Goal: Task Accomplishment & Management: Complete application form

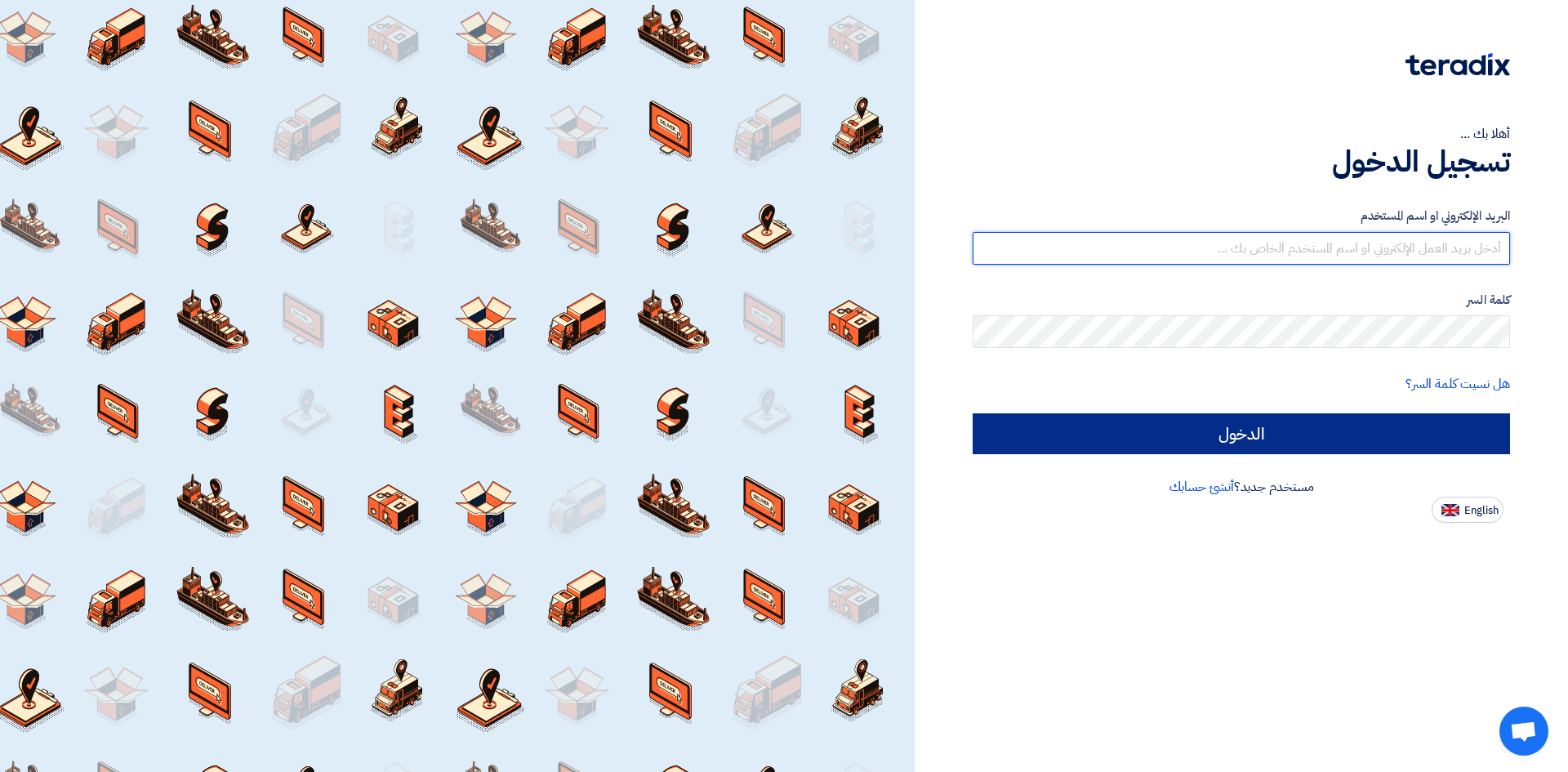
type input "[EMAIL_ADDRESS][PERSON_NAME][DOMAIN_NAME]"
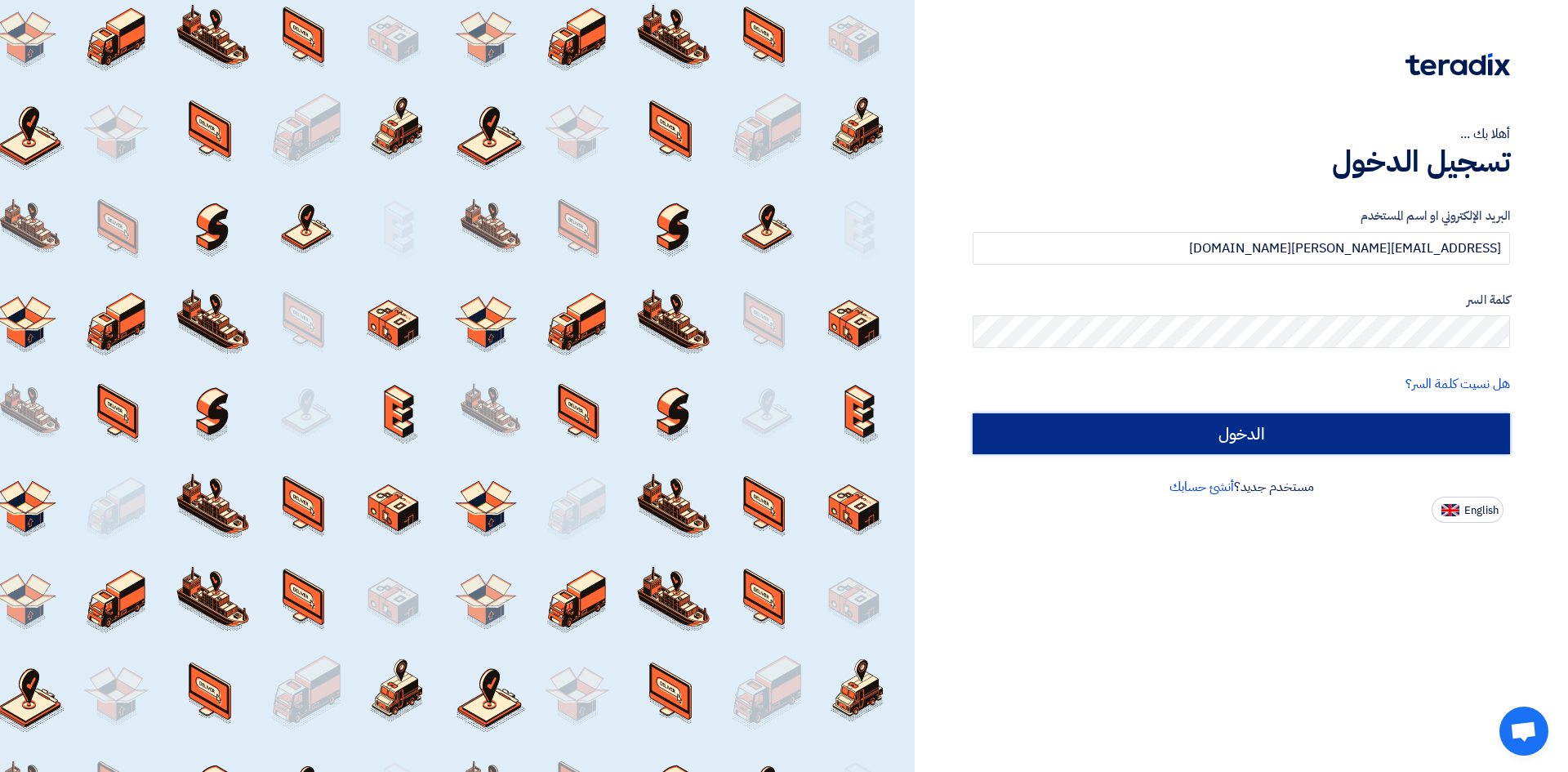
click at [1235, 444] on input "الدخول" at bounding box center [1241, 434] width 538 height 41
type input "Sign in"
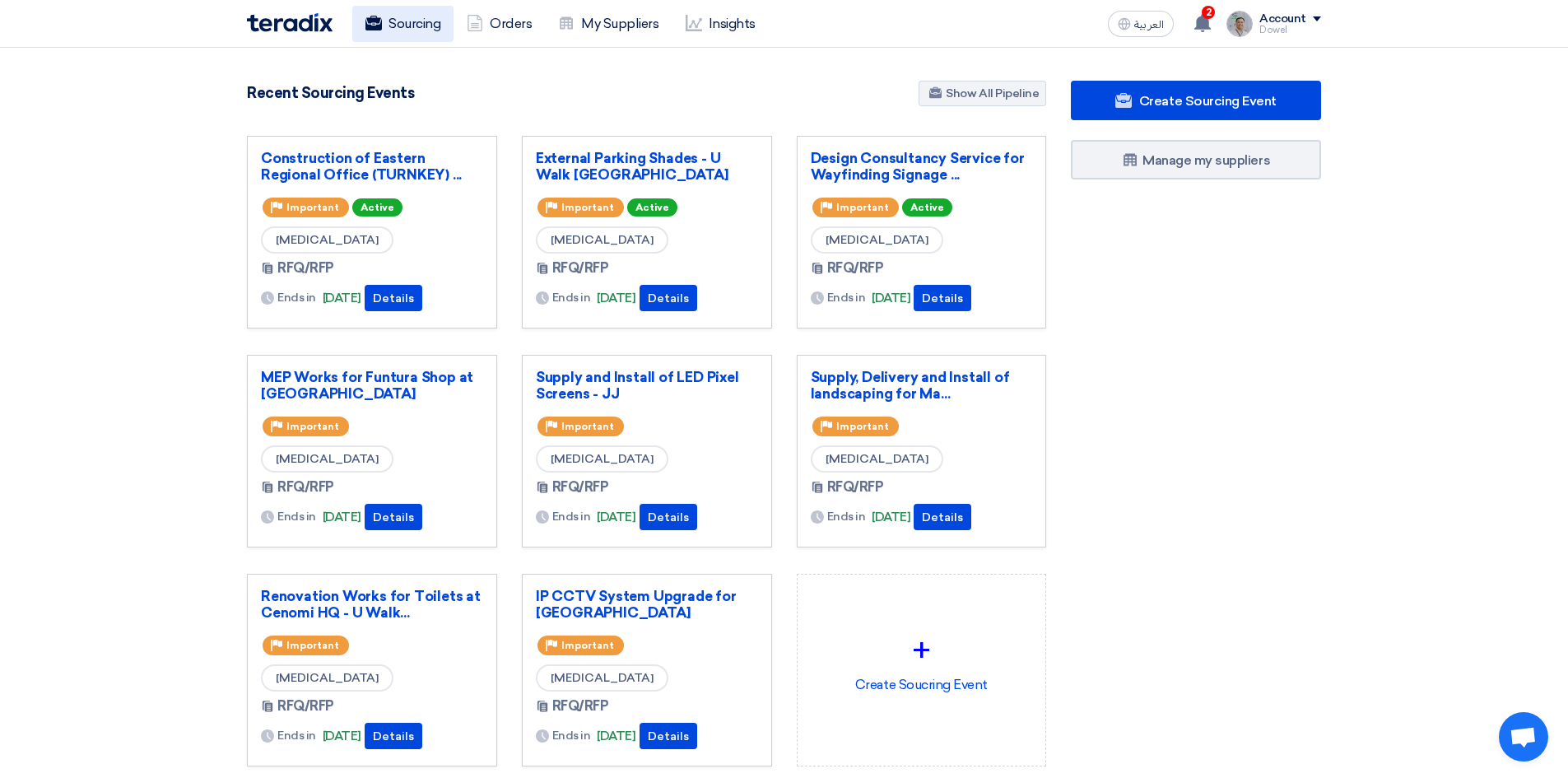
click at [413, 18] on link "Sourcing" at bounding box center [402, 24] width 101 height 36
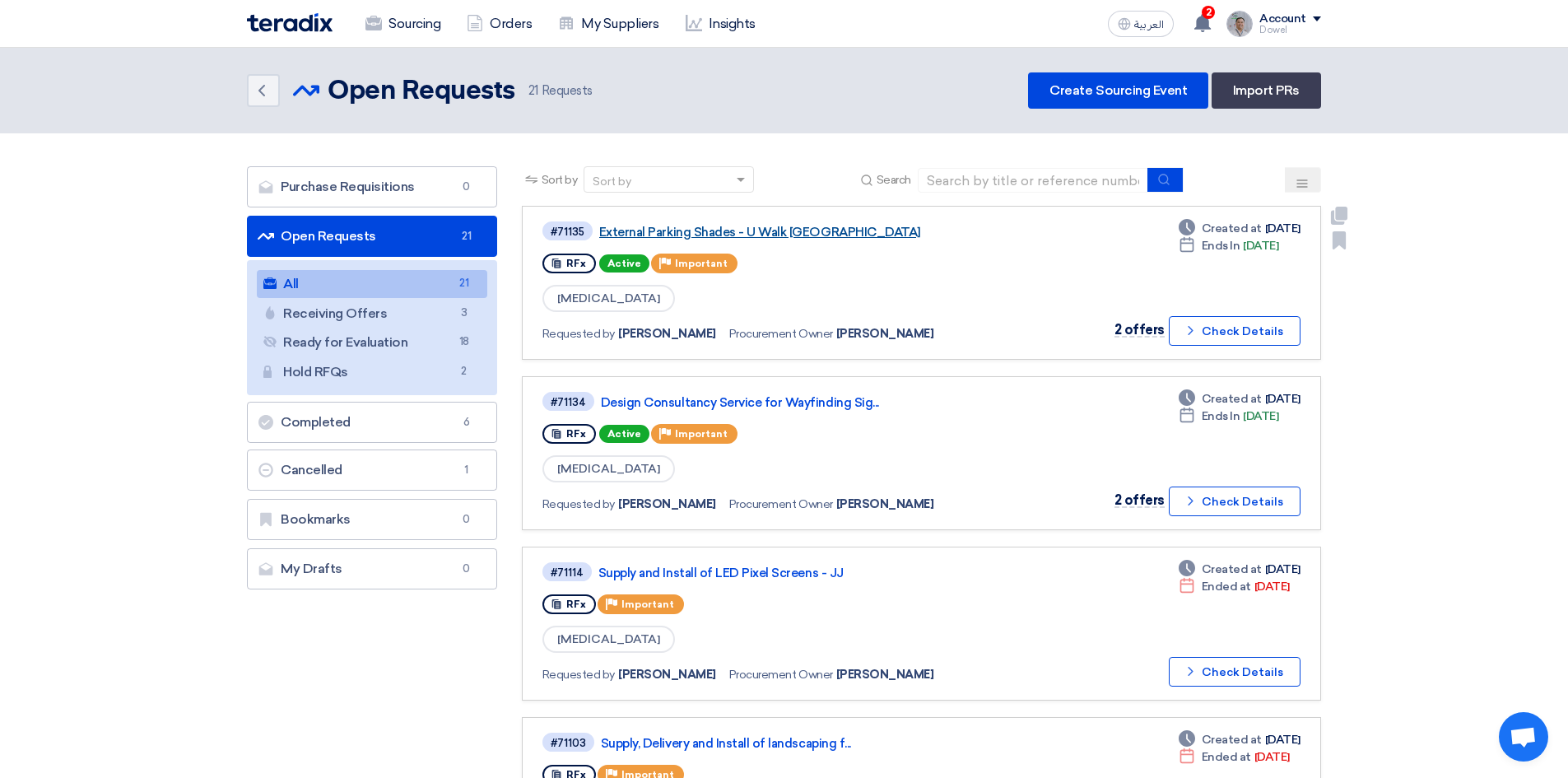
click at [764, 231] on link "External Parking Shades - U Walk [GEOGRAPHIC_DATA]" at bounding box center [804, 232] width 412 height 15
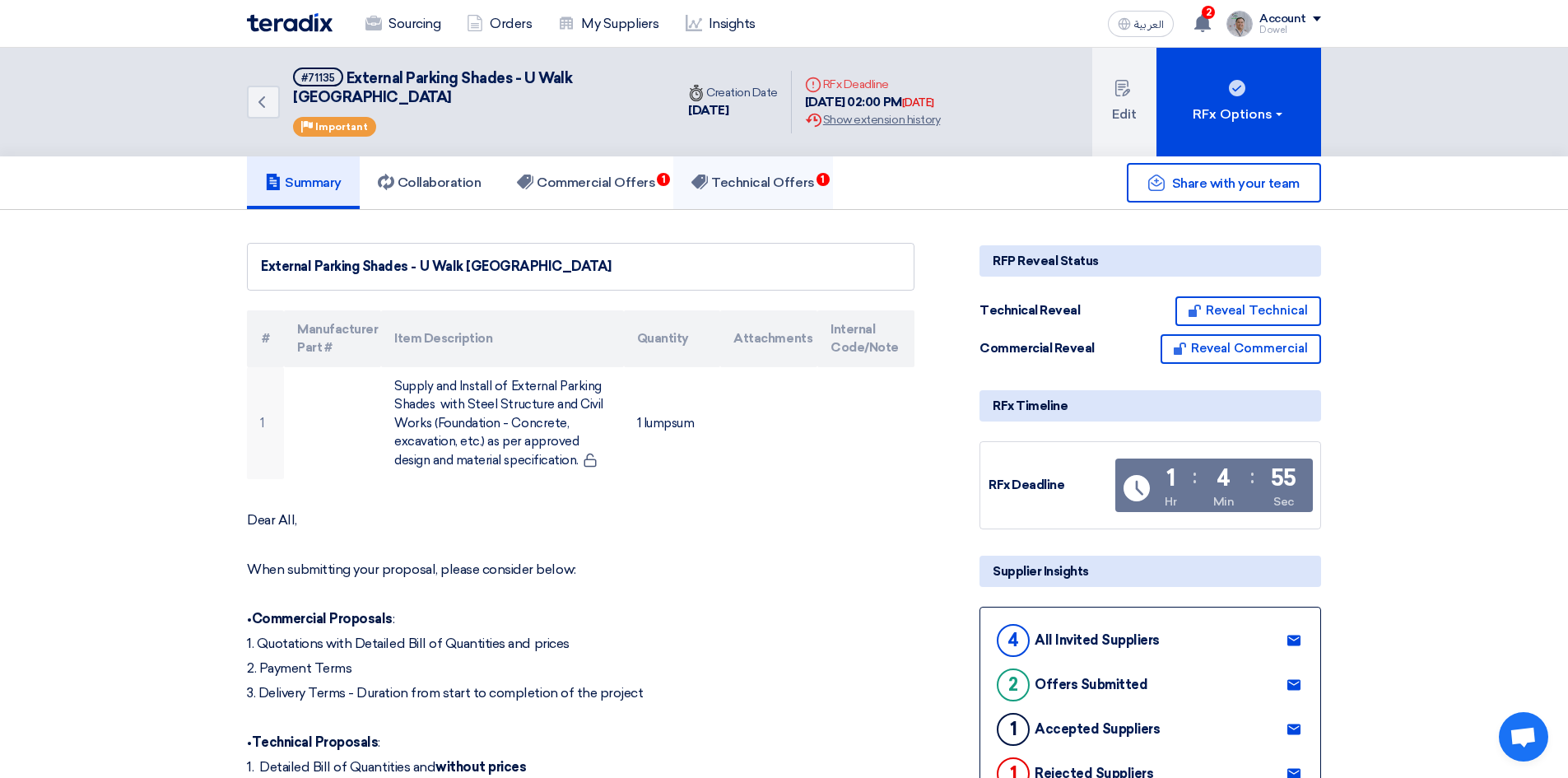
click at [740, 174] on h5 "Technical Offers 1" at bounding box center [752, 182] width 123 height 17
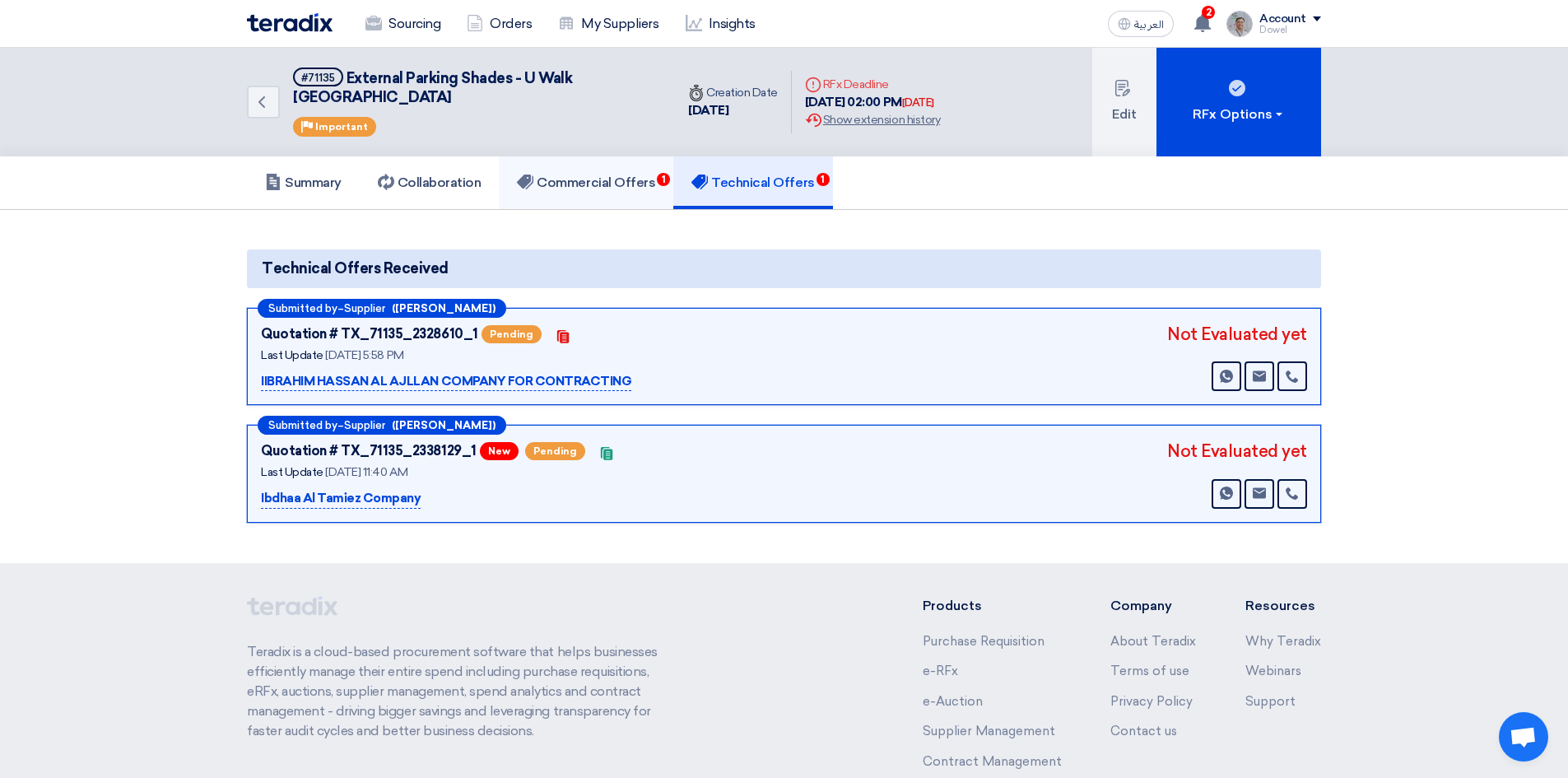
click at [622, 174] on h5 "Commercial Offers 1" at bounding box center [586, 182] width 139 height 17
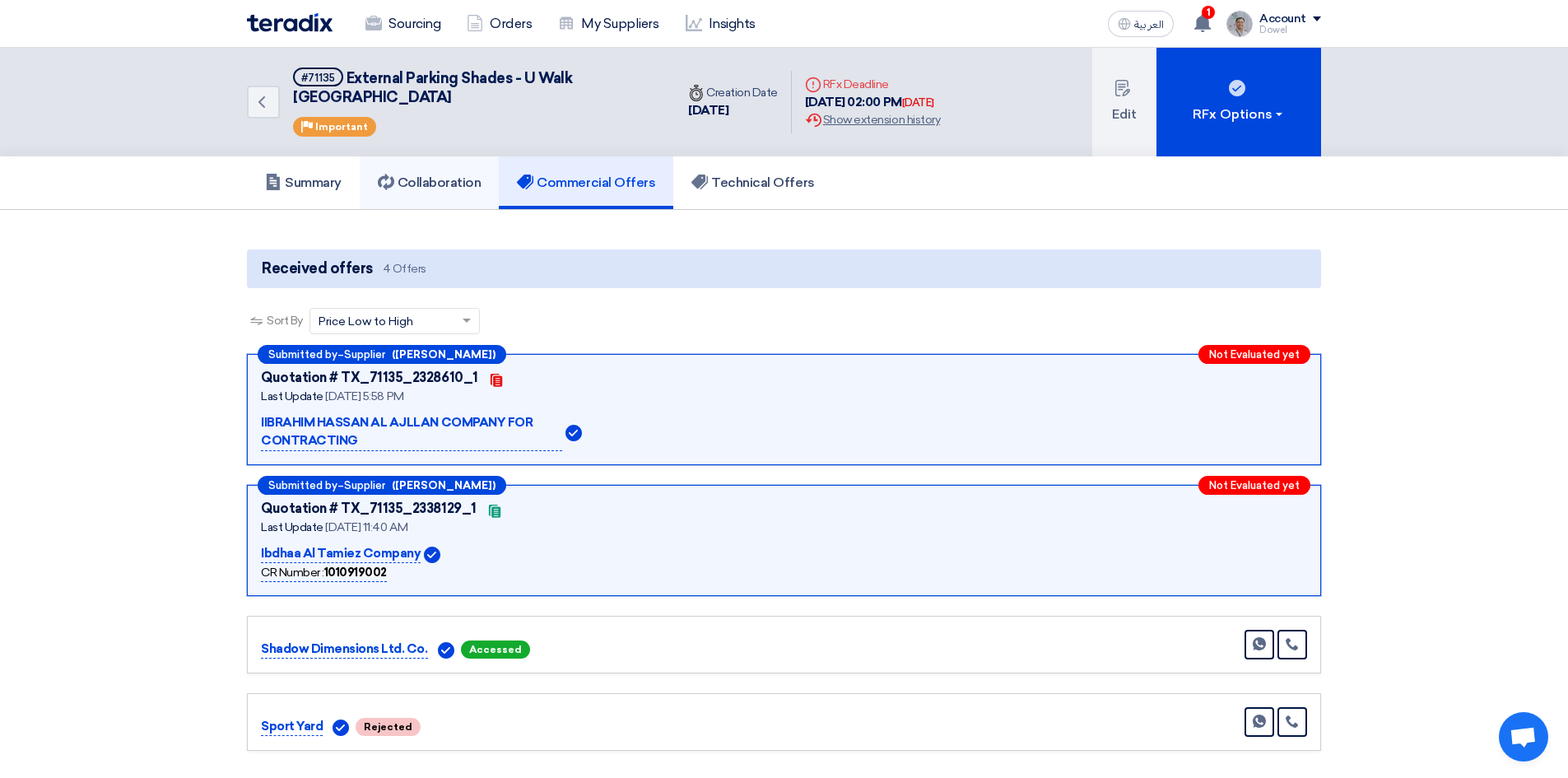
click at [457, 174] on h5 "Collaboration" at bounding box center [429, 182] width 103 height 17
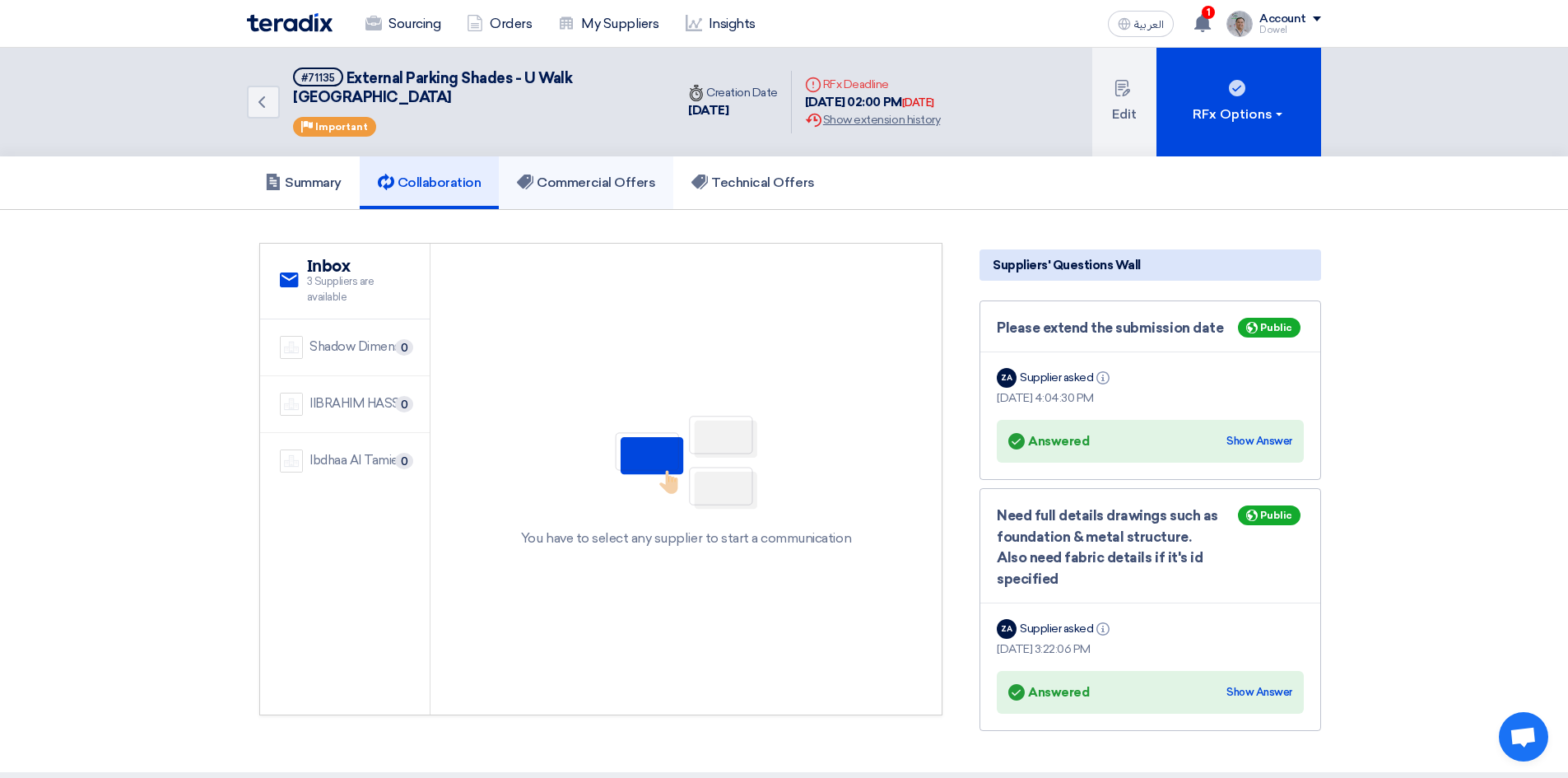
click at [564, 174] on h5 "Commercial Offers" at bounding box center [586, 182] width 139 height 17
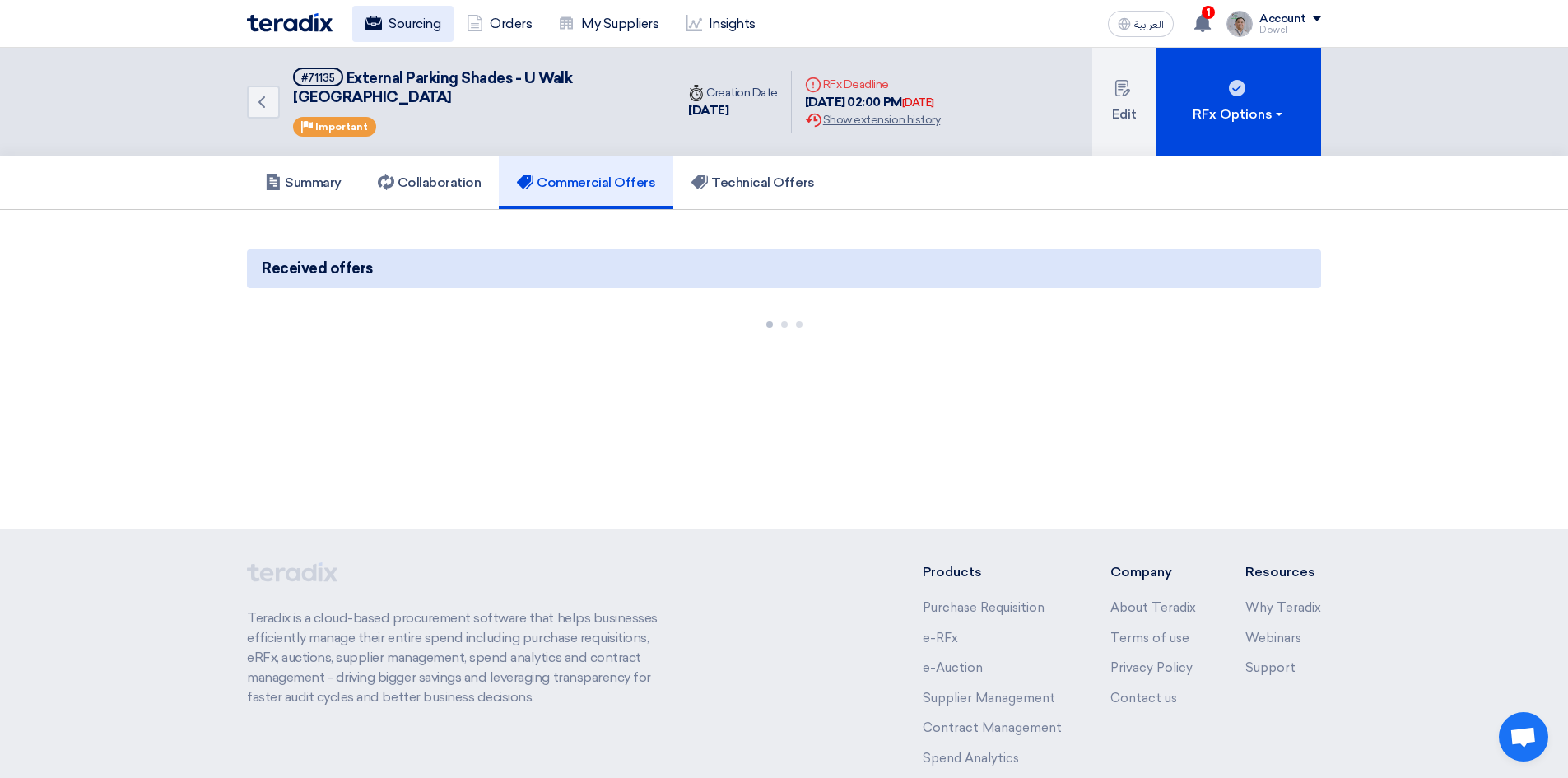
click at [390, 20] on link "Sourcing" at bounding box center [402, 24] width 101 height 36
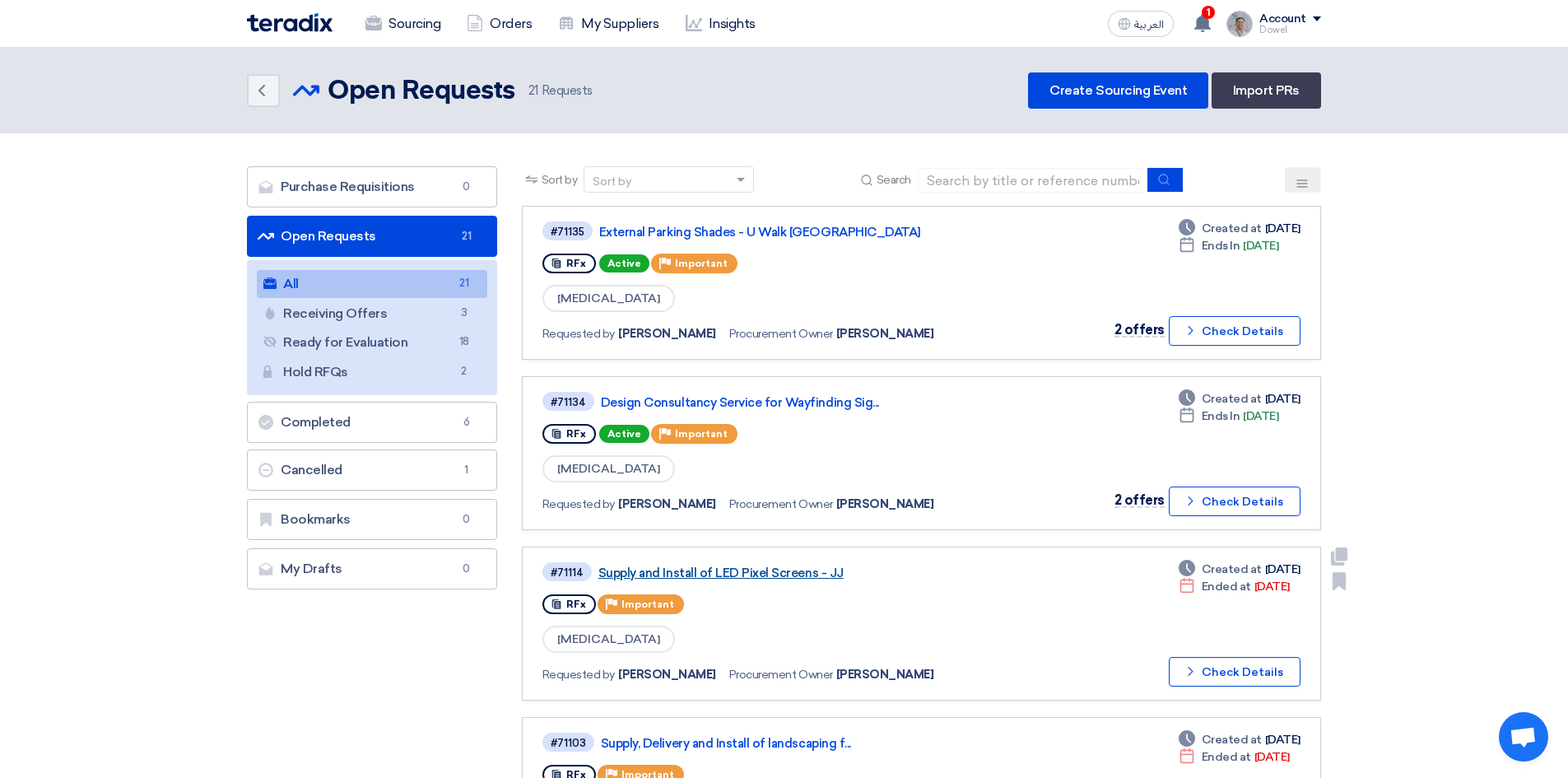
click at [717, 573] on link "Supply and Install of LED Pixel Screens - JJ" at bounding box center [804, 572] width 412 height 15
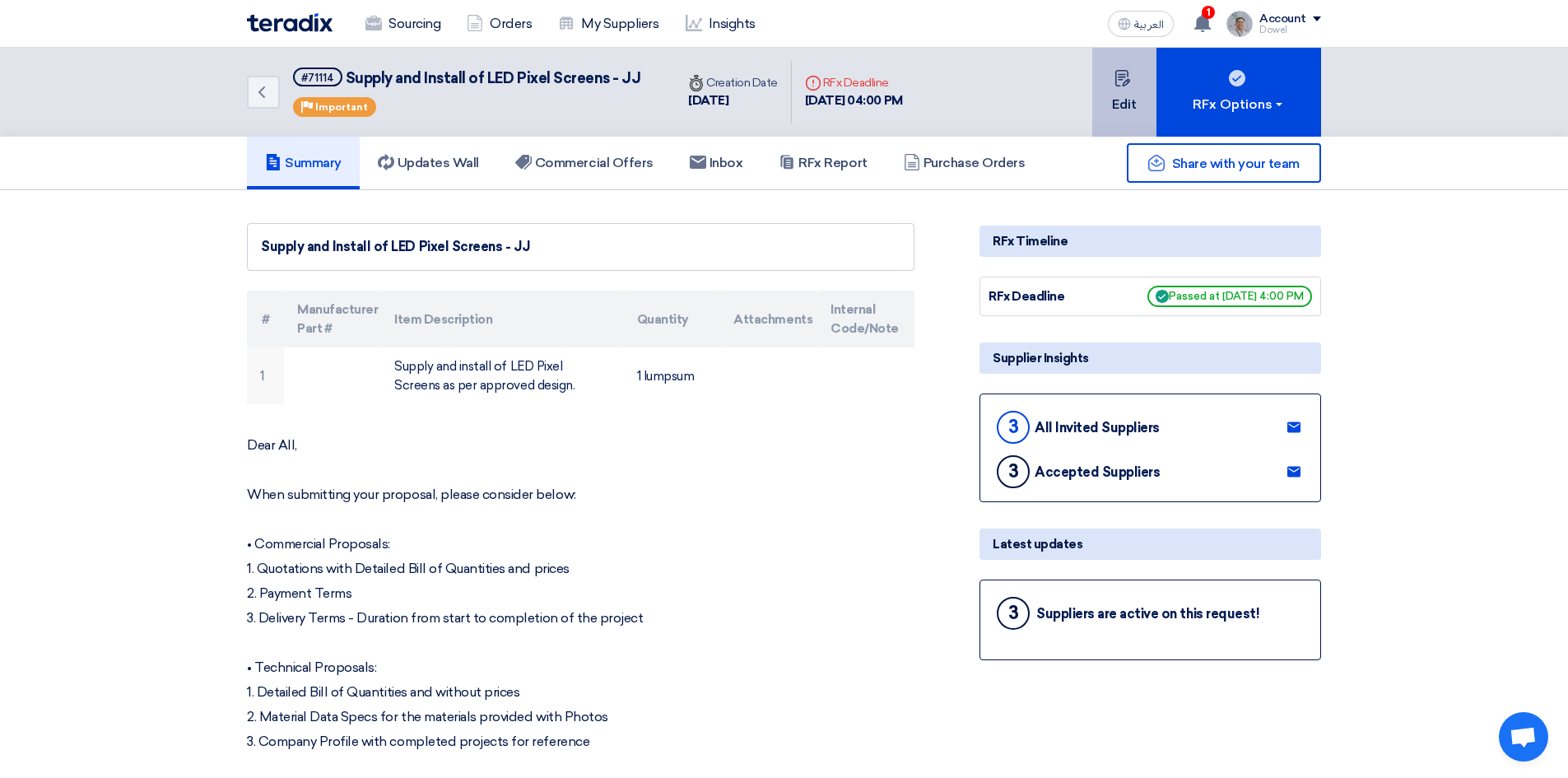
click at [1116, 101] on button "Edit" at bounding box center [1124, 92] width 64 height 89
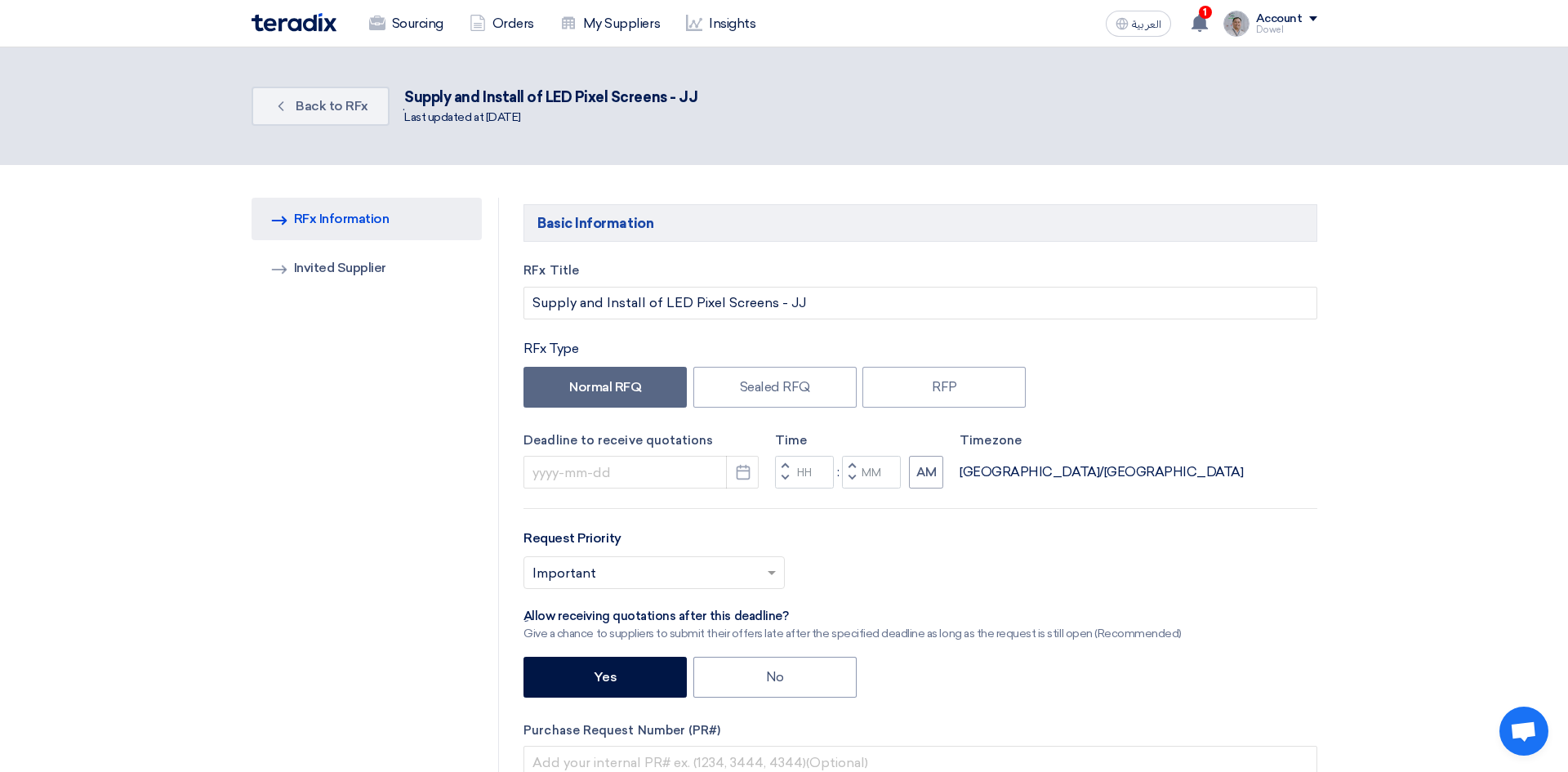
type input "[DATE]"
type input "04"
type input "00"
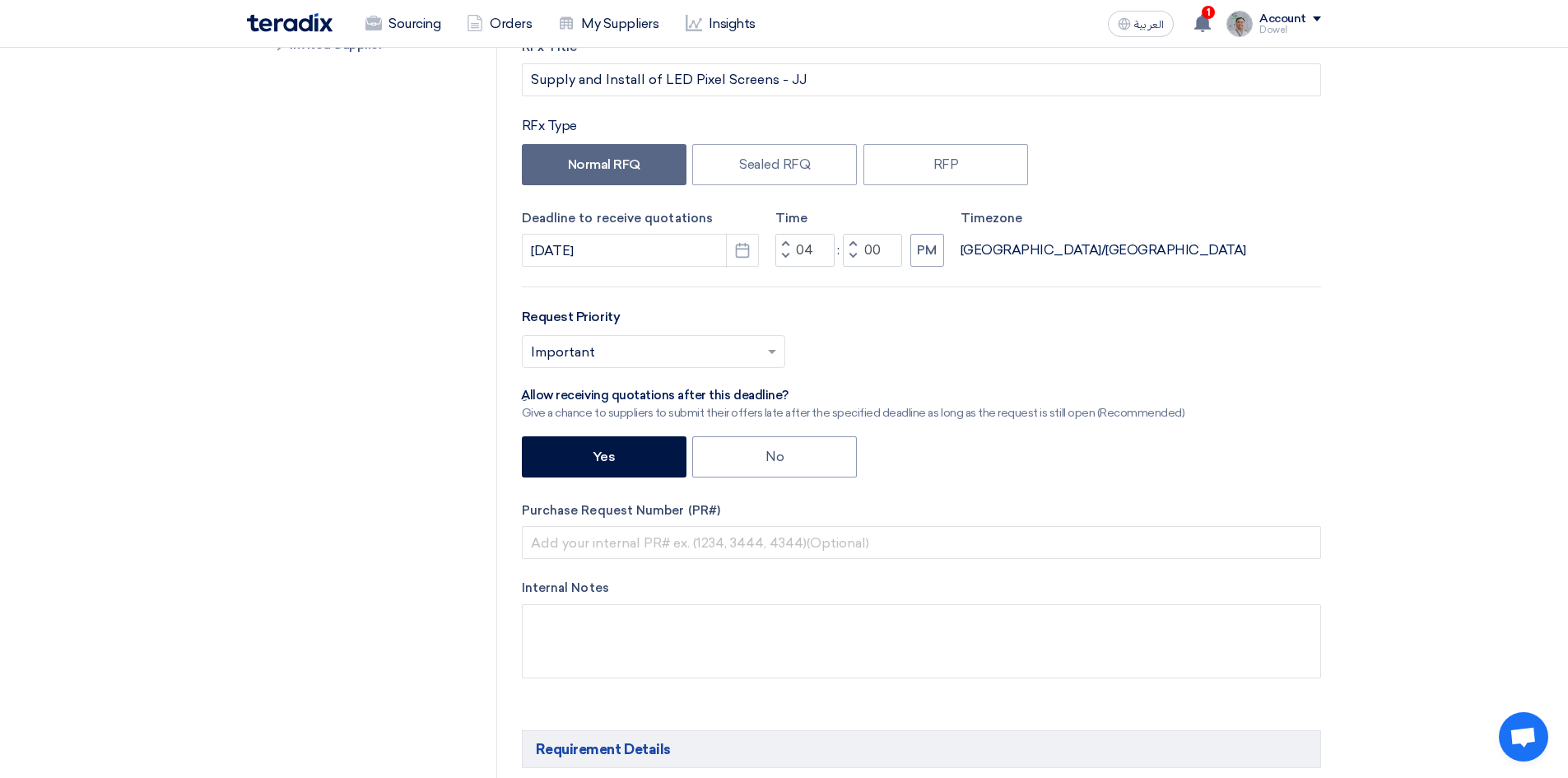
scroll to position [247, 0]
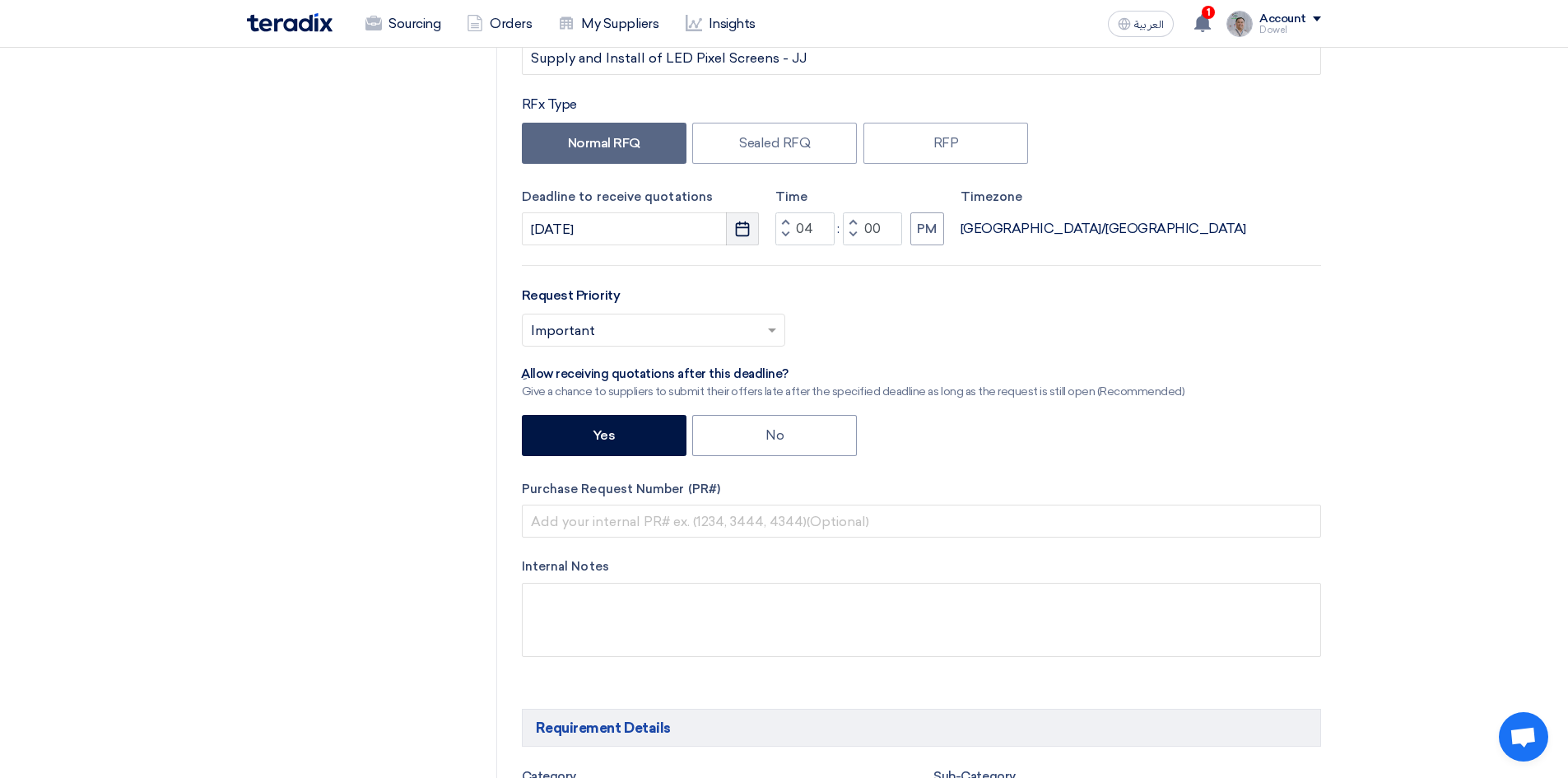
click at [742, 230] on icon "Pick a date" at bounding box center [742, 228] width 17 height 17
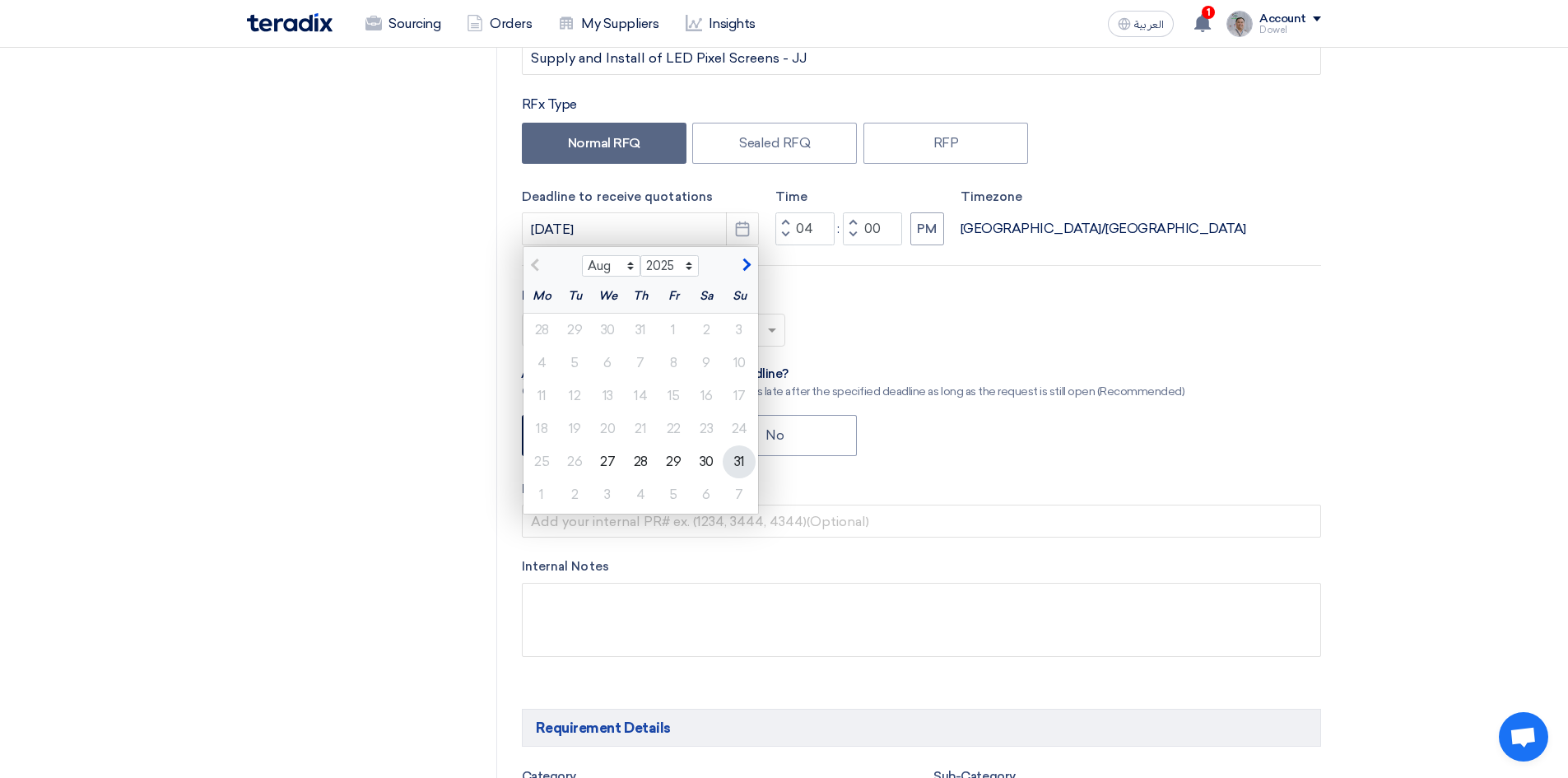
click at [737, 462] on div "31" at bounding box center [738, 461] width 32 height 32
type input "[DATE]"
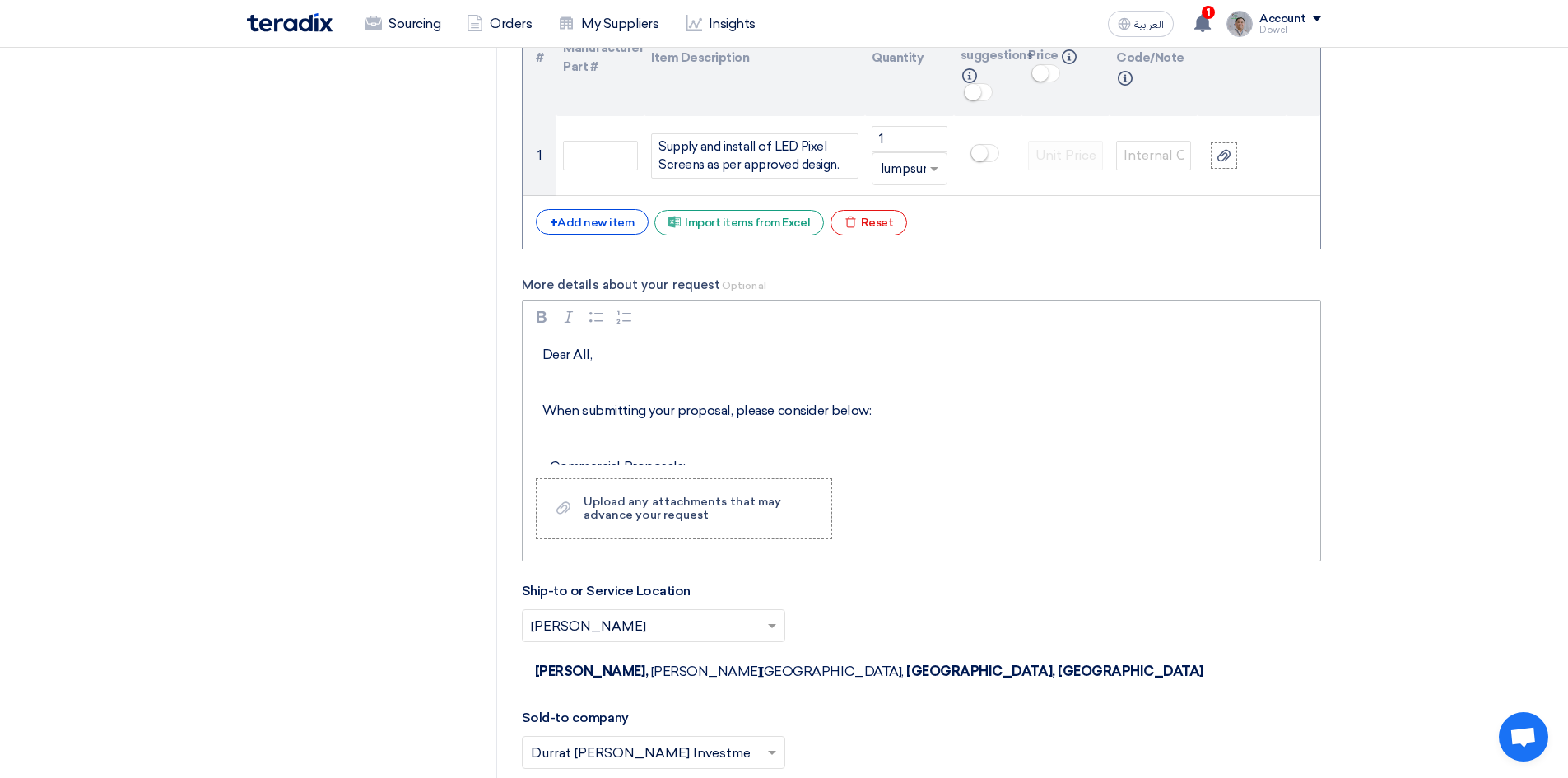
scroll to position [1400, 0]
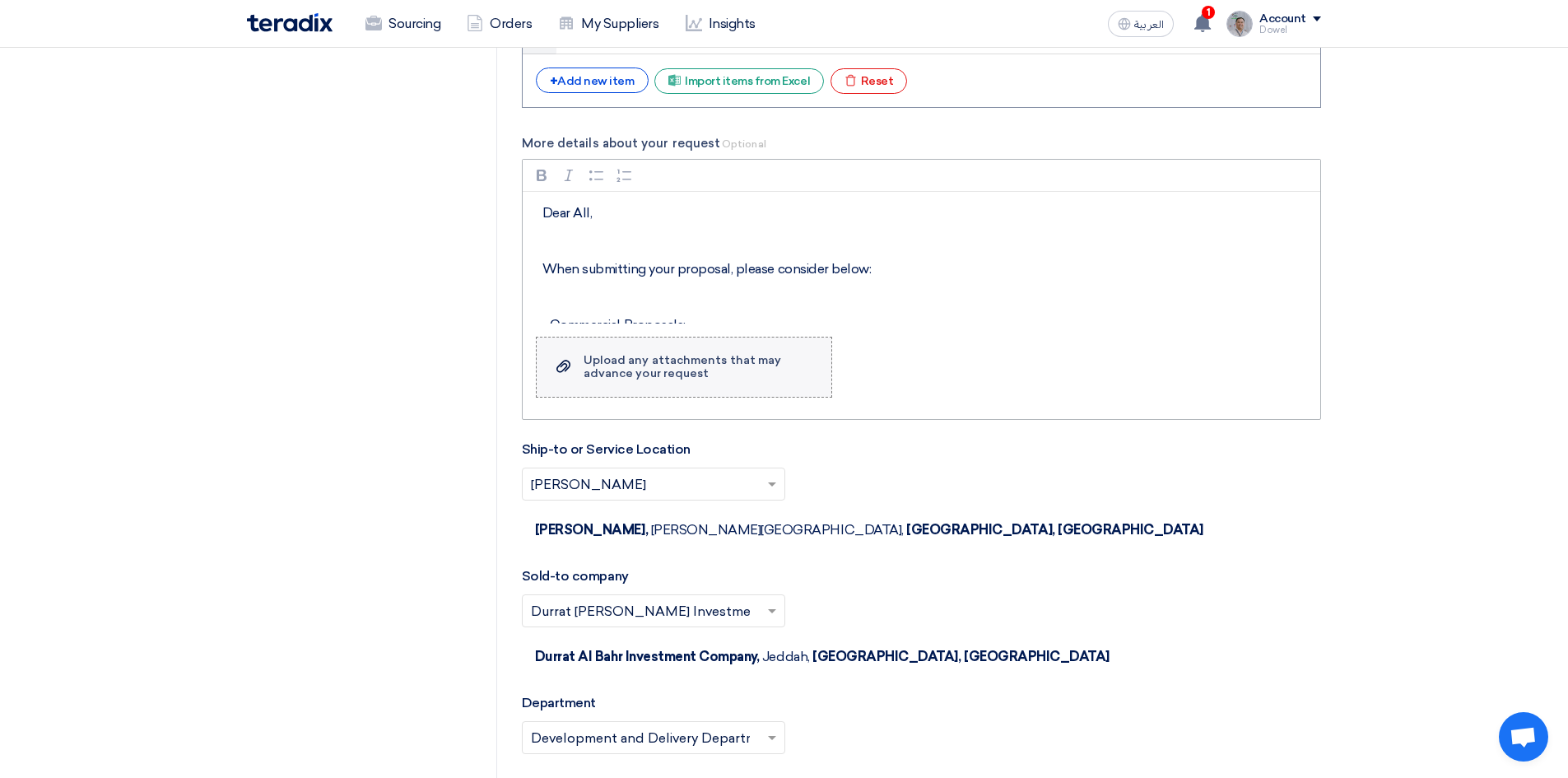
click at [669, 370] on div "Upload any attachments that may advance your request" at bounding box center [698, 367] width 231 height 27
click at [0, 0] on input "Upload a file Upload any attachments that may advance your request" at bounding box center [0, 0] width 0 height 0
click at [589, 369] on div "Upload any attachments that may advance your request" at bounding box center [698, 367] width 231 height 27
click at [0, 0] on input "Upload a file Upload any attachments that may advance your request" at bounding box center [0, 0] width 0 height 0
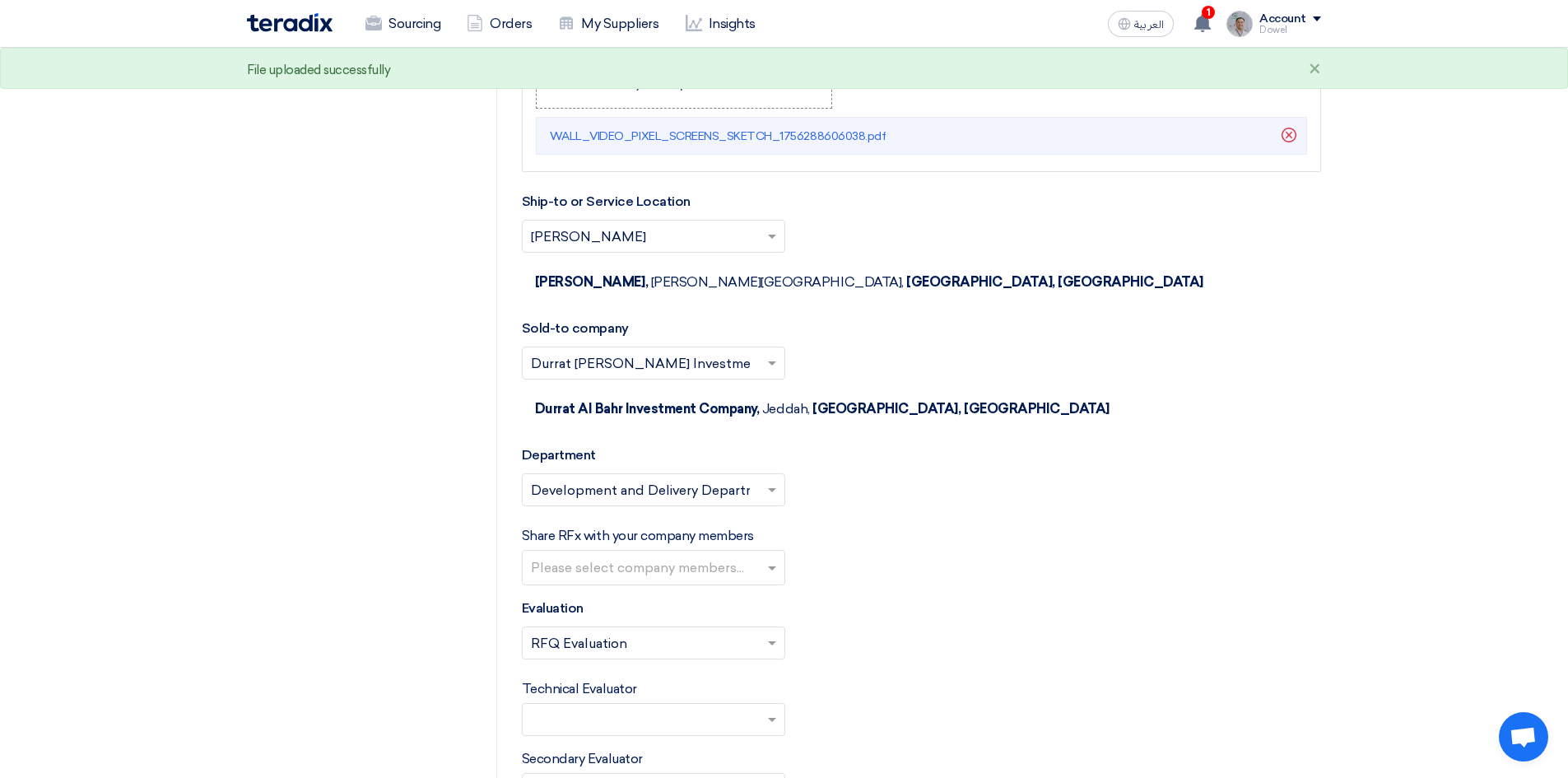
scroll to position [1729, 0]
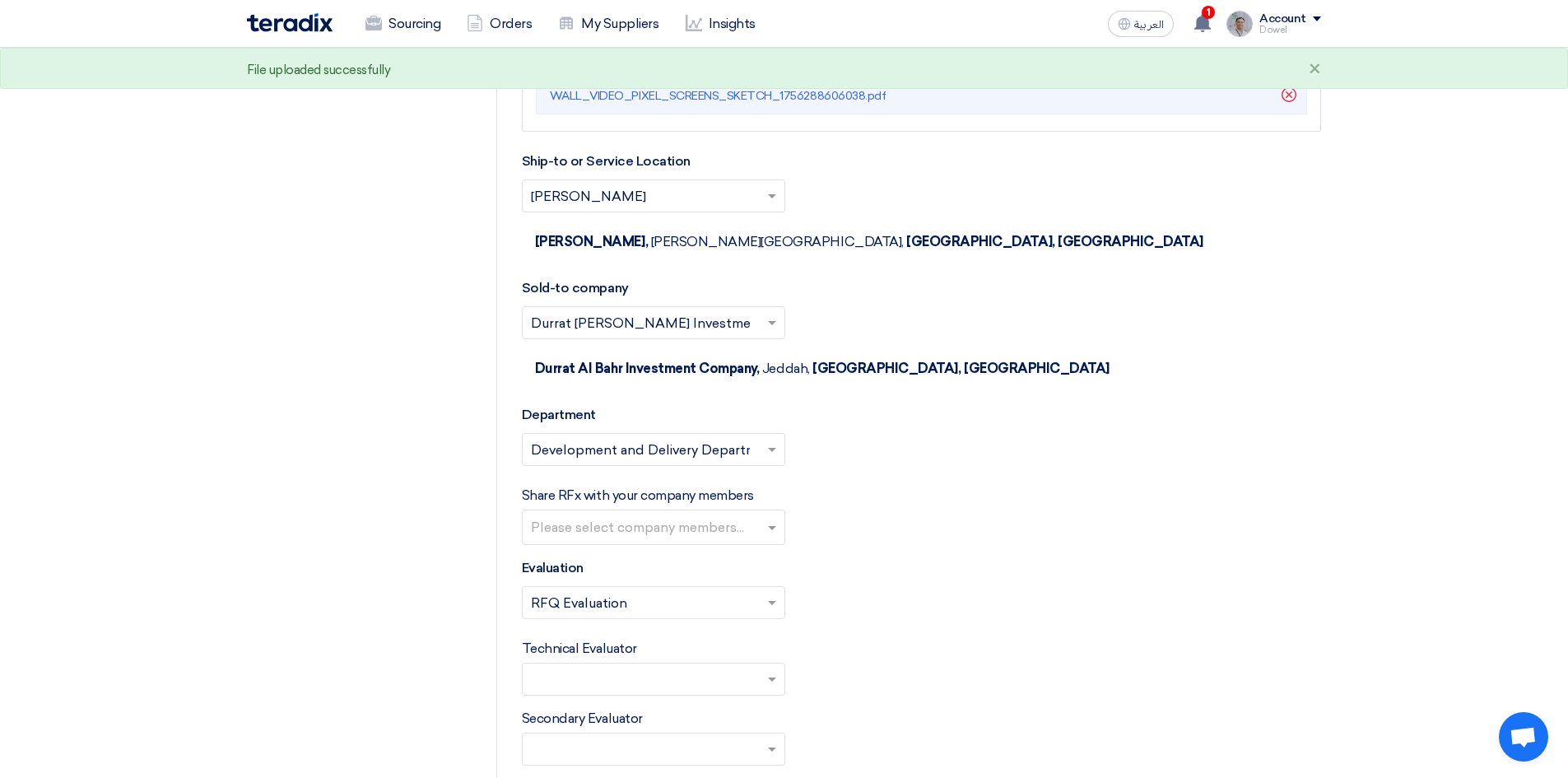
click at [768, 515] on input "text" at bounding box center [656, 529] width 250 height 28
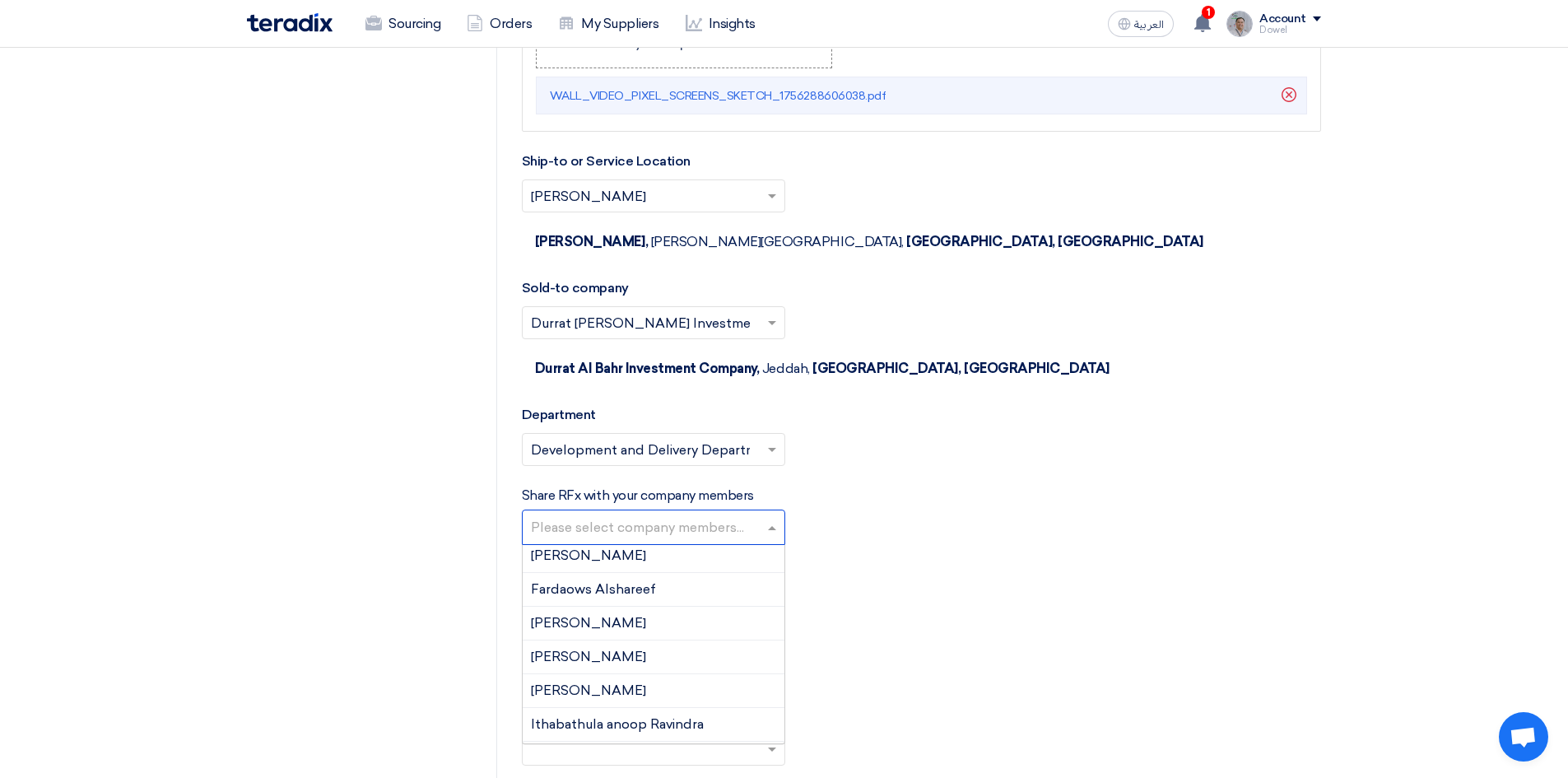
scroll to position [412, 0]
click at [635, 639] on div "[PERSON_NAME]" at bounding box center [654, 656] width 261 height 33
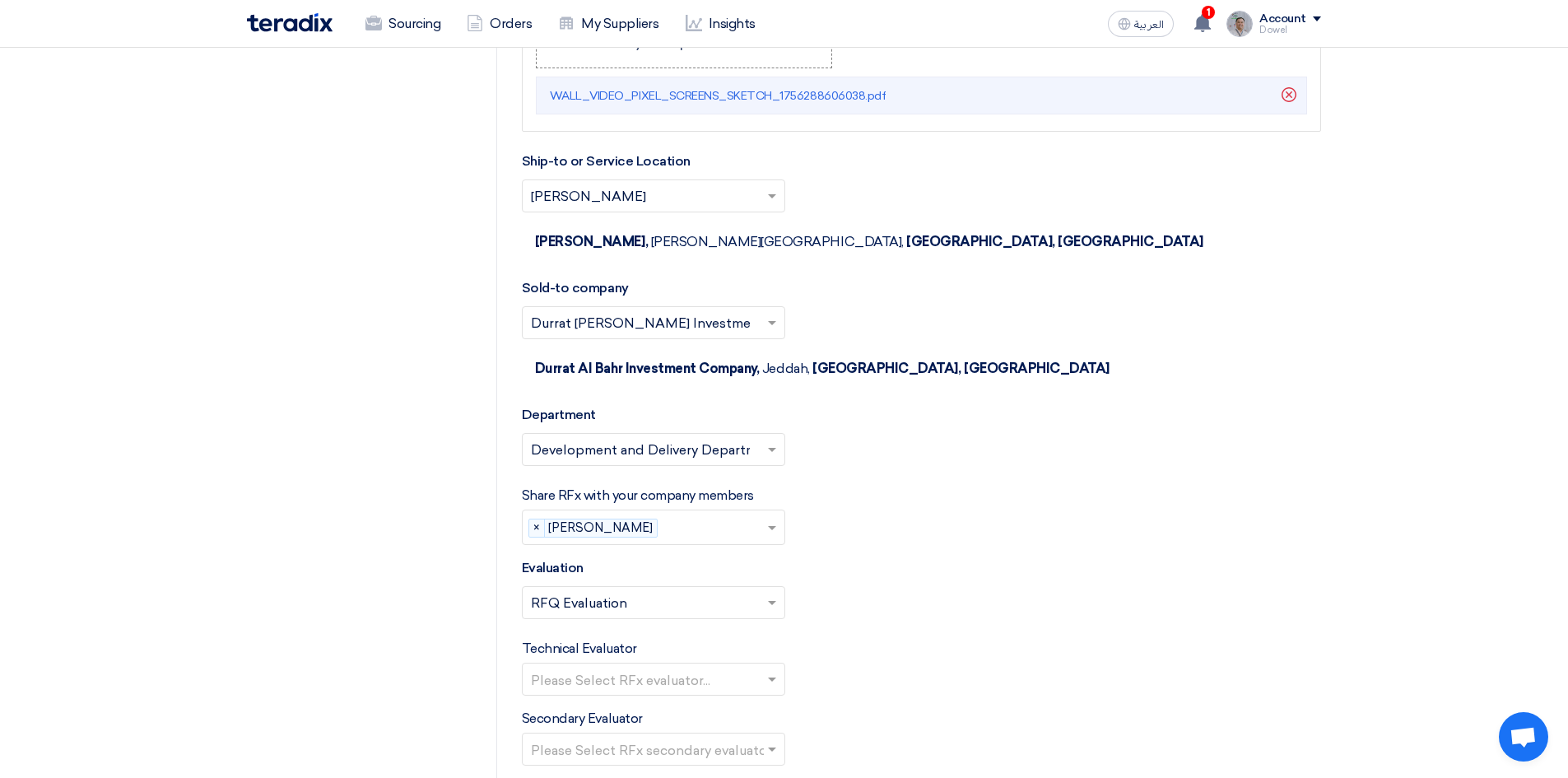
click at [665, 515] on input "text" at bounding box center [716, 529] width 102 height 28
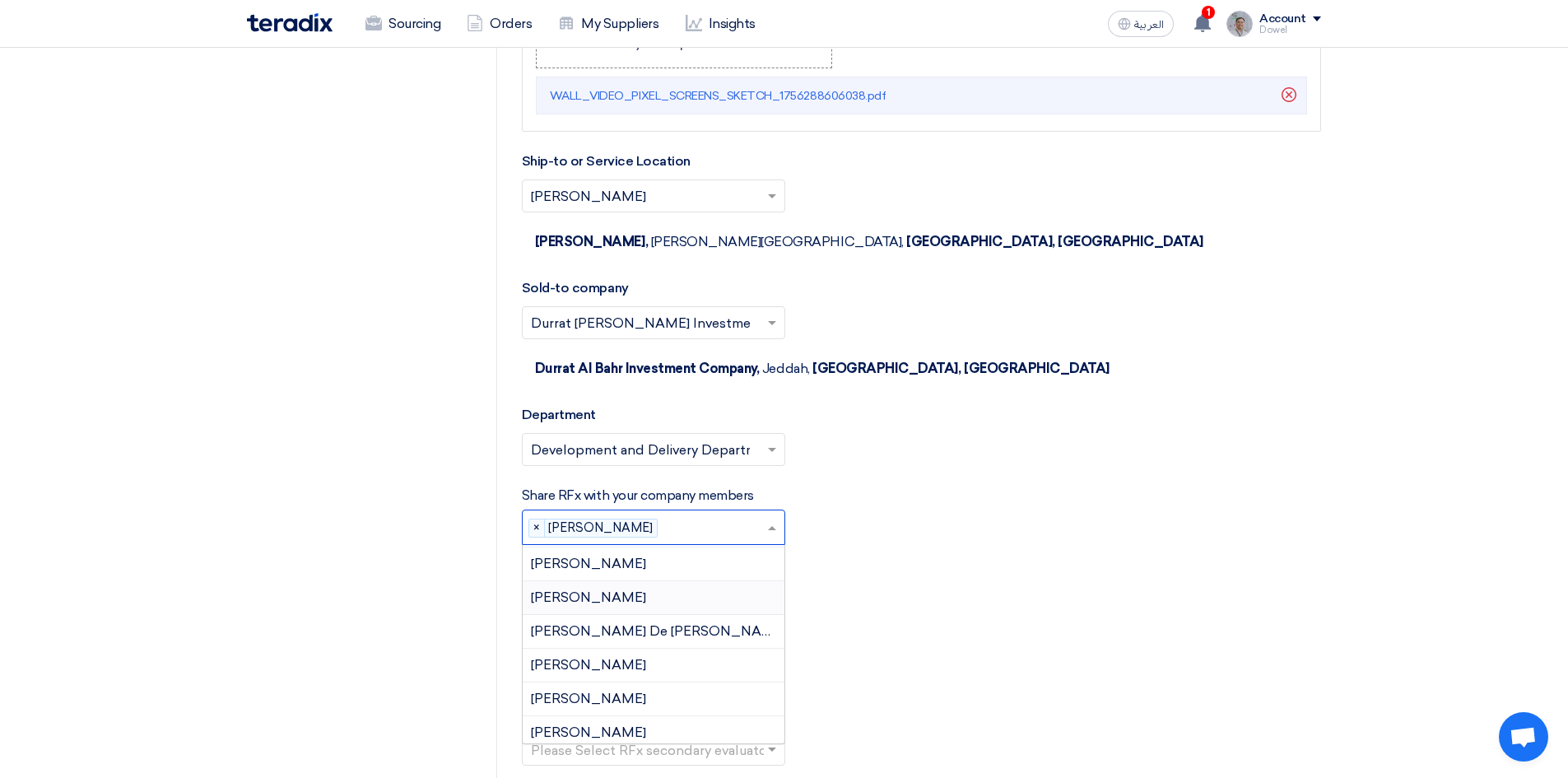
scroll to position [606, 0]
click at [639, 623] on span "[PERSON_NAME] De [PERSON_NAME]" at bounding box center [658, 630] width 255 height 16
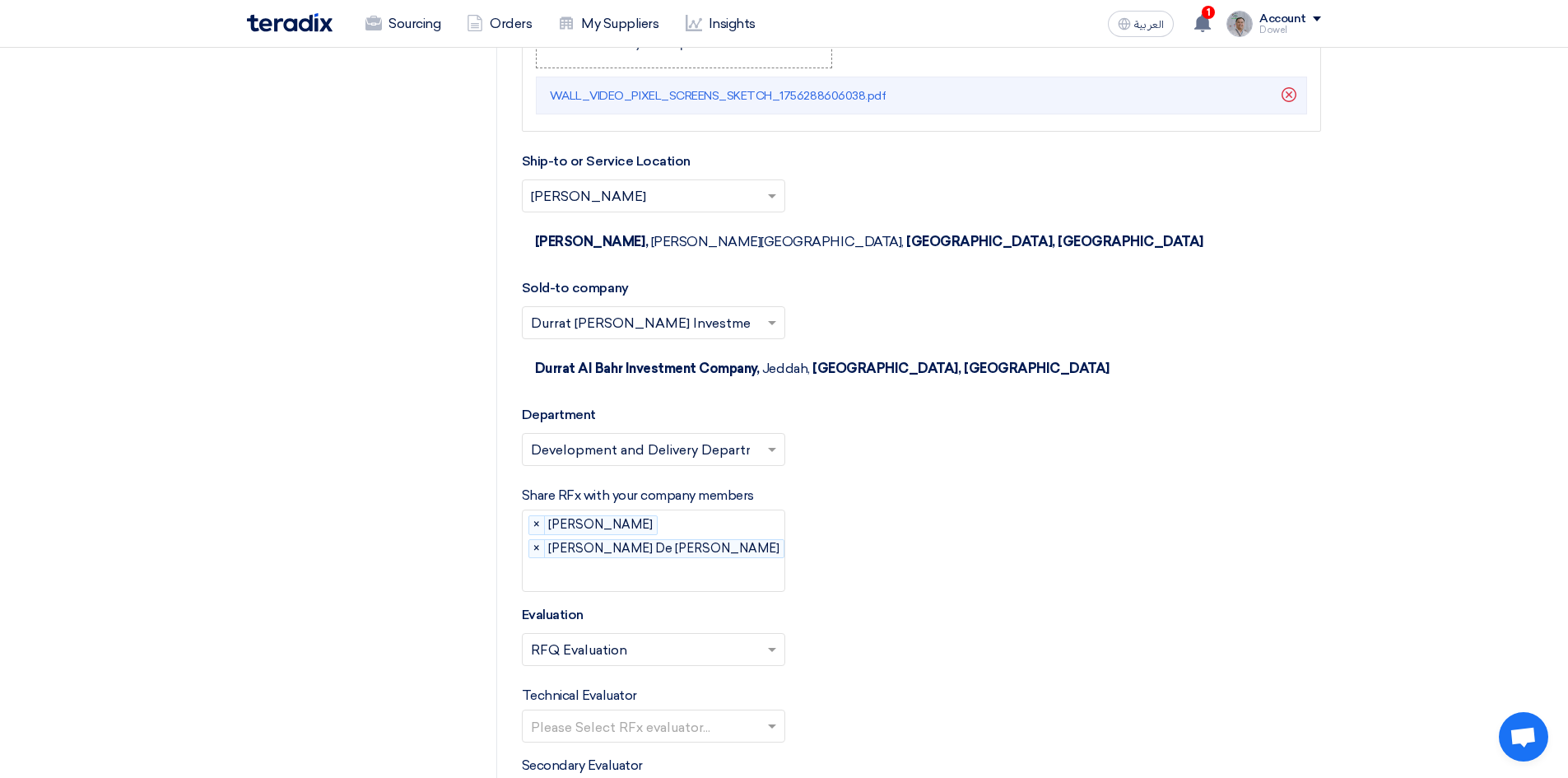
click at [677, 563] on input "text" at bounding box center [668, 576] width 274 height 28
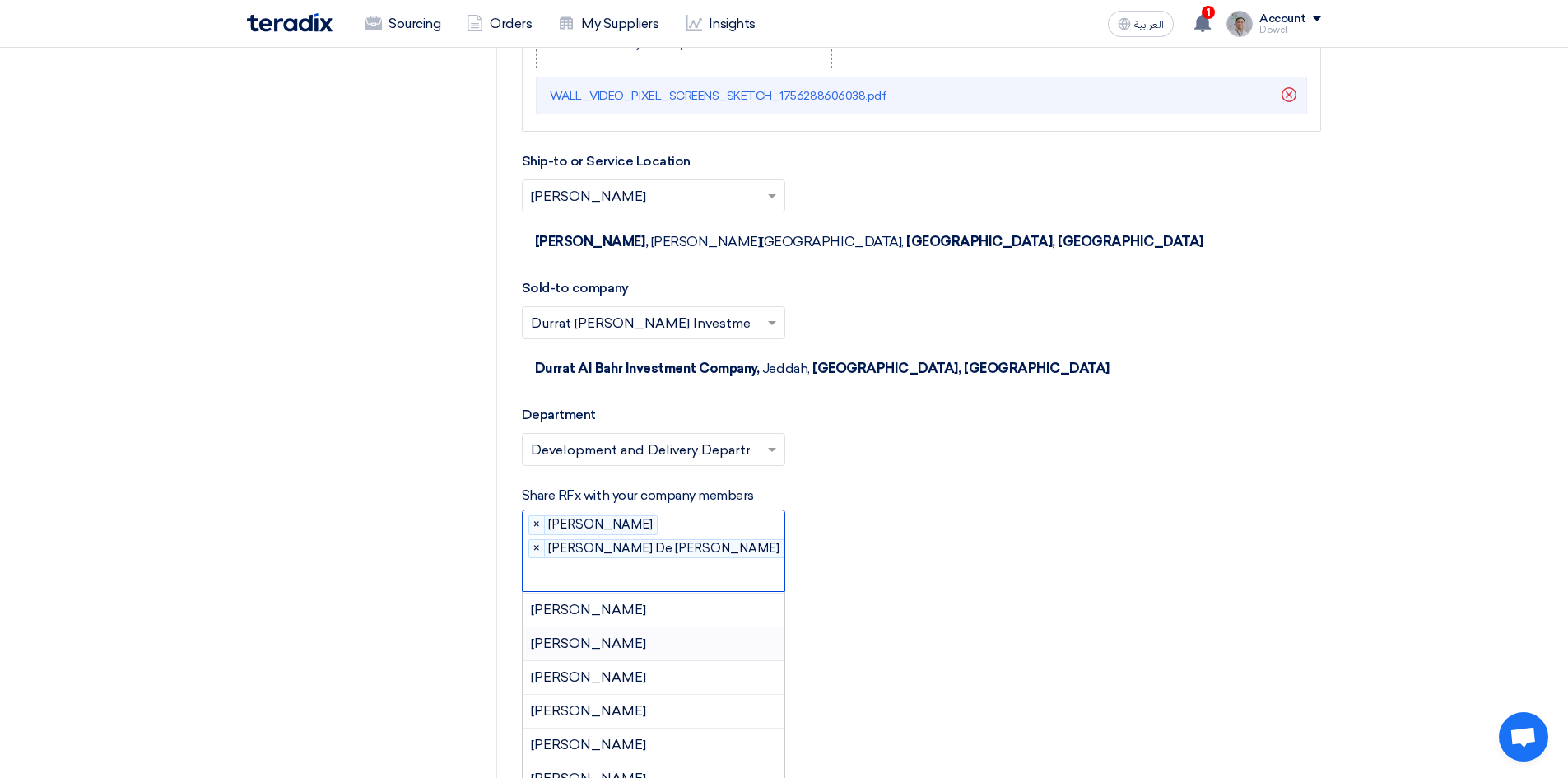
scroll to position [1018, 0]
click at [612, 764] on span "[PERSON_NAME]" at bounding box center [588, 772] width 115 height 16
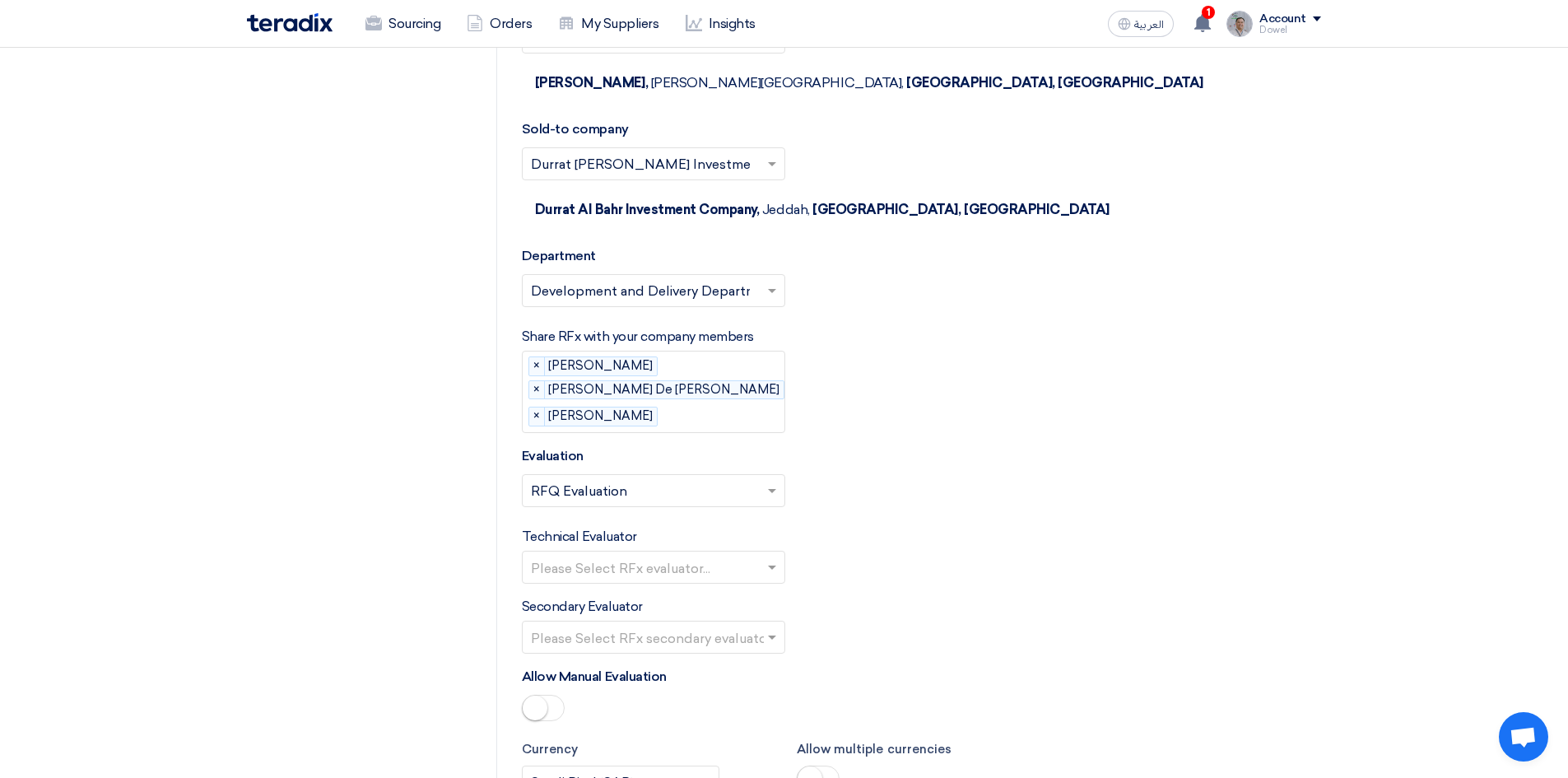
scroll to position [1976, 0]
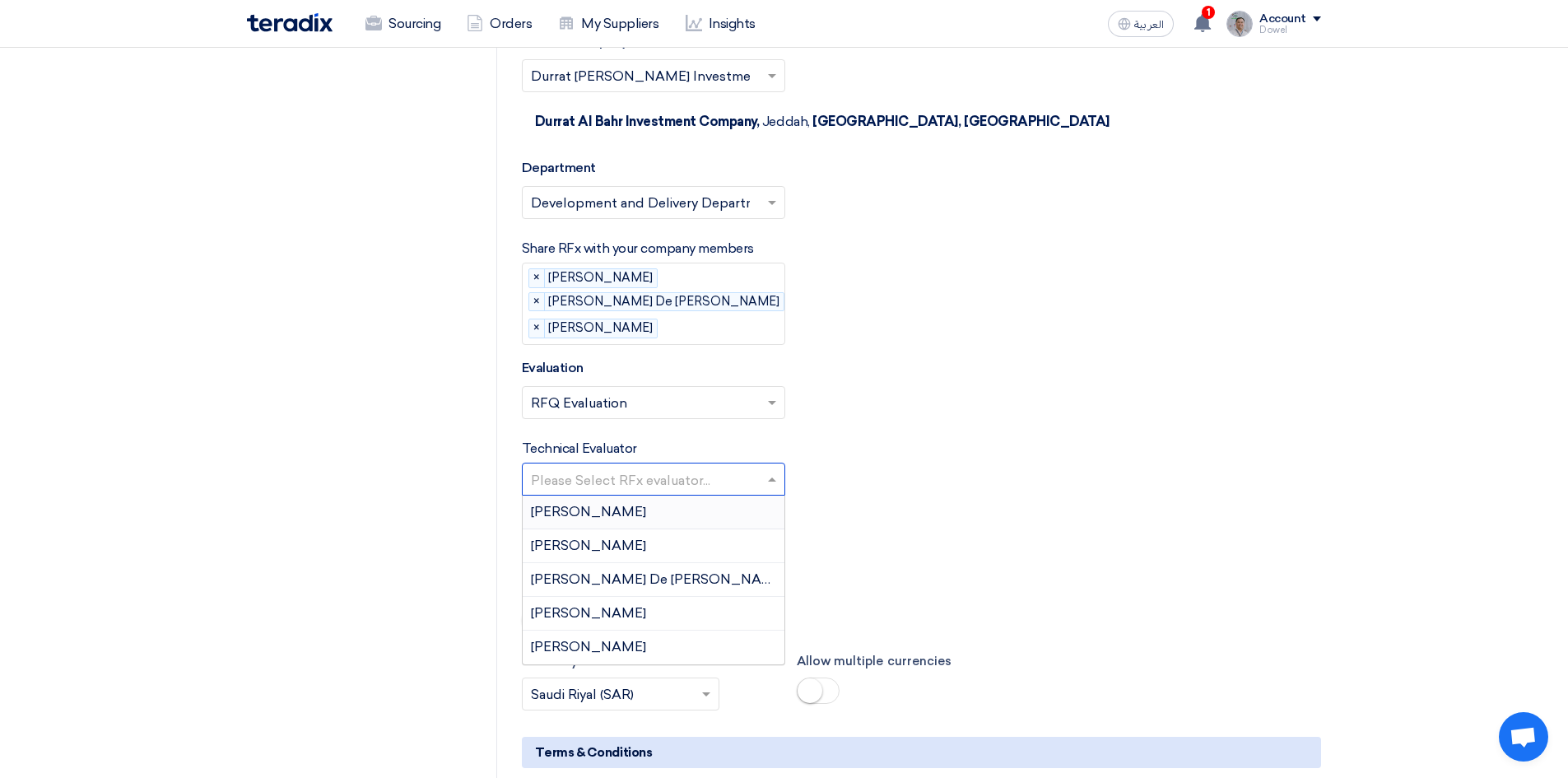
click at [666, 467] on input "text" at bounding box center [645, 481] width 229 height 28
click at [594, 639] on span "[PERSON_NAME]" at bounding box center [588, 647] width 115 height 16
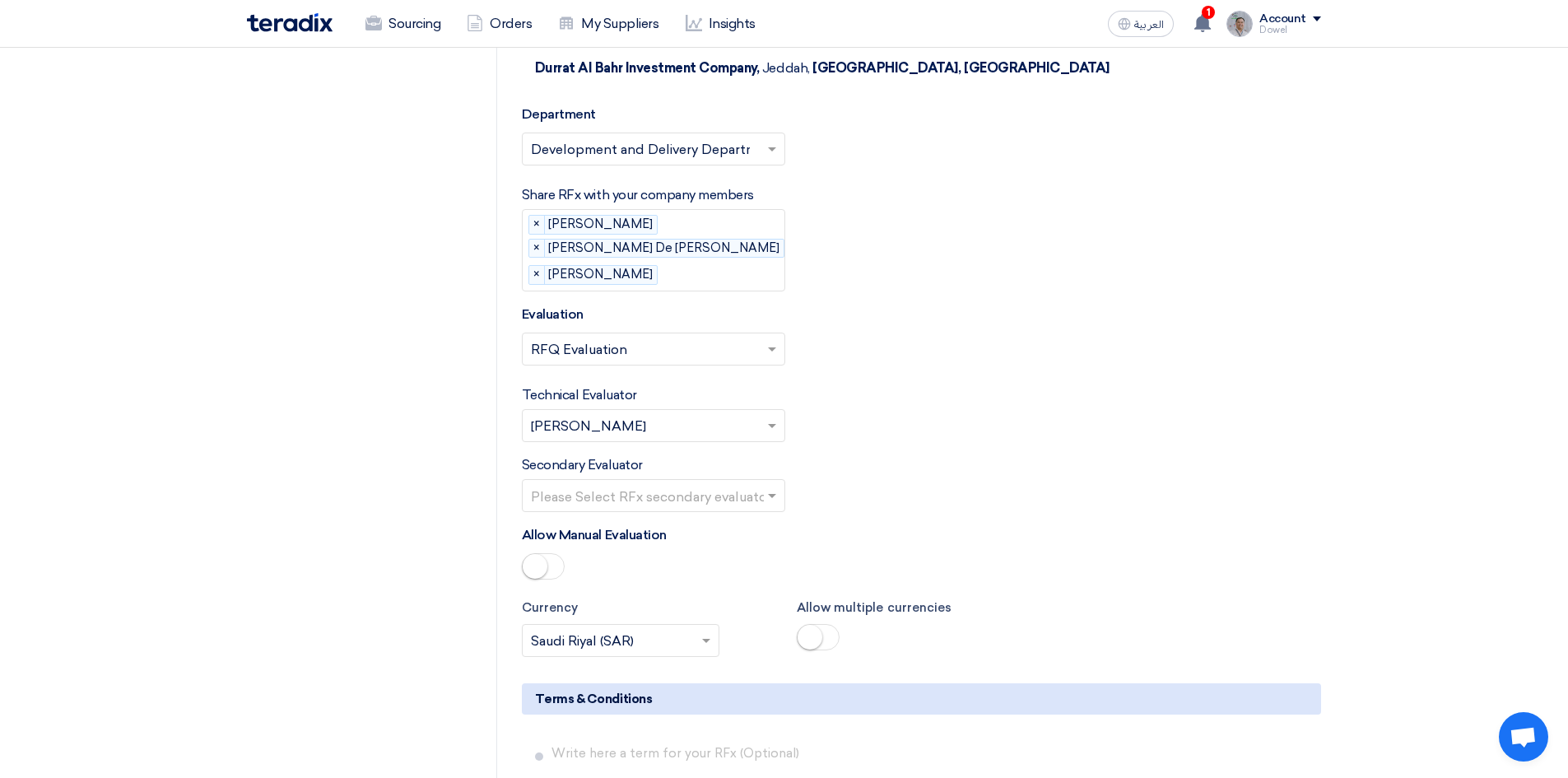
scroll to position [2059, 0]
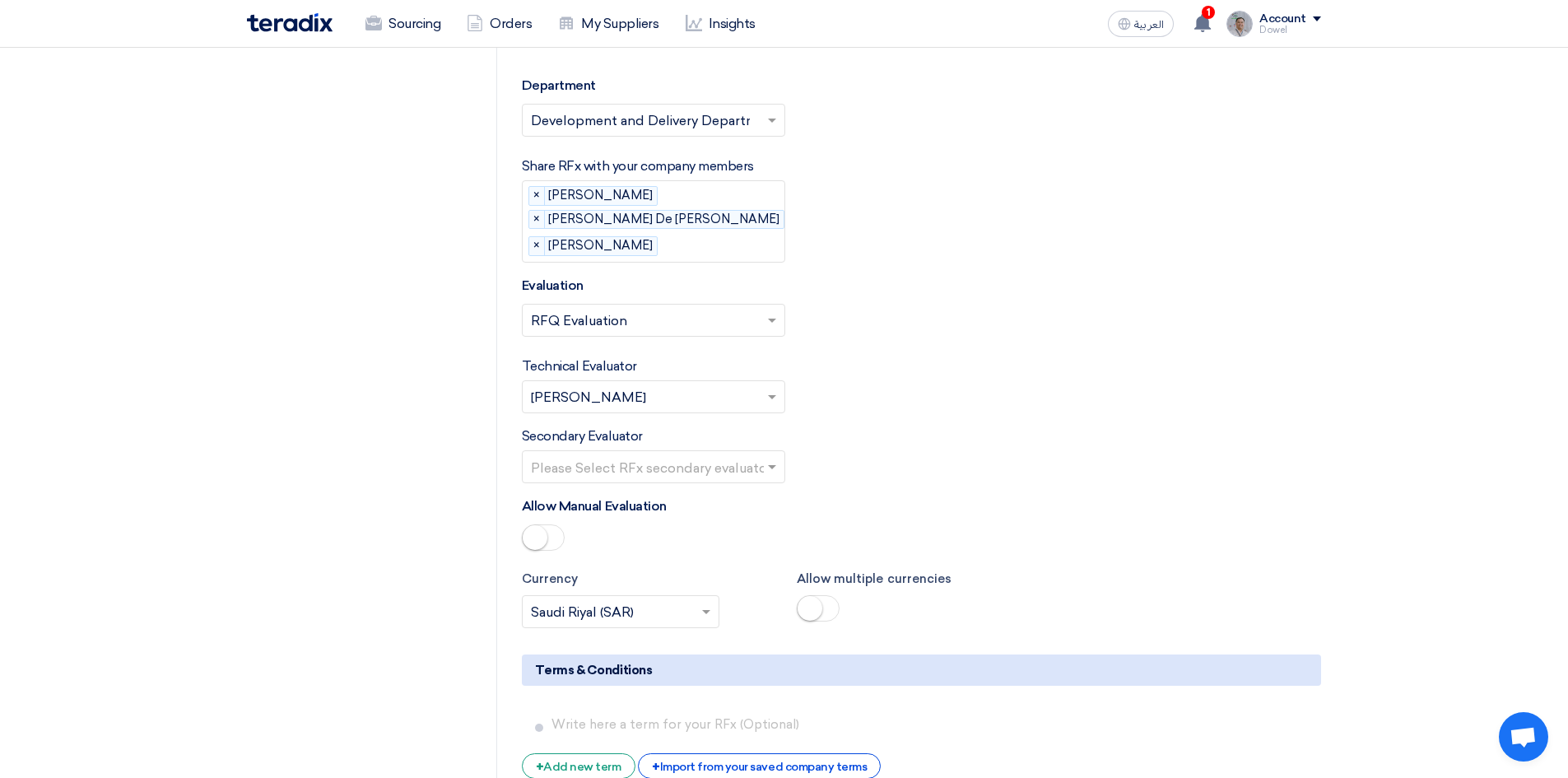
click at [711, 455] on input "text" at bounding box center [645, 469] width 229 height 28
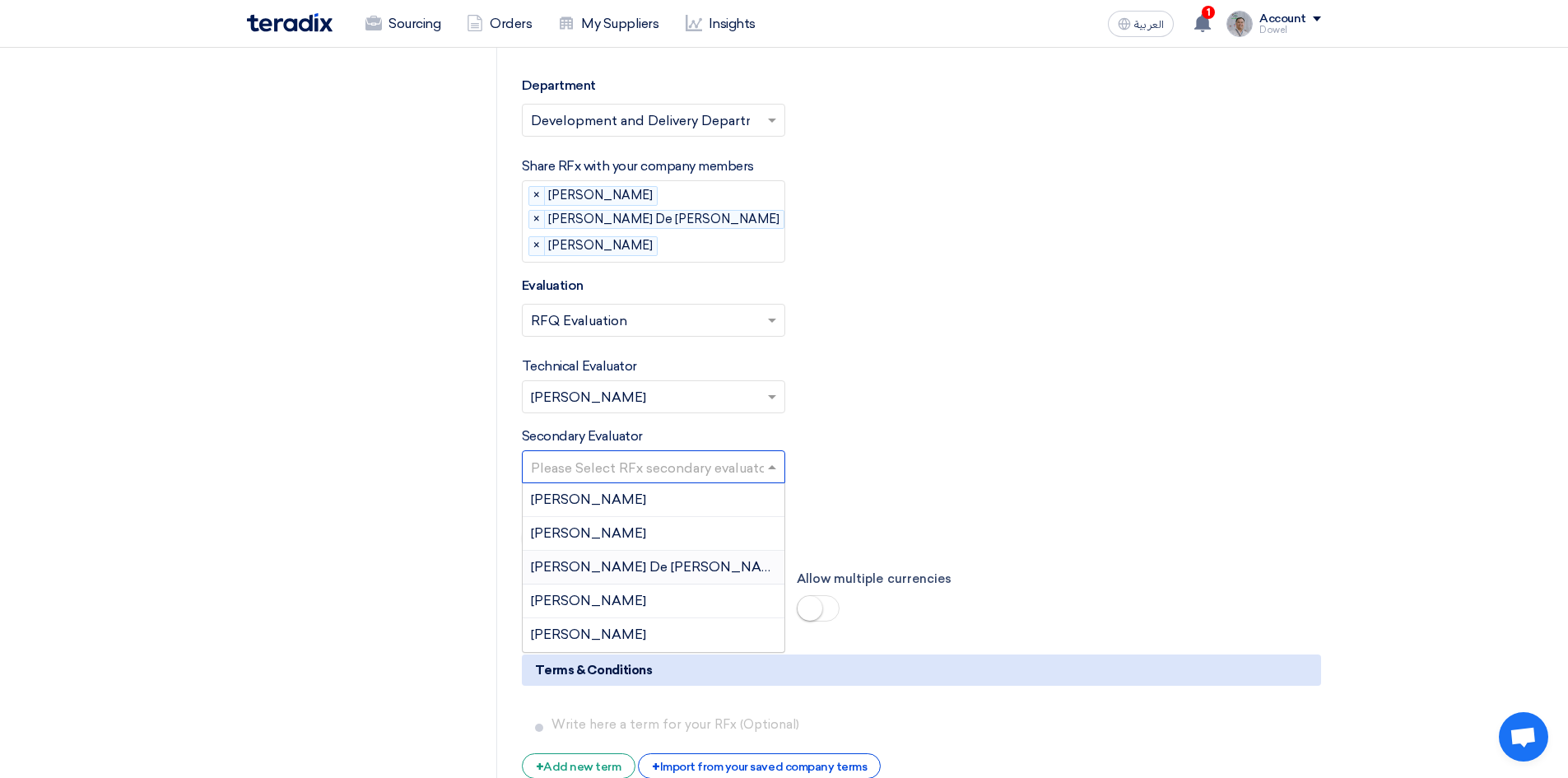
click at [620, 559] on span "[PERSON_NAME] De [PERSON_NAME]" at bounding box center [658, 567] width 255 height 16
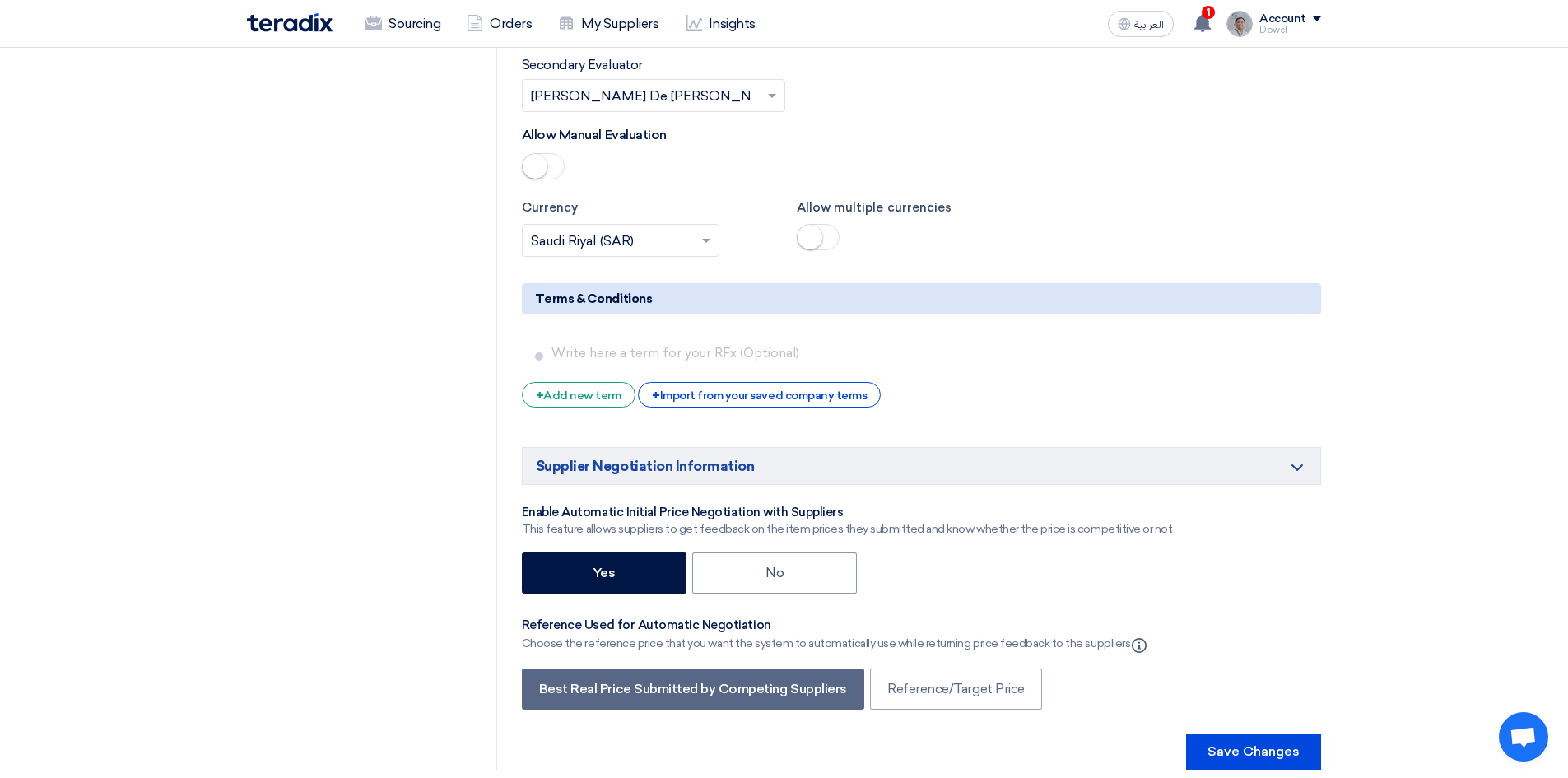
scroll to position [2470, 0]
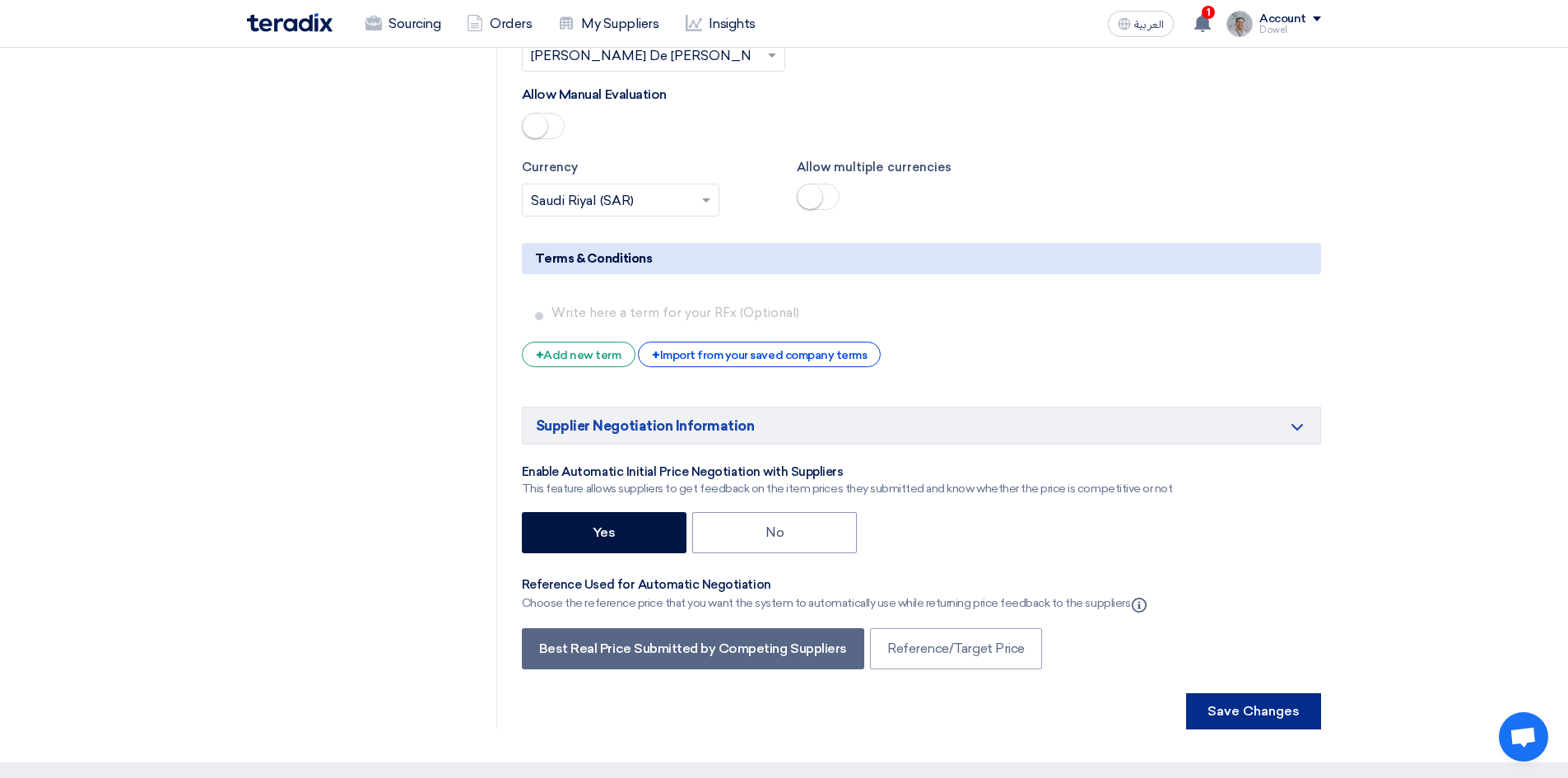
click at [1249, 693] on button "Save Changes" at bounding box center [1252, 711] width 135 height 36
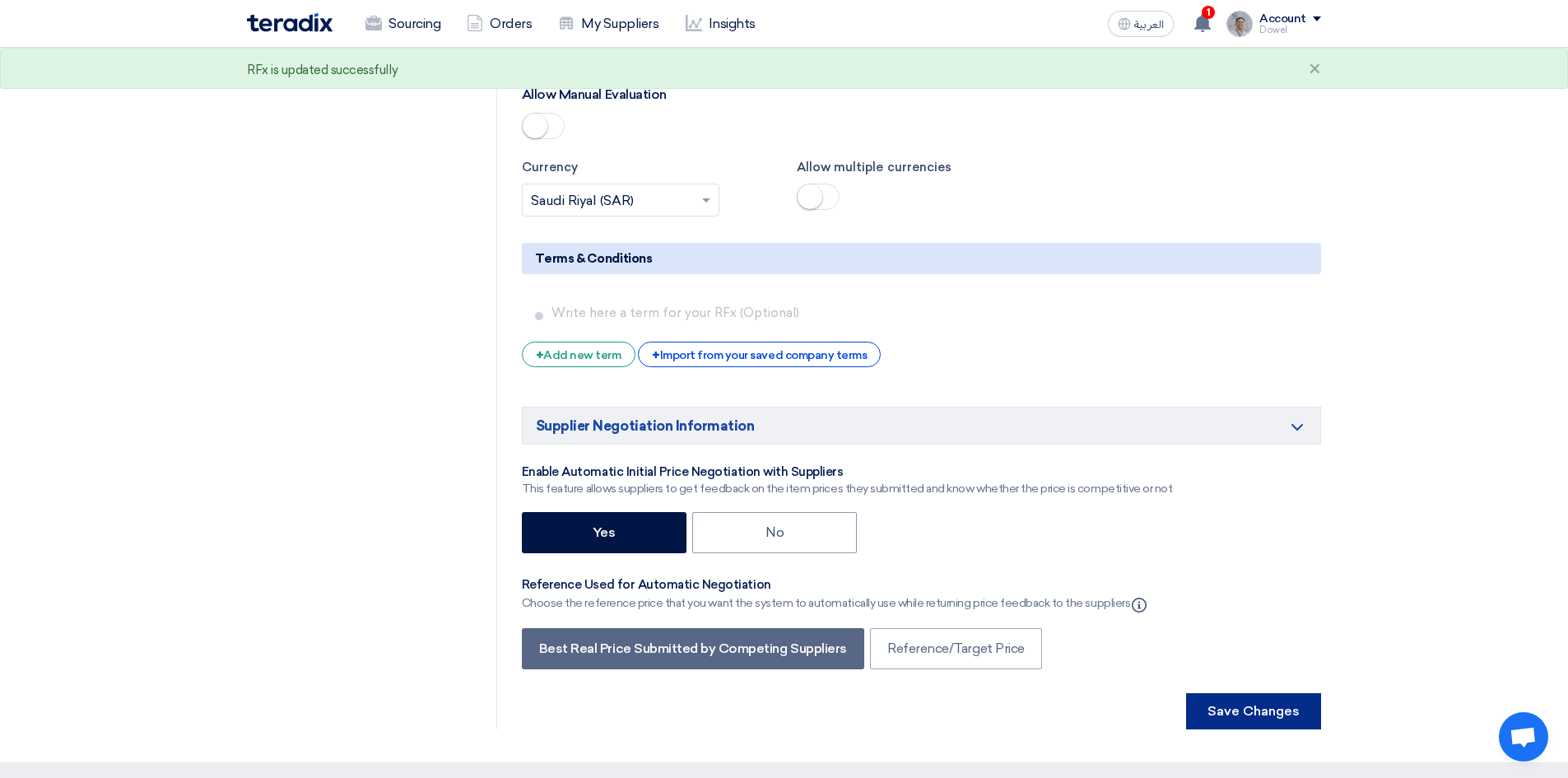
scroll to position [0, 0]
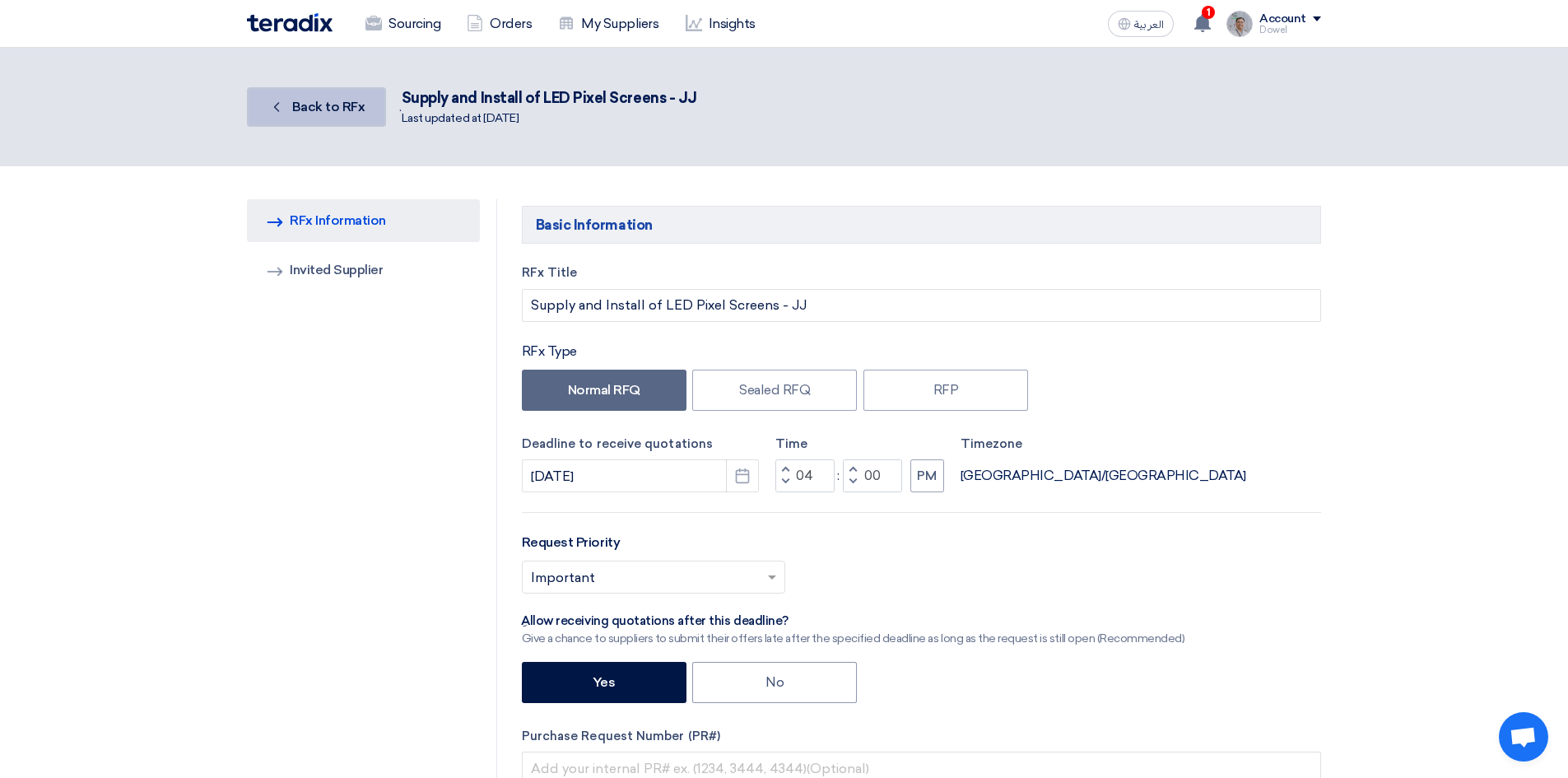
click at [310, 108] on span "Back to RFx" at bounding box center [328, 106] width 73 height 16
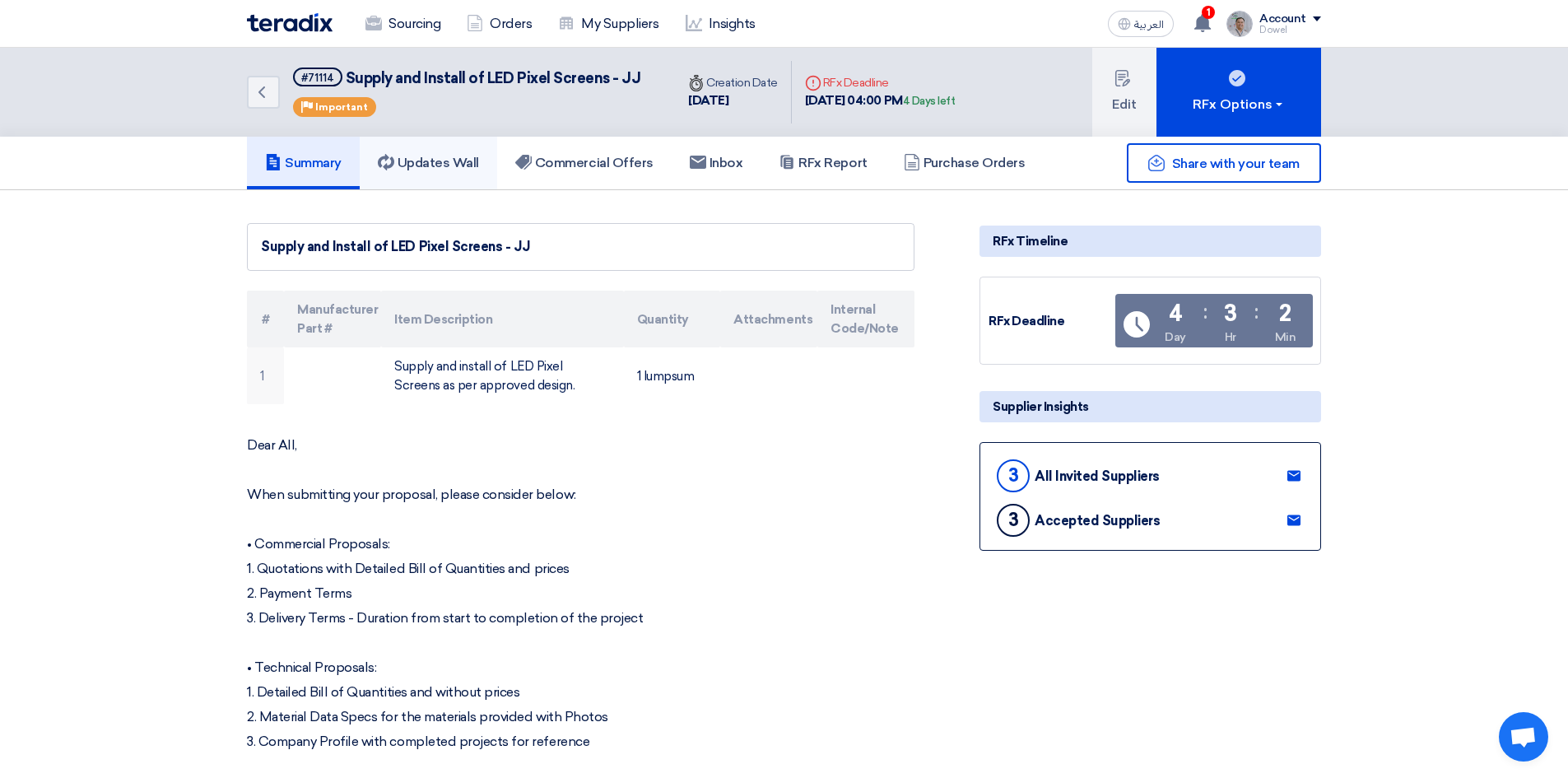
click at [444, 166] on h5 "Updates Wall" at bounding box center [428, 162] width 101 height 17
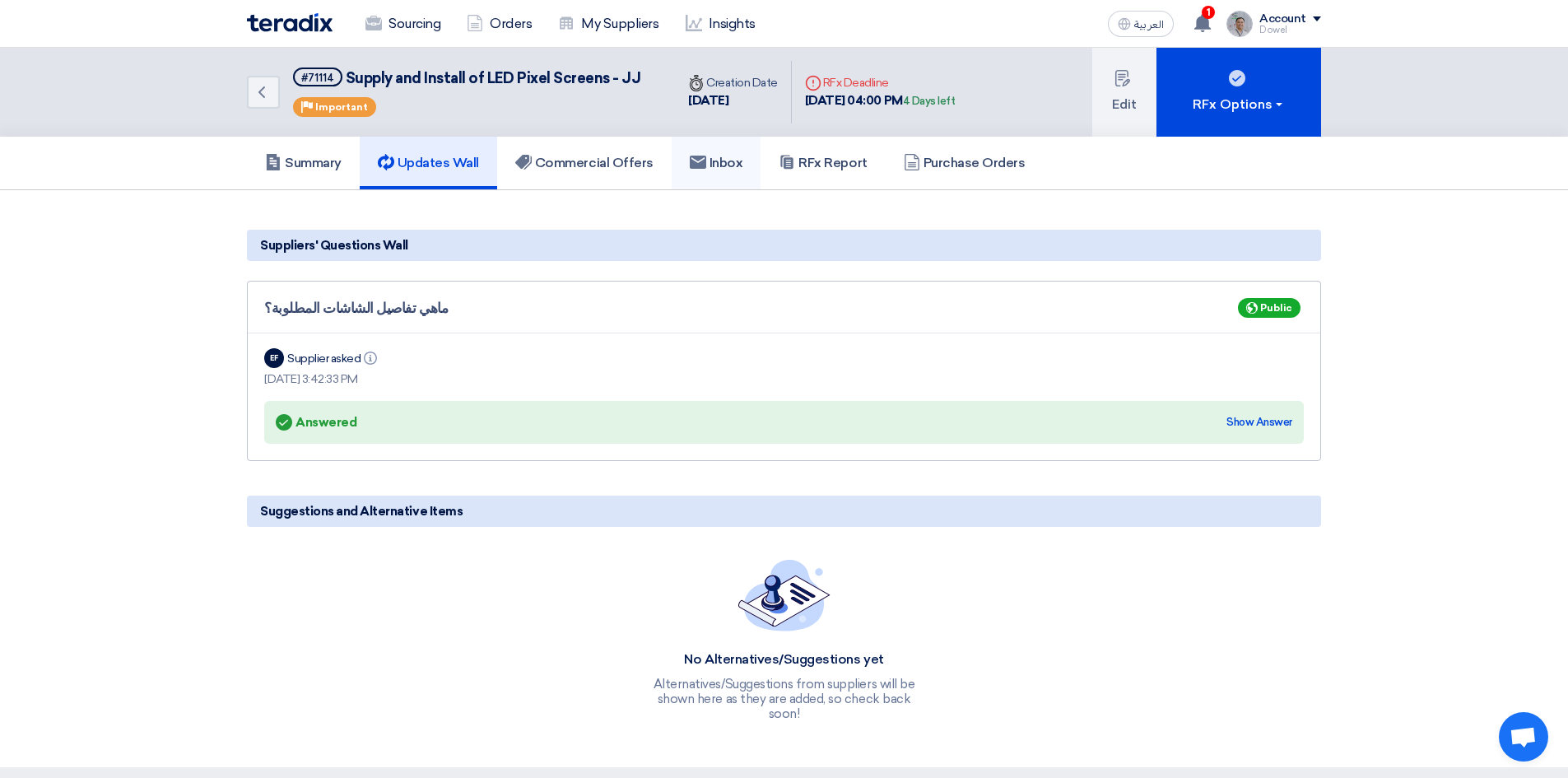
click at [714, 169] on h5 "Inbox" at bounding box center [716, 162] width 53 height 17
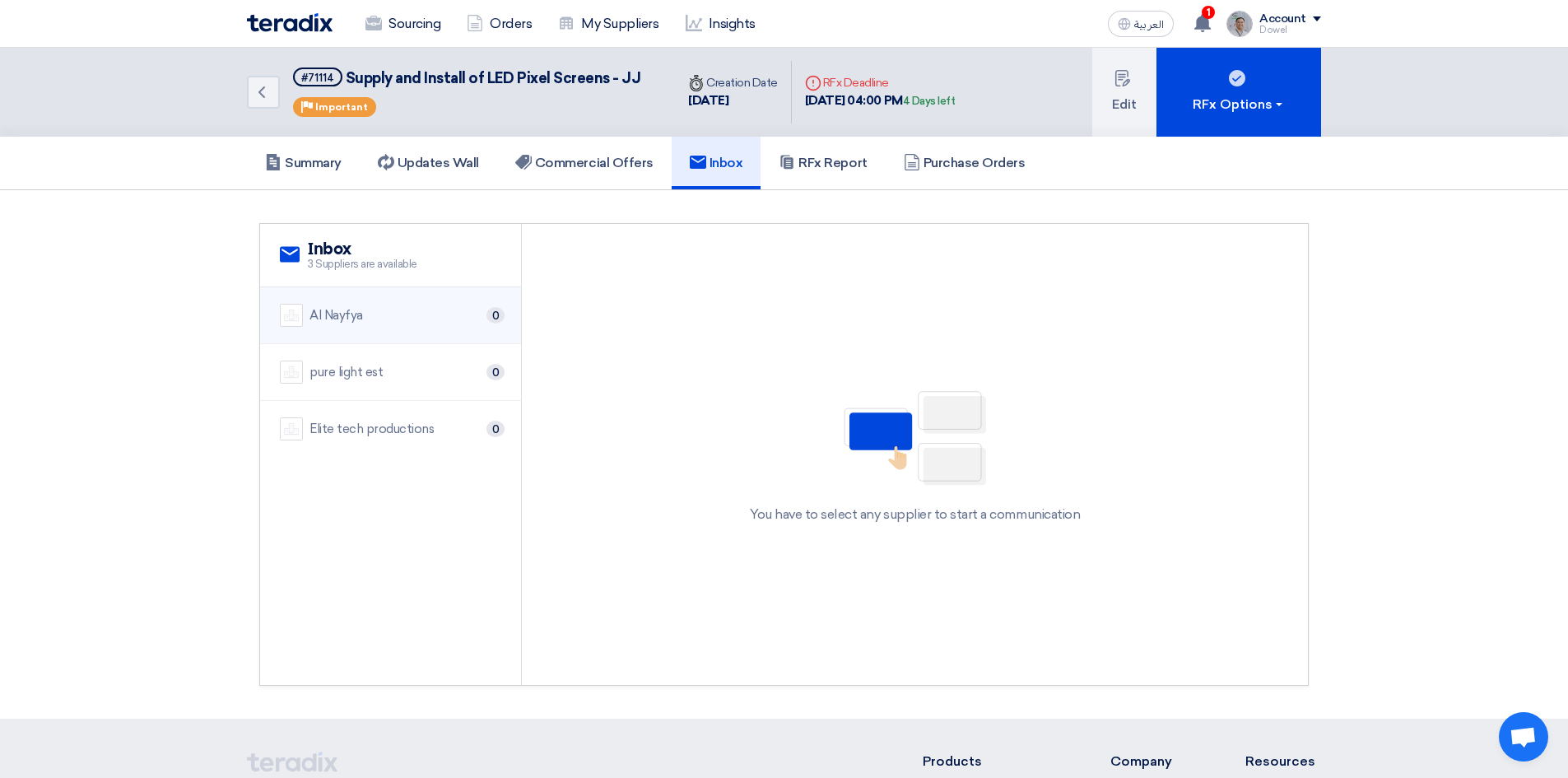
click at [345, 326] on div "Al Nayfya 0" at bounding box center [390, 315] width 221 height 23
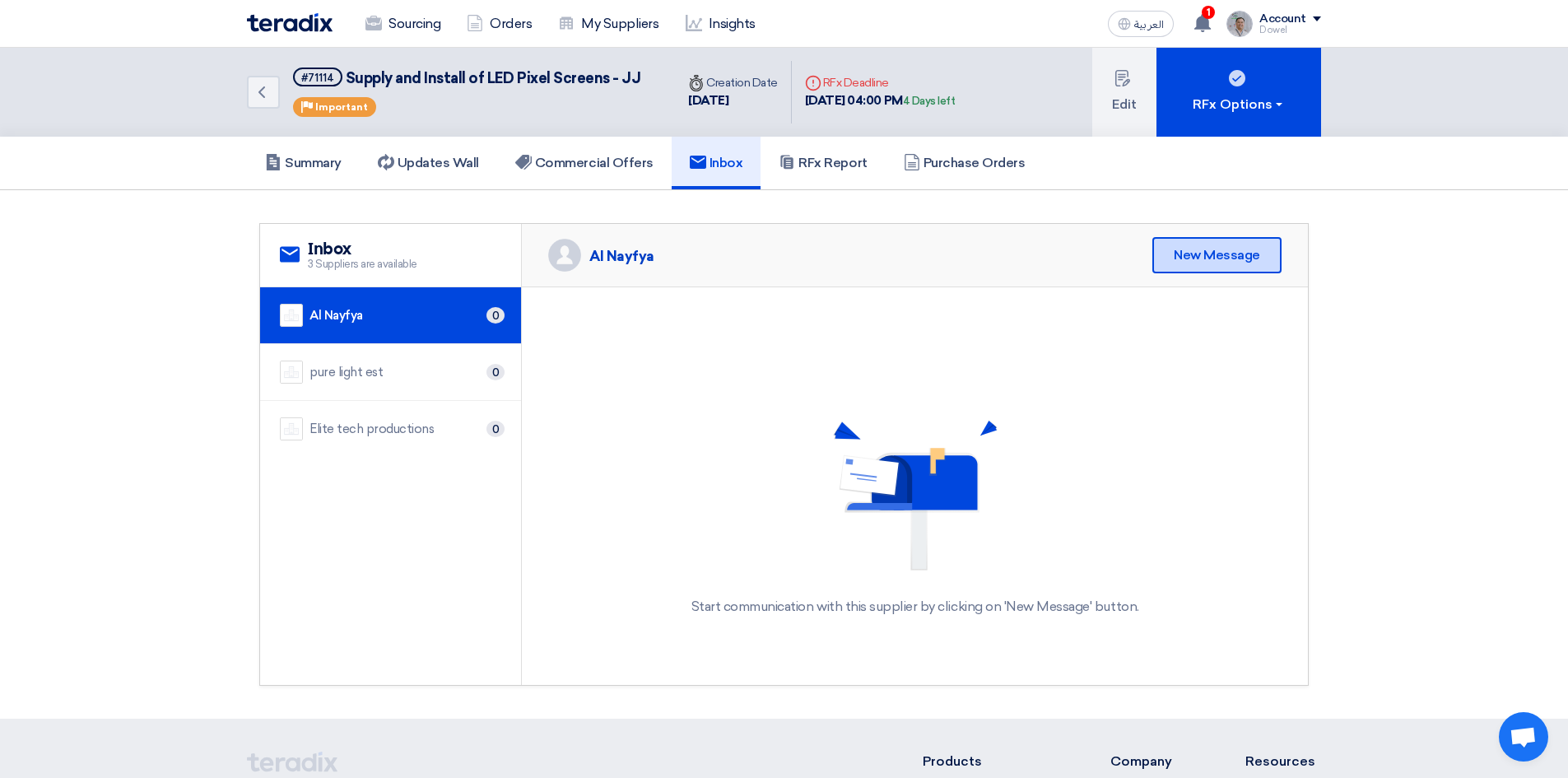
click at [1212, 257] on div "New Message" at bounding box center [1216, 255] width 129 height 36
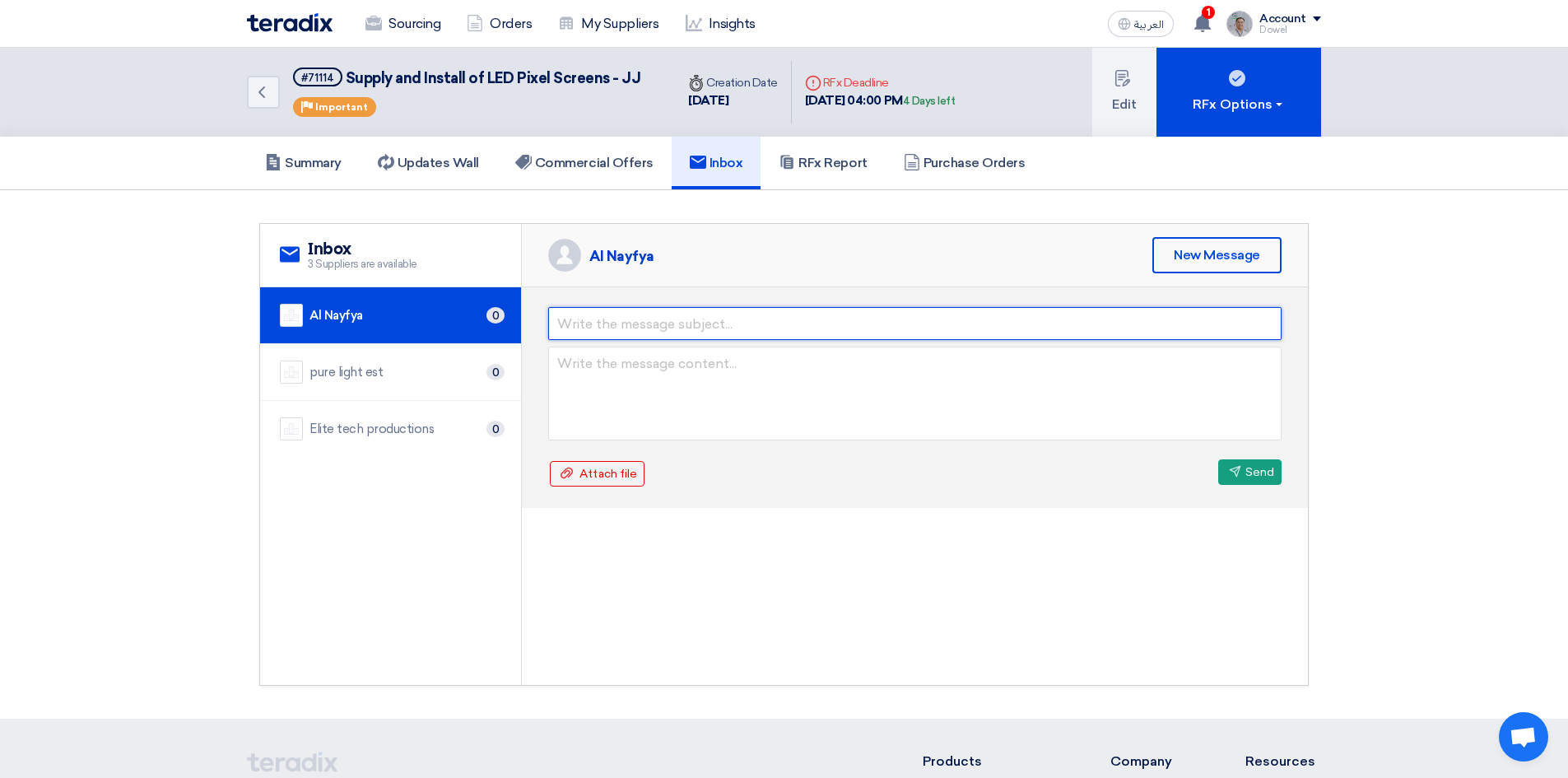
click at [642, 329] on input "text" at bounding box center [914, 323] width 733 height 32
type input "M"
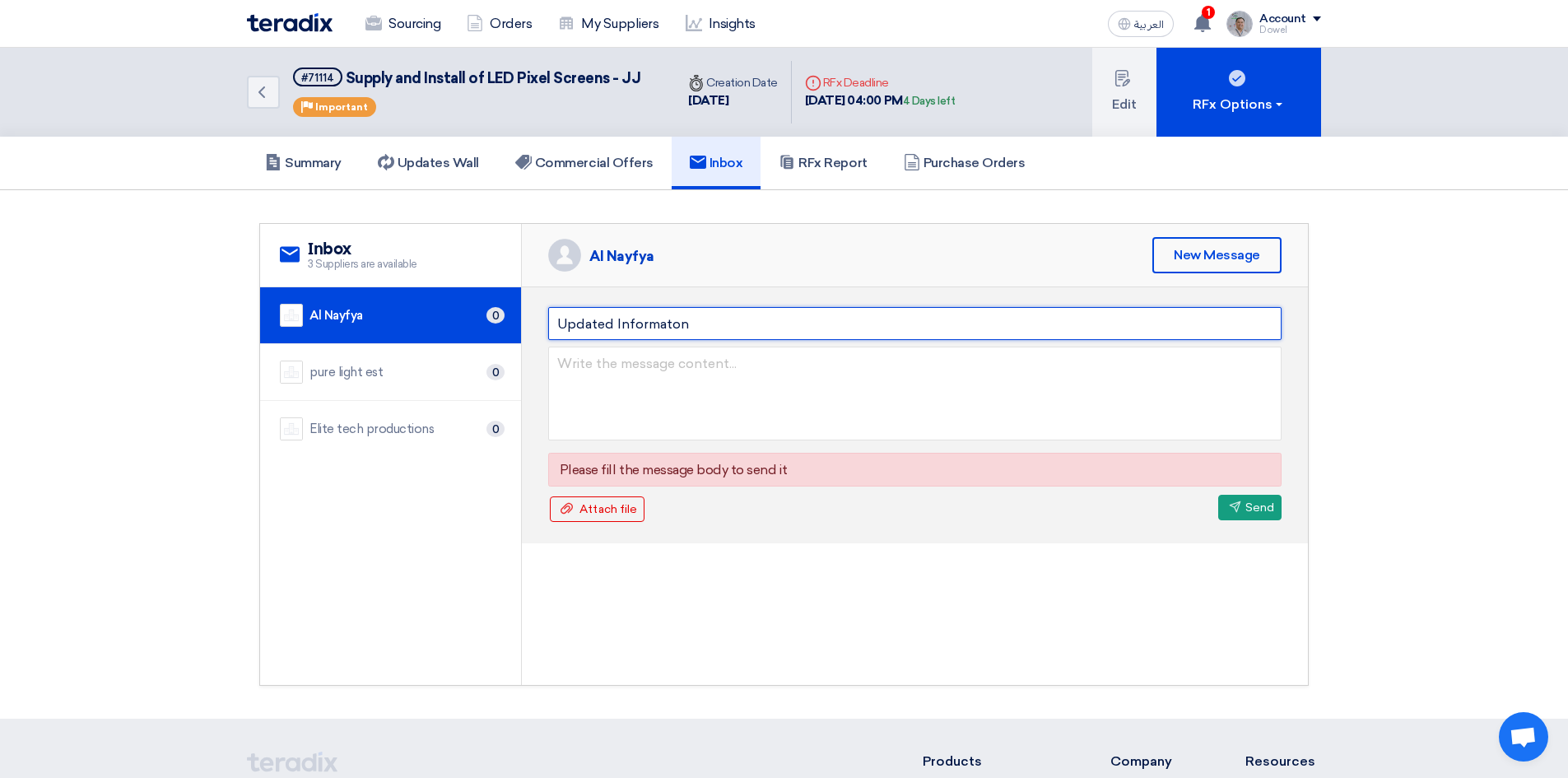
click at [668, 329] on input "Updated Informaton" at bounding box center [914, 323] width 733 height 32
type input "Updated Information"
click at [643, 370] on textarea at bounding box center [914, 392] width 733 height 93
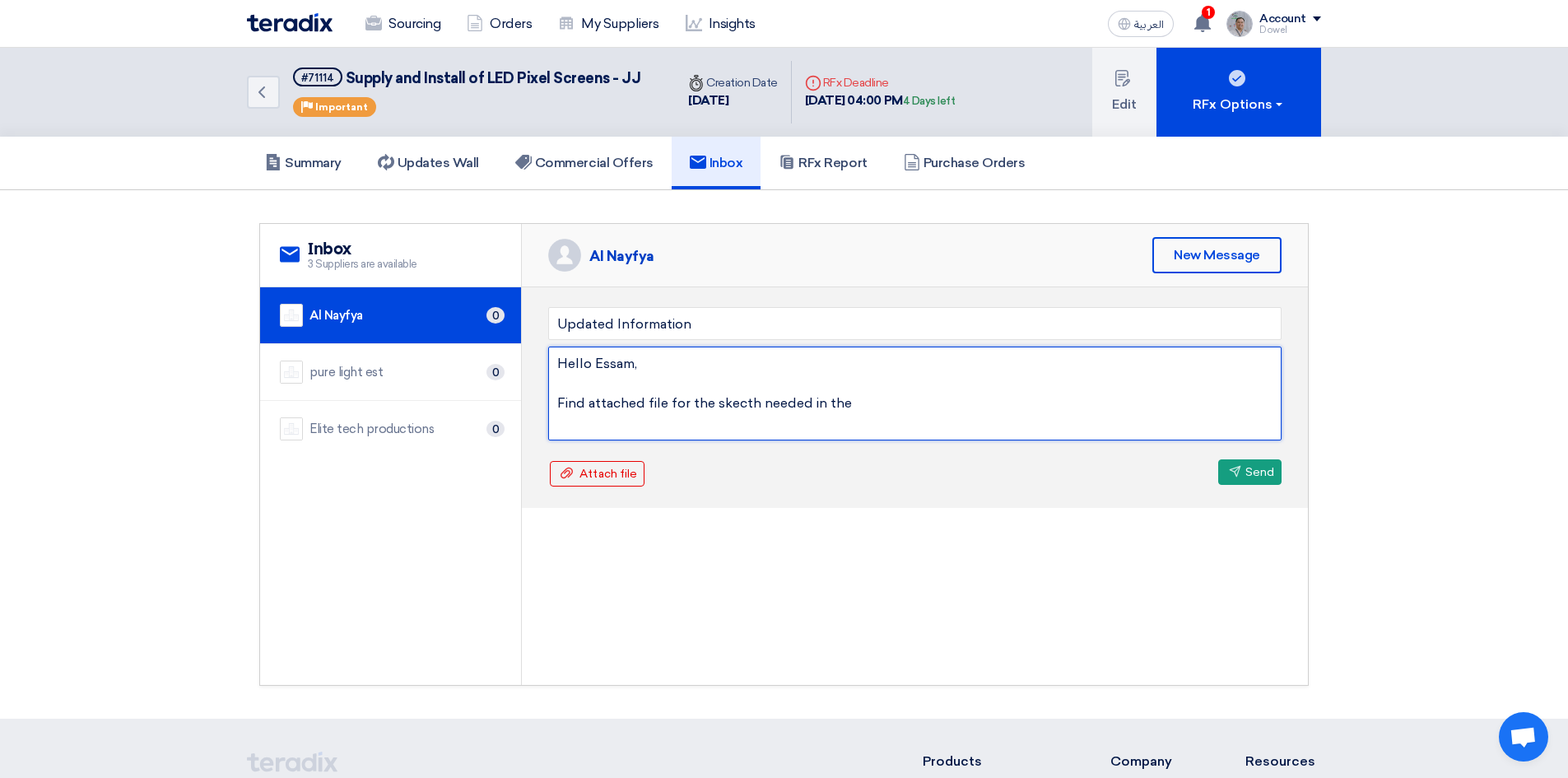
click at [745, 405] on textarea "Hello Essam, Find attached file for the skecth needed in the" at bounding box center [914, 392] width 733 height 93
click at [859, 398] on textarea "Hello Essam, Find attached file for the sketch needed in the" at bounding box center [914, 392] width 733 height 93
drag, startPoint x: 660, startPoint y: 434, endPoint x: 518, endPoint y: 308, distance: 189.8
click at [518, 308] on div "service Inbox 3 Suppliers are available Al Nayfya 0 pure light est 0" at bounding box center [784, 454] width 1048 height 461
type textarea "Hello Essam, Find attached file for the sketch needed in the LED Screens for JJ…"
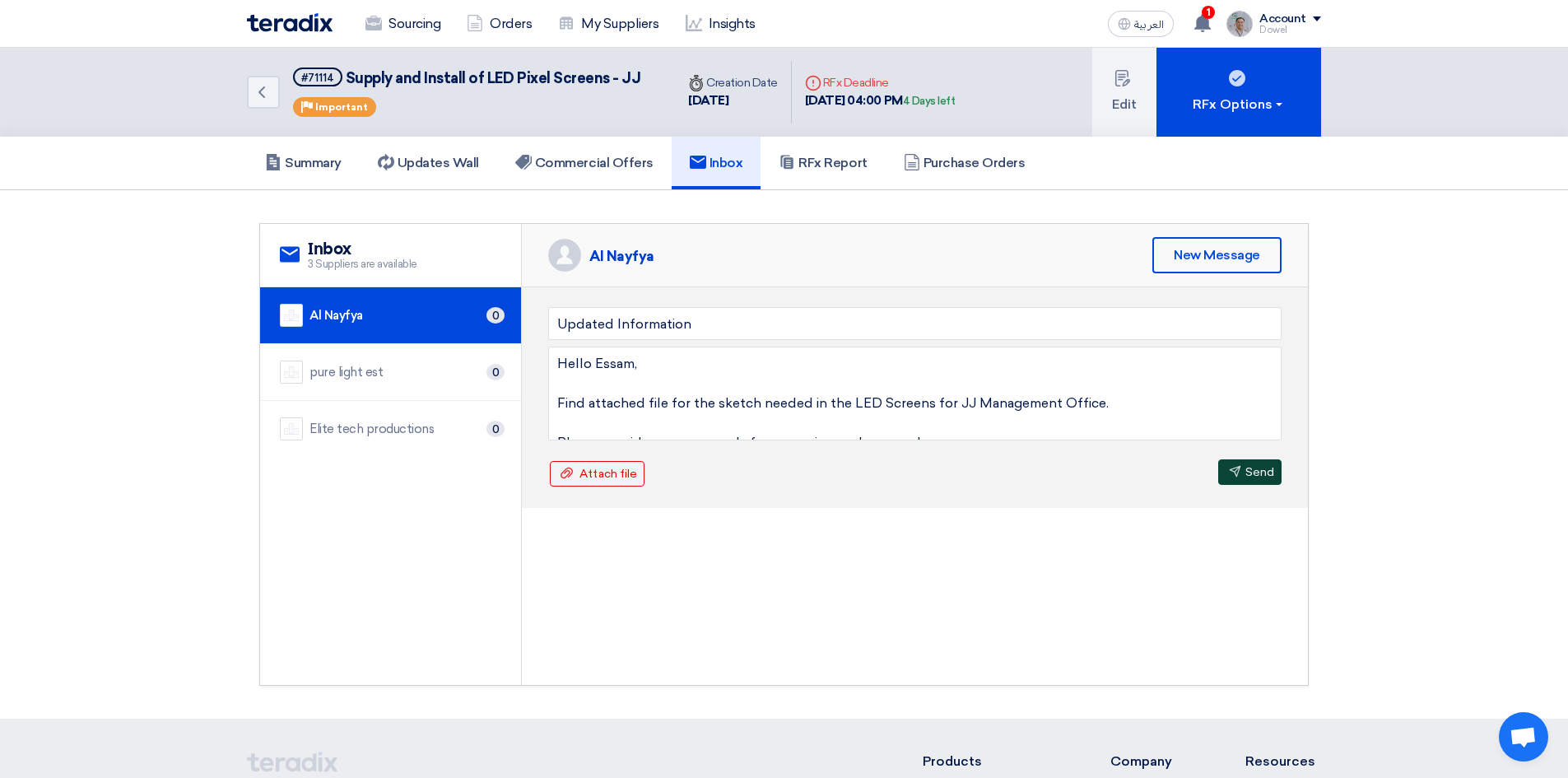
click at [1257, 477] on button "Send Send" at bounding box center [1249, 472] width 63 height 26
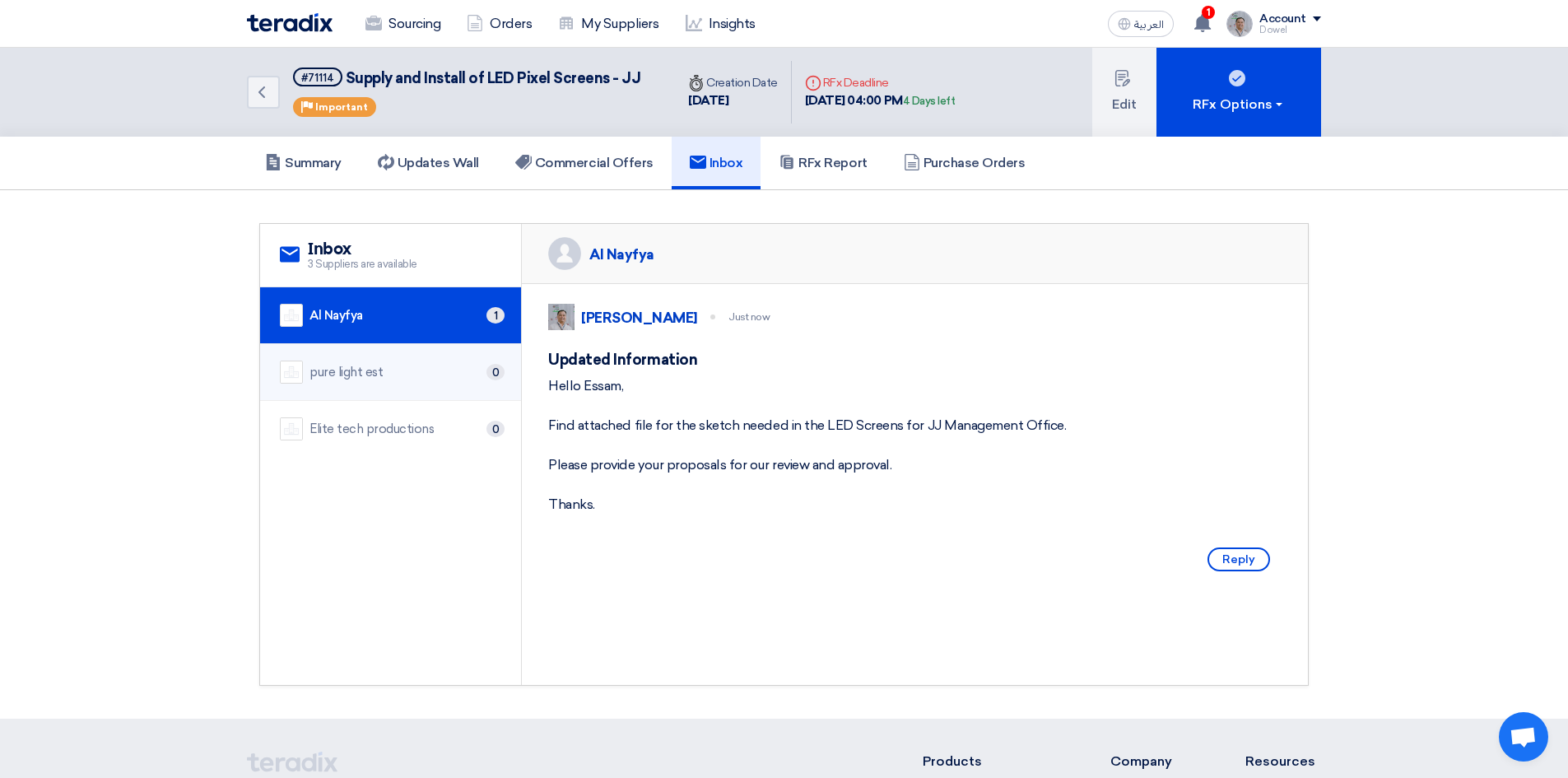
click at [361, 376] on div "pure light est" at bounding box center [346, 372] width 73 height 19
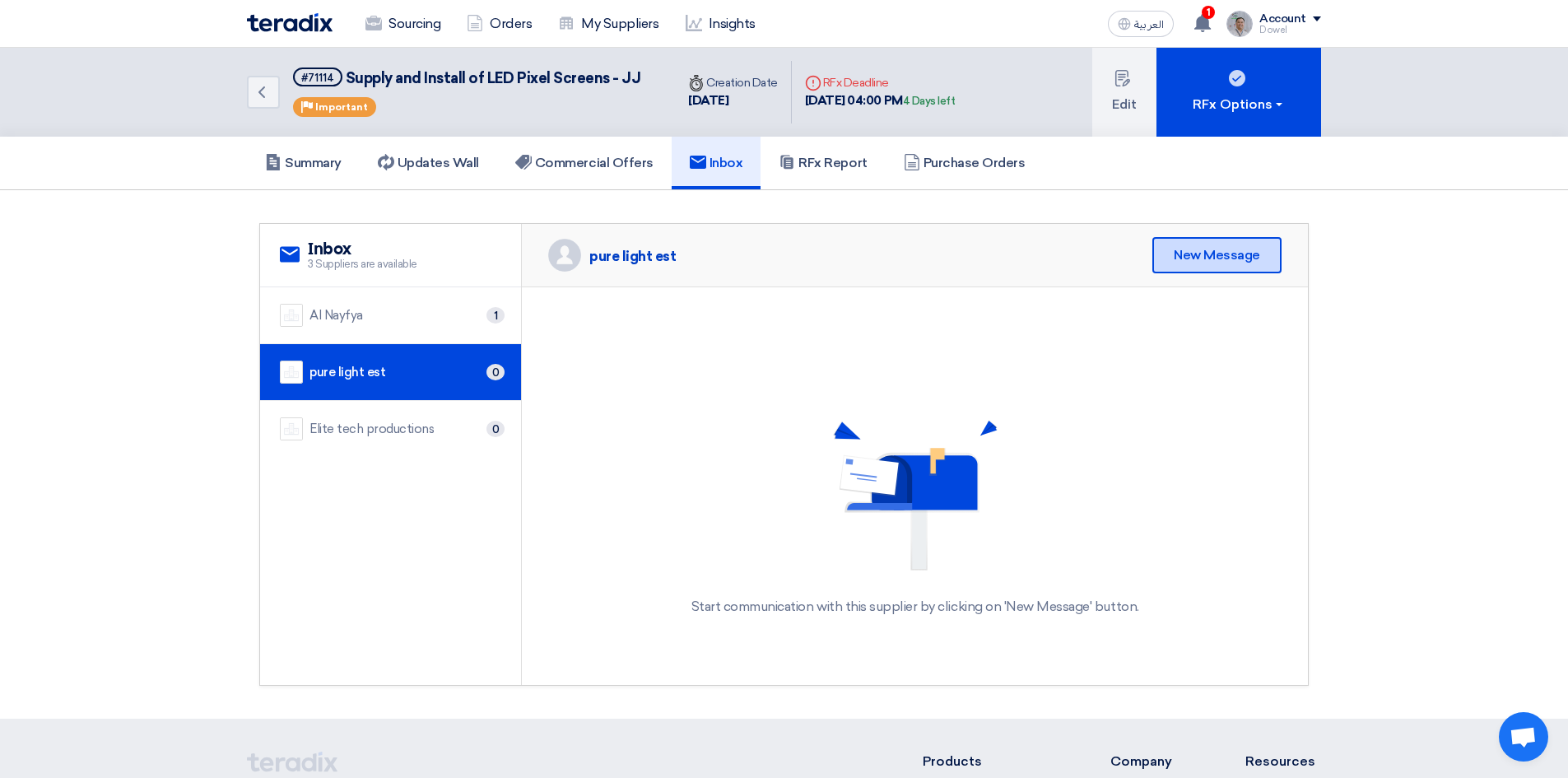
click at [1225, 257] on div "New Message" at bounding box center [1216, 255] width 129 height 36
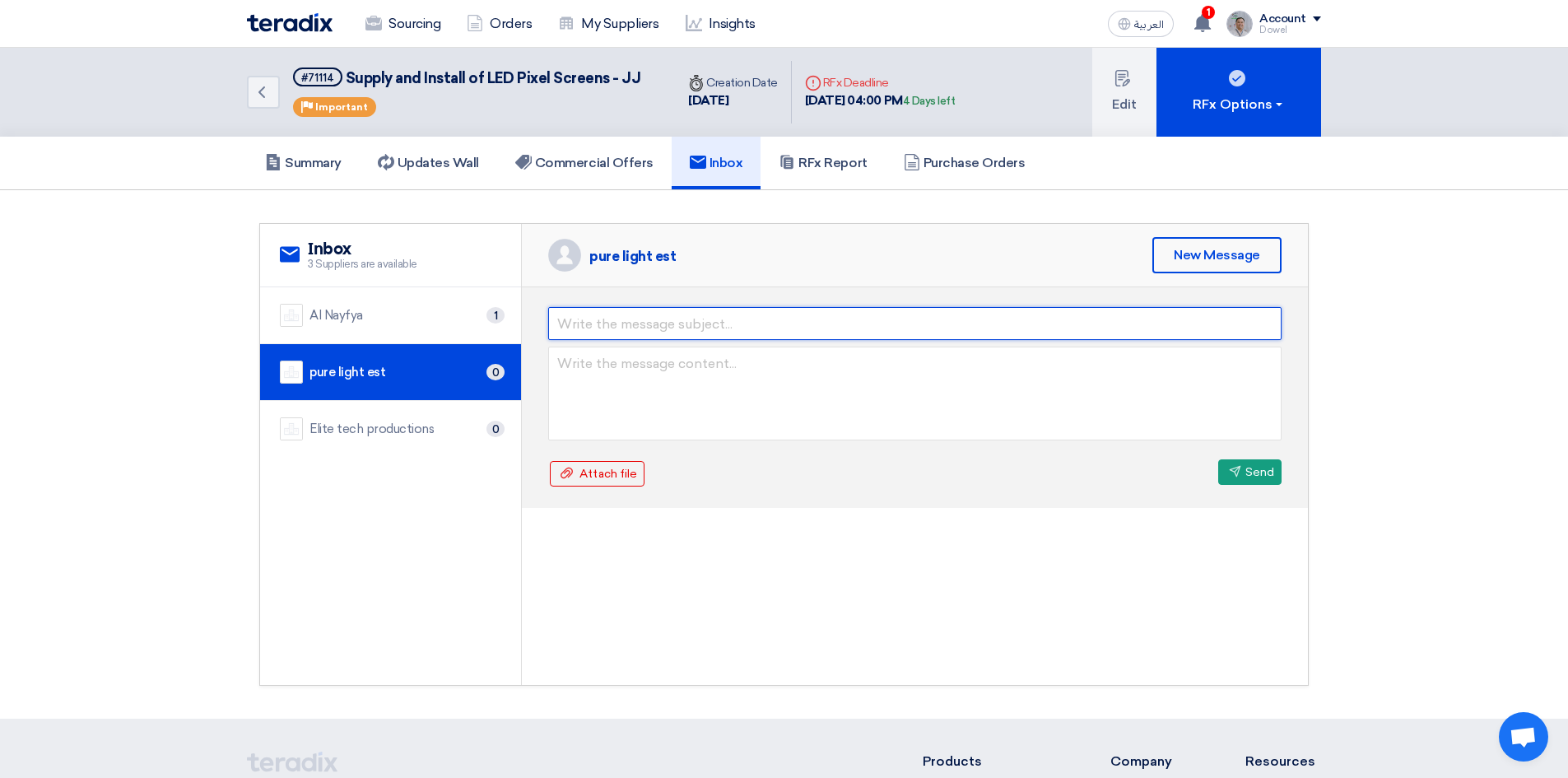
click at [678, 324] on input "text" at bounding box center [914, 323] width 733 height 32
drag, startPoint x: 593, startPoint y: 326, endPoint x: 520, endPoint y: 311, distance: 74.5
click at [520, 311] on div "service Inbox 3 Suppliers are available Al Nayfya 1 pure light est 0" at bounding box center [784, 454] width 1048 height 461
type input "Updated Information"
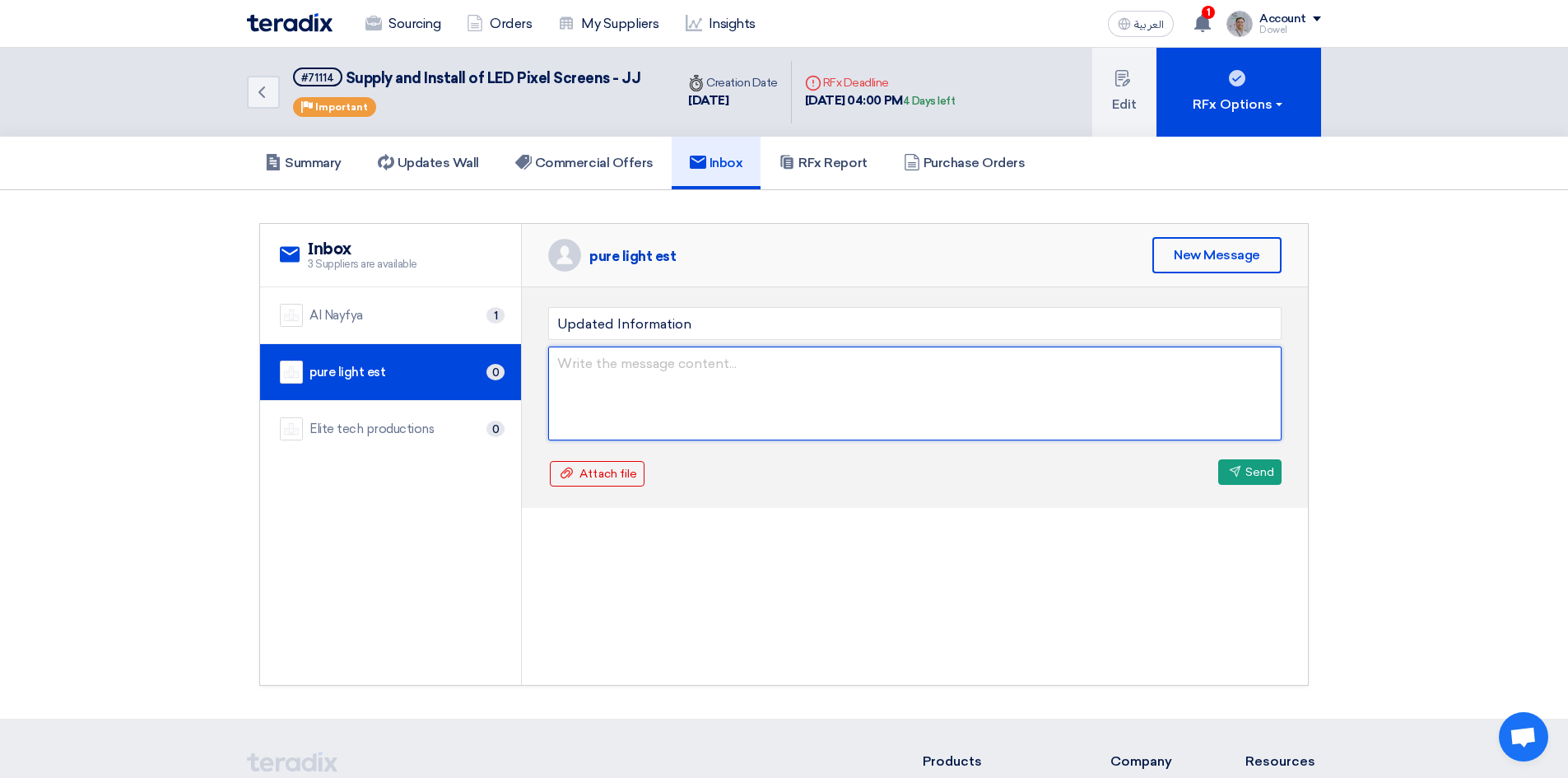
click at [588, 367] on textarea at bounding box center [914, 392] width 733 height 93
paste textarea "Hello Essam, Find attached file for the sketch needed in the LED Screens for JJ…"
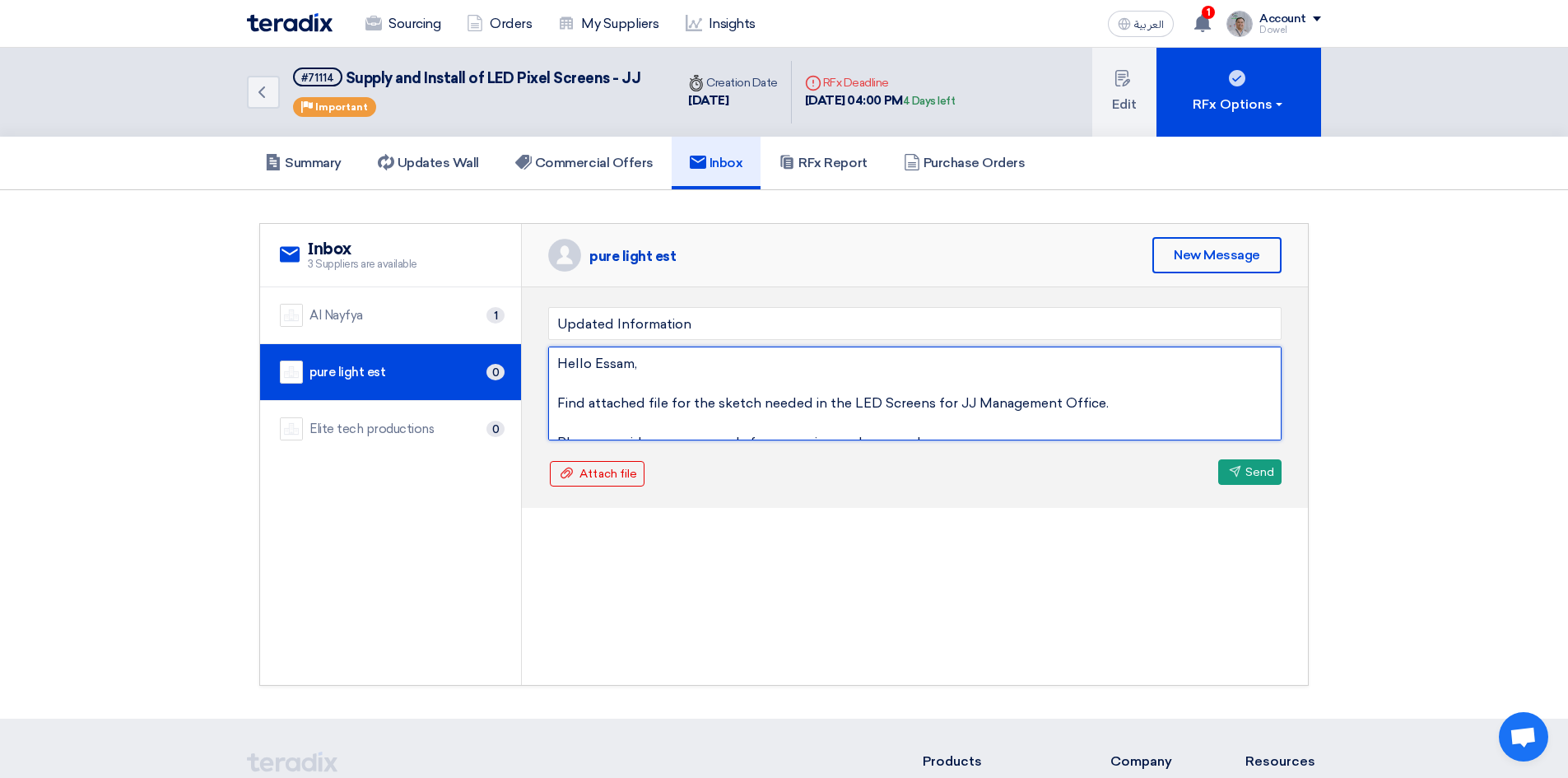
drag, startPoint x: 593, startPoint y: 361, endPoint x: 629, endPoint y: 366, distance: 36.3
click at [629, 366] on textarea "Hello Essam, Find attached file for the sketch needed in the LED Screens for JJ…" at bounding box center [914, 392] width 733 height 93
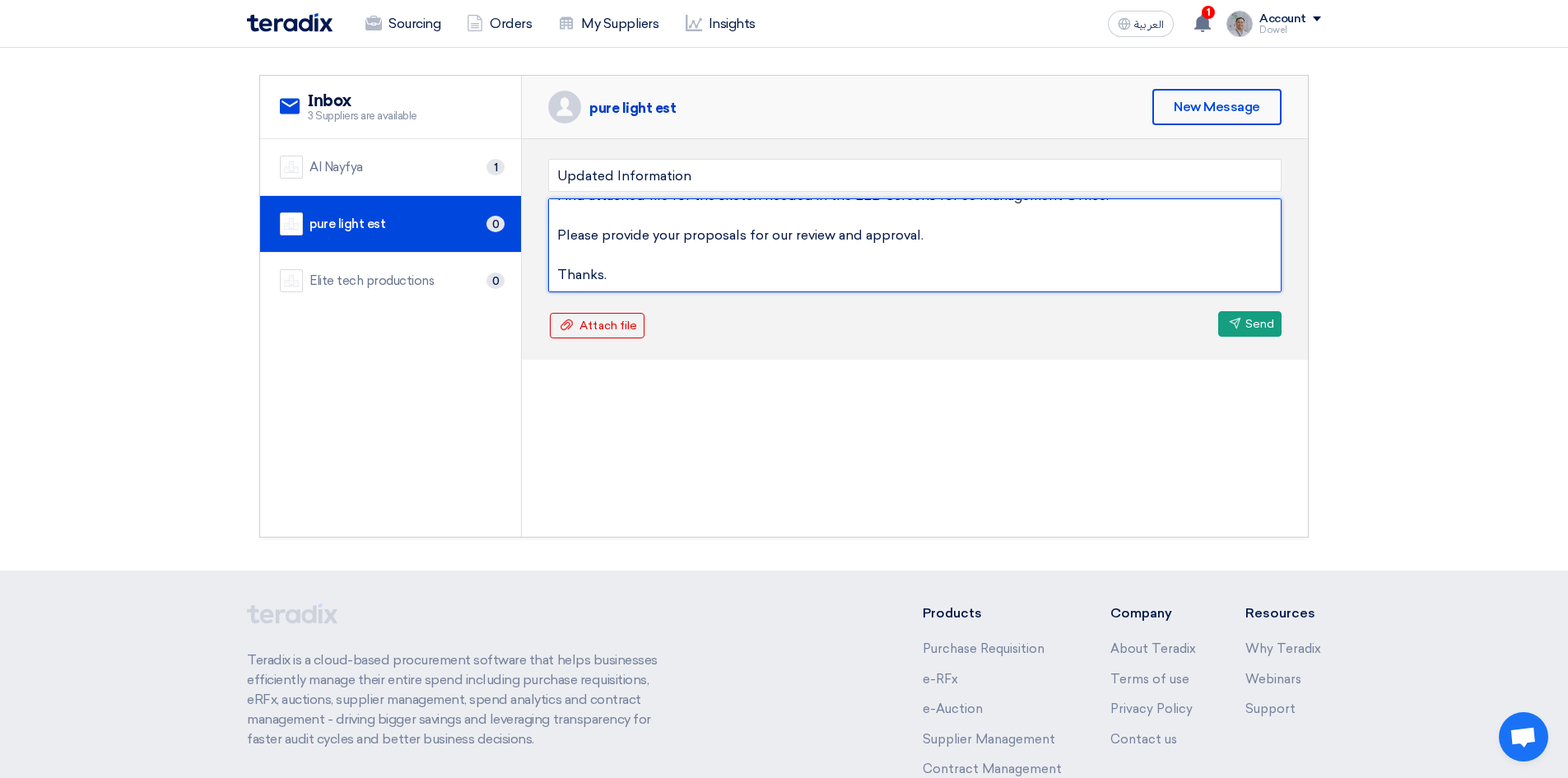
scroll to position [164, 0]
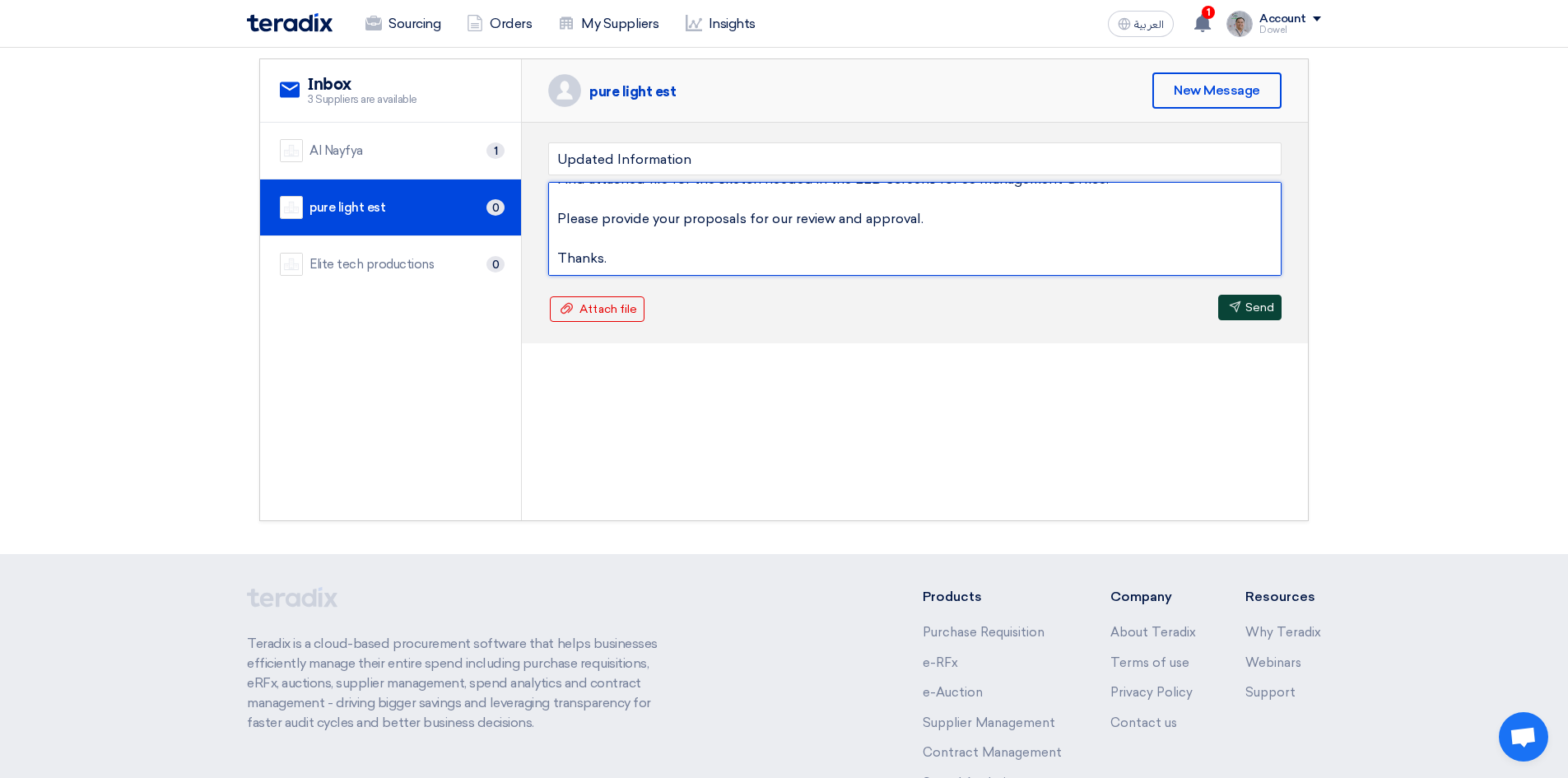
type textarea "Hello [PERSON_NAME], Find attached file for the sketch needed in the LED Screen…"
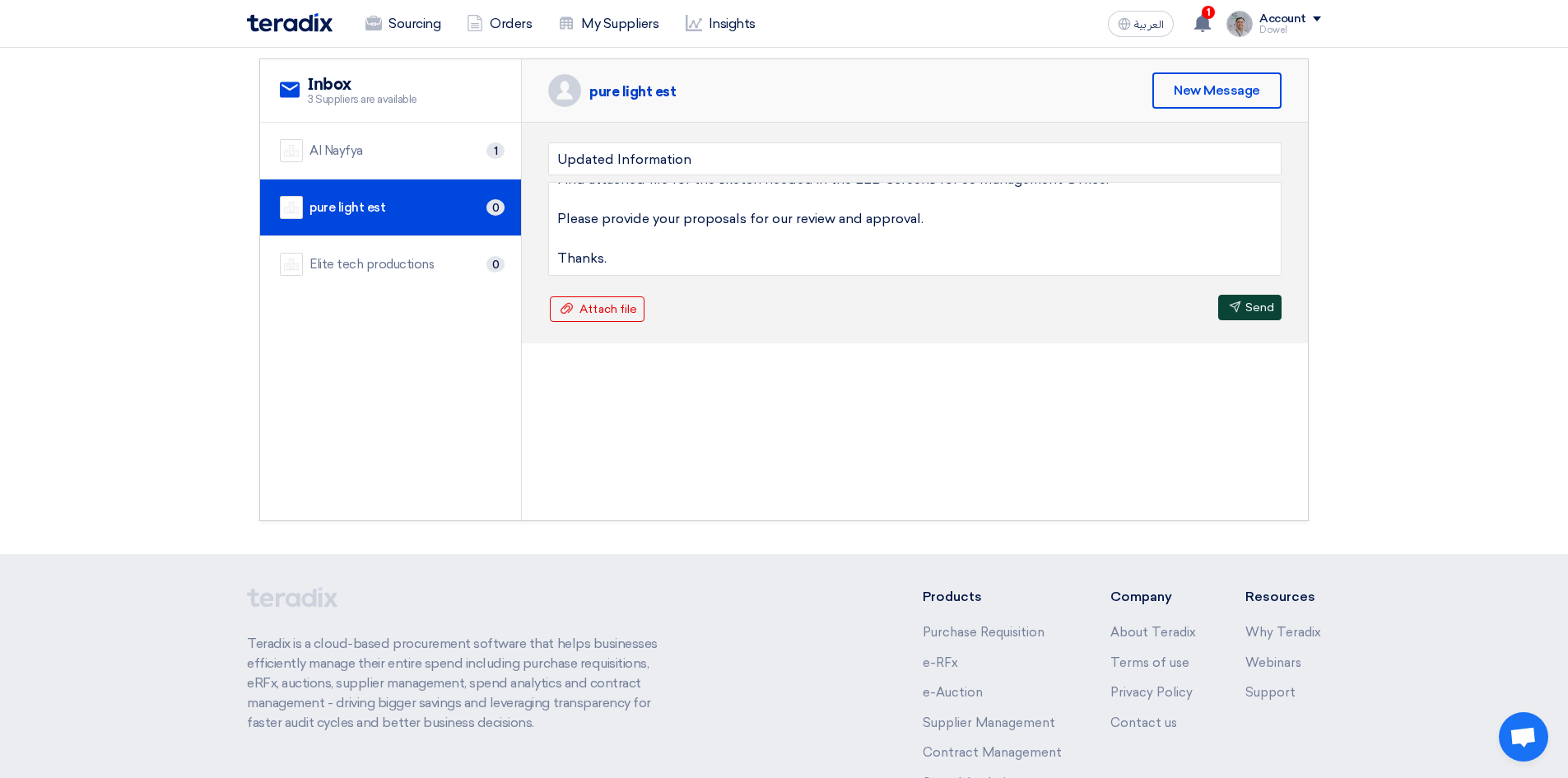
click at [1246, 310] on button "Send Send" at bounding box center [1249, 308] width 63 height 26
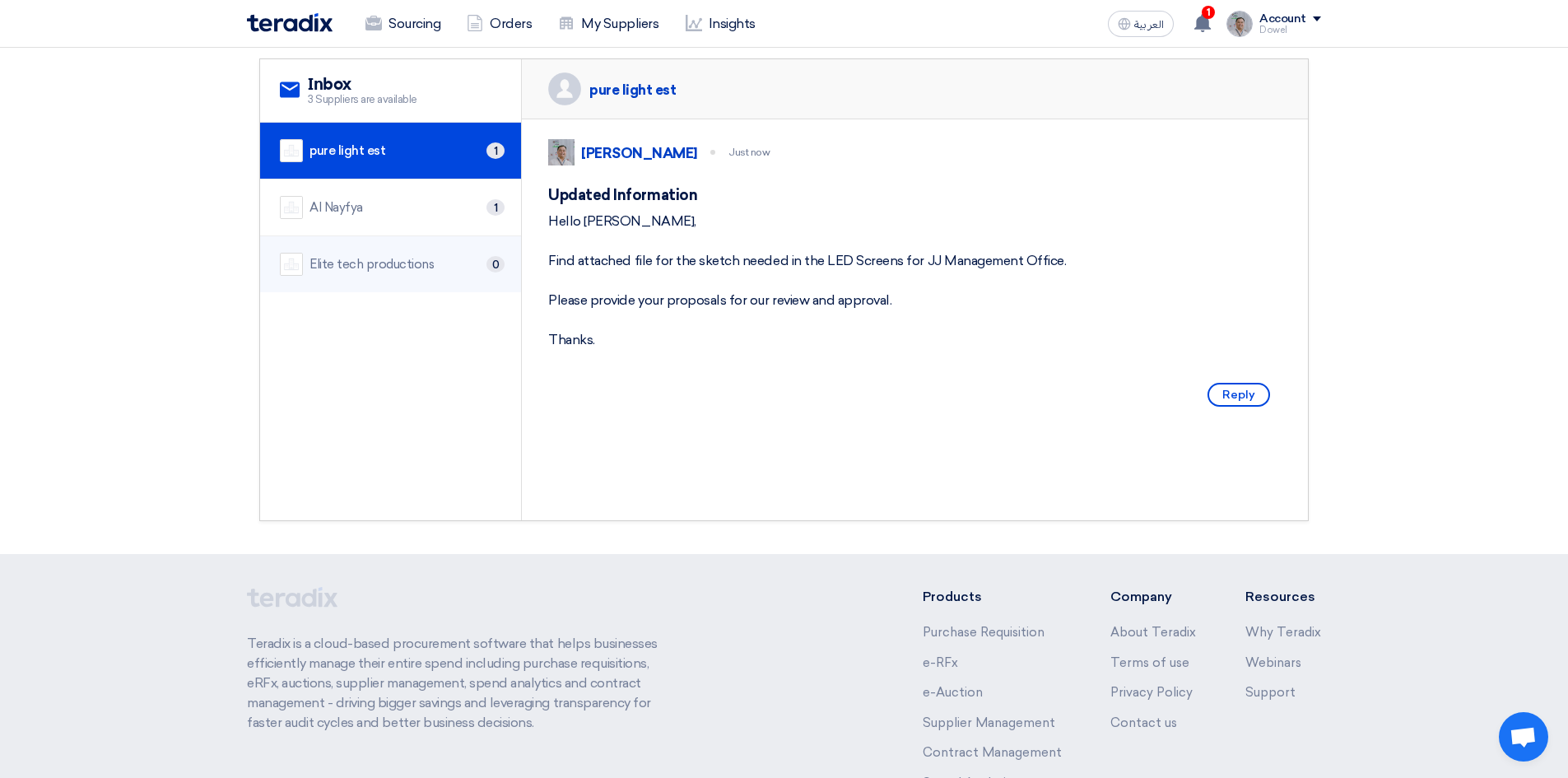
click at [365, 269] on div "Elite tech productions" at bounding box center [372, 264] width 124 height 19
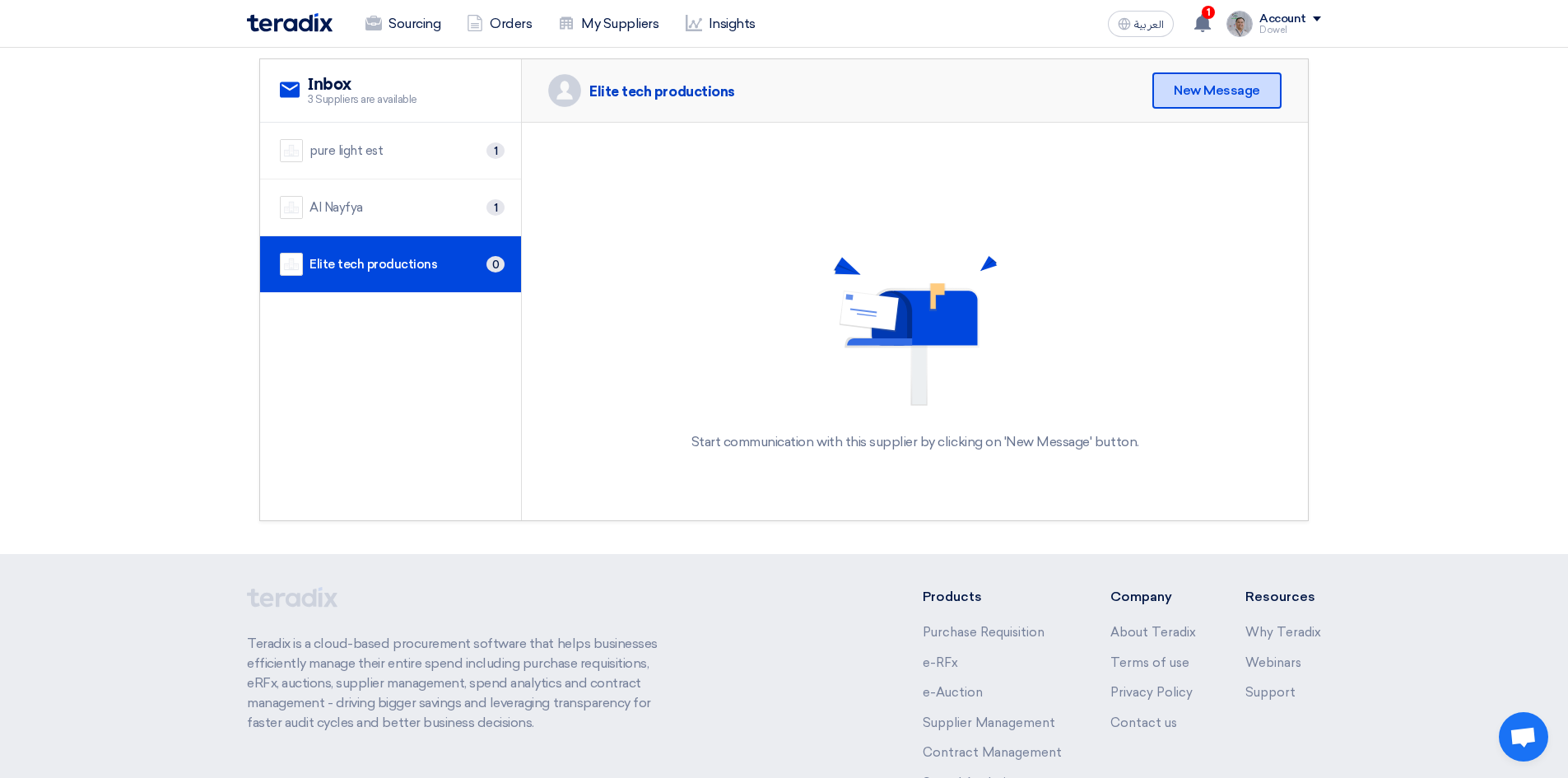
click at [1220, 97] on div "New Message" at bounding box center [1216, 90] width 129 height 36
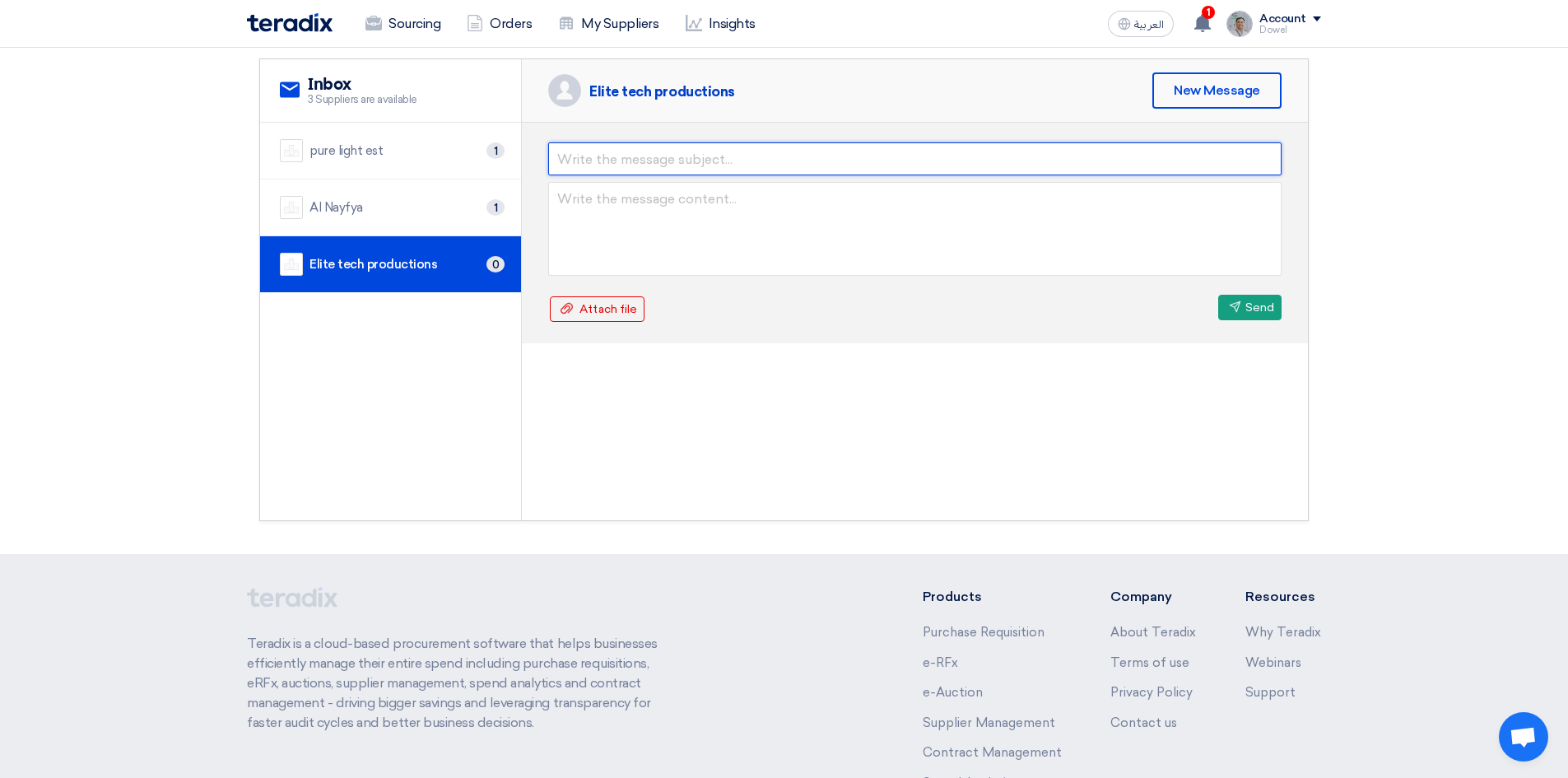
click at [609, 162] on input "text" at bounding box center [914, 158] width 733 height 32
type input "Updated Information"
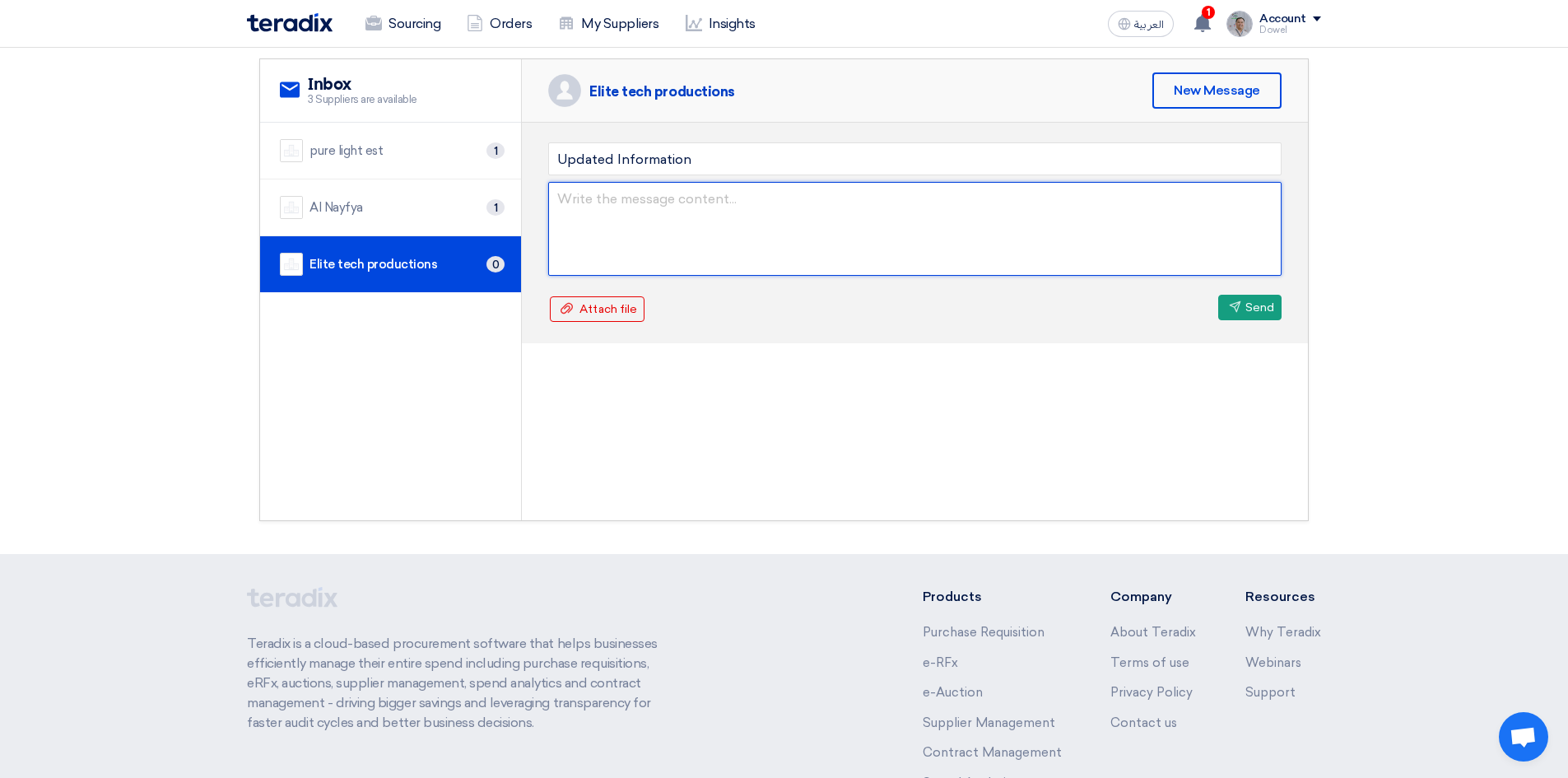
click at [644, 208] on textarea at bounding box center [914, 228] width 733 height 93
paste textarea "Hello Essam, Find attached file for the sketch needed in the LED Screens for JJ…"
drag, startPoint x: 596, startPoint y: 198, endPoint x: 630, endPoint y: 200, distance: 34.1
click at [630, 200] on textarea "Hello Essam, Find attached file for the sketch needed in the LED Screens for JJ…" at bounding box center [914, 228] width 733 height 93
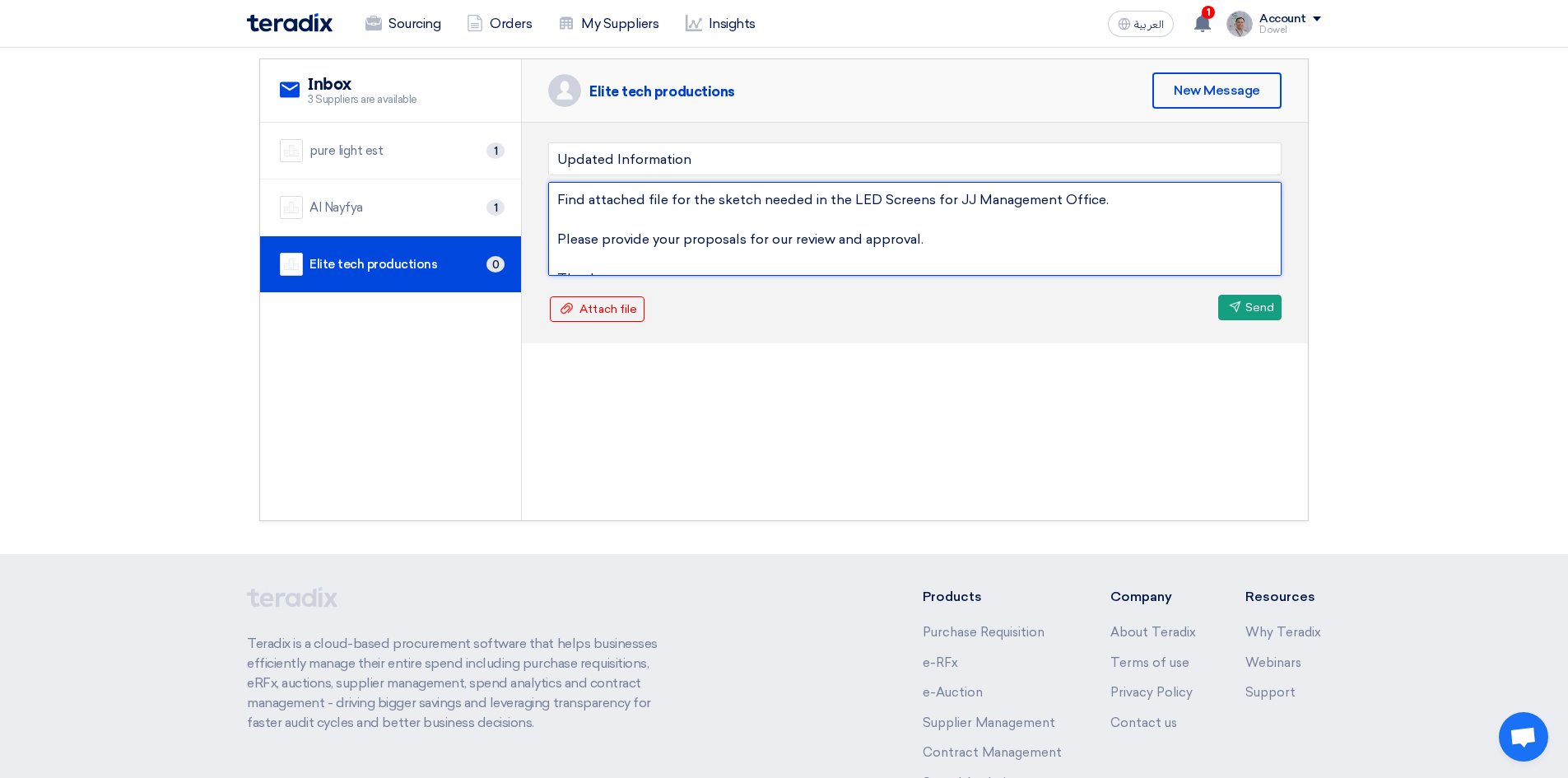
scroll to position [59, 0]
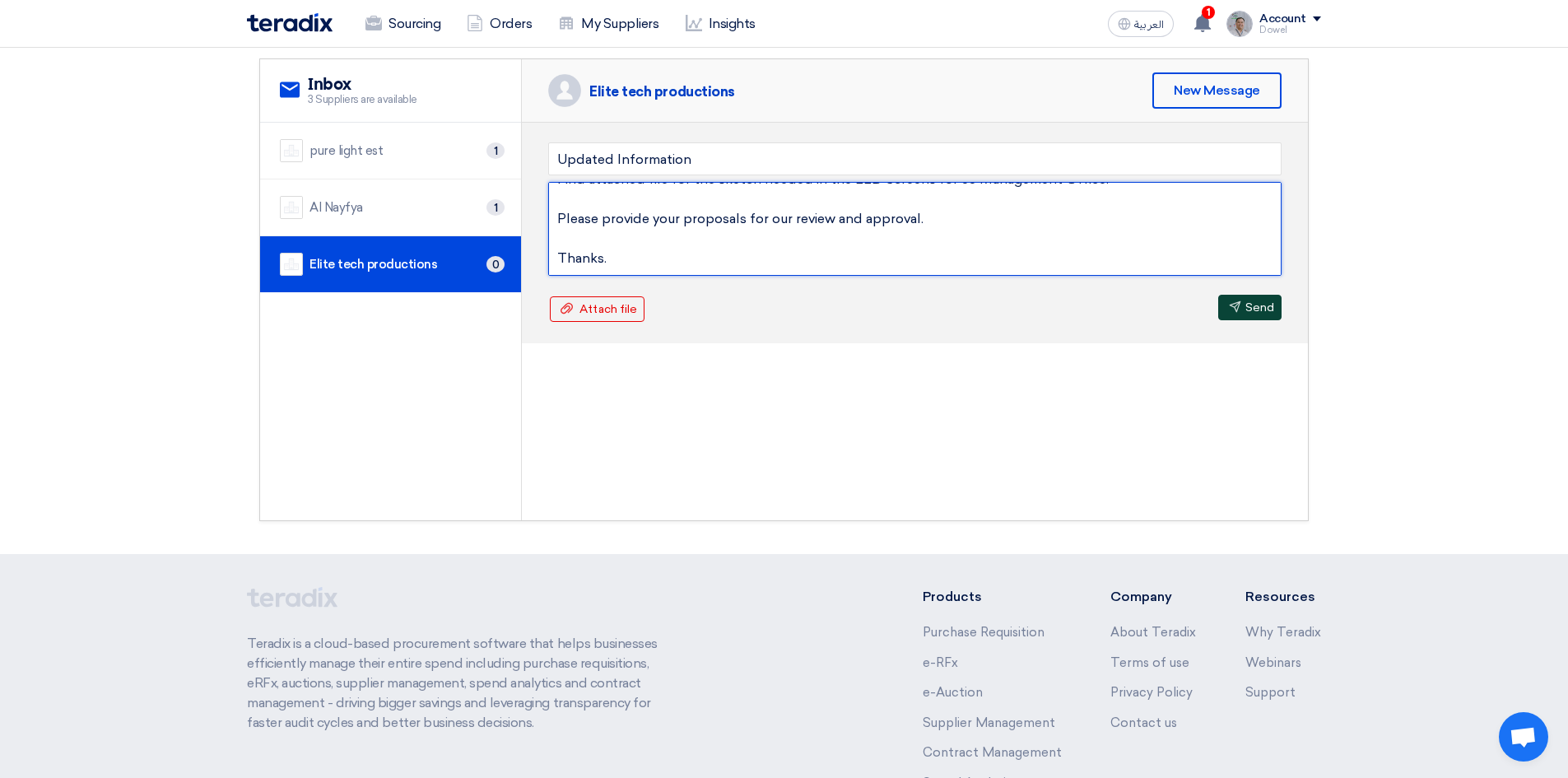
type textarea "Hello [PERSON_NAME], Find attached file for the sketch needed in the LED Screen…"
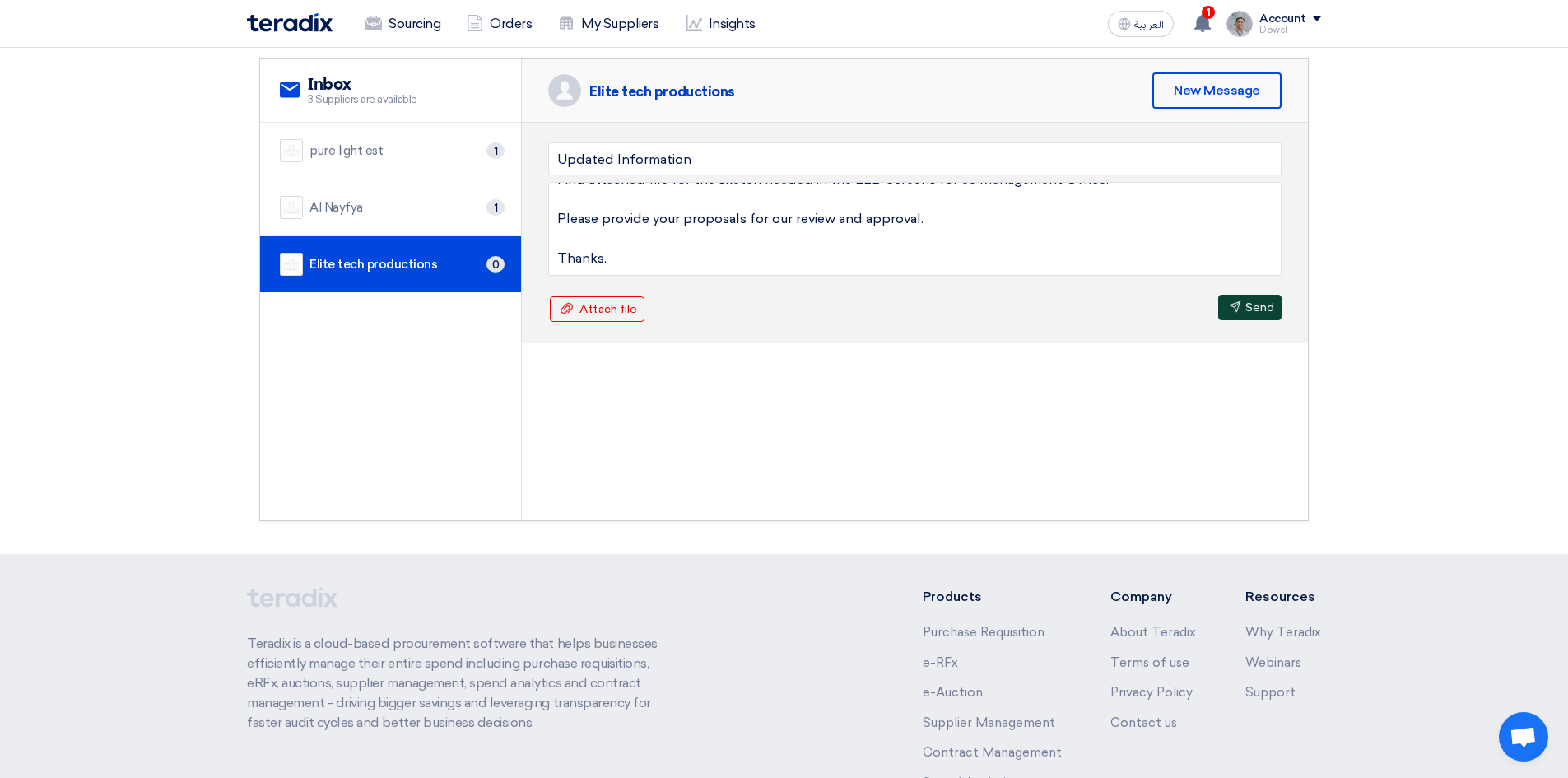
click at [1238, 311] on icon "Send" at bounding box center [1235, 307] width 13 height 13
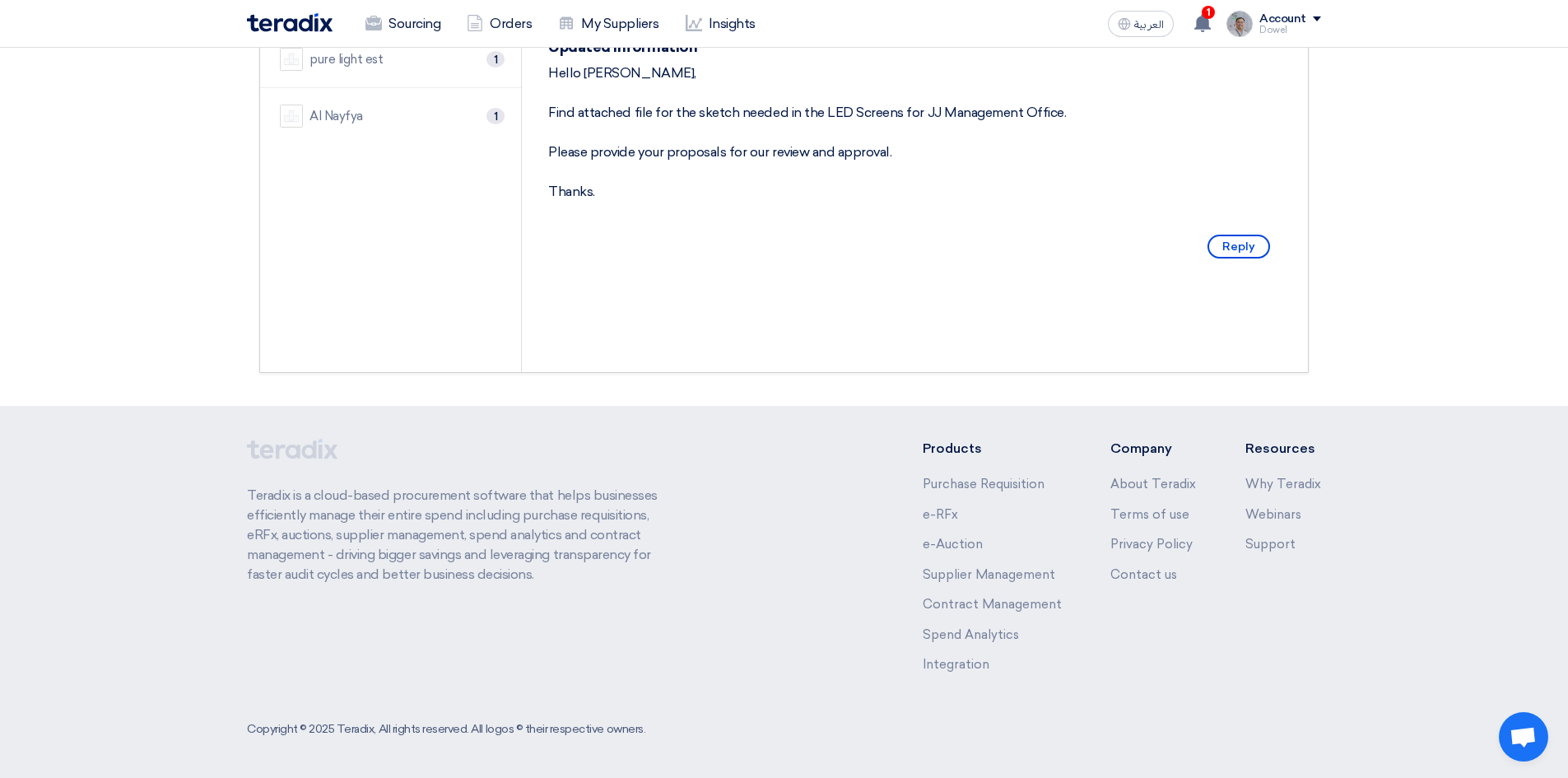
scroll to position [0, 0]
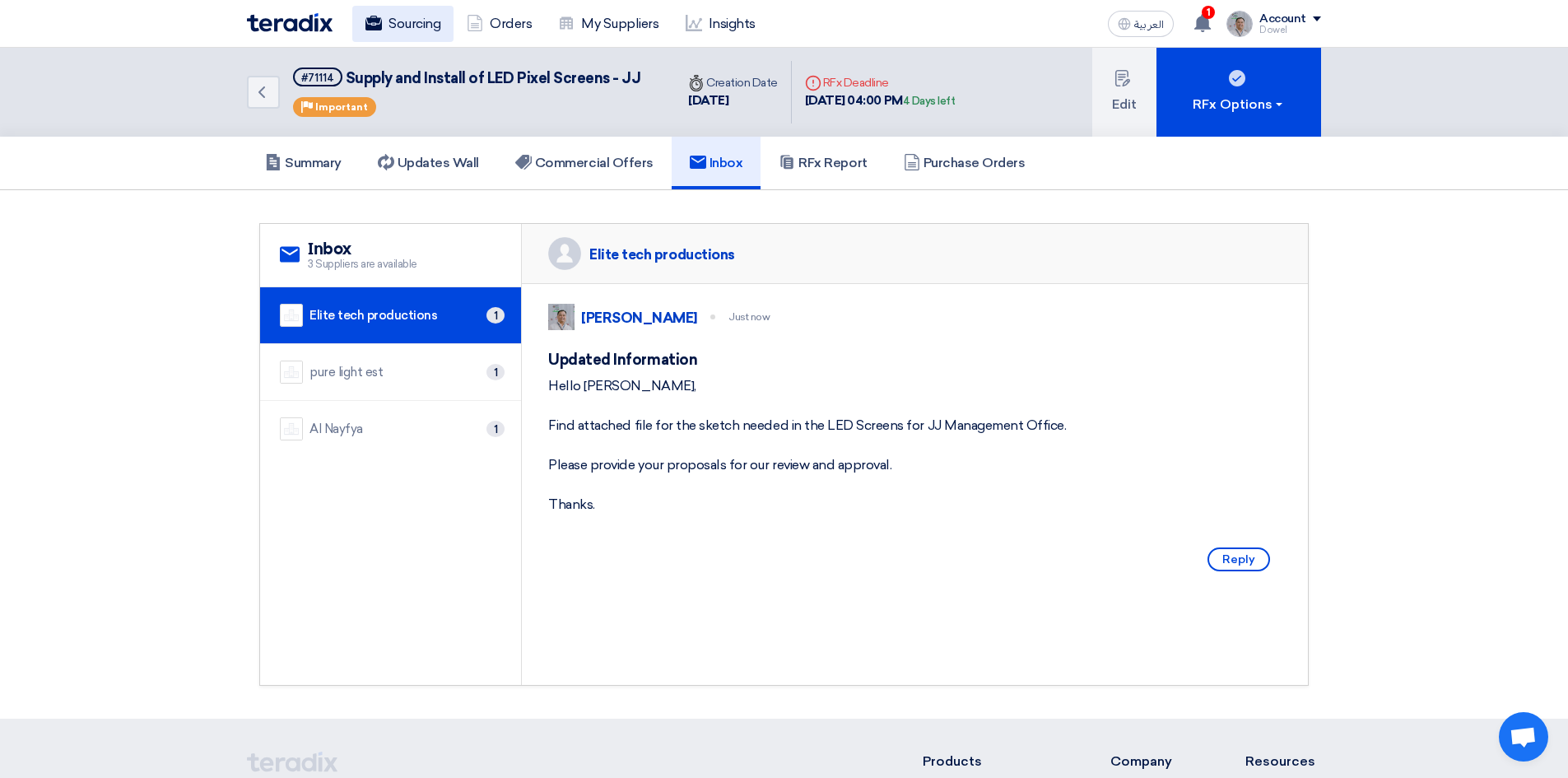
click at [420, 23] on link "Sourcing" at bounding box center [402, 24] width 101 height 36
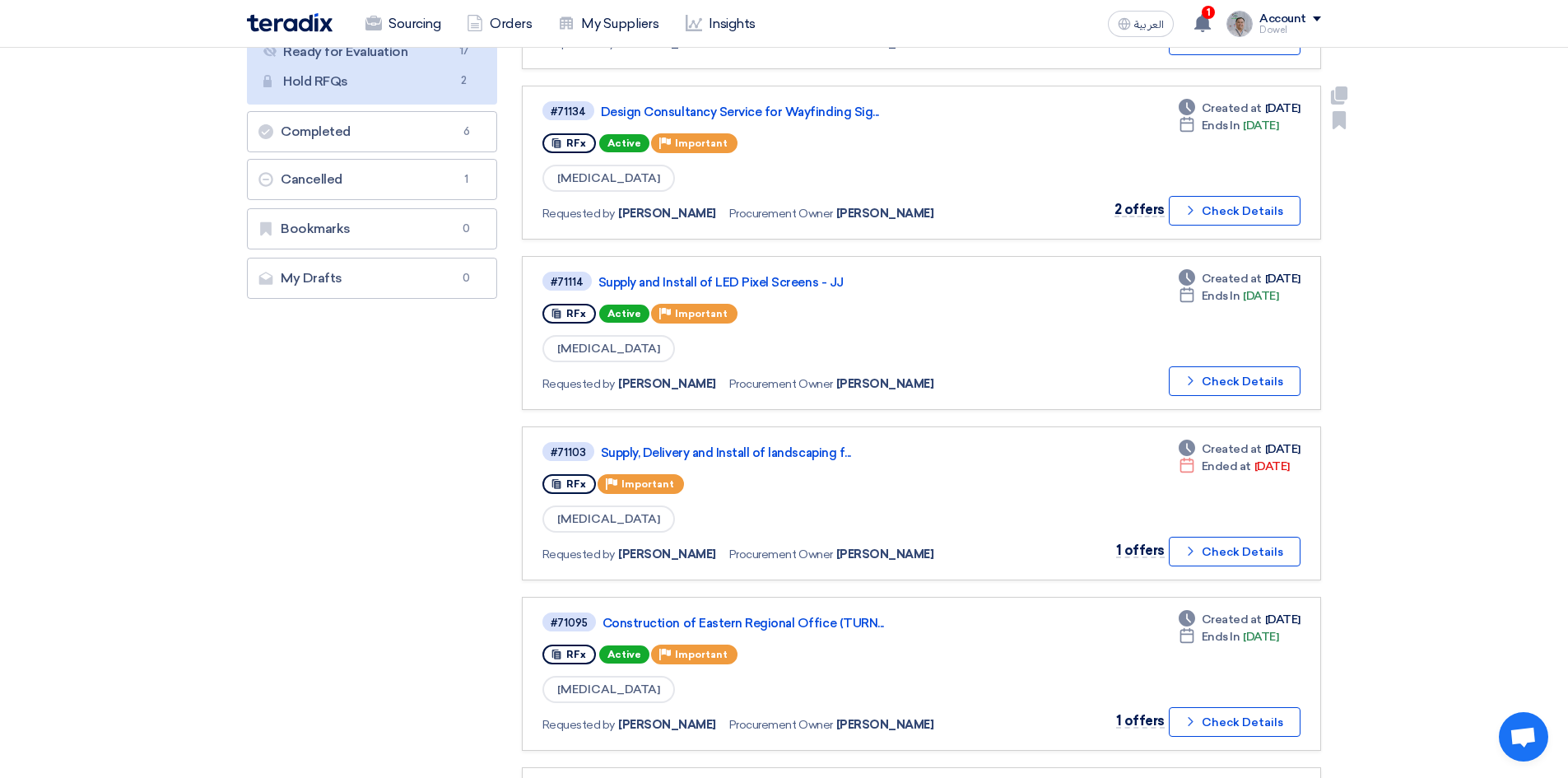
scroll to position [329, 0]
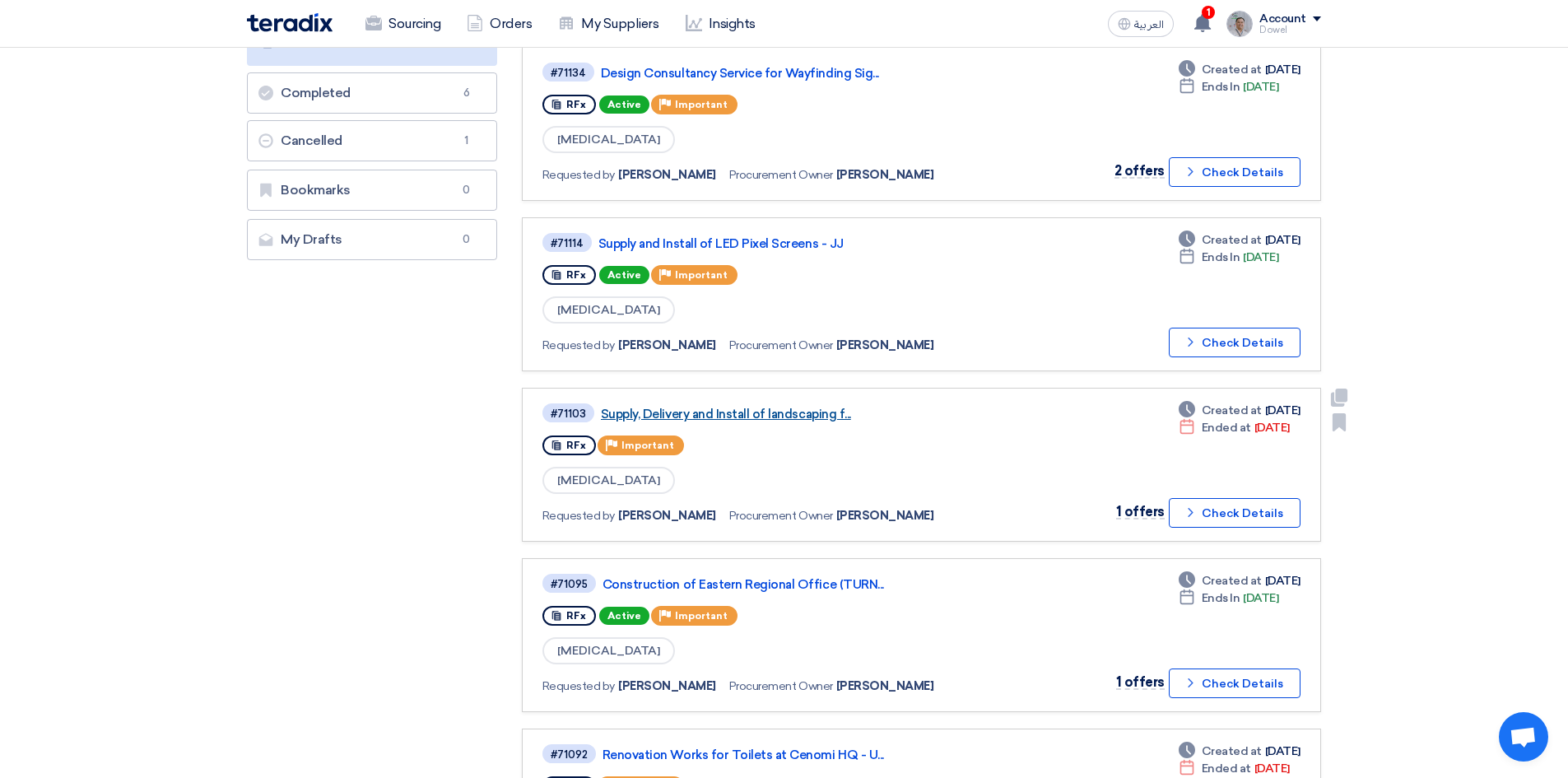
click at [768, 417] on link "Supply, Delivery and Install of landscaping f..." at bounding box center [806, 414] width 412 height 15
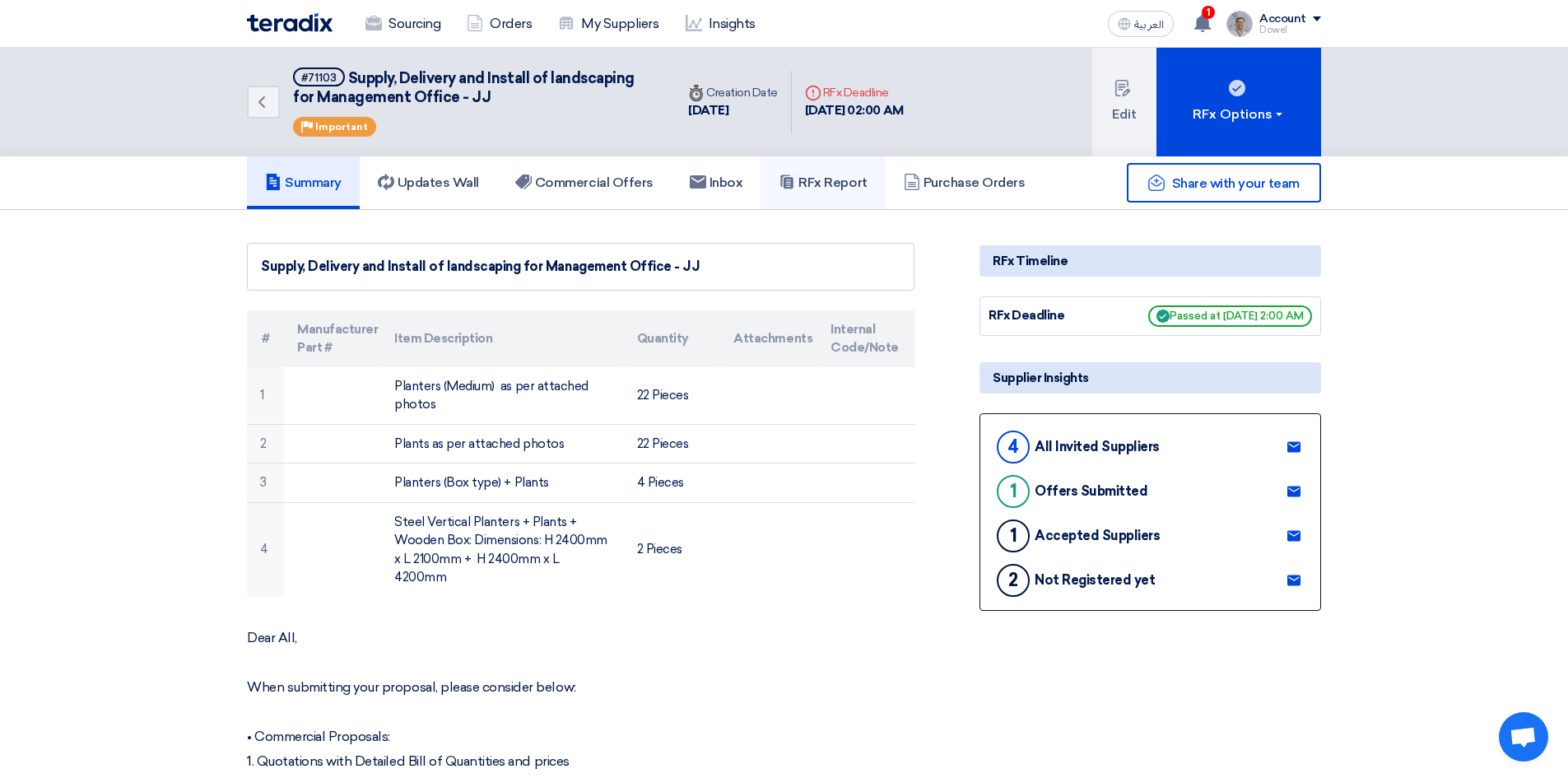
click at [833, 184] on h5 "RFx Report" at bounding box center [823, 182] width 88 height 17
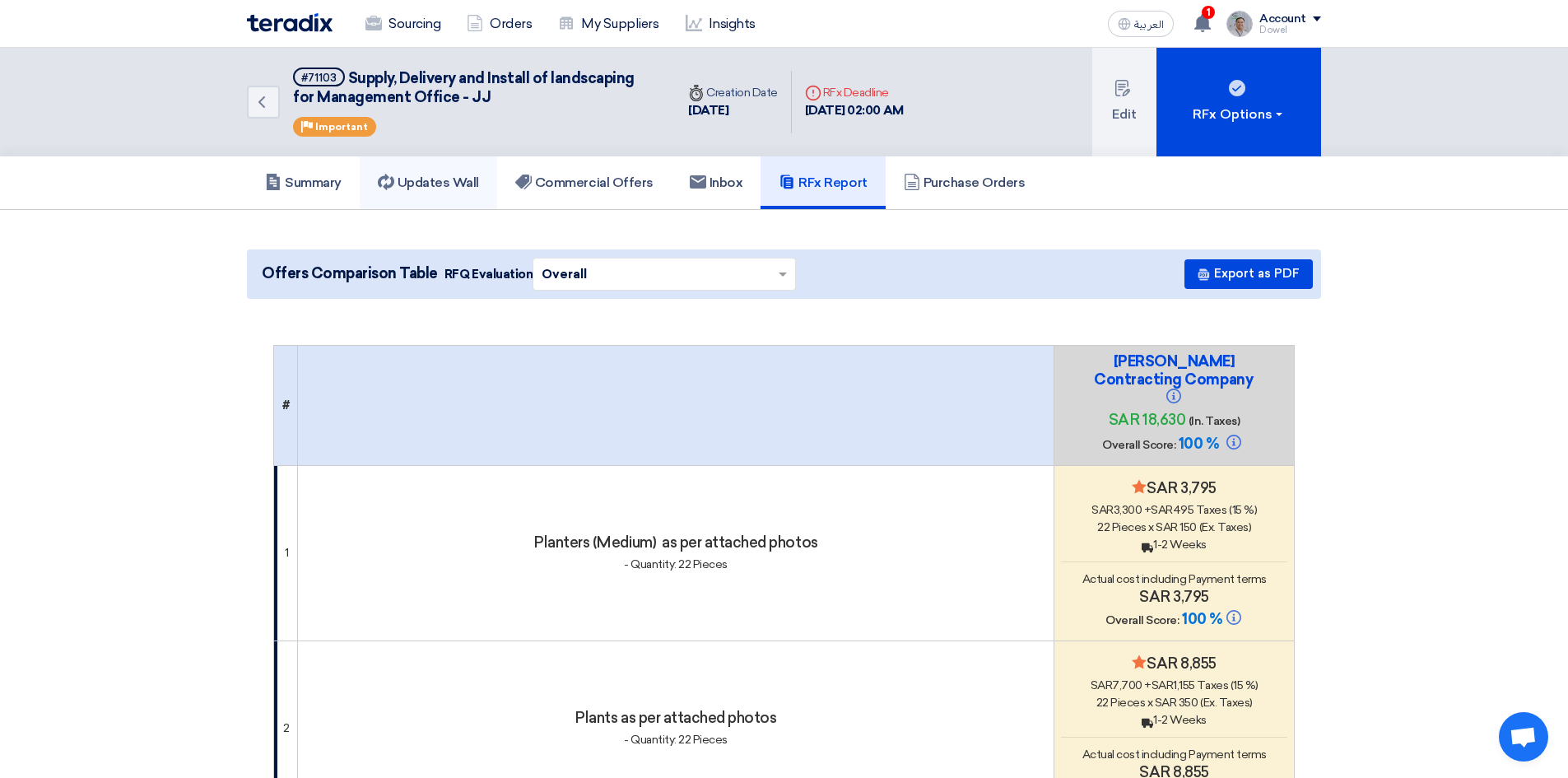
click at [422, 183] on h5 "Updates Wall" at bounding box center [428, 182] width 101 height 17
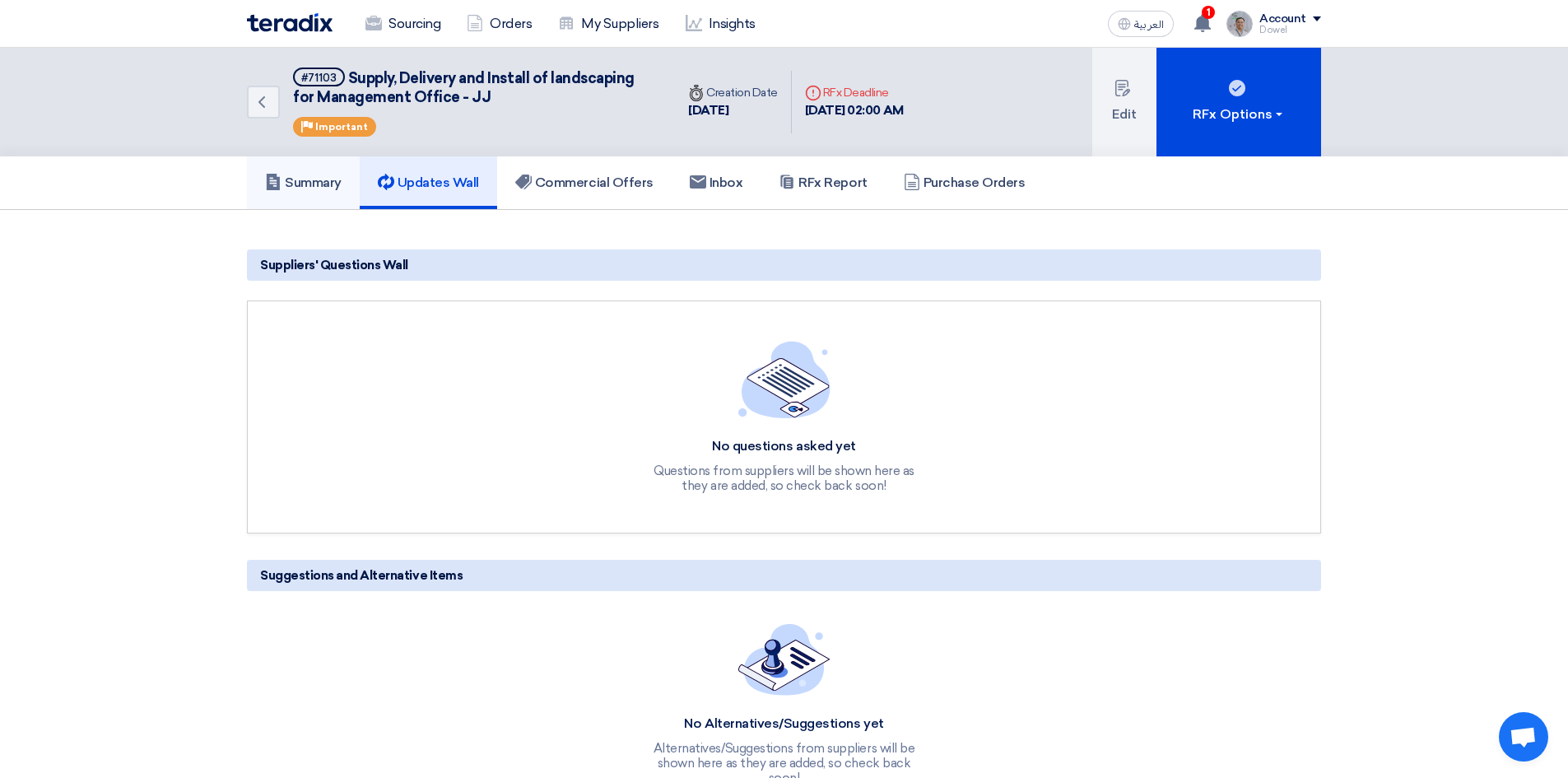
click at [320, 189] on h5 "Summary" at bounding box center [304, 182] width 77 height 17
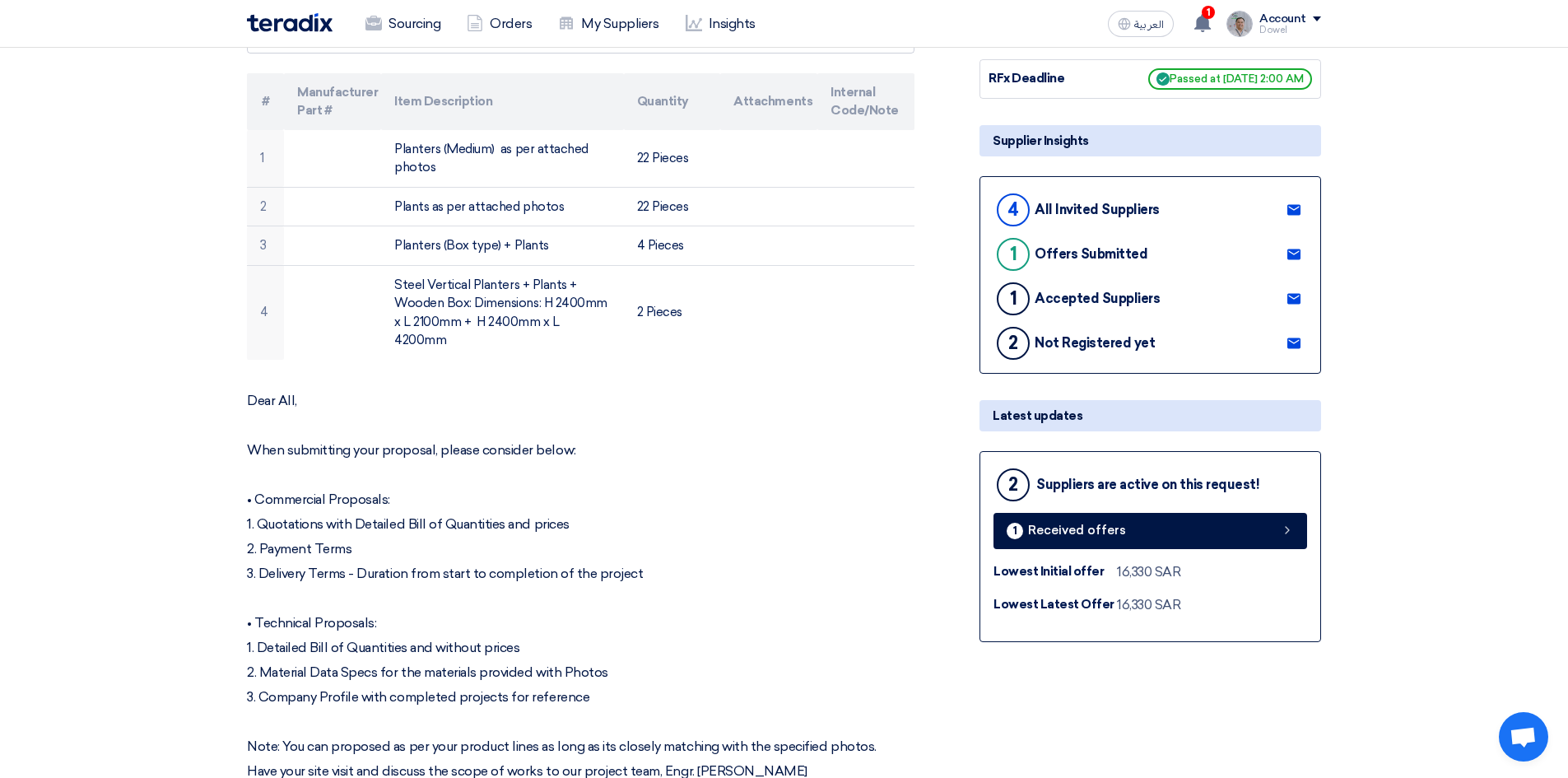
scroll to position [247, 0]
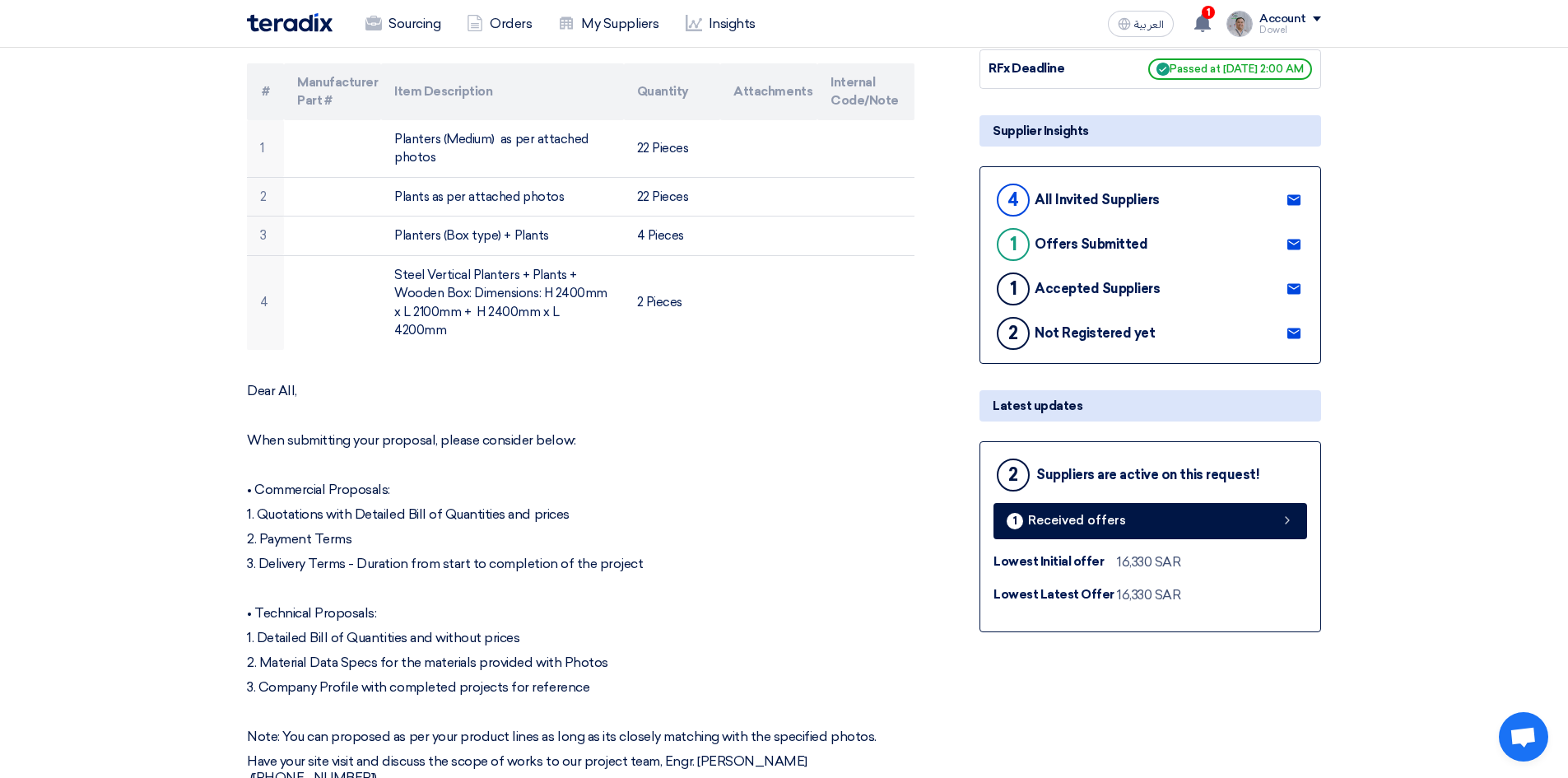
click at [1300, 329] on use at bounding box center [1293, 332] width 13 height 11
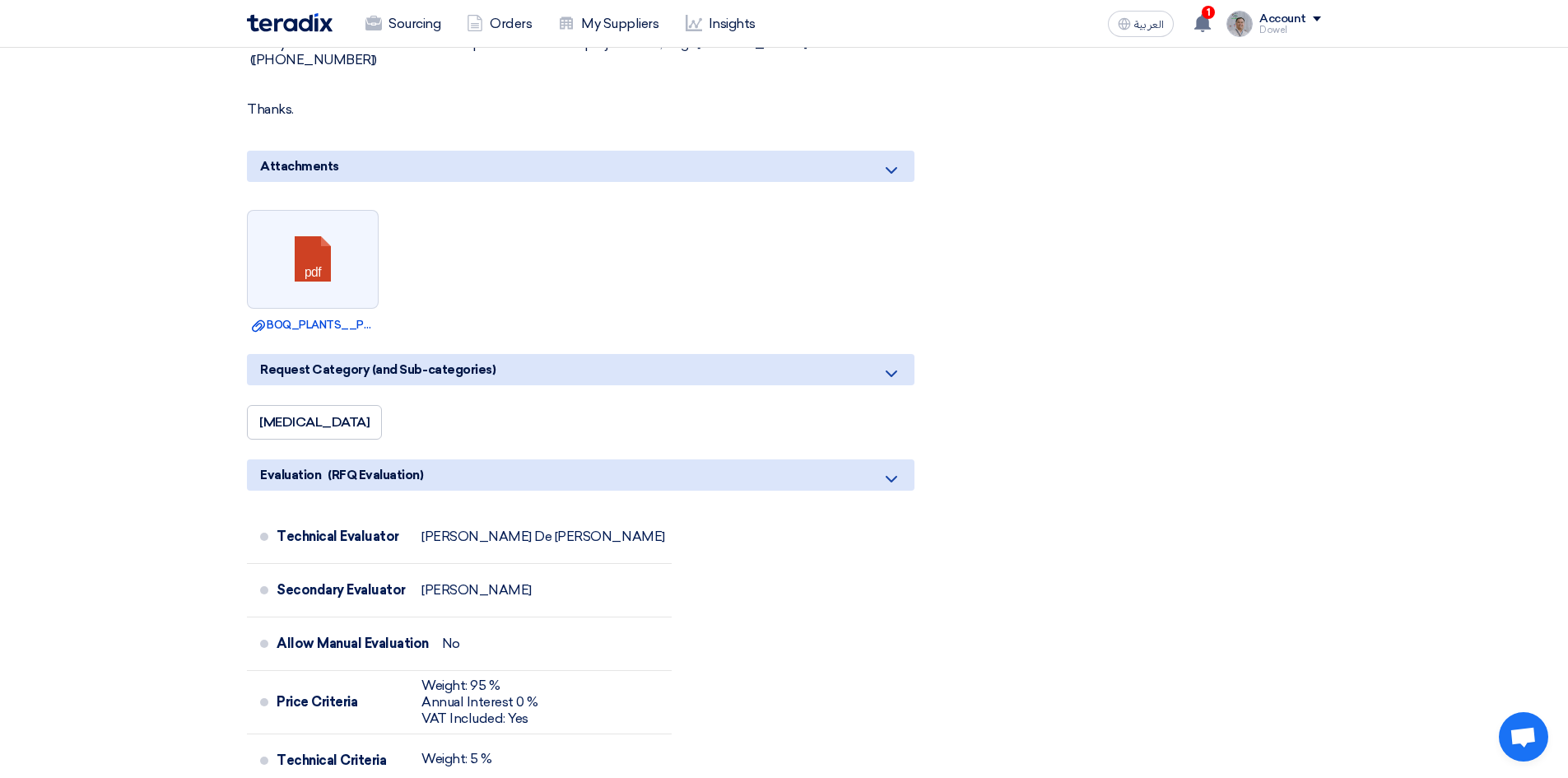
scroll to position [1153, 0]
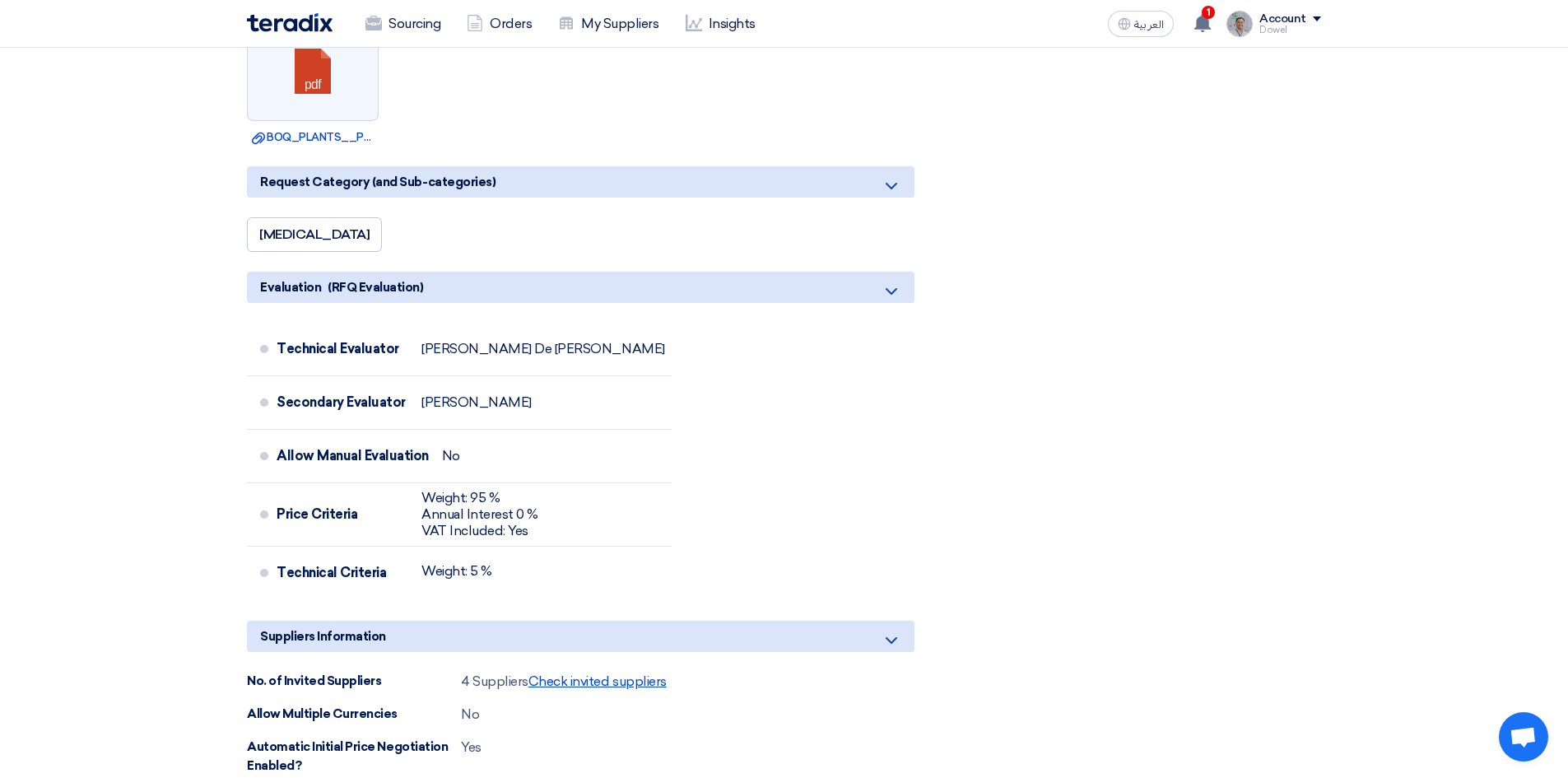
click at [596, 674] on span "Check invited suppliers" at bounding box center [597, 682] width 139 height 16
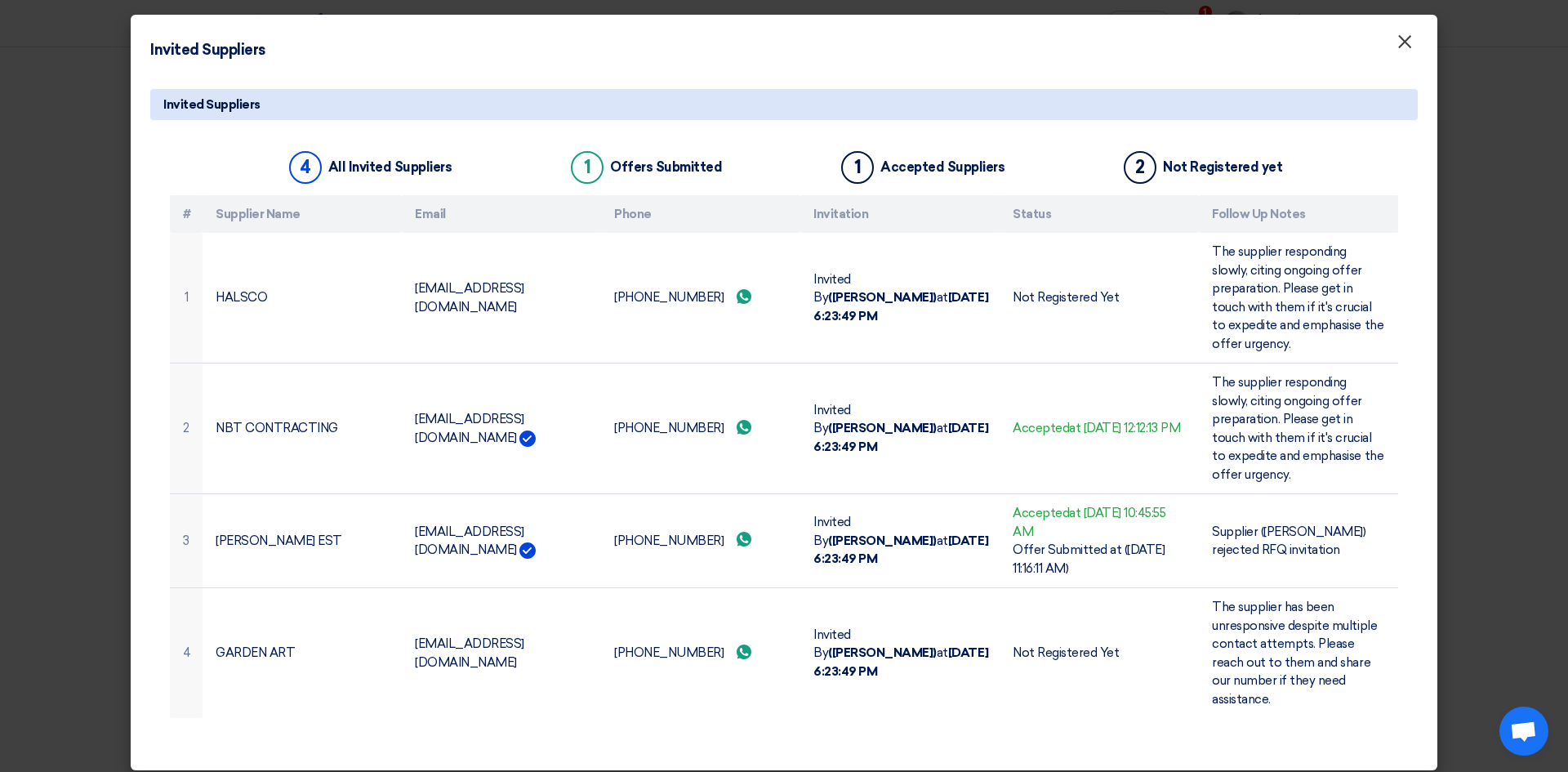
click at [1407, 53] on span "×" at bounding box center [1404, 45] width 17 height 32
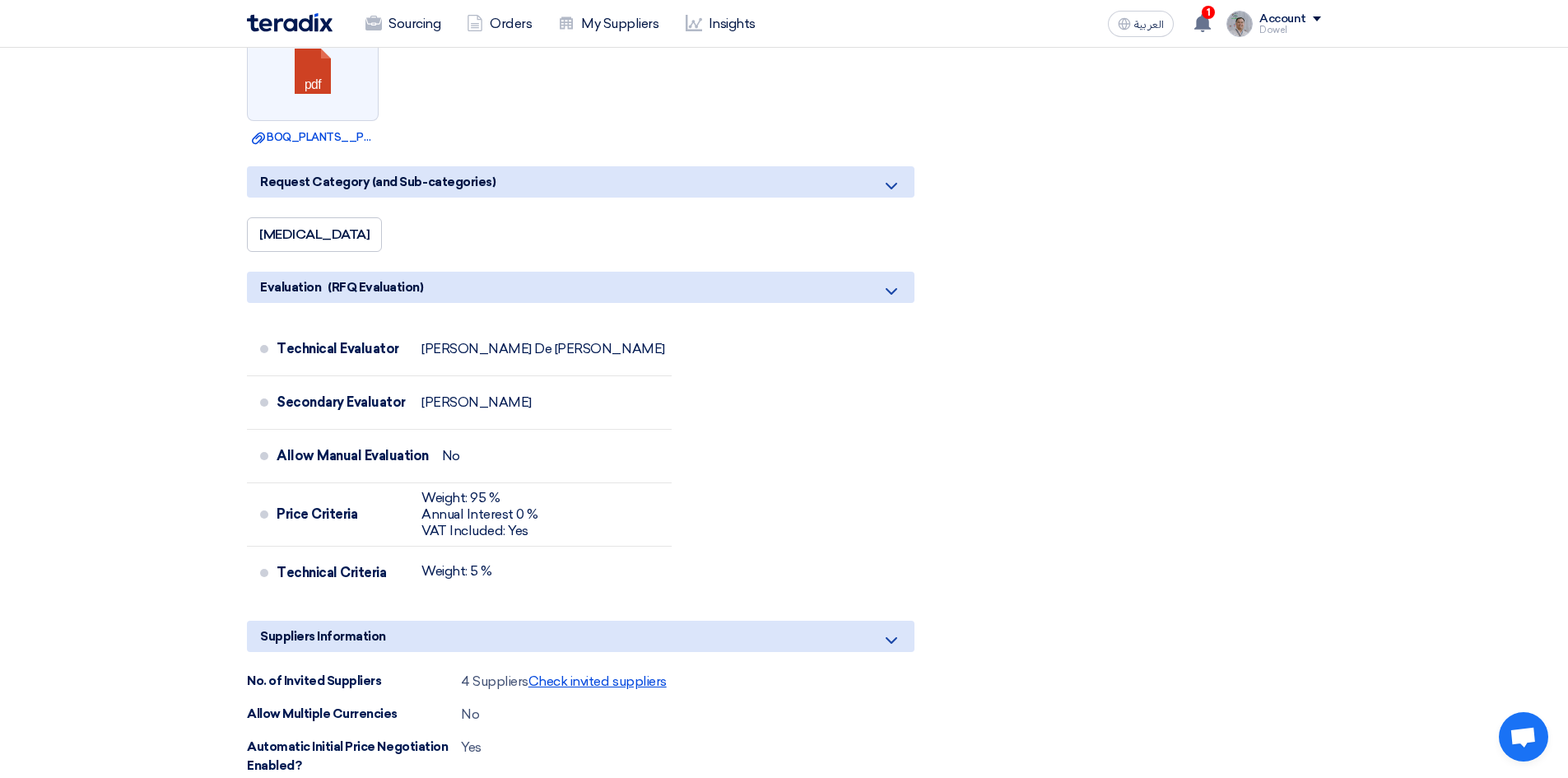
click at [611, 674] on span "Check invited suppliers" at bounding box center [597, 682] width 139 height 16
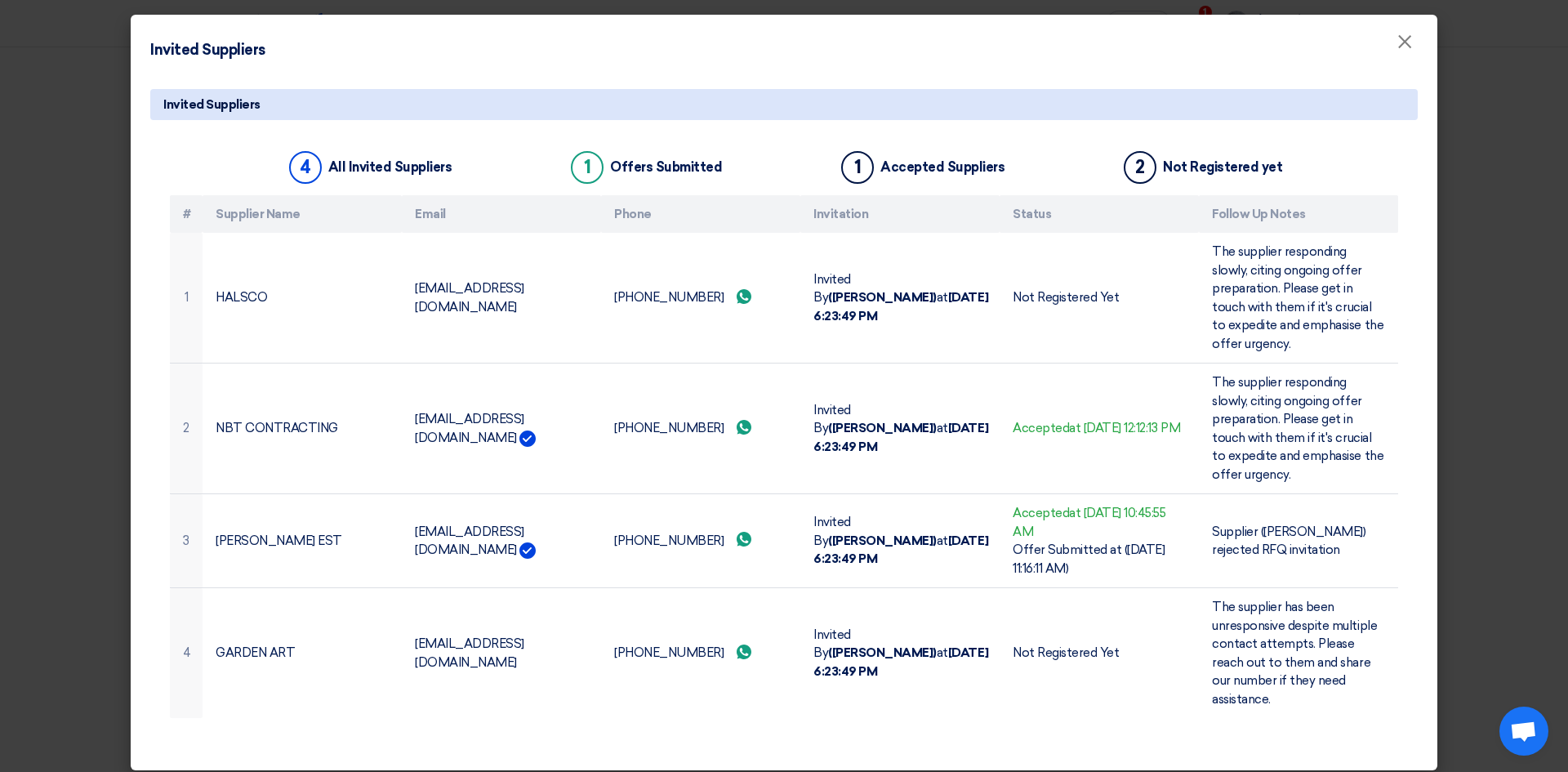
click at [47, 185] on modal-container "Invited Suppliers × Invited Suppliers 4 All Invited Suppliers 1 Offers Submitte…" at bounding box center [784, 386] width 1568 height 772
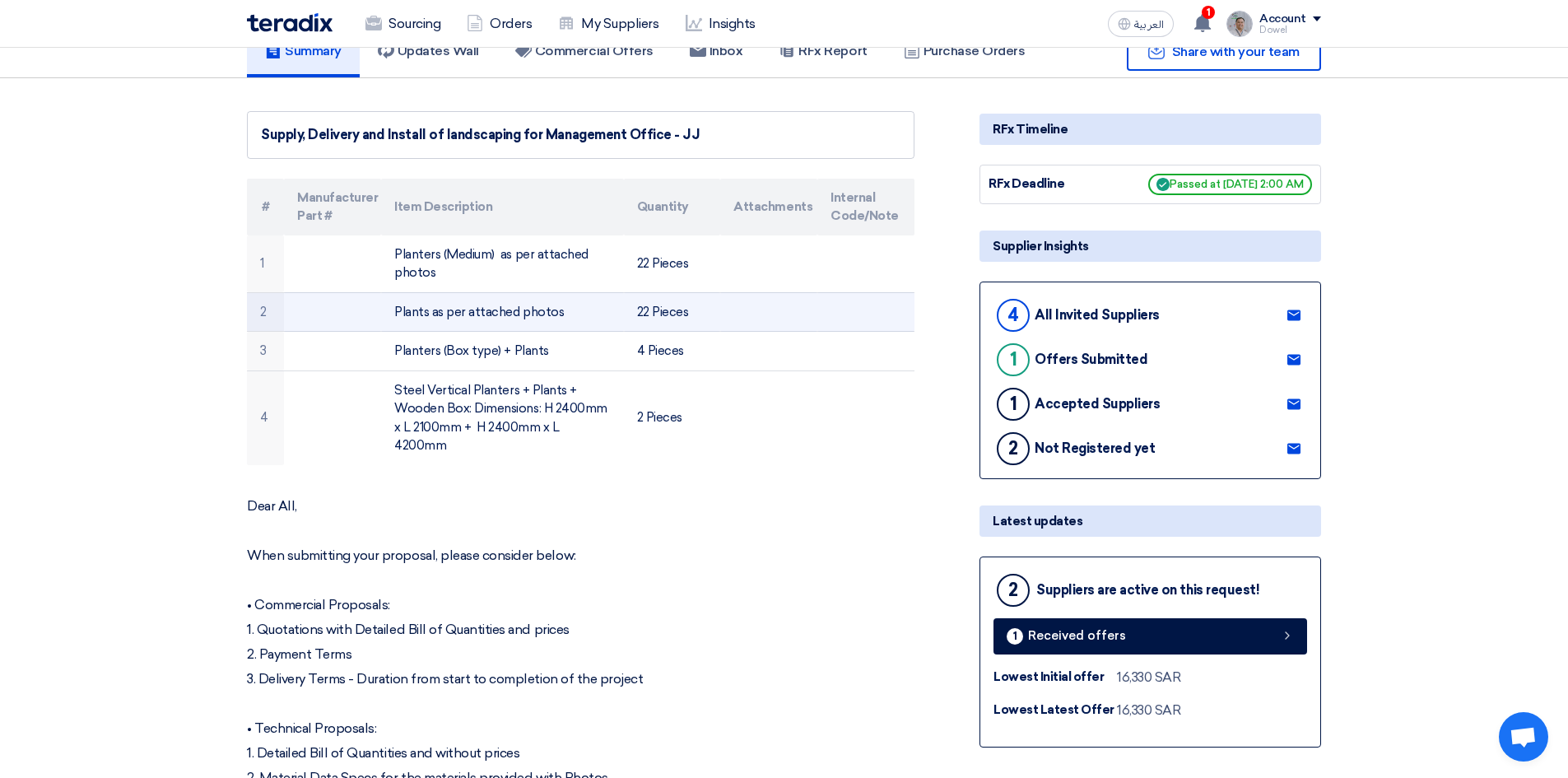
scroll to position [0, 0]
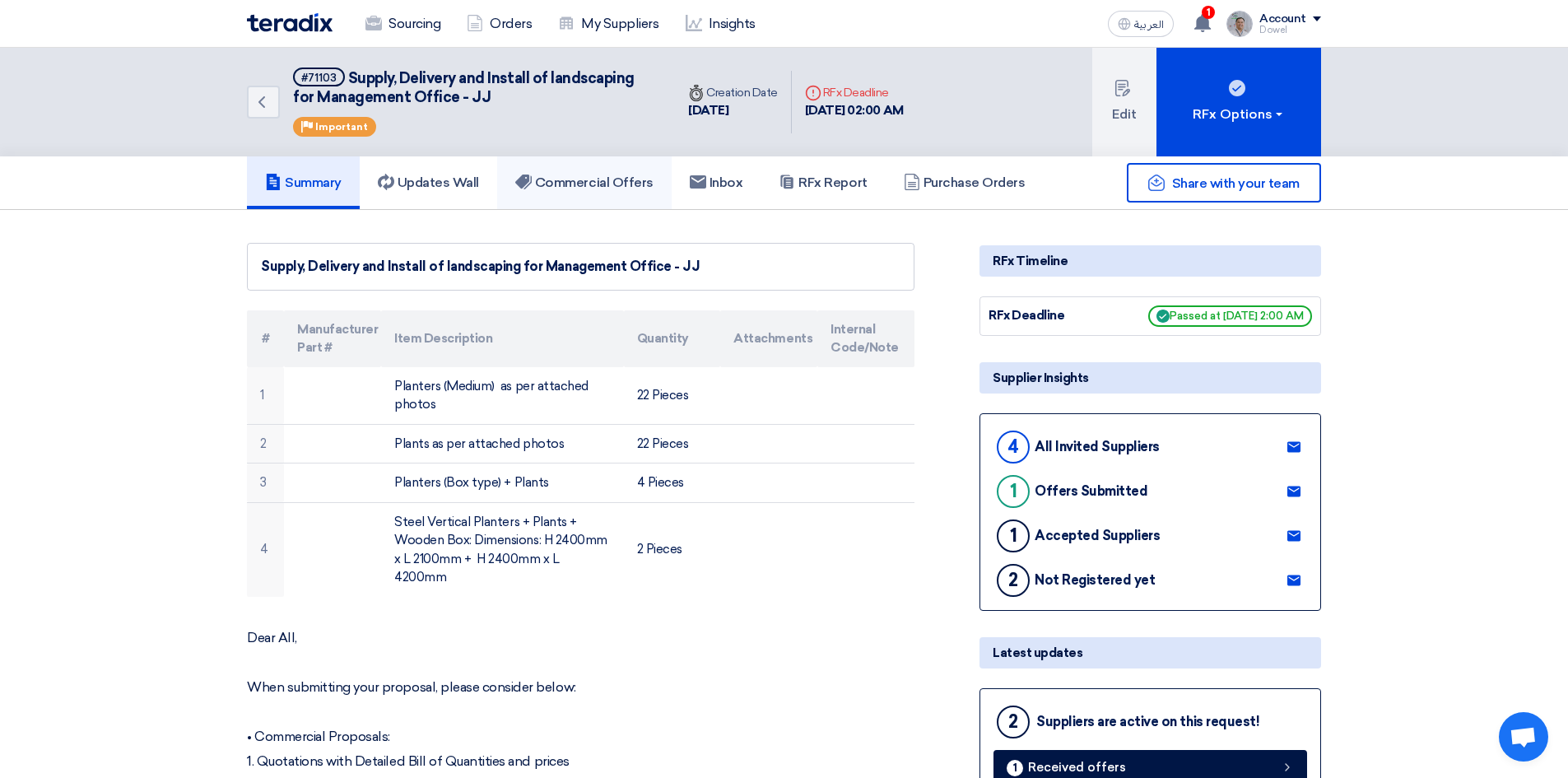
click at [589, 175] on h5 "Commercial Offers" at bounding box center [584, 182] width 139 height 17
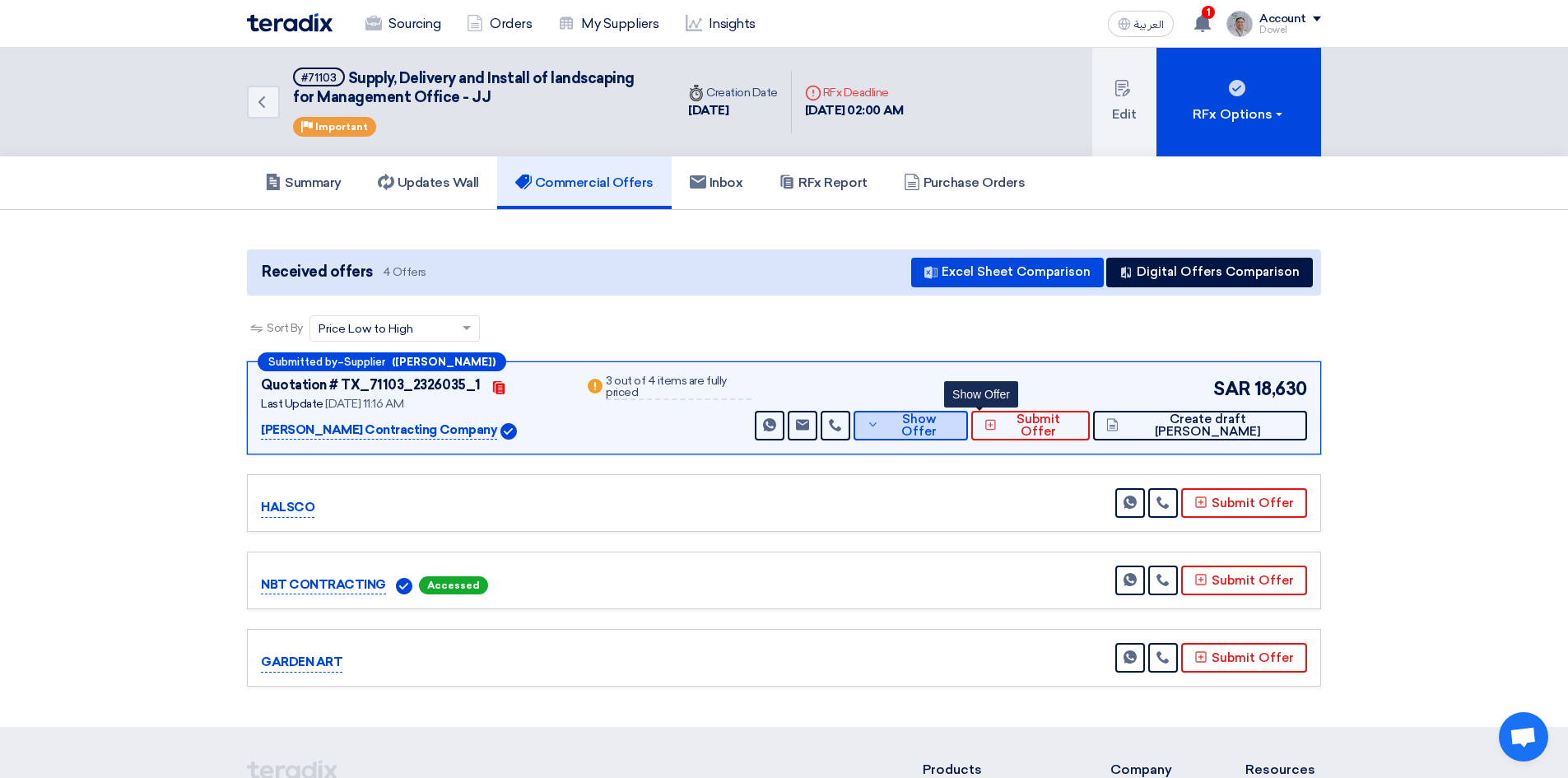
click at [954, 431] on span "Show Offer" at bounding box center [918, 425] width 71 height 25
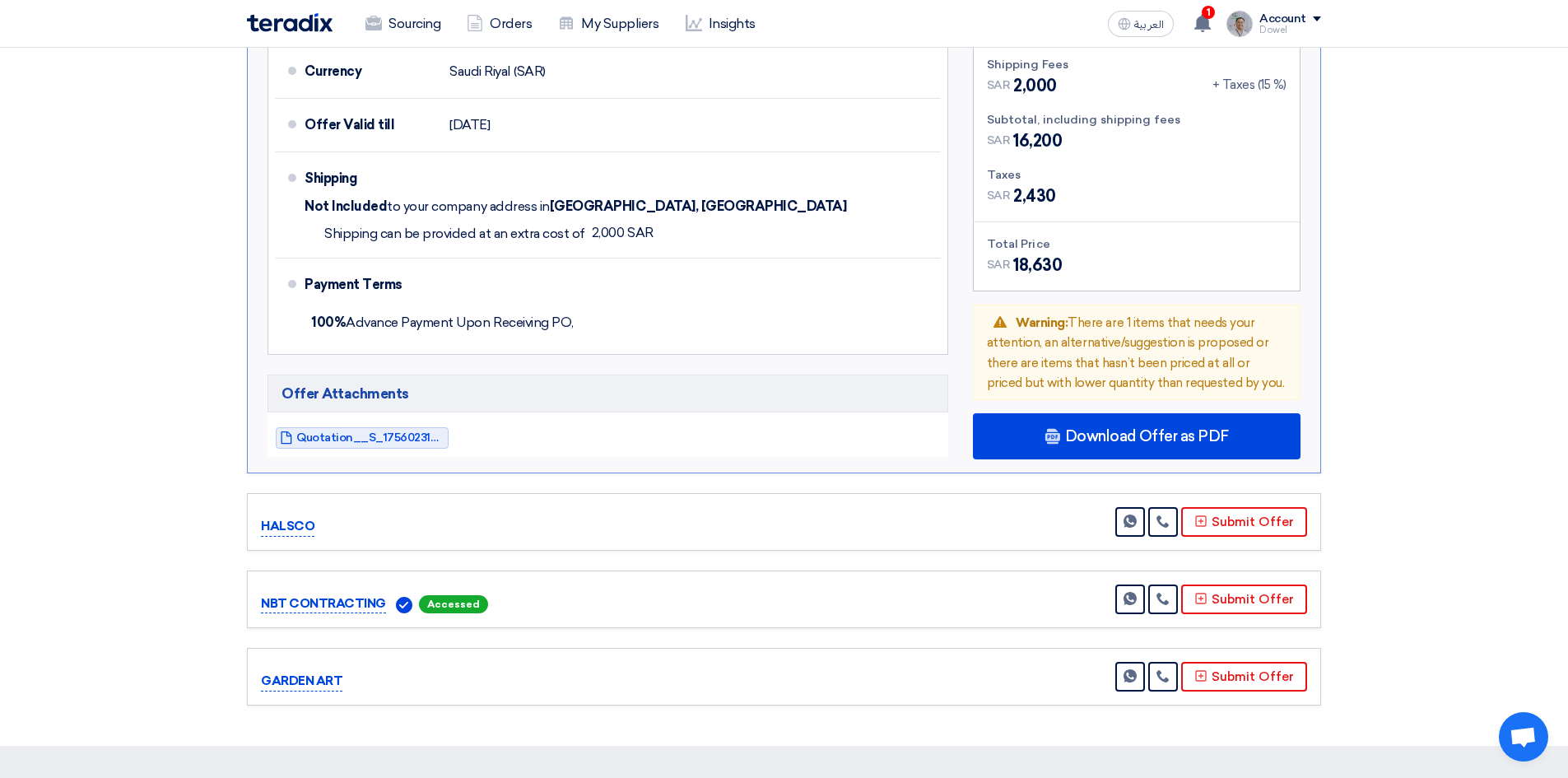
scroll to position [1070, 0]
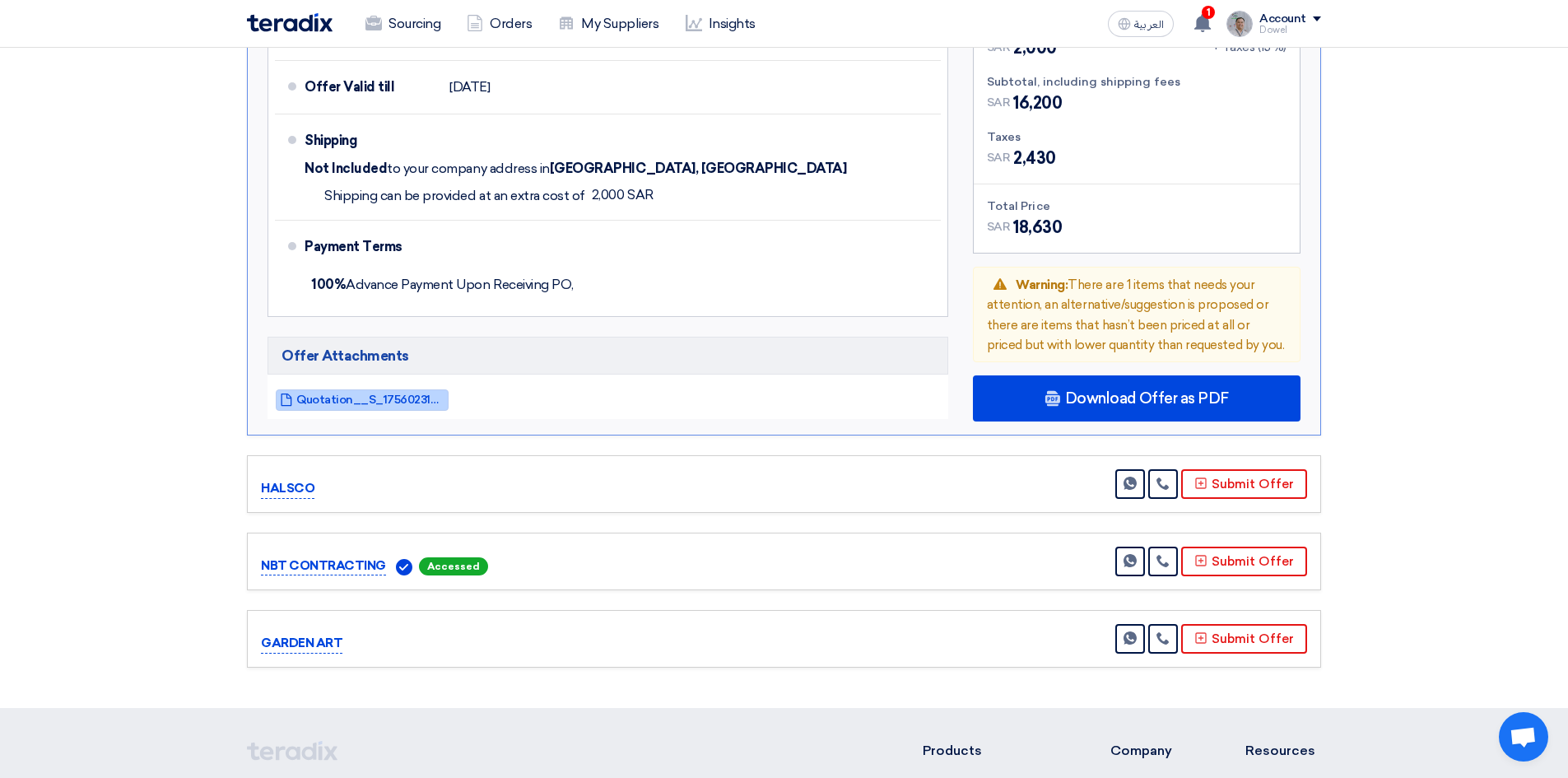
click at [356, 395] on span "Quotation__S_1756023187328.pdf" at bounding box center [370, 399] width 148 height 13
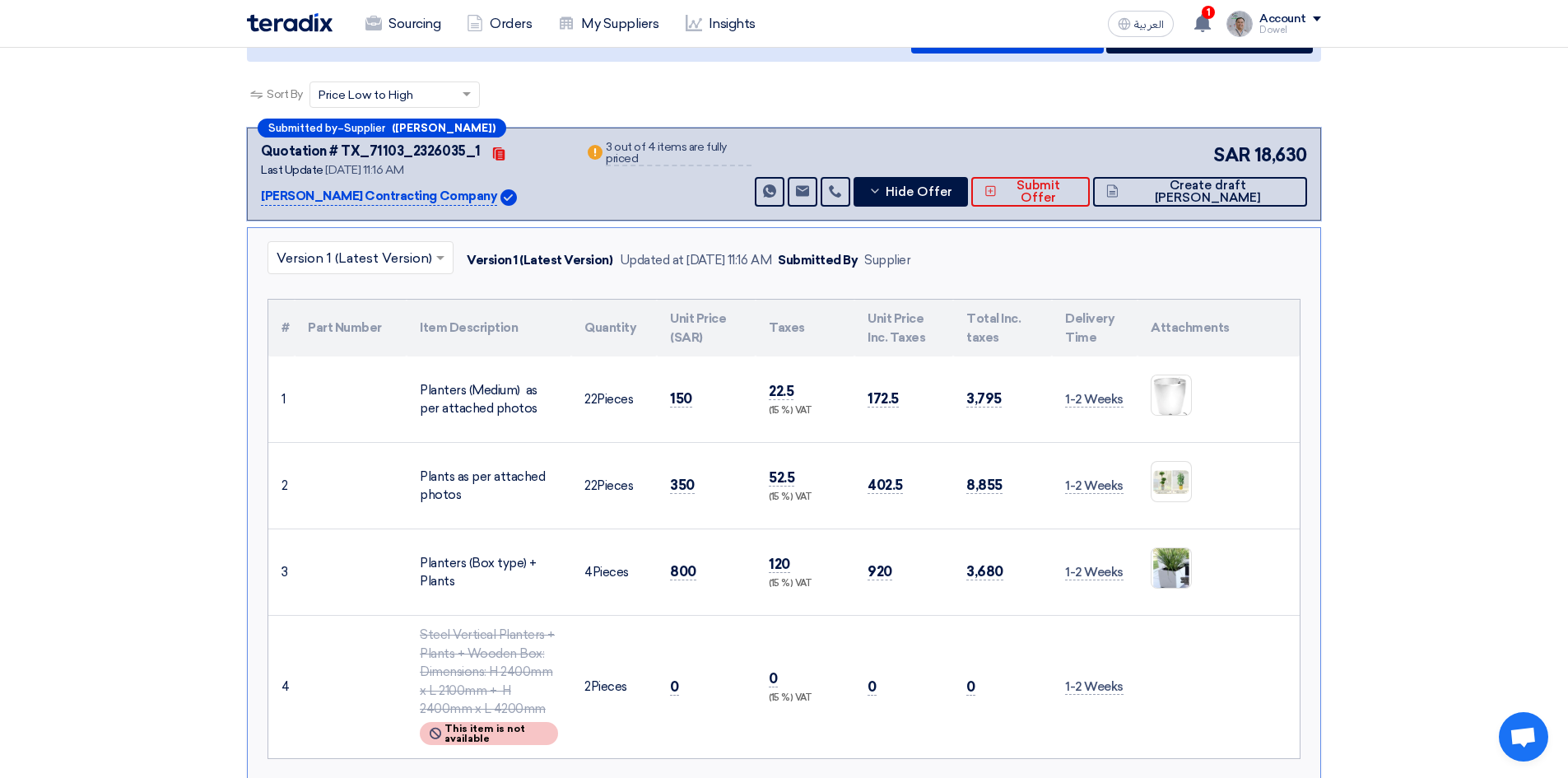
scroll to position [83, 0]
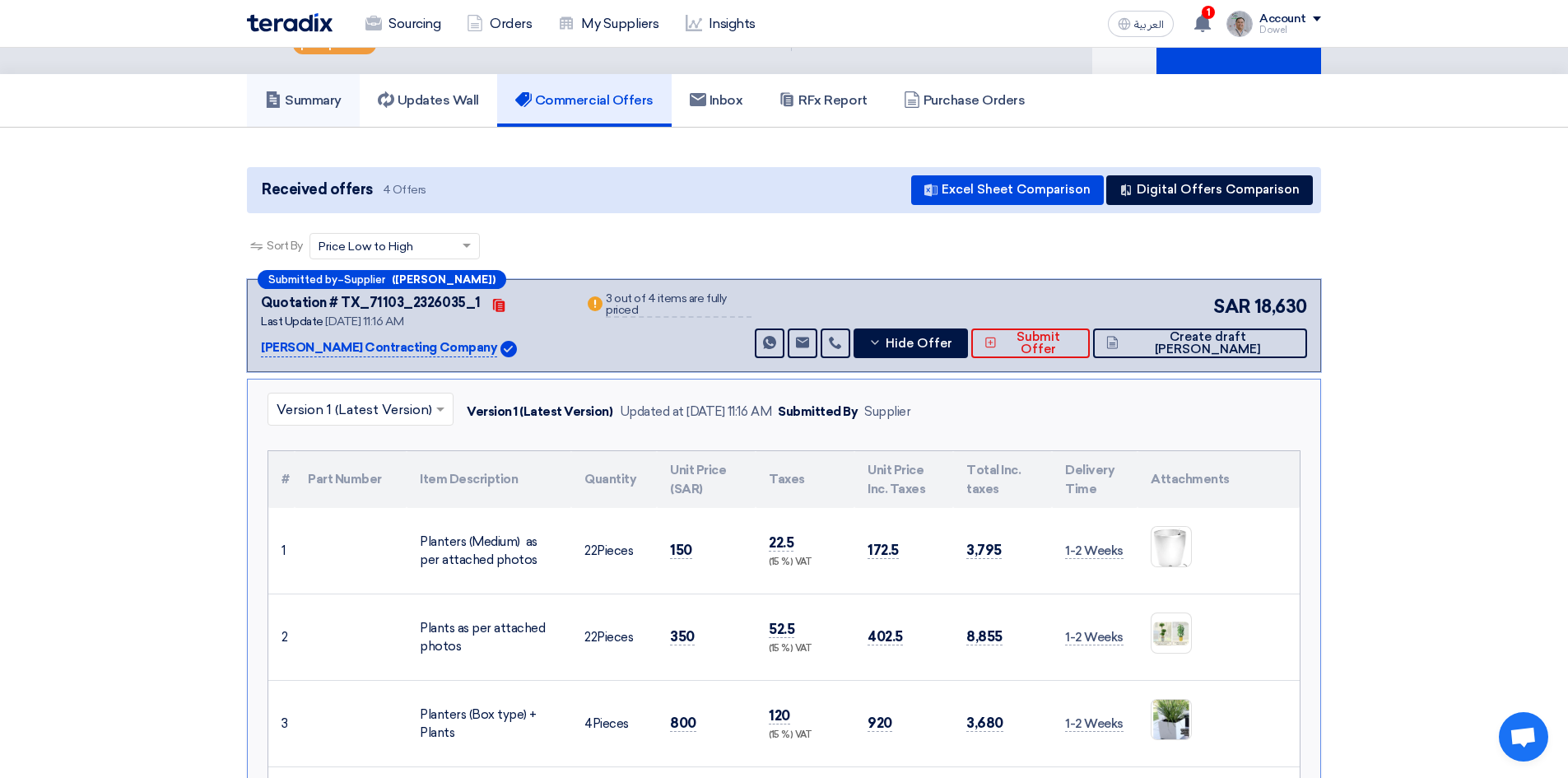
click at [319, 98] on h5 "Summary" at bounding box center [304, 100] width 77 height 17
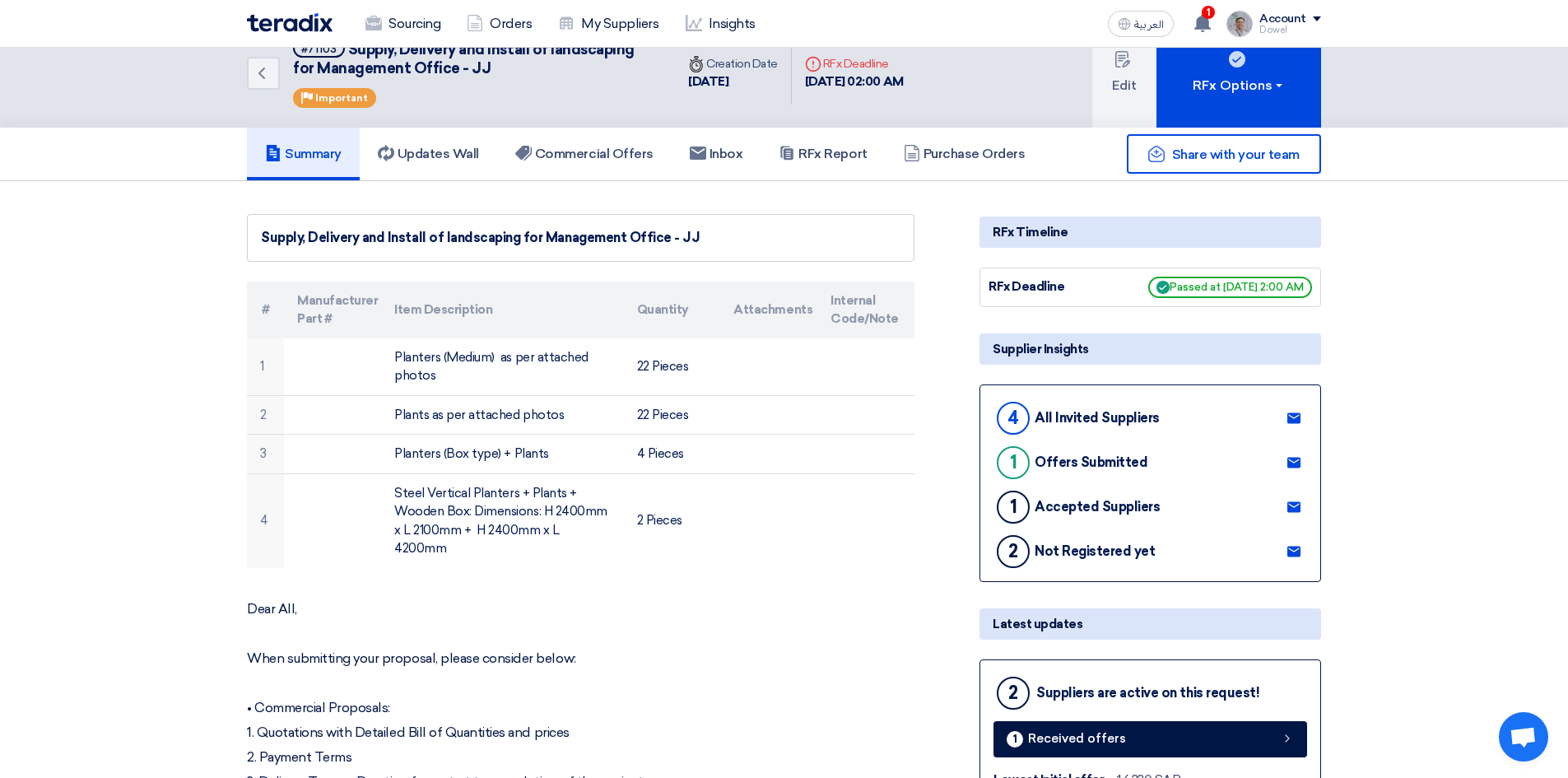
scroll to position [0, 0]
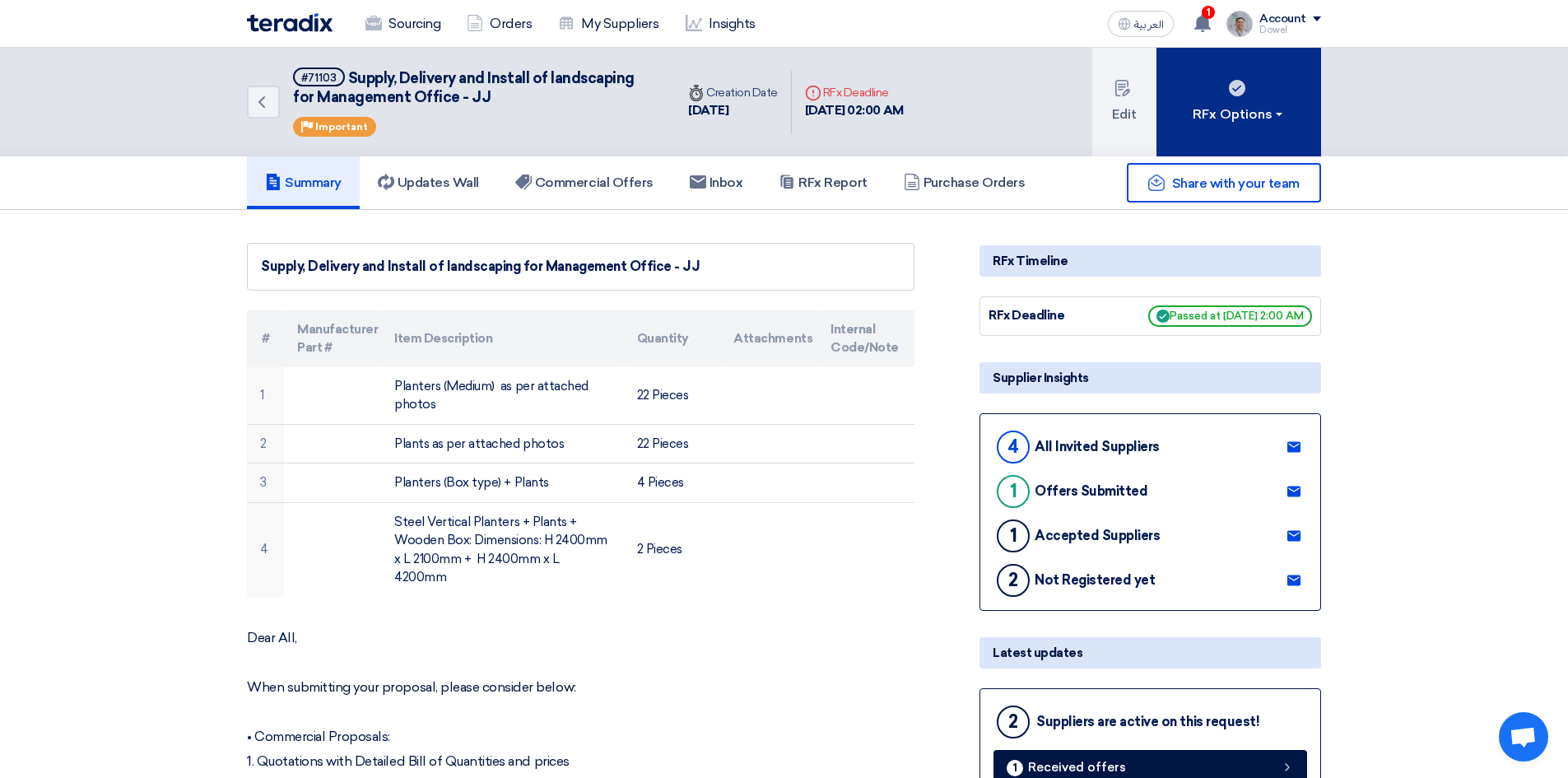
click at [1259, 124] on div "RFx Options" at bounding box center [1239, 114] width 93 height 20
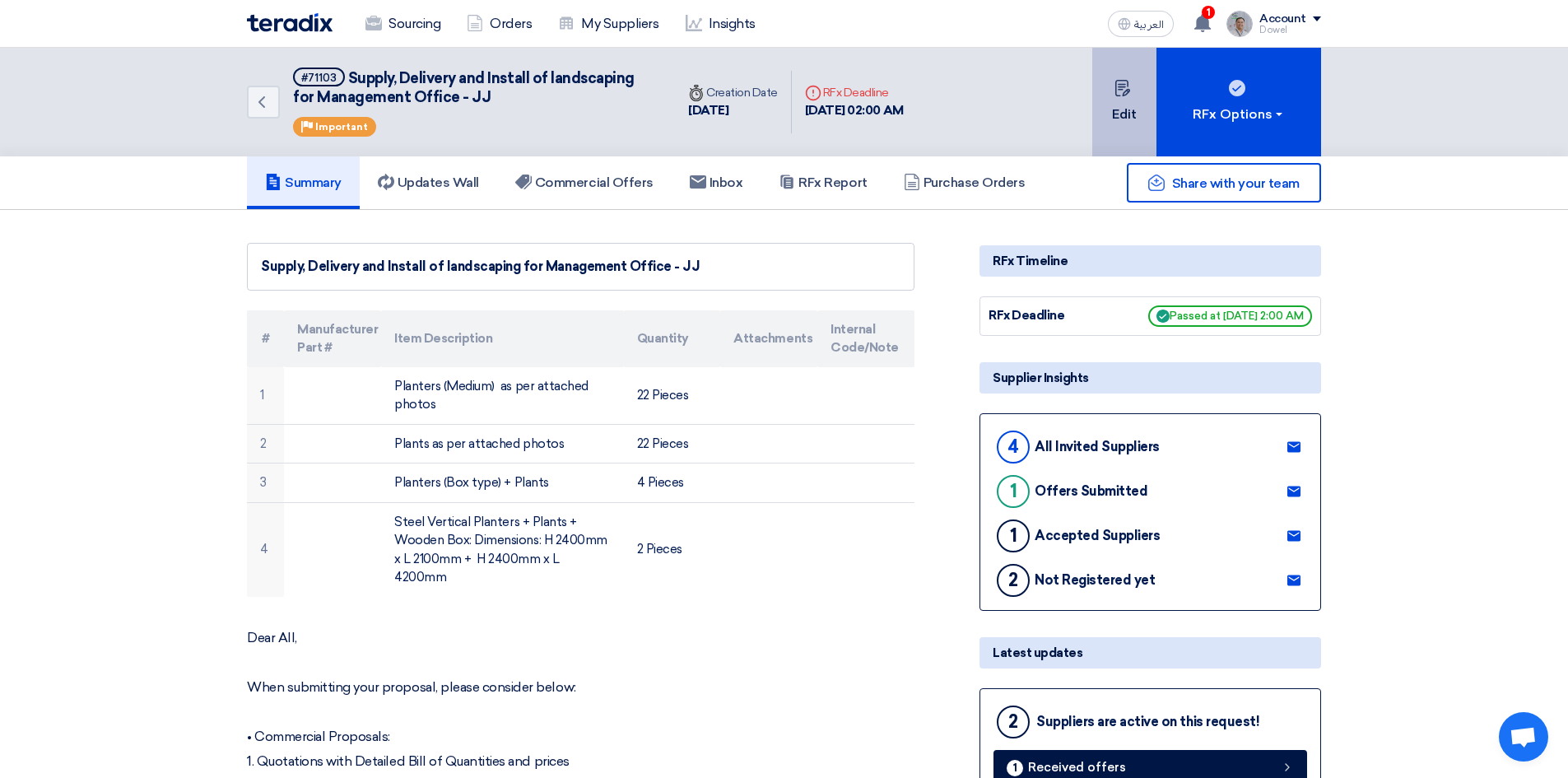
click at [1116, 93] on icon at bounding box center [1122, 88] width 17 height 17
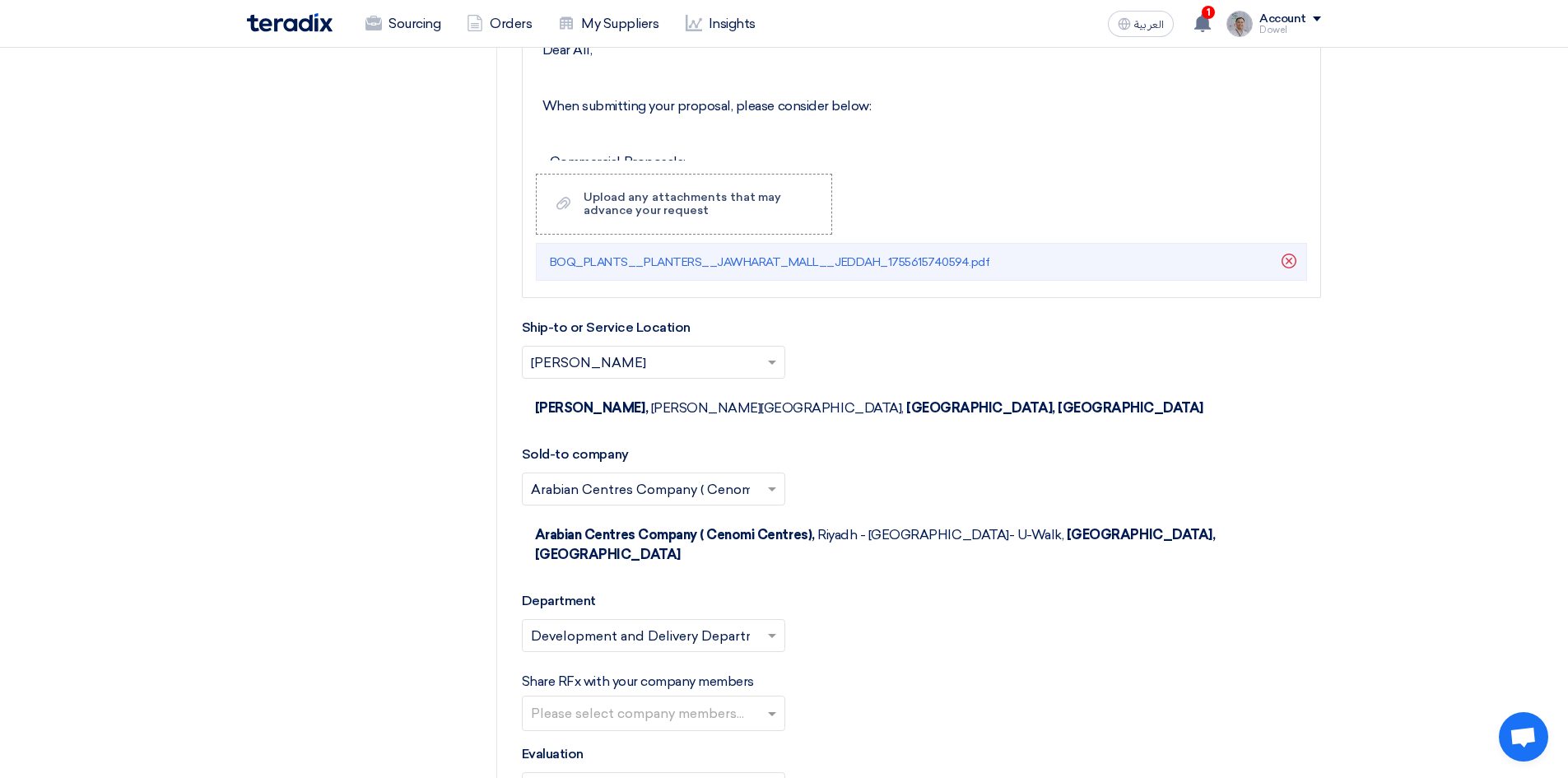
scroll to position [2059, 0]
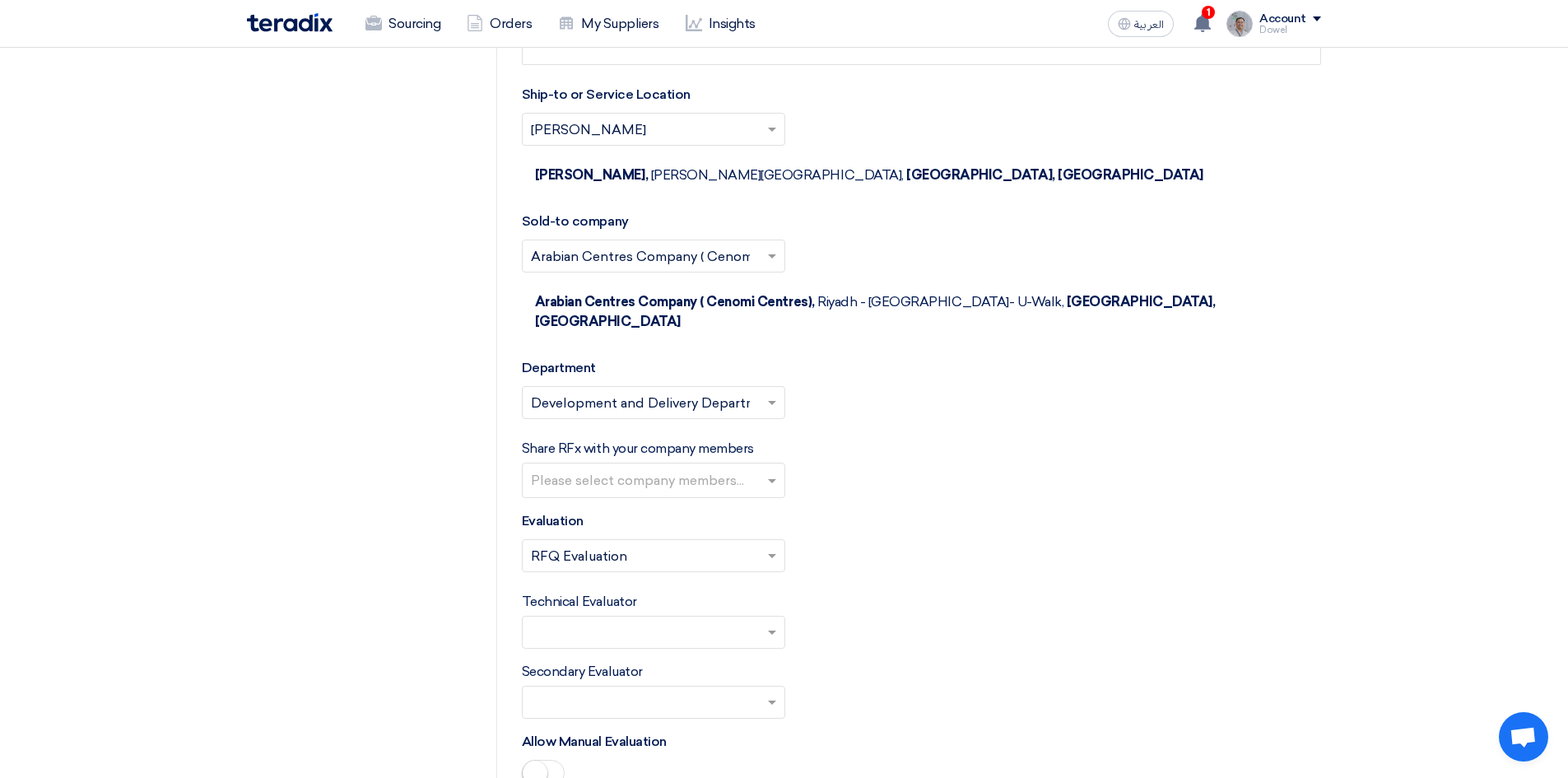
click at [706, 468] on input "text" at bounding box center [656, 482] width 250 height 28
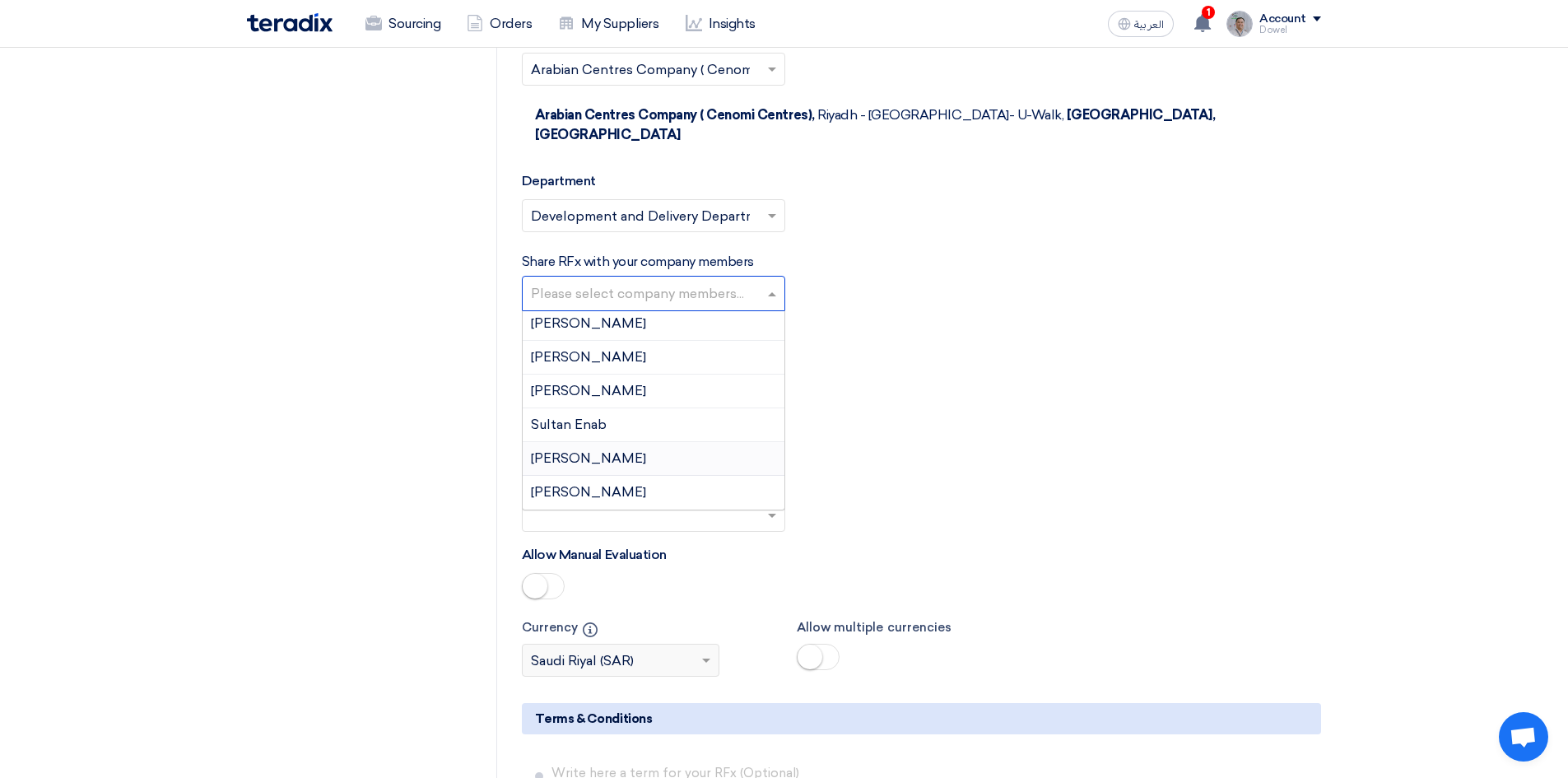
scroll to position [2305, 0]
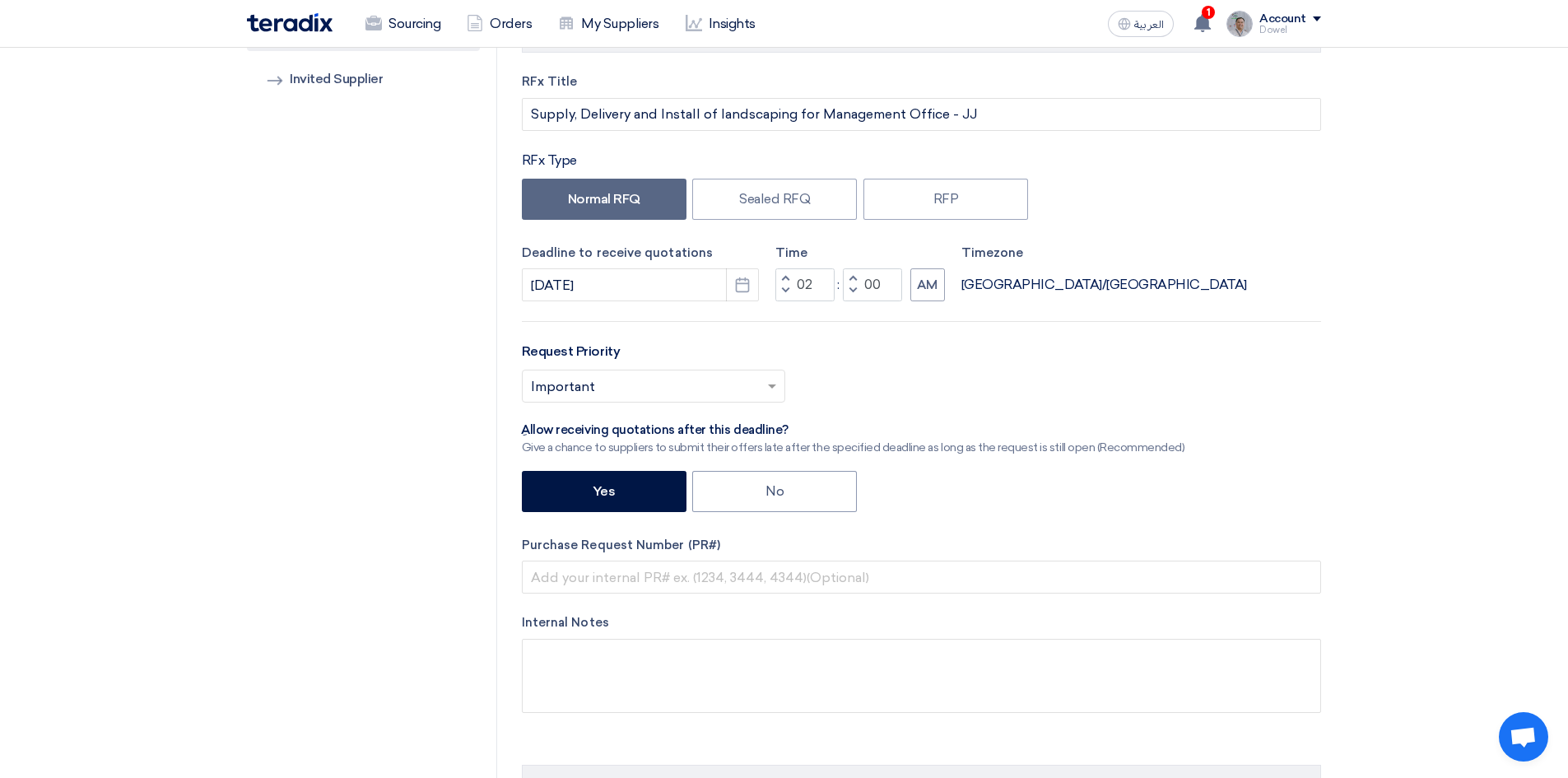
scroll to position [0, 0]
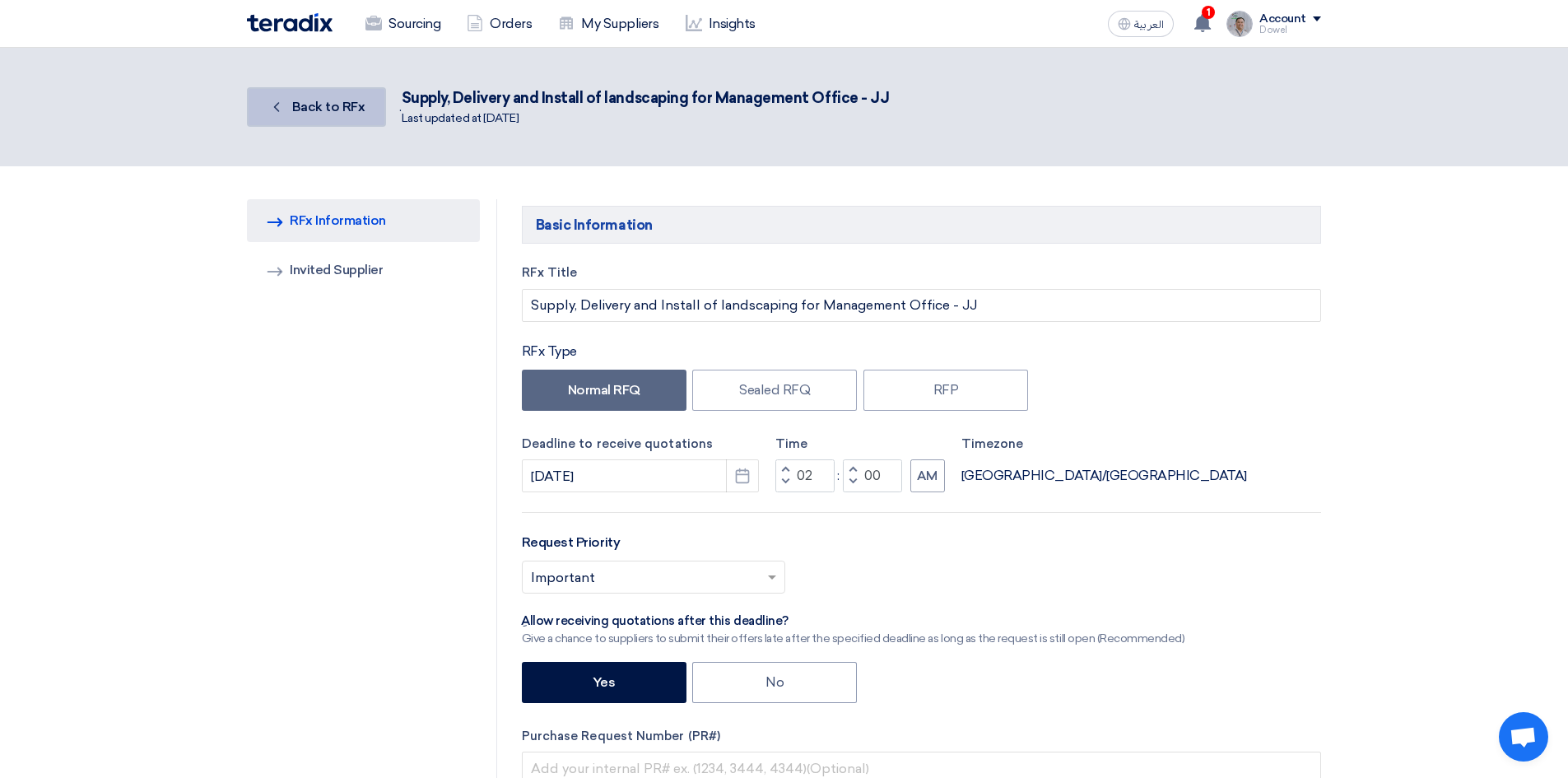
click at [321, 122] on link "Back Back to RFx" at bounding box center [316, 107] width 139 height 39
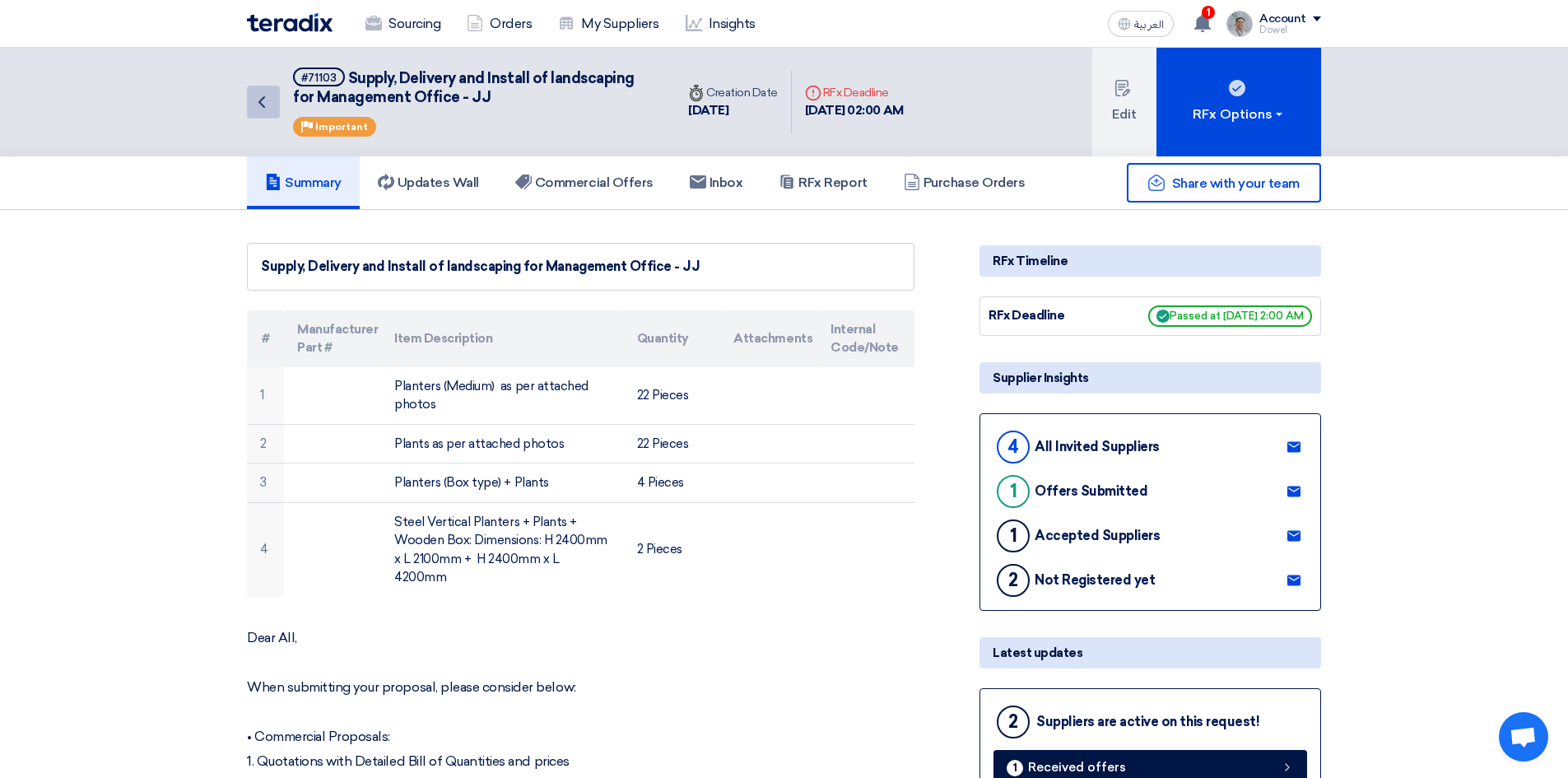
click at [261, 111] on icon "Back" at bounding box center [261, 102] width 20 height 20
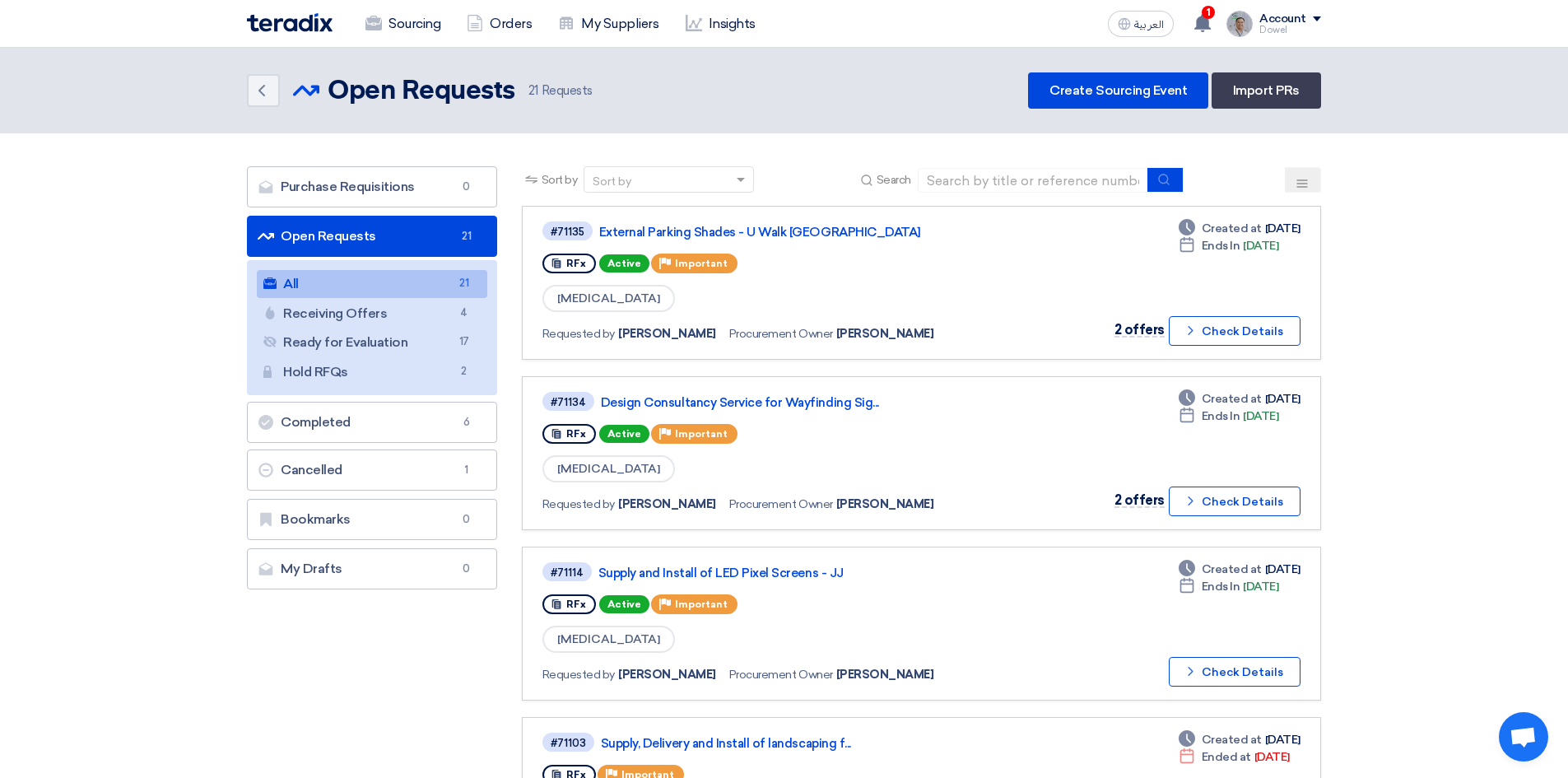
click at [822, 98] on div "Back Open Requests Open Requests 21 Requests Create Sourcing Event Import PRs" at bounding box center [784, 90] width 1074 height 36
click at [739, 227] on link "External Parking Shades - U Walk [GEOGRAPHIC_DATA]" at bounding box center [804, 232] width 412 height 15
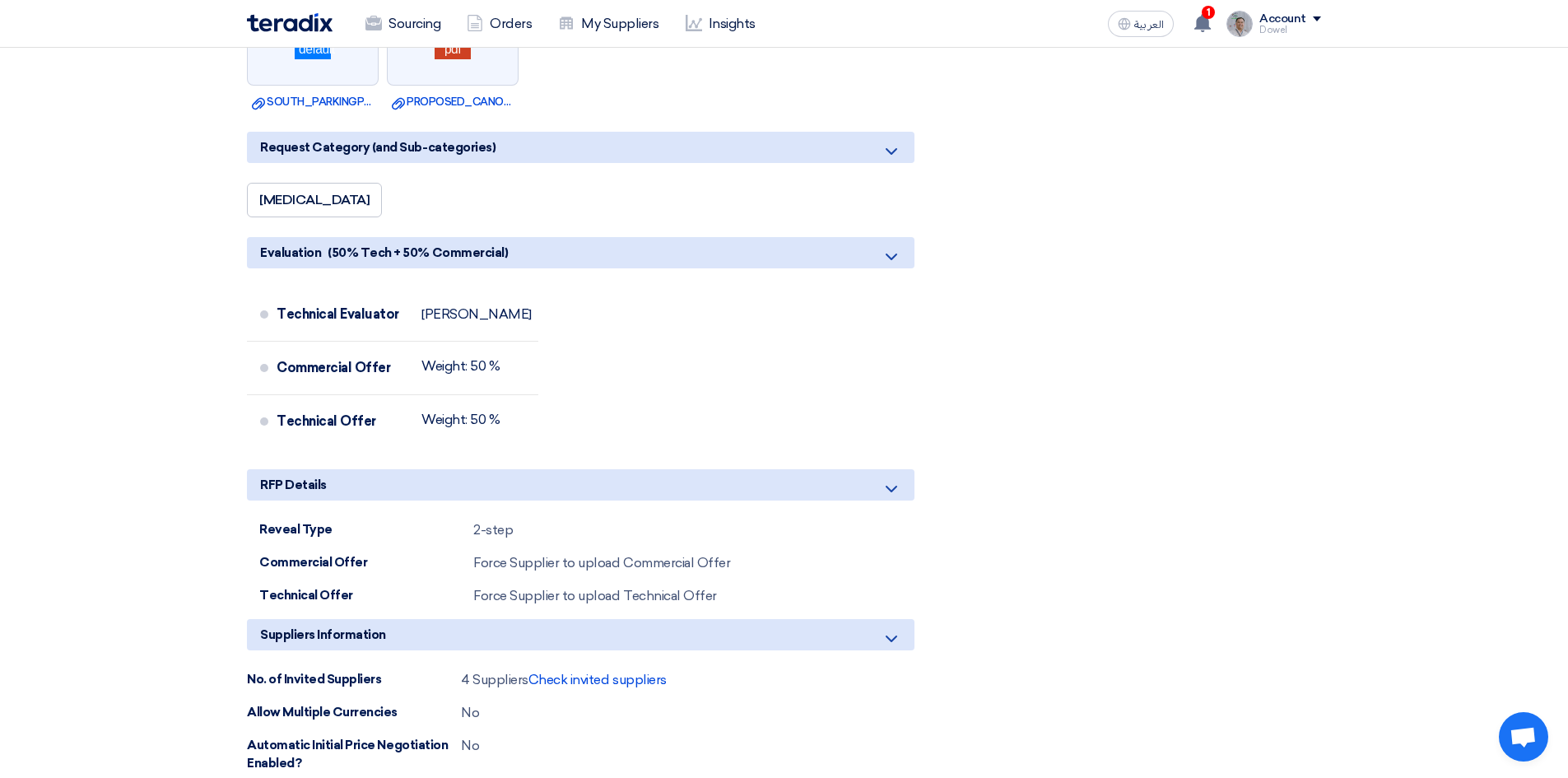
scroll to position [1400, 0]
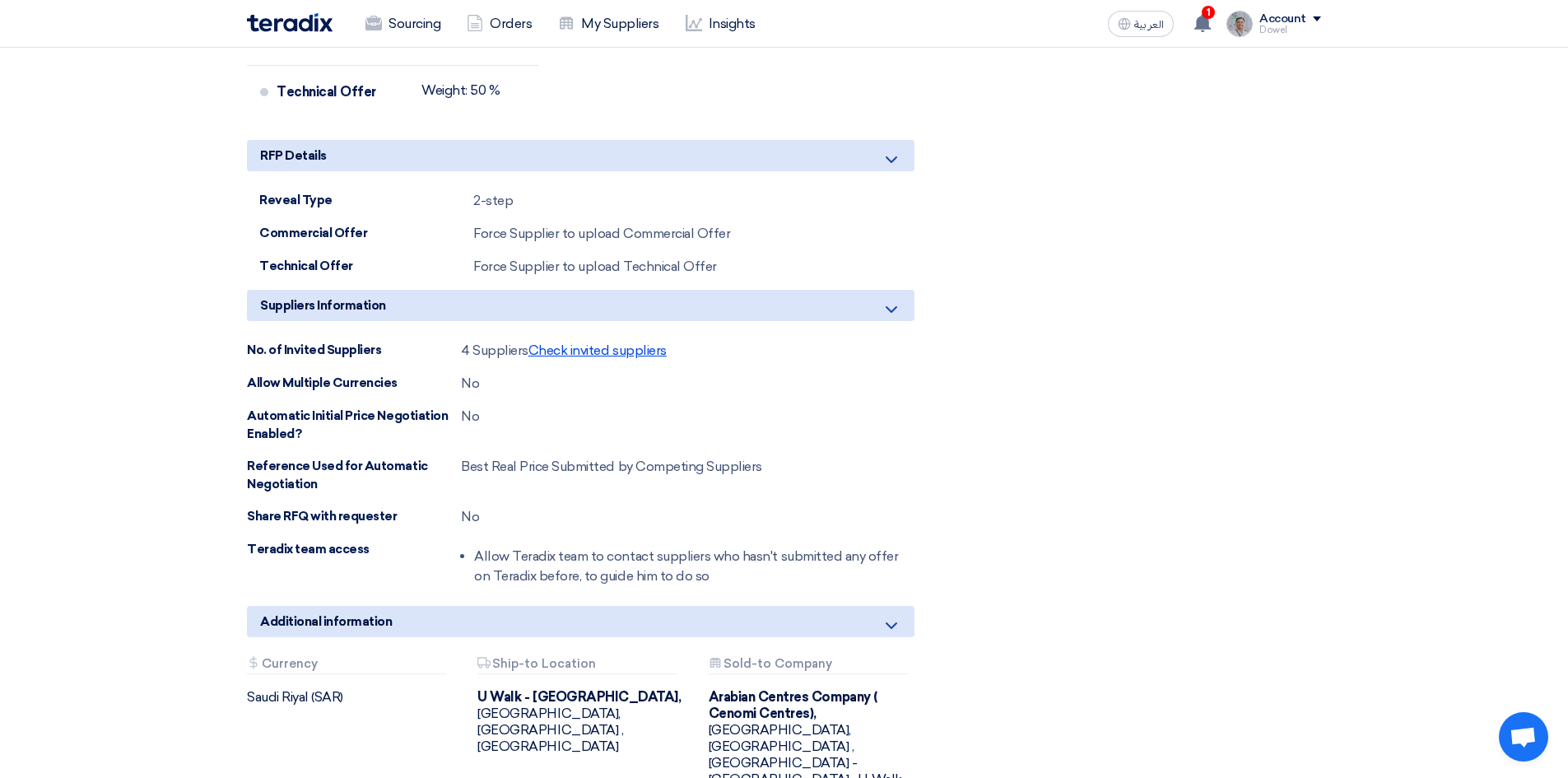
click at [594, 341] on div "4 Suppliers Check invited suppliers" at bounding box center [563, 351] width 205 height 20
click at [592, 342] on span "Check invited suppliers" at bounding box center [597, 350] width 139 height 16
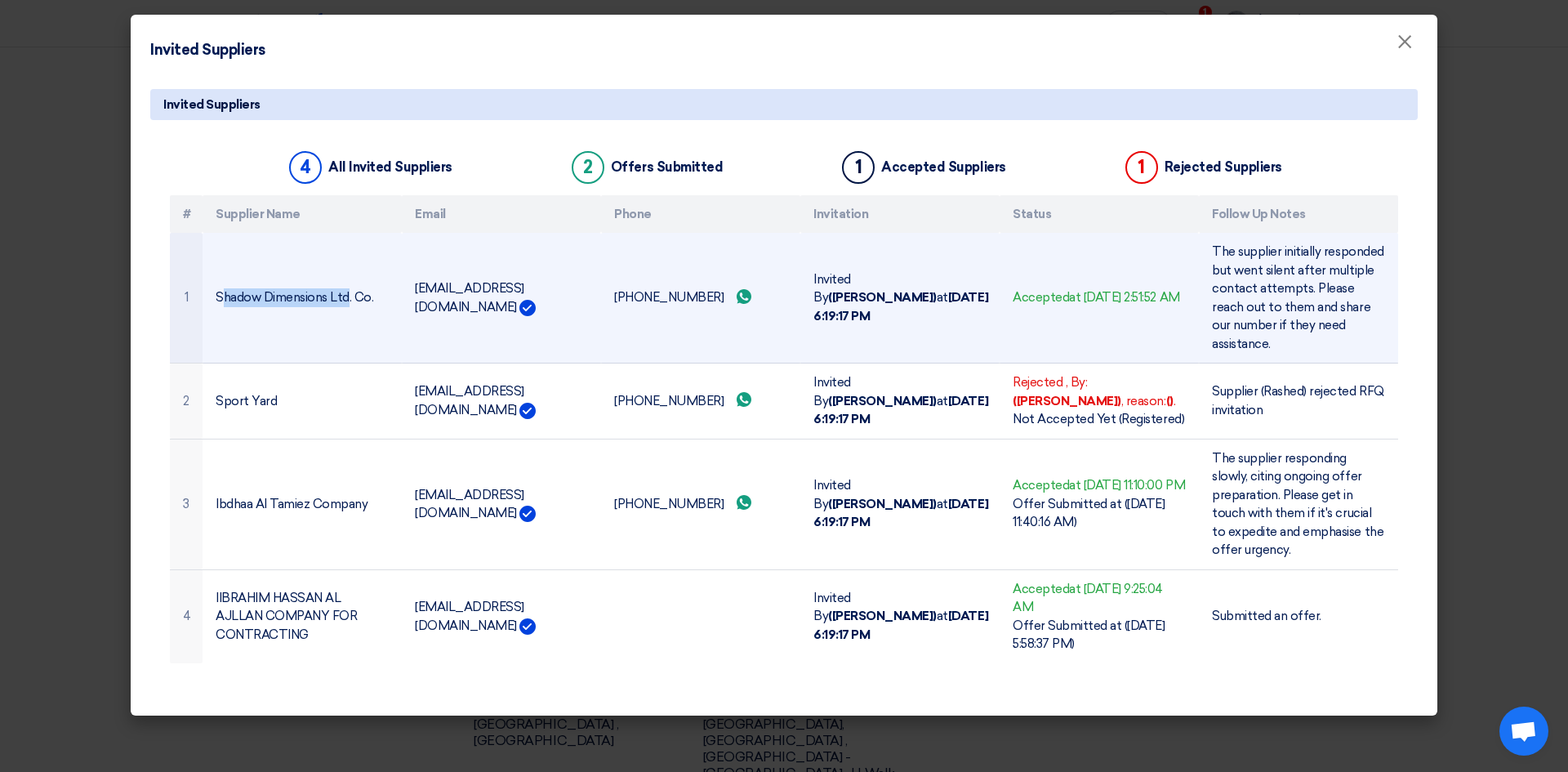
drag, startPoint x: 223, startPoint y: 287, endPoint x: 350, endPoint y: 289, distance: 127.0
click at [350, 289] on td "Shadow Dimensions Ltd. Co." at bounding box center [302, 299] width 199 height 131
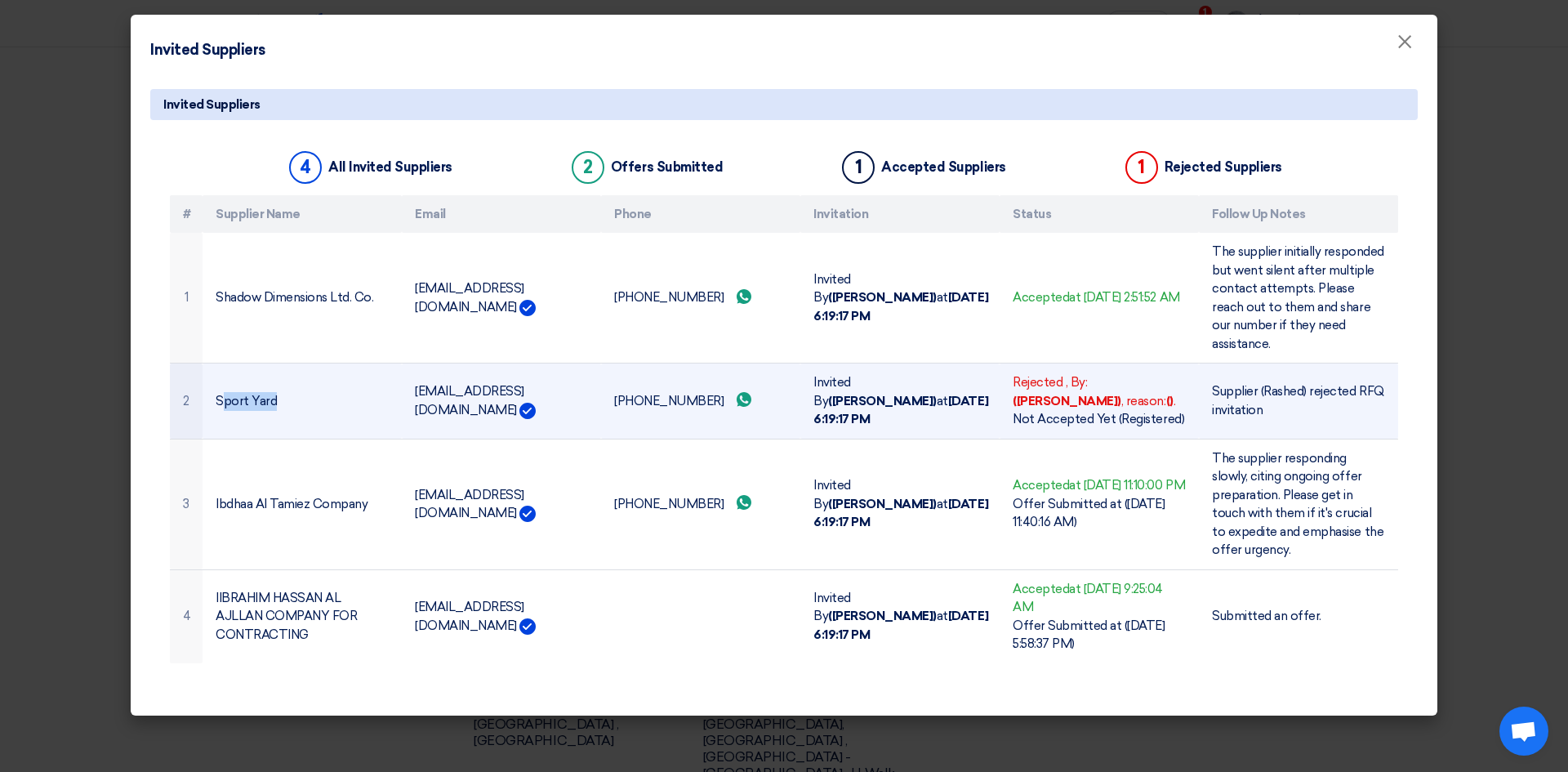
drag, startPoint x: 220, startPoint y: 384, endPoint x: 300, endPoint y: 381, distance: 80.1
click at [300, 381] on td "Sport Yard" at bounding box center [302, 401] width 199 height 76
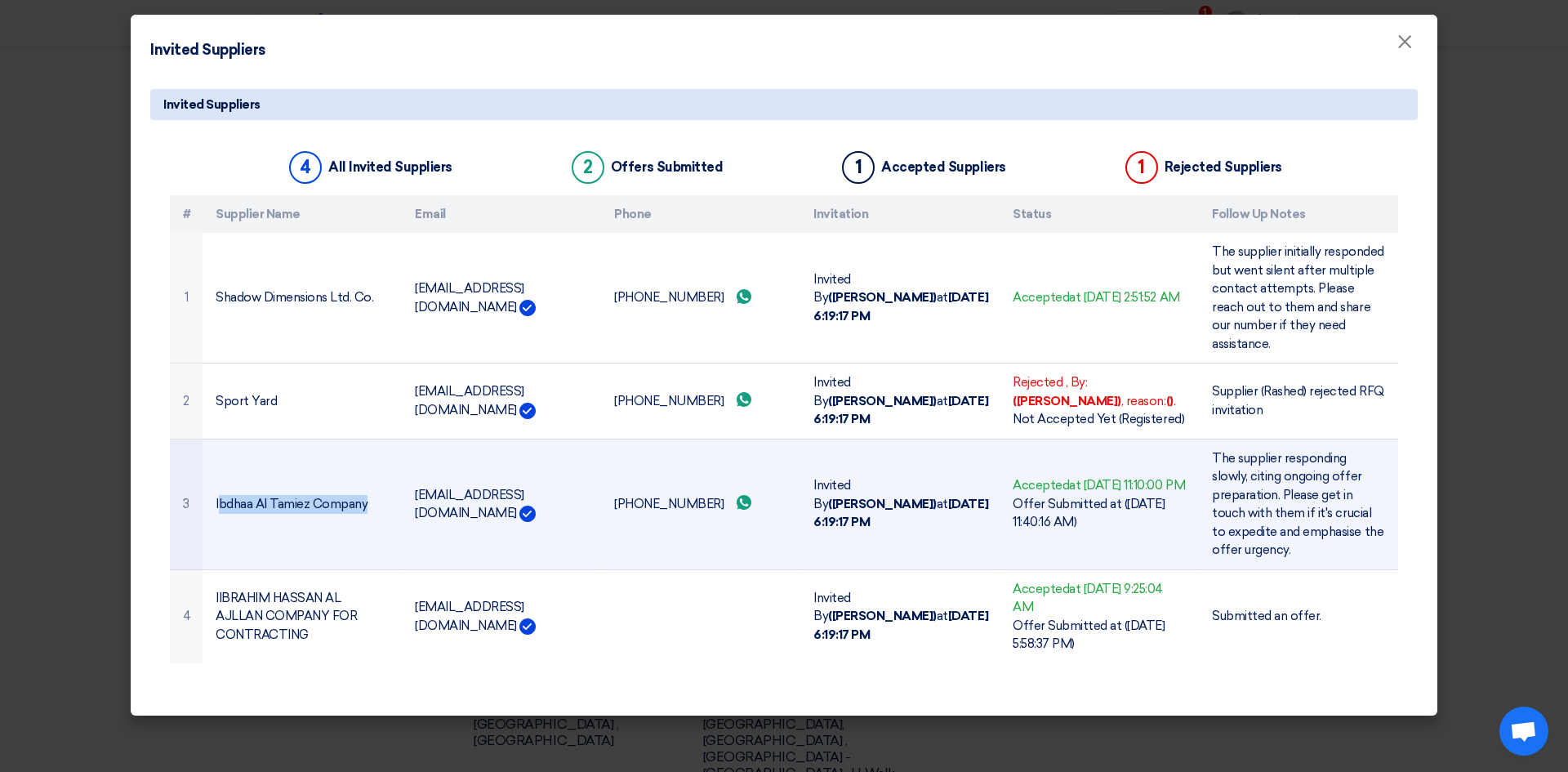
drag, startPoint x: 218, startPoint y: 486, endPoint x: 365, endPoint y: 494, distance: 147.2
click at [365, 494] on td "Ibdhaa Al Tamiez Company" at bounding box center [302, 505] width 199 height 131
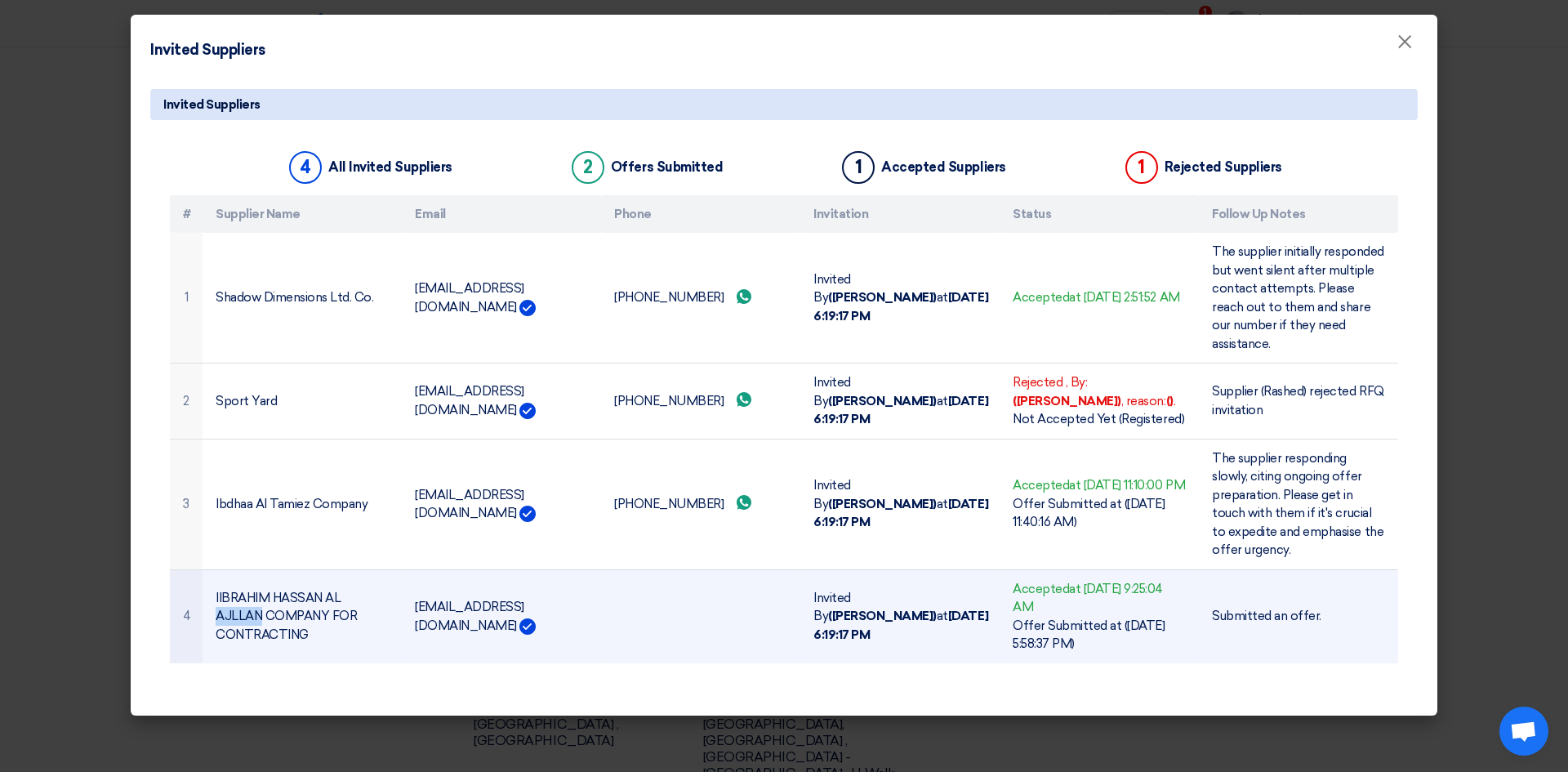
drag, startPoint x: 212, startPoint y: 599, endPoint x: 261, endPoint y: 596, distance: 49.1
click at [261, 596] on td "IIBRAHIM HASSAN AL AJLLAN COMPANY FOR CONTRACTING" at bounding box center [302, 616] width 199 height 94
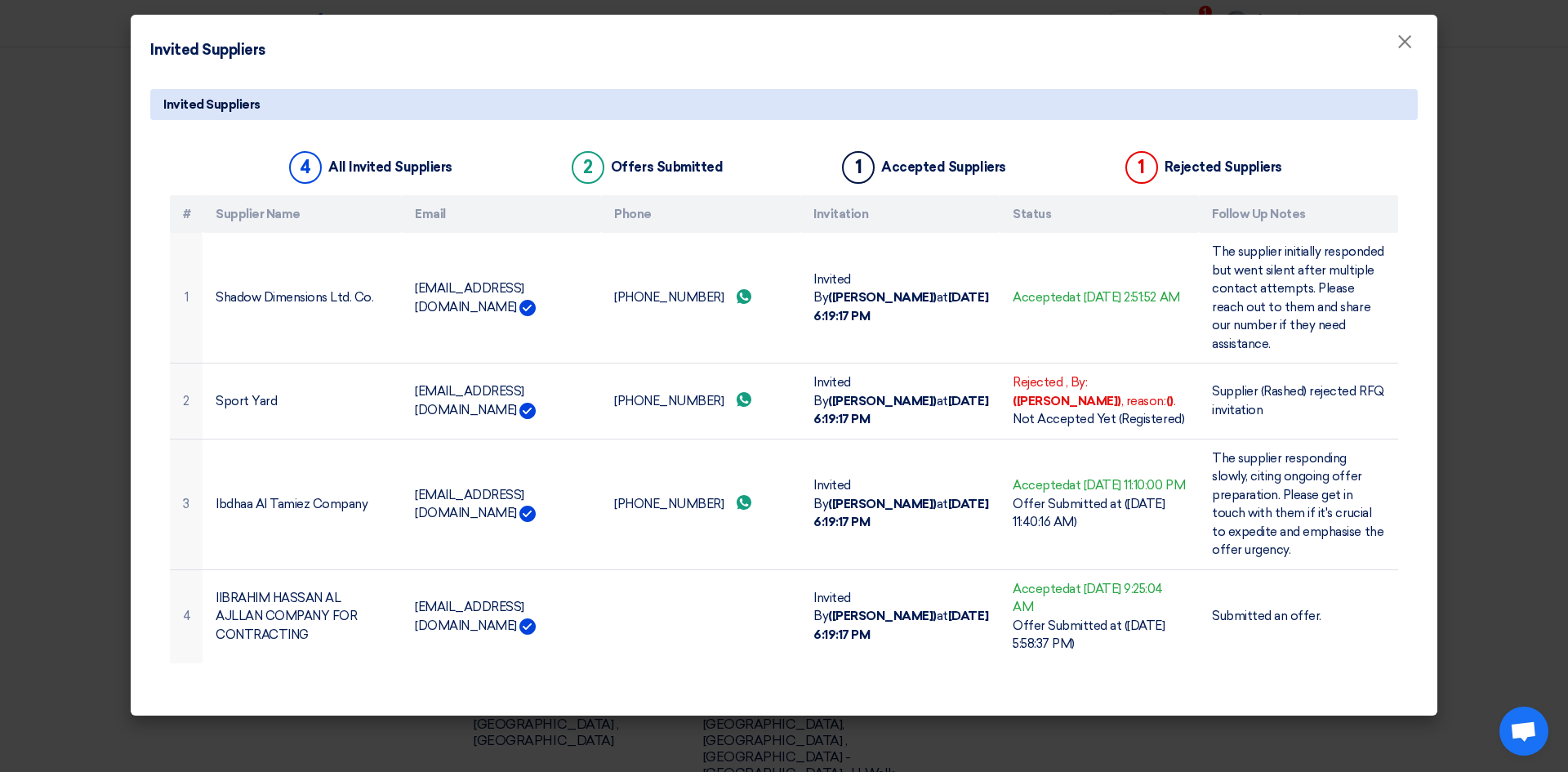
click at [30, 236] on modal-container "Invited Suppliers × Invited Suppliers 4 All Invited Suppliers 2 Offers Submitte…" at bounding box center [784, 386] width 1568 height 772
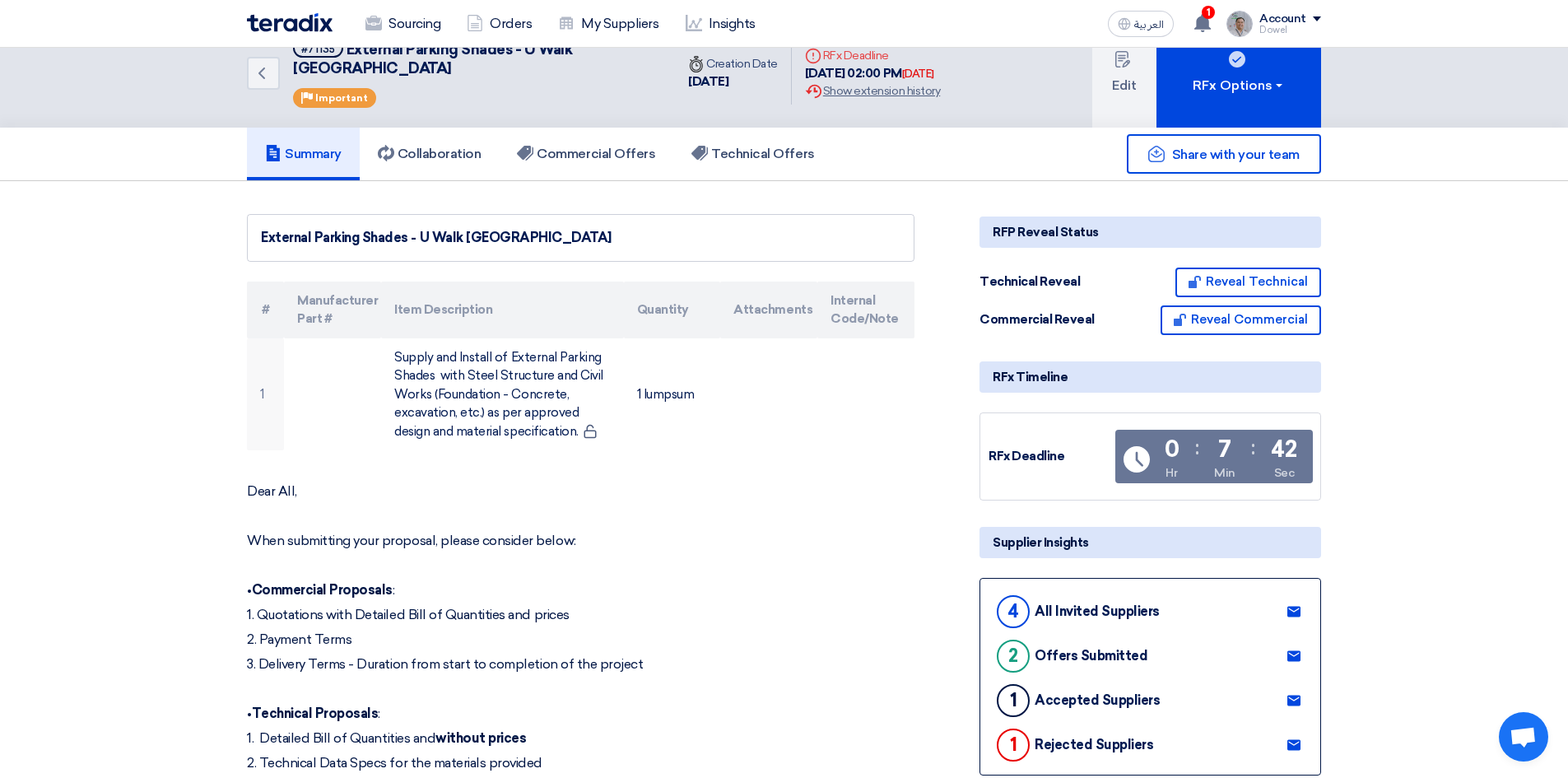
scroll to position [0, 0]
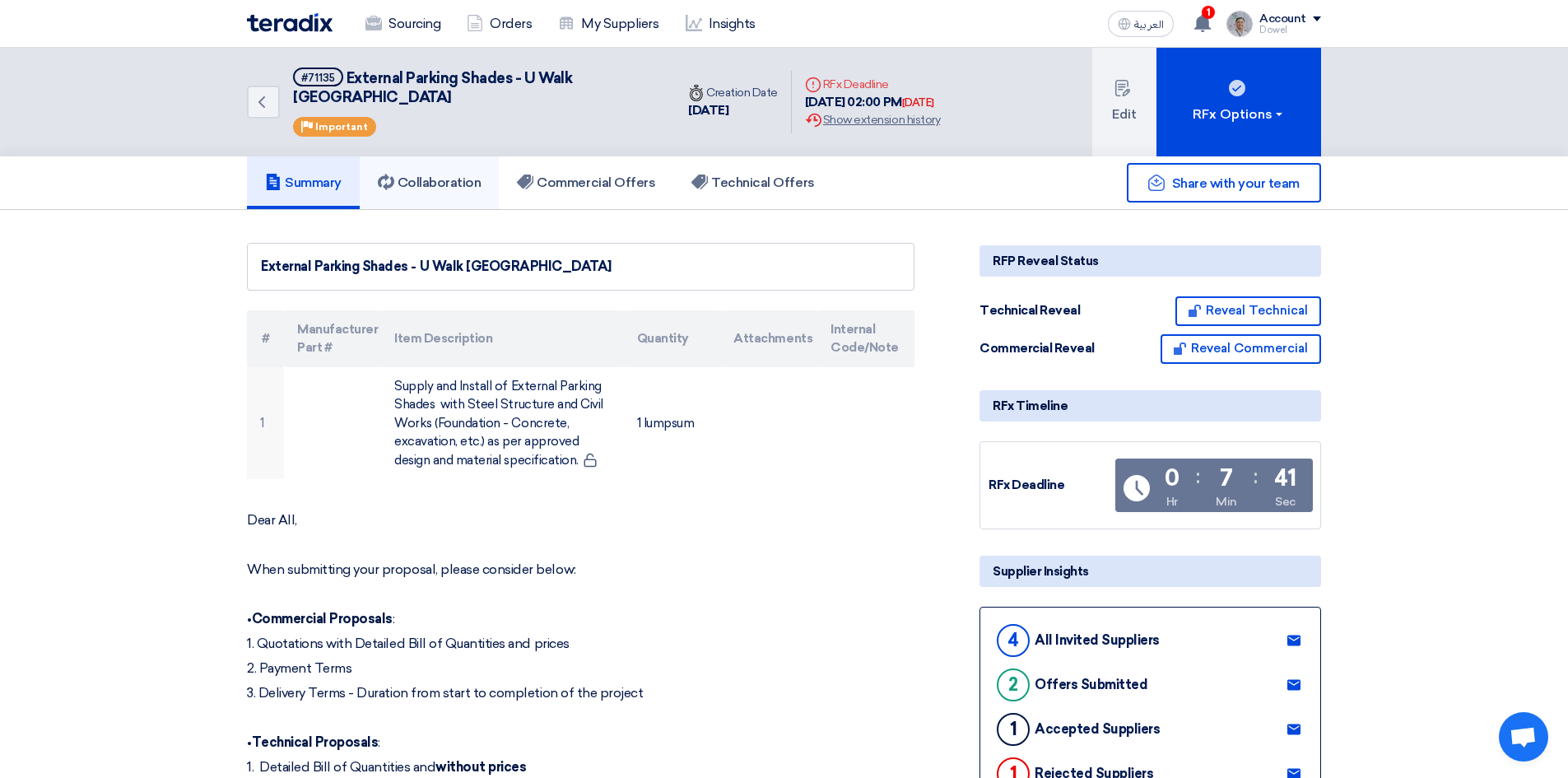
click at [431, 172] on link "Collaboration" at bounding box center [430, 183] width 140 height 53
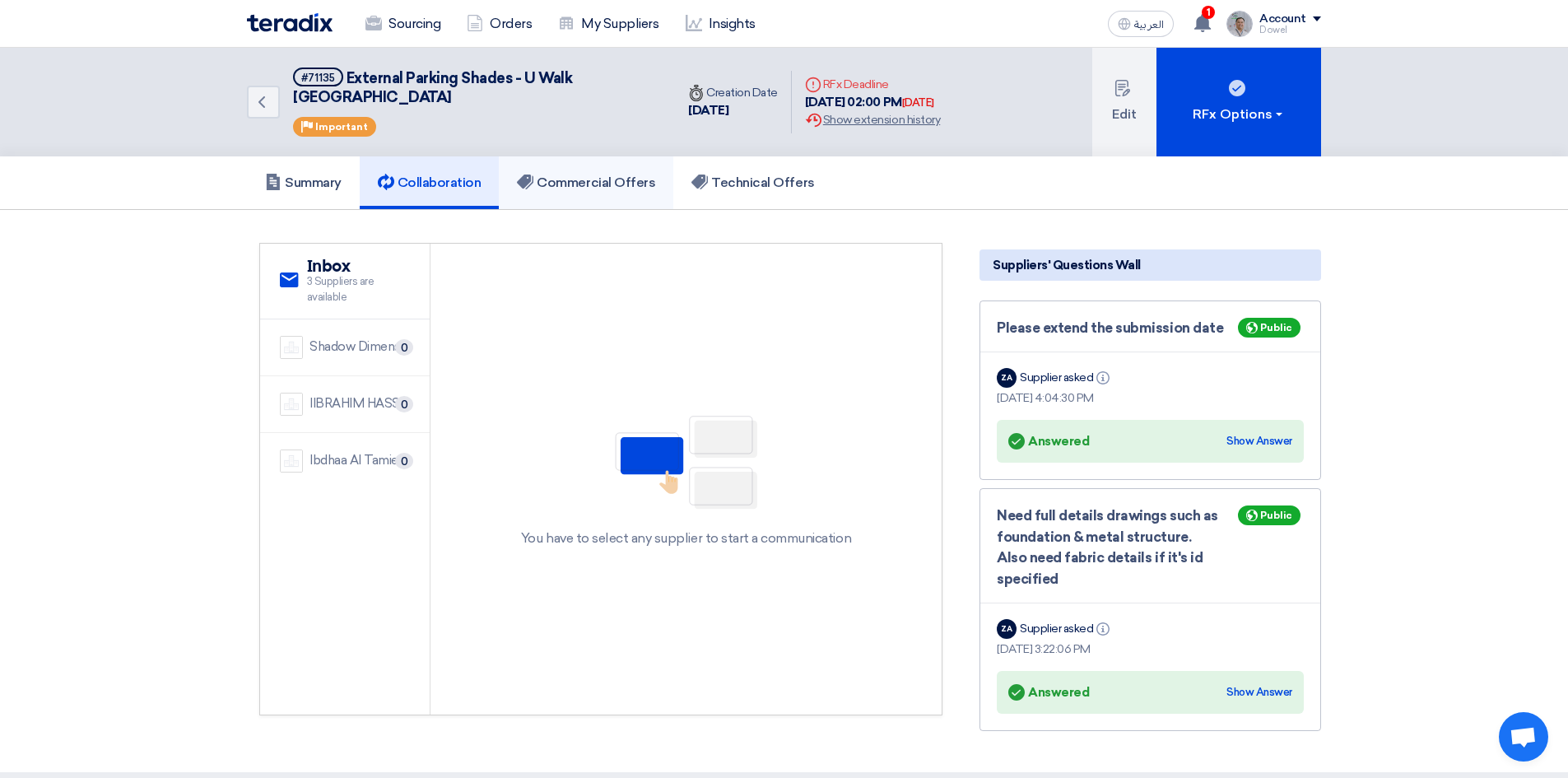
click at [585, 174] on h5 "Commercial Offers" at bounding box center [586, 182] width 139 height 17
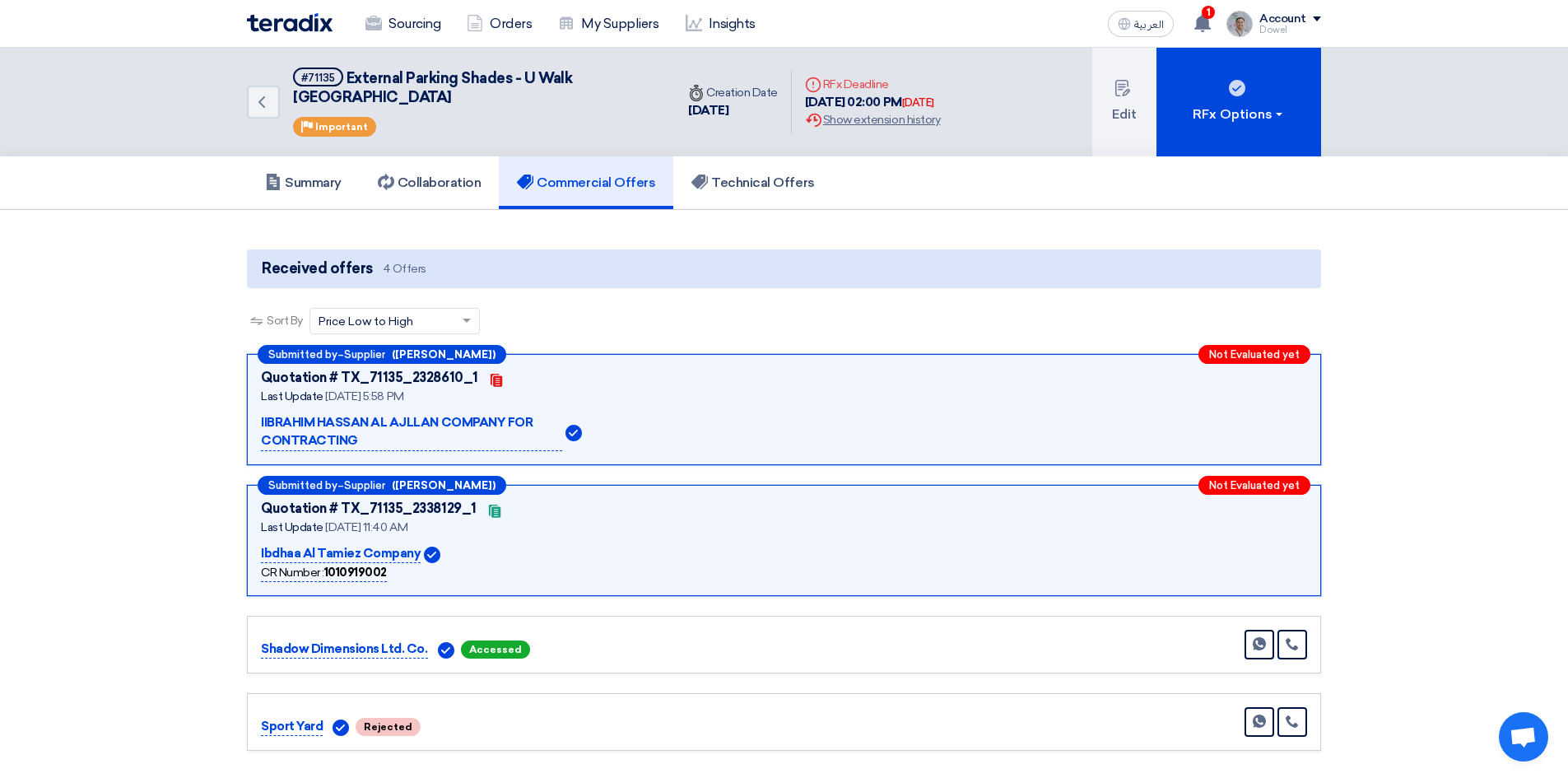
drag, startPoint x: 305, startPoint y: 534, endPoint x: 368, endPoint y: 540, distance: 63.3
click at [368, 544] on p "Ibdhaa Al Tamiez Company" at bounding box center [340, 554] width 159 height 20
drag, startPoint x: 277, startPoint y: 405, endPoint x: 452, endPoint y: 410, distance: 175.1
click at [452, 413] on p "IIBRAHIM HASSAN AL AJLLAN COMPANY FOR CONTRACTING" at bounding box center [411, 432] width 301 height 38
click at [301, 174] on h5 "Summary" at bounding box center [304, 182] width 77 height 17
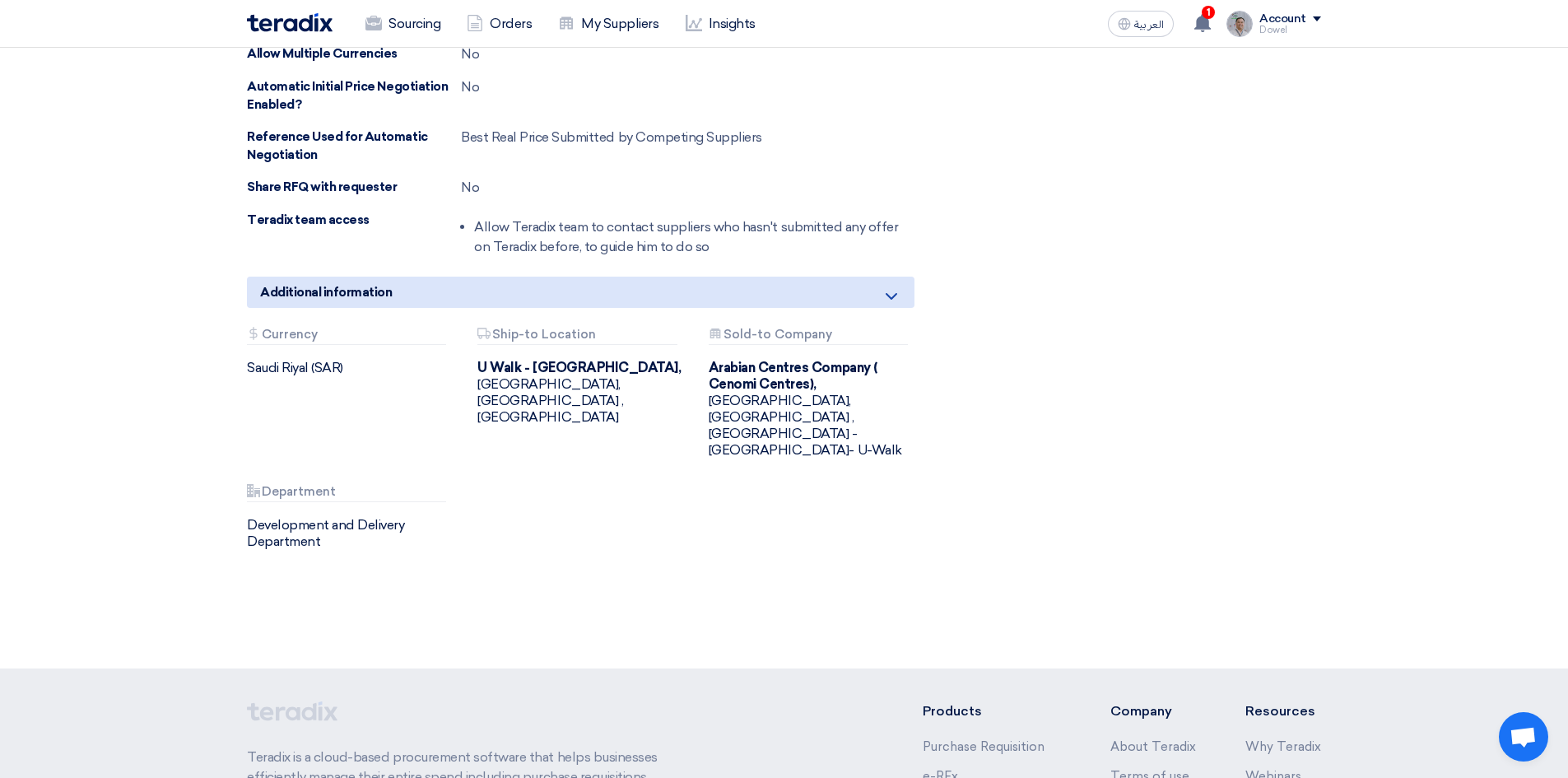
scroll to position [1400, 0]
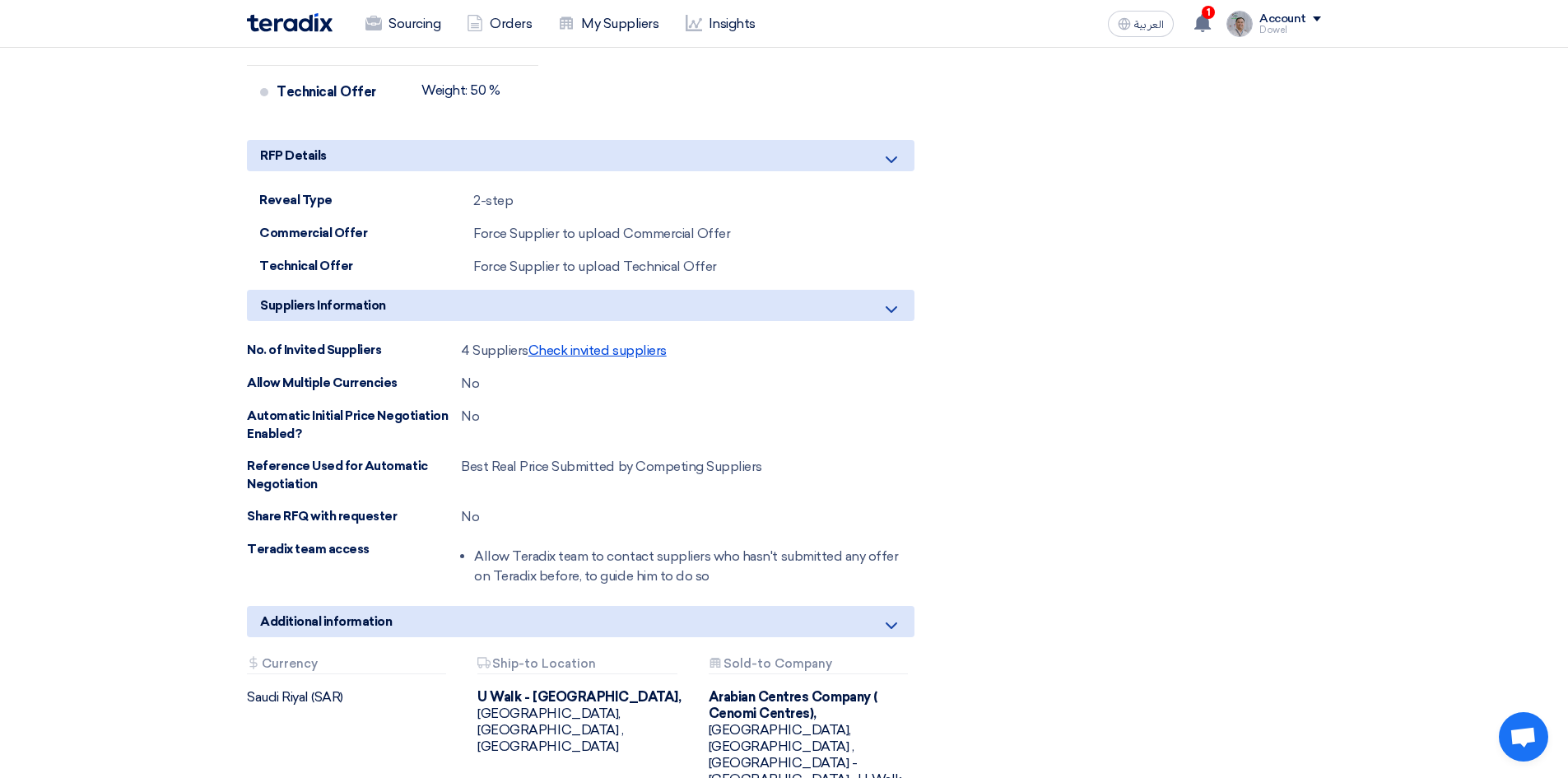
click at [578, 342] on span "Check invited suppliers" at bounding box center [597, 350] width 139 height 16
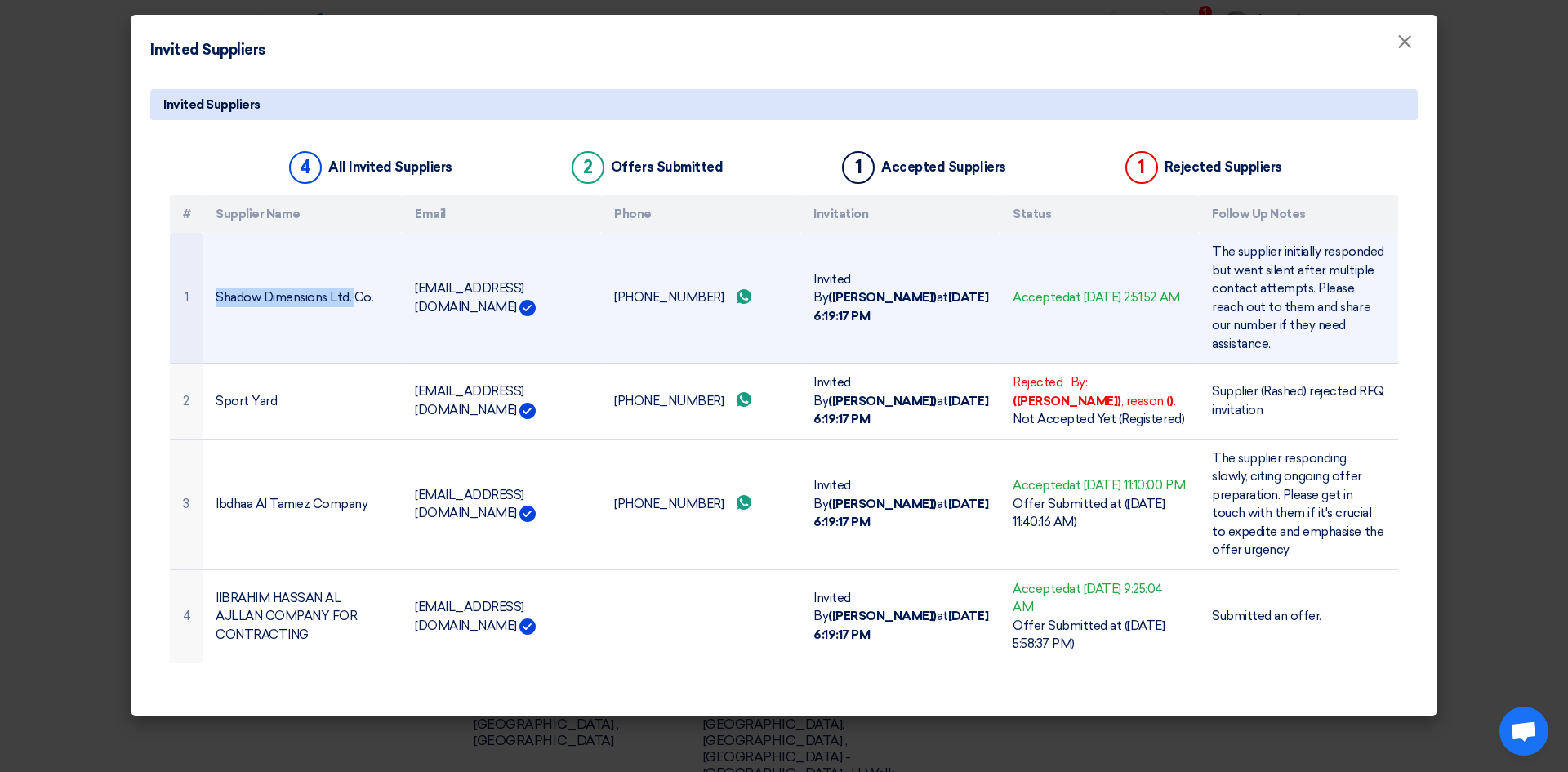
drag, startPoint x: 242, startPoint y: 291, endPoint x: 359, endPoint y: 305, distance: 117.8
click at [359, 305] on td "Shadow Dimensions Ltd. Co." at bounding box center [302, 299] width 199 height 131
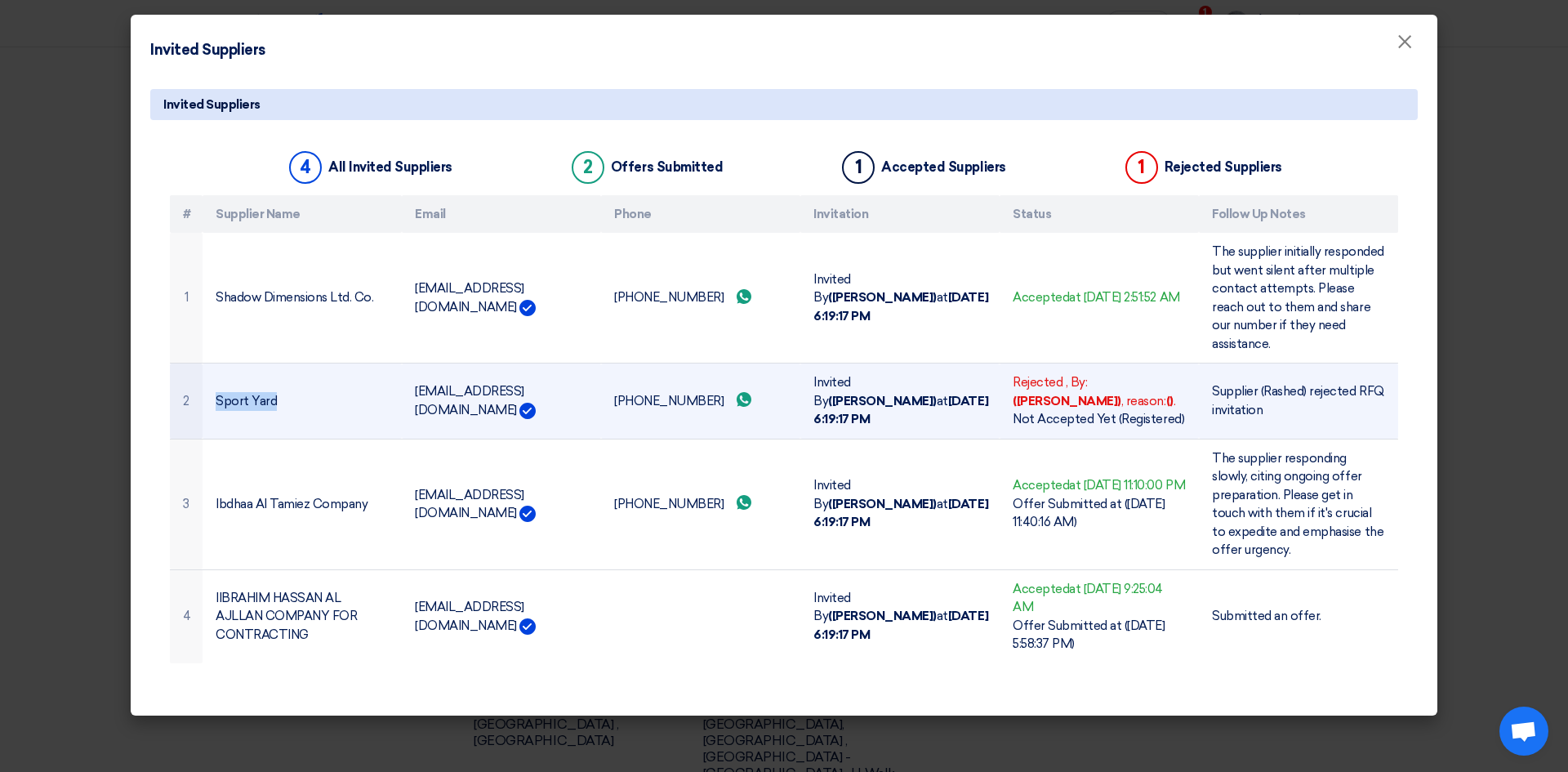
drag, startPoint x: 217, startPoint y: 380, endPoint x: 339, endPoint y: 389, distance: 122.3
click at [283, 389] on td "Sport Yard" at bounding box center [302, 401] width 199 height 76
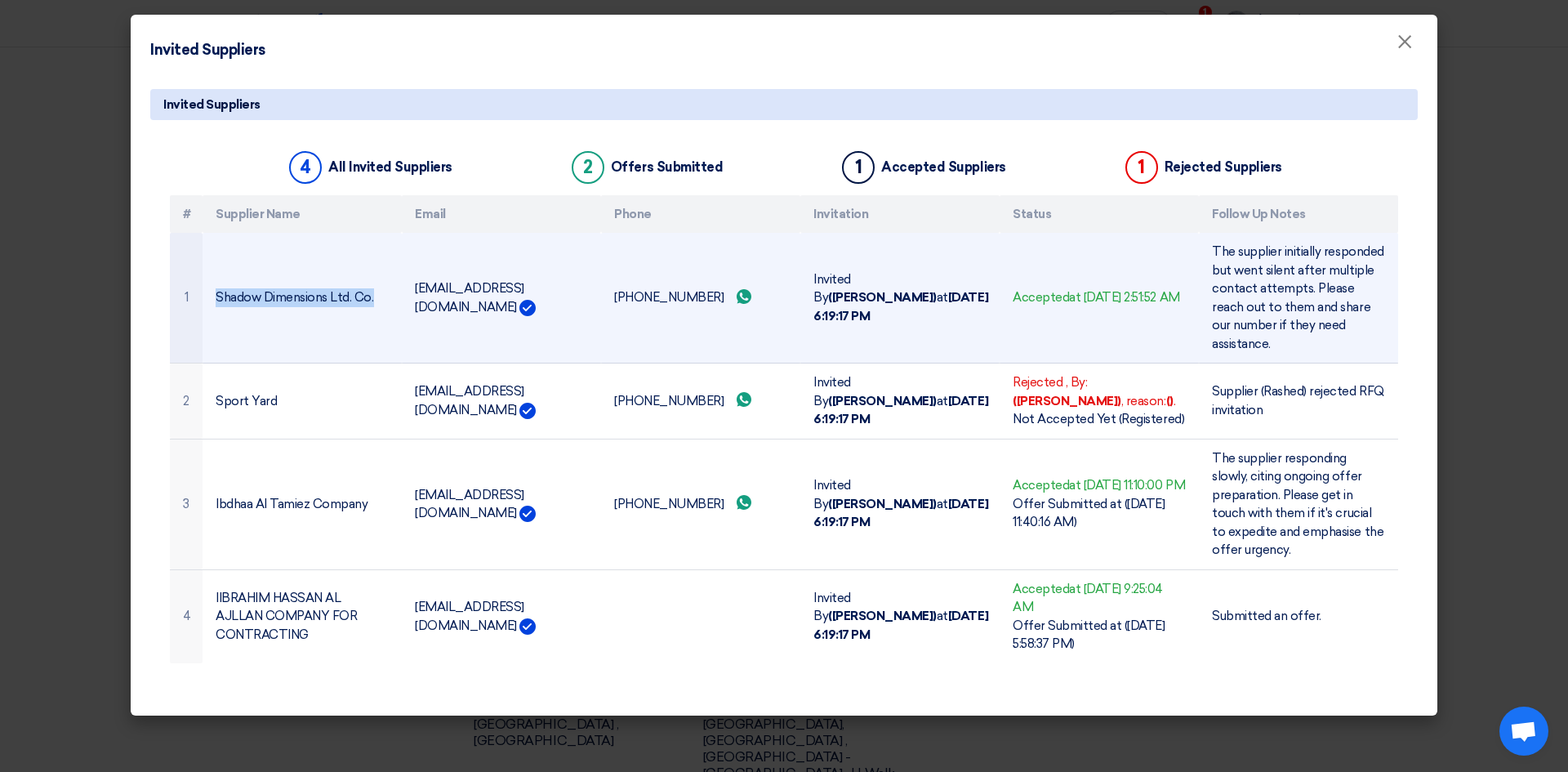
drag, startPoint x: 217, startPoint y: 289, endPoint x: 377, endPoint y: 295, distance: 160.1
click at [377, 295] on td "Shadow Dimensions Ltd. Co." at bounding box center [302, 299] width 199 height 131
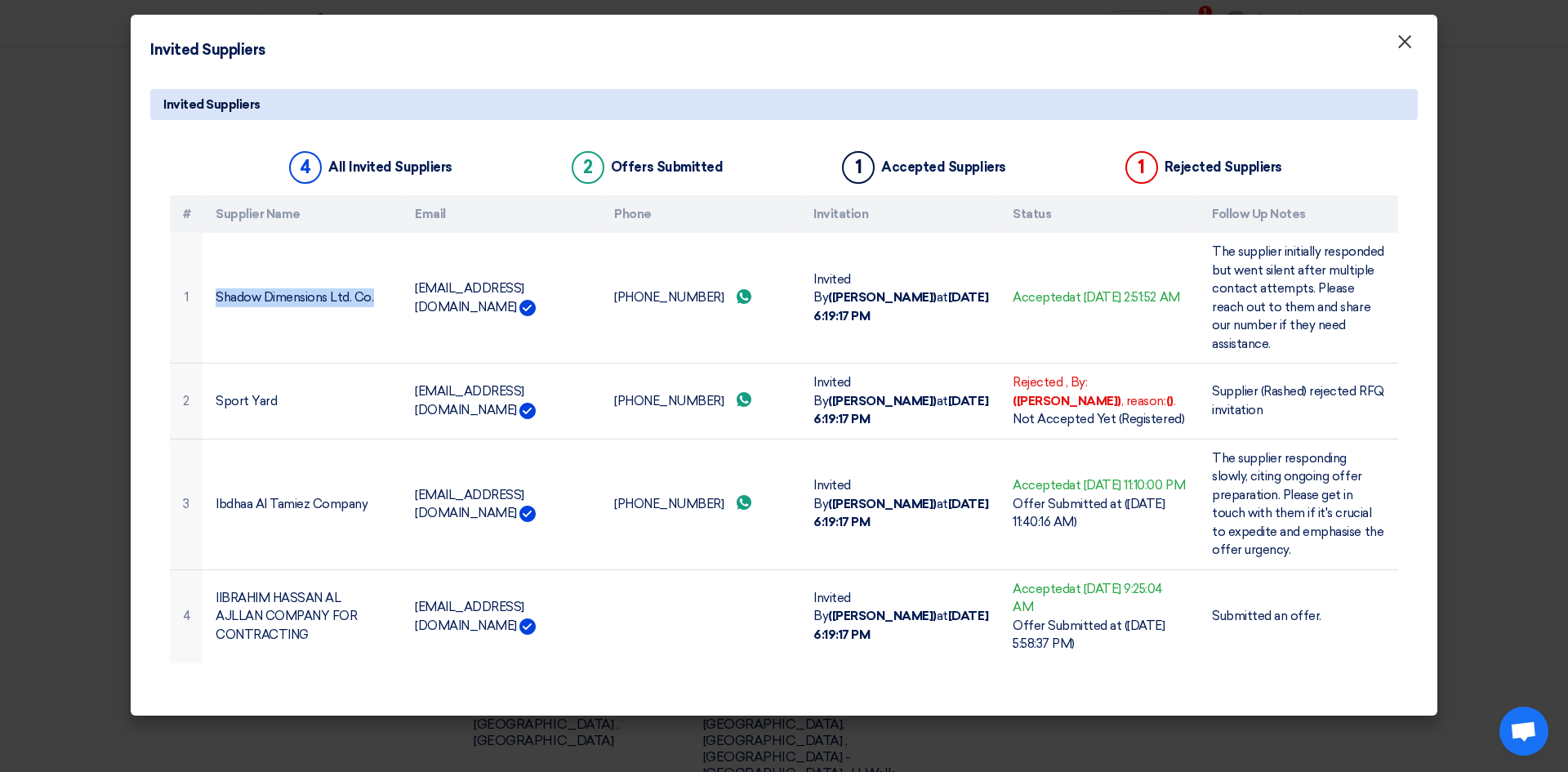
click at [1408, 45] on span "×" at bounding box center [1404, 45] width 17 height 32
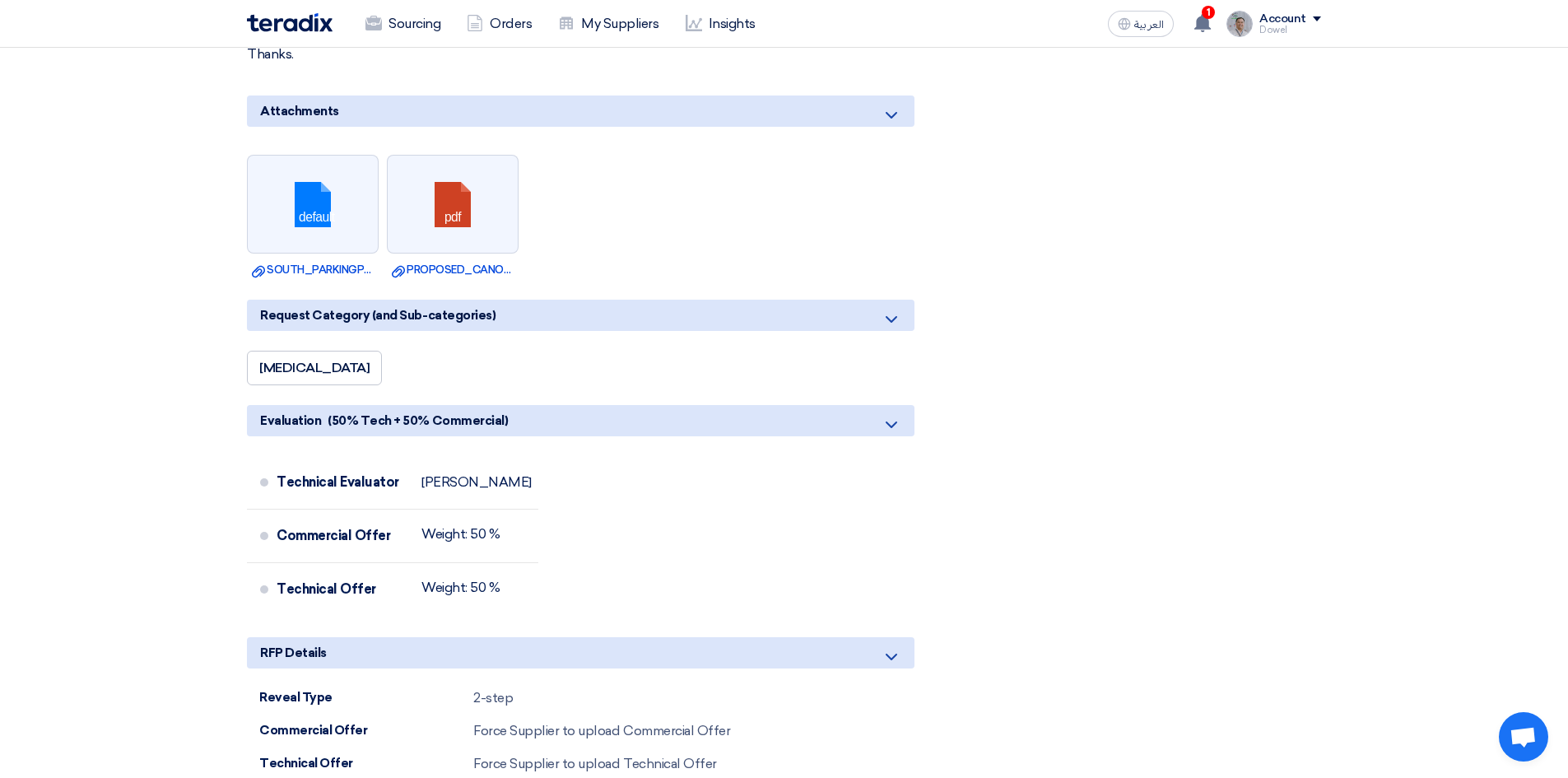
scroll to position [1070, 0]
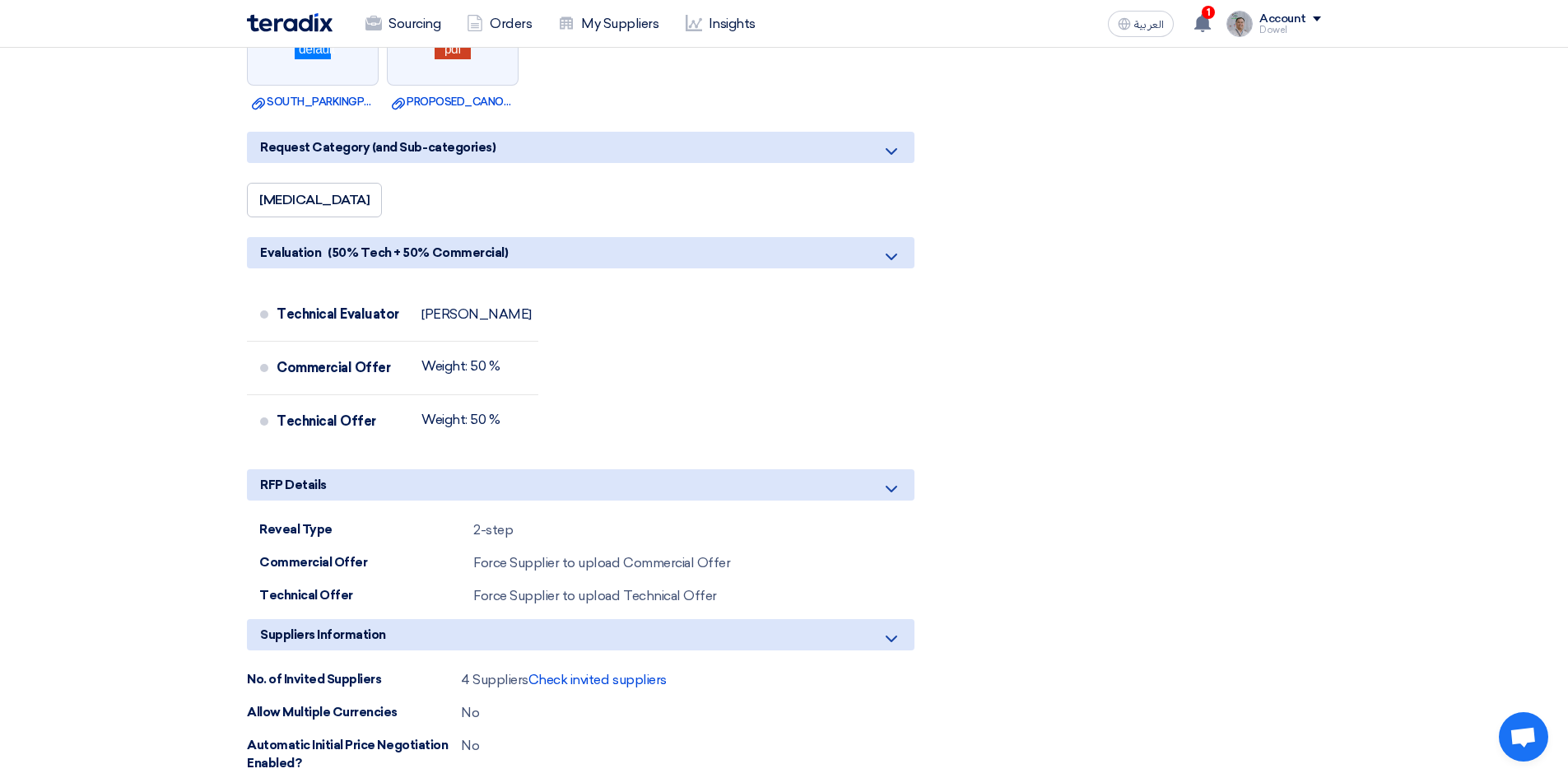
click at [599, 670] on div "4 Suppliers Check invited suppliers" at bounding box center [563, 680] width 205 height 20
click at [604, 670] on div "4 Suppliers Check invited suppliers" at bounding box center [563, 680] width 205 height 20
click at [605, 672] on span "Check invited suppliers" at bounding box center [597, 680] width 139 height 16
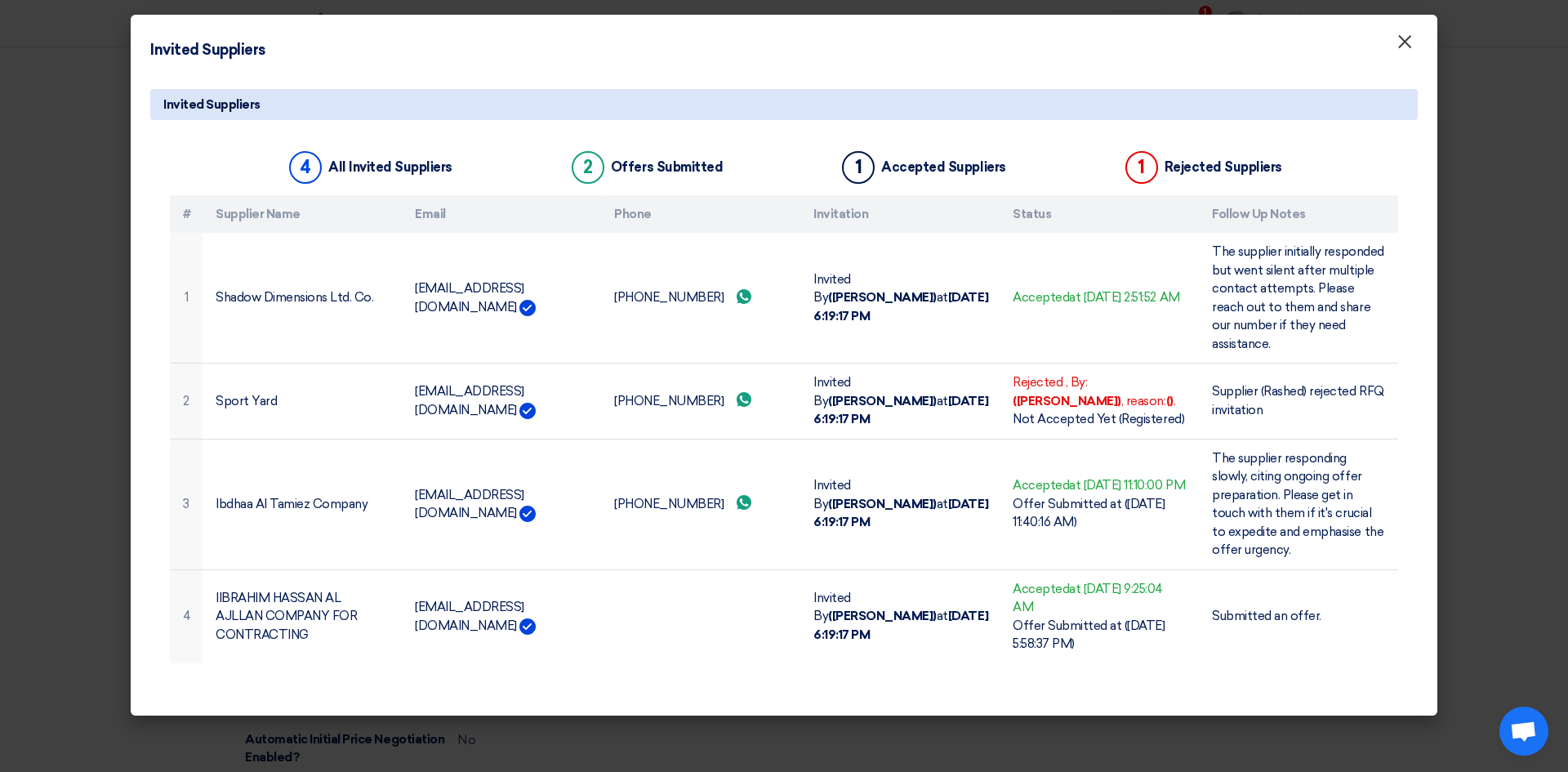
click at [1410, 53] on span "×" at bounding box center [1404, 45] width 17 height 32
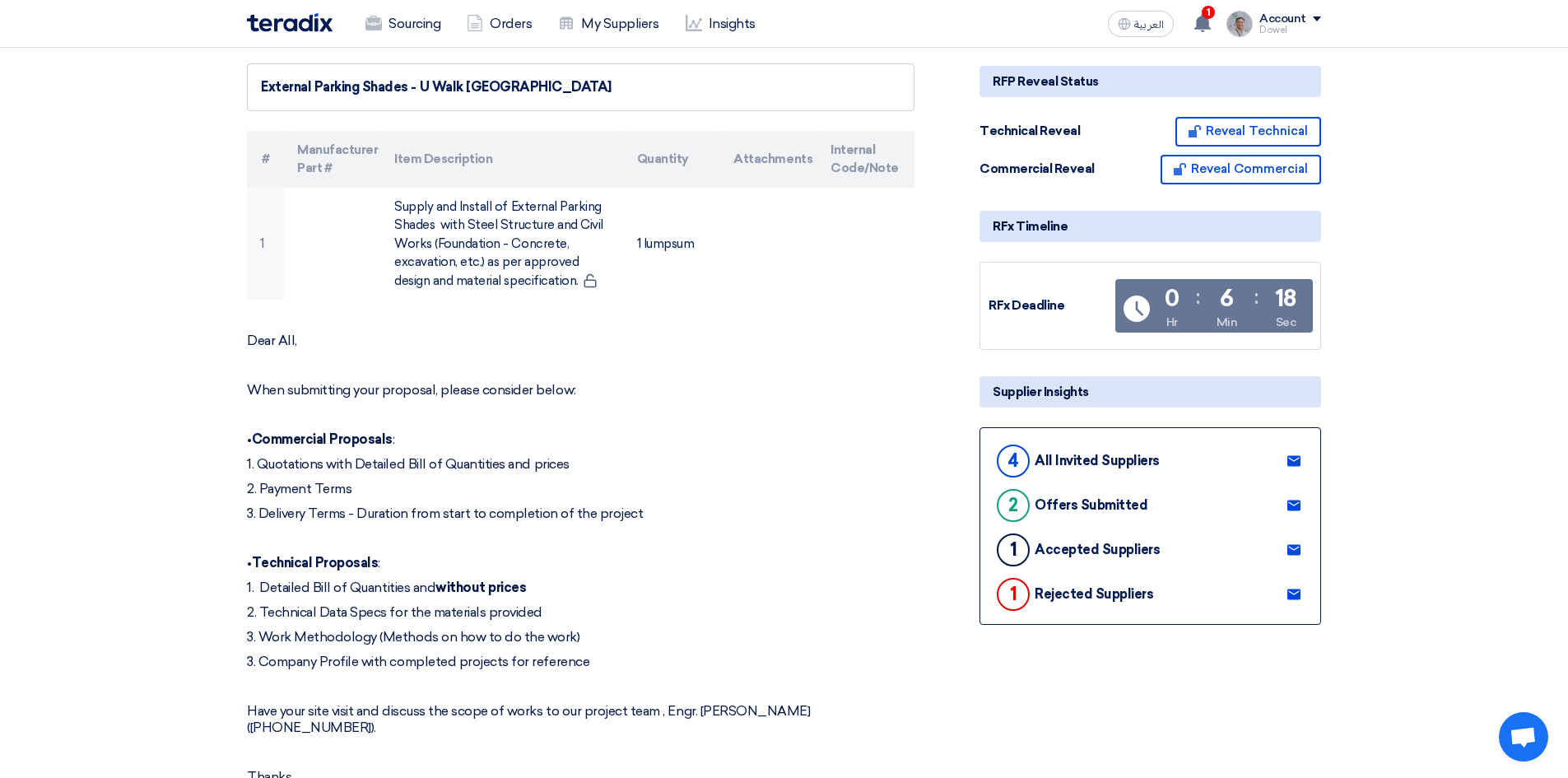
scroll to position [164, 0]
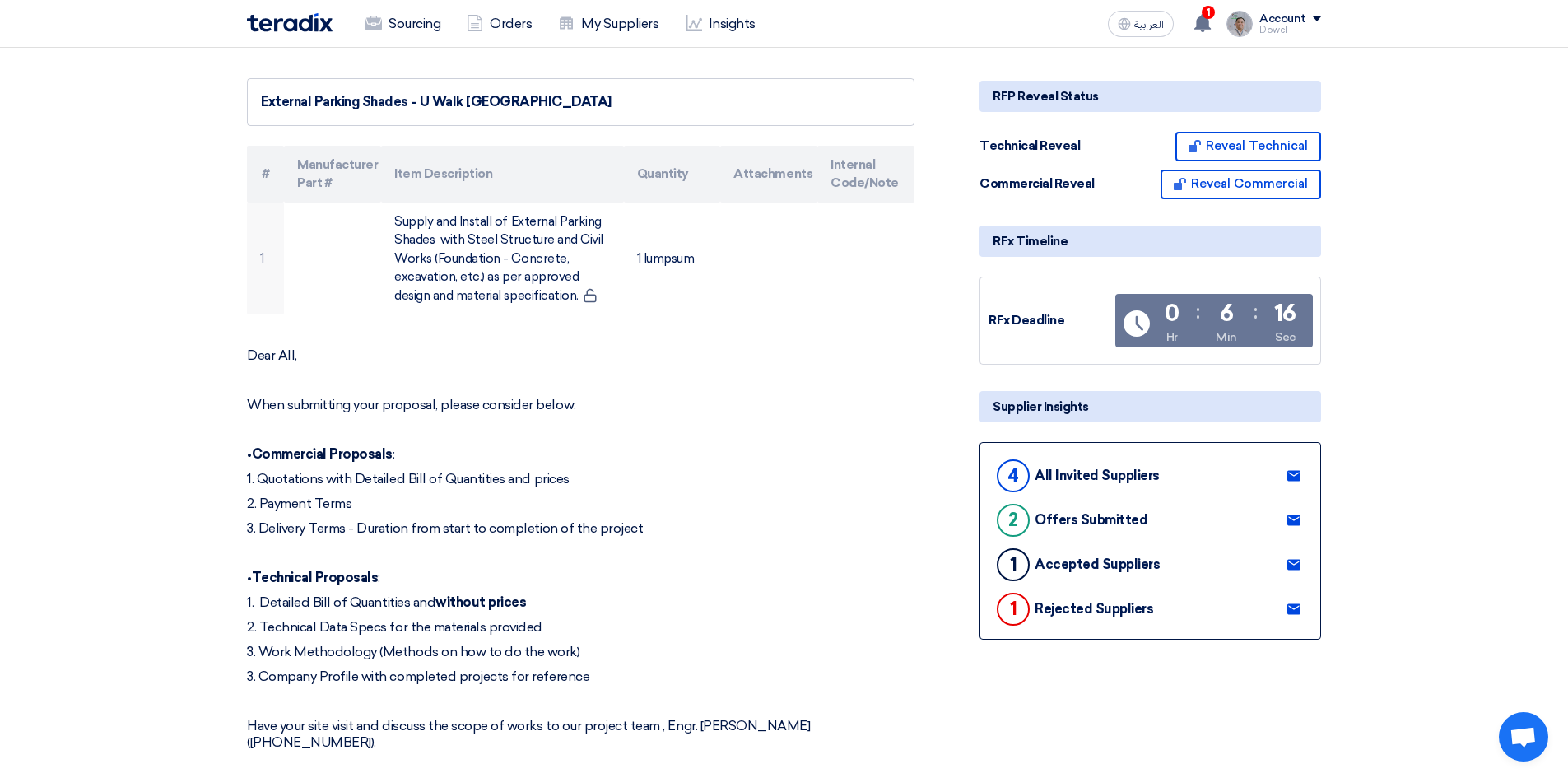
click at [1292, 559] on use at bounding box center [1293, 564] width 13 height 11
click at [1207, 22] on use at bounding box center [1202, 23] width 17 height 18
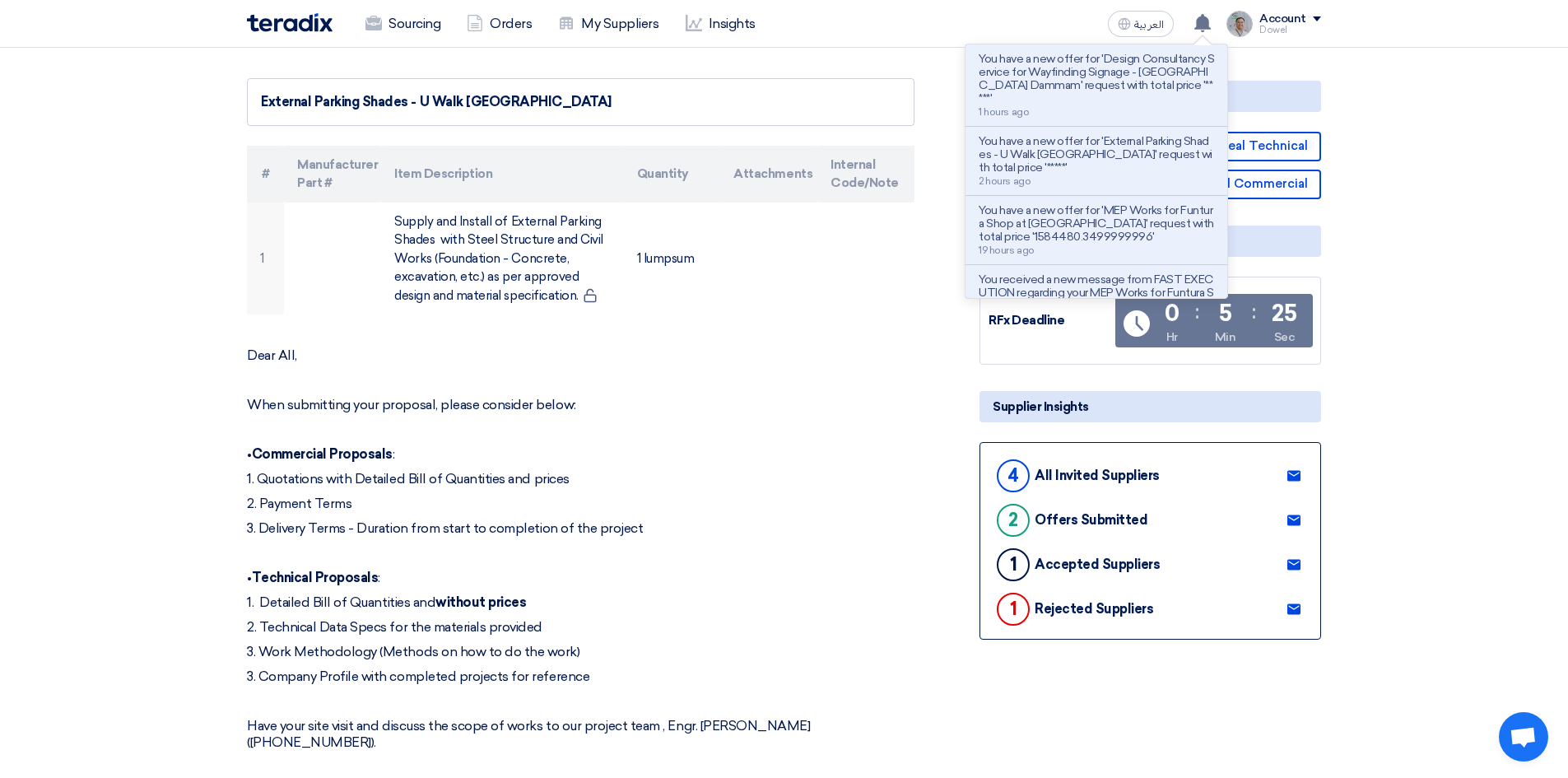
click at [1022, 13] on div "Sourcing Orders My Suppliers Insights العربية ع You have a new offer for 'Desig…" at bounding box center [784, 24] width 1098 height 47
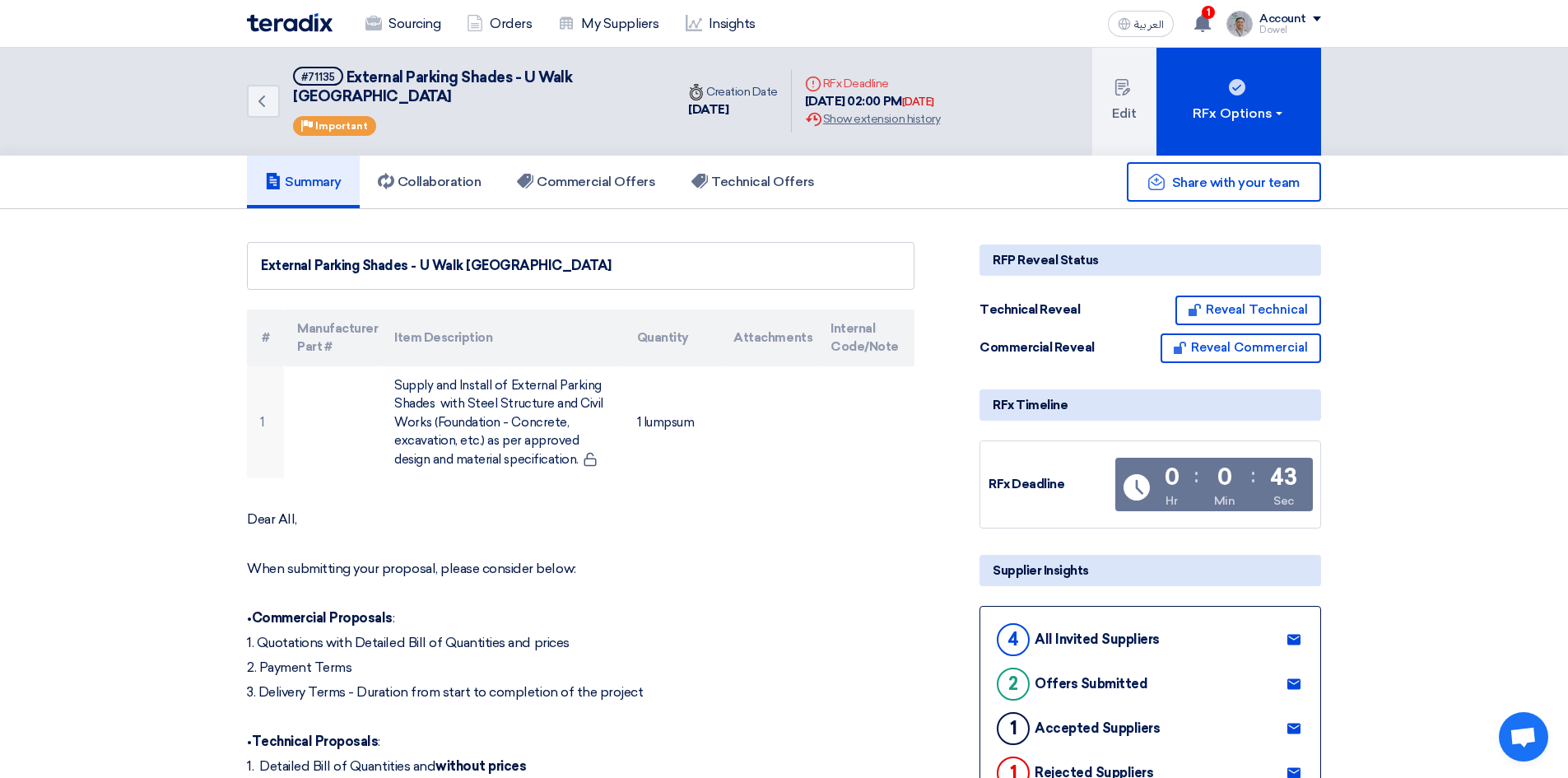
scroll to position [0, 0]
click at [411, 23] on link "Sourcing" at bounding box center [402, 24] width 101 height 36
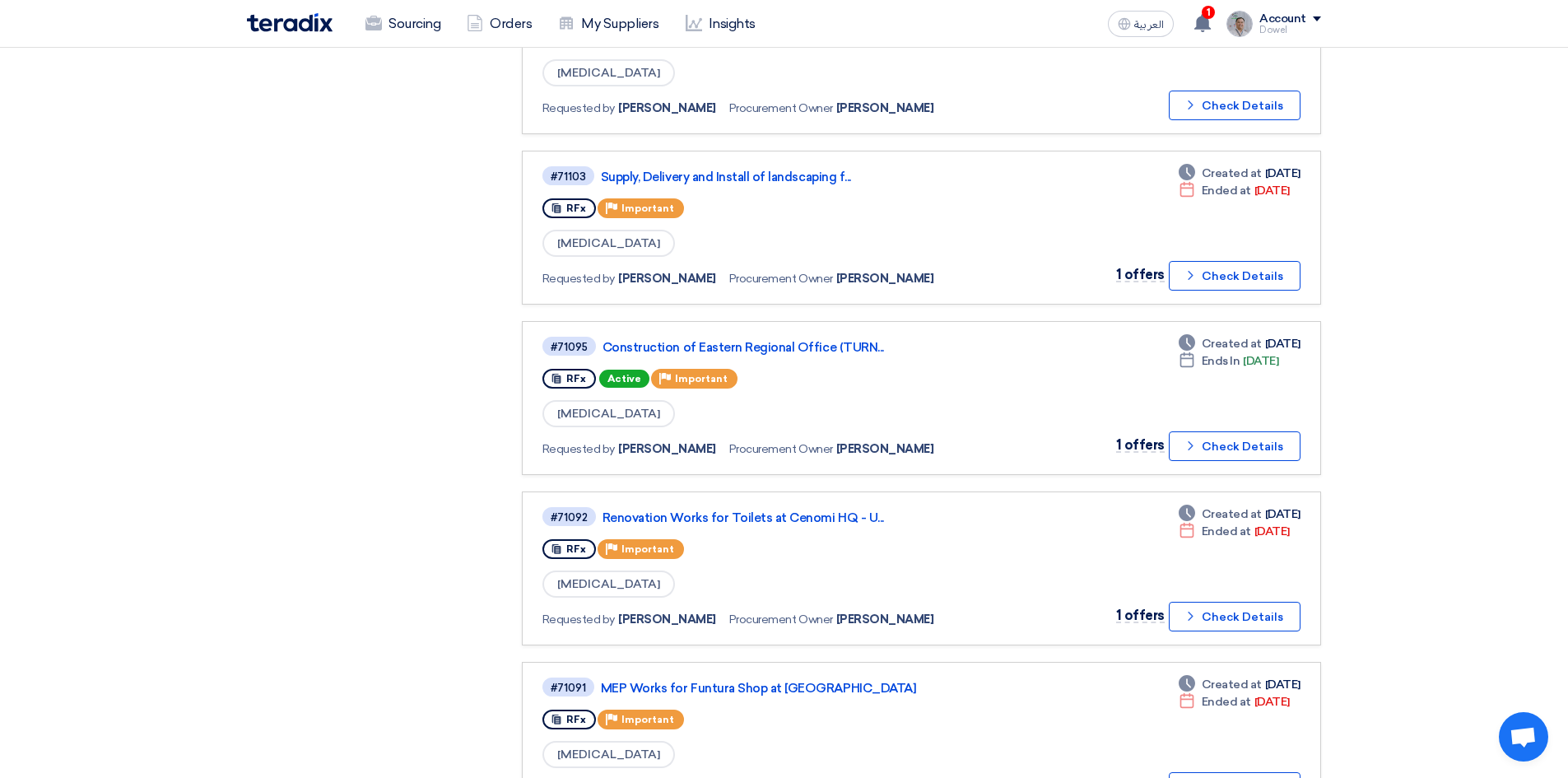
scroll to position [576, 0]
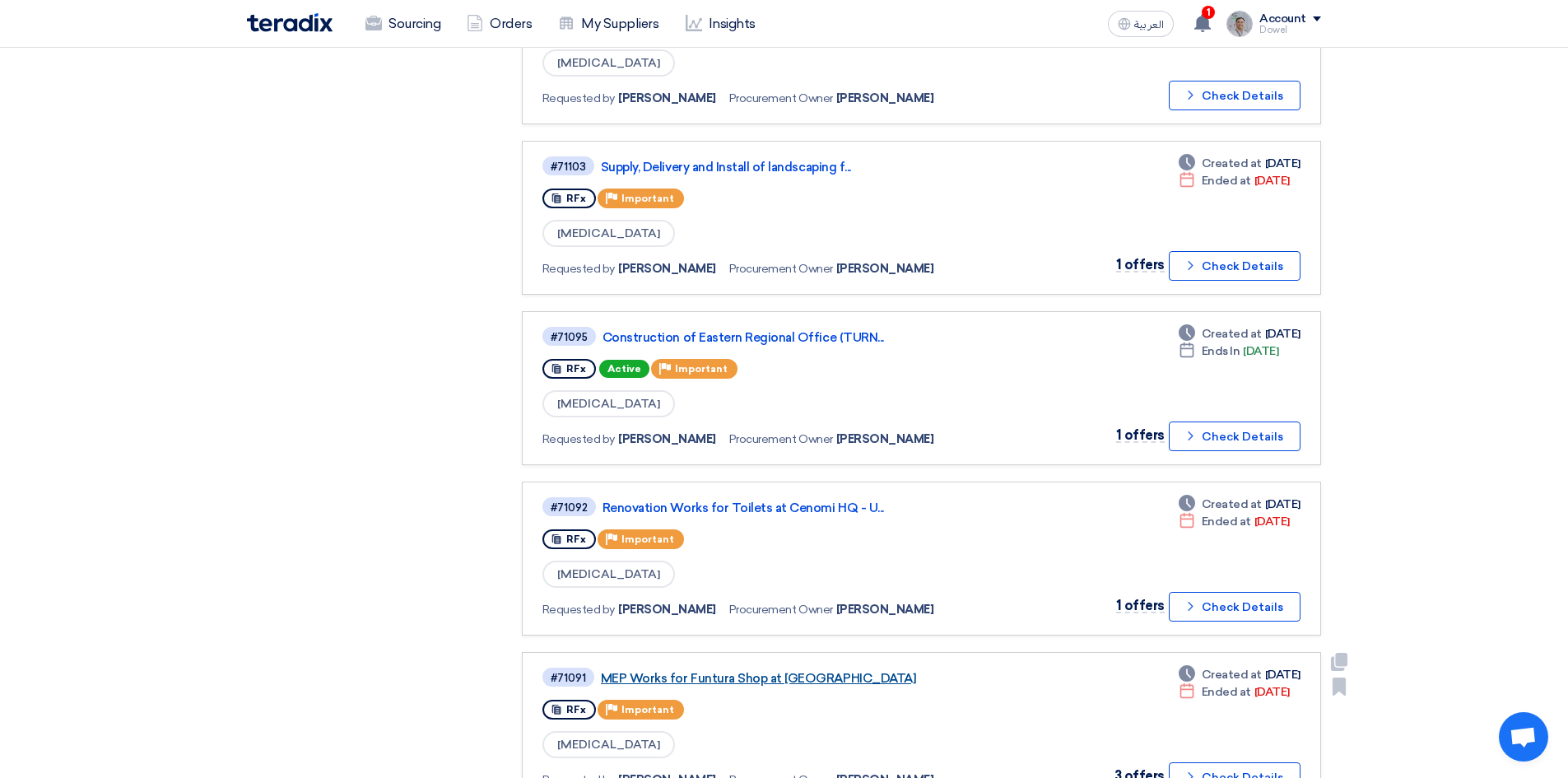
click at [729, 681] on link "MEP Works for Funtura Shop at [GEOGRAPHIC_DATA]" at bounding box center [806, 678] width 412 height 15
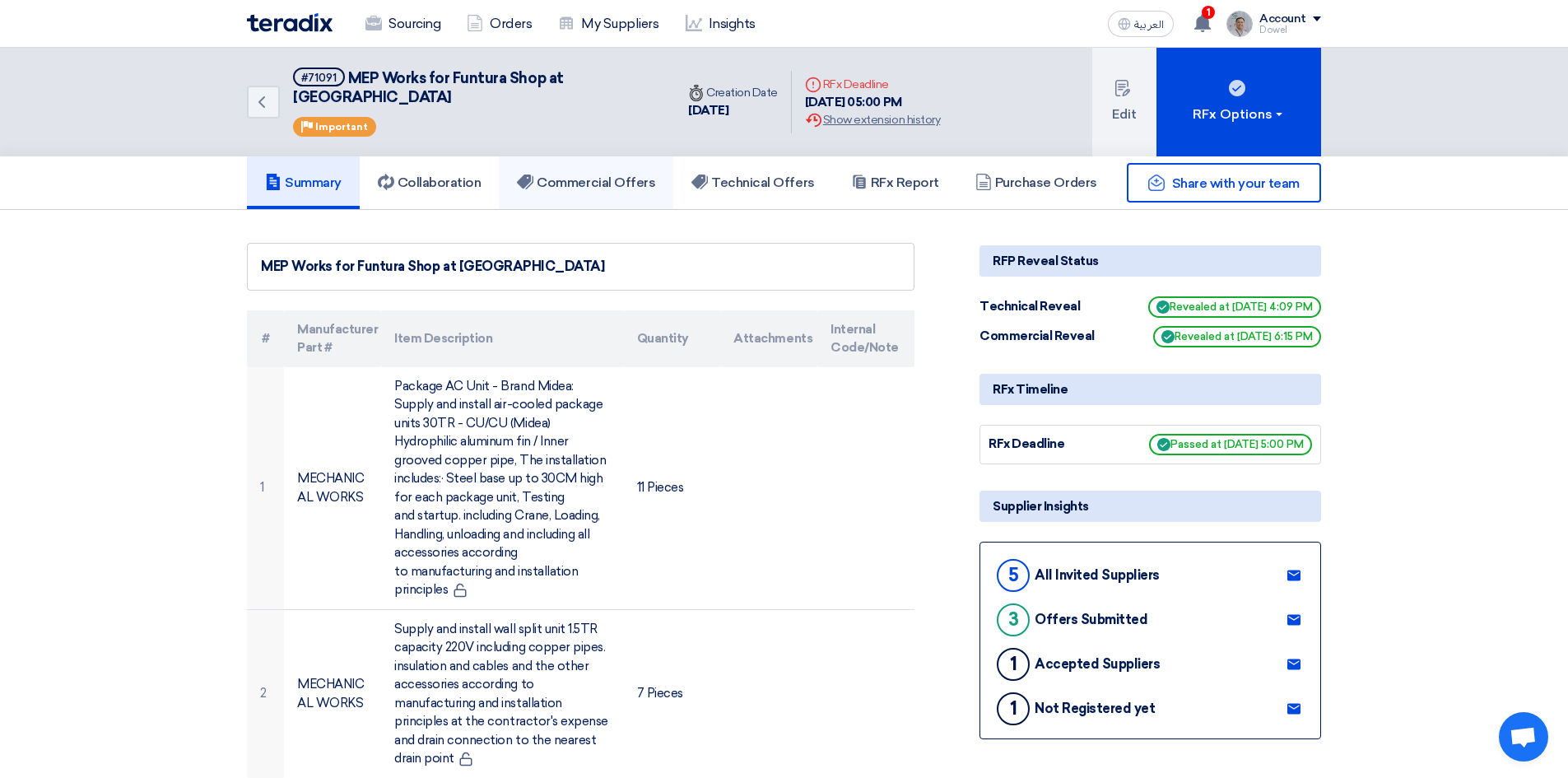
click at [597, 173] on link "Commercial Offers" at bounding box center [585, 183] width 174 height 53
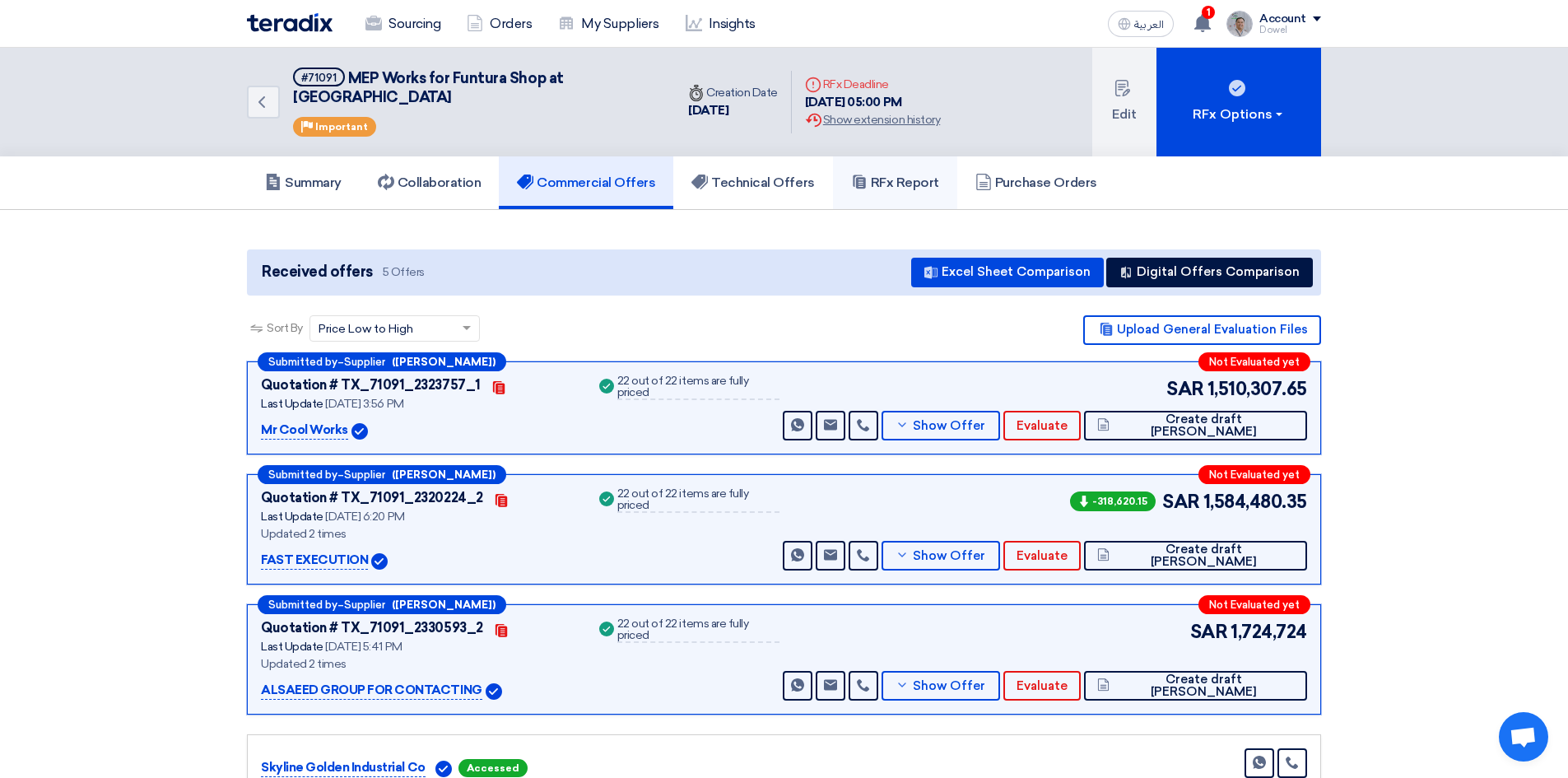
click at [910, 174] on h5 "RFx Report" at bounding box center [896, 182] width 88 height 17
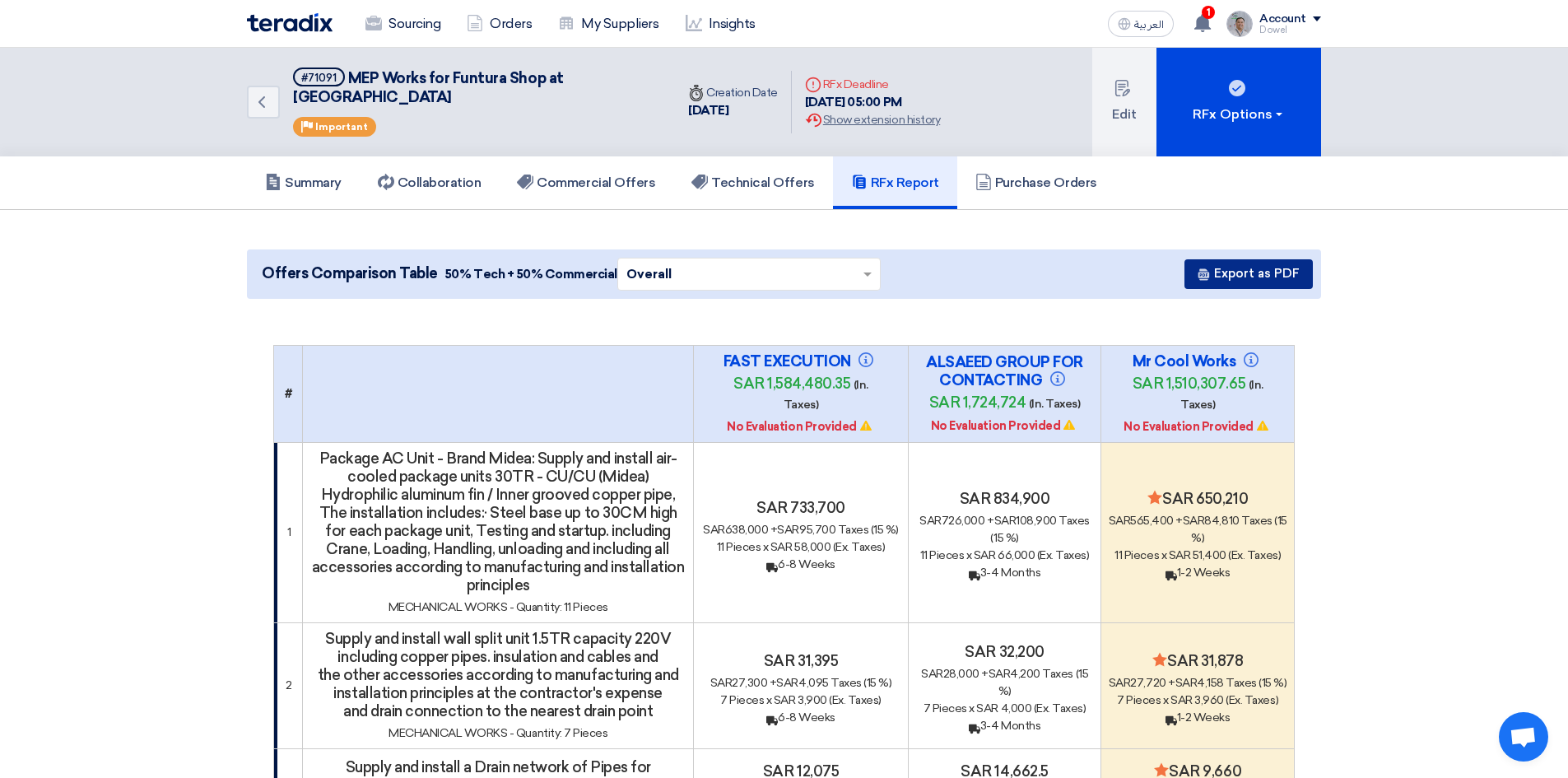
click at [1250, 260] on button "Export as PDF" at bounding box center [1249, 274] width 129 height 30
click at [409, 27] on link "Sourcing" at bounding box center [402, 24] width 101 height 36
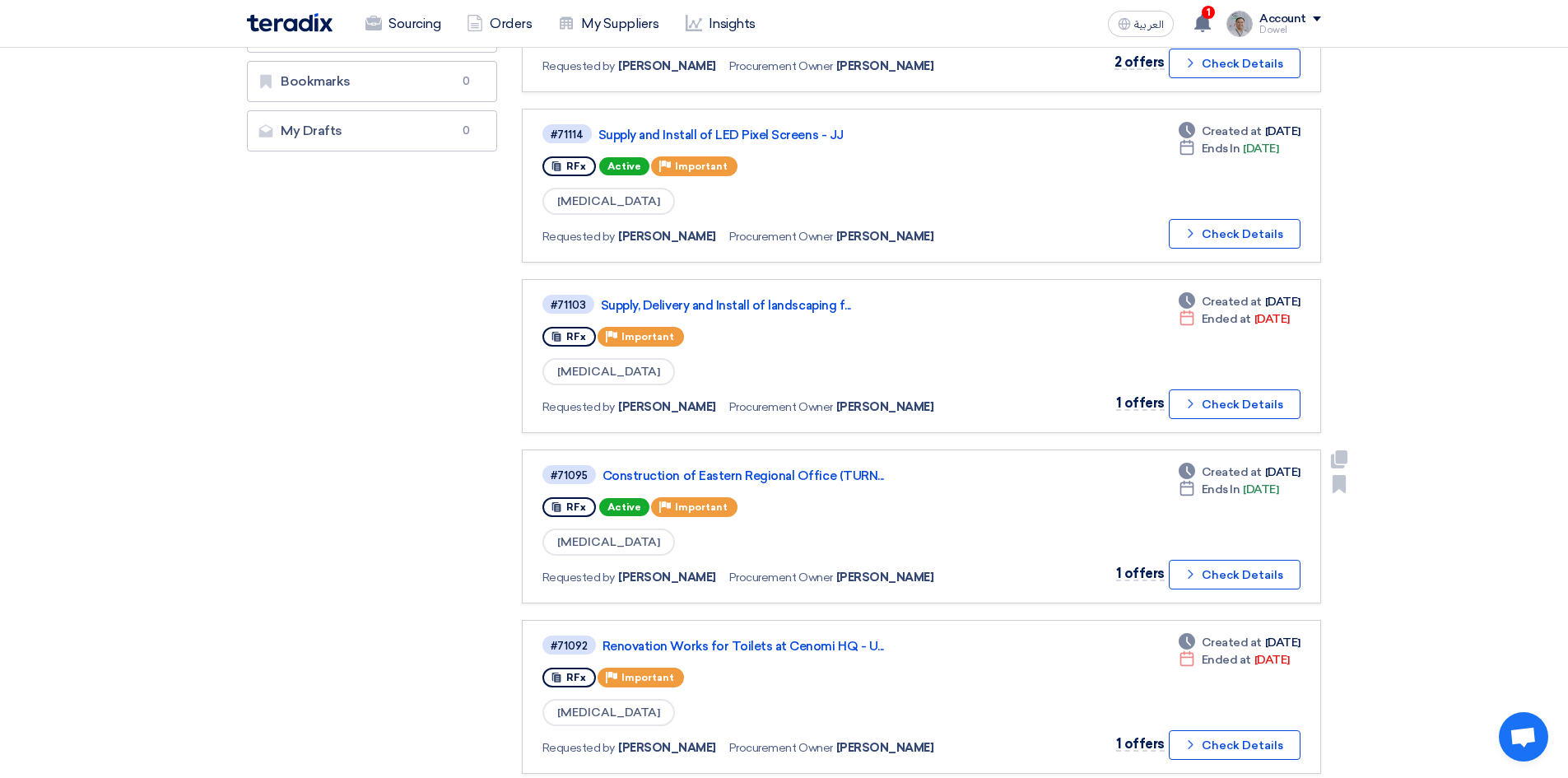
scroll to position [494, 0]
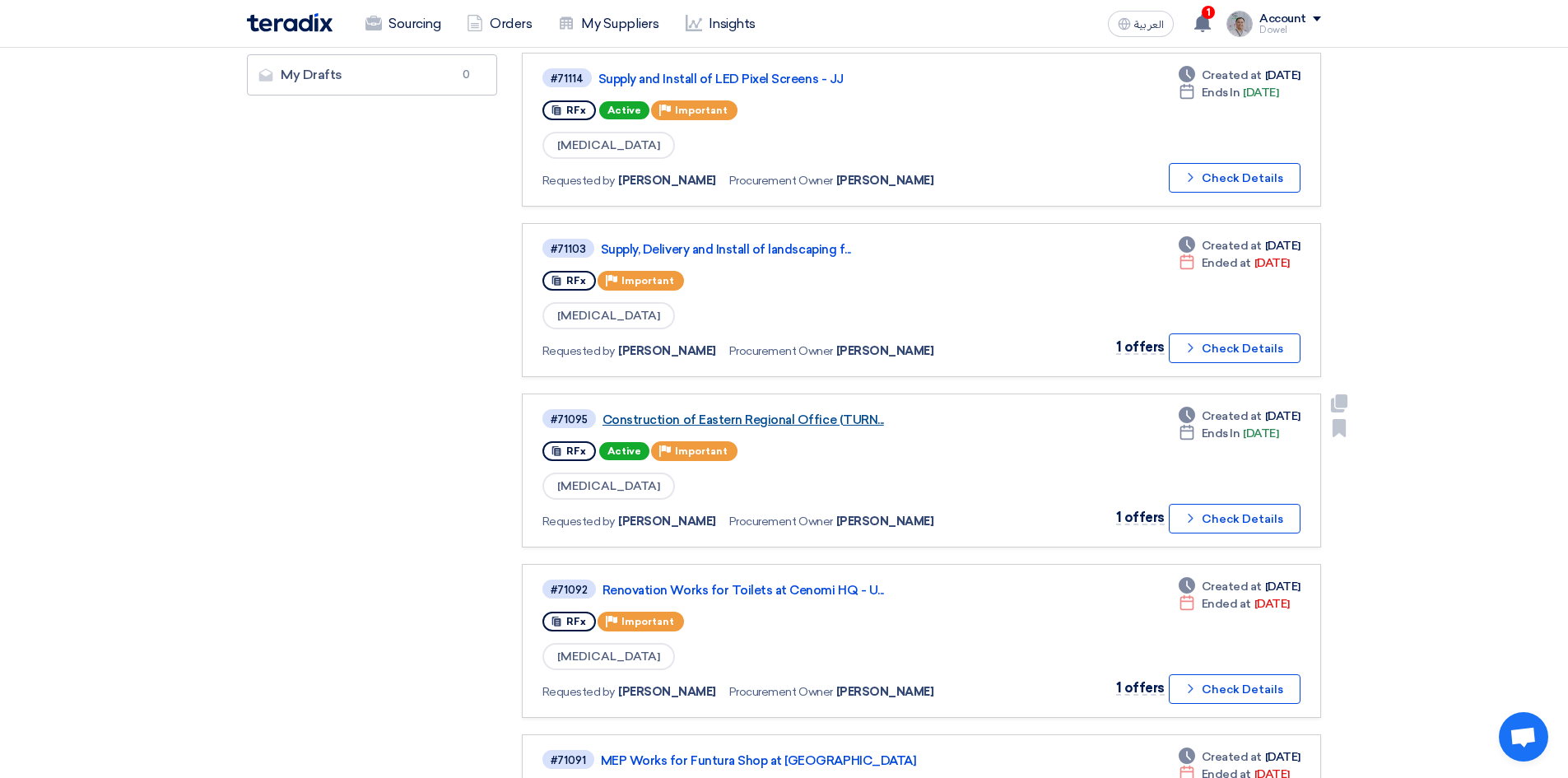
click at [749, 416] on link "Construction of Eastern Regional Office (TURN..." at bounding box center [808, 419] width 412 height 15
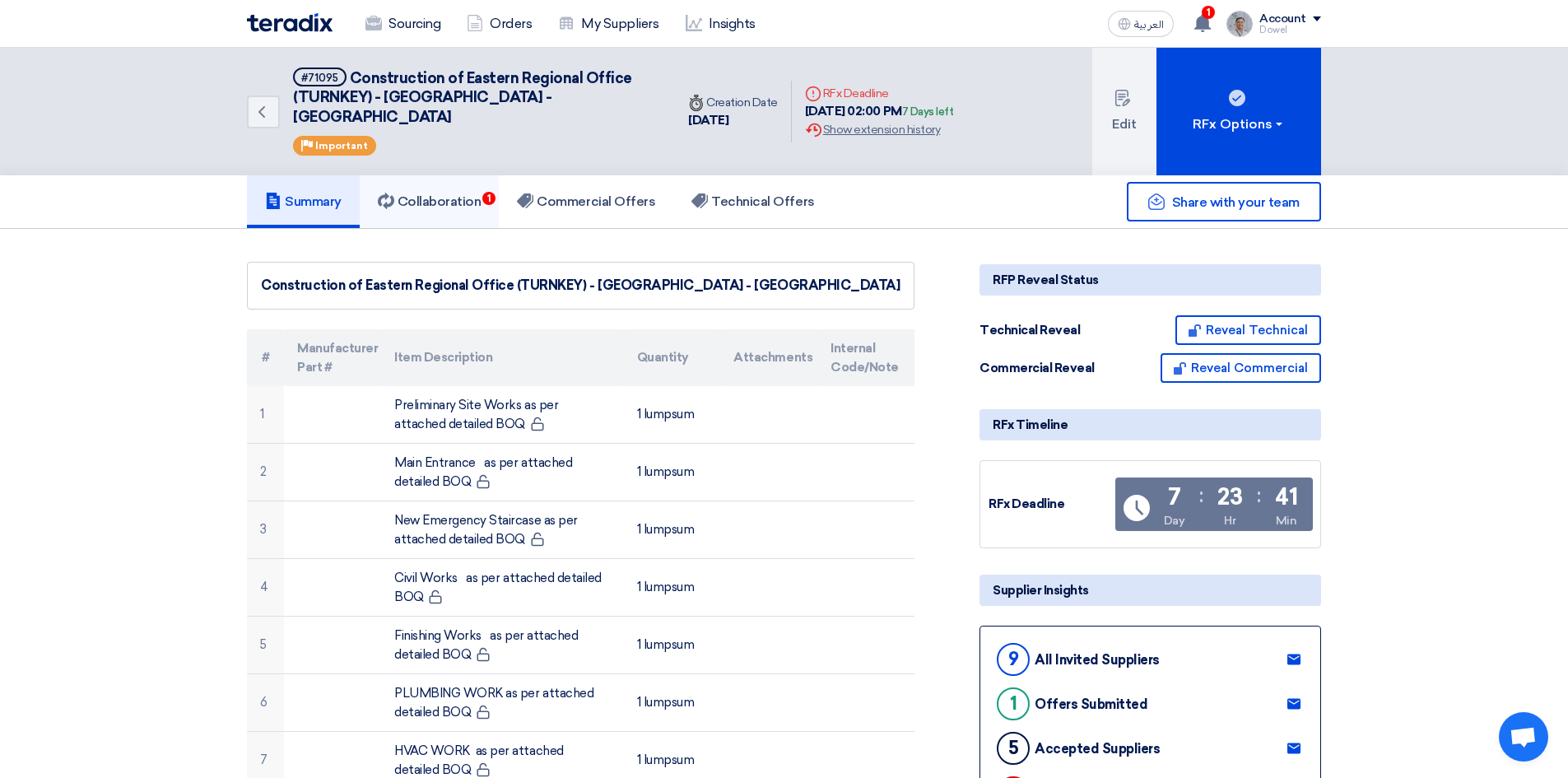
click at [482, 194] on h5 "Collaboration 1" at bounding box center [429, 202] width 103 height 17
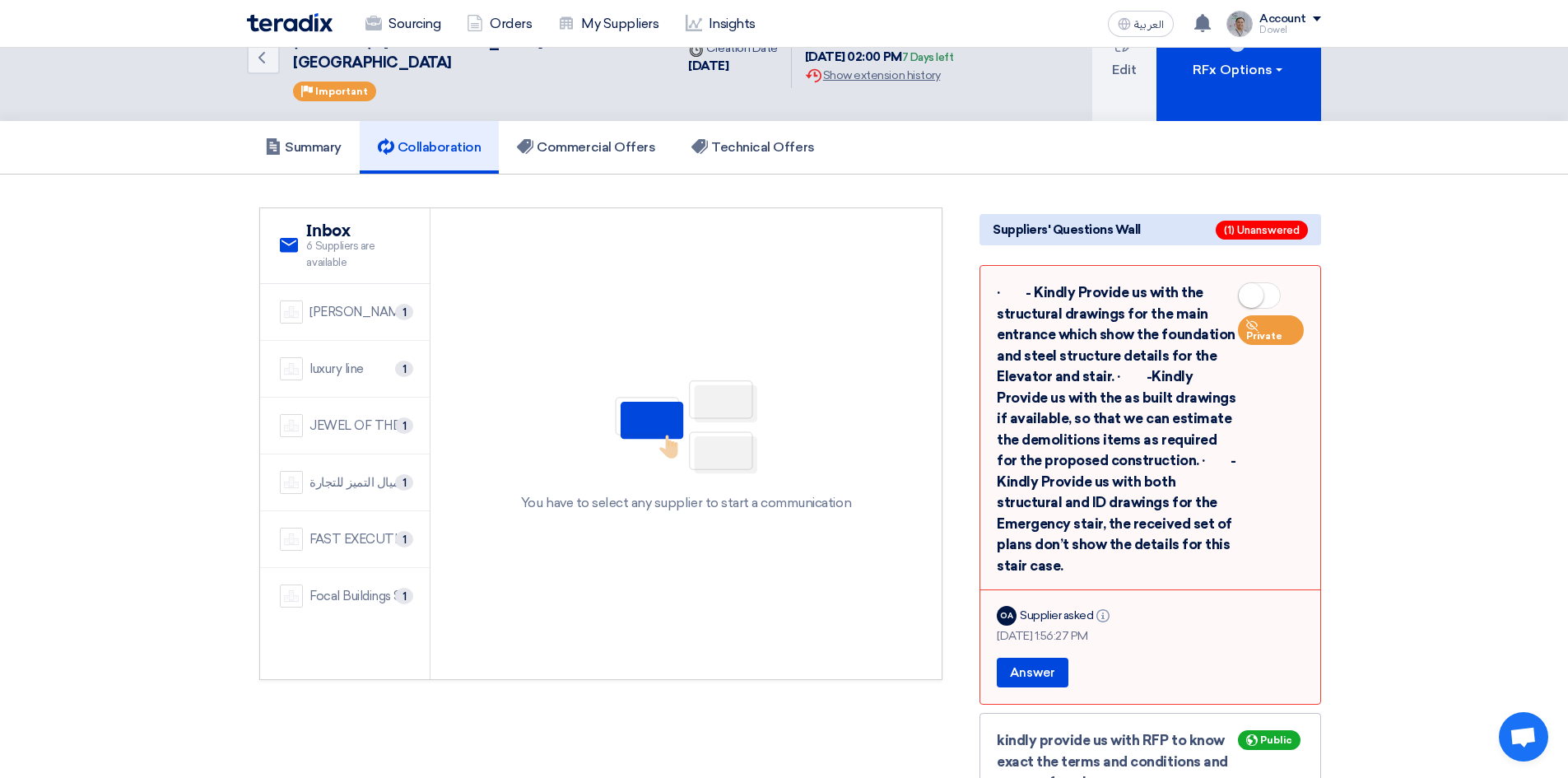
scroll to position [83, 0]
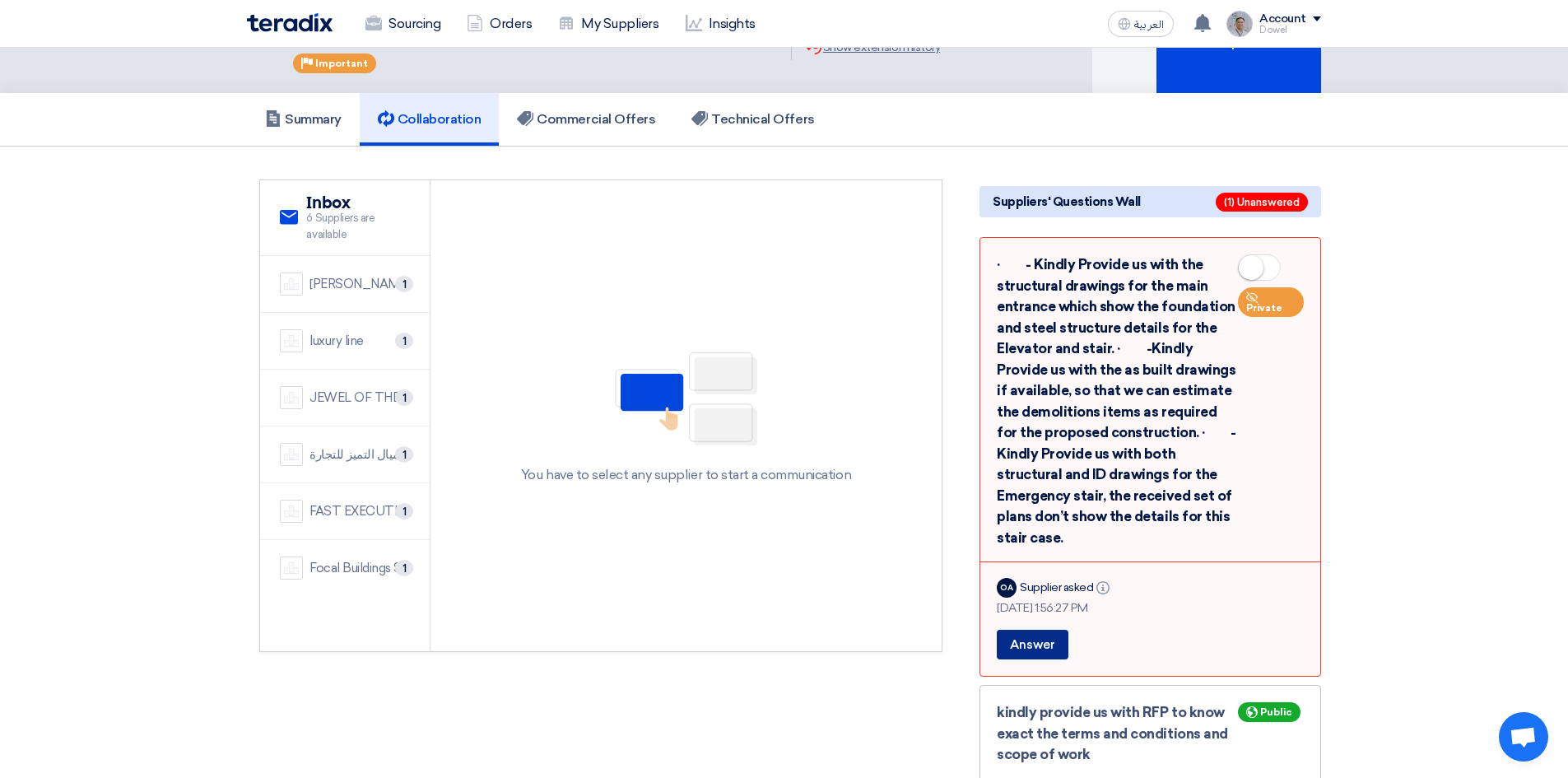
click at [1047, 629] on button "Answer" at bounding box center [1032, 644] width 72 height 30
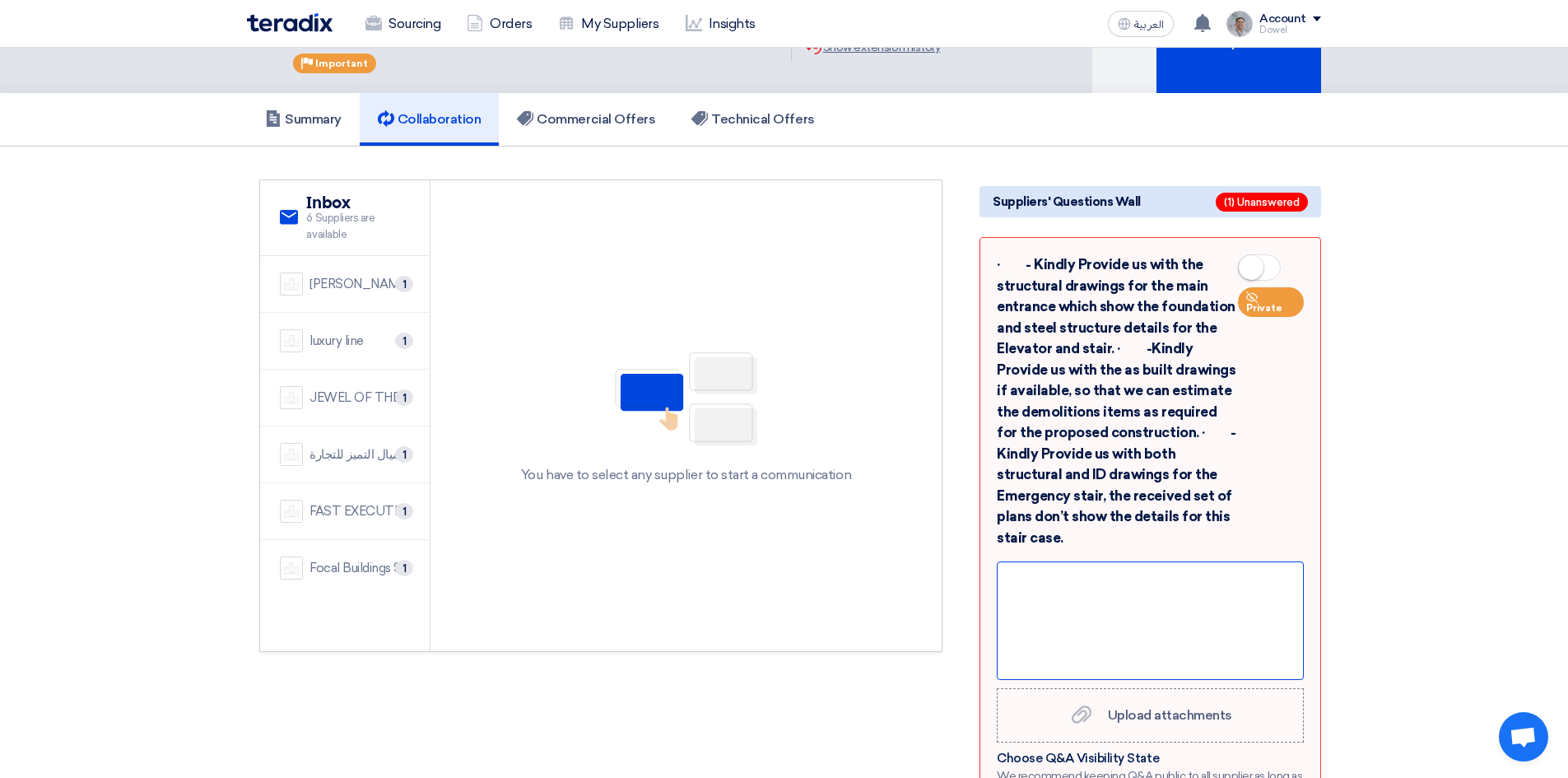
click at [1064, 581] on div at bounding box center [1150, 621] width 307 height 119
click at [1087, 588] on div at bounding box center [1150, 621] width 307 height 119
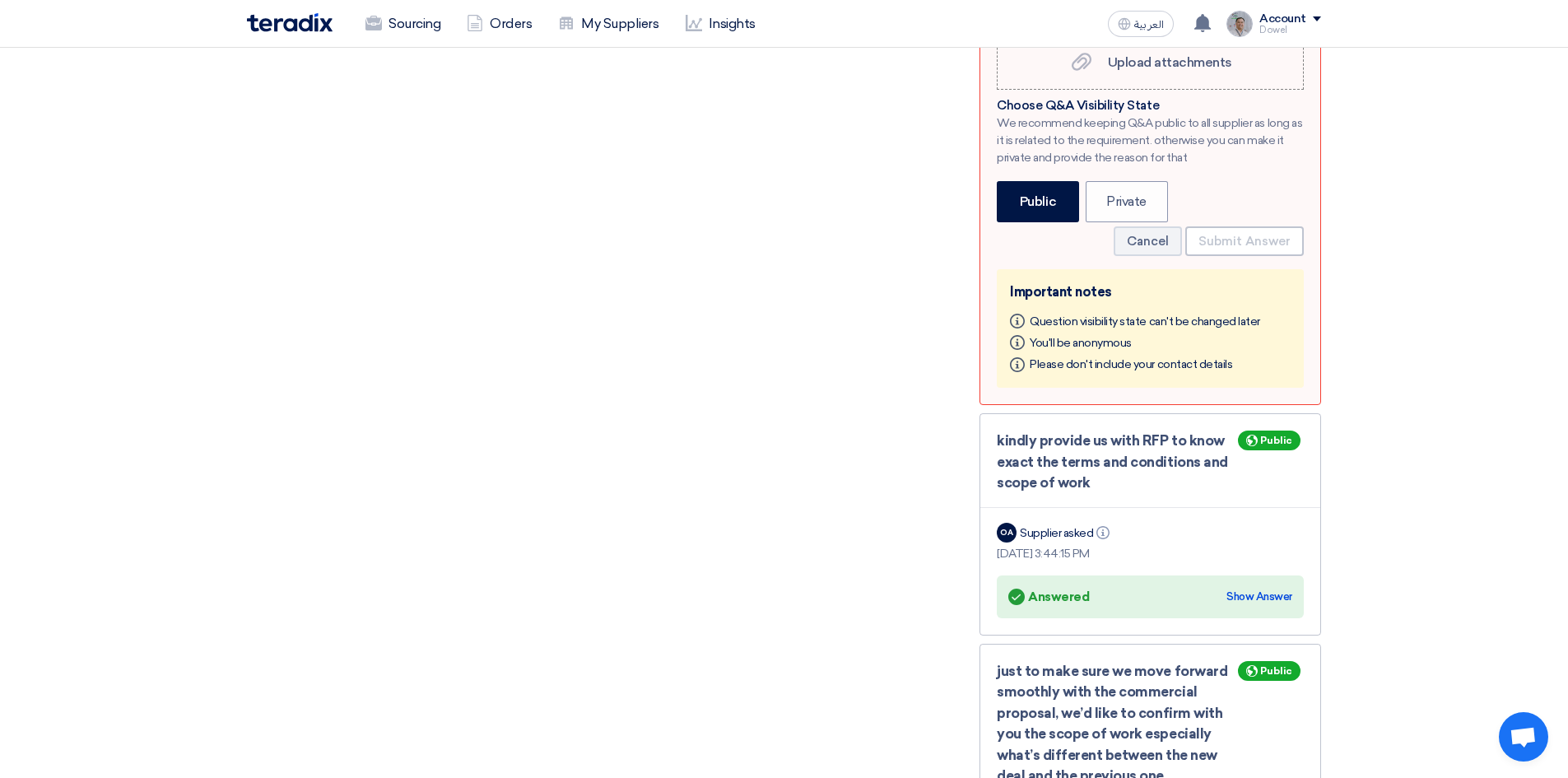
scroll to position [741, 0]
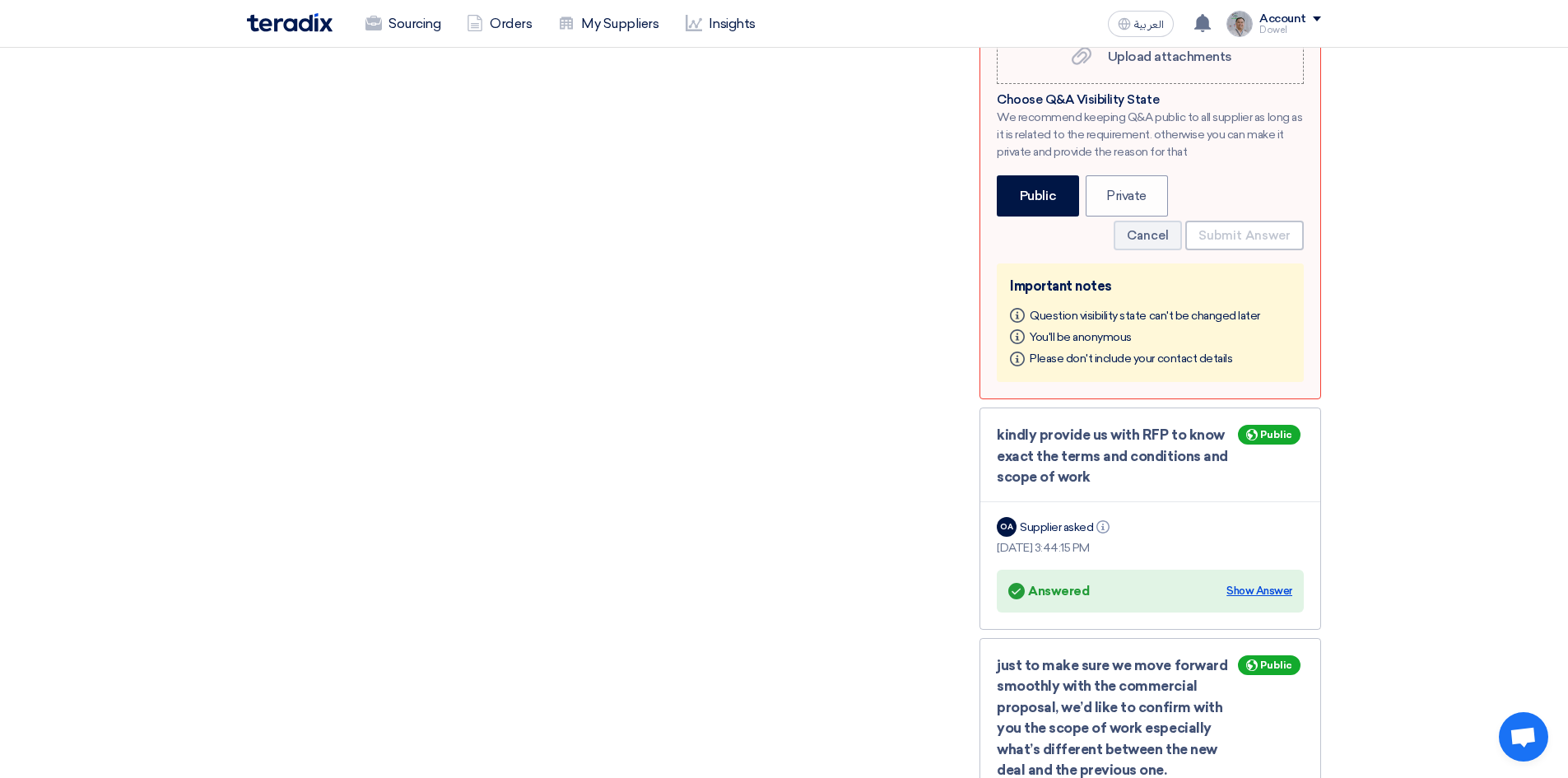
click at [1252, 583] on div "Show Answer" at bounding box center [1258, 591] width 66 height 17
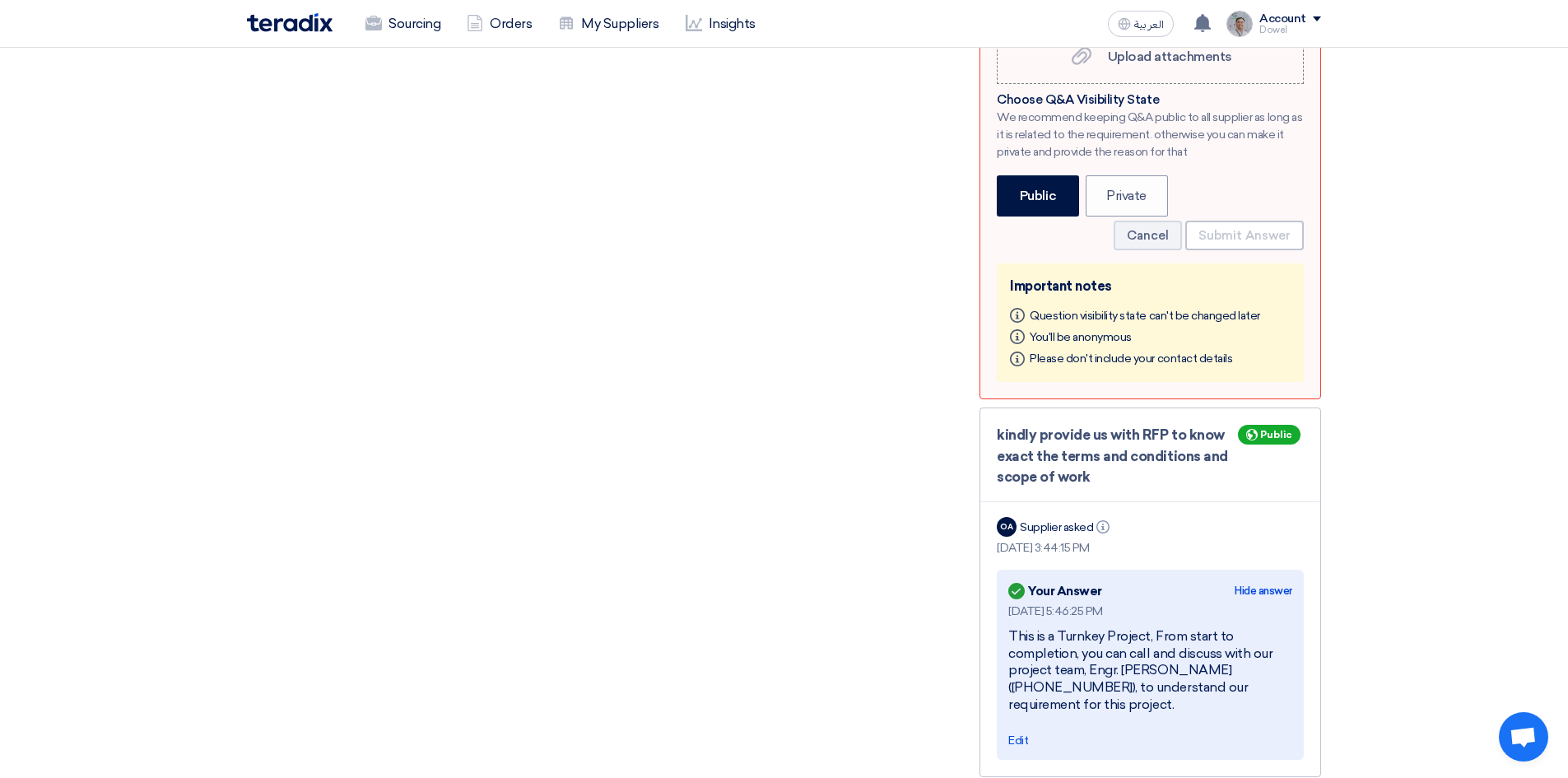
drag, startPoint x: 1088, startPoint y: 646, endPoint x: 1136, endPoint y: 689, distance: 64.4
click at [1136, 689] on div "This is a Turnkey Project, From start to completion, you can call and discuss w…" at bounding box center [1149, 671] width 284 height 86
copy div "Engr. [PERSON_NAME] ([PHONE_NUMBER]), to understand our requirement for this pr…"
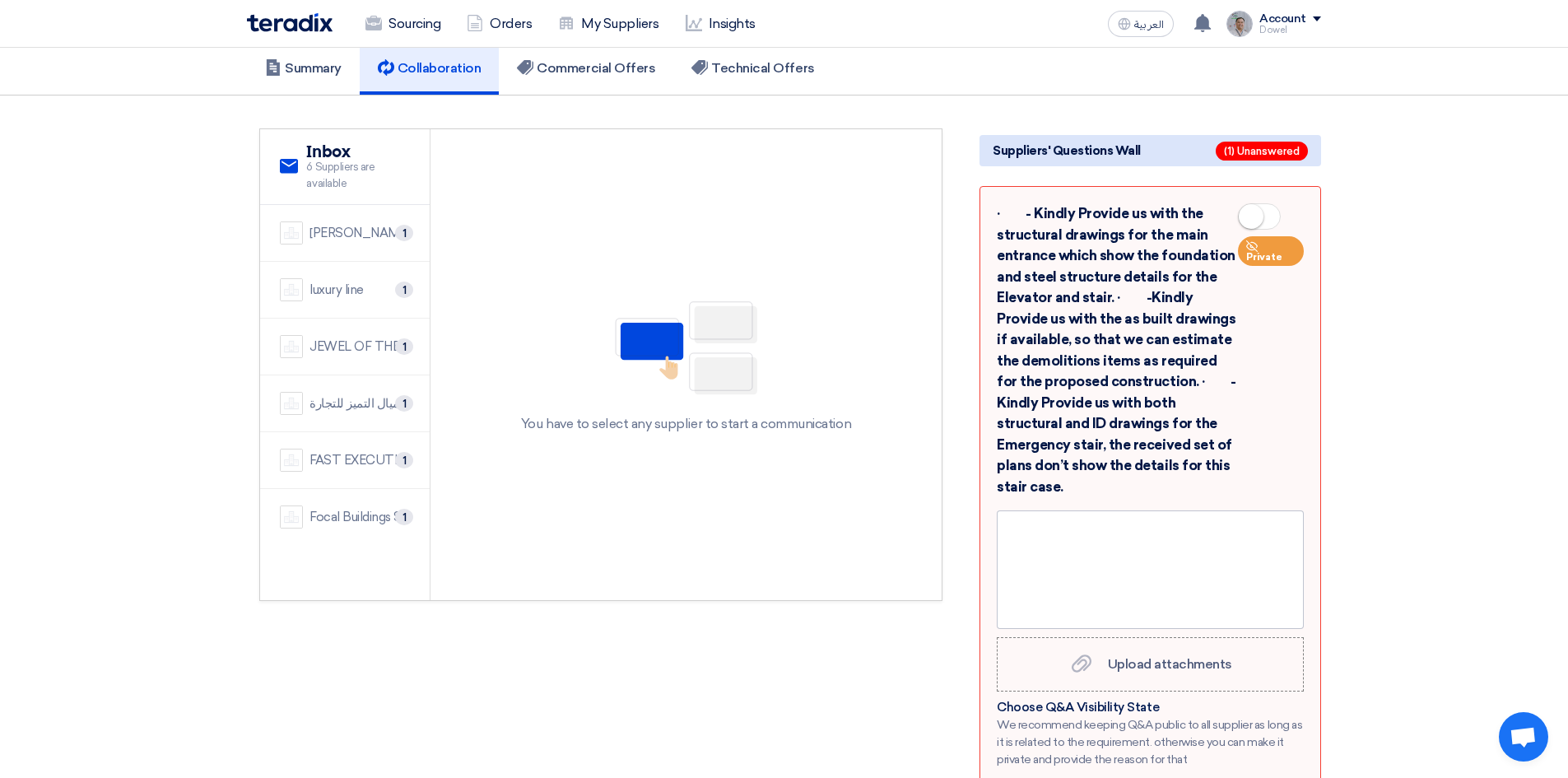
scroll to position [0, 0]
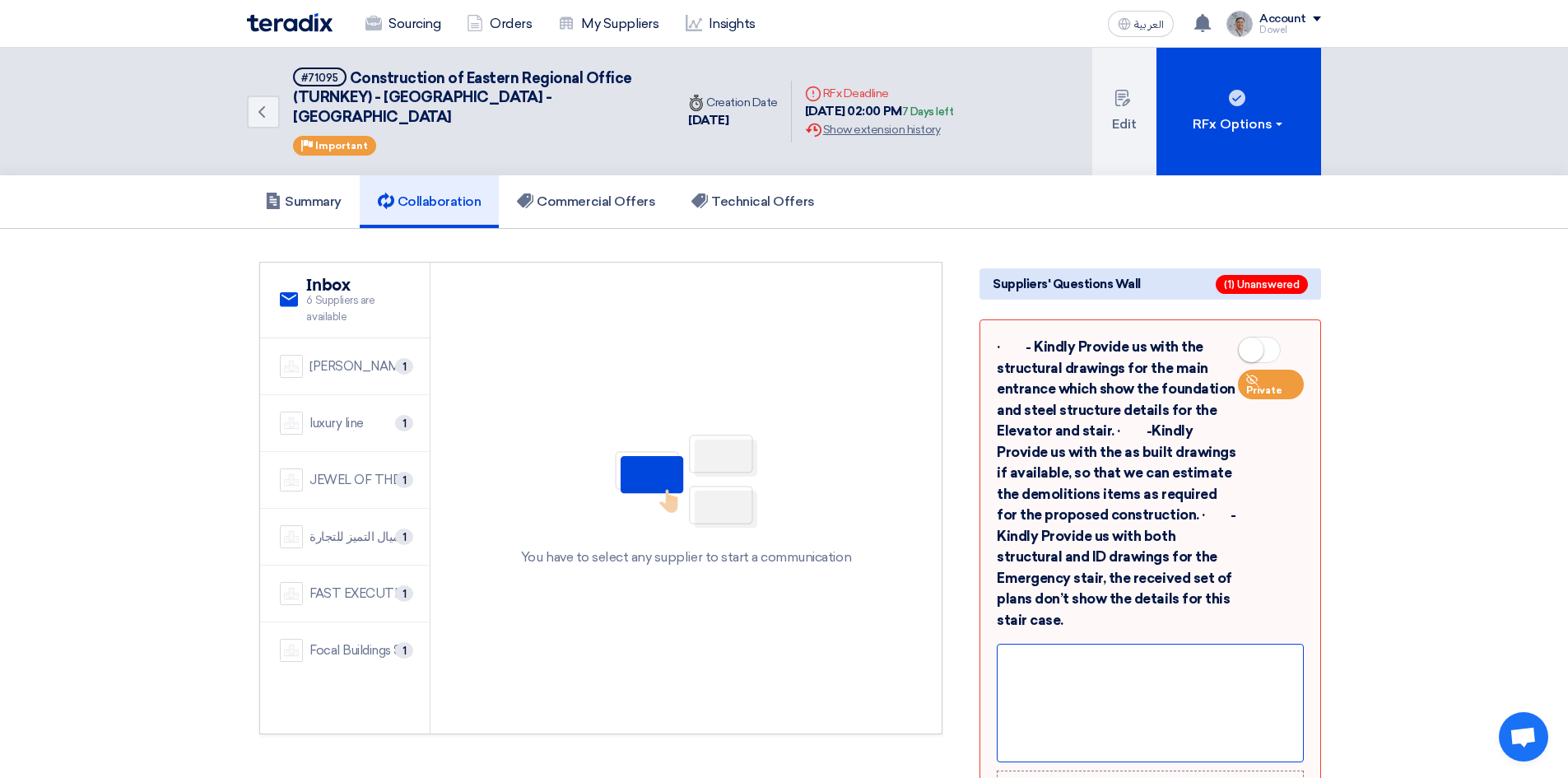
drag, startPoint x: 1076, startPoint y: 634, endPoint x: 1073, endPoint y: 644, distance: 10.4
click at [1075, 644] on div at bounding box center [1150, 703] width 307 height 119
click at [1179, 680] on div "You can coordinate with Engr. [PERSON_NAME] ([PHONE_NUMBER]), to understand our…" at bounding box center [1150, 703] width 307 height 119
click at [1003, 644] on div "You can coordinate with Engr. [PERSON_NAME] ([PHONE_NUMBER]), to understand our…" at bounding box center [1150, 703] width 307 height 119
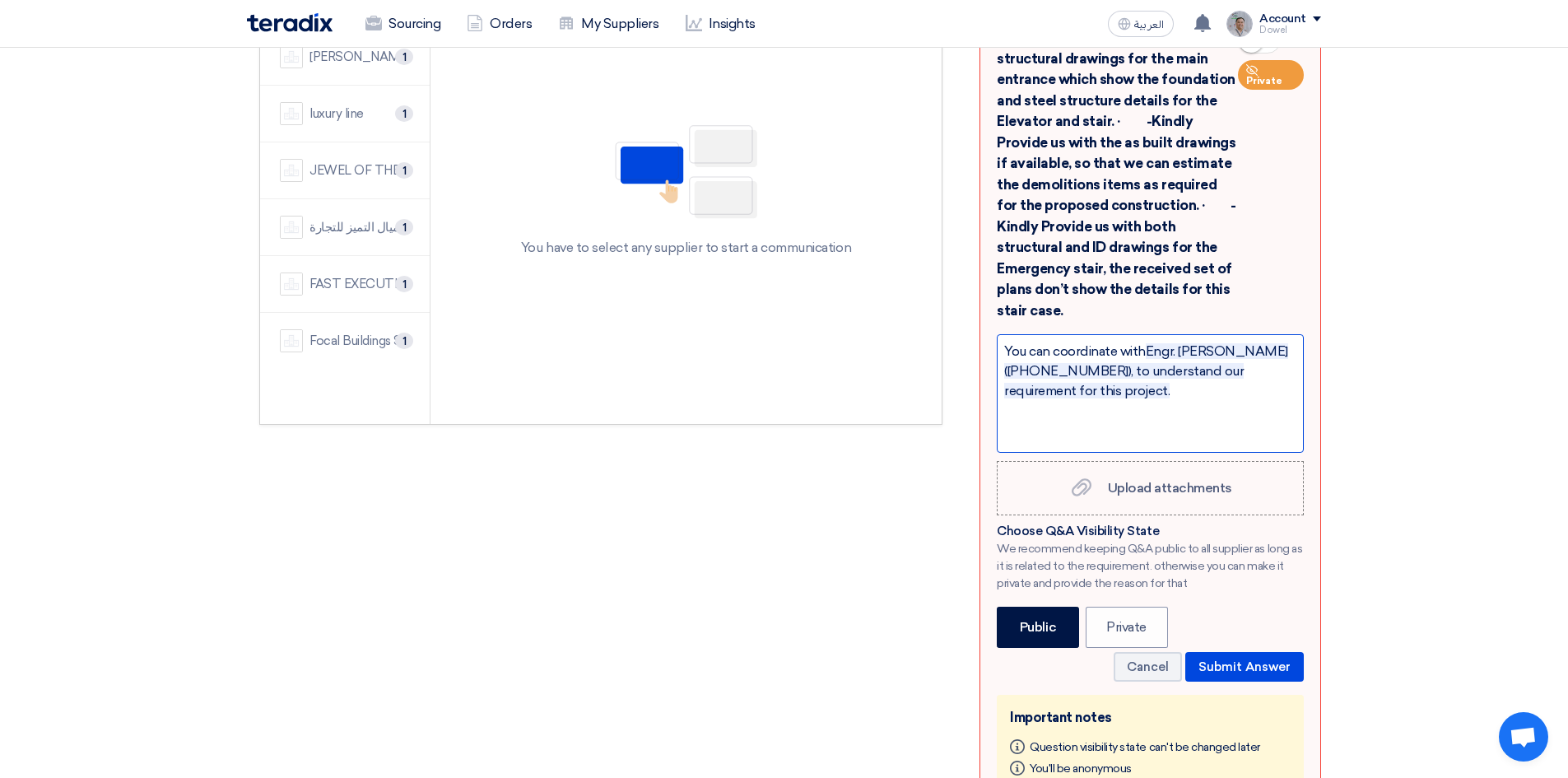
scroll to position [329, 0]
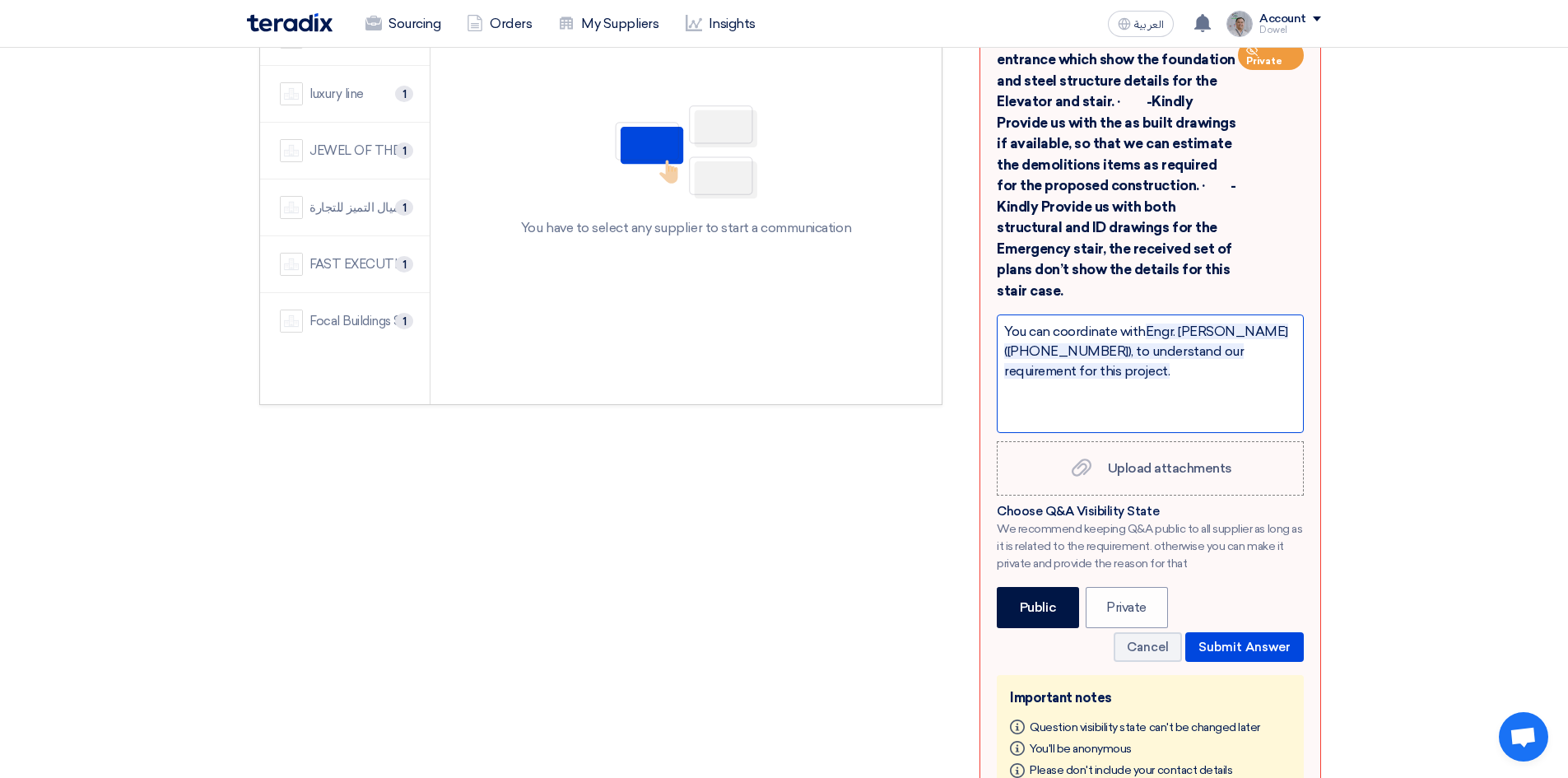
click at [1180, 352] on div "You can coordinate with Engr. [PERSON_NAME] ([PHONE_NUMBER]), to understand our…" at bounding box center [1150, 374] width 307 height 119
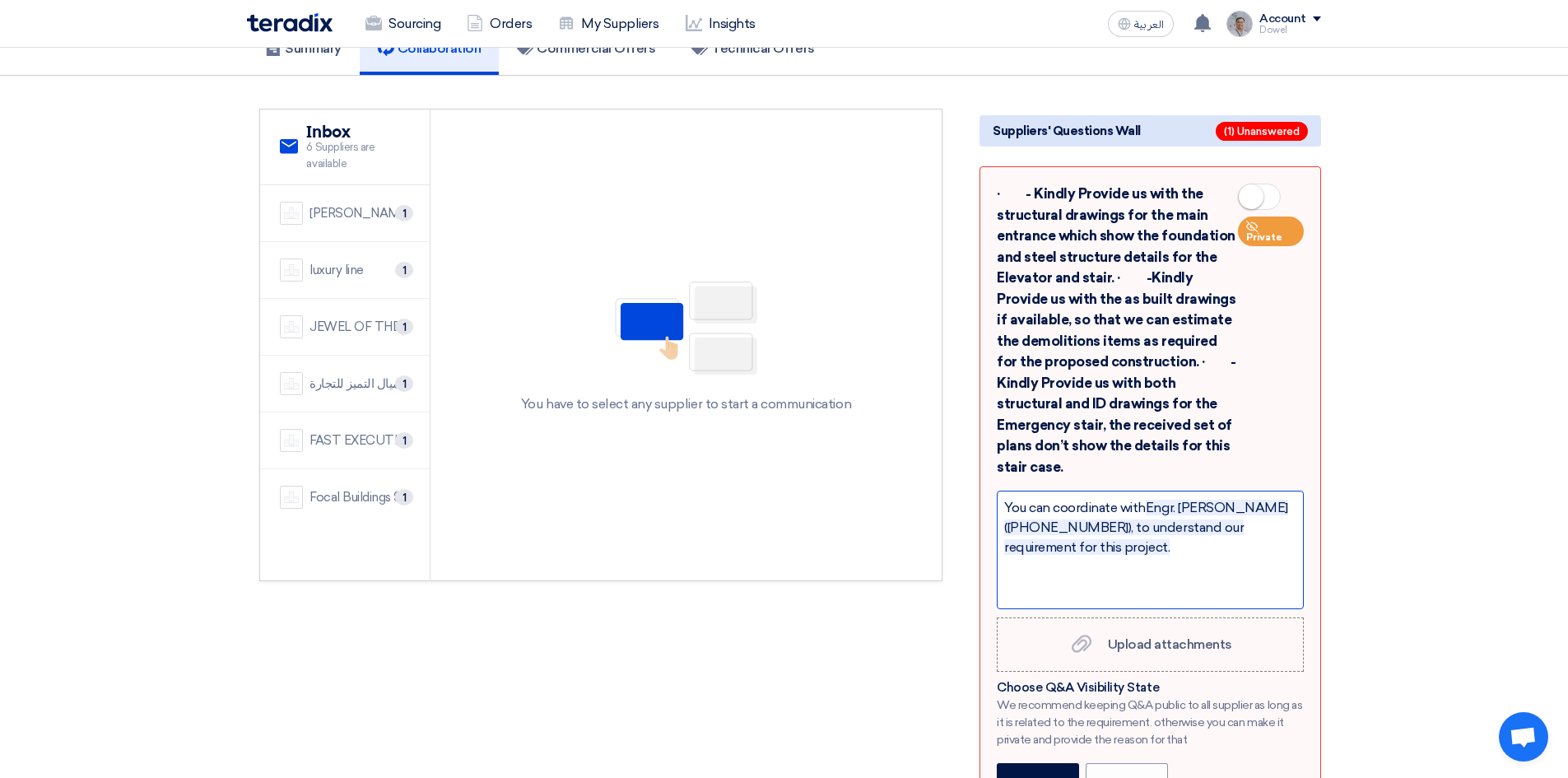
scroll to position [83, 0]
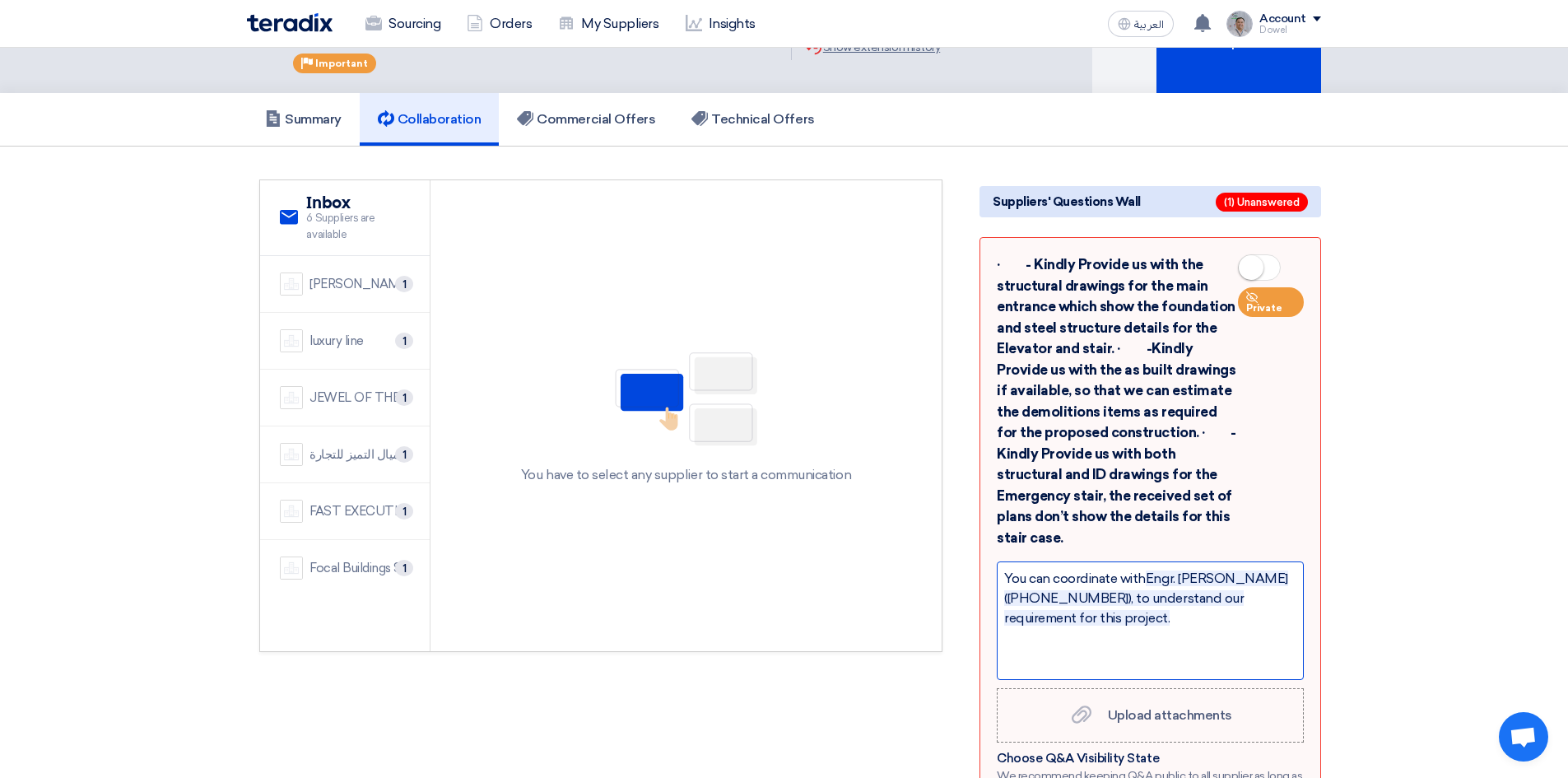
drag, startPoint x: 1207, startPoint y: 580, endPoint x: 1166, endPoint y: 607, distance: 49.1
click at [1166, 607] on div "You can coordinate with Engr. [PERSON_NAME] ([PHONE_NUMBER]), to understand our…" at bounding box center [1150, 621] width 307 height 119
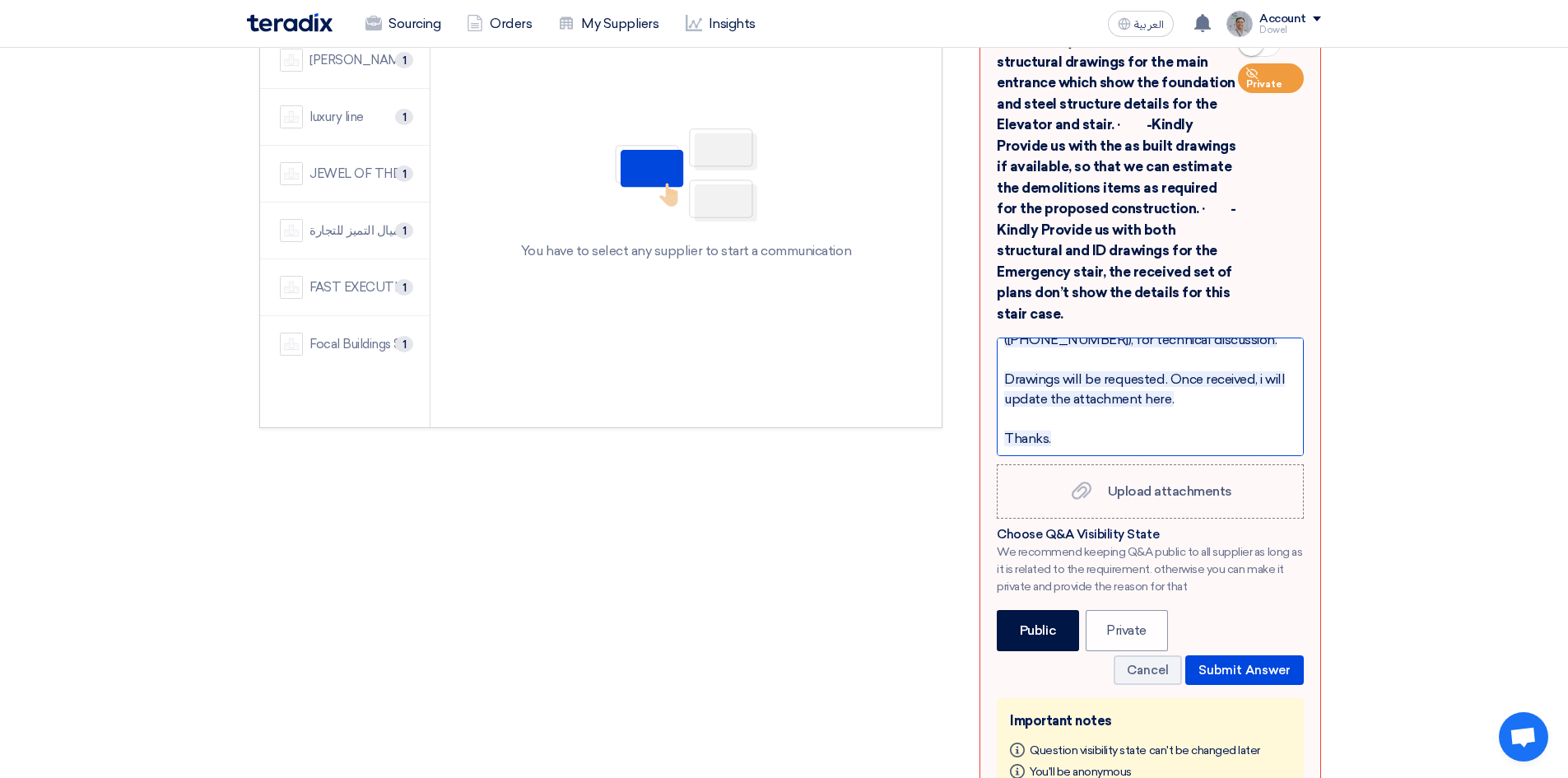
scroll to position [329, 0]
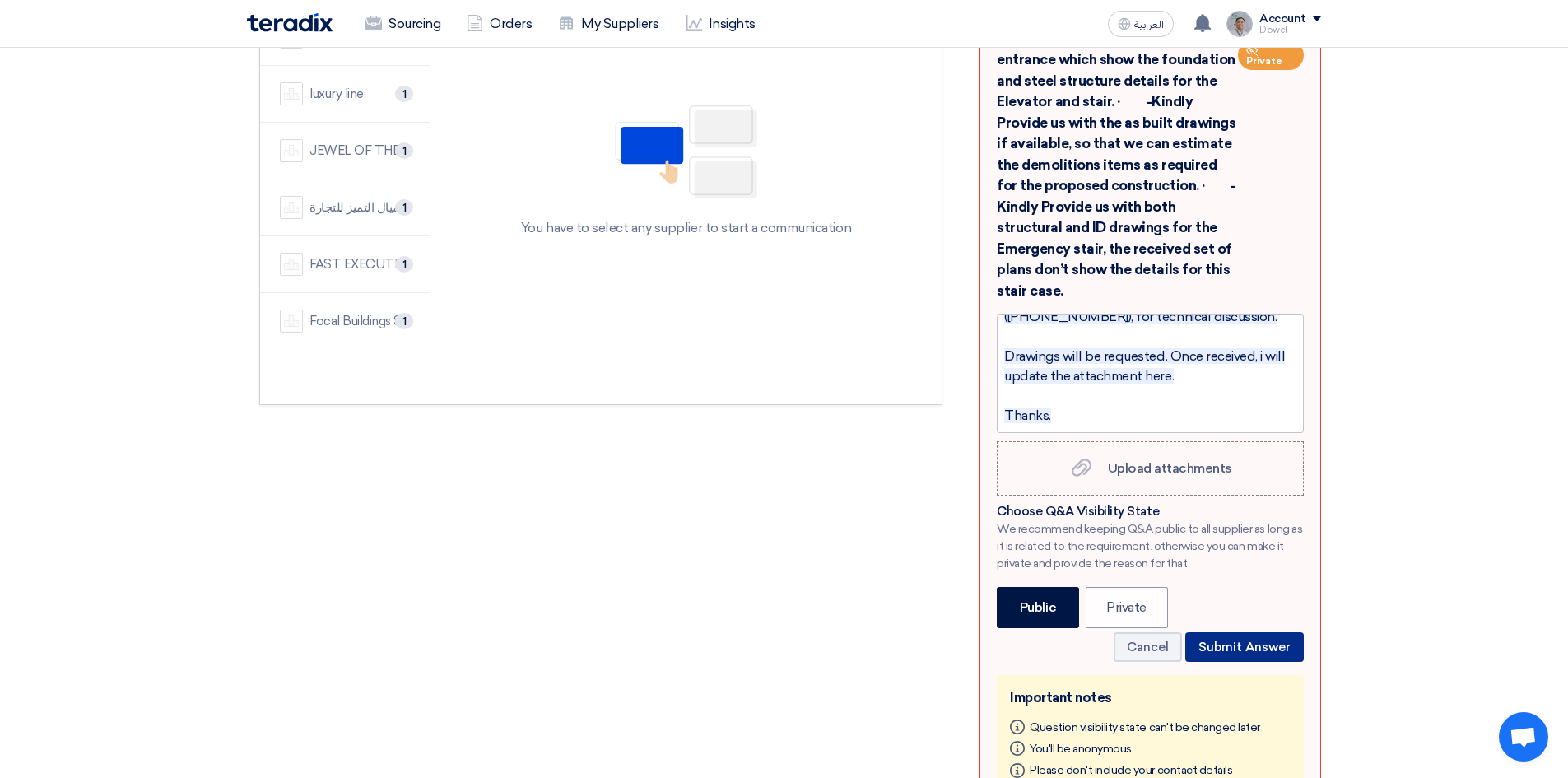
click at [1243, 632] on button "Submit Answer" at bounding box center [1244, 647] width 119 height 30
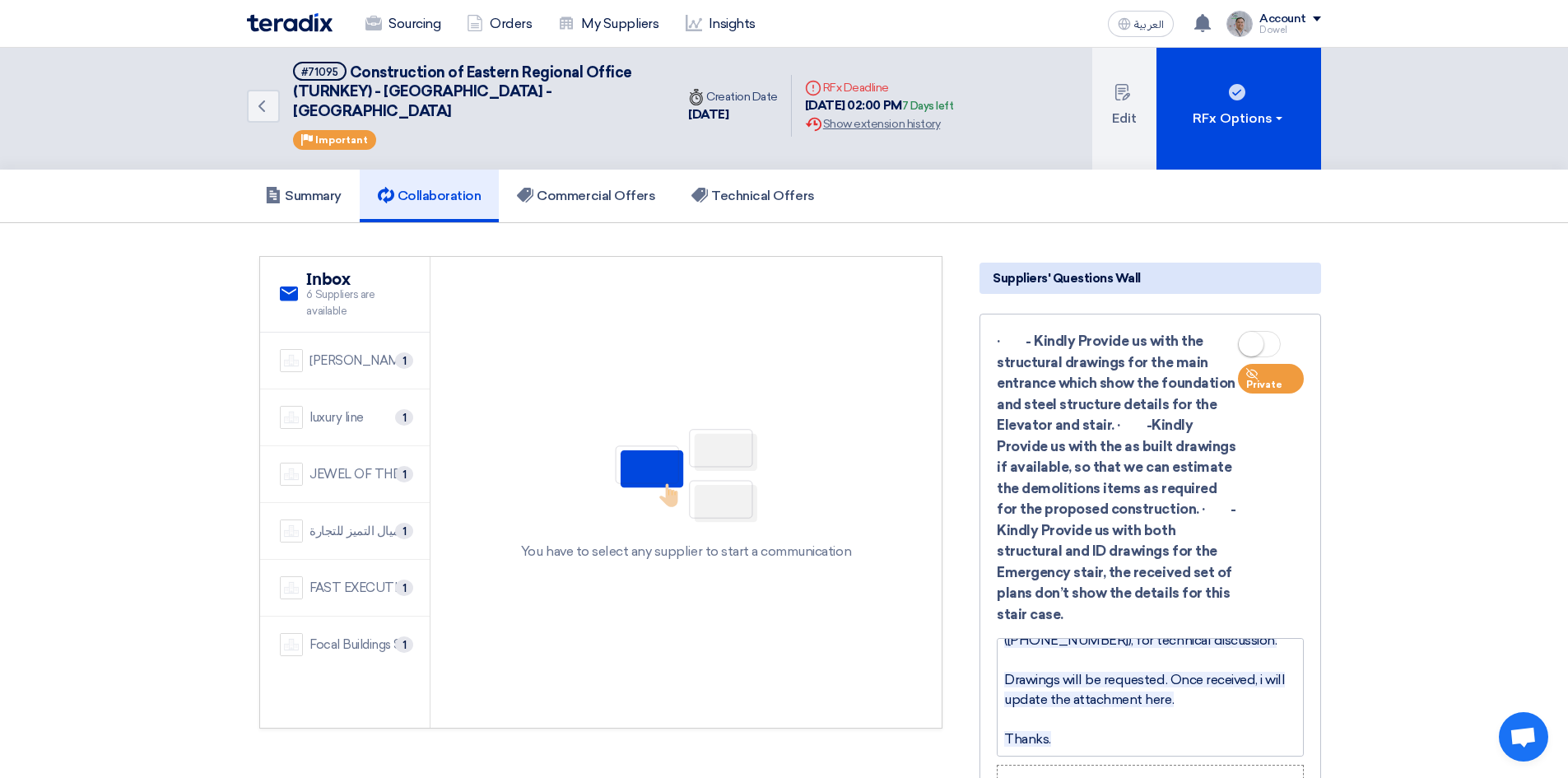
scroll to position [0, 0]
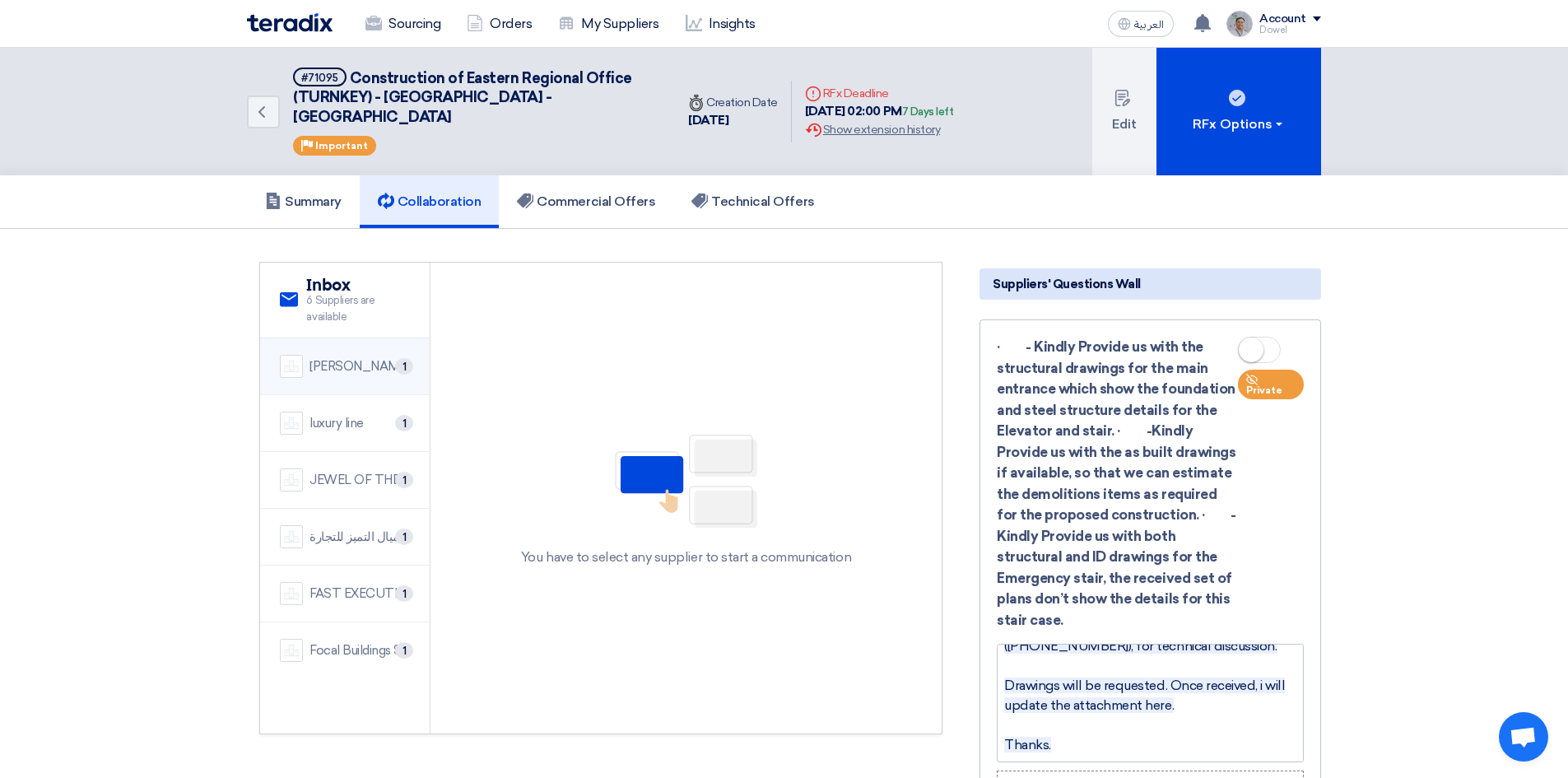
click at [364, 357] on div "[PERSON_NAME] Saudi Arabia Ltd." at bounding box center [360, 366] width 100 height 19
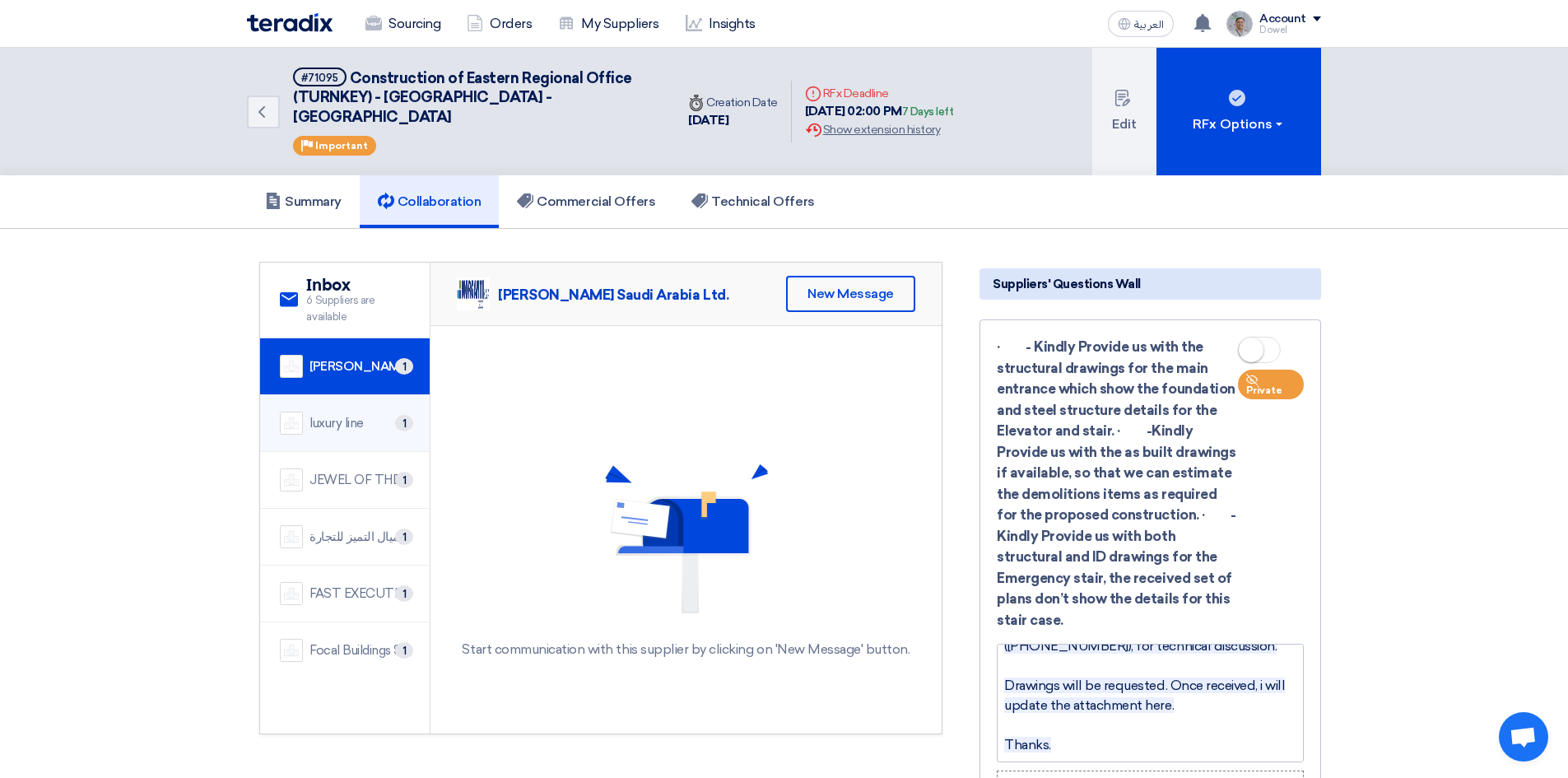
click at [339, 414] on div "luxury line" at bounding box center [336, 423] width 54 height 19
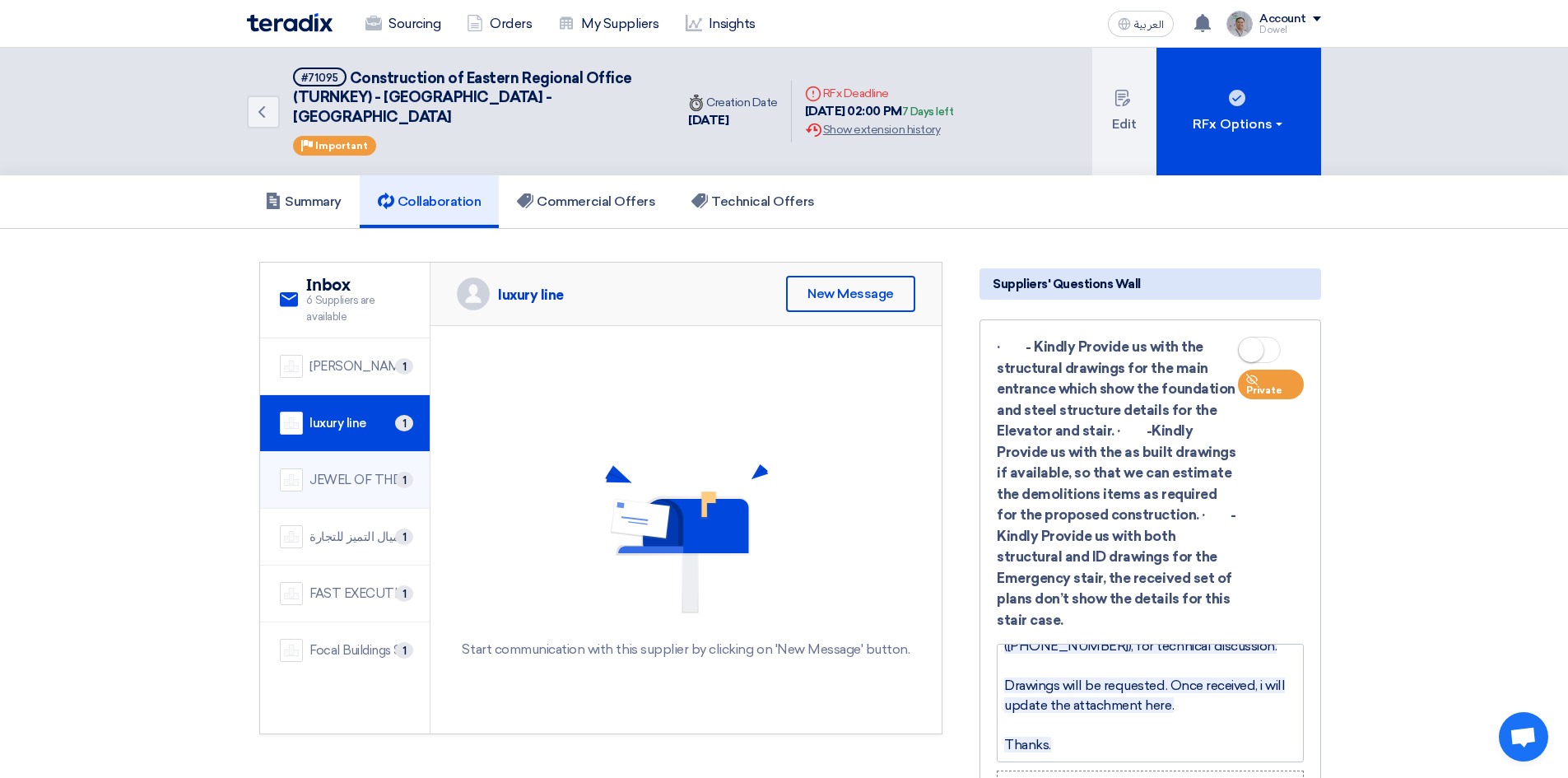
click at [346, 471] on div "JEWEL OF THE CRADLE" at bounding box center [360, 480] width 100 height 19
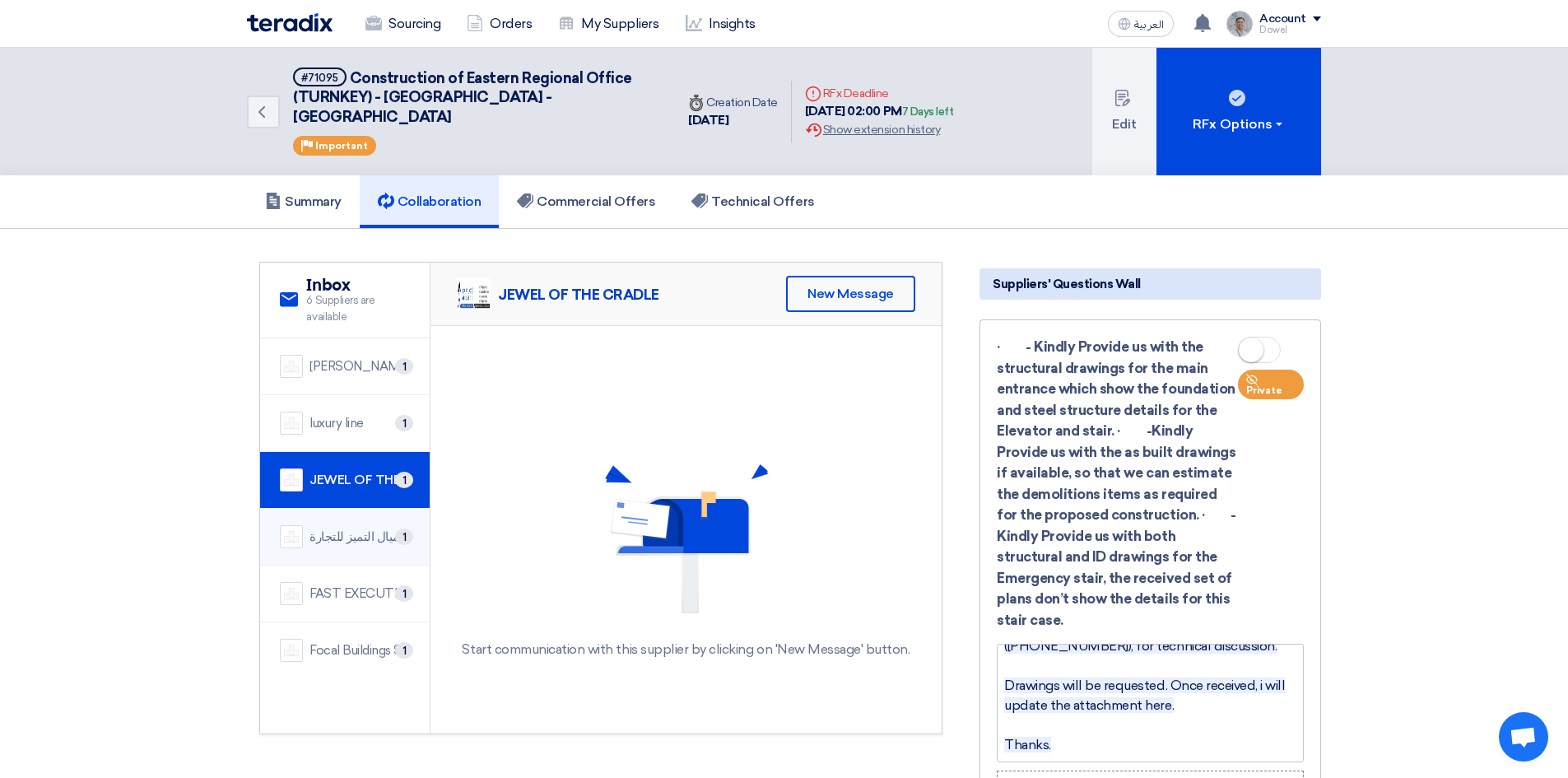
click at [340, 509] on li "شركة اميال التميز للتجارة 1" at bounding box center [345, 537] width 169 height 57
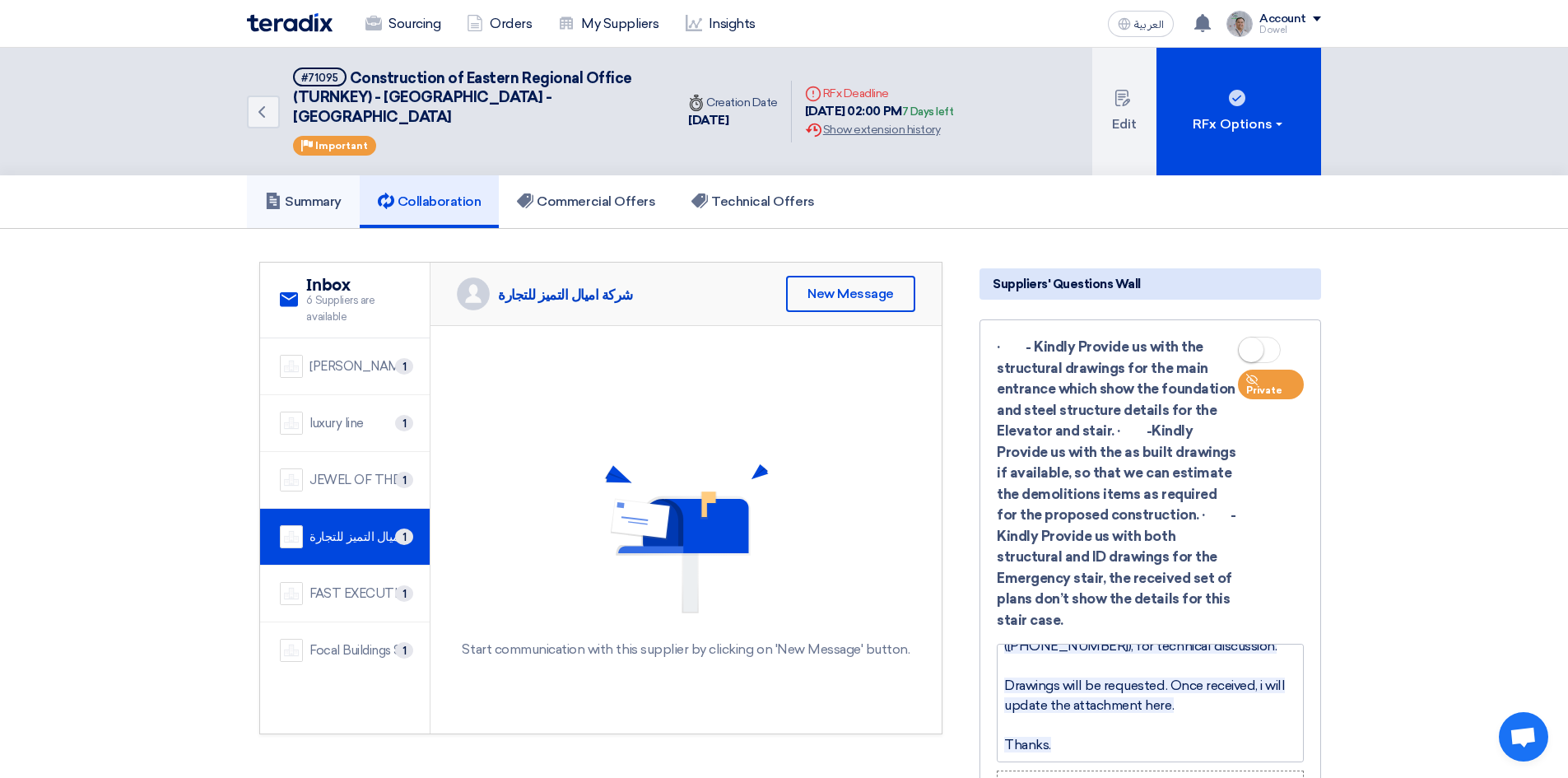
click at [324, 194] on h5 "Summary" at bounding box center [304, 202] width 77 height 17
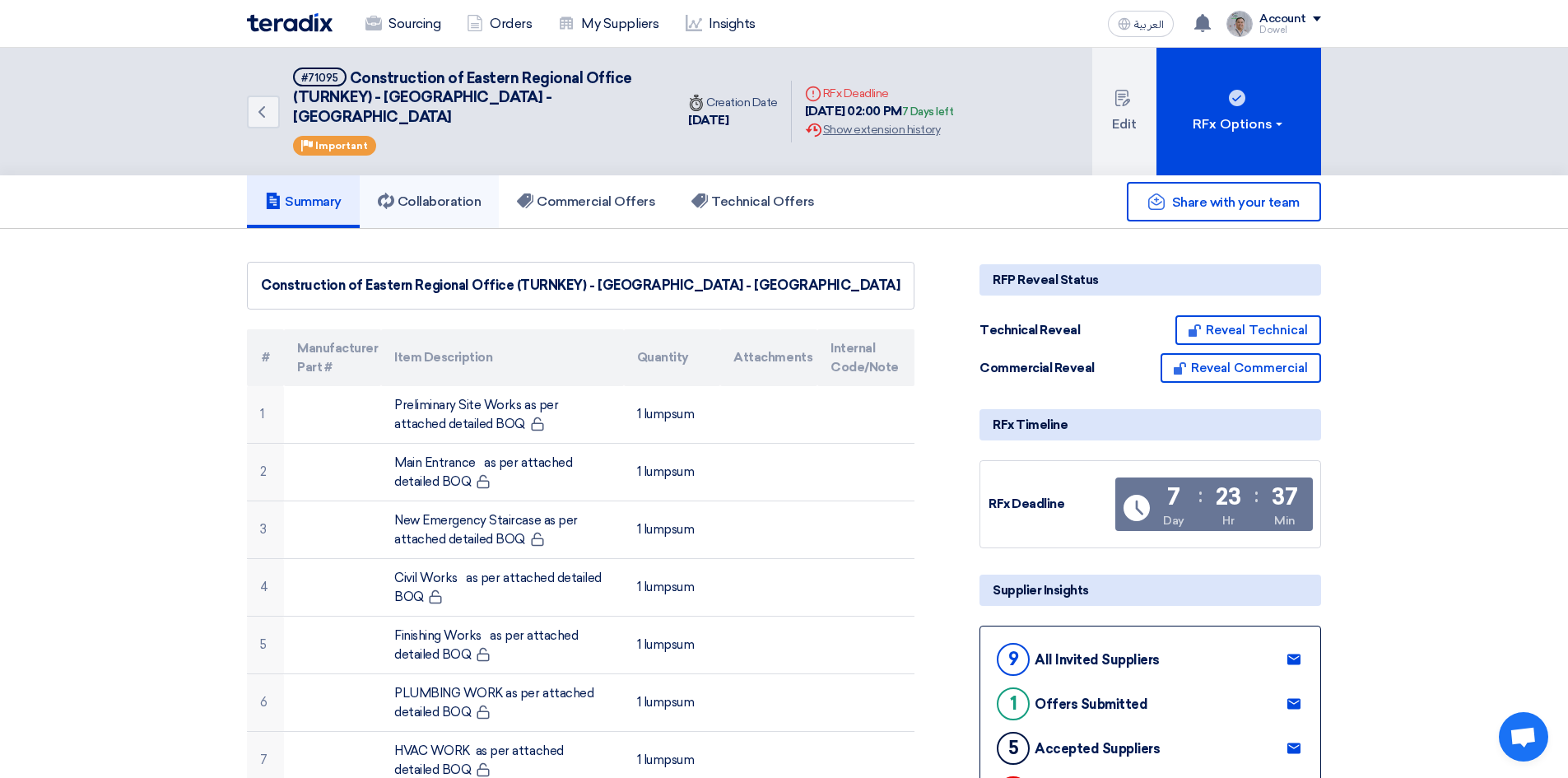
click at [434, 194] on h5 "Collaboration" at bounding box center [429, 202] width 103 height 17
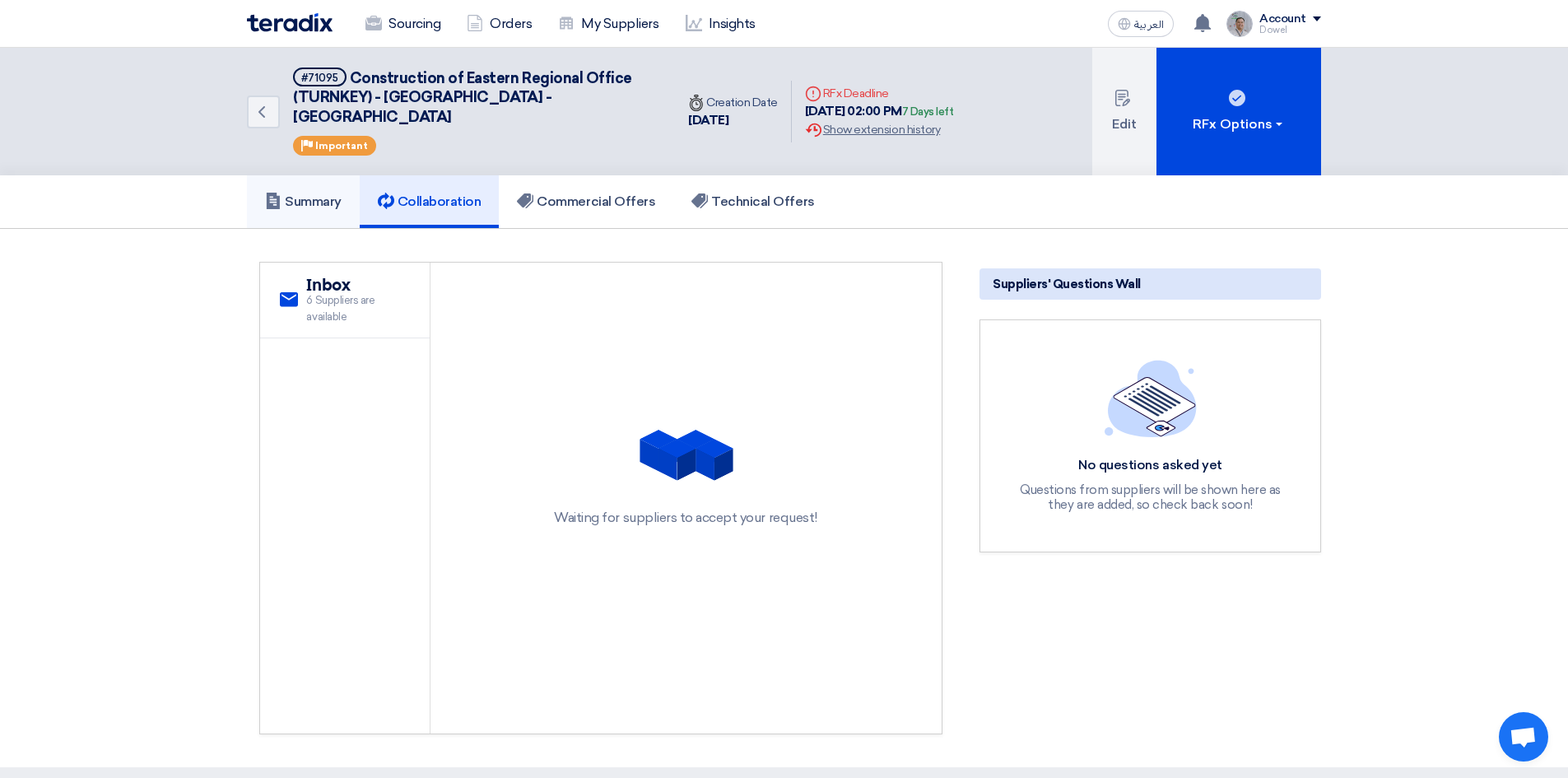
click at [326, 194] on h5 "Summary" at bounding box center [304, 202] width 77 height 17
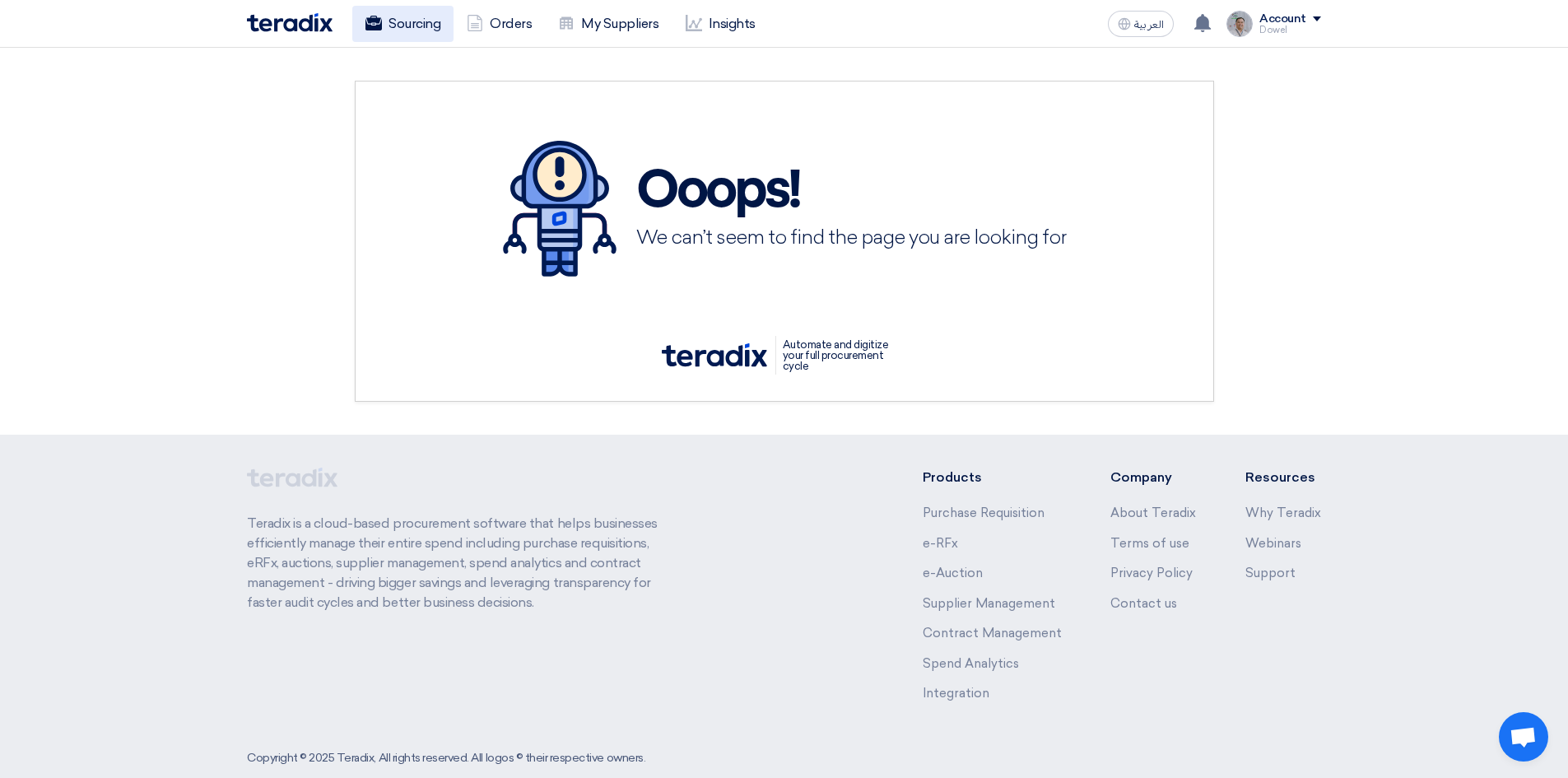
click at [407, 29] on link "Sourcing" at bounding box center [402, 24] width 101 height 36
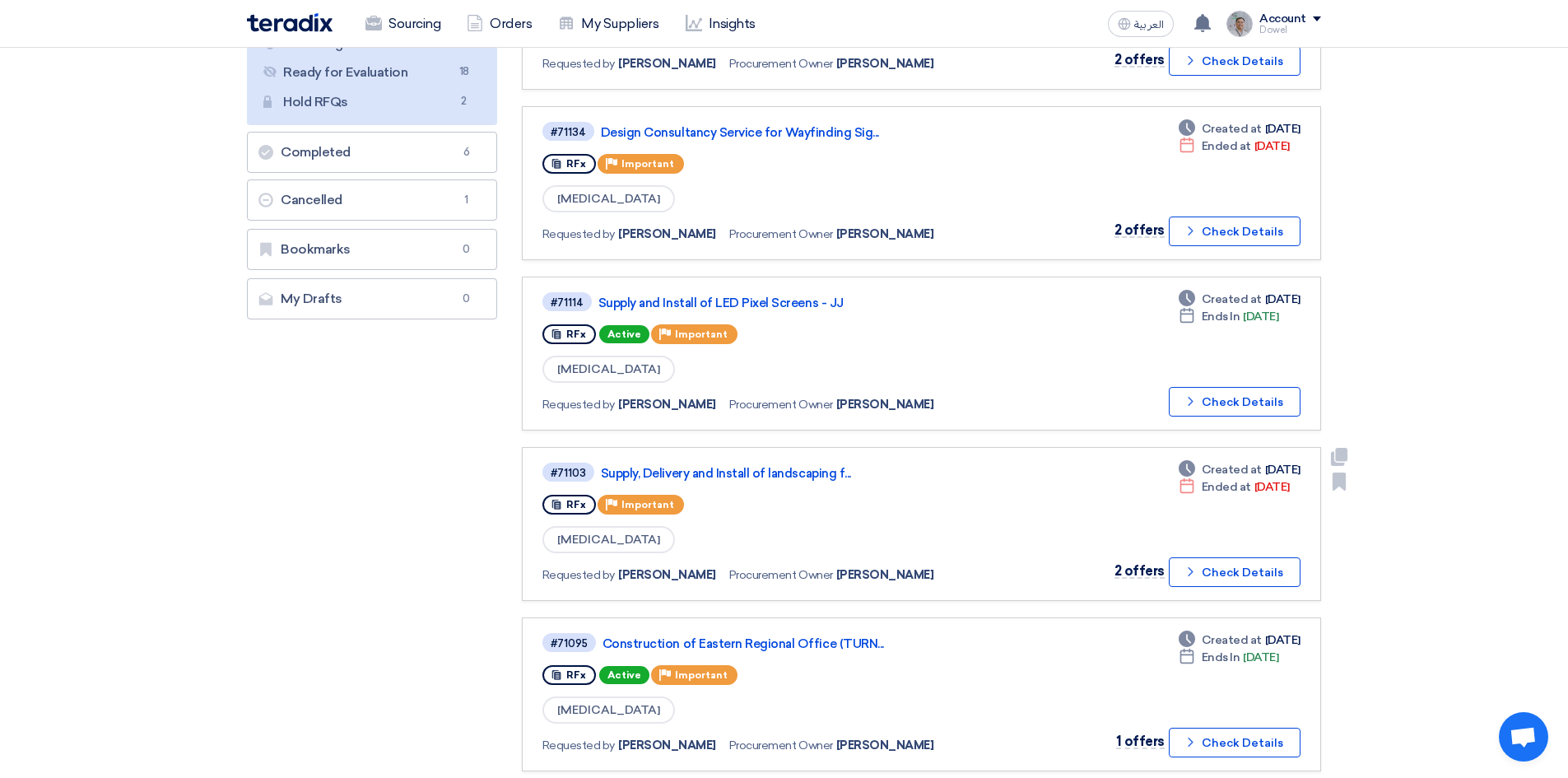
scroll to position [412, 0]
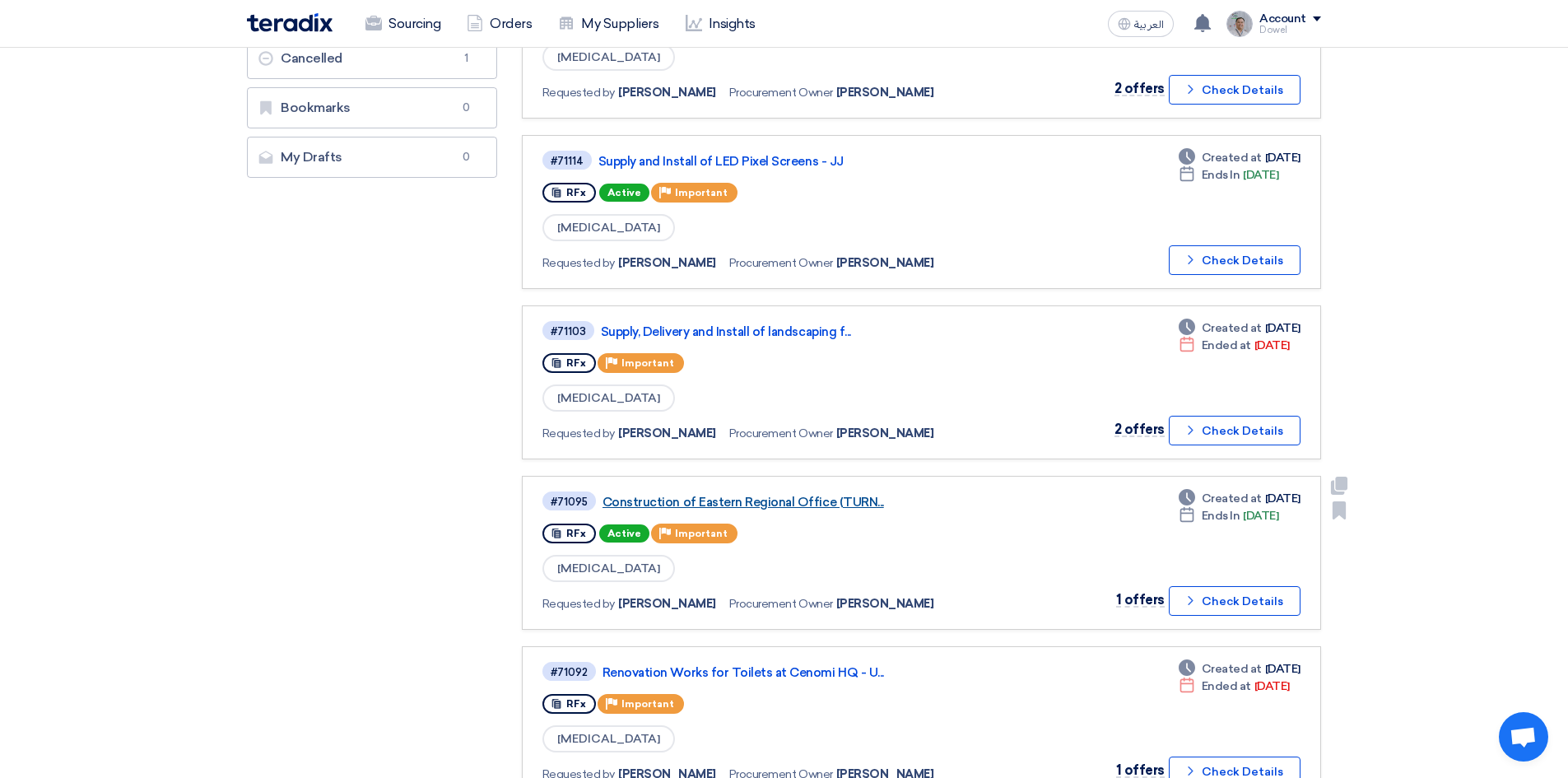
click at [767, 506] on link "Construction of Eastern Regional Office (TURN..." at bounding box center [808, 502] width 412 height 15
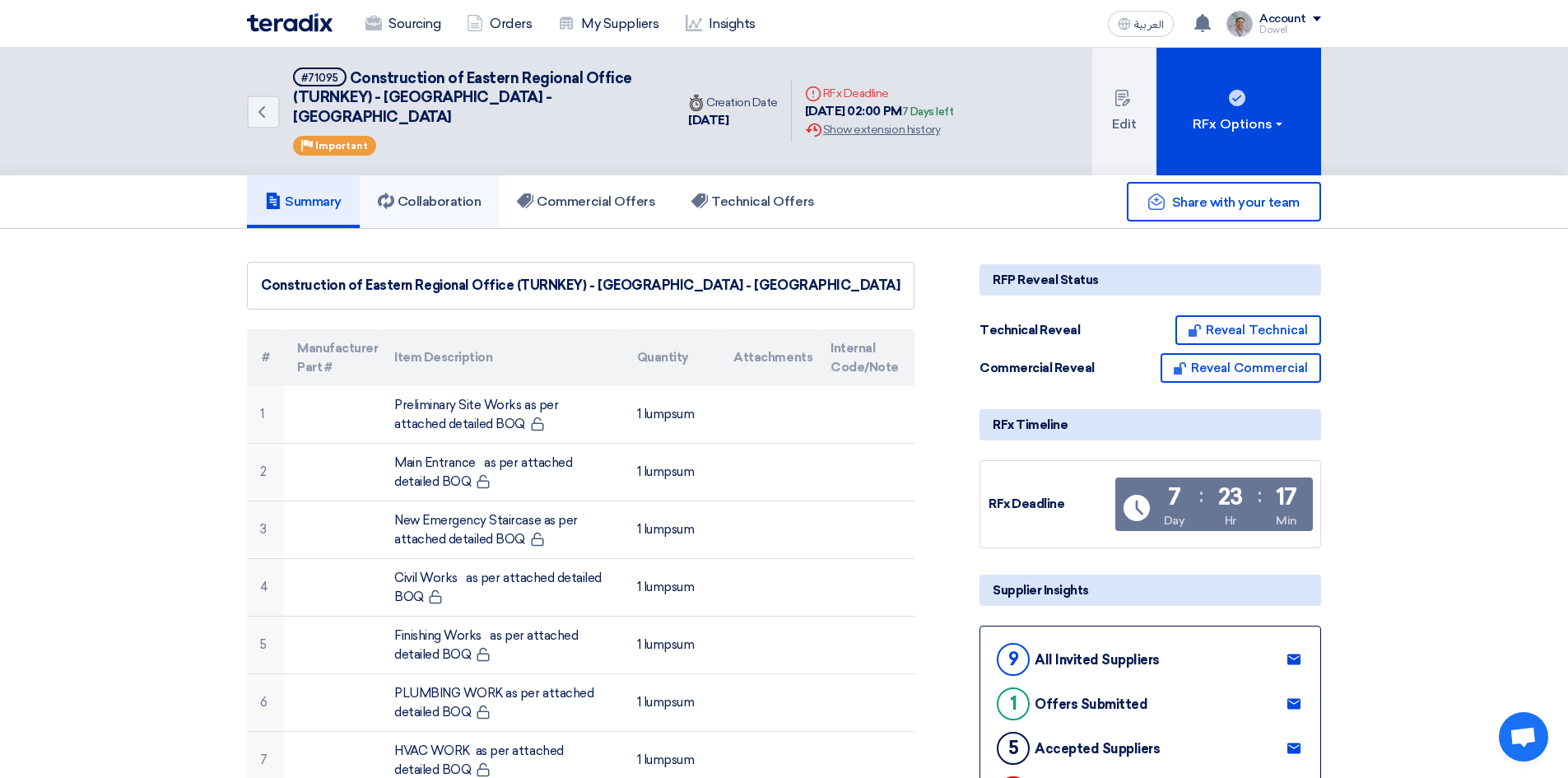
click at [442, 194] on h5 "Collaboration" at bounding box center [429, 202] width 103 height 17
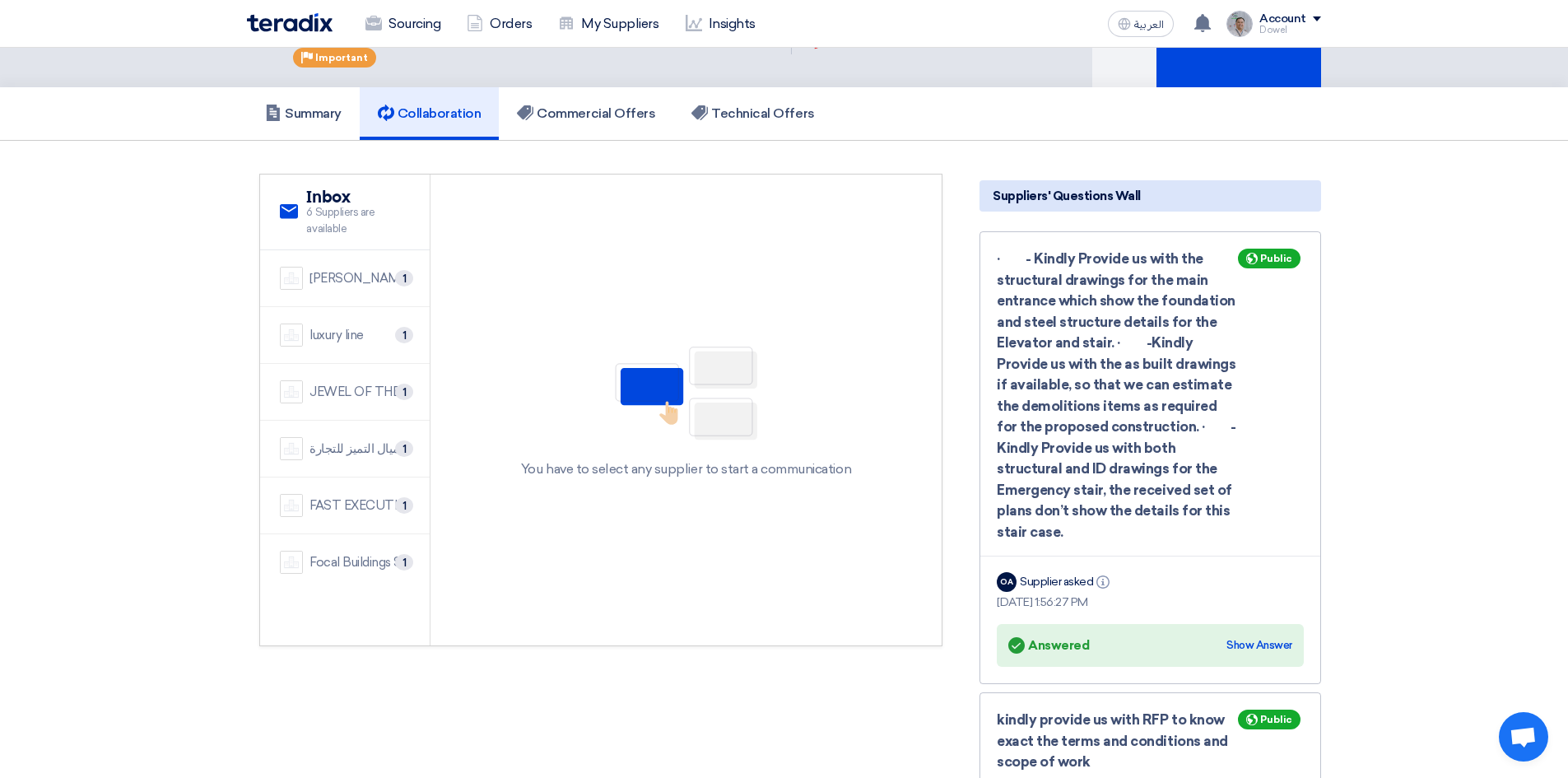
scroll to position [83, 0]
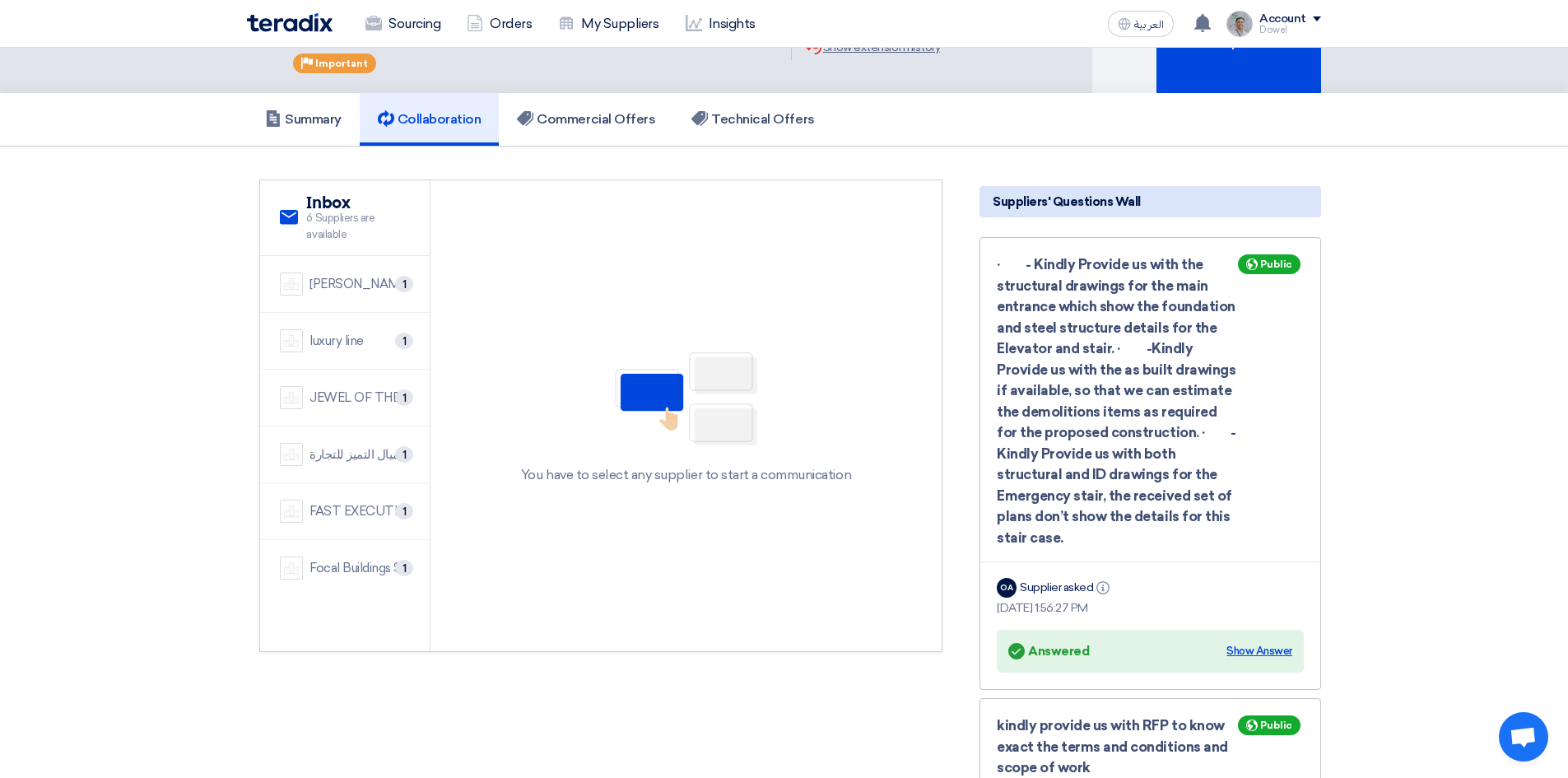
click at [1251, 643] on div "Show Answer" at bounding box center [1258, 651] width 66 height 17
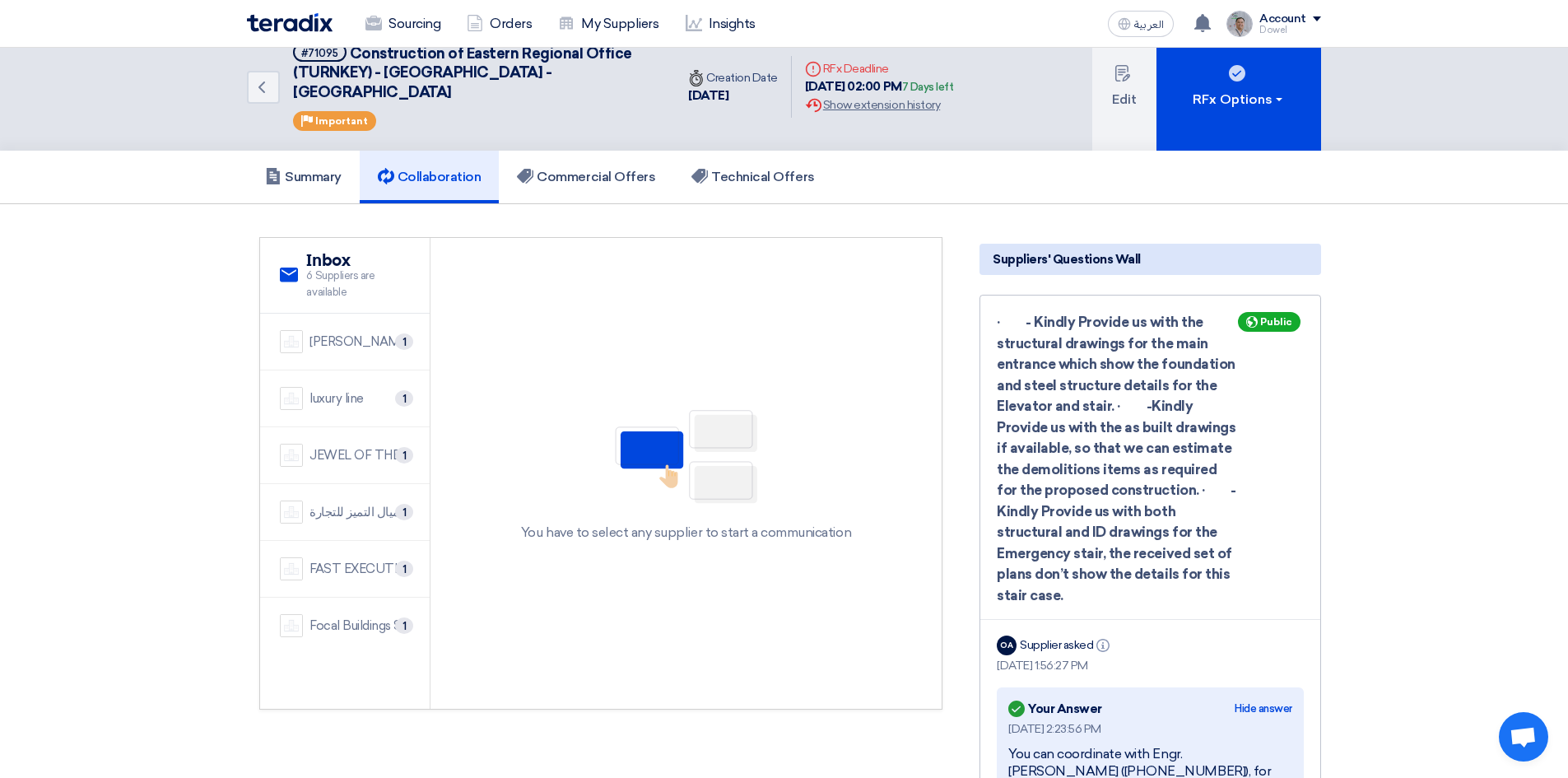
scroll to position [0, 0]
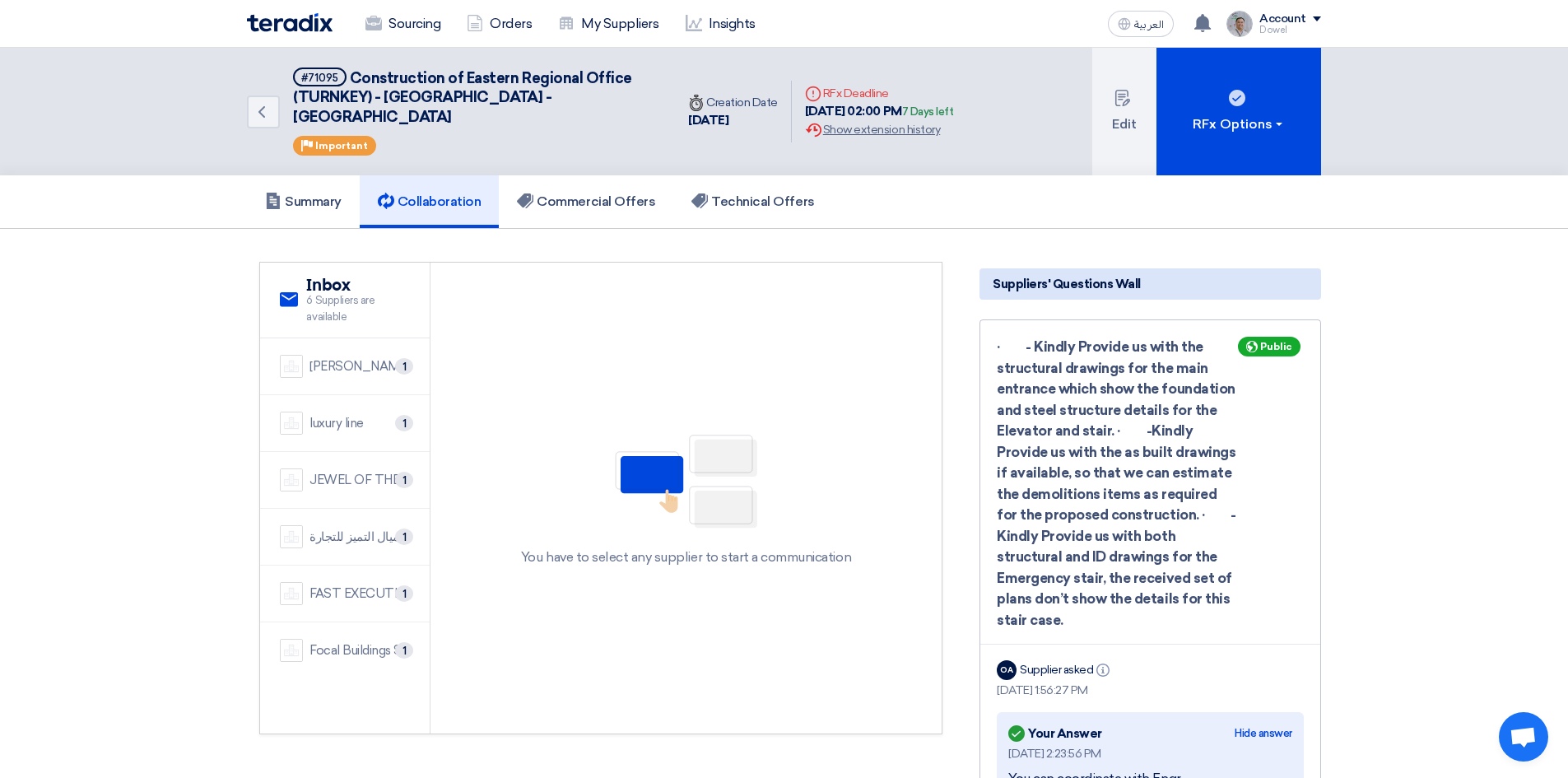
click at [391, 14] on link "Sourcing" at bounding box center [402, 24] width 101 height 36
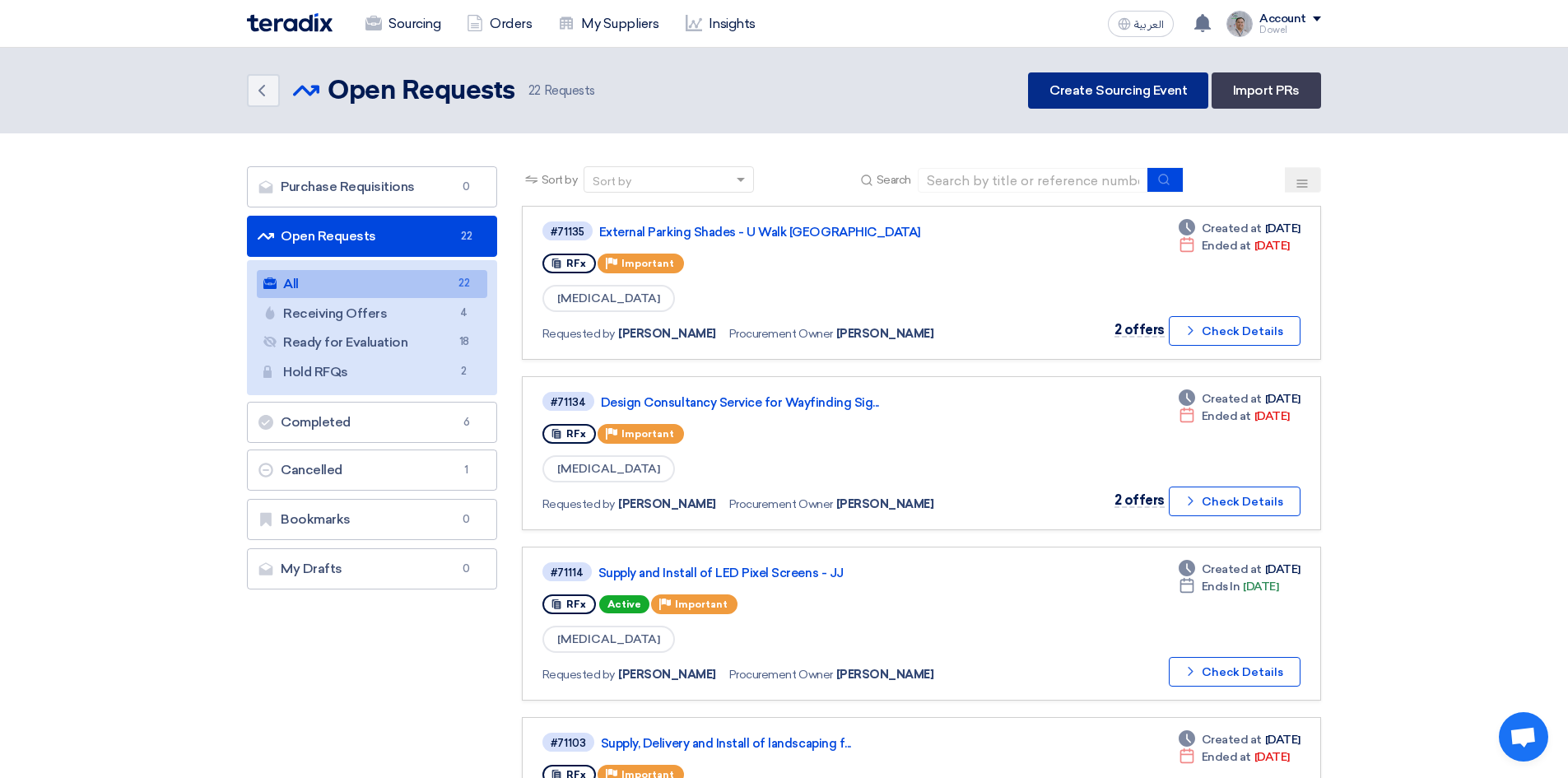
click at [1090, 92] on link "Create Sourcing Event" at bounding box center [1117, 90] width 180 height 36
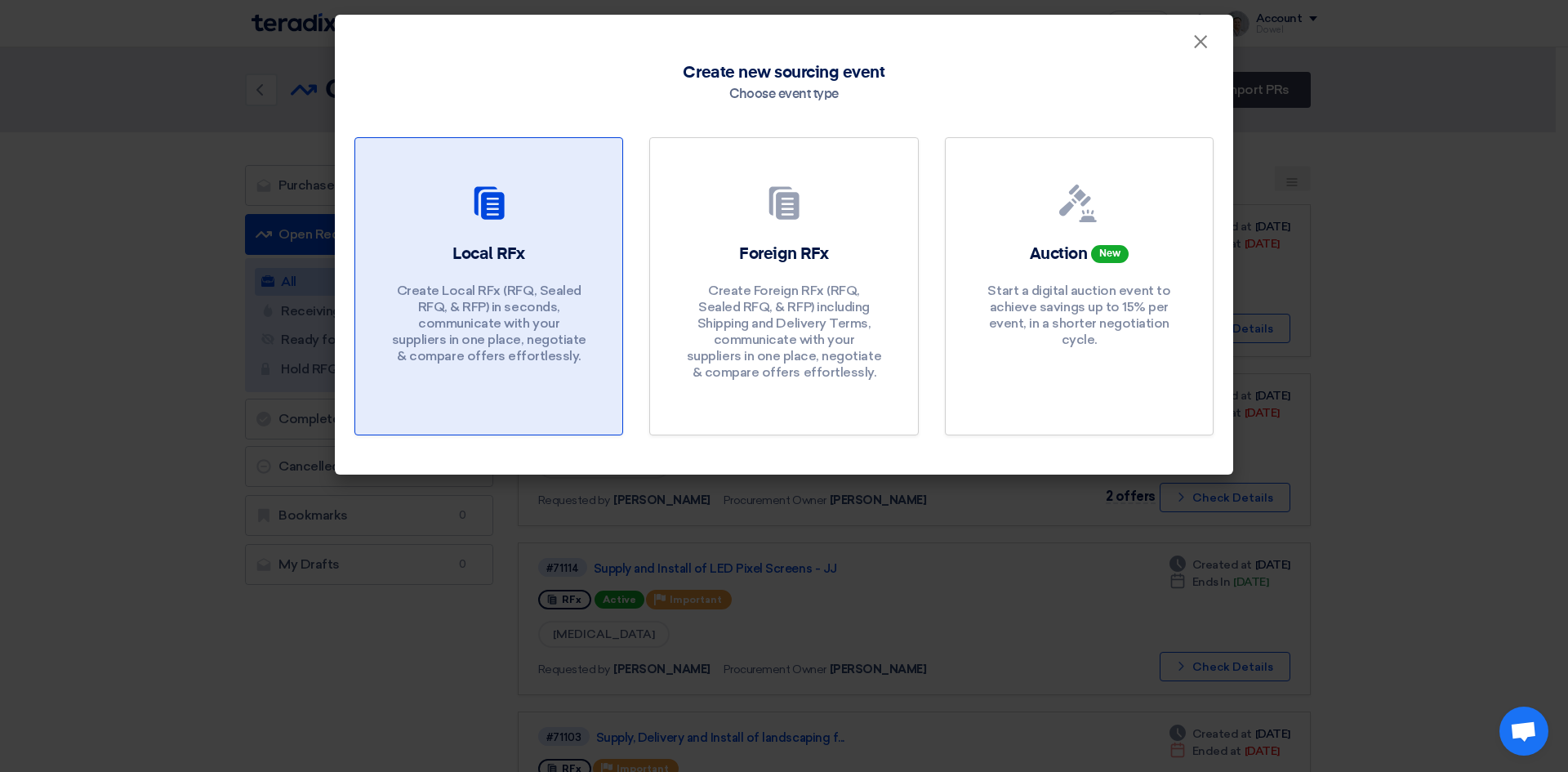
click at [533, 299] on p "Create Local RFx (RFQ, Sealed RFQ, & RFP) in seconds, communicate with your sup…" at bounding box center [489, 324] width 196 height 82
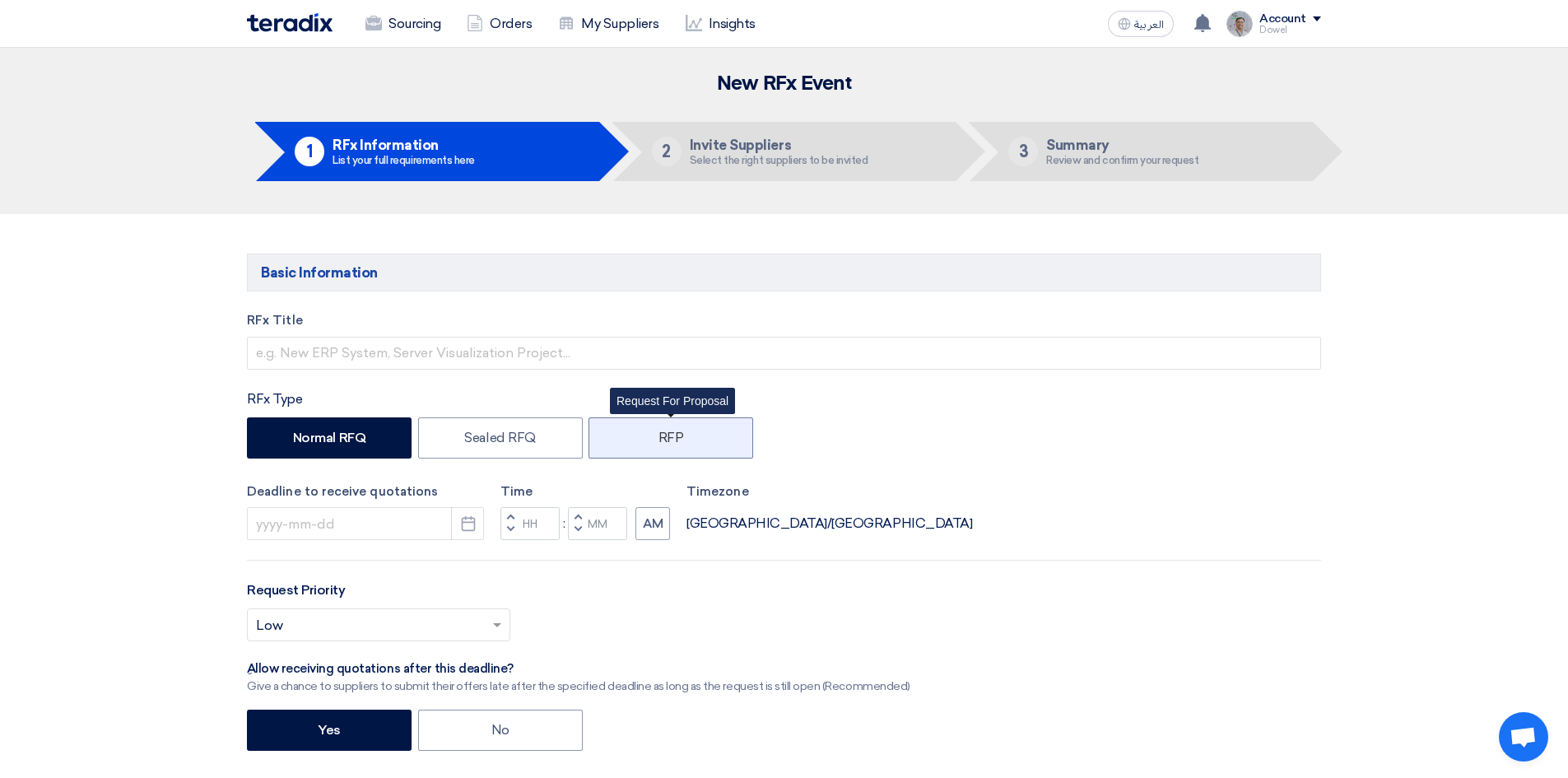
click at [676, 444] on label "RFP" at bounding box center [670, 438] width 164 height 41
click at [669, 443] on input "RFP" at bounding box center [664, 437] width 11 height 11
radio input "true"
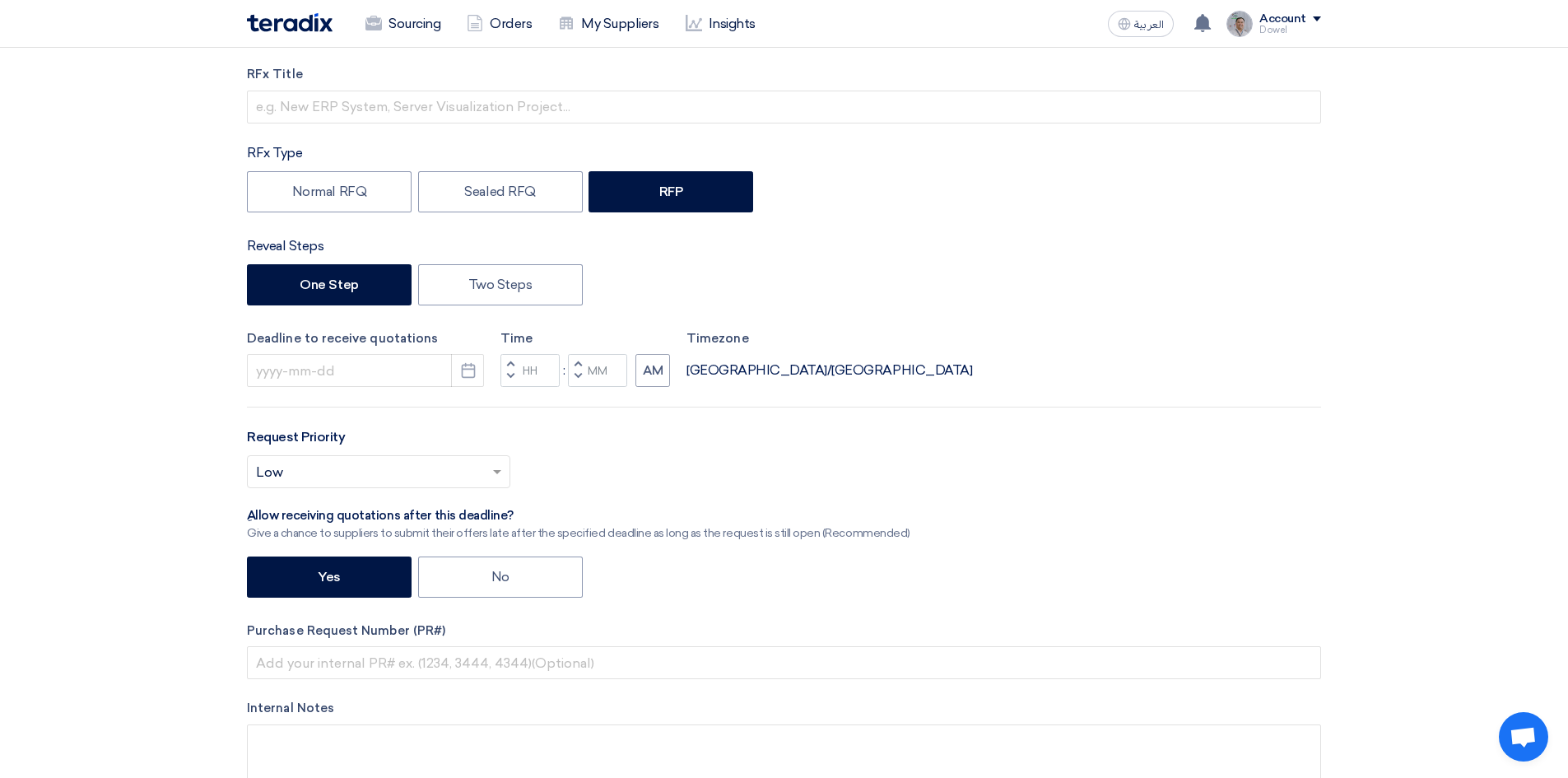
scroll to position [247, 0]
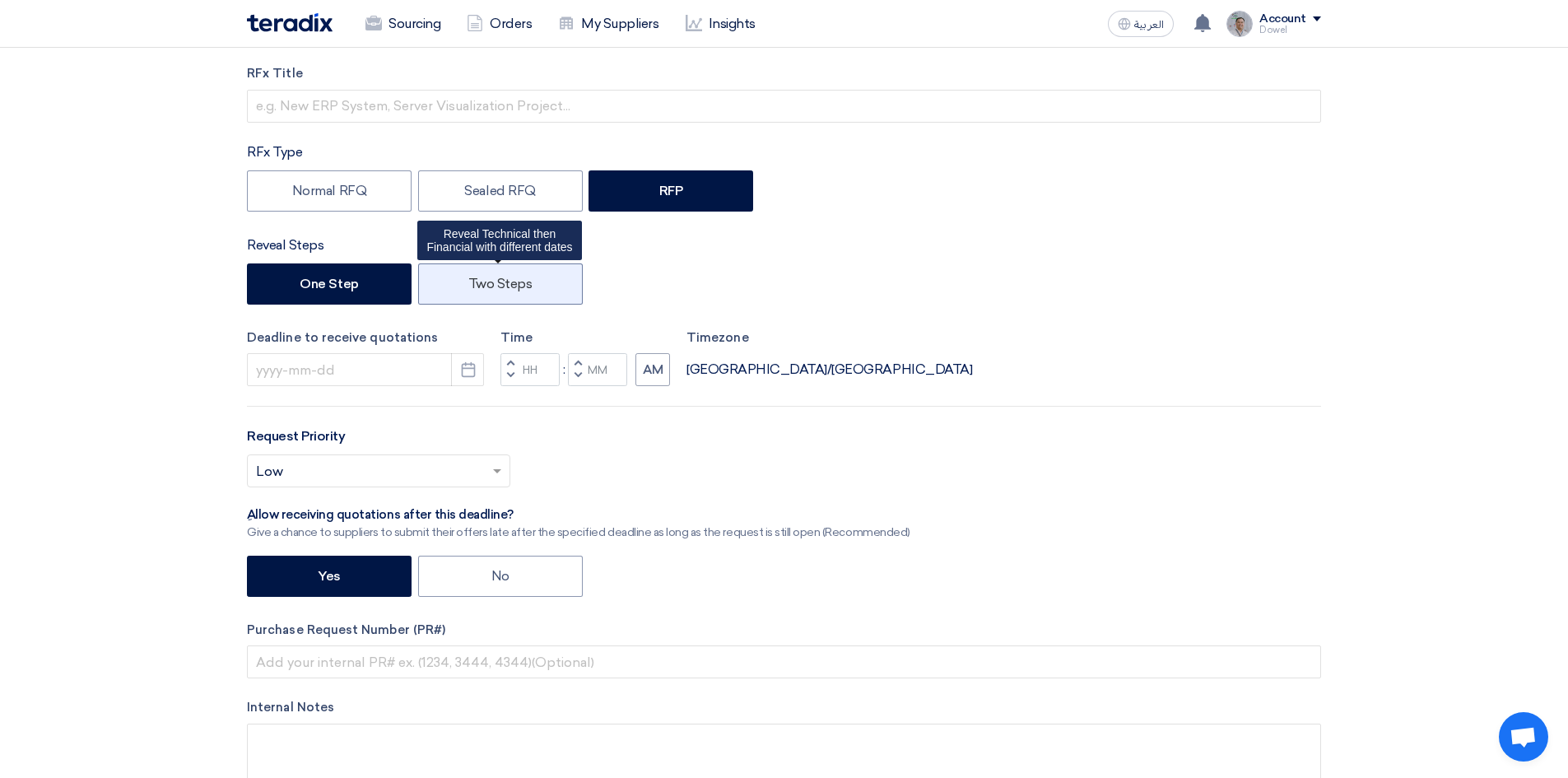
click at [497, 289] on label "Two Steps" at bounding box center [499, 284] width 164 height 41
click at [479, 288] on input "Two Steps" at bounding box center [473, 282] width 11 height 11
radio input "true"
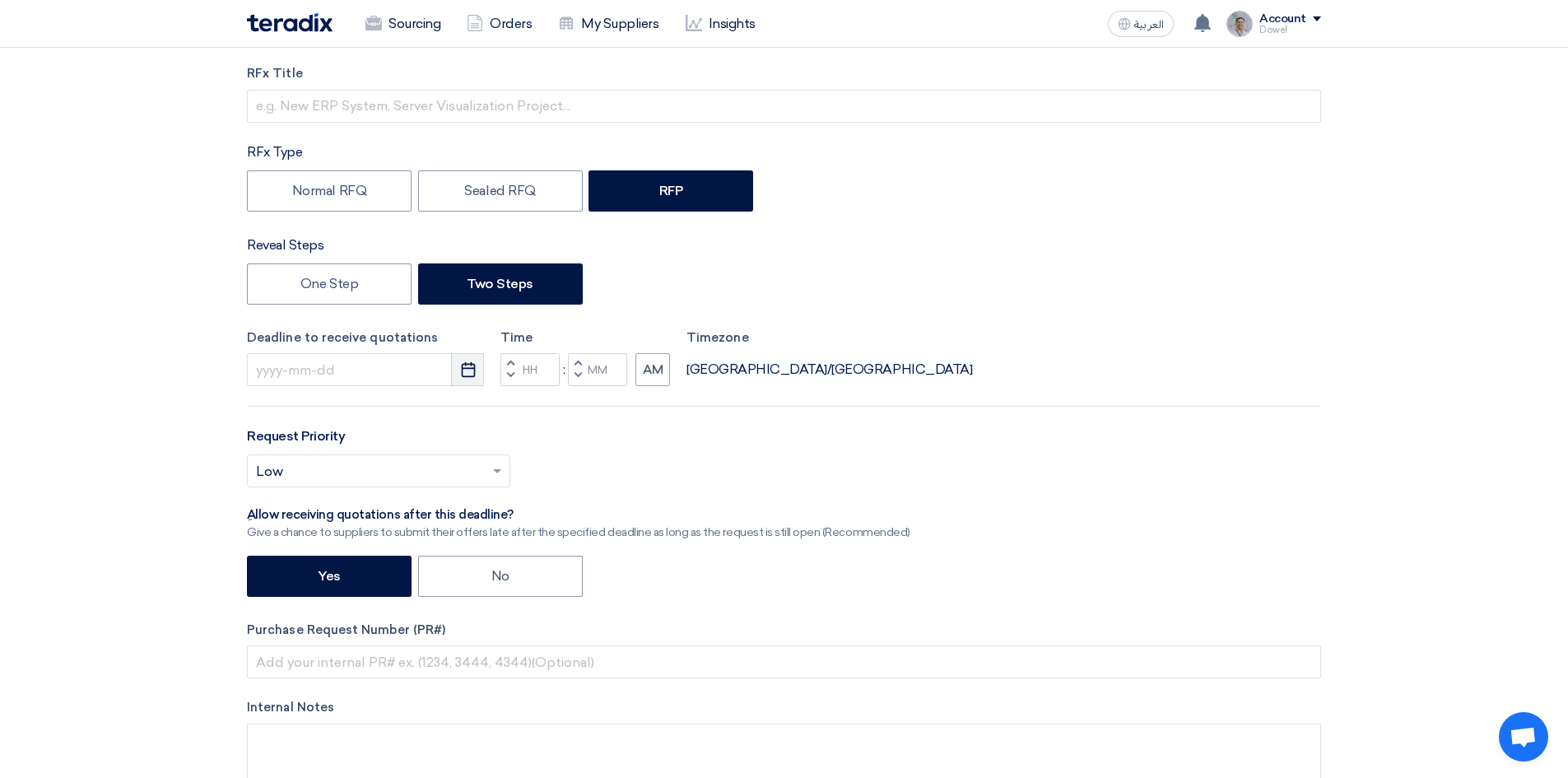
click at [469, 381] on button "Pick a date" at bounding box center [467, 369] width 32 height 32
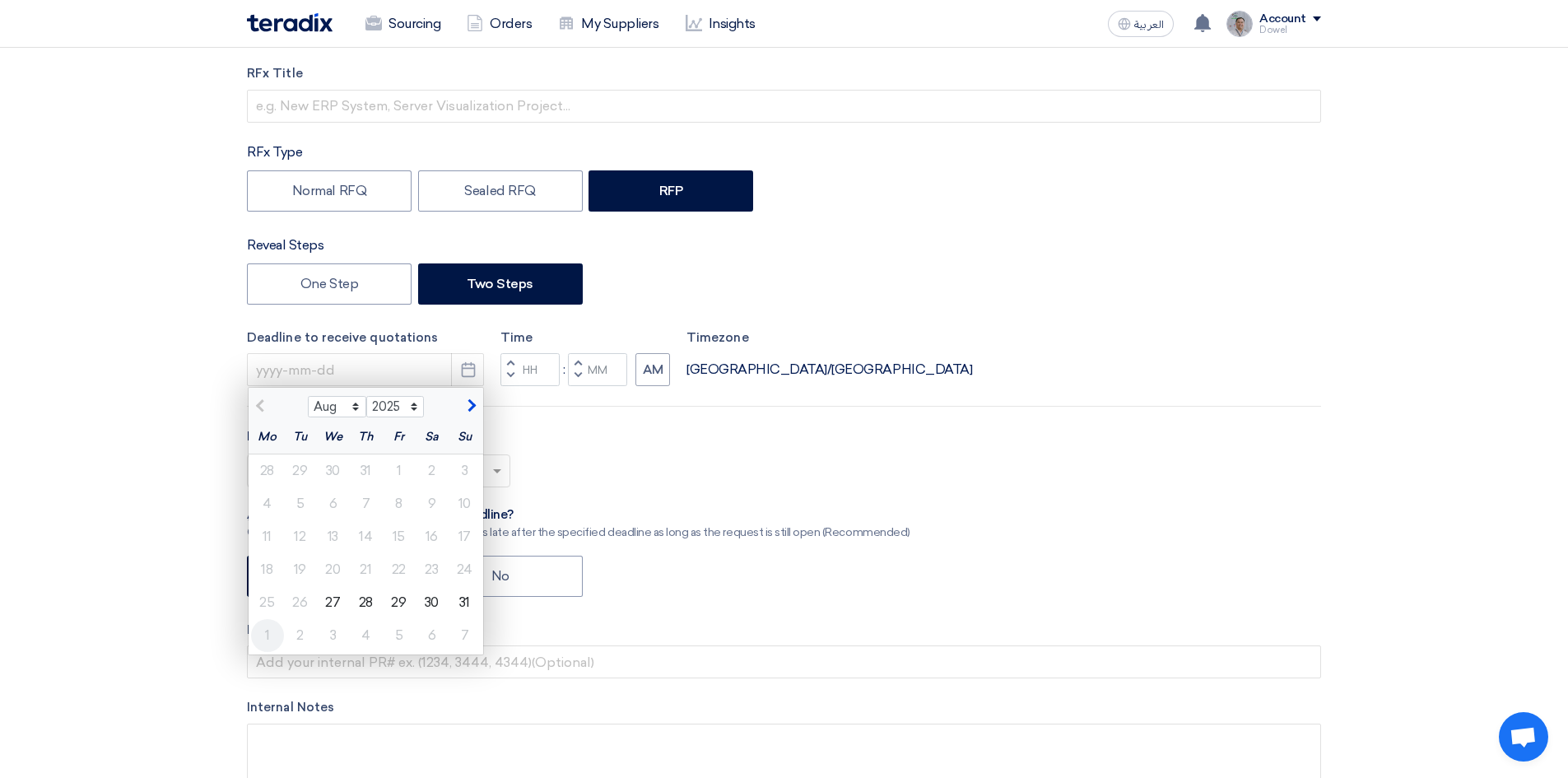
click at [270, 632] on div "1" at bounding box center [266, 634] width 32 height 32
type input "9/1/2025"
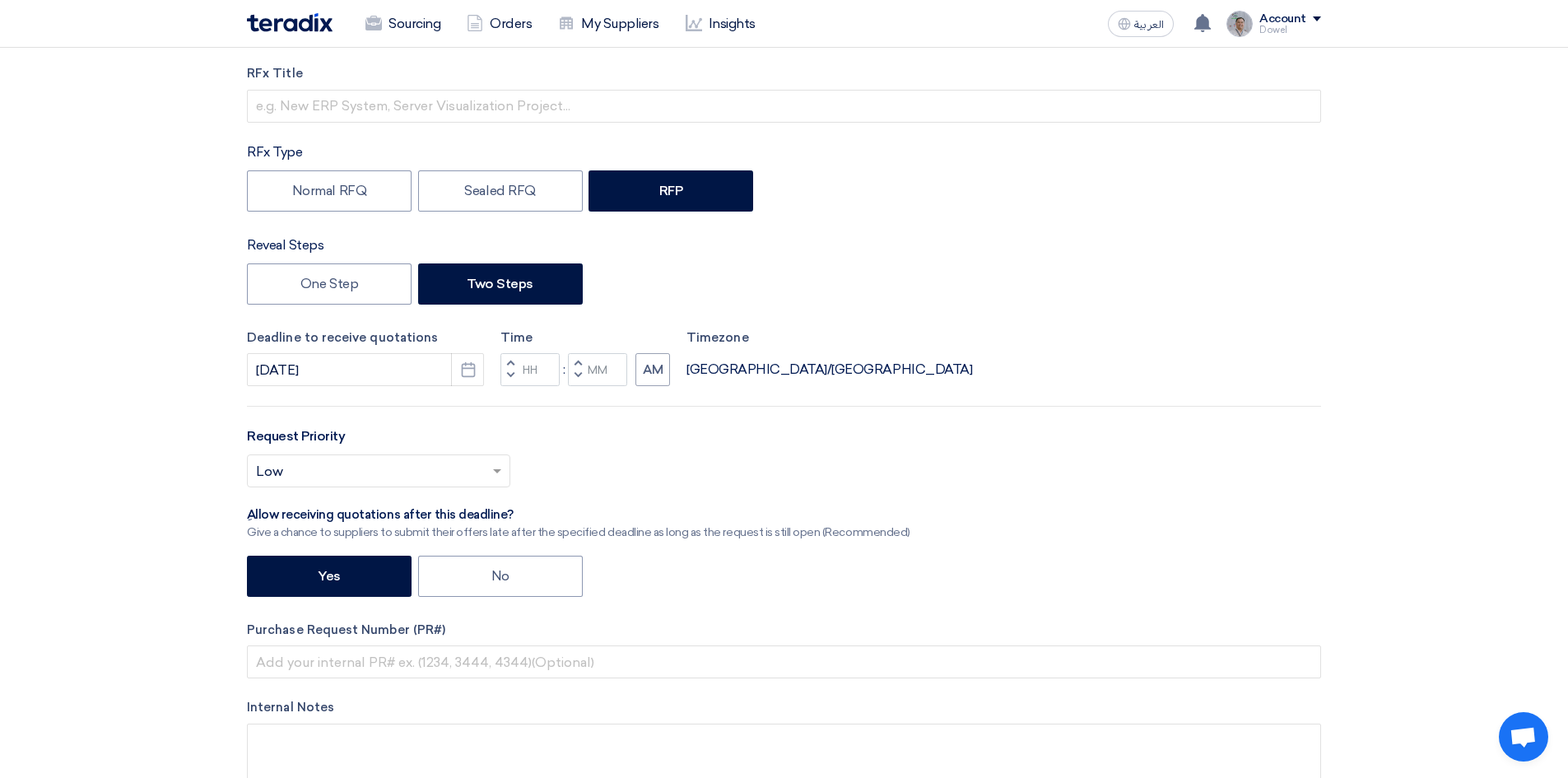
click at [511, 361] on span "button" at bounding box center [510, 363] width 6 height 10
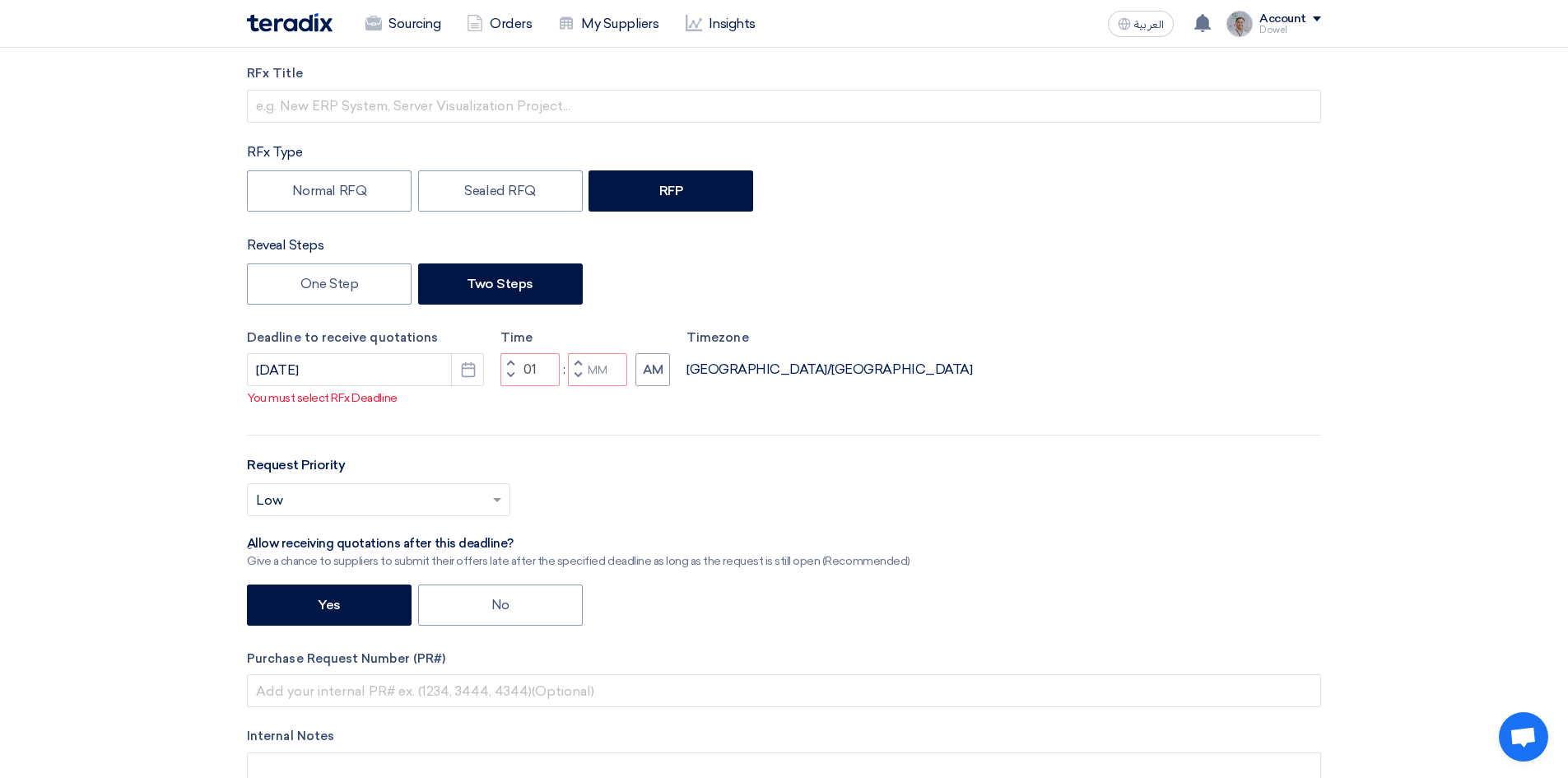
click at [511, 372] on span "button" at bounding box center [510, 376] width 6 height 10
click at [582, 376] on button "Decrement minutes" at bounding box center [578, 376] width 20 height 21
type input "11"
type input "59"
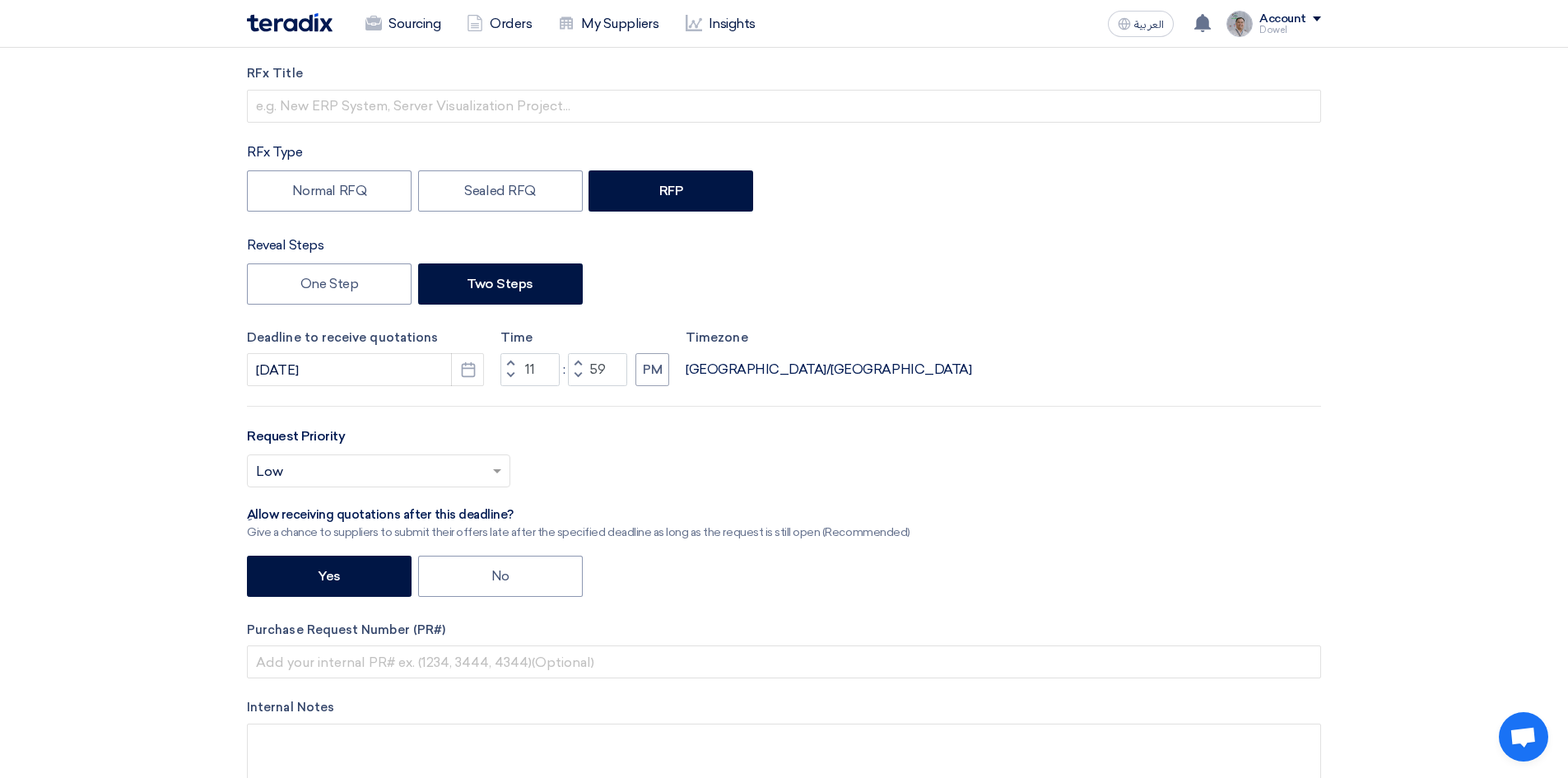
click at [513, 361] on button "Increment hours" at bounding box center [510, 363] width 20 height 21
click at [507, 373] on span "button" at bounding box center [510, 376] width 6 height 10
click at [507, 375] on button "Decrement hours" at bounding box center [510, 376] width 20 height 21
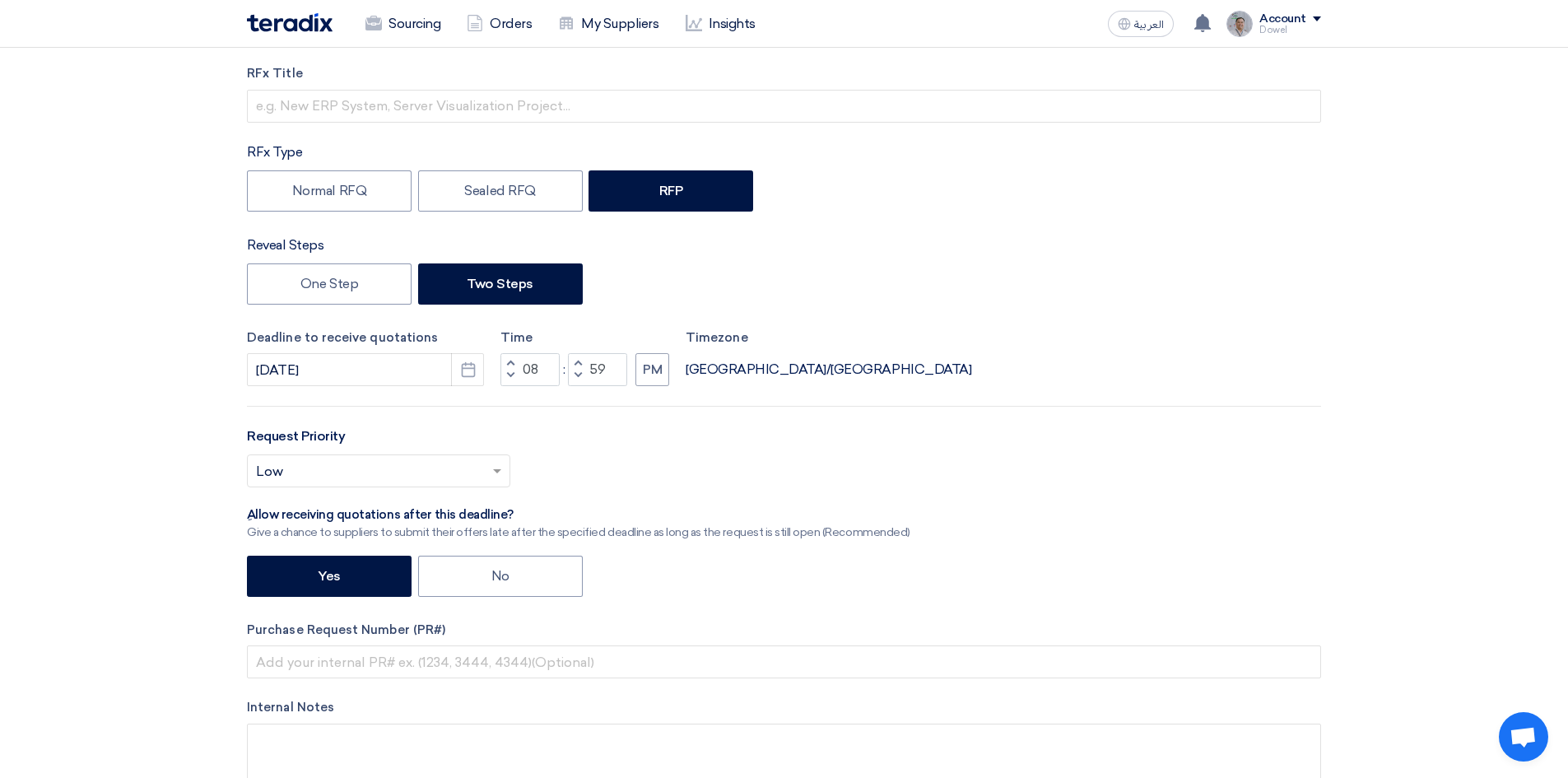
click at [507, 375] on button "Decrement hours" at bounding box center [510, 376] width 20 height 21
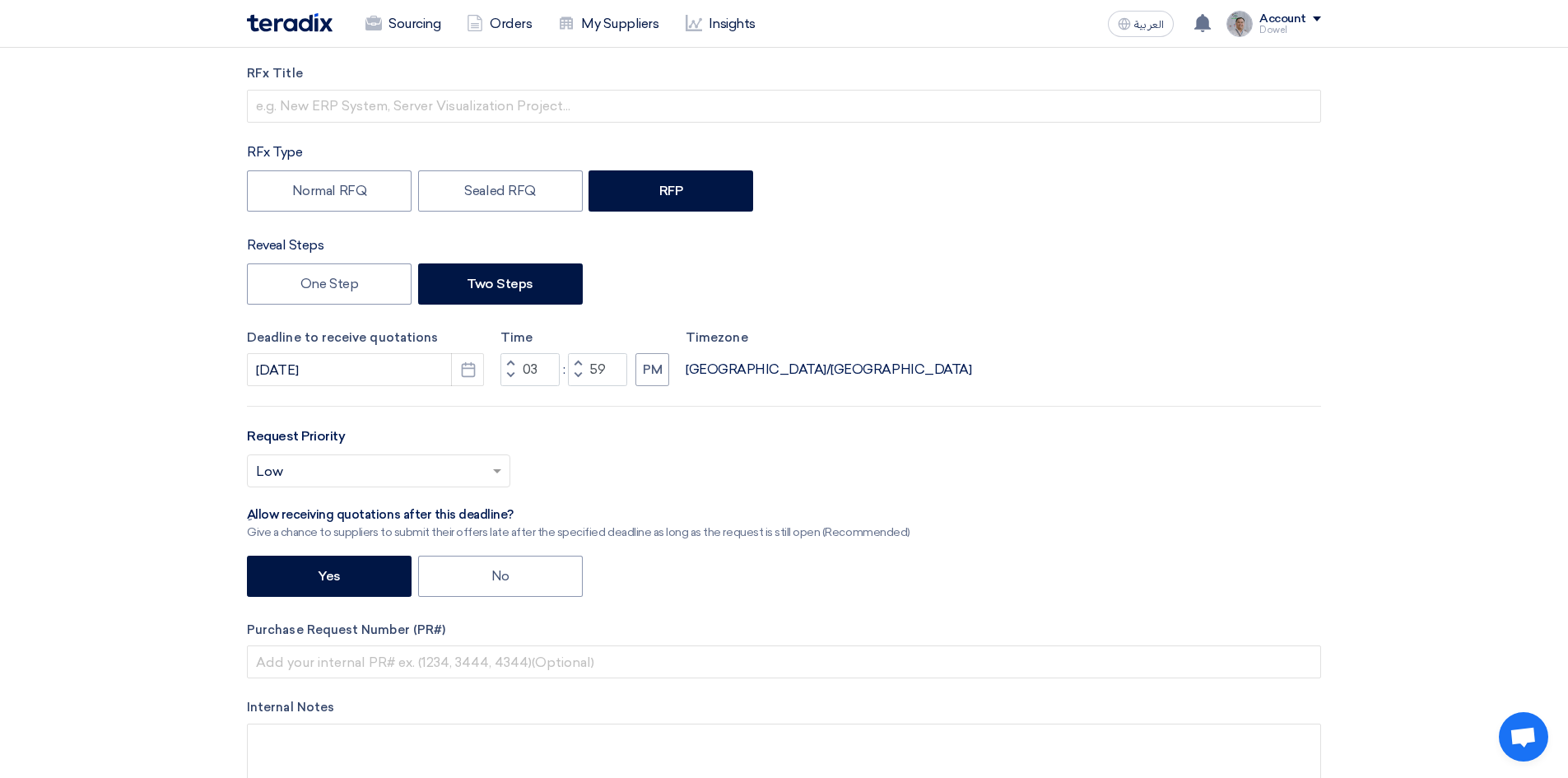
click at [576, 364] on span "button" at bounding box center [578, 363] width 6 height 10
type input "04"
type input "00"
click at [512, 372] on span "button" at bounding box center [510, 376] width 6 height 10
type input "03"
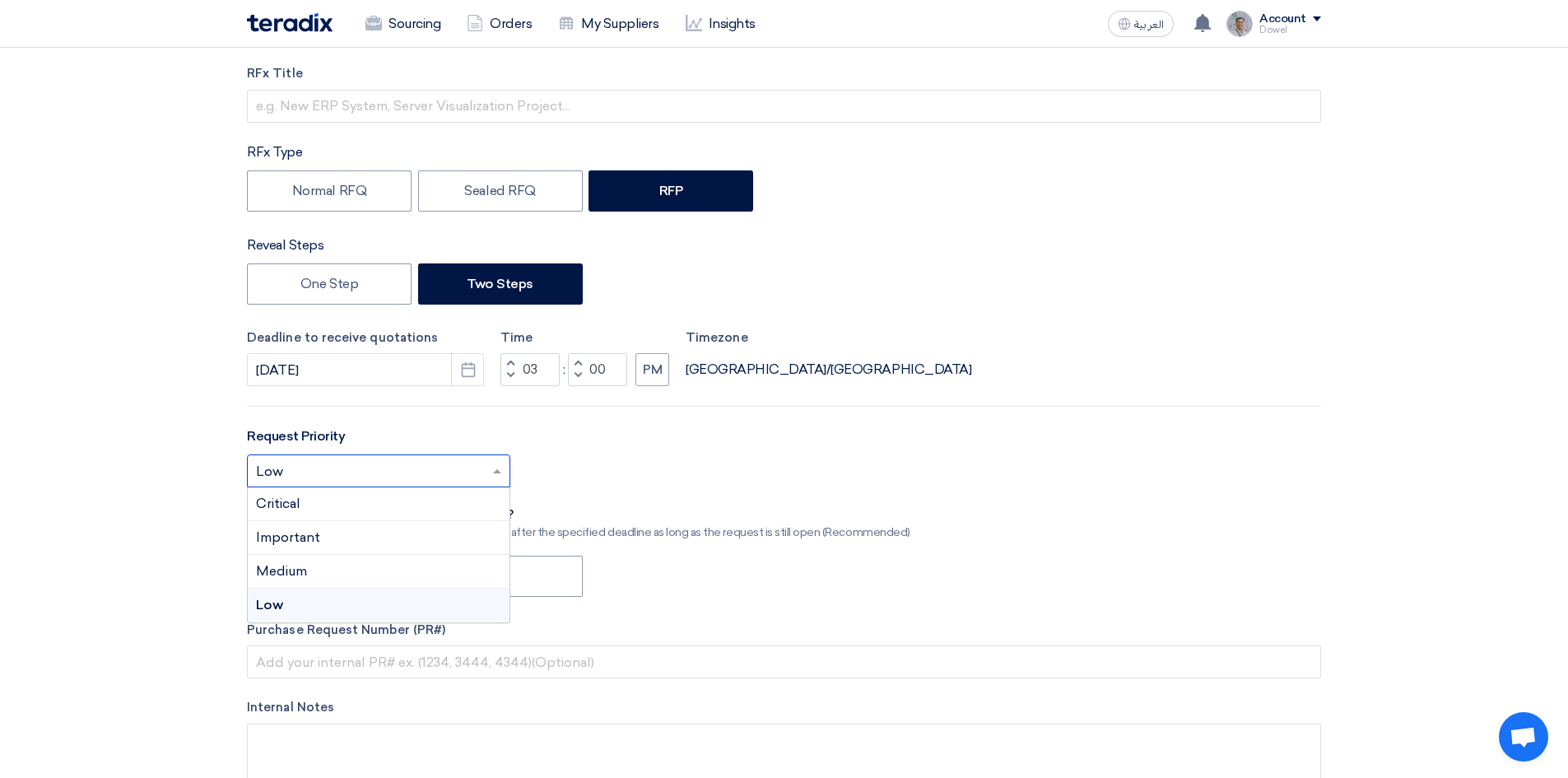
click at [388, 462] on input "text" at bounding box center [370, 473] width 229 height 28
click at [332, 532] on div "Important" at bounding box center [378, 538] width 261 height 33
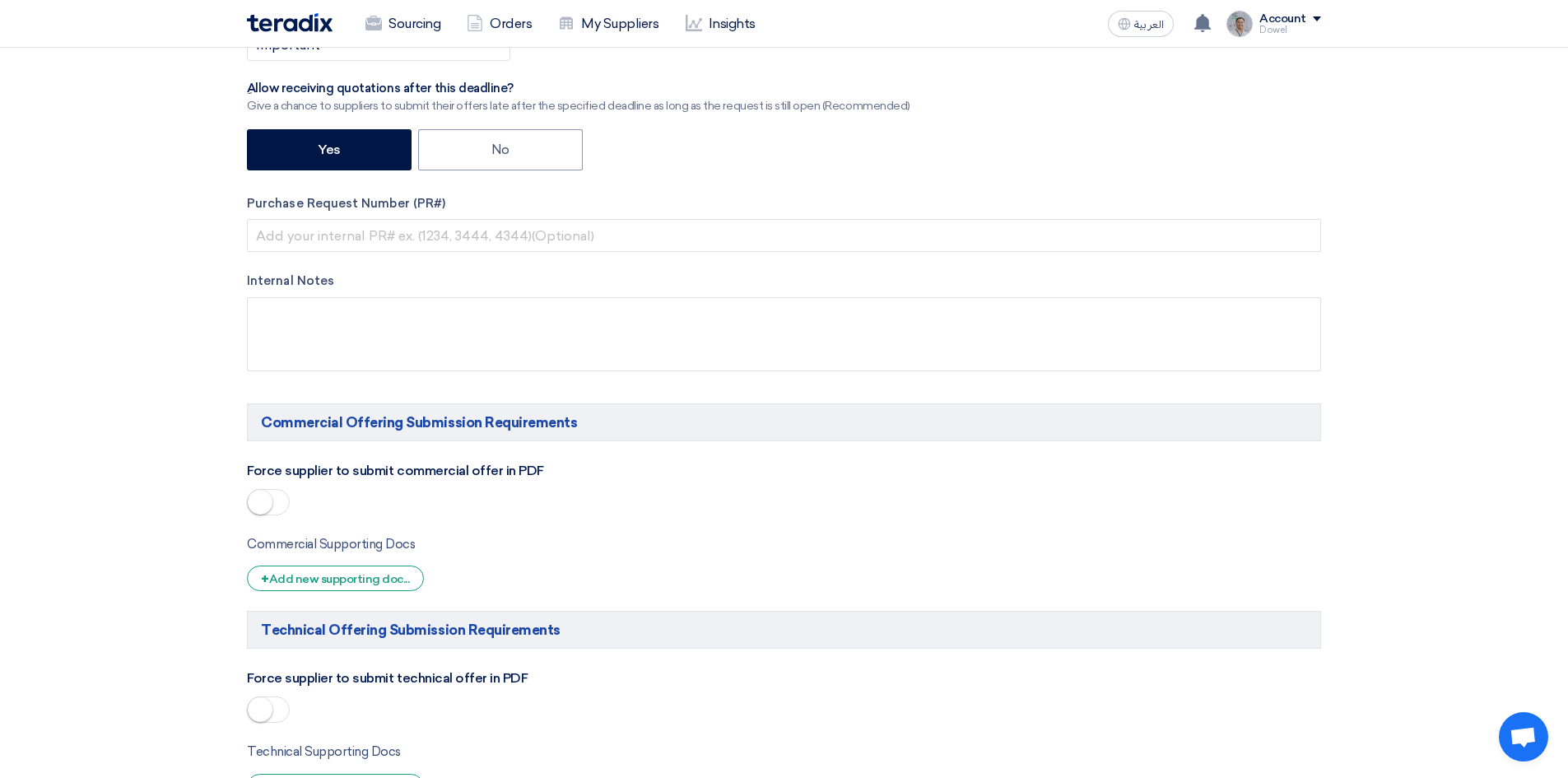
scroll to position [906, 0]
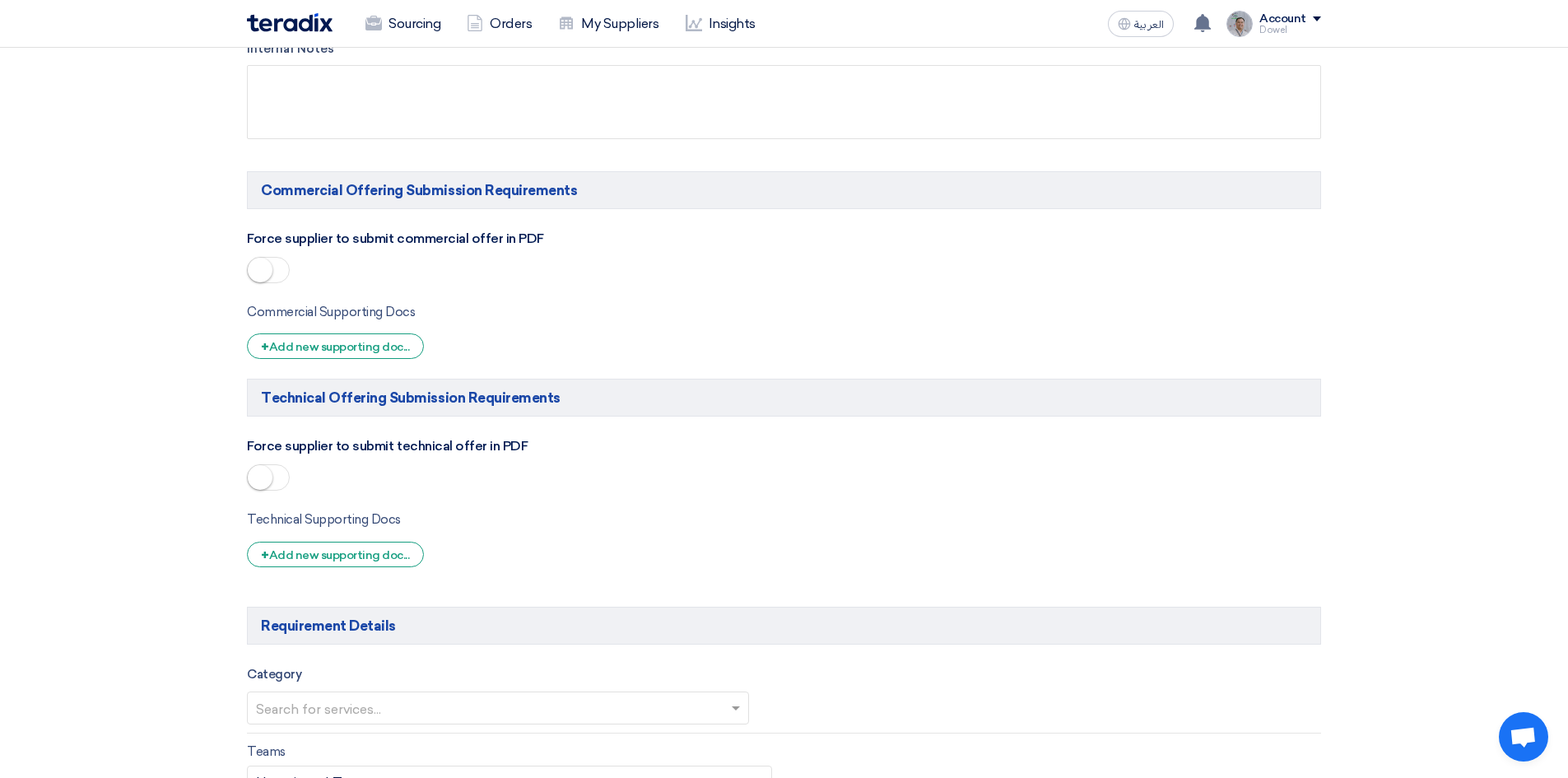
click at [275, 280] on span at bounding box center [268, 269] width 43 height 27
drag, startPoint x: 279, startPoint y: 466, endPoint x: 302, endPoint y: 491, distance: 34.0
click at [279, 467] on span at bounding box center [268, 477] width 43 height 27
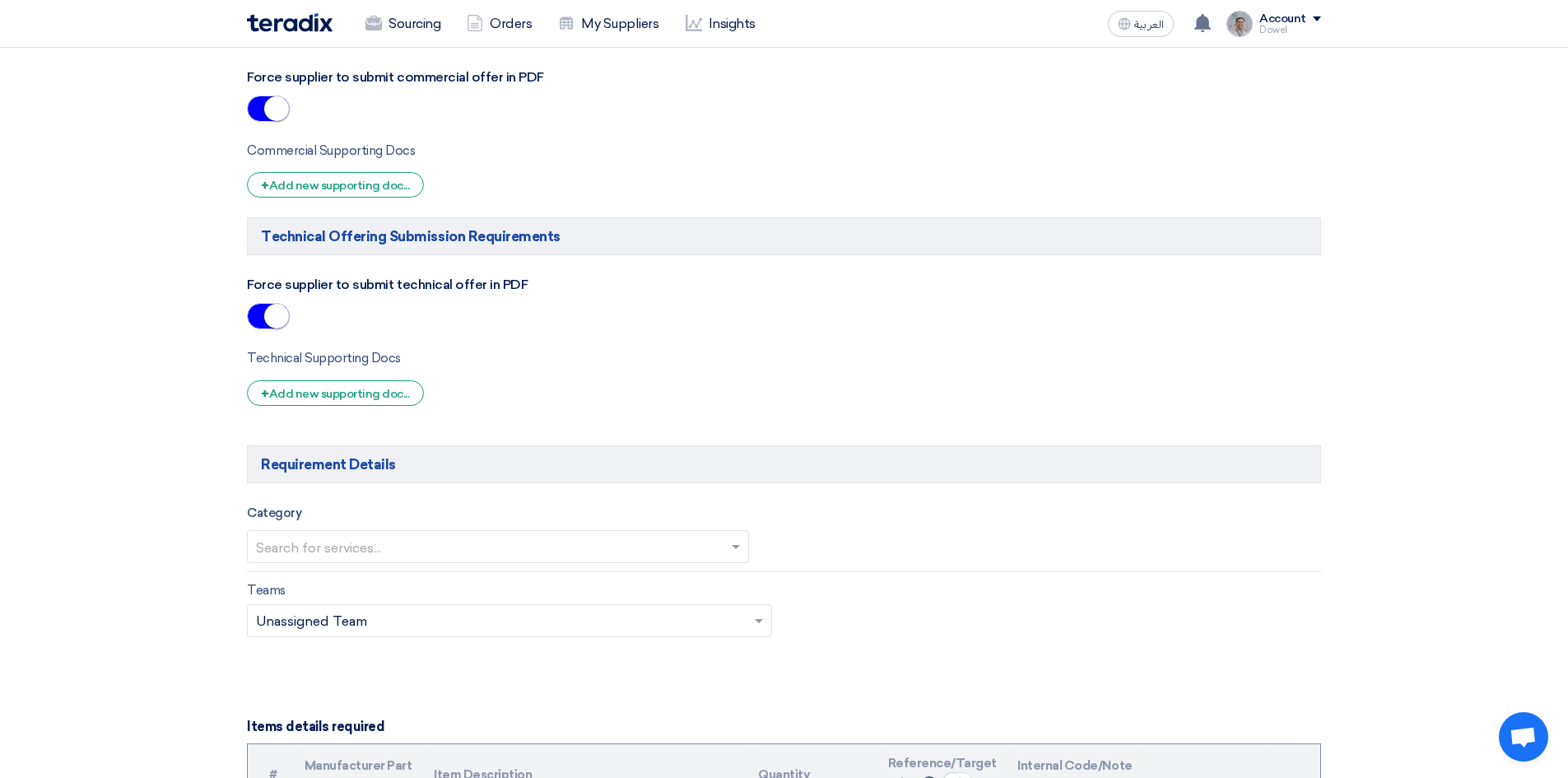
scroll to position [1235, 0]
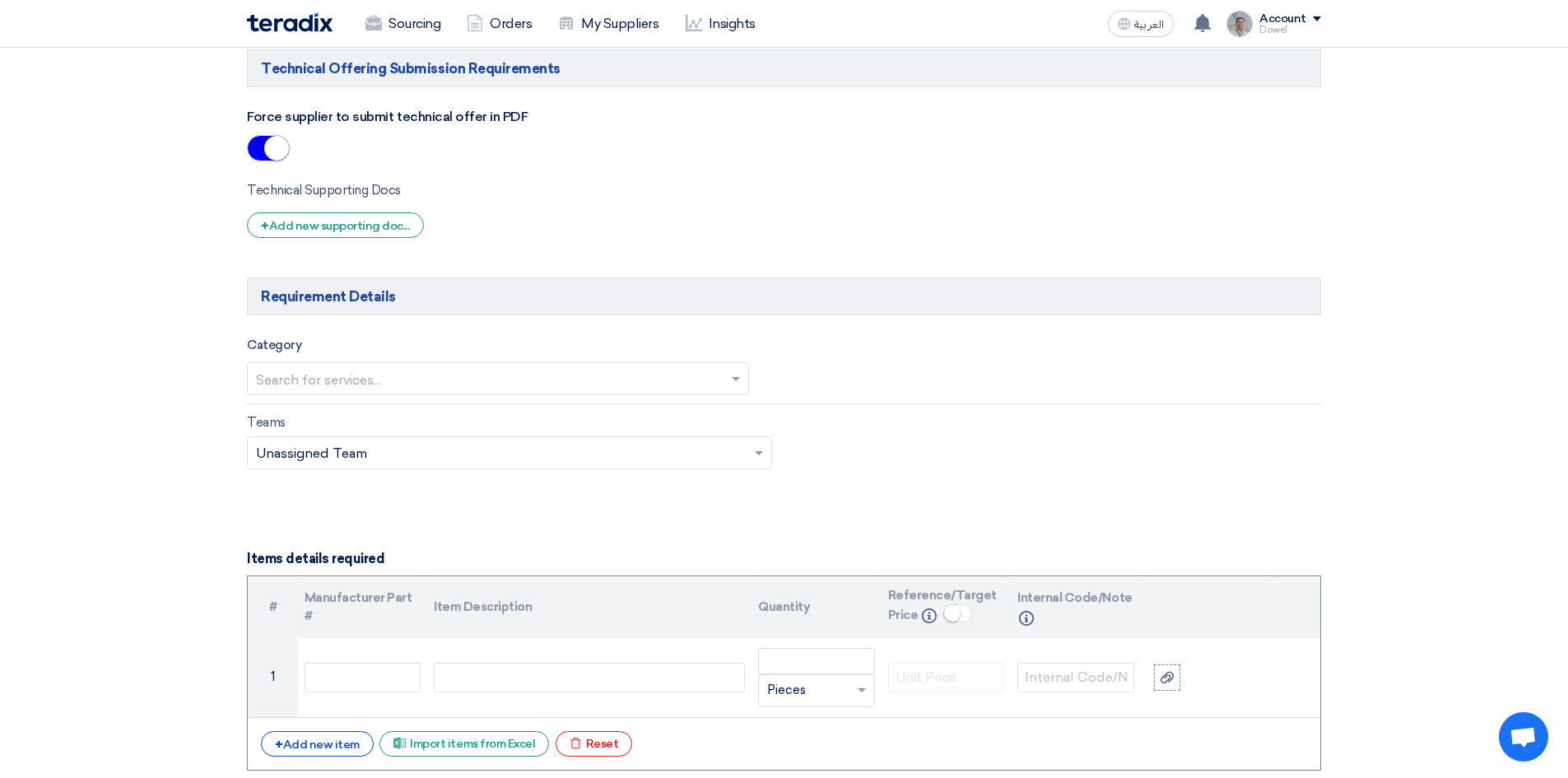
drag, startPoint x: 360, startPoint y: 377, endPoint x: 355, endPoint y: 386, distance: 10.3
click at [359, 377] on input "text" at bounding box center [489, 381] width 467 height 28
drag, startPoint x: 311, startPoint y: 413, endPoint x: 308, endPoint y: 424, distance: 11.4
click at [310, 413] on div "[MEDICAL_DATA]" at bounding box center [497, 411] width 500 height 32
click at [739, 455] on input "text" at bounding box center [500, 456] width 491 height 28
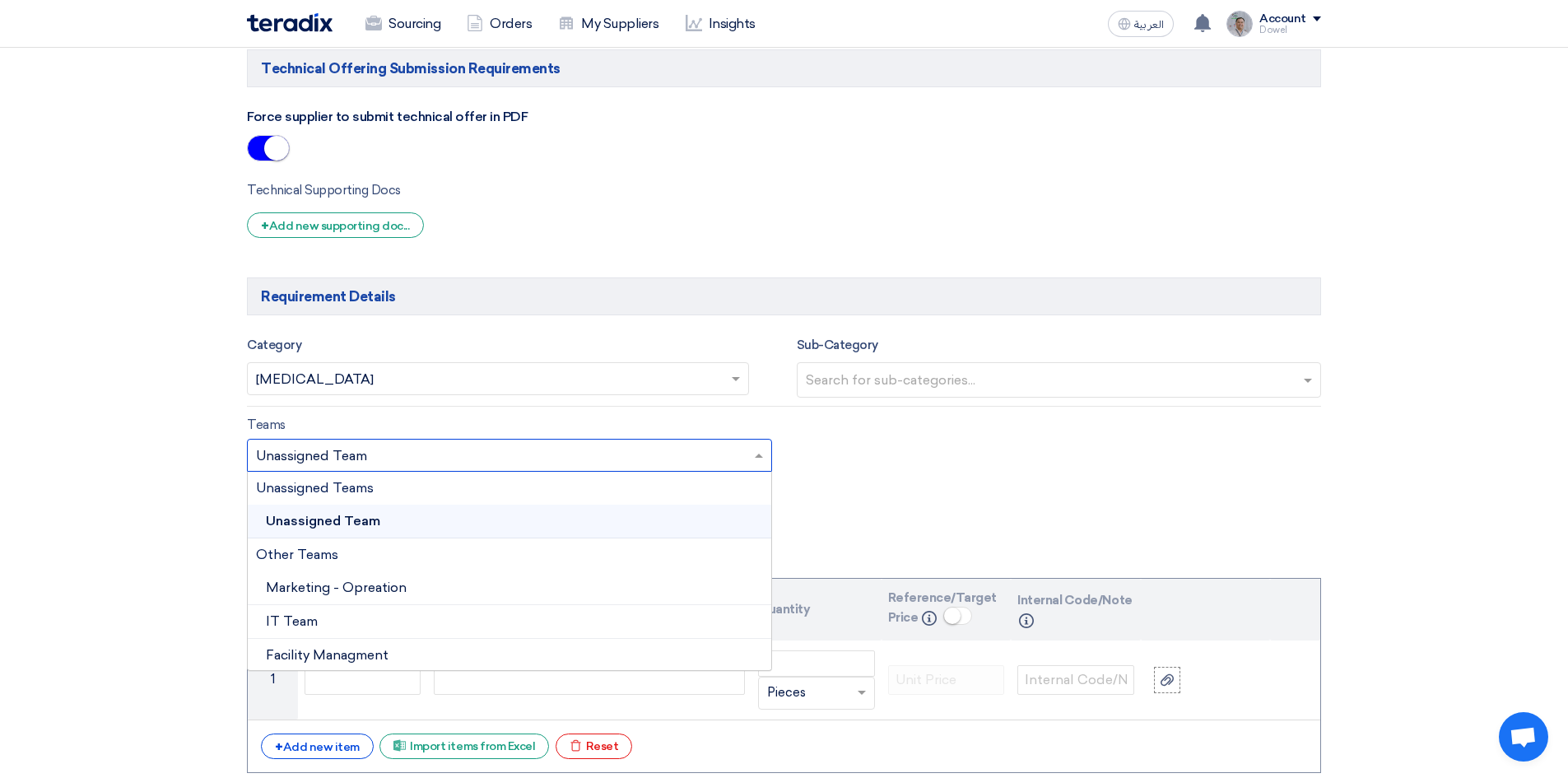
click at [901, 451] on div "Teams Teams.. × Unassigned Team × Unassigned Teams Unassigned Team Other Teams …" at bounding box center [784, 453] width 1098 height 78
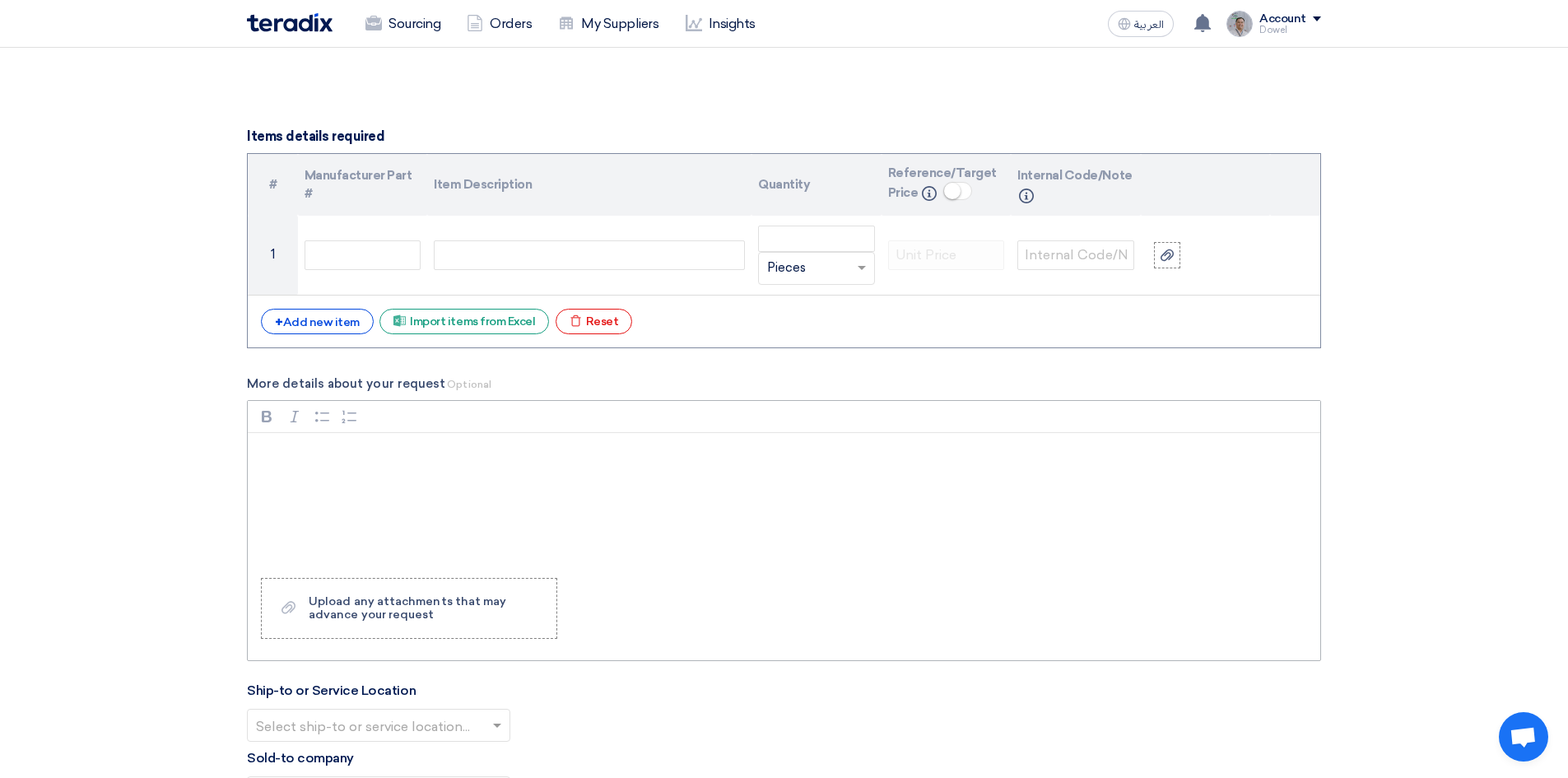
scroll to position [1812, 0]
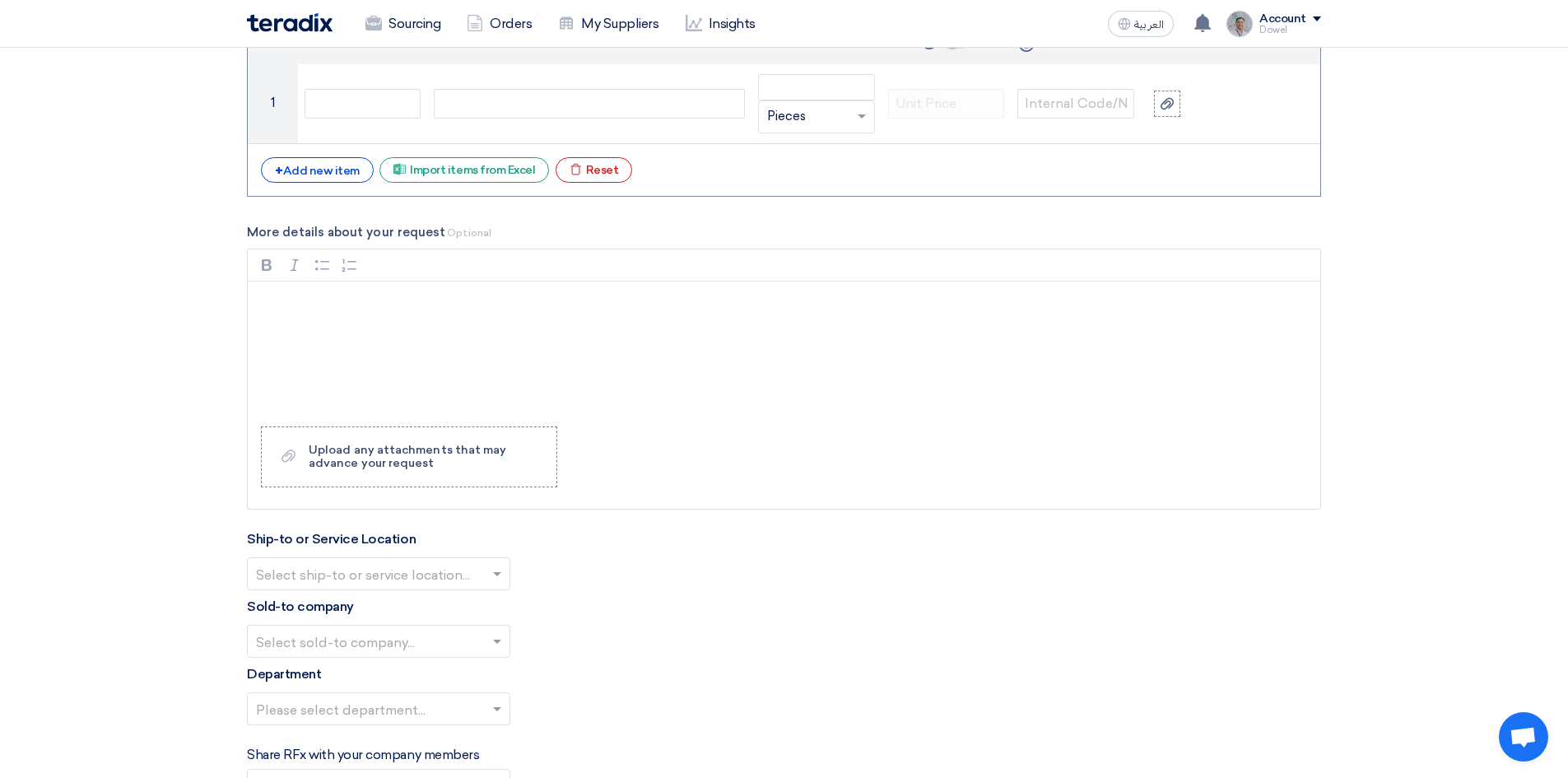
click at [374, 574] on input "text" at bounding box center [370, 575] width 229 height 28
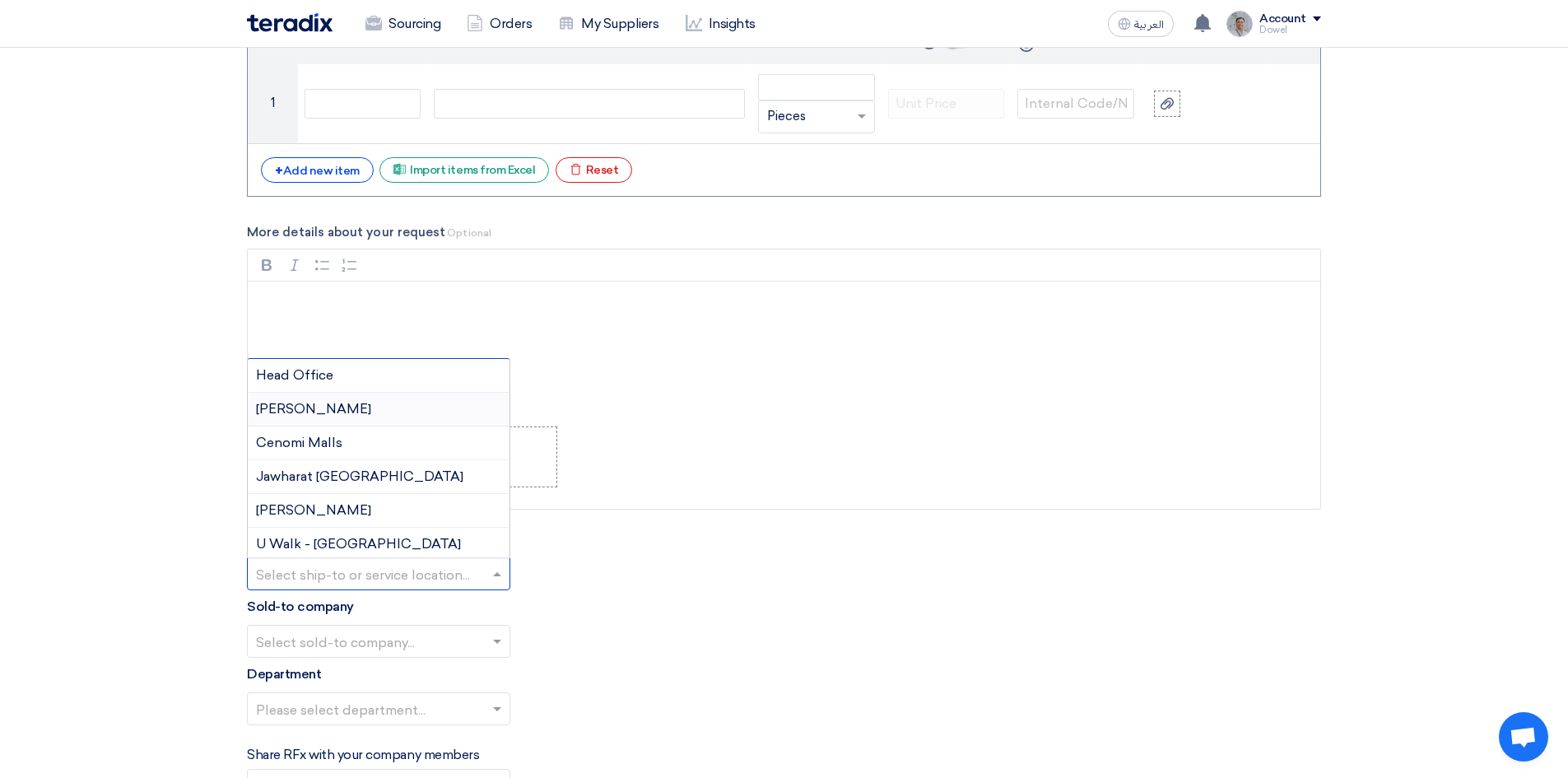
click at [366, 412] on div "[PERSON_NAME]" at bounding box center [378, 409] width 261 height 33
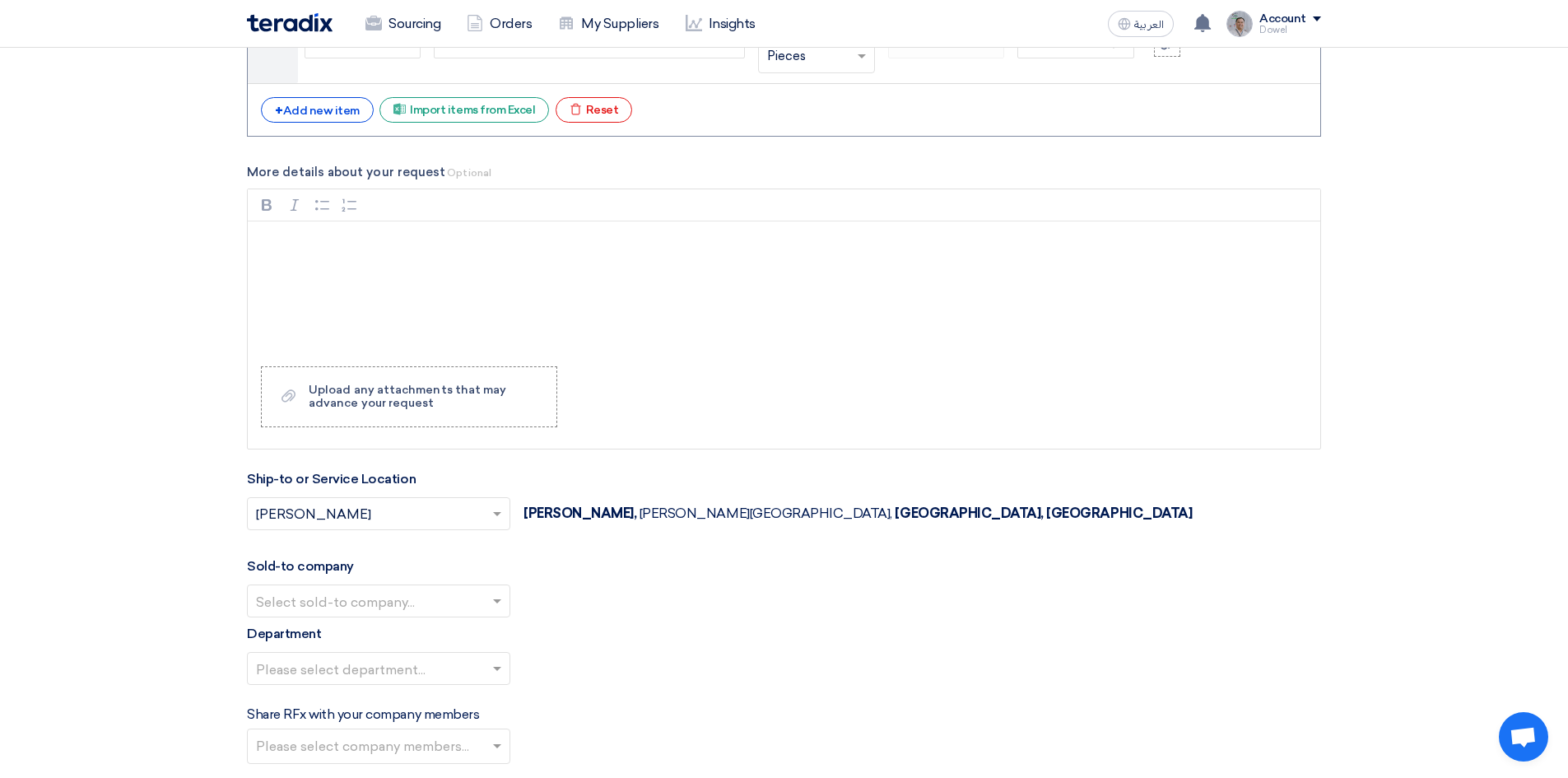
scroll to position [1976, 0]
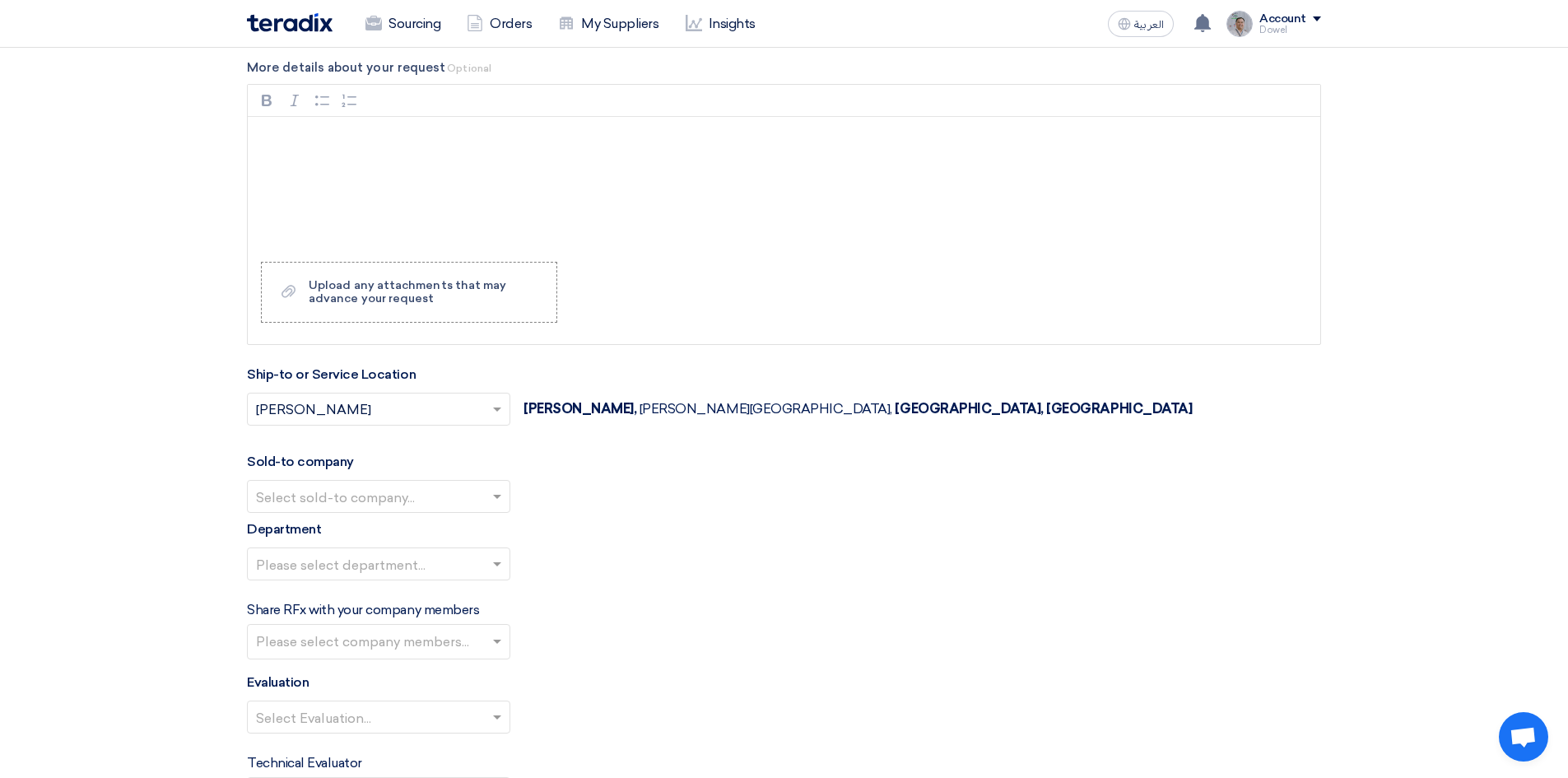
click at [478, 503] on input "text" at bounding box center [370, 498] width 229 height 28
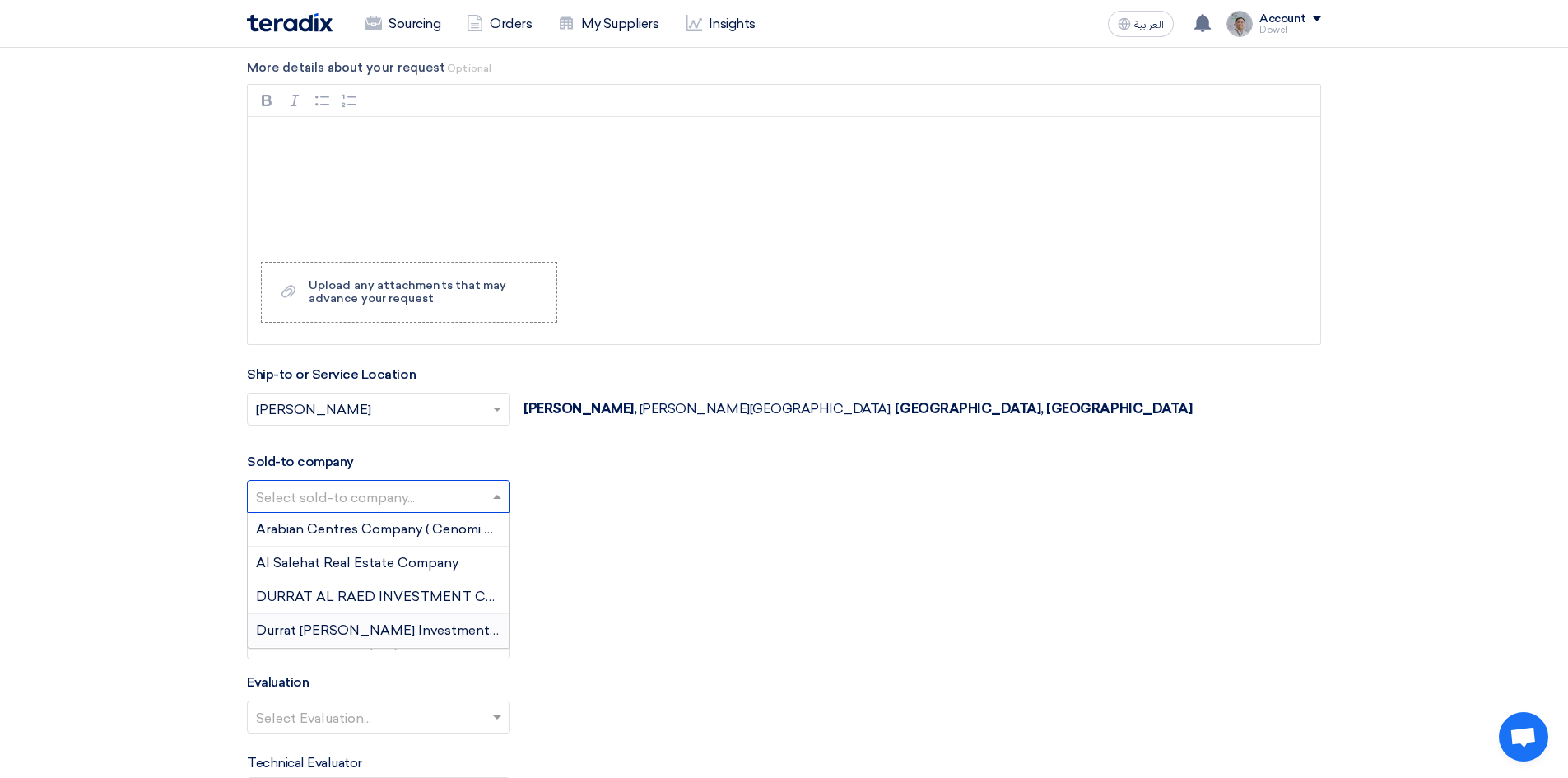
click at [370, 630] on span "Durrat [PERSON_NAME] Investment Company" at bounding box center [404, 630] width 298 height 16
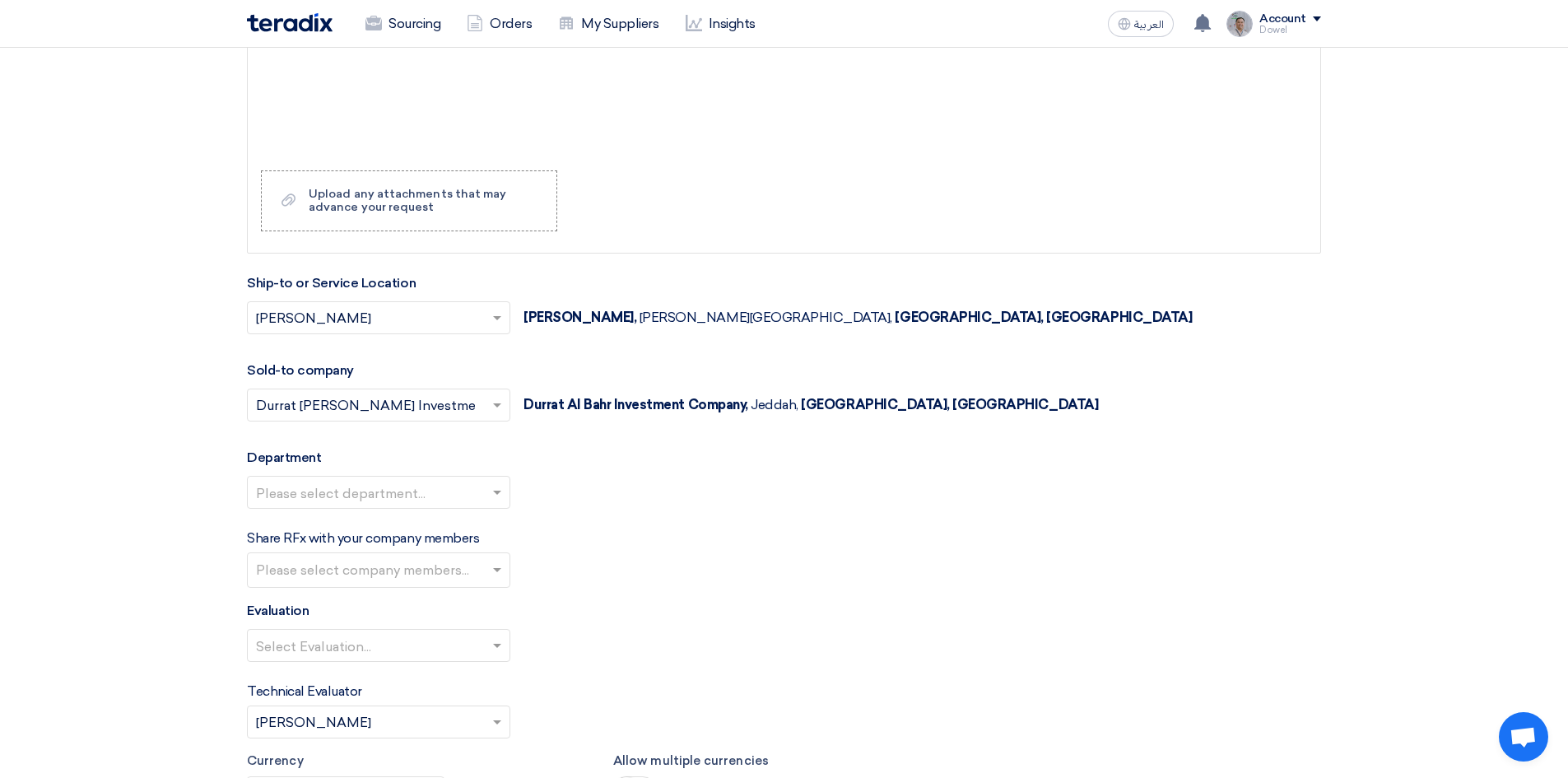
scroll to position [2223, 0]
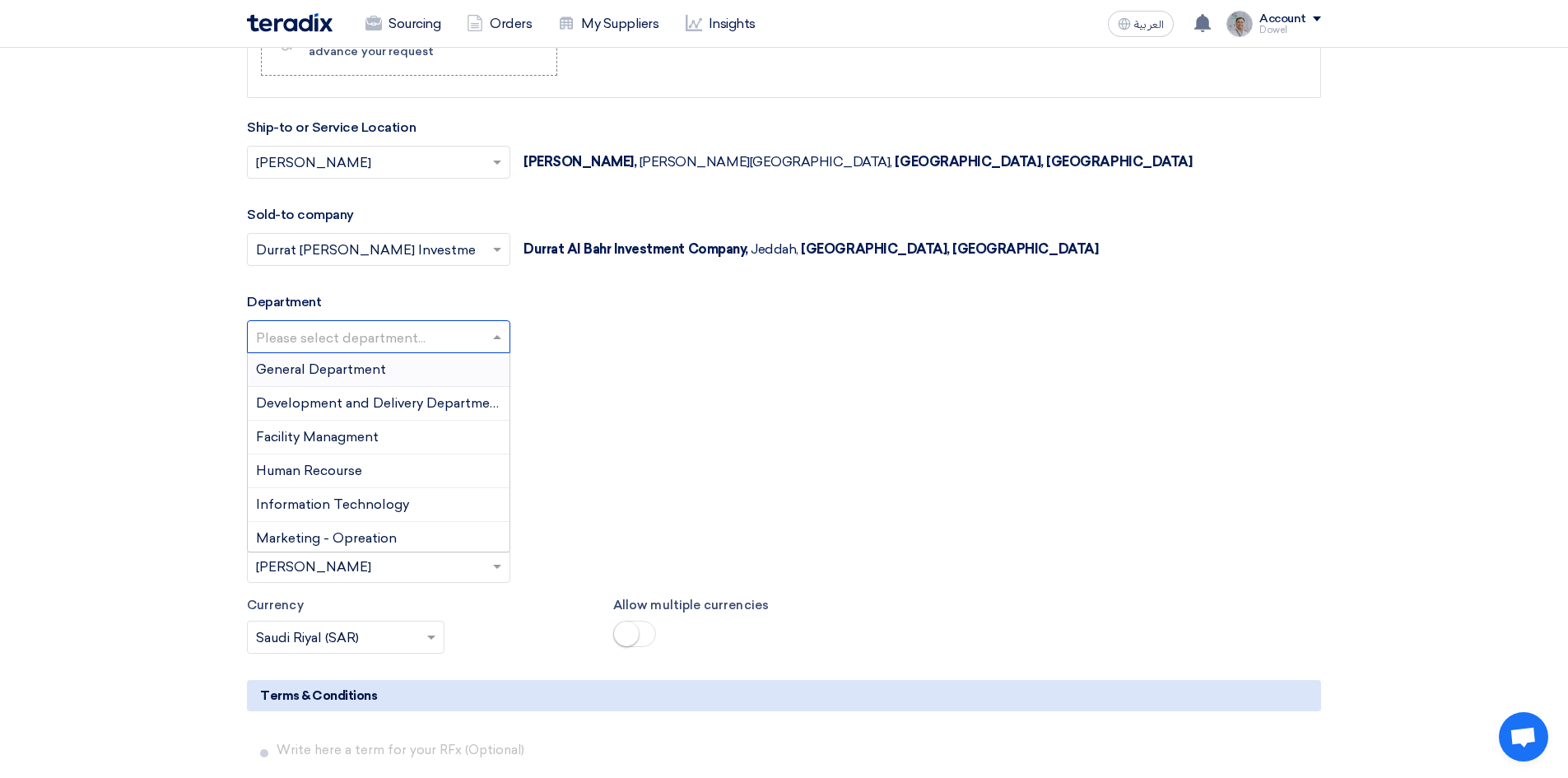
click at [492, 341] on span at bounding box center [498, 336] width 21 height 20
click at [378, 407] on span "Development and Delivery Department" at bounding box center [379, 403] width 248 height 16
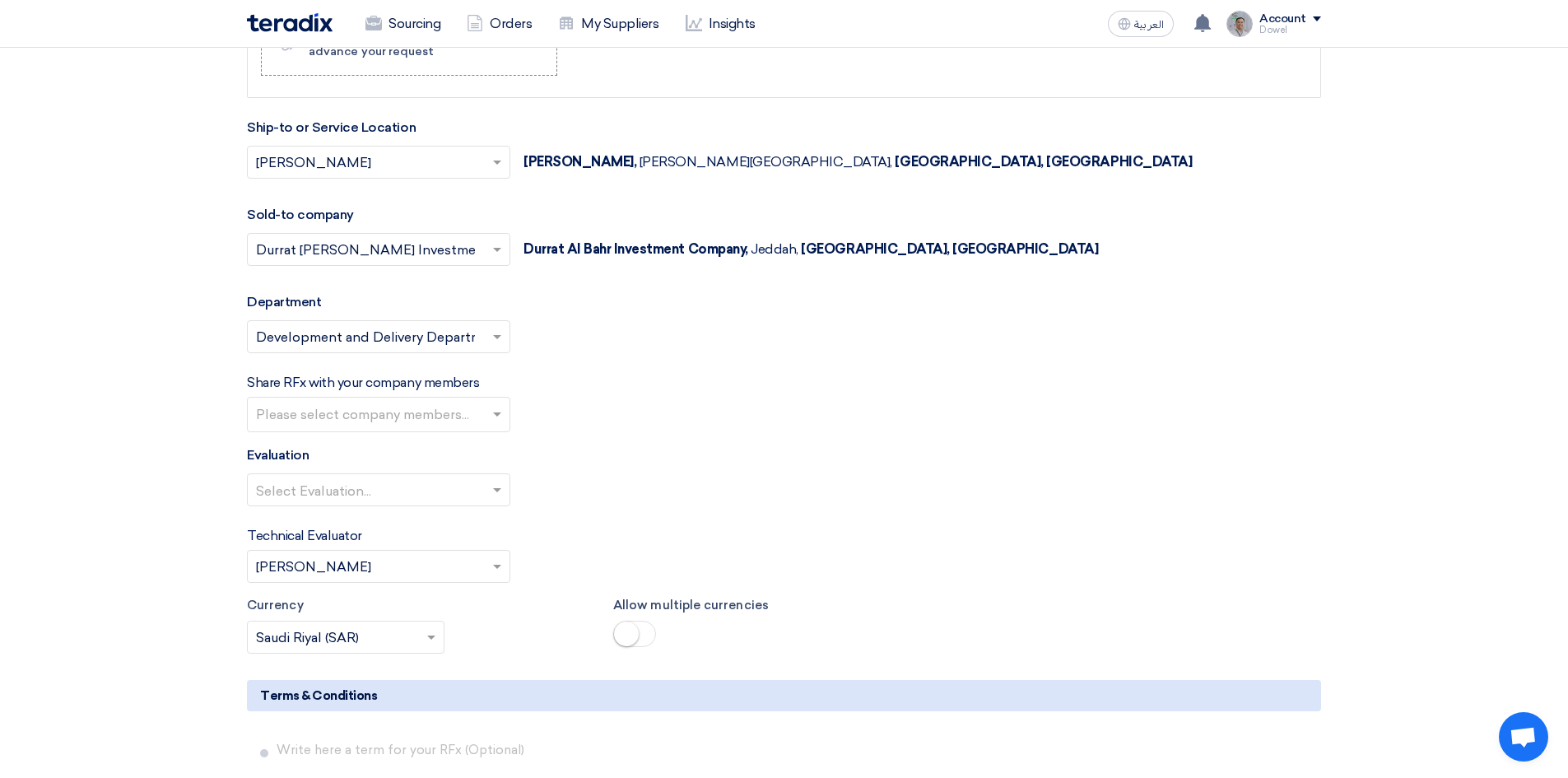
click at [478, 414] on input "text" at bounding box center [380, 416] width 250 height 28
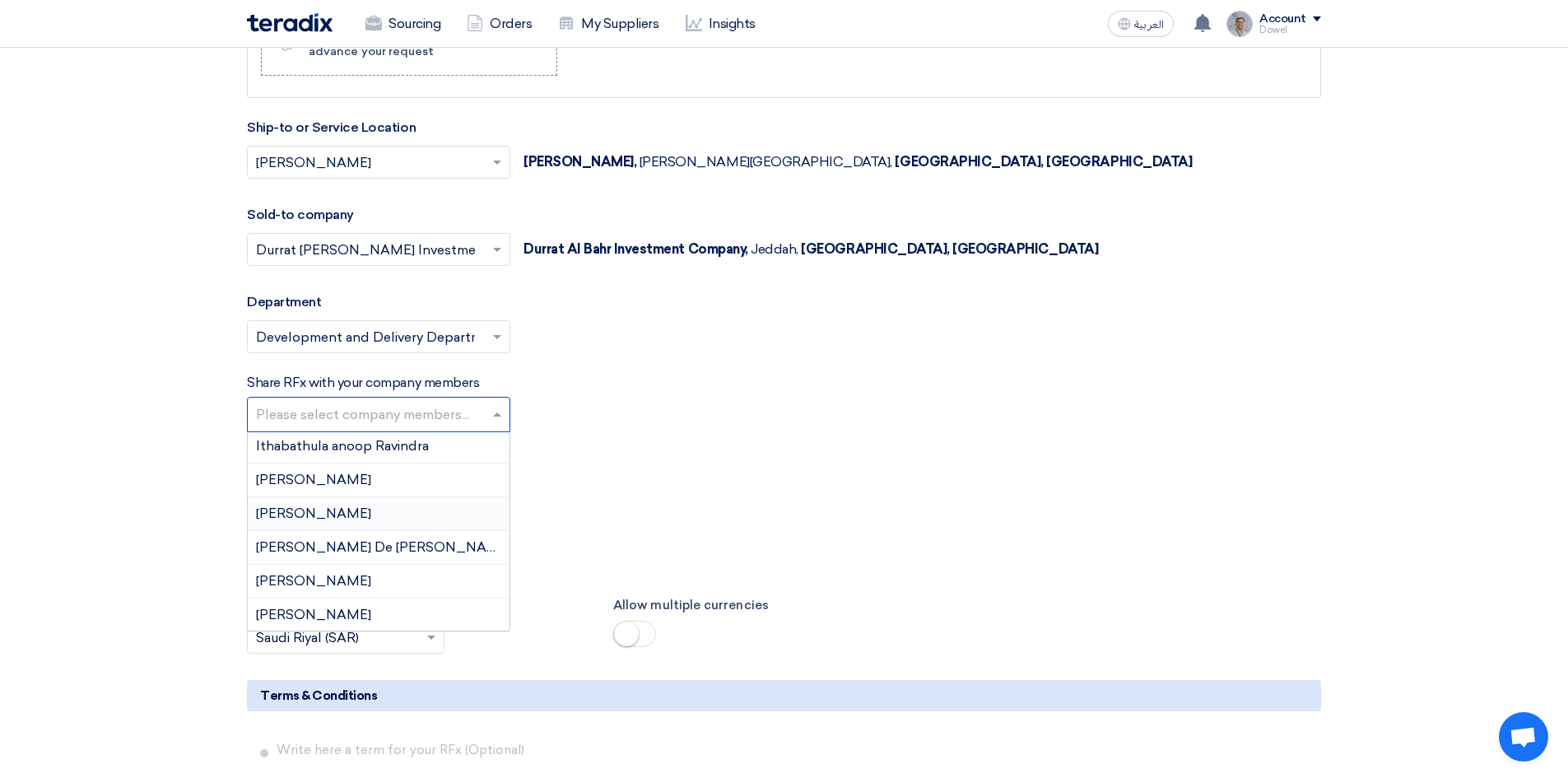
scroll to position [659, 0]
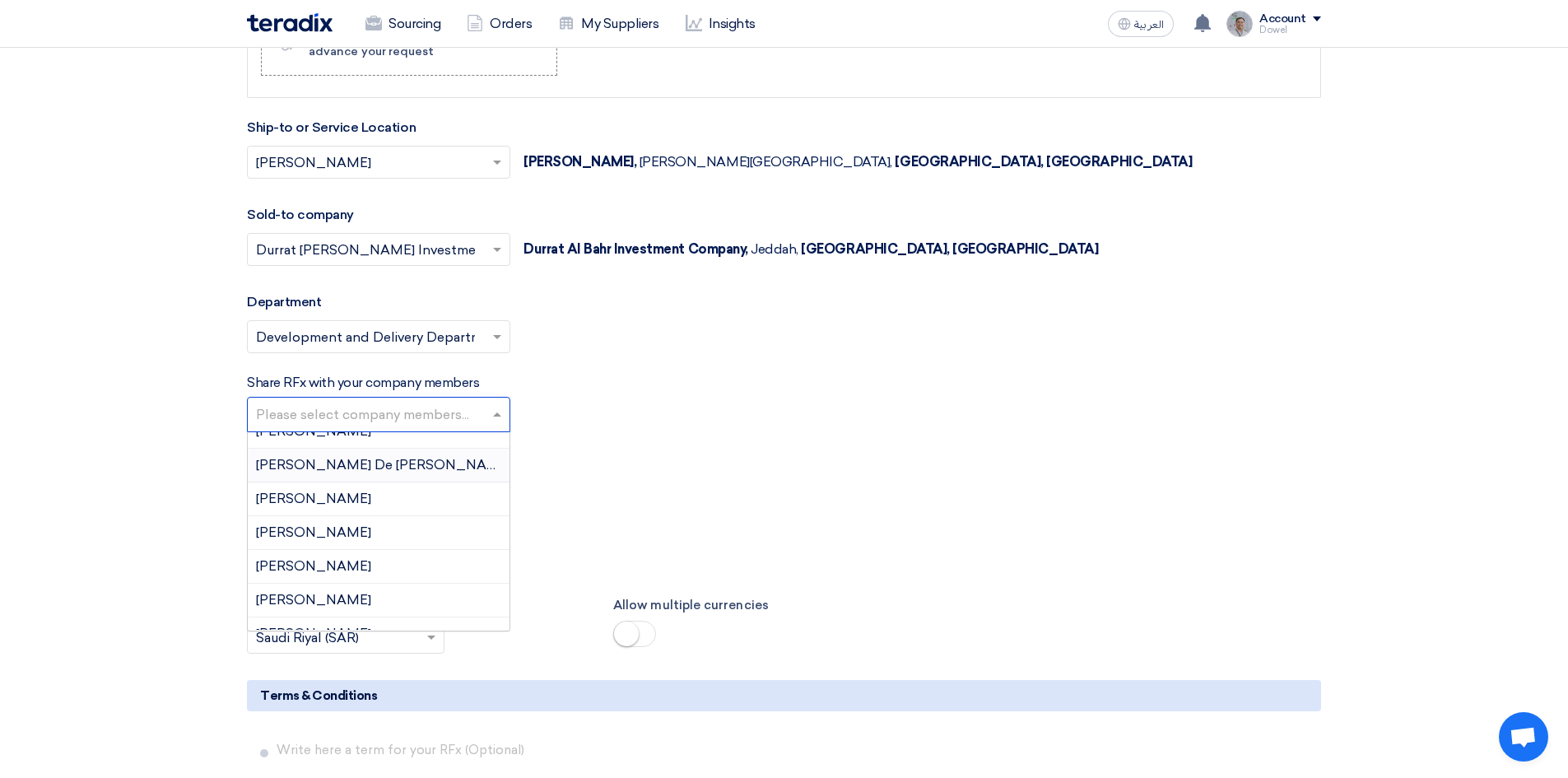
click at [381, 467] on div "[PERSON_NAME] De [PERSON_NAME]" at bounding box center [378, 465] width 261 height 33
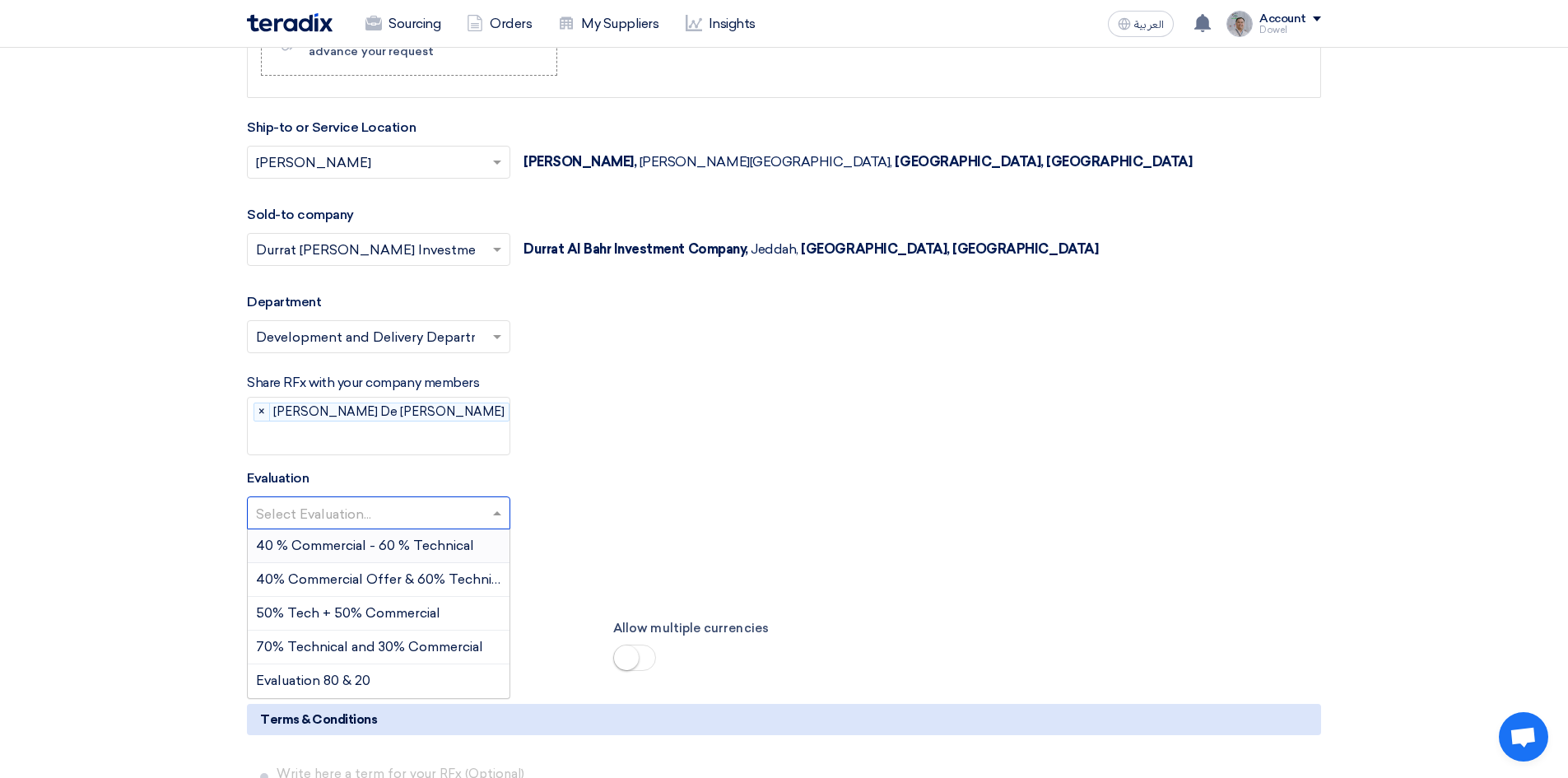
click at [367, 502] on input "text" at bounding box center [370, 515] width 229 height 28
click at [349, 605] on span "50% Tech + 50% Commercial" at bounding box center [348, 613] width 185 height 16
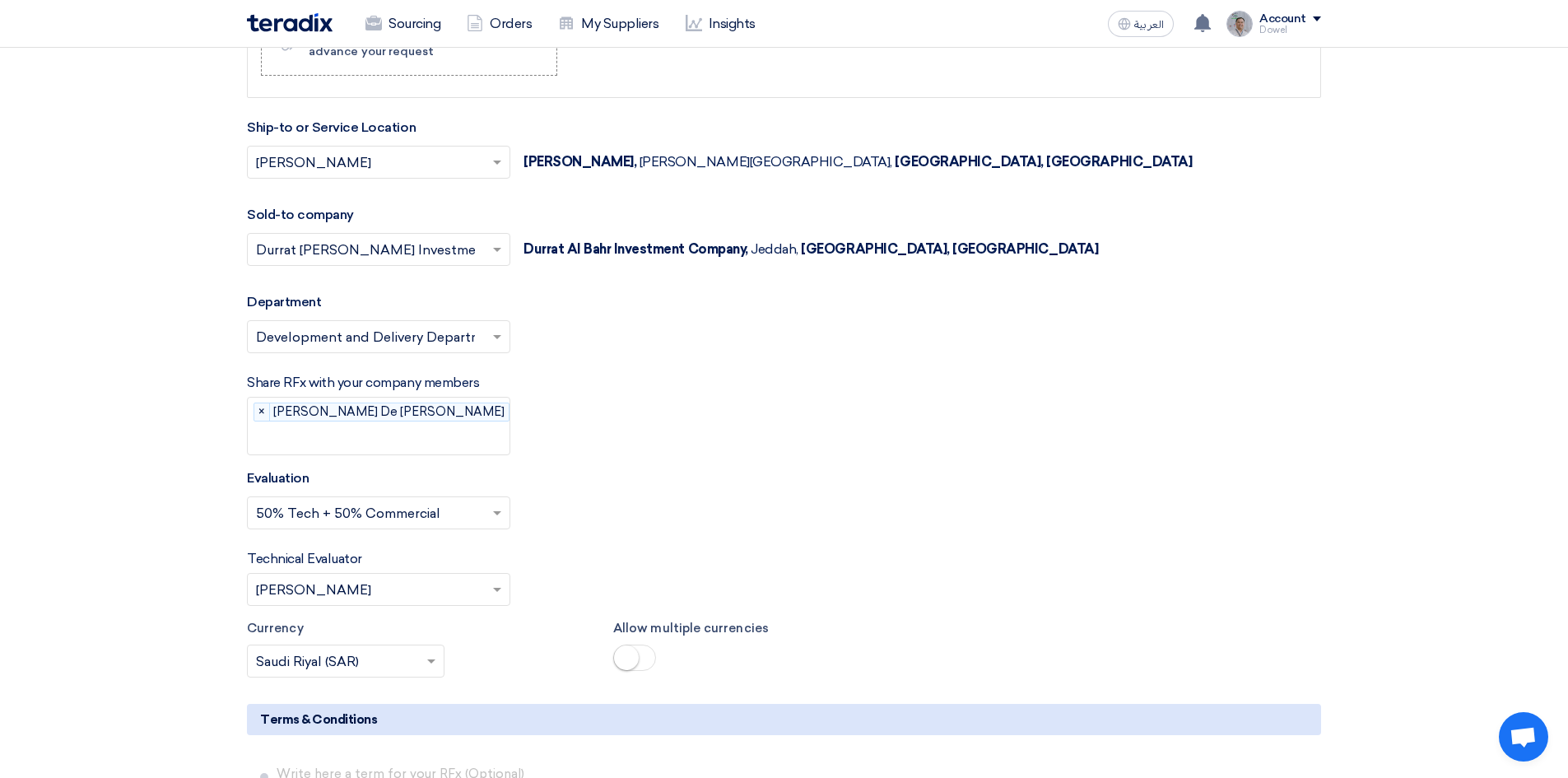
click at [449, 426] on input "text" at bounding box center [392, 440] width 274 height 28
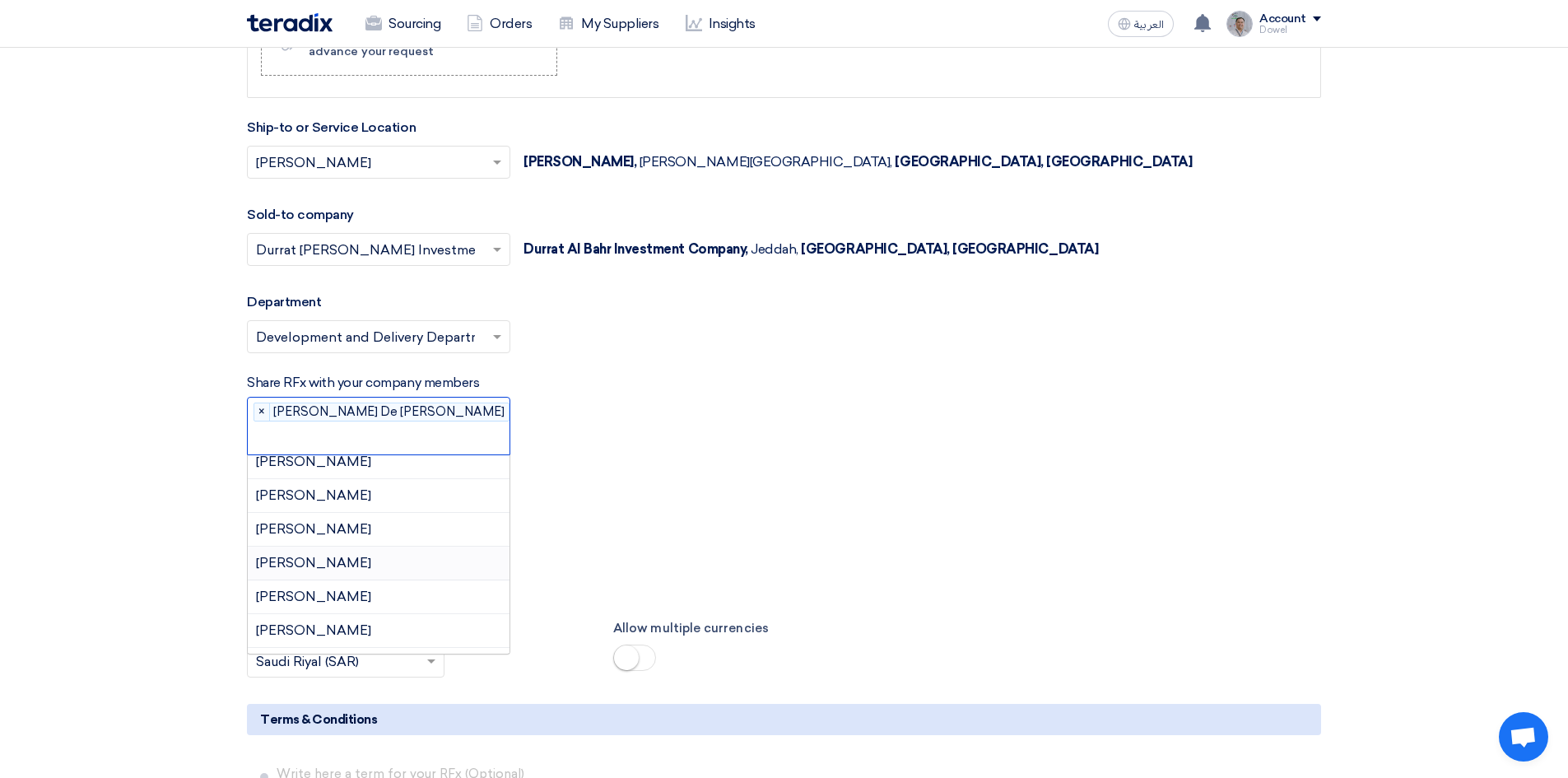
scroll to position [1018, 0]
click at [363, 552] on div "[PERSON_NAME]" at bounding box center [378, 569] width 261 height 33
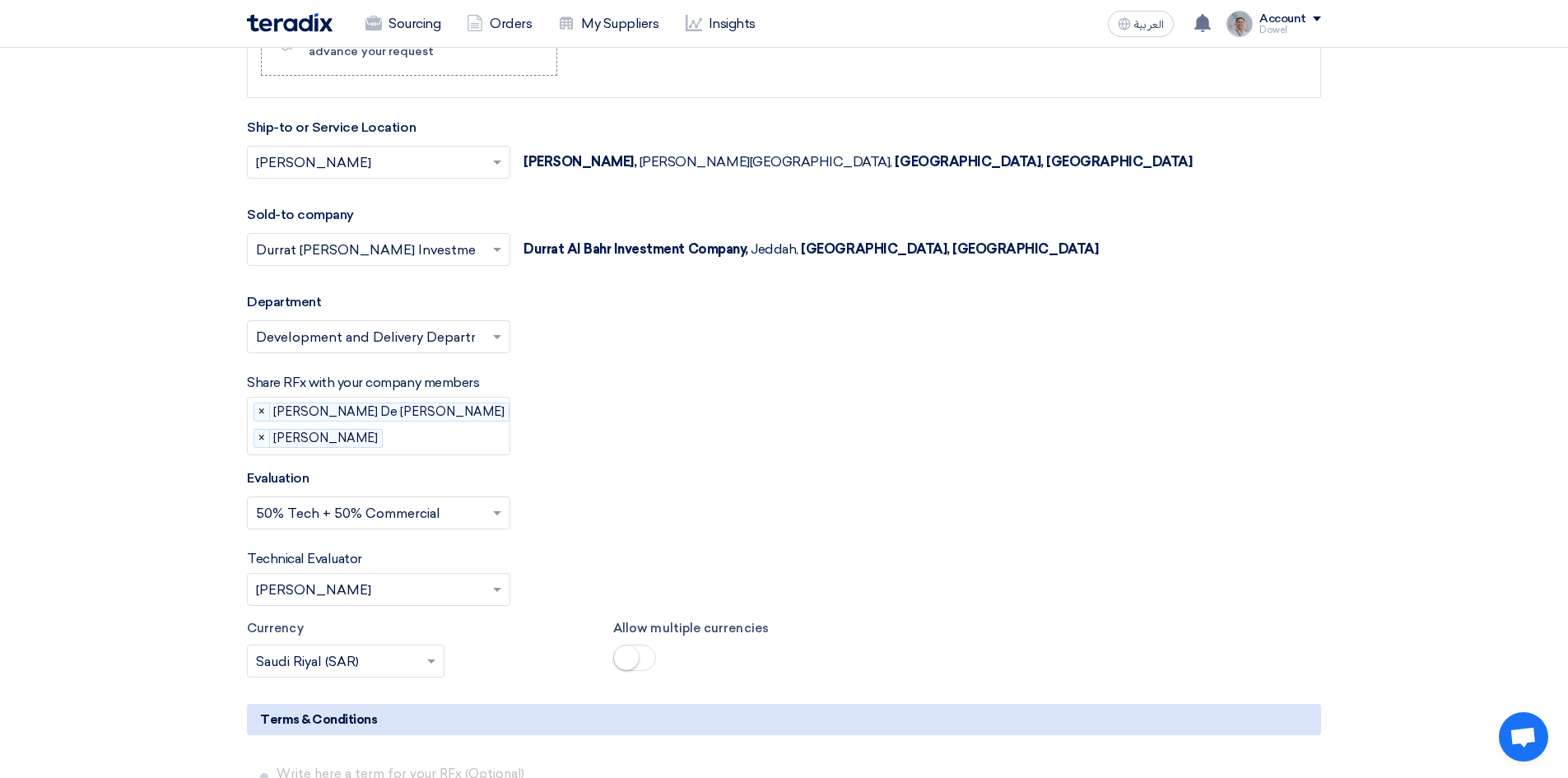
click at [412, 443] on input "text" at bounding box center [459, 440] width 141 height 28
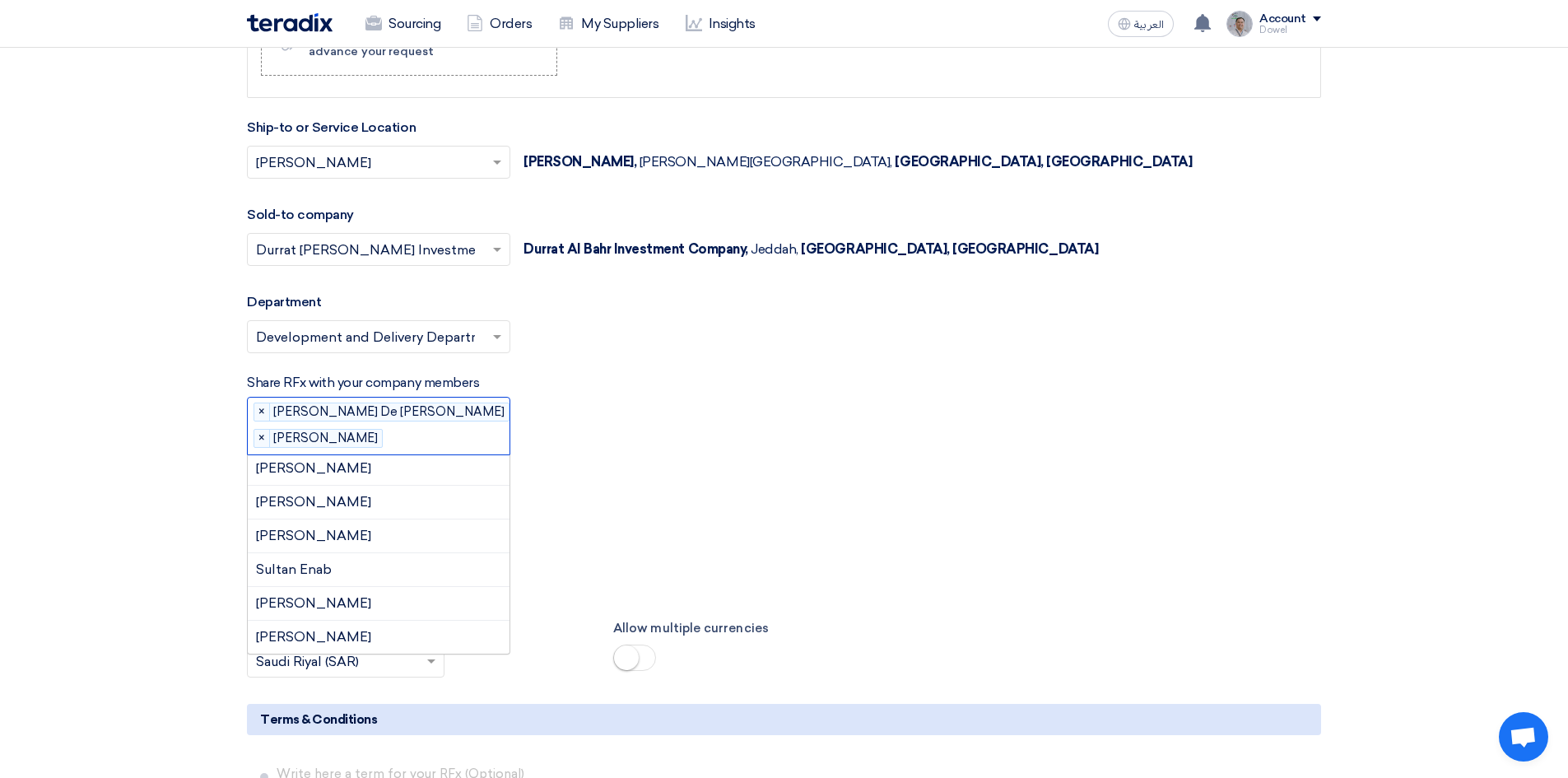
scroll to position [1152, 0]
click at [360, 568] on div "Sultan Enab" at bounding box center [378, 569] width 261 height 33
click at [485, 441] on input "text" at bounding box center [507, 440] width 45 height 28
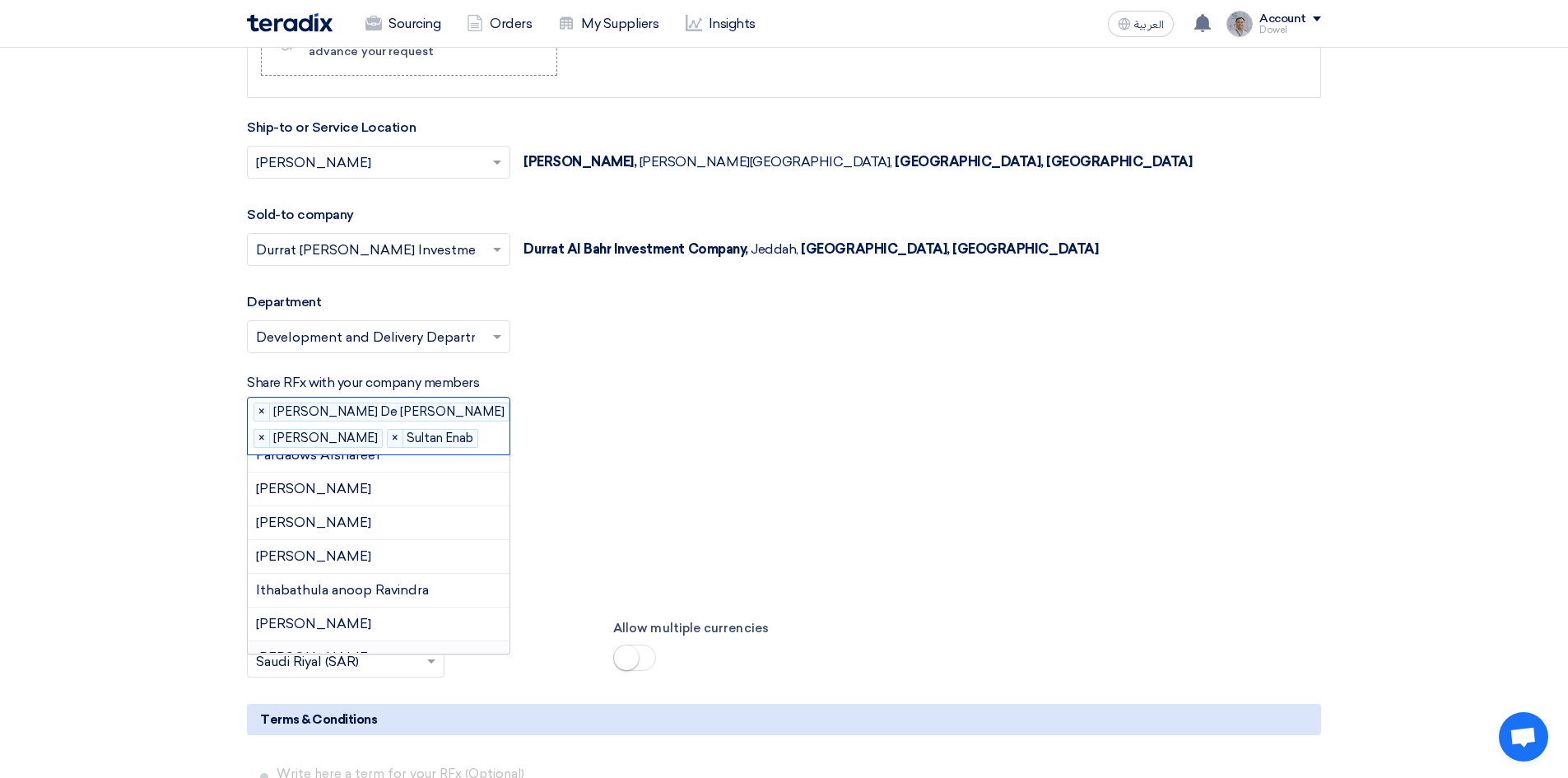
scroll to position [411, 0]
click at [354, 569] on div "[PERSON_NAME]" at bounding box center [378, 568] width 261 height 33
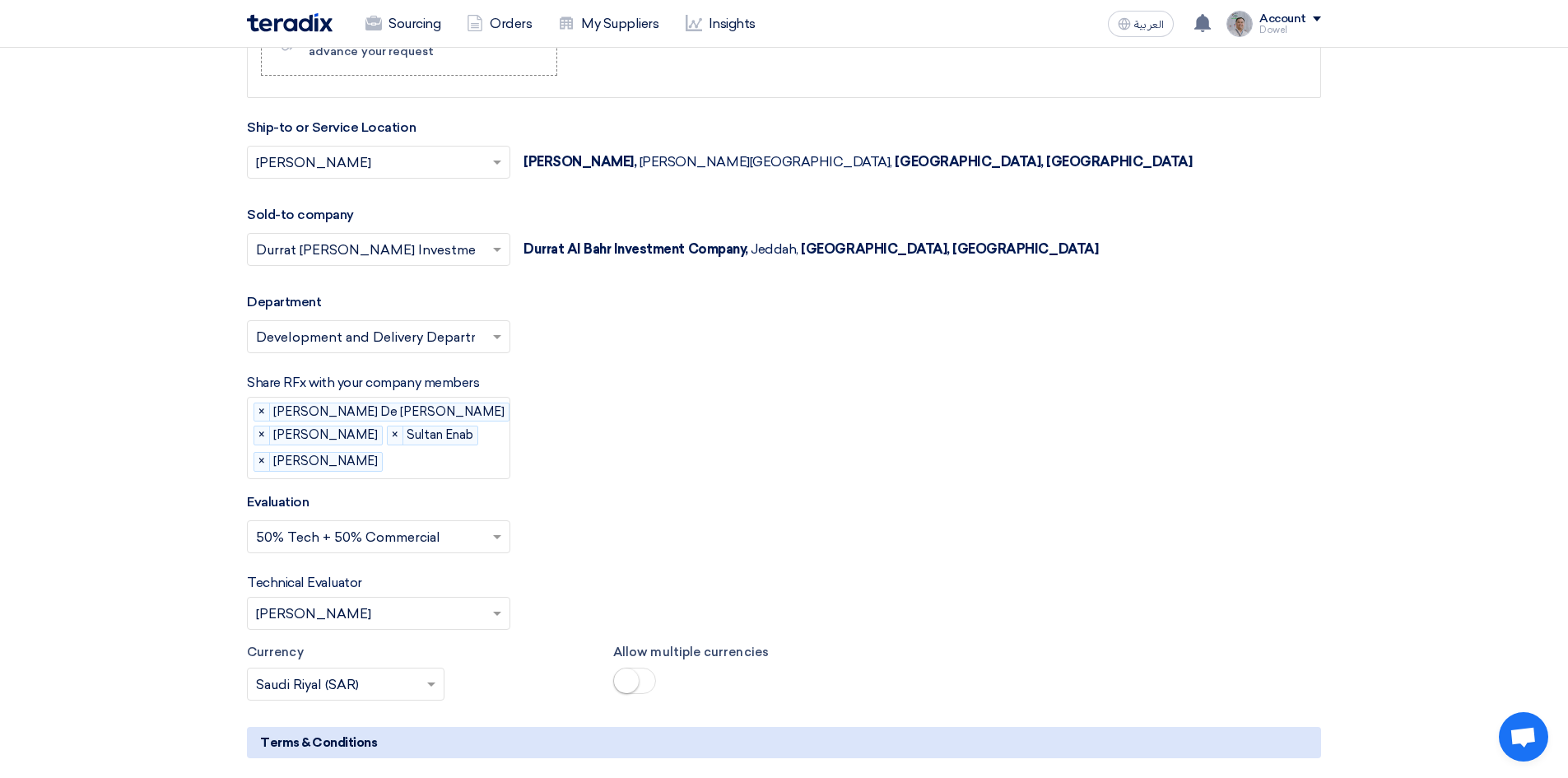
click at [442, 470] on input "text" at bounding box center [459, 463] width 141 height 28
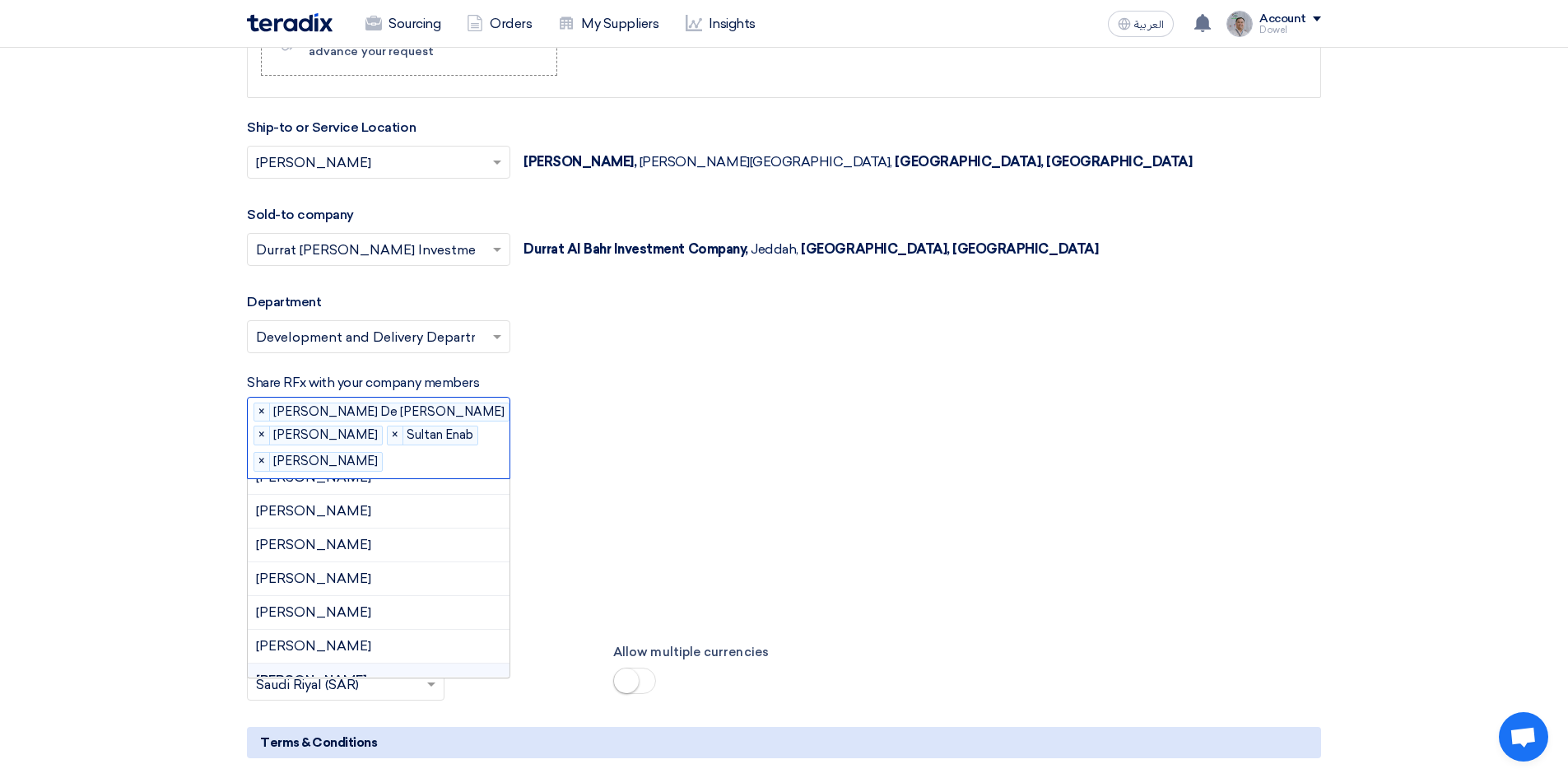
scroll to position [935, 0]
click at [367, 509] on span "[PERSON_NAME]" at bounding box center [313, 506] width 115 height 16
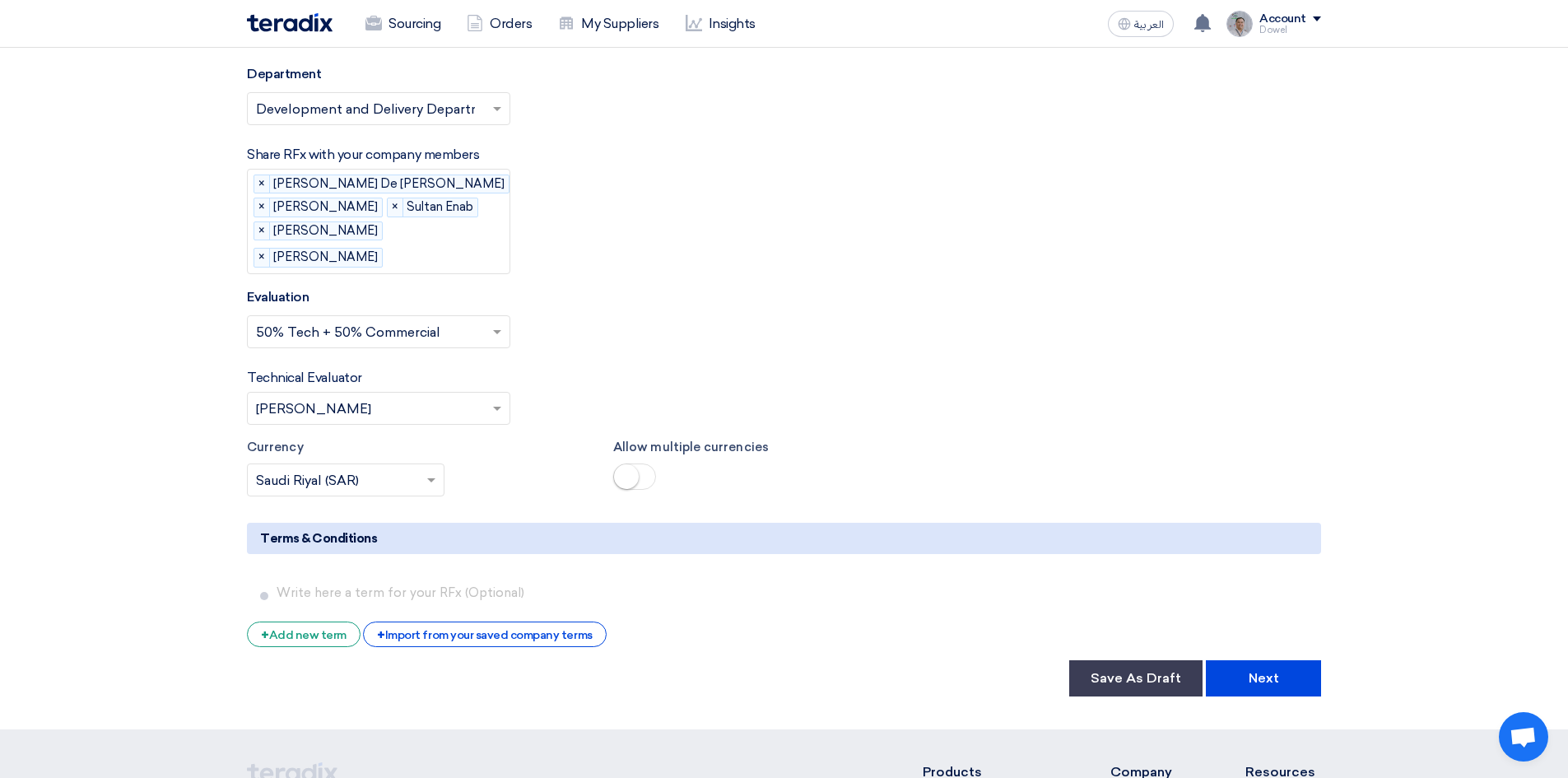
scroll to position [2470, 0]
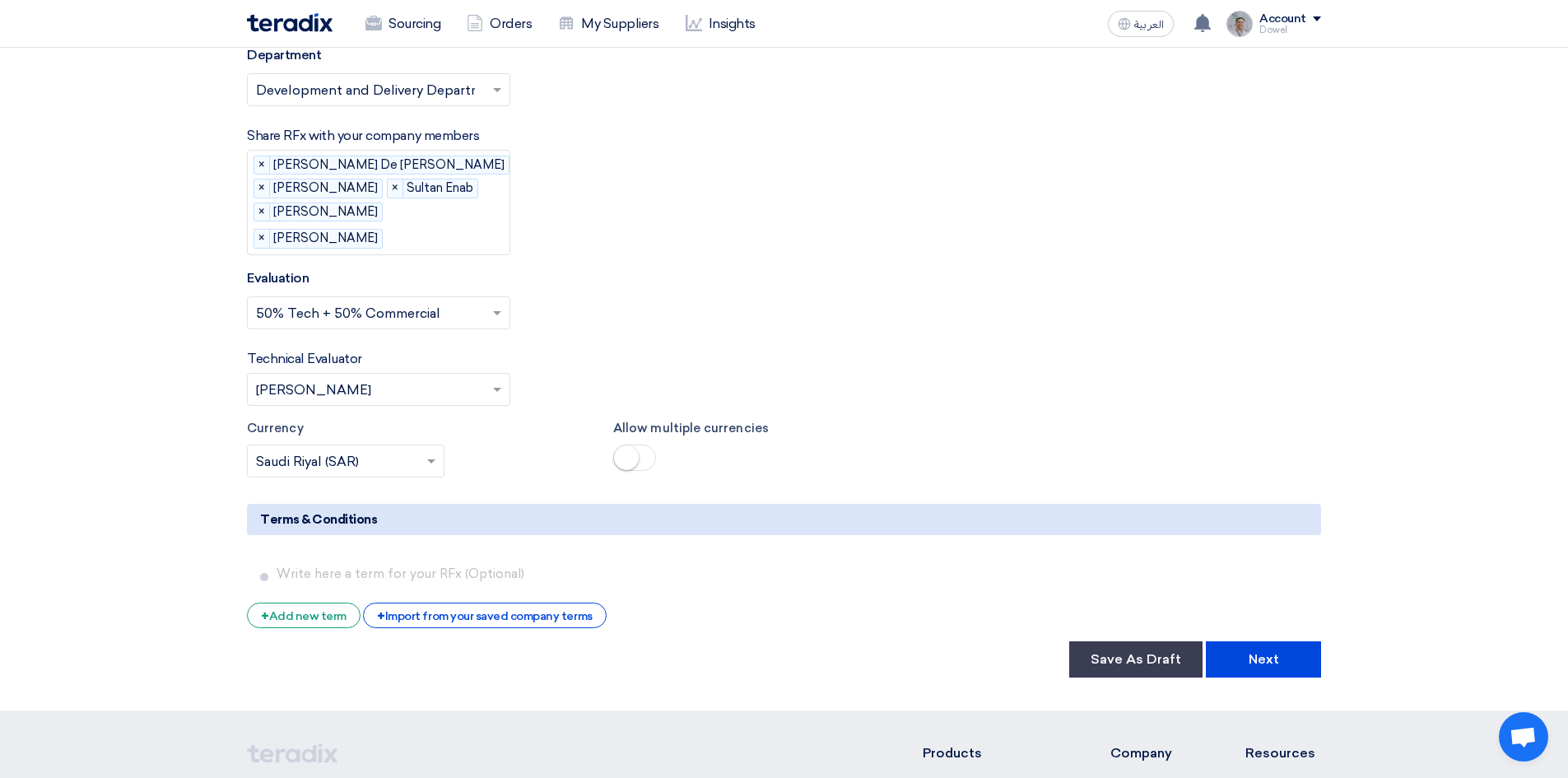
click at [403, 390] on input "text" at bounding box center [370, 391] width 229 height 28
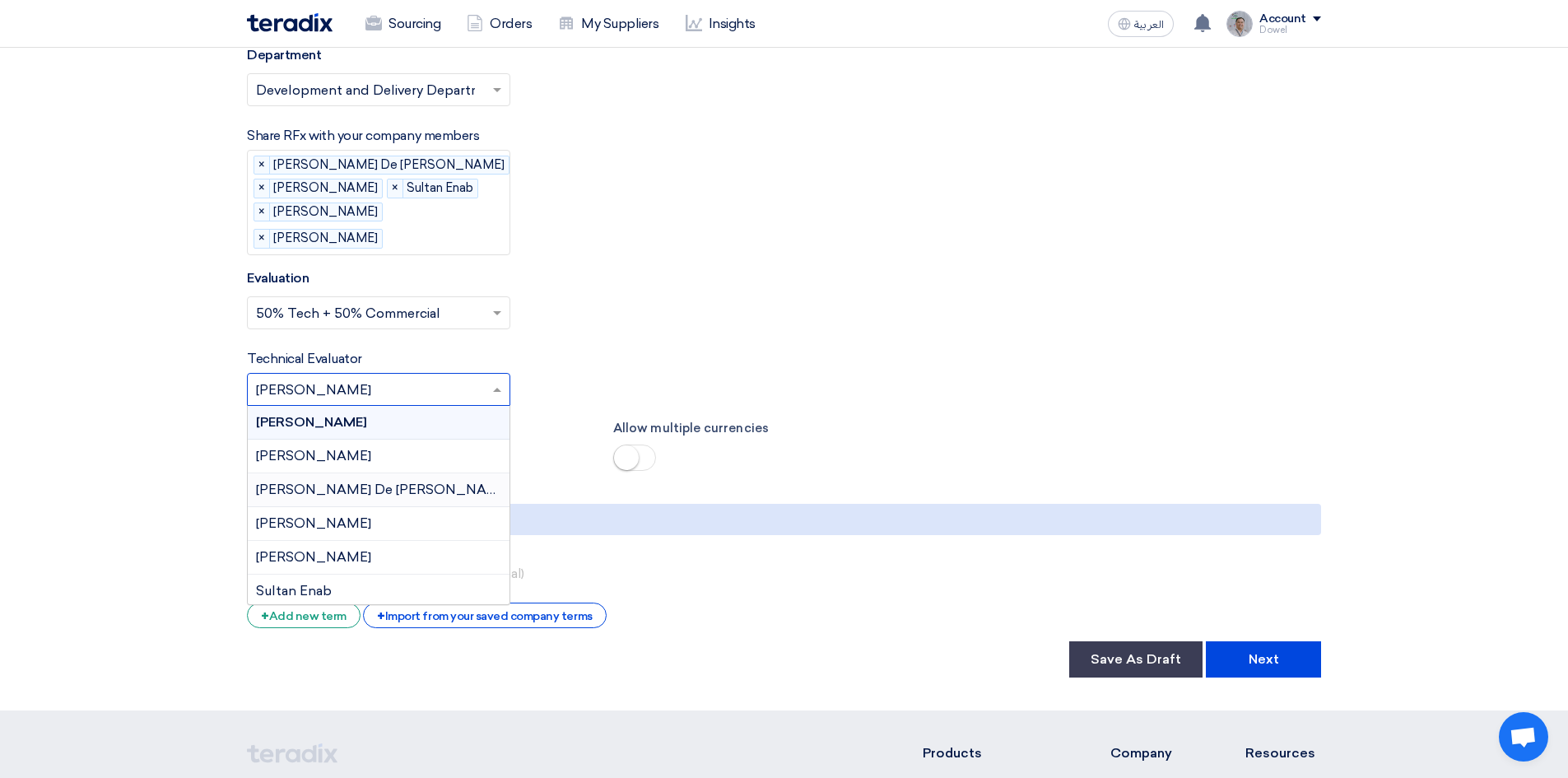
click at [351, 492] on span "[PERSON_NAME] De [PERSON_NAME]" at bounding box center [382, 490] width 255 height 16
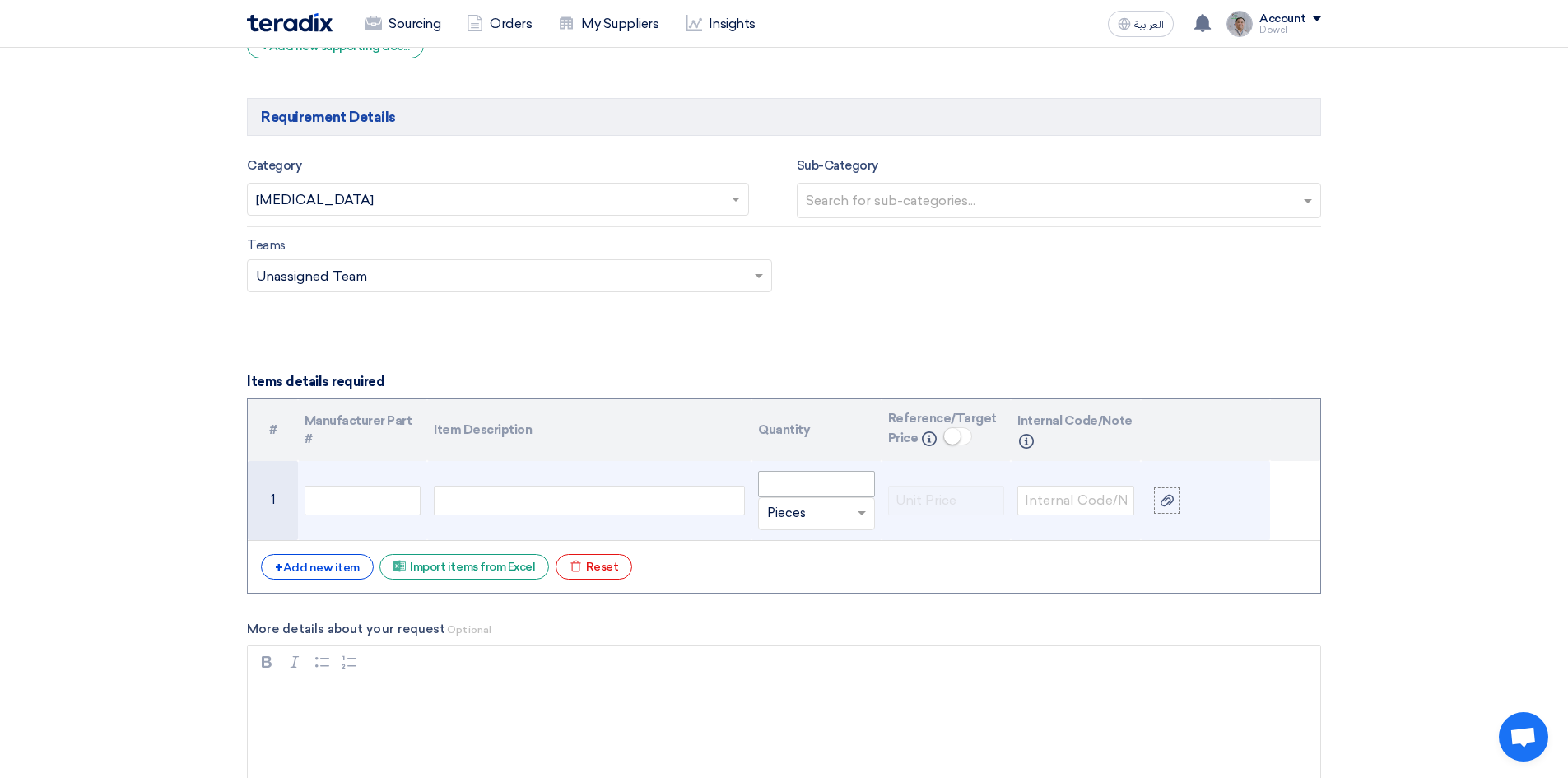
scroll to position [1539, 0]
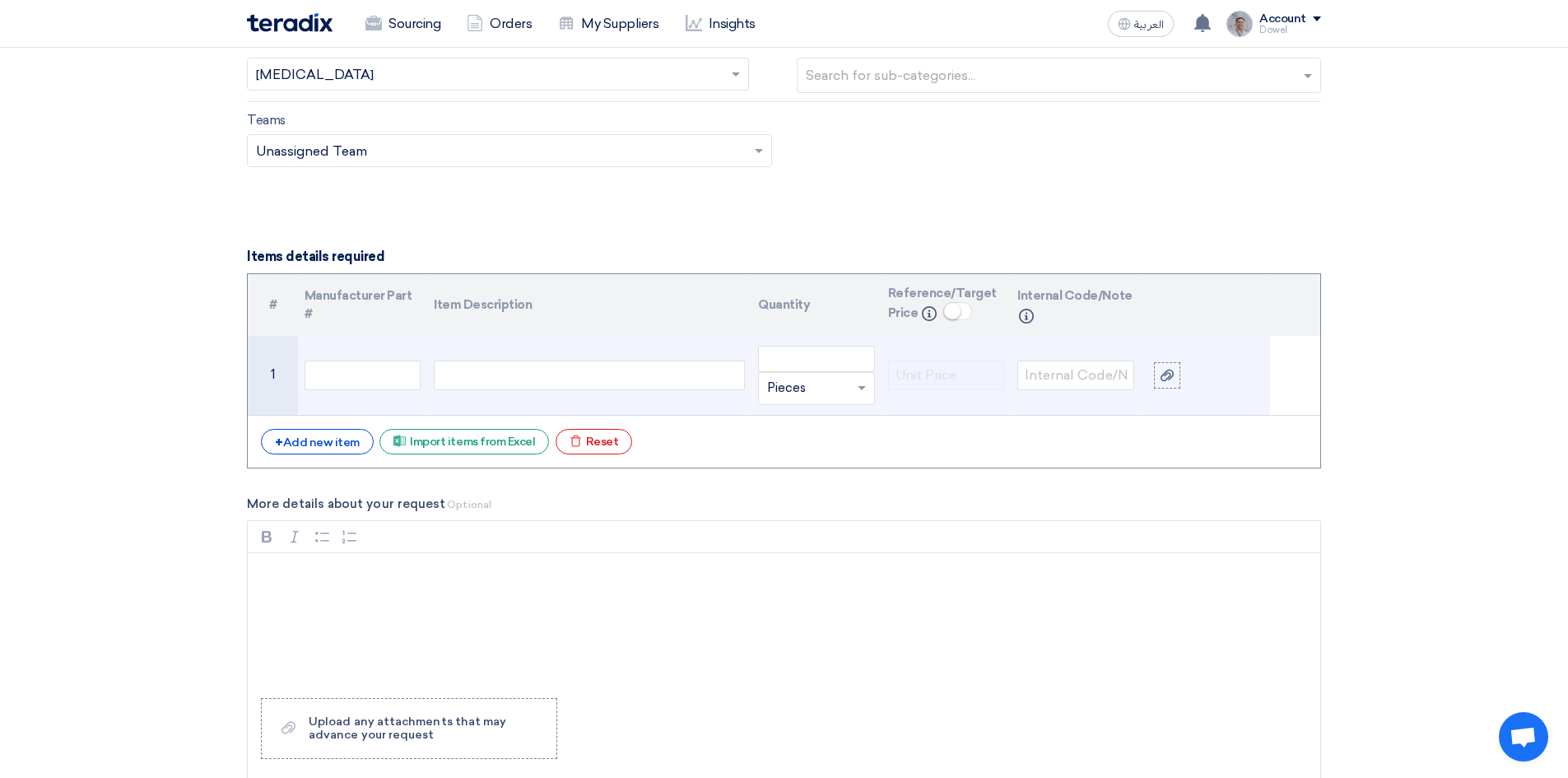
click at [515, 375] on div at bounding box center [589, 376] width 311 height 30
drag, startPoint x: 576, startPoint y: 372, endPoint x: 353, endPoint y: 357, distance: 223.5
click at [353, 357] on tr "1 Supply and Install of Unit × Pieces" at bounding box center [784, 376] width 1073 height 80
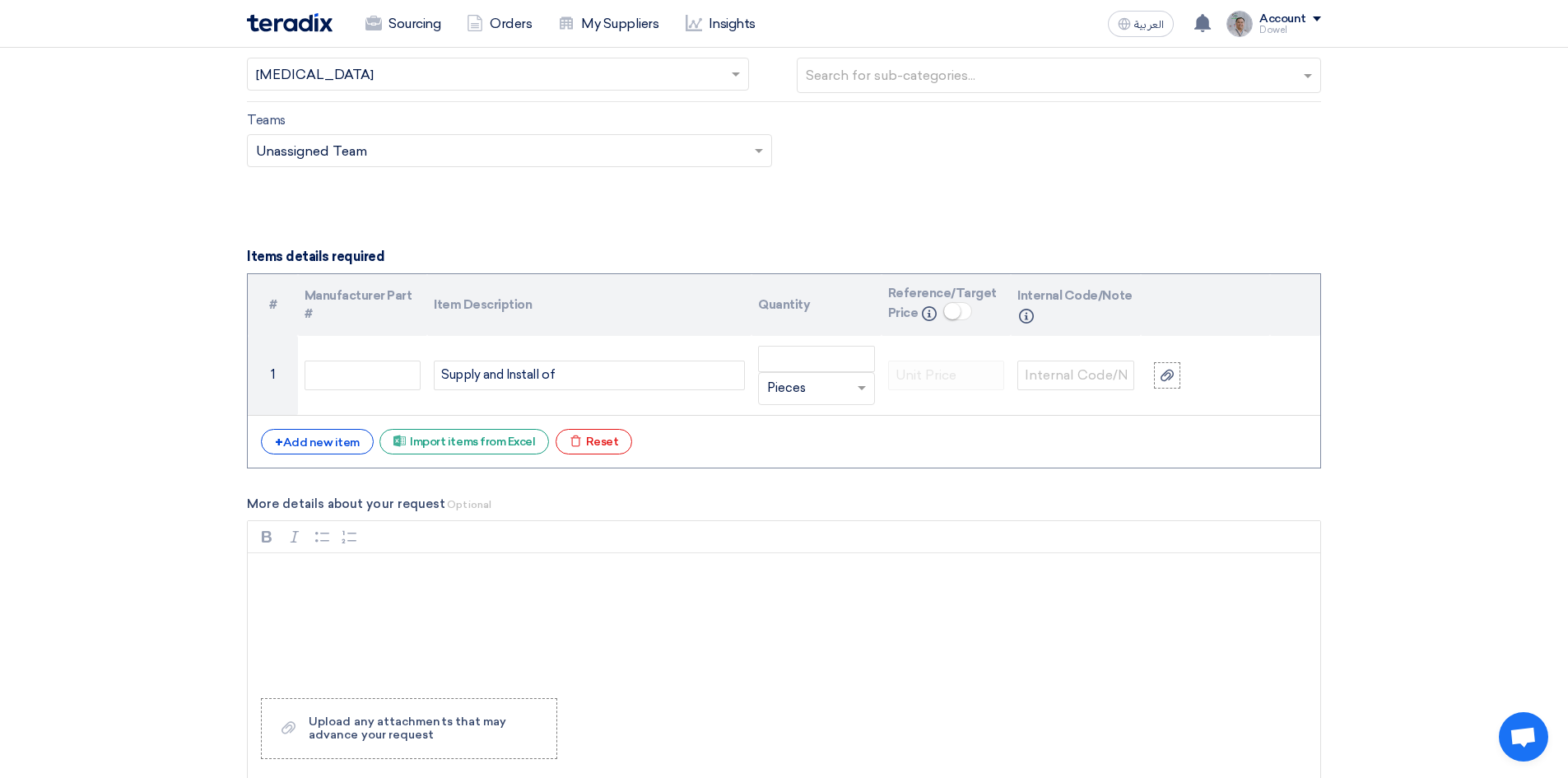
scroll to position [1531, 0]
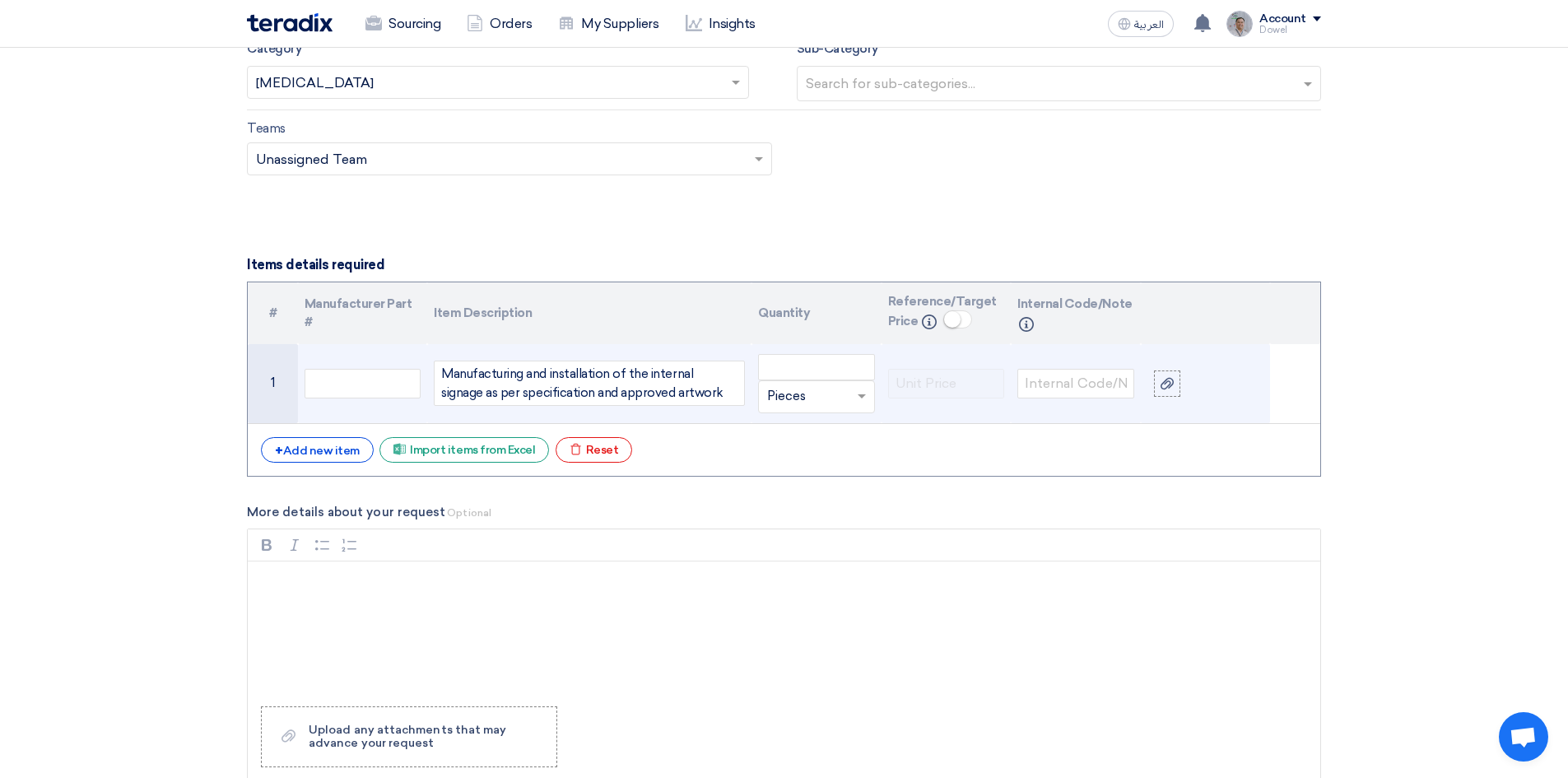
click at [686, 375] on div "Manufacturing and installation of the internal signage as per specification and…" at bounding box center [589, 384] width 311 height 45
click at [523, 396] on div "Manufacturing and installation of the internal wall signage as per specificatio…" at bounding box center [589, 384] width 311 height 45
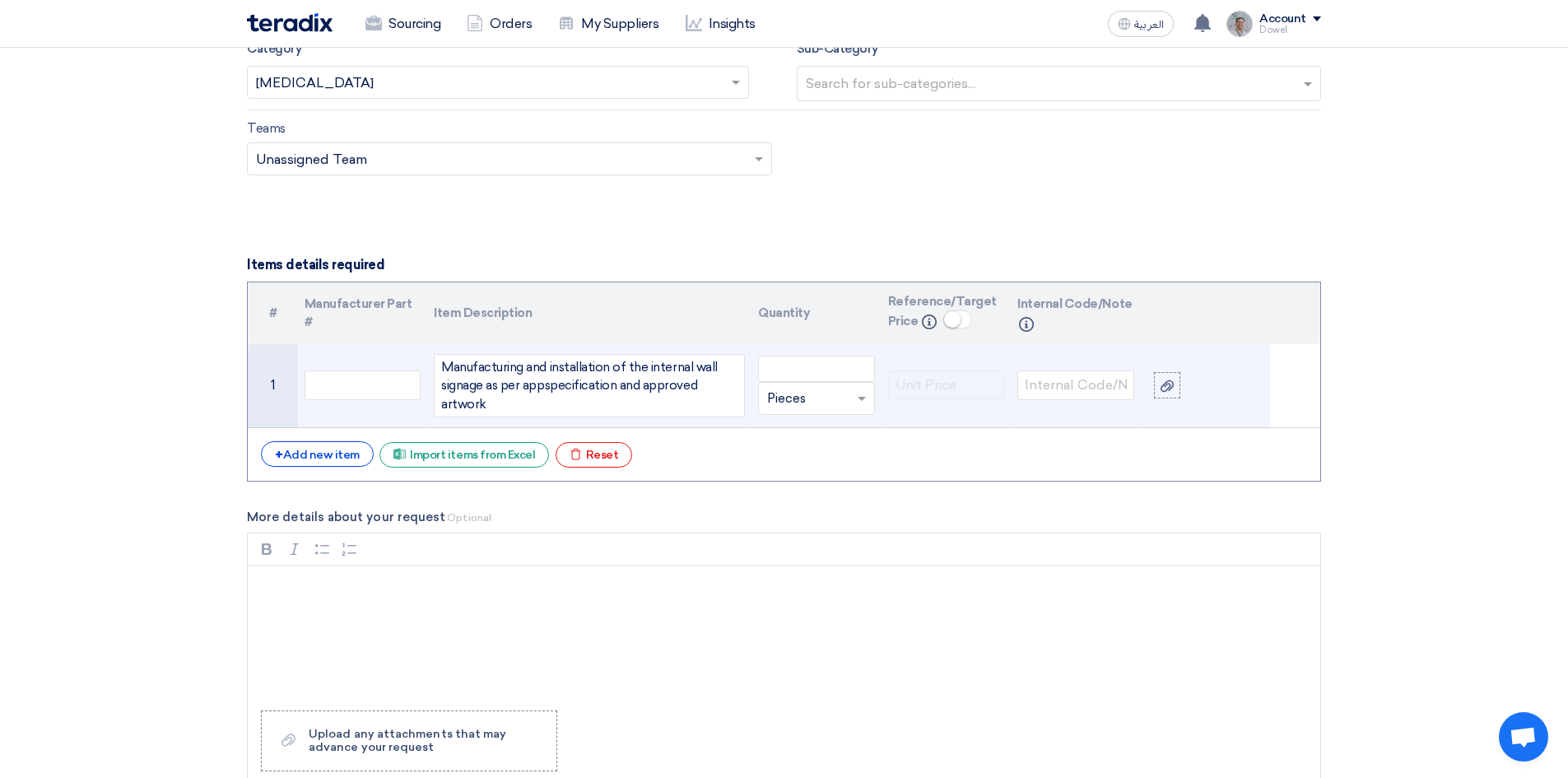
scroll to position [1525, 0]
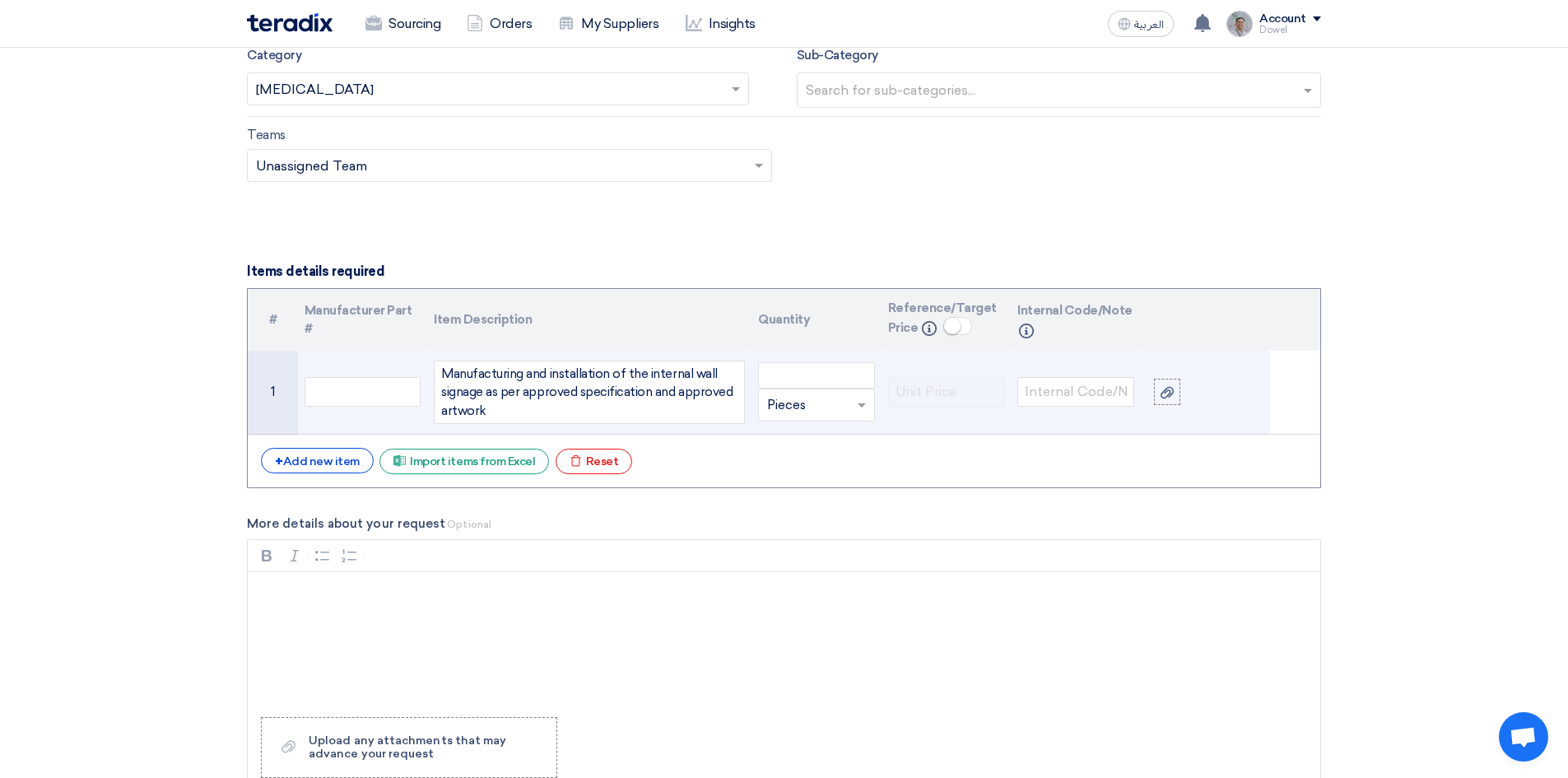
drag, startPoint x: 654, startPoint y: 393, endPoint x: 674, endPoint y: 420, distance: 33.6
click at [674, 420] on div "Manufacturing and installation of the internal wall signage as per approved spe…" at bounding box center [589, 392] width 311 height 64
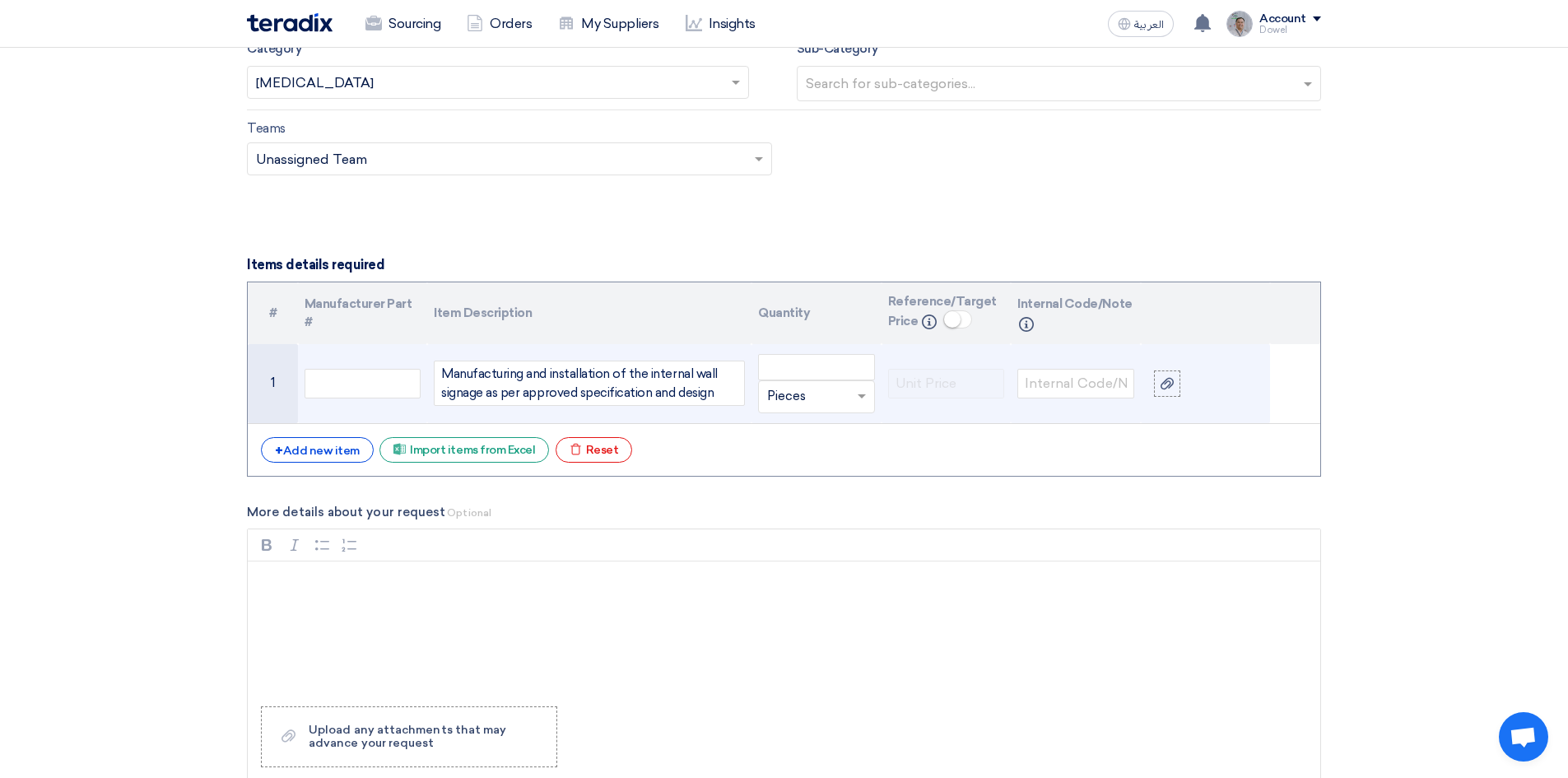
click at [488, 391] on div "Manufacturing and installation of the internal wall signage as per approved spe…" at bounding box center [589, 384] width 311 height 45
click at [648, 373] on div "Manufacturing and installation of the internal wall signage as per approved spe…" at bounding box center [589, 384] width 311 height 45
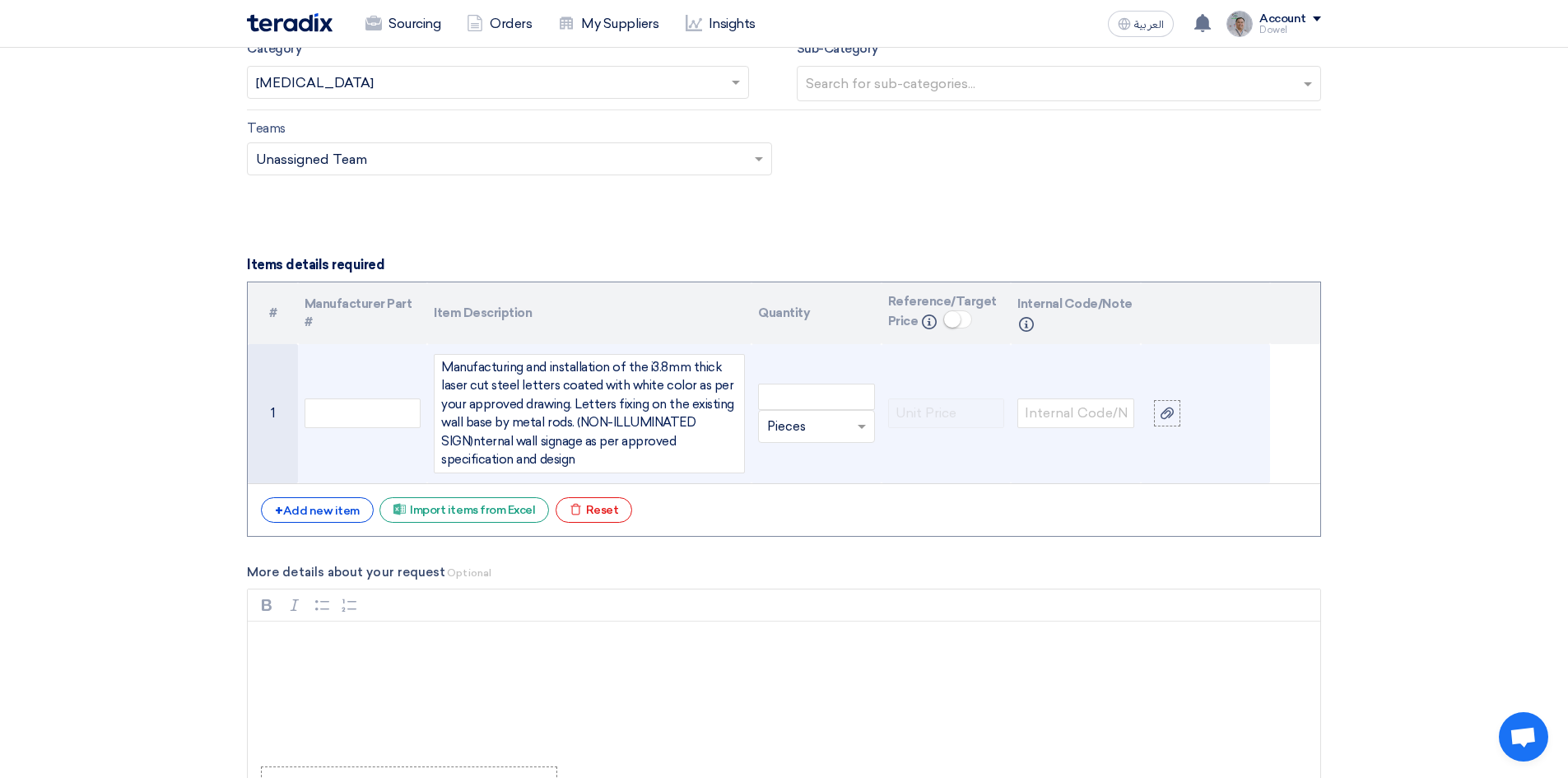
scroll to position [1525, 0]
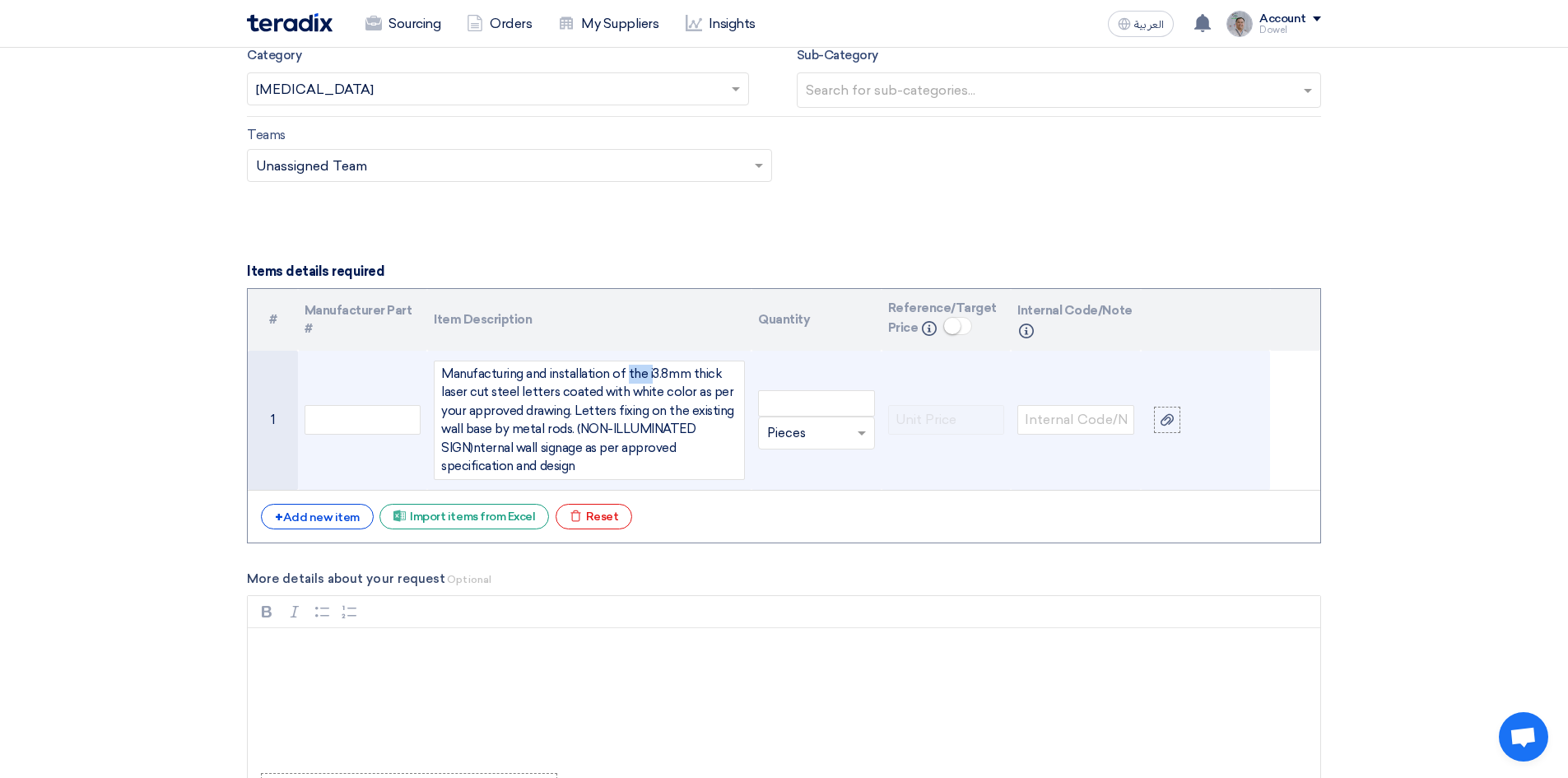
drag, startPoint x: 623, startPoint y: 374, endPoint x: 647, endPoint y: 374, distance: 24.0
click at [647, 374] on div "Manufacturing and installation of the i3.8mm thick laser cut steel letters coat…" at bounding box center [589, 420] width 311 height 119
drag, startPoint x: 598, startPoint y: 393, endPoint x: 624, endPoint y: 391, distance: 26.1
click at [624, 391] on div "Manufacturing and installation of 3.8mm thick laser cut steel letters coated wi…" at bounding box center [589, 420] width 311 height 119
drag, startPoint x: 681, startPoint y: 389, endPoint x: 567, endPoint y: 409, distance: 115.7
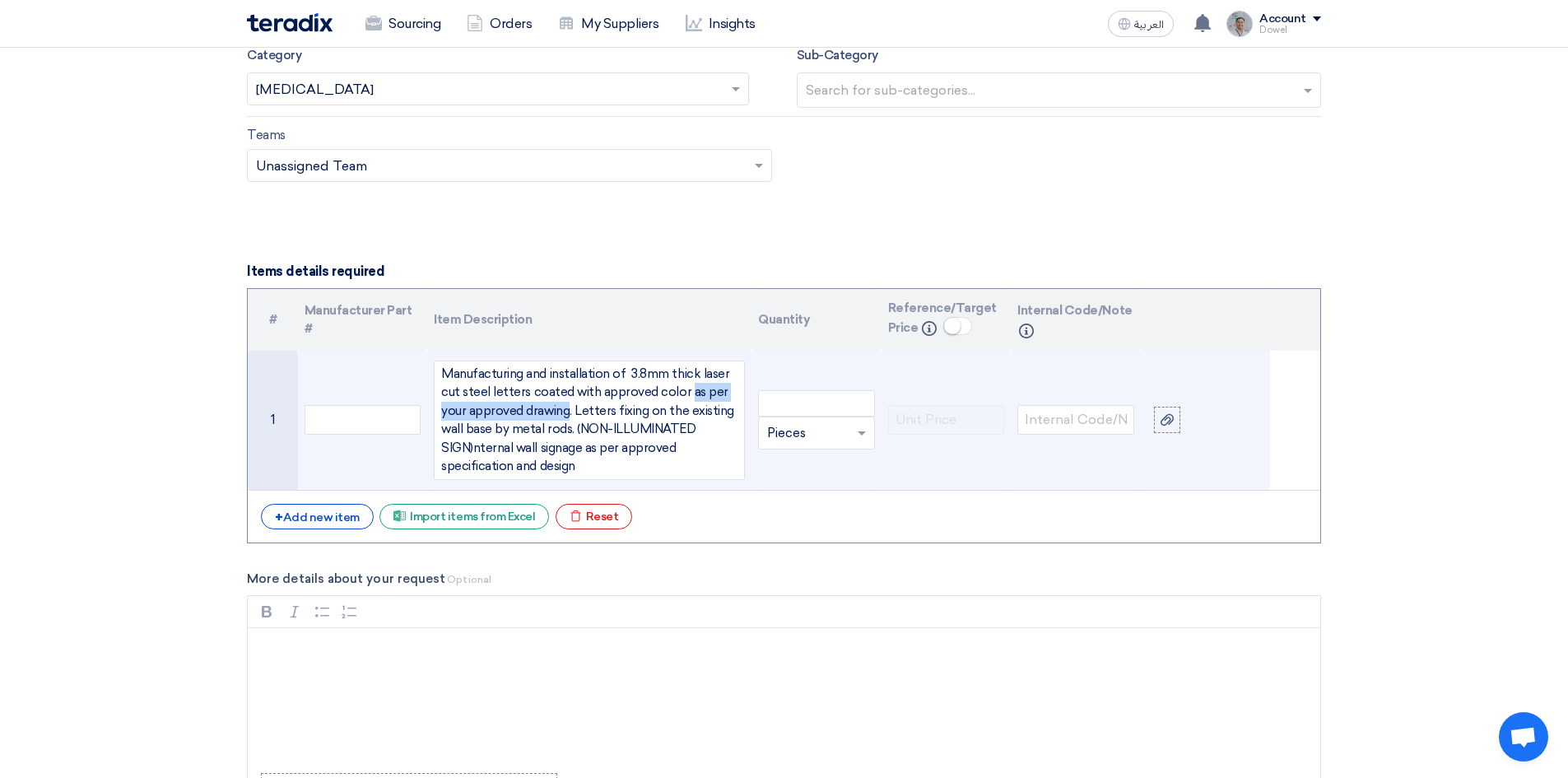
click at [567, 409] on div "Manufacturing and installation of 3.8mm thick laser cut steel letters coated wi…" at bounding box center [589, 420] width 311 height 119
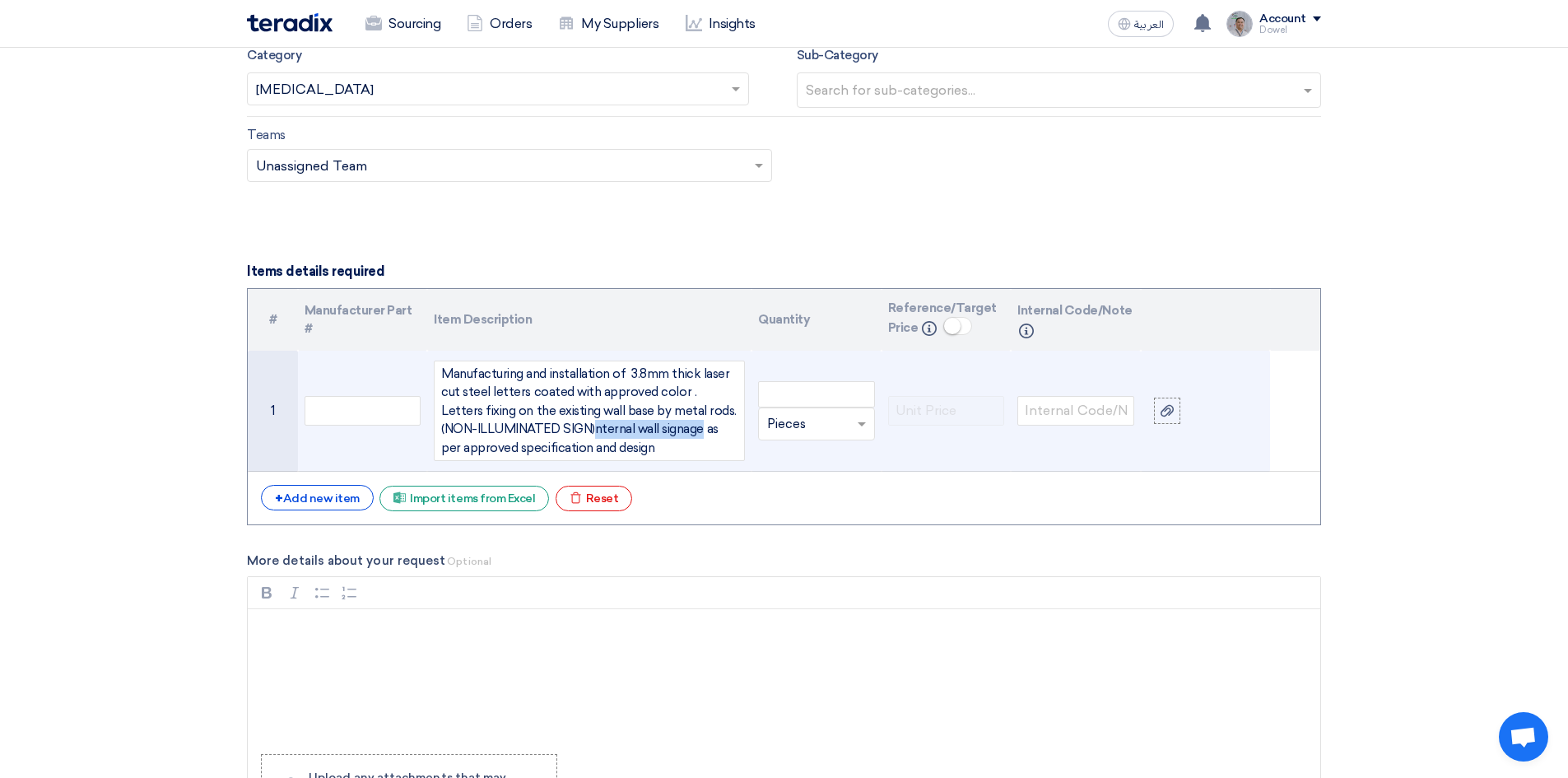
drag, startPoint x: 557, startPoint y: 433, endPoint x: 663, endPoint y: 430, distance: 106.0
click at [663, 430] on div "Manufacturing and installation of 3.8mm thick laser cut steel letters coated wi…" at bounding box center [589, 411] width 311 height 101
click at [626, 373] on div "Manufacturing and installation of 3.8mm thick laser cut steel letters coated wi…" at bounding box center [589, 411] width 311 height 101
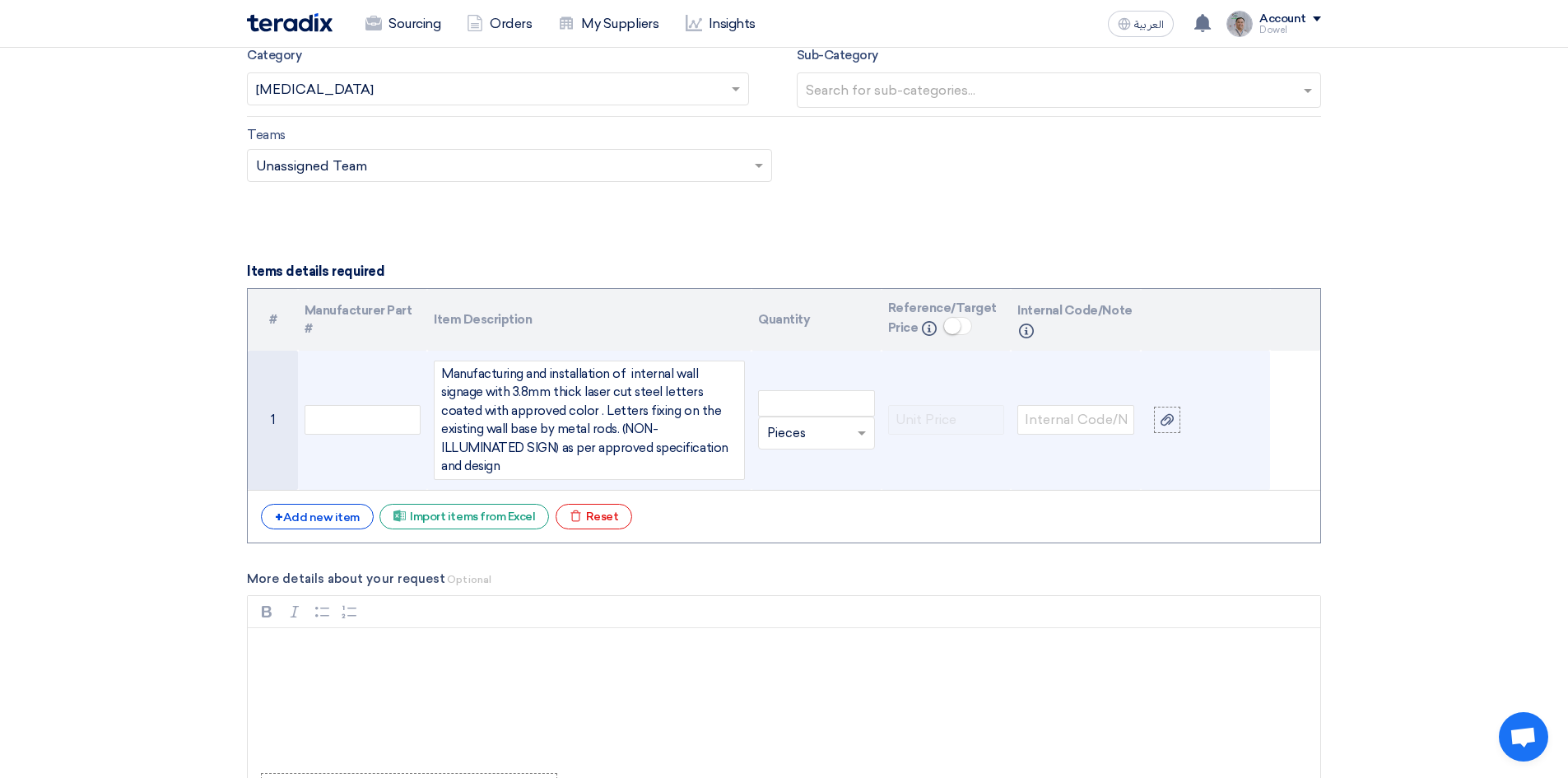
click at [551, 410] on div "Manufacturing and installation of internal wall signage with 3.8mm thick laser …" at bounding box center [589, 420] width 311 height 119
drag, startPoint x: 583, startPoint y: 428, endPoint x: 556, endPoint y: 428, distance: 27.0
click at [556, 428] on div "Manufacturing and installation of internal wall signage with 3.8mm thick laser …" at bounding box center [589, 420] width 311 height 119
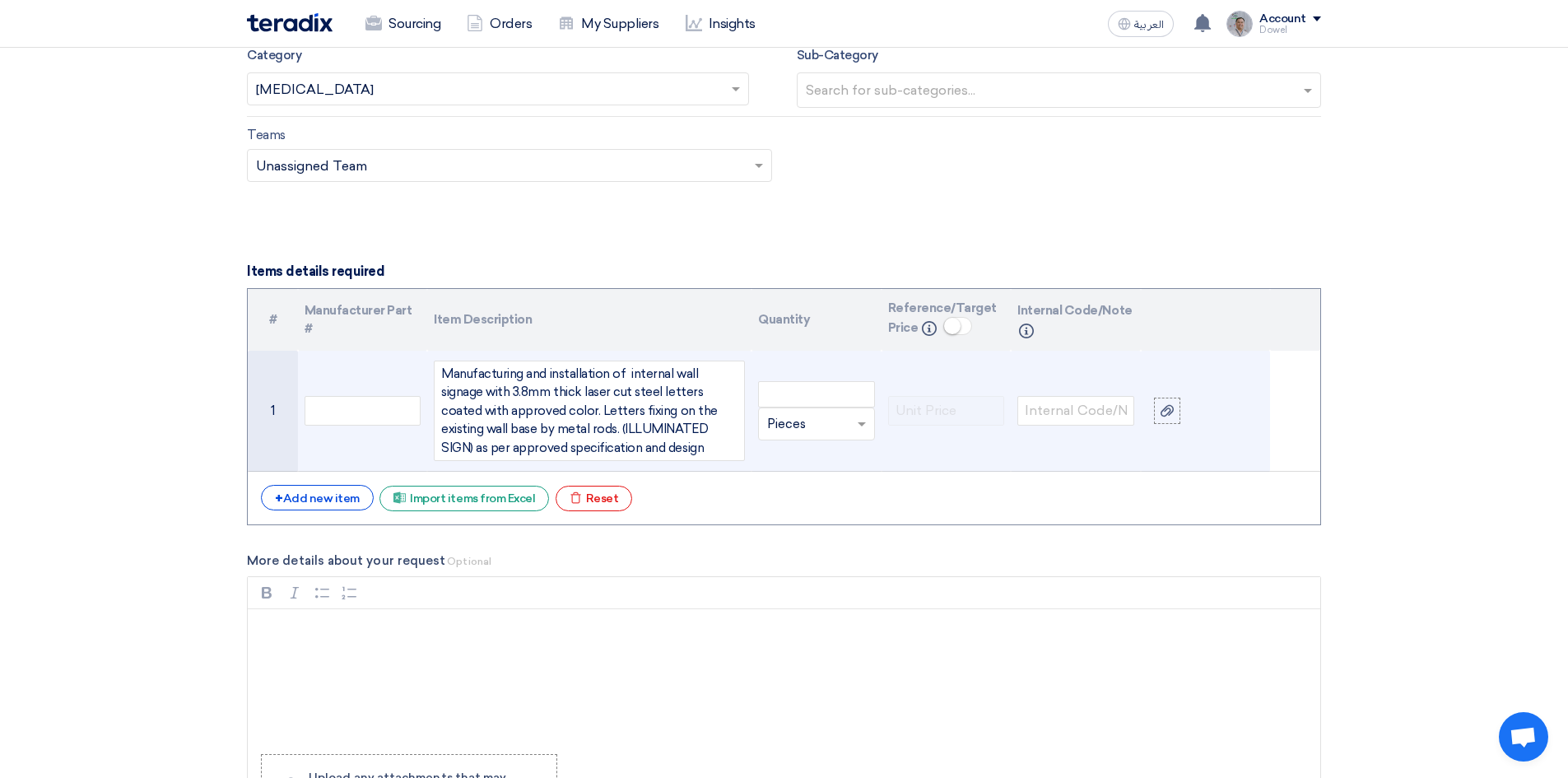
click at [663, 426] on div "Manufacturing and installation of internal wall signage with 3.8mm thick laser …" at bounding box center [589, 411] width 311 height 101
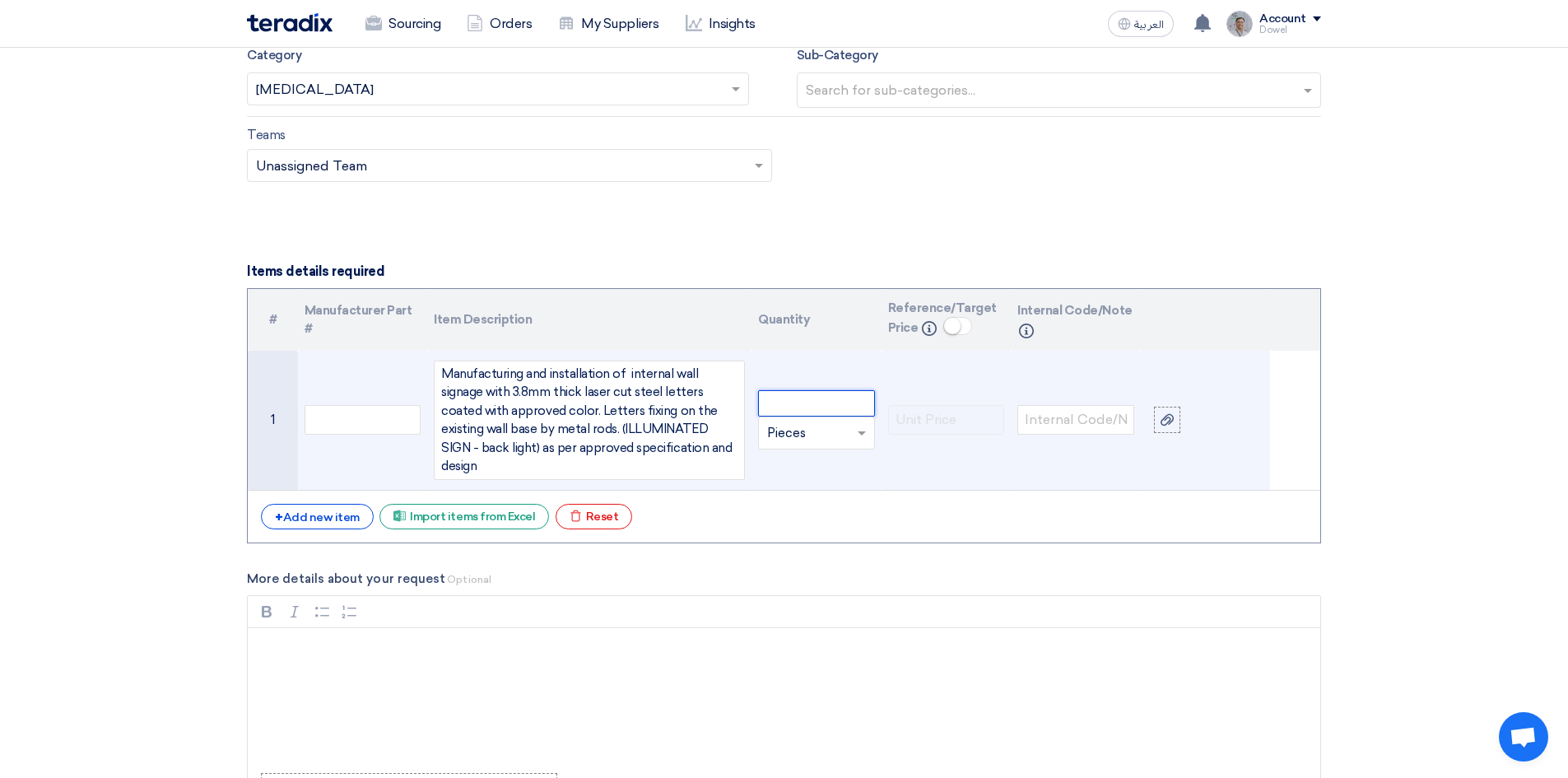
click at [776, 400] on input "number" at bounding box center [816, 403] width 117 height 27
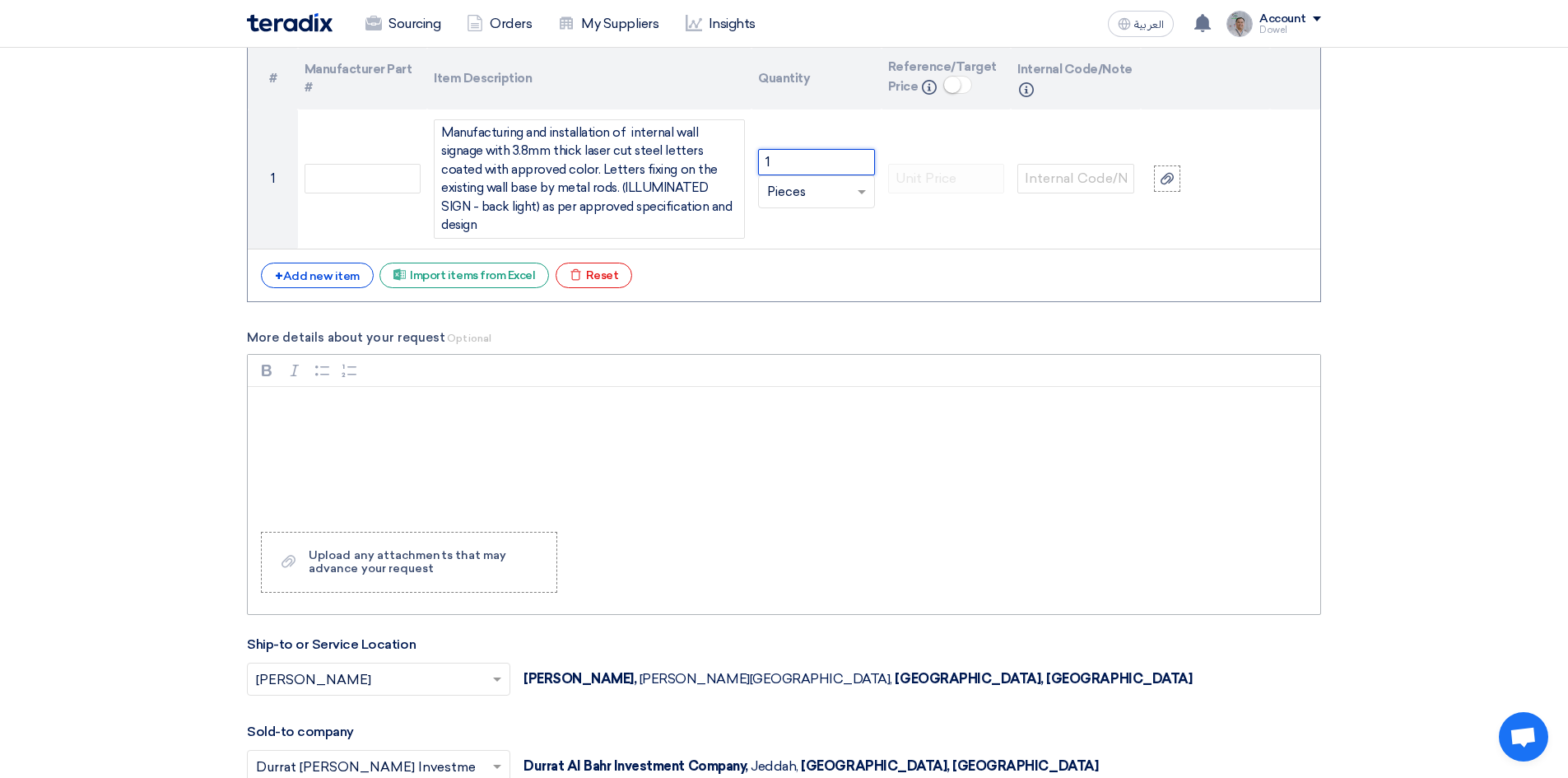
scroll to position [1771, 0]
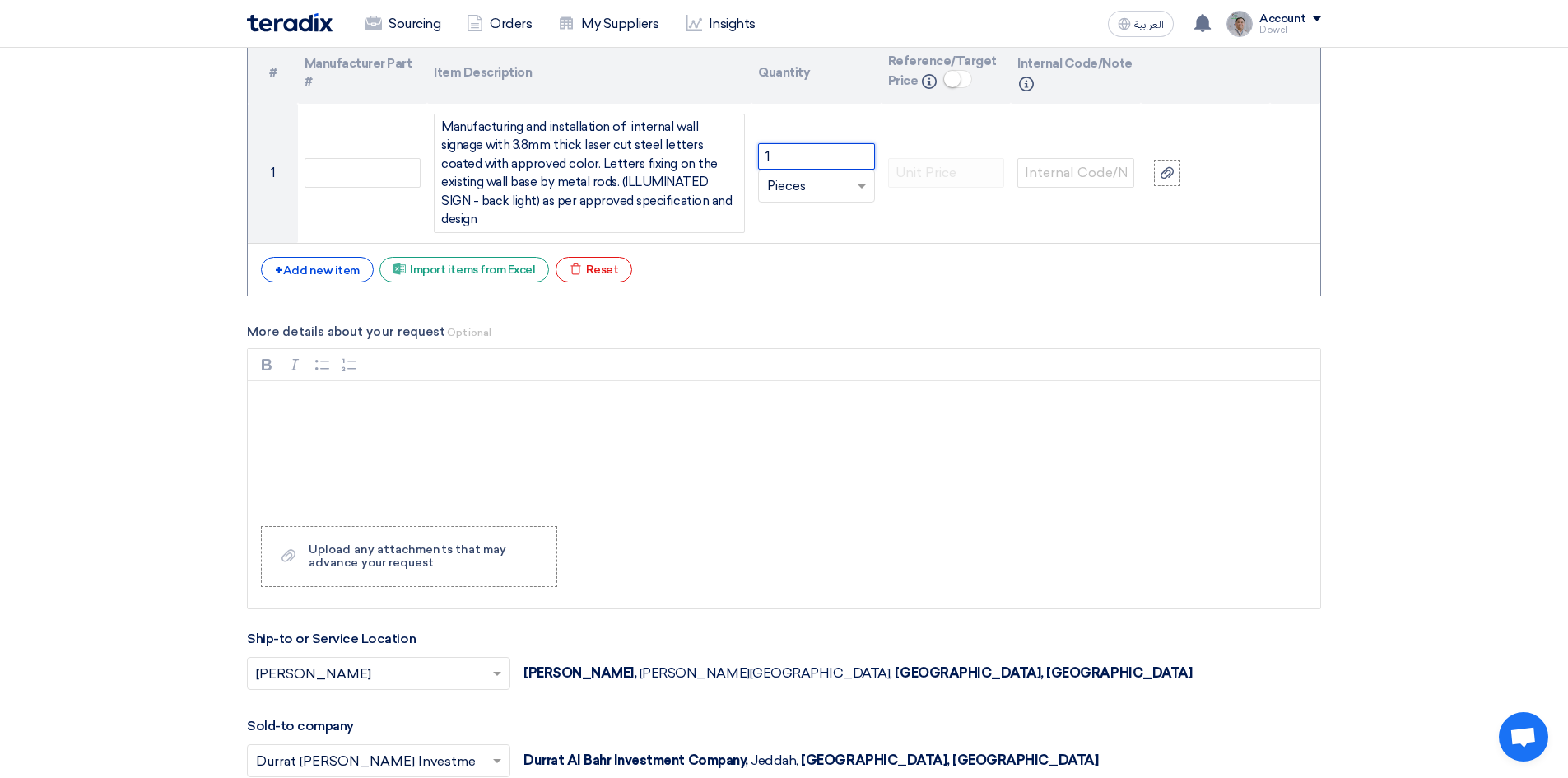
type input "1"
click at [281, 398] on div "Rich Text Editor, main" at bounding box center [784, 448] width 1073 height 132
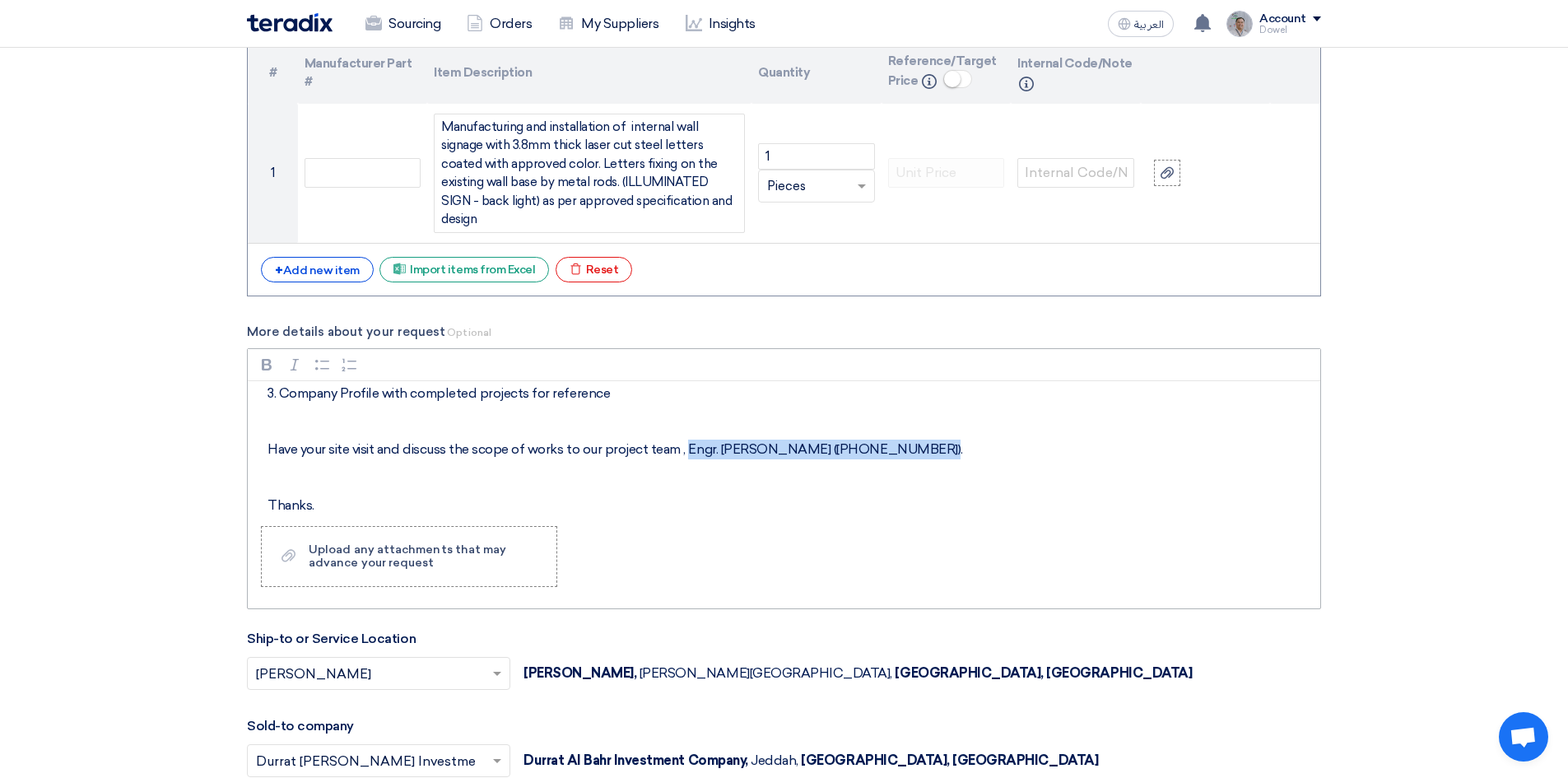
drag, startPoint x: 685, startPoint y: 432, endPoint x: 902, endPoint y: 427, distance: 217.1
click at [902, 440] on p "Have your site visit and discuss the scope of works to our project team , Engr.…" at bounding box center [789, 449] width 1044 height 20
click at [677, 440] on p "Have your site visit and discuss the scope of works to our project team , Engr.…" at bounding box center [789, 449] width 1044 height 20
click at [905, 440] on p "Have your site visit and discuss the scope of works to our project team, Engr. …" at bounding box center [789, 449] width 1044 height 20
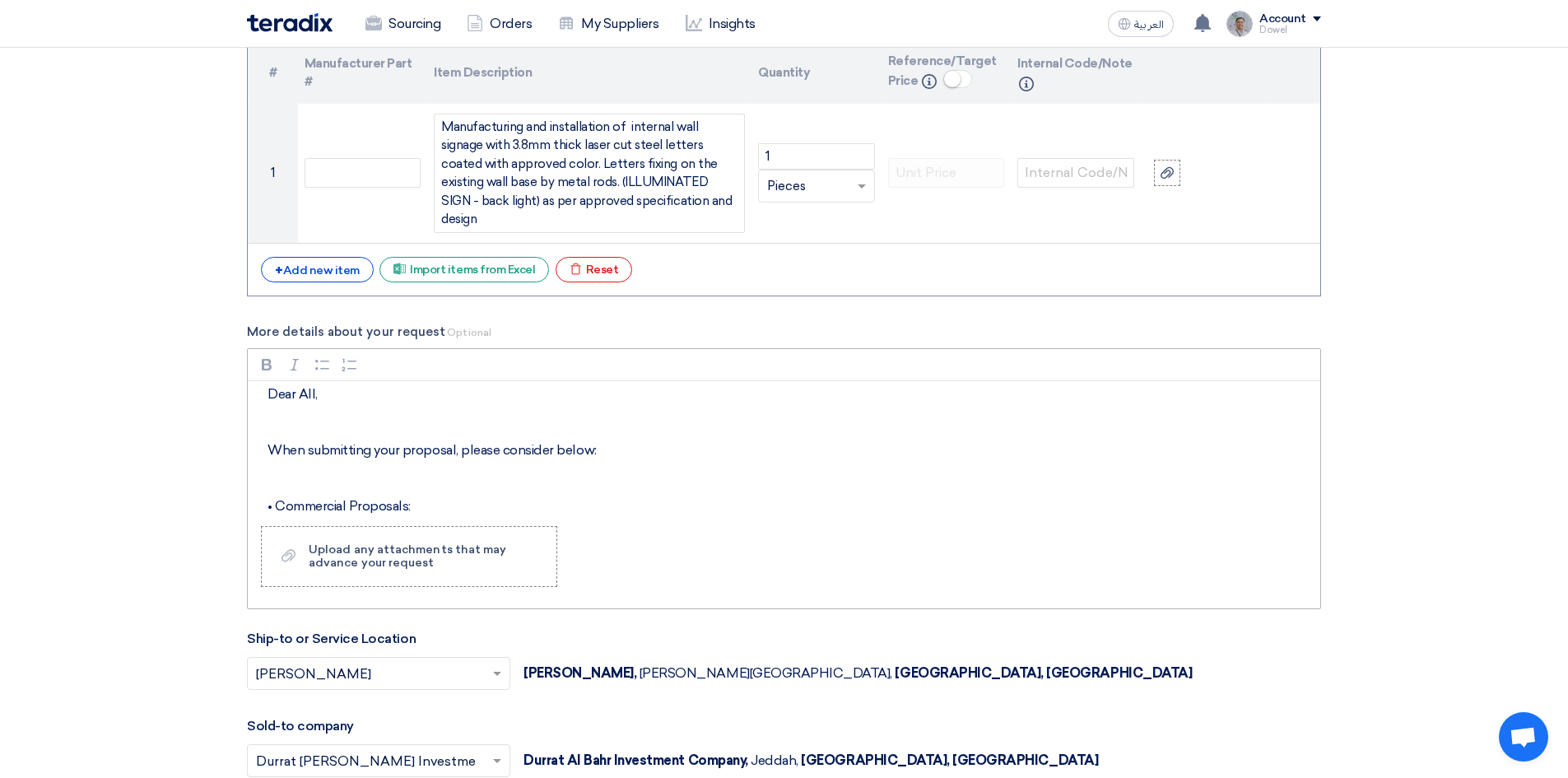
scroll to position [0, 0]
click at [364, 551] on div "Upload any attachments that may advance your request" at bounding box center [424, 556] width 231 height 27
click at [0, 0] on input "Upload a file Upload any attachments that may advance your request" at bounding box center [0, 0] width 0 height 0
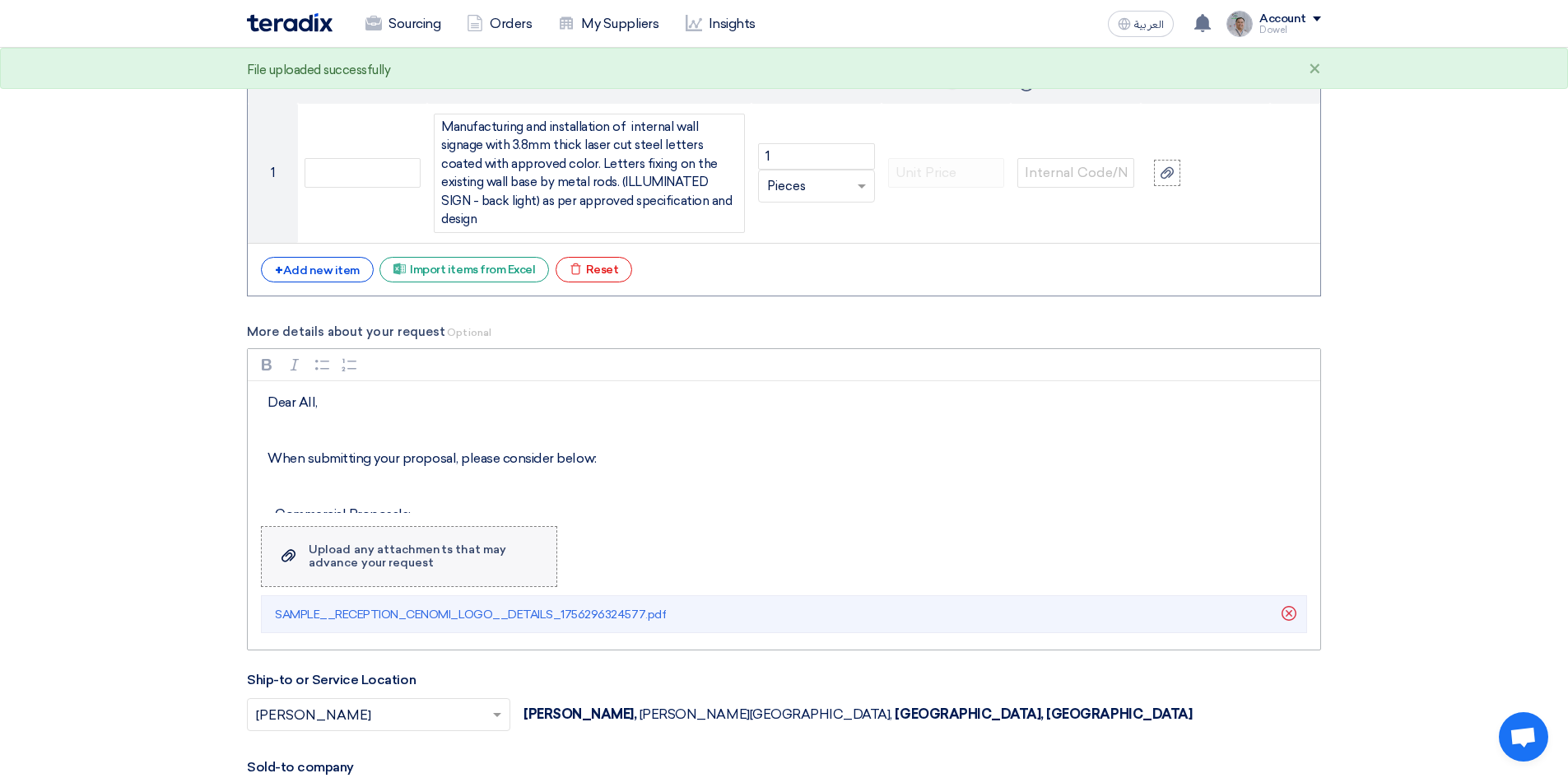
click at [292, 549] on use at bounding box center [288, 555] width 14 height 13
click at [0, 0] on input "Upload a file Upload any attachments that may advance your request" at bounding box center [0, 0] width 0 height 0
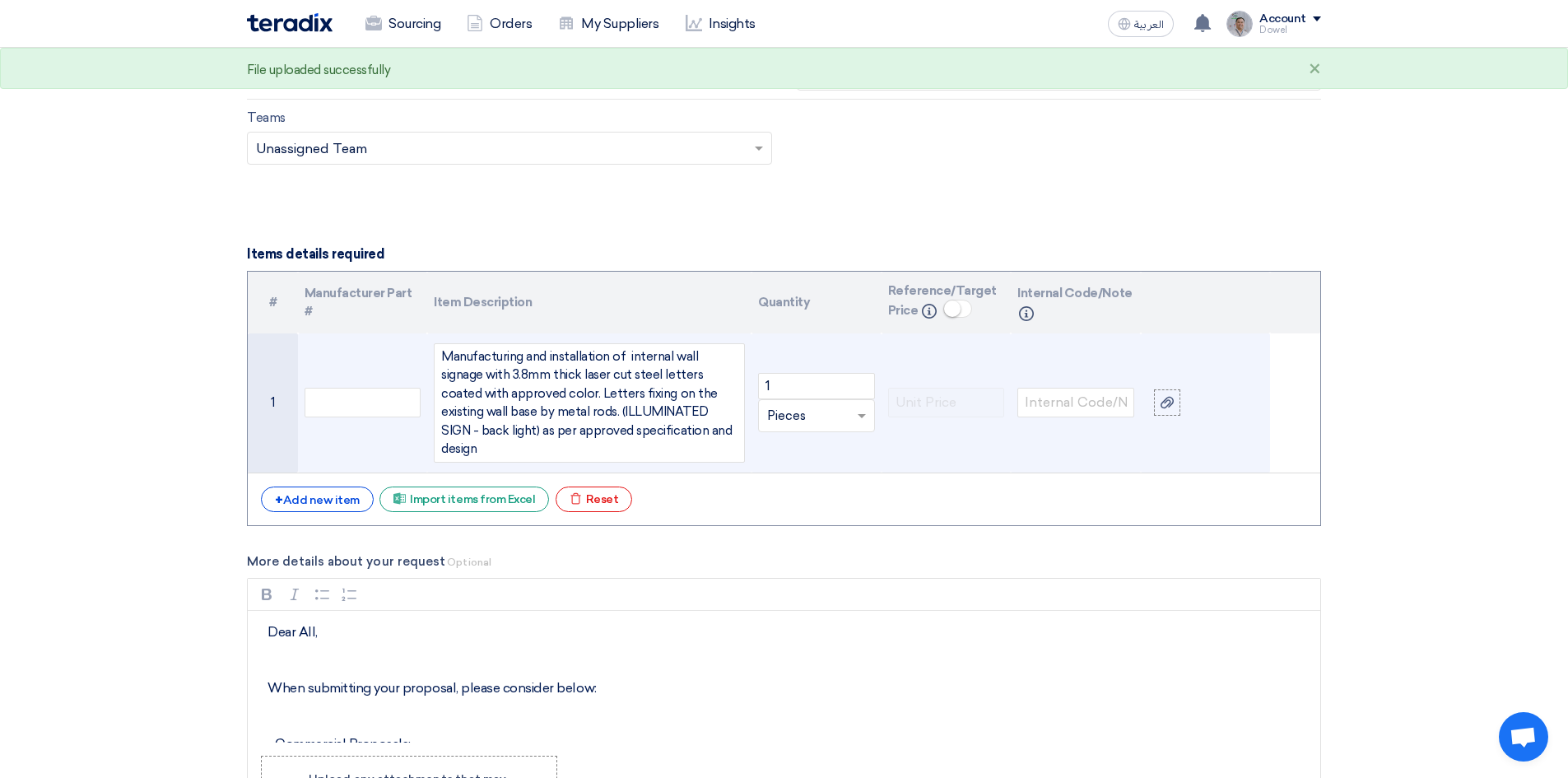
scroll to position [1525, 0]
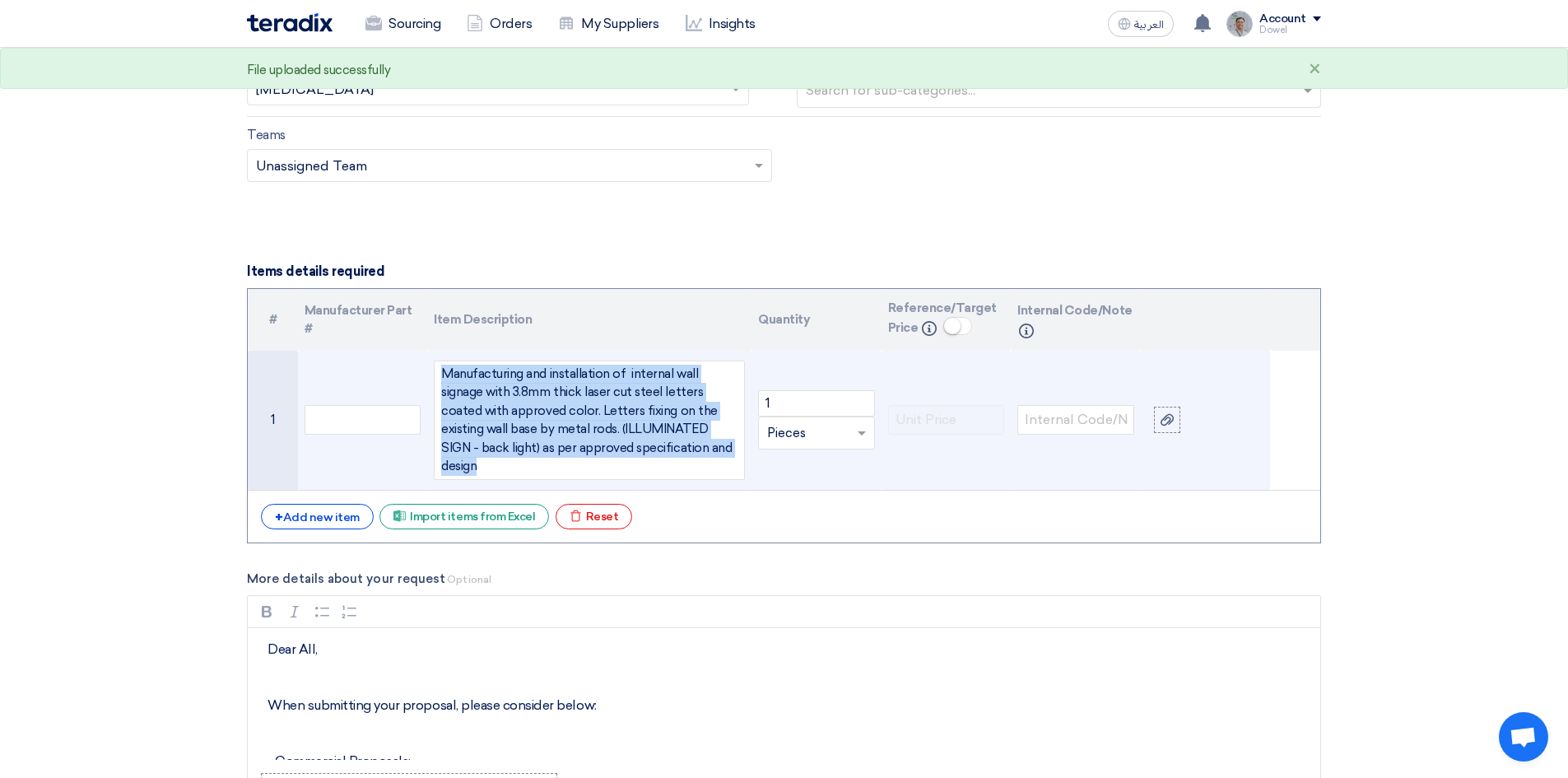
drag, startPoint x: 683, startPoint y: 449, endPoint x: 394, endPoint y: 351, distance: 305.2
click at [394, 351] on tr "1 Manufacturing and installation of internal wall signage with 3.8mm thick lase…" at bounding box center [784, 421] width 1073 height 140
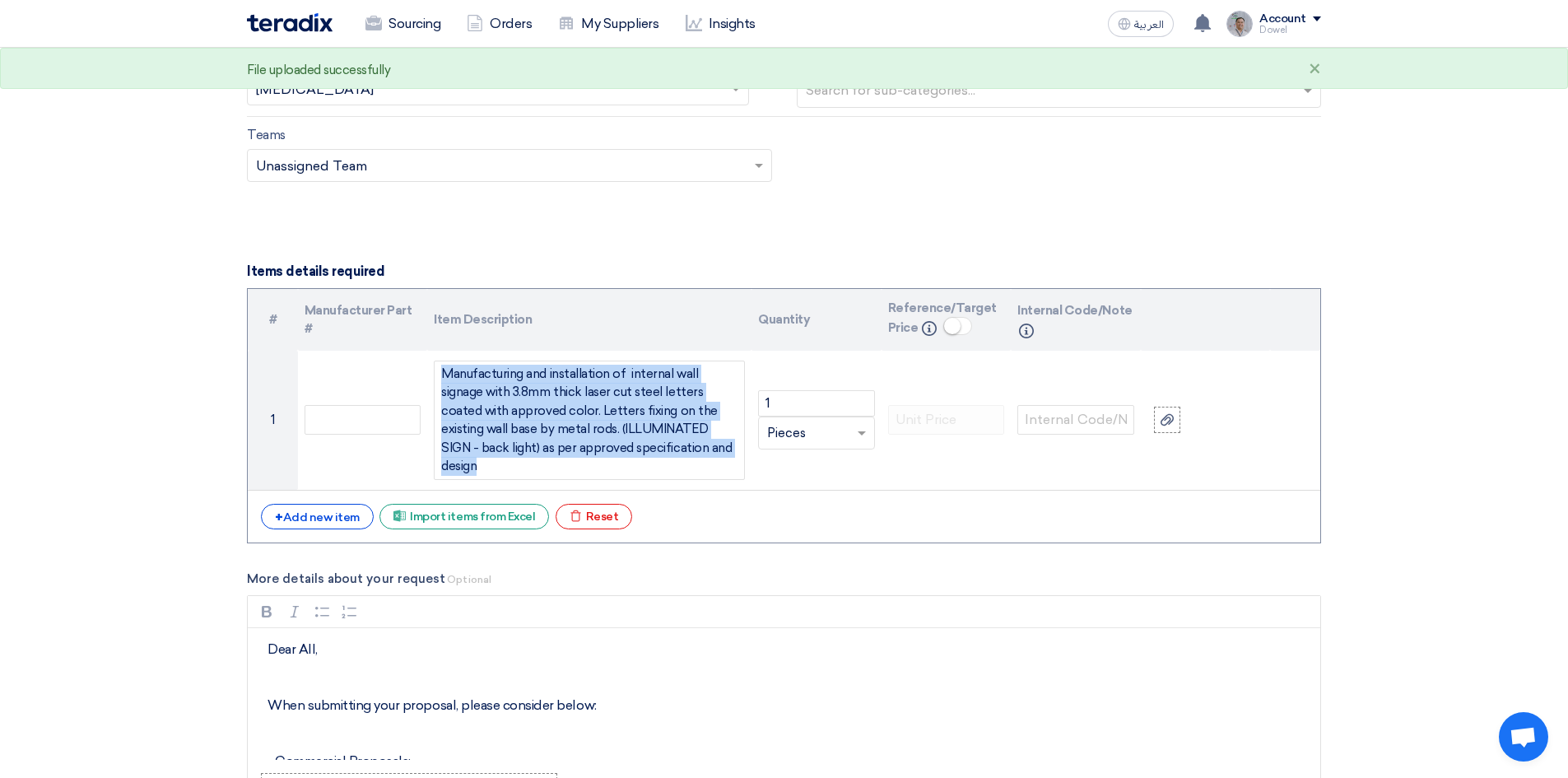
copy div "Manufacturing and installation of internal wall signage with 3.8mm thick laser …"
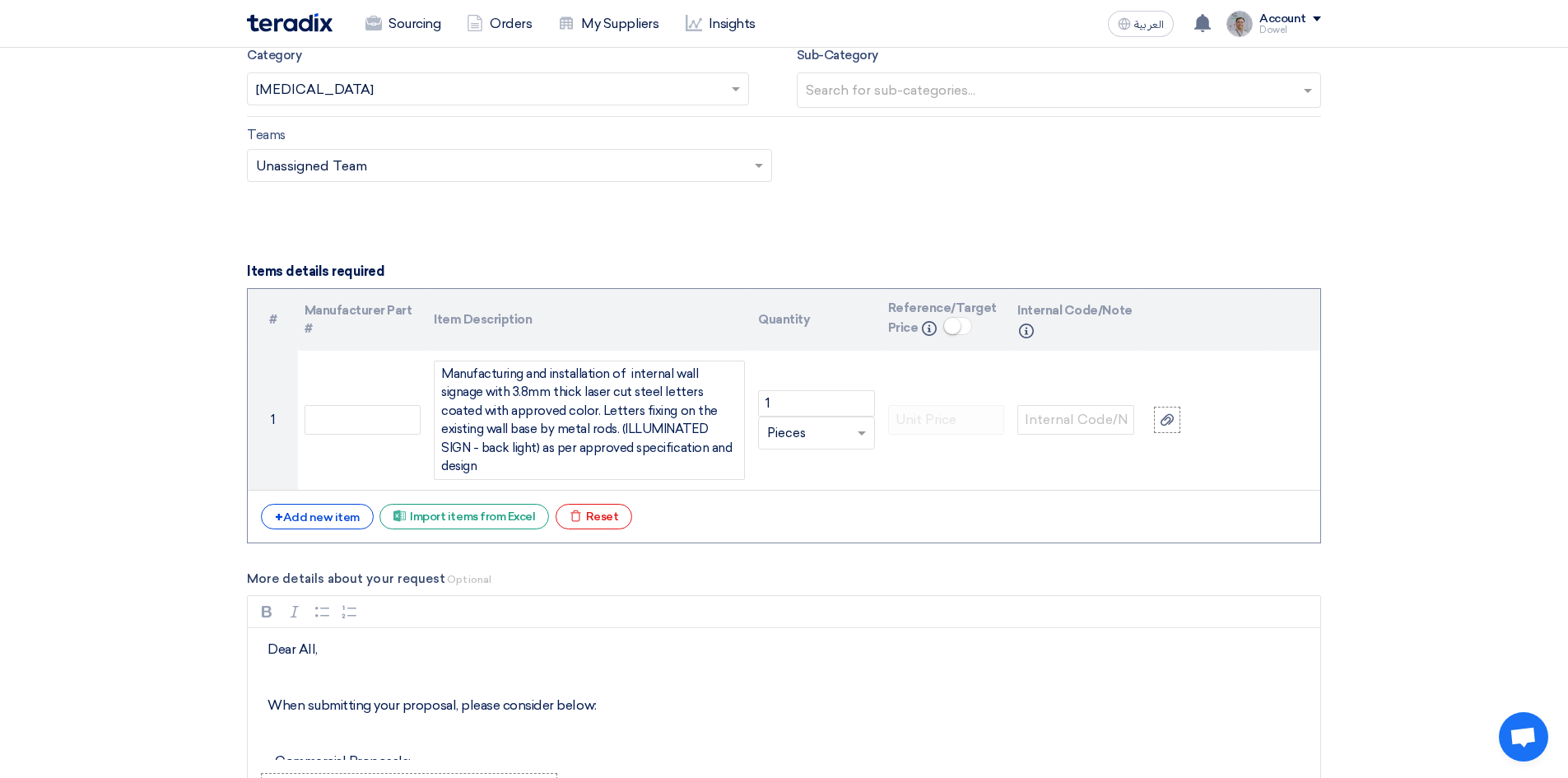
click at [1387, 498] on section "Basic Information RFx Title RFx Type Normal RFQ Sealed RFQ RFP Reveal Steps One…" at bounding box center [784, 243] width 1568 height 3109
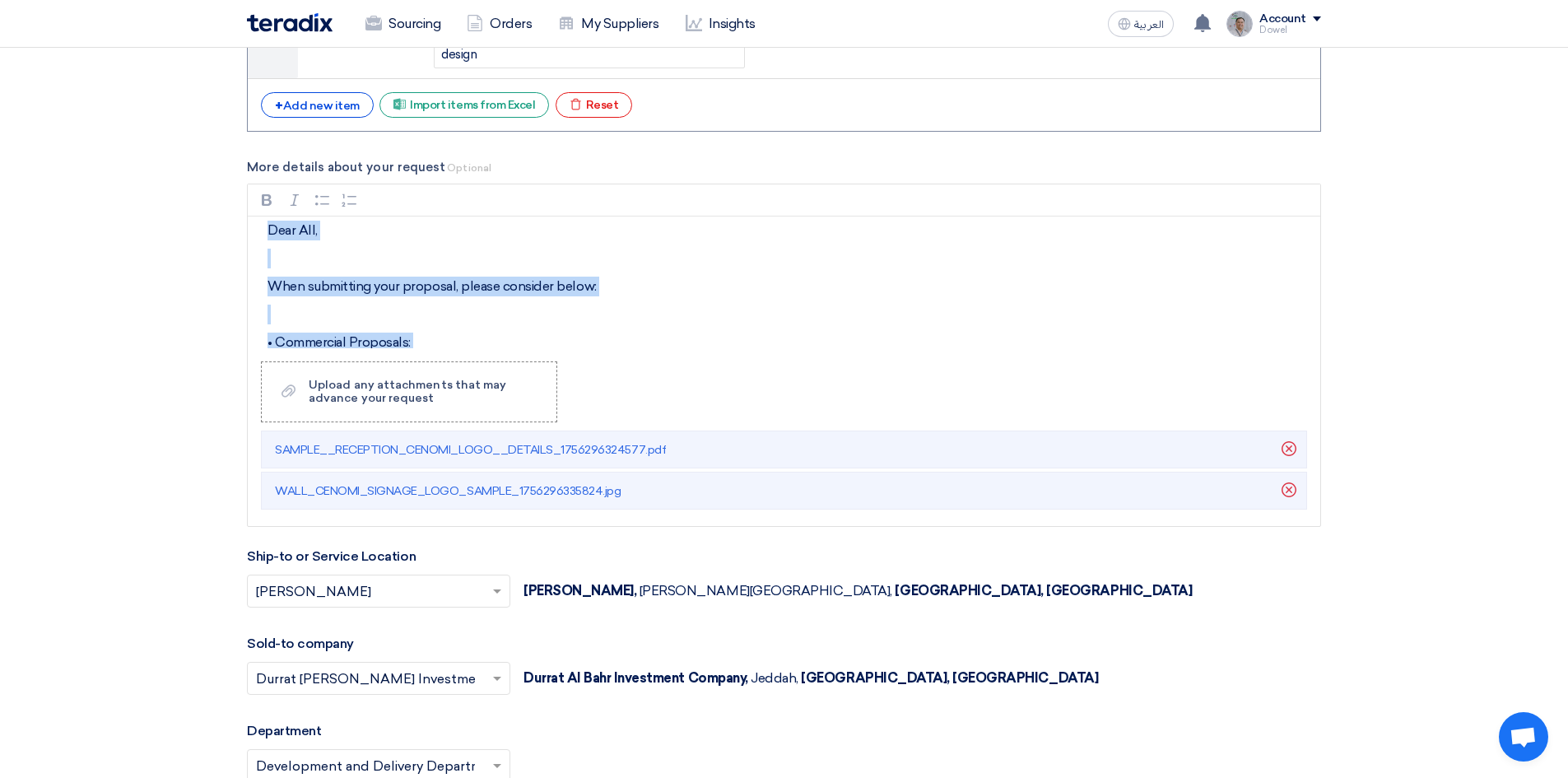
scroll to position [0, 0]
drag, startPoint x: 354, startPoint y: 309, endPoint x: 268, endPoint y: 230, distance: 116.8
click at [268, 230] on div "Dear All, When submitting your proposal, please consider below: • Commercial Pr…" at bounding box center [784, 282] width 1073 height 132
copy div "When submitting your proposal, please consider below: • Commercial Proposals: 1…"
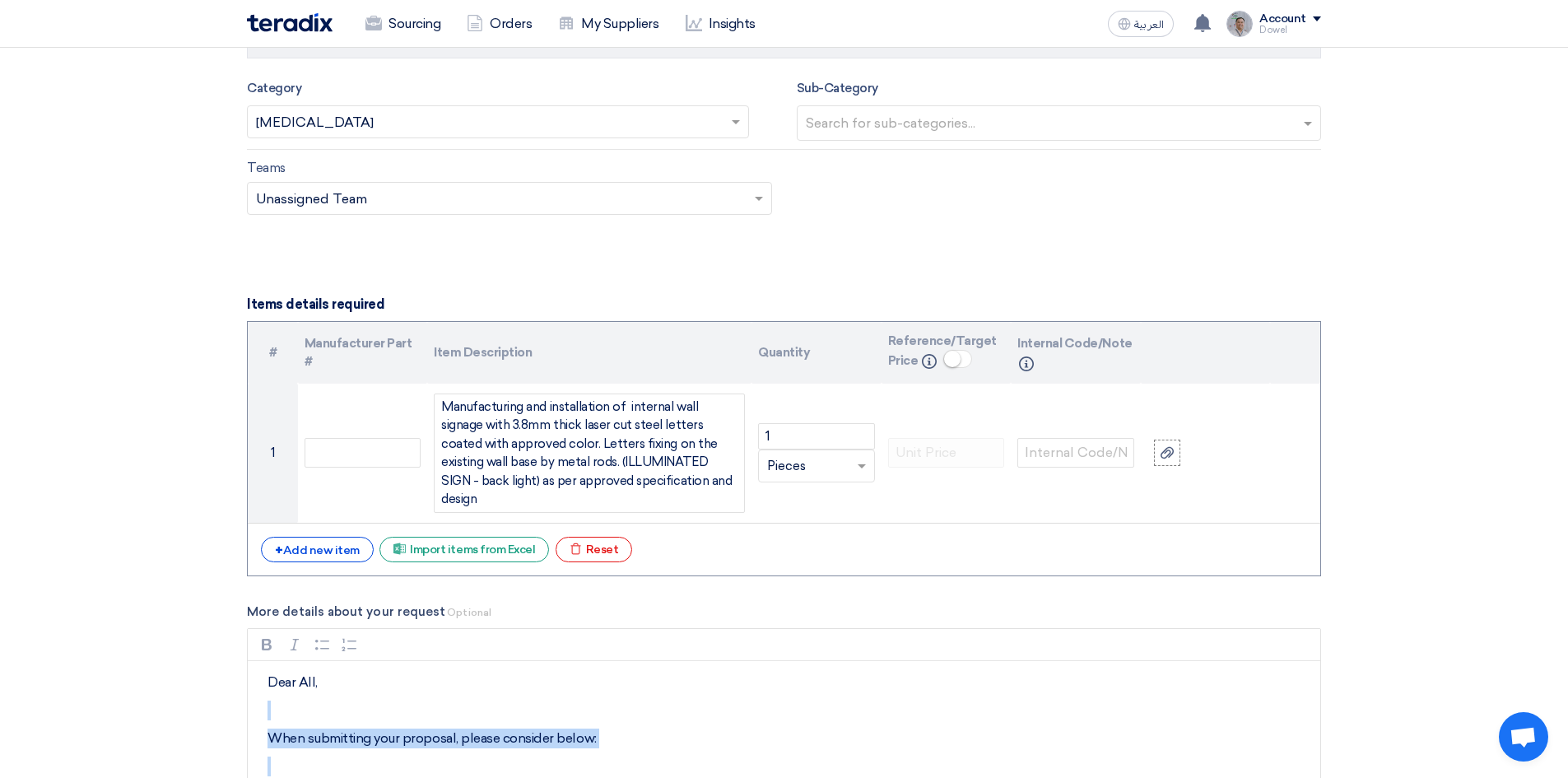
scroll to position [1443, 0]
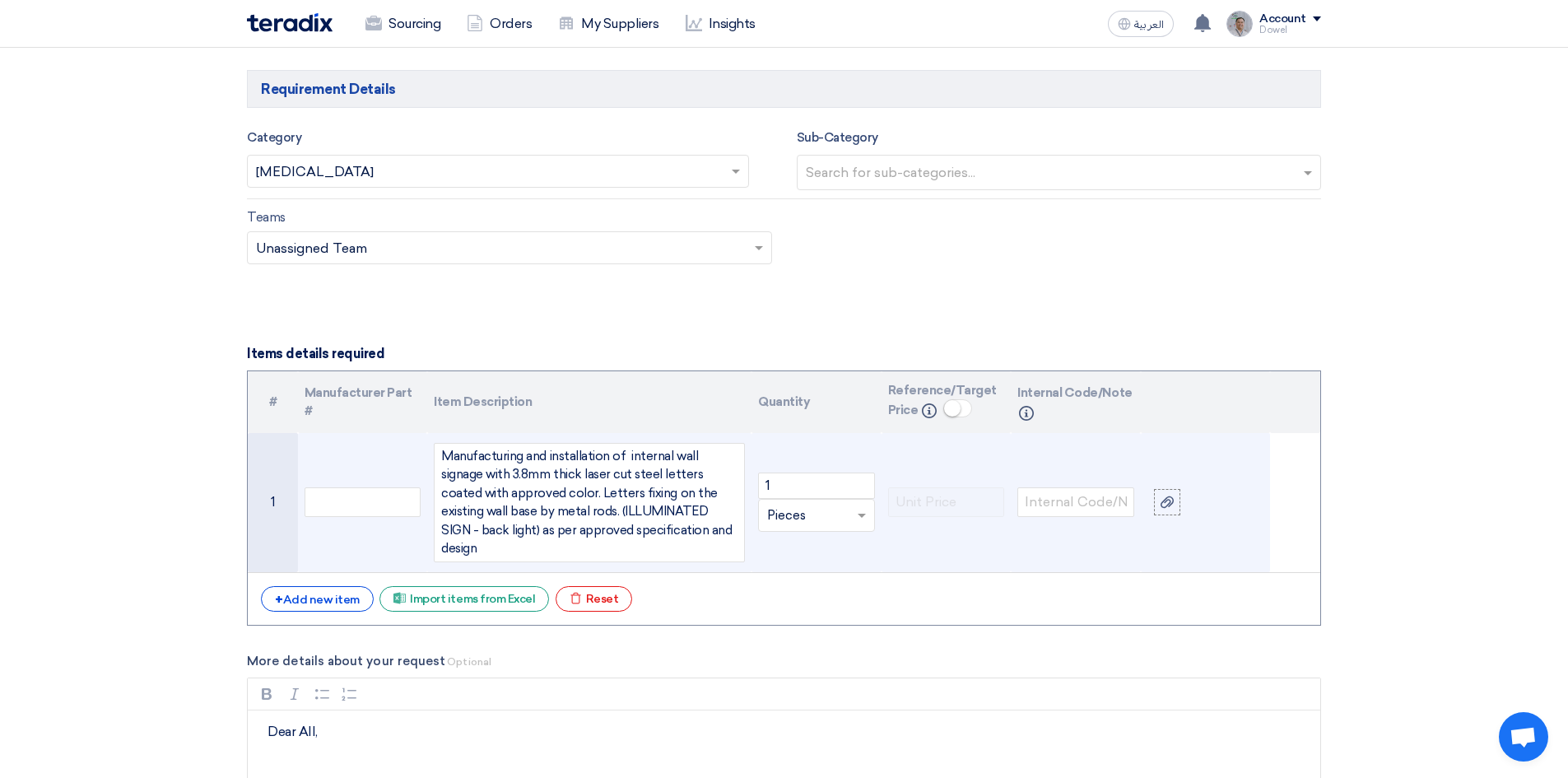
click at [628, 464] on div "Manufacturing and installation of internal wall signage with 3.8mm thick laser …" at bounding box center [589, 502] width 311 height 119
click at [487, 475] on div "Manufacturing and installation of internal wall signage with 3.8mm thick laser …" at bounding box center [589, 502] width 311 height 119
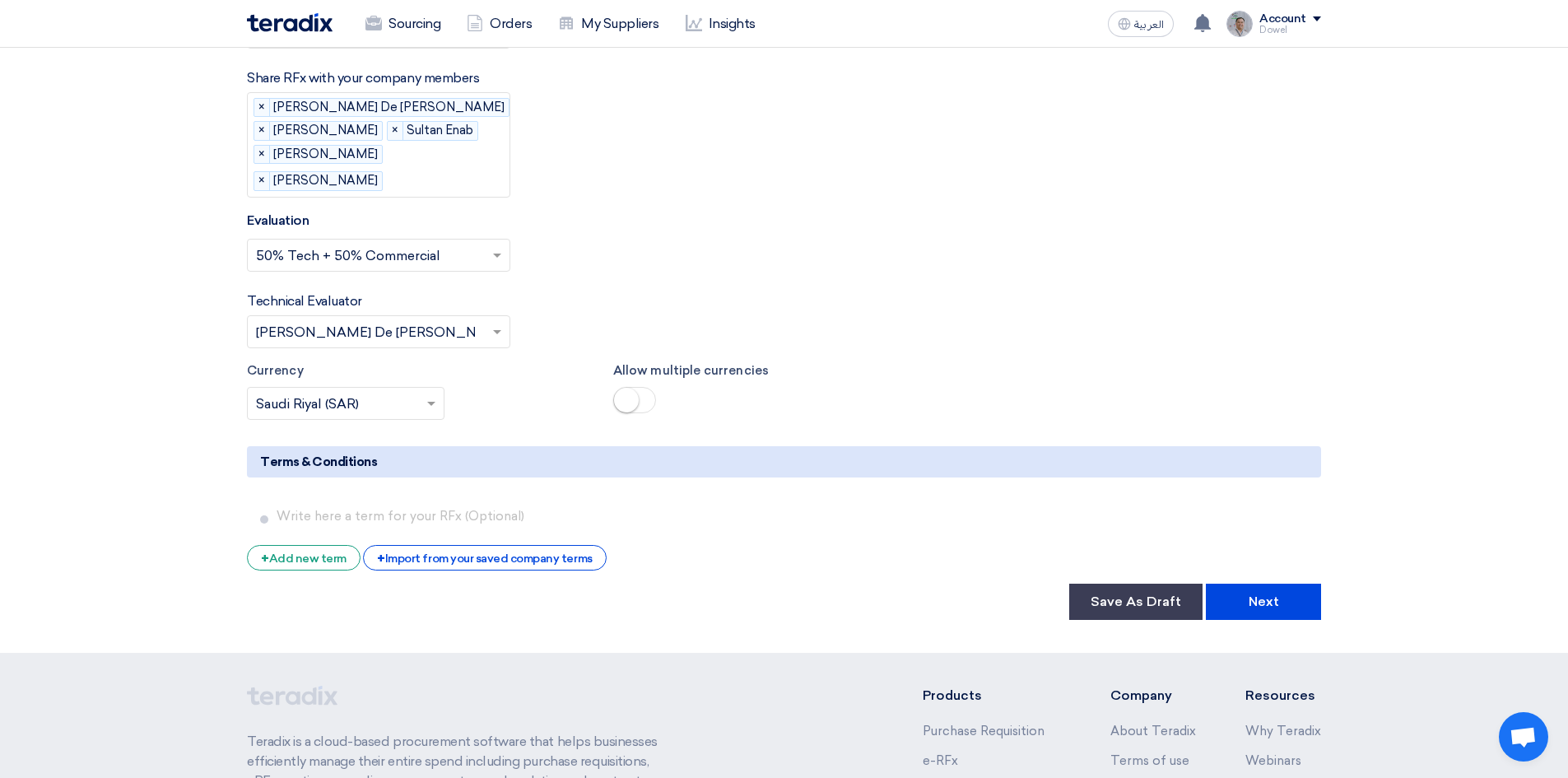
scroll to position [2760, 0]
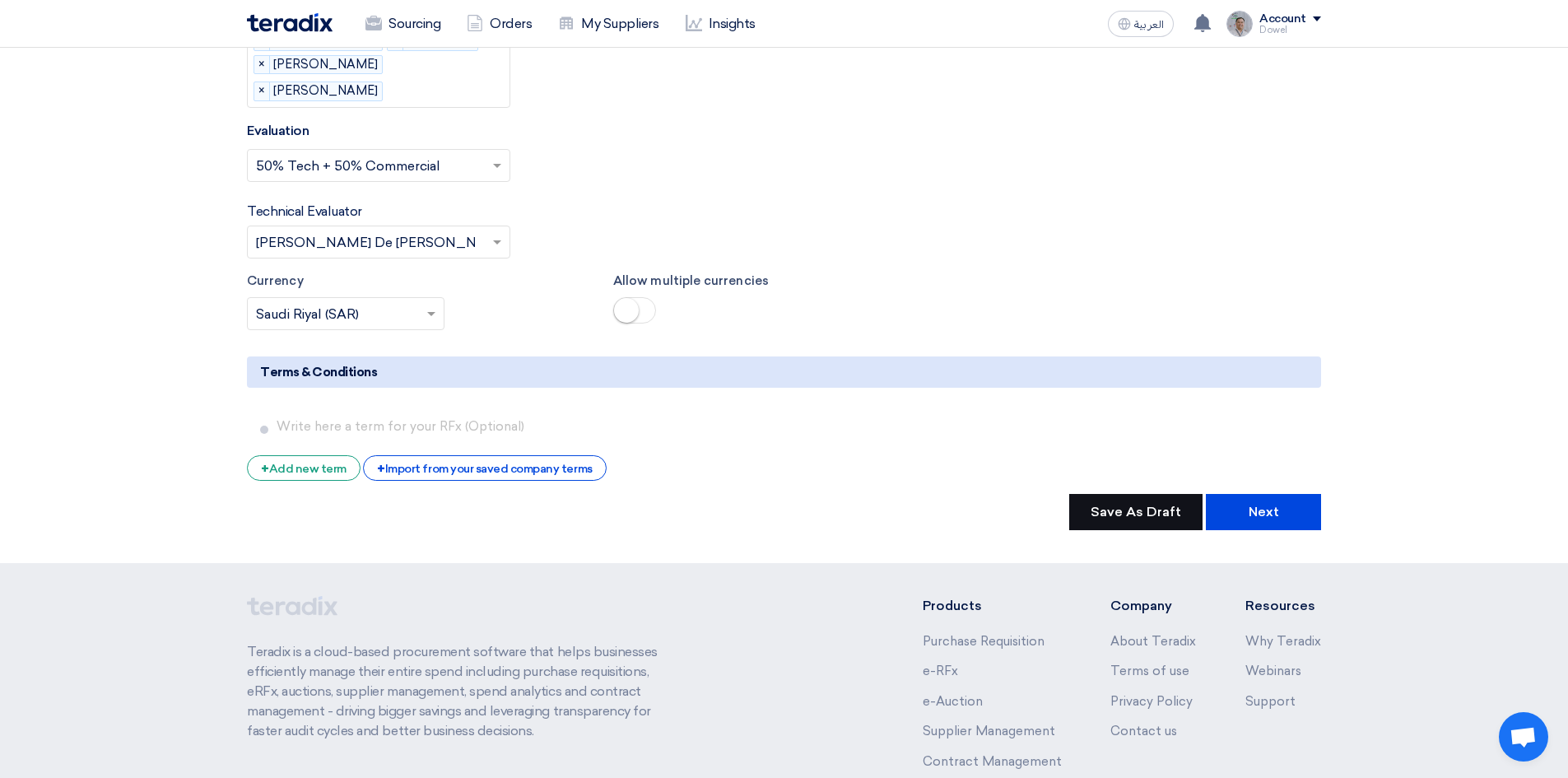
click at [1137, 513] on button "Save As Draft" at bounding box center [1135, 511] width 134 height 36
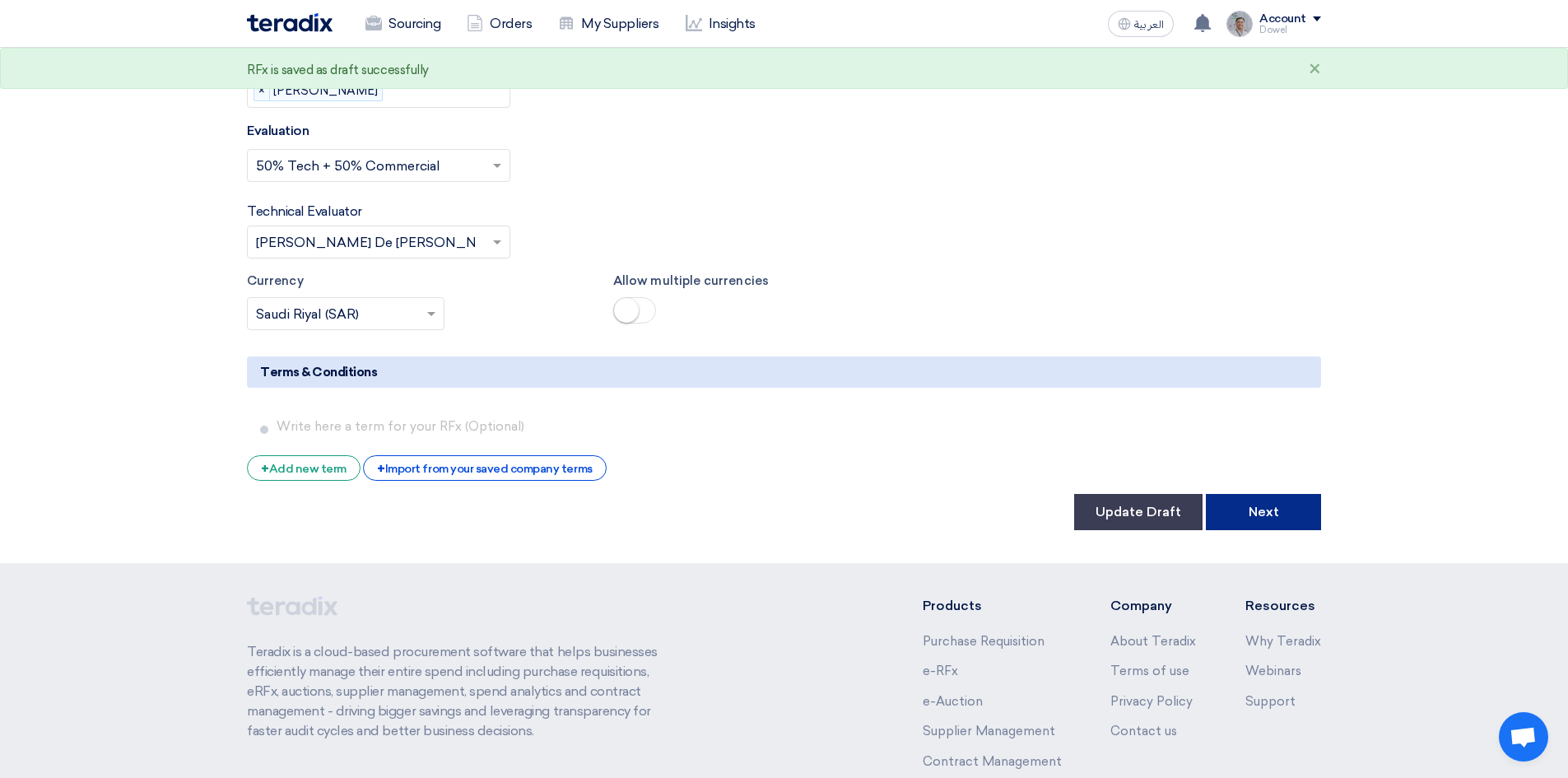
click at [1259, 511] on button "Next" at bounding box center [1262, 511] width 115 height 36
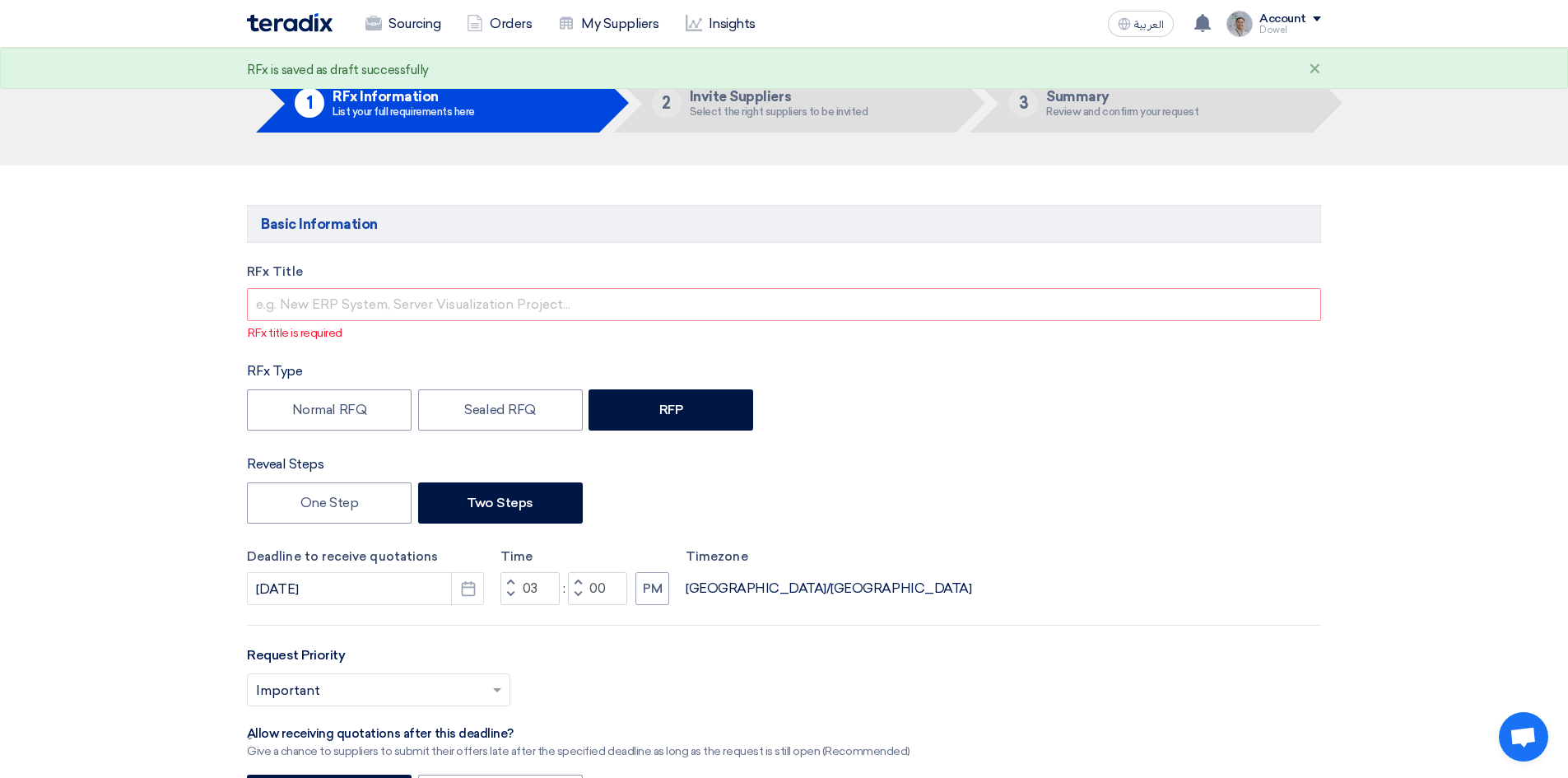
scroll to position [0, 0]
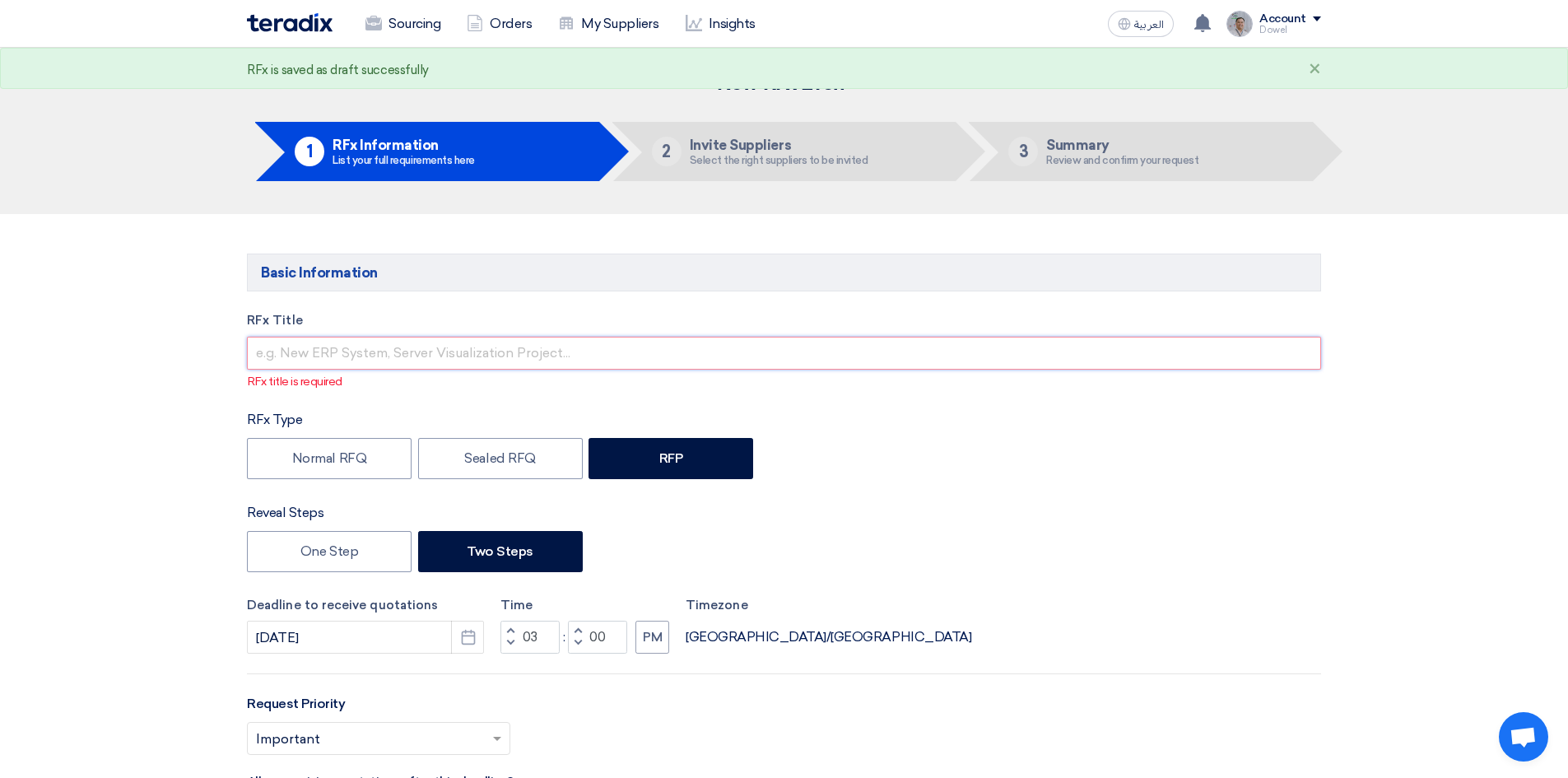
click at [315, 351] on input "text" at bounding box center [784, 352] width 1074 height 32
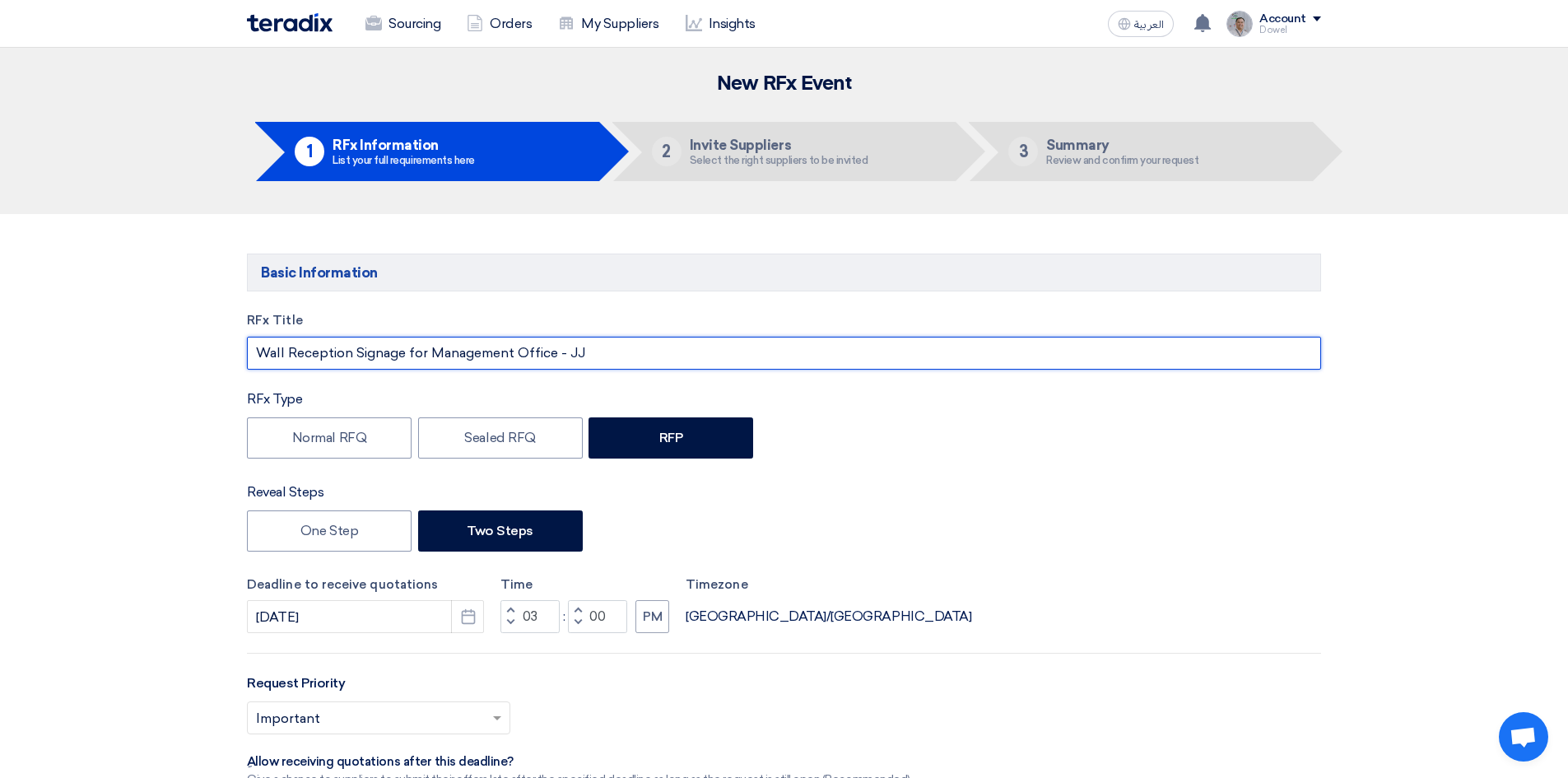
type input "Wall Reception Signage for Management Office - JJ"
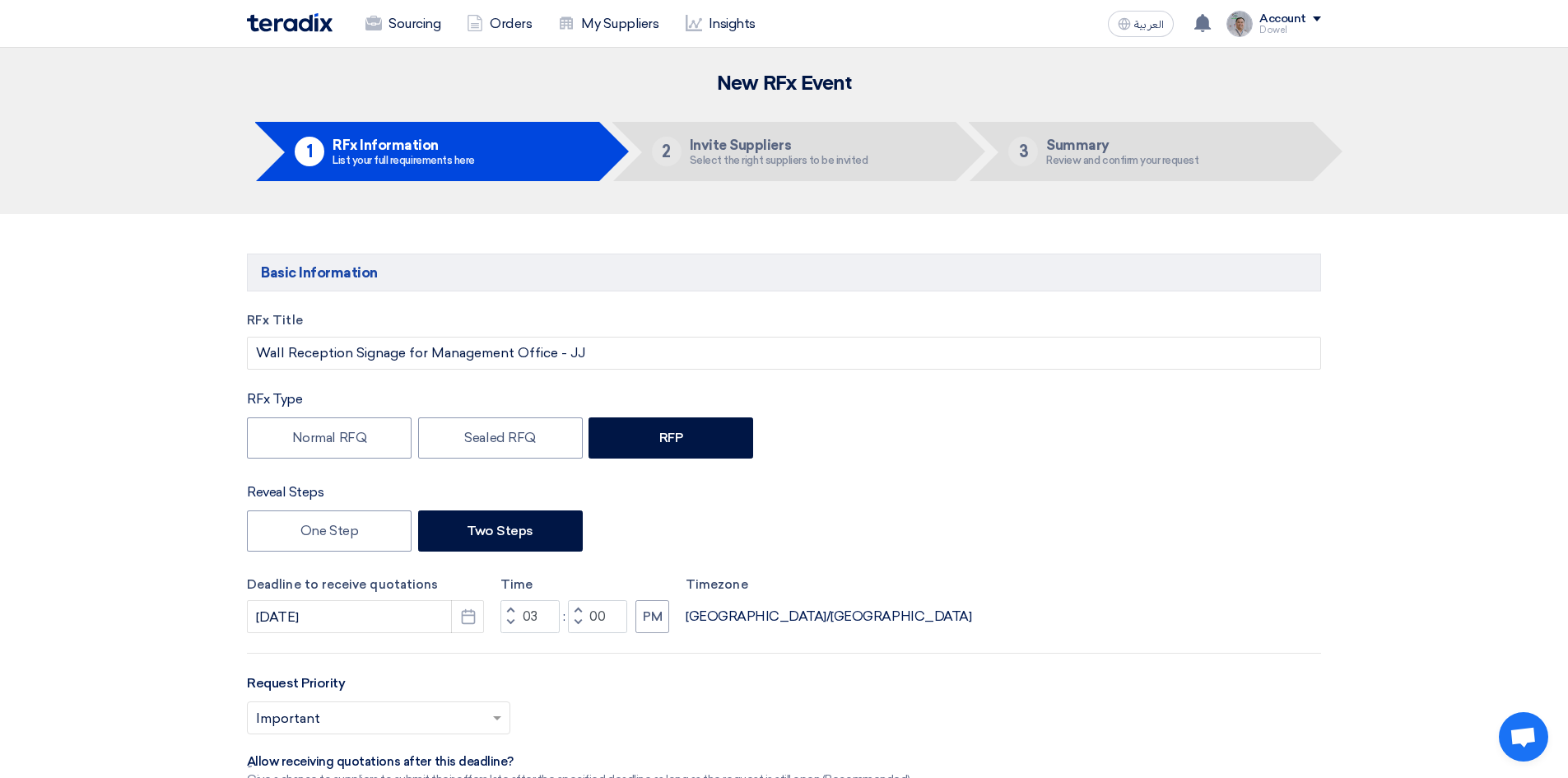
click at [959, 465] on div "RFx Title Wall Reception Signage for Management Office - JJ RFx Type Normal RFQ…" at bounding box center [784, 690] width 1098 height 759
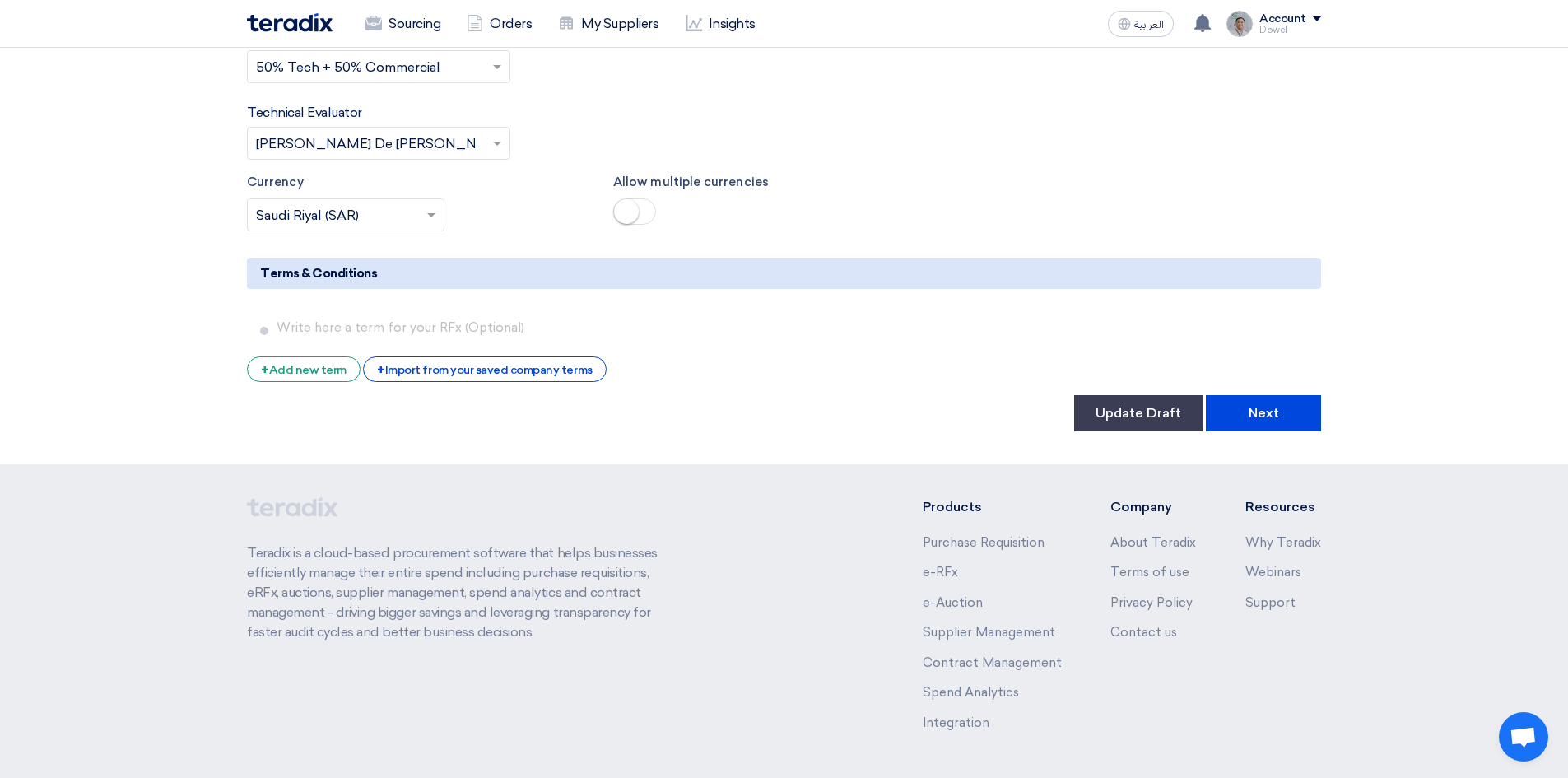
scroll to position [2917, 0]
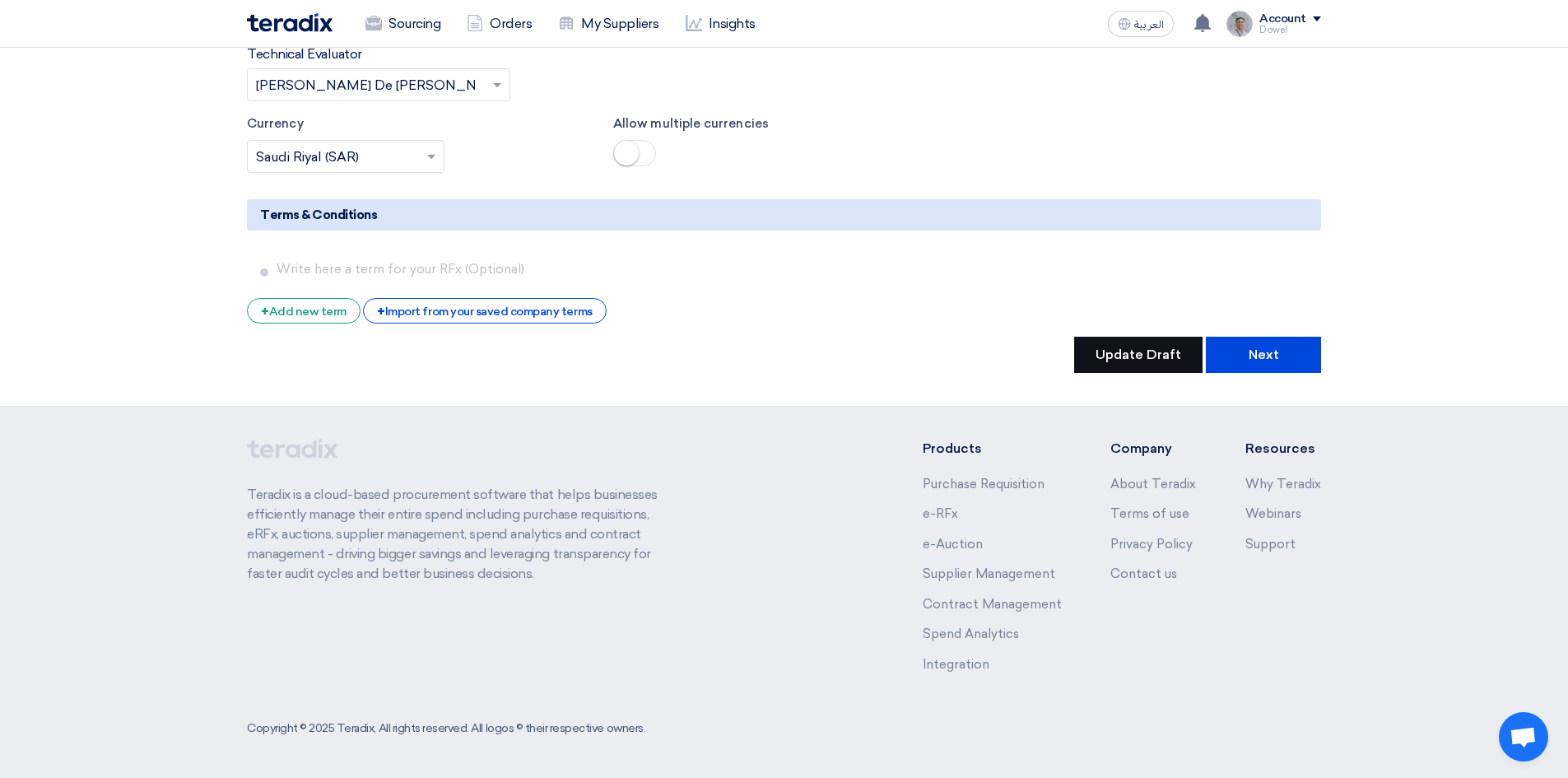
click at [1120, 366] on button "Update Draft" at bounding box center [1137, 354] width 129 height 36
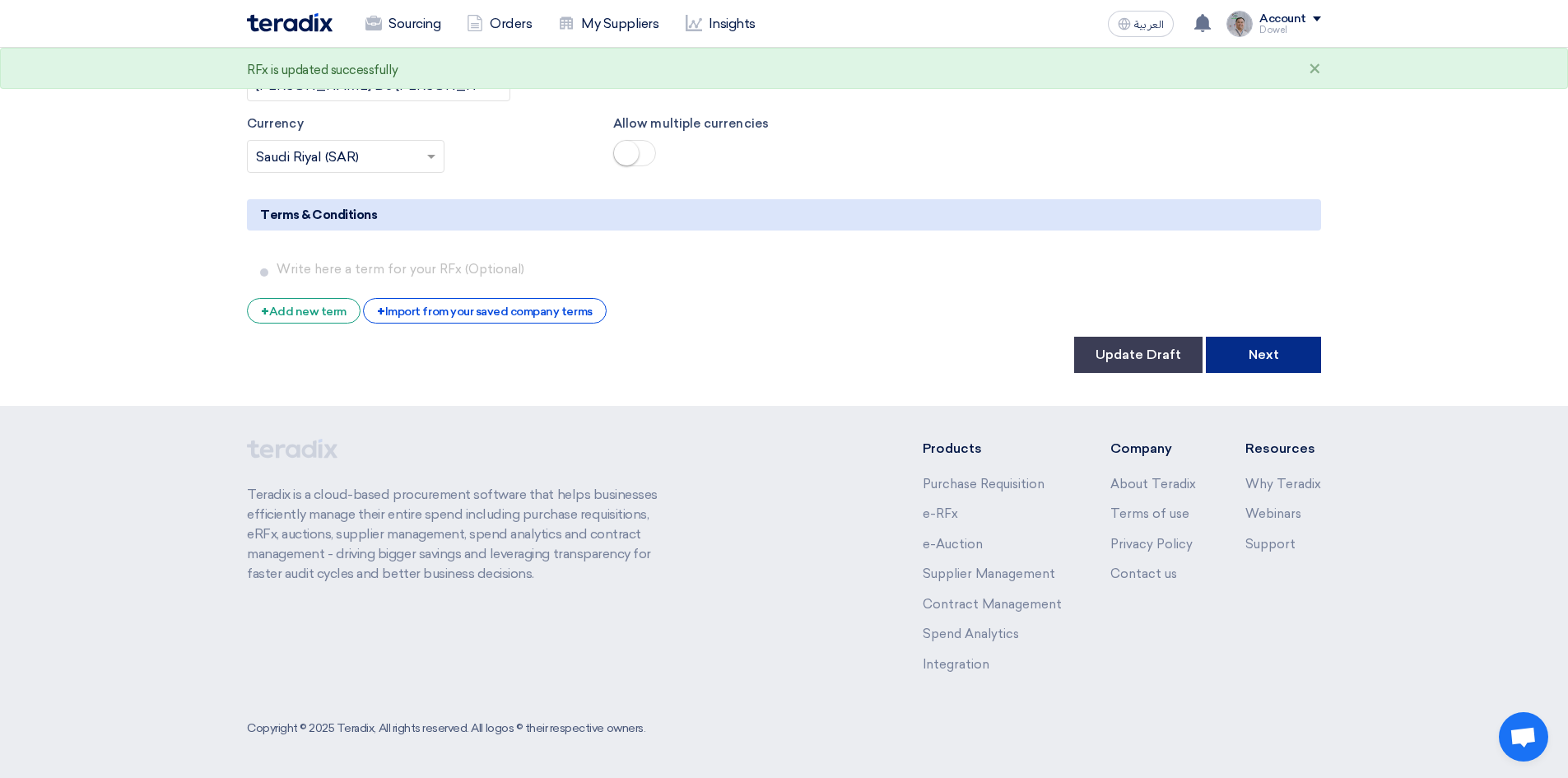
click at [1255, 358] on button "Next" at bounding box center [1262, 354] width 115 height 36
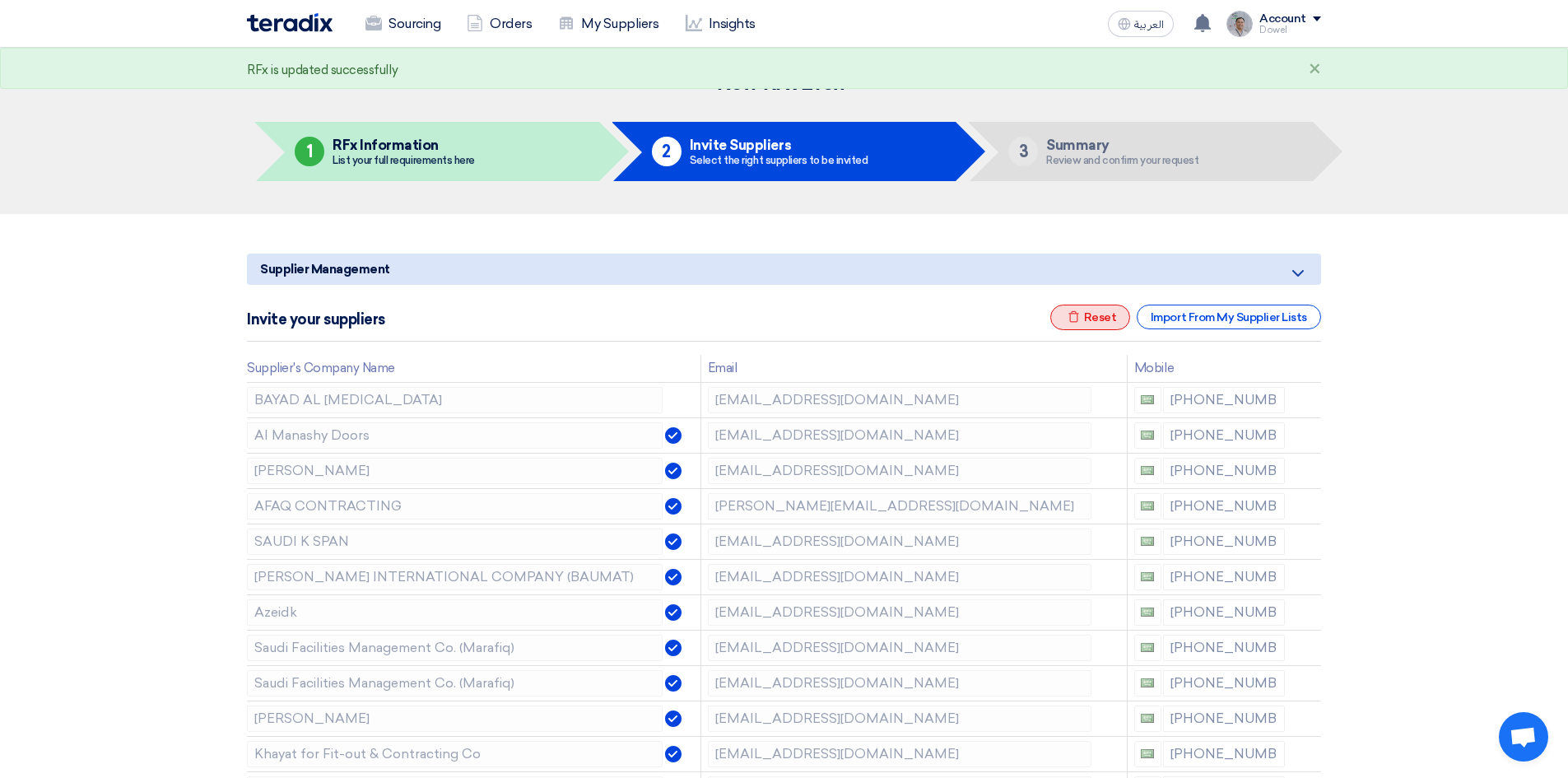
click at [1098, 317] on div "Excel file Reset" at bounding box center [1090, 318] width 81 height 26
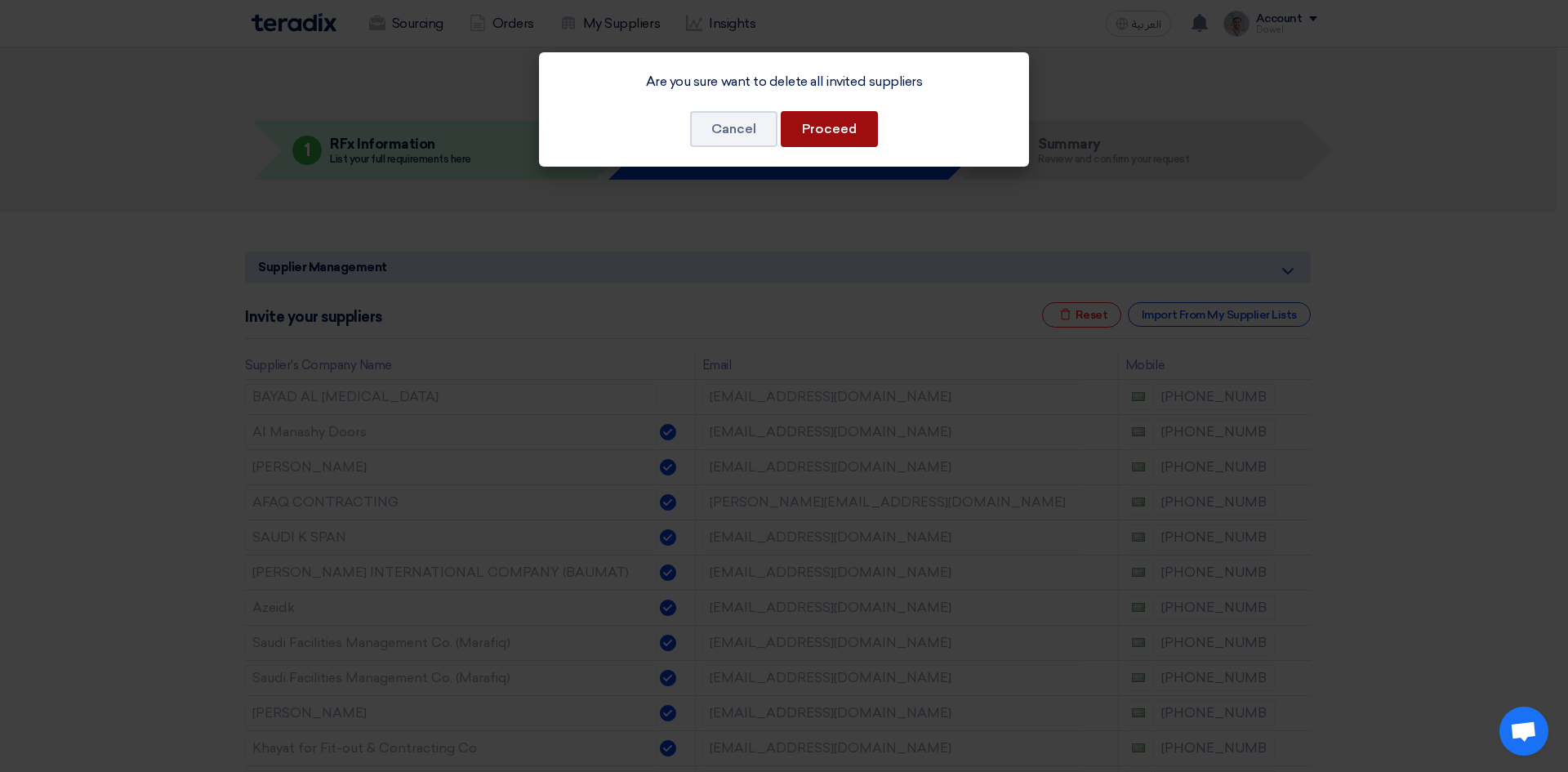
click at [820, 131] on button "Proceed" at bounding box center [829, 129] width 98 height 36
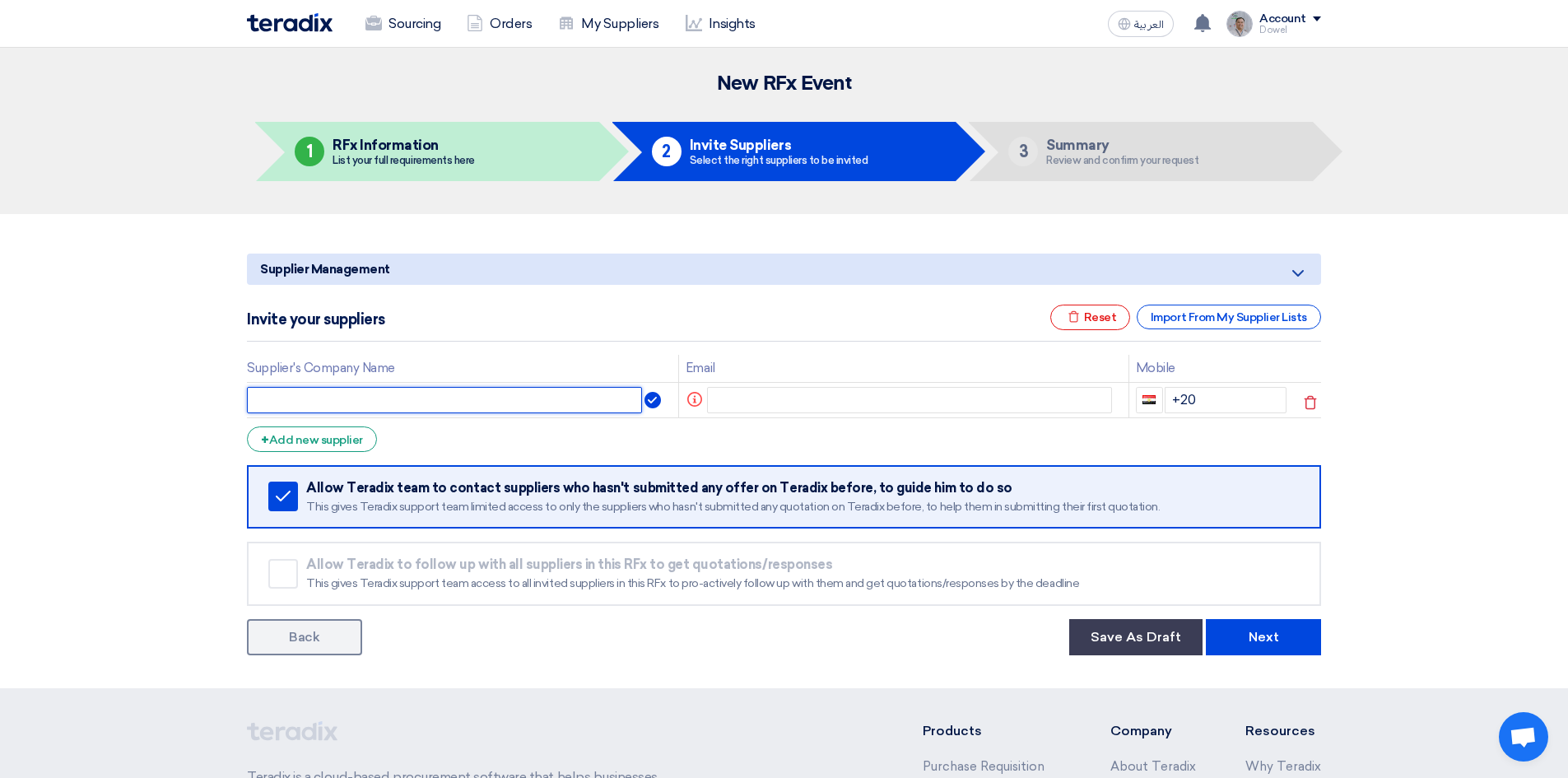
click at [347, 395] on input "text" at bounding box center [444, 399] width 395 height 27
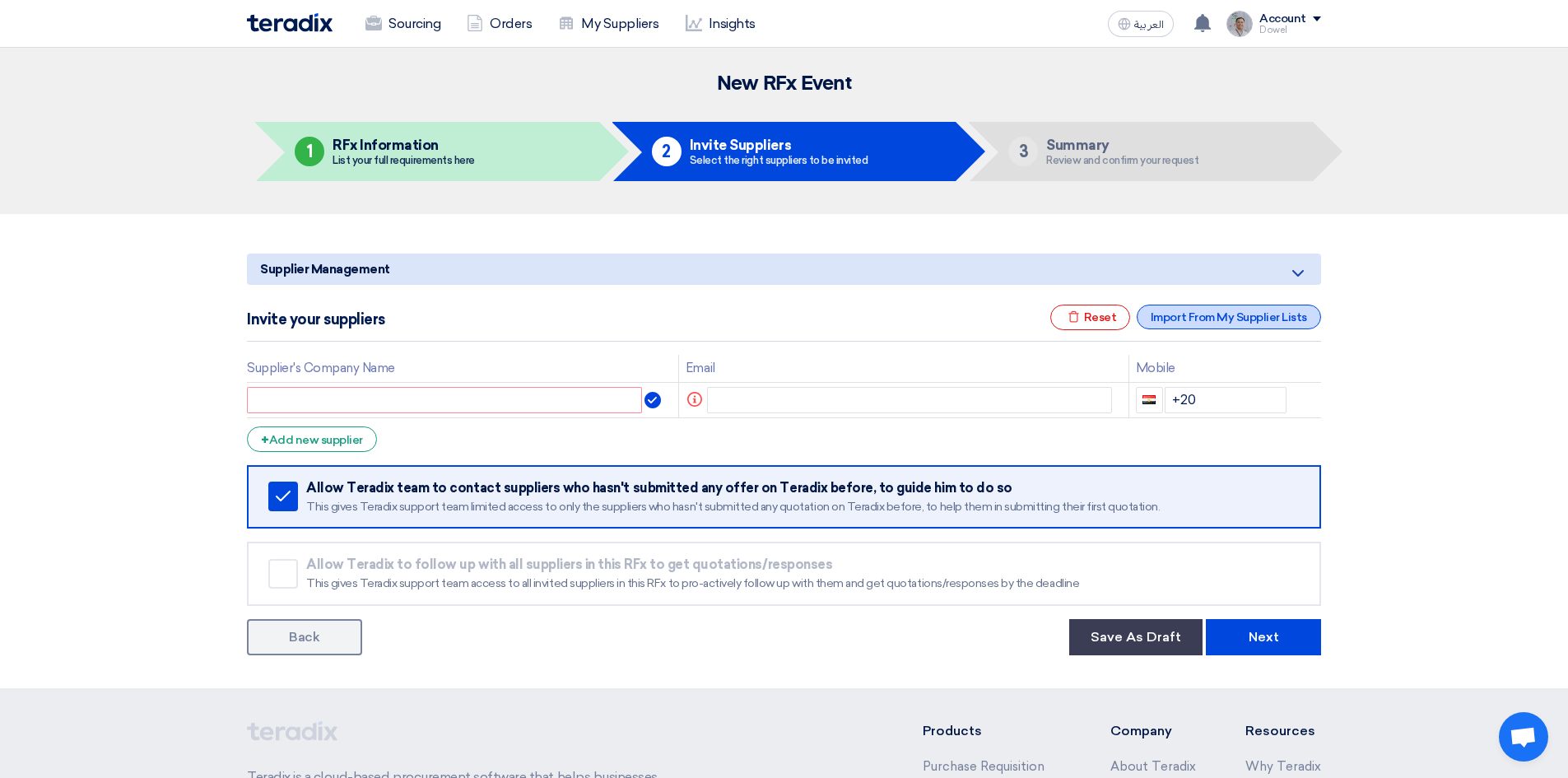
click at [1181, 317] on div "Import From My Supplier Lists" at bounding box center [1229, 317] width 185 height 25
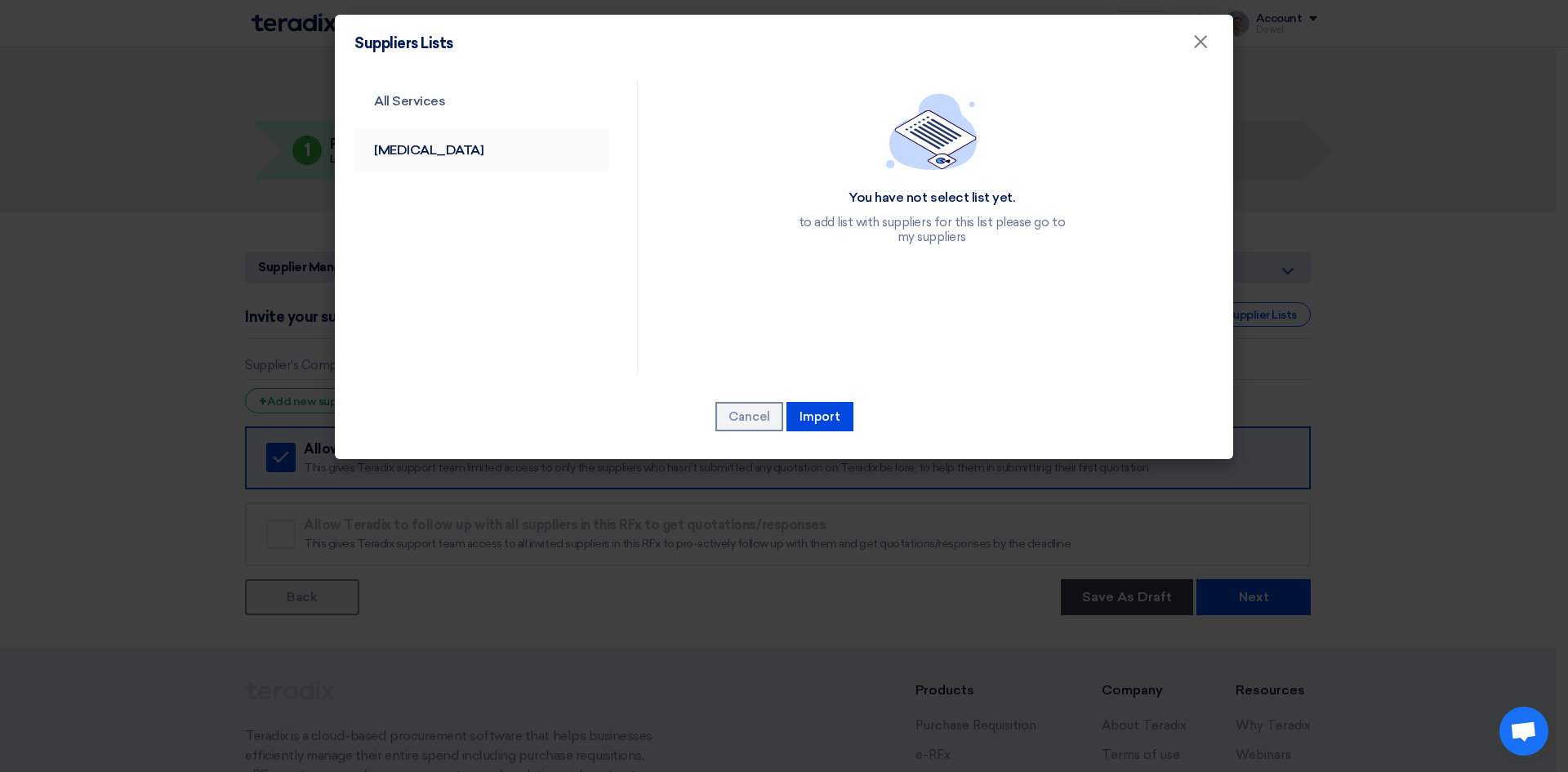
click at [401, 146] on link "[MEDICAL_DATA]" at bounding box center [481, 150] width 254 height 43
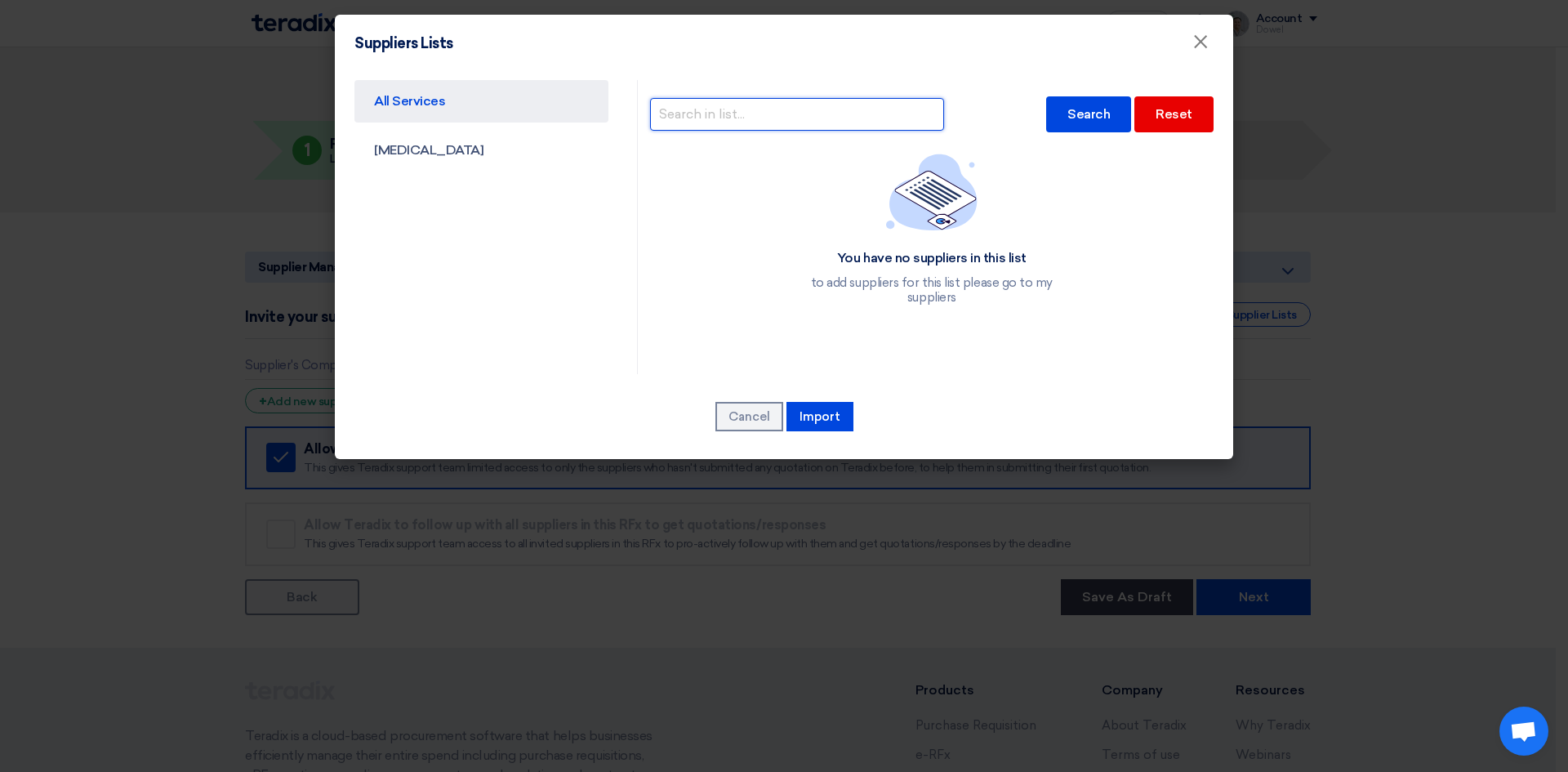
click at [748, 120] on input "text" at bounding box center [796, 113] width 294 height 32
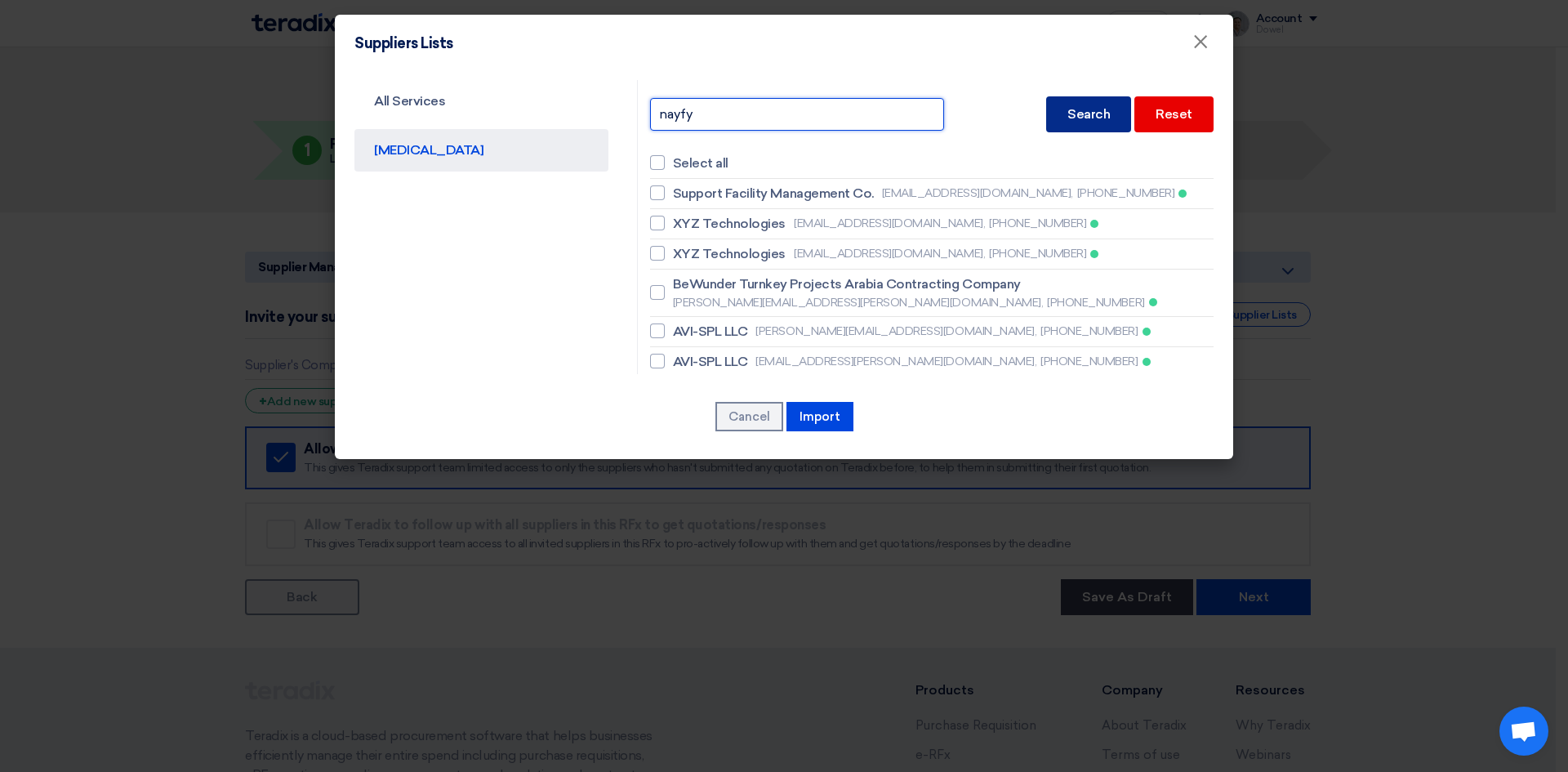
type input "nayfy"
click at [1067, 120] on div "Search" at bounding box center [1088, 114] width 85 height 36
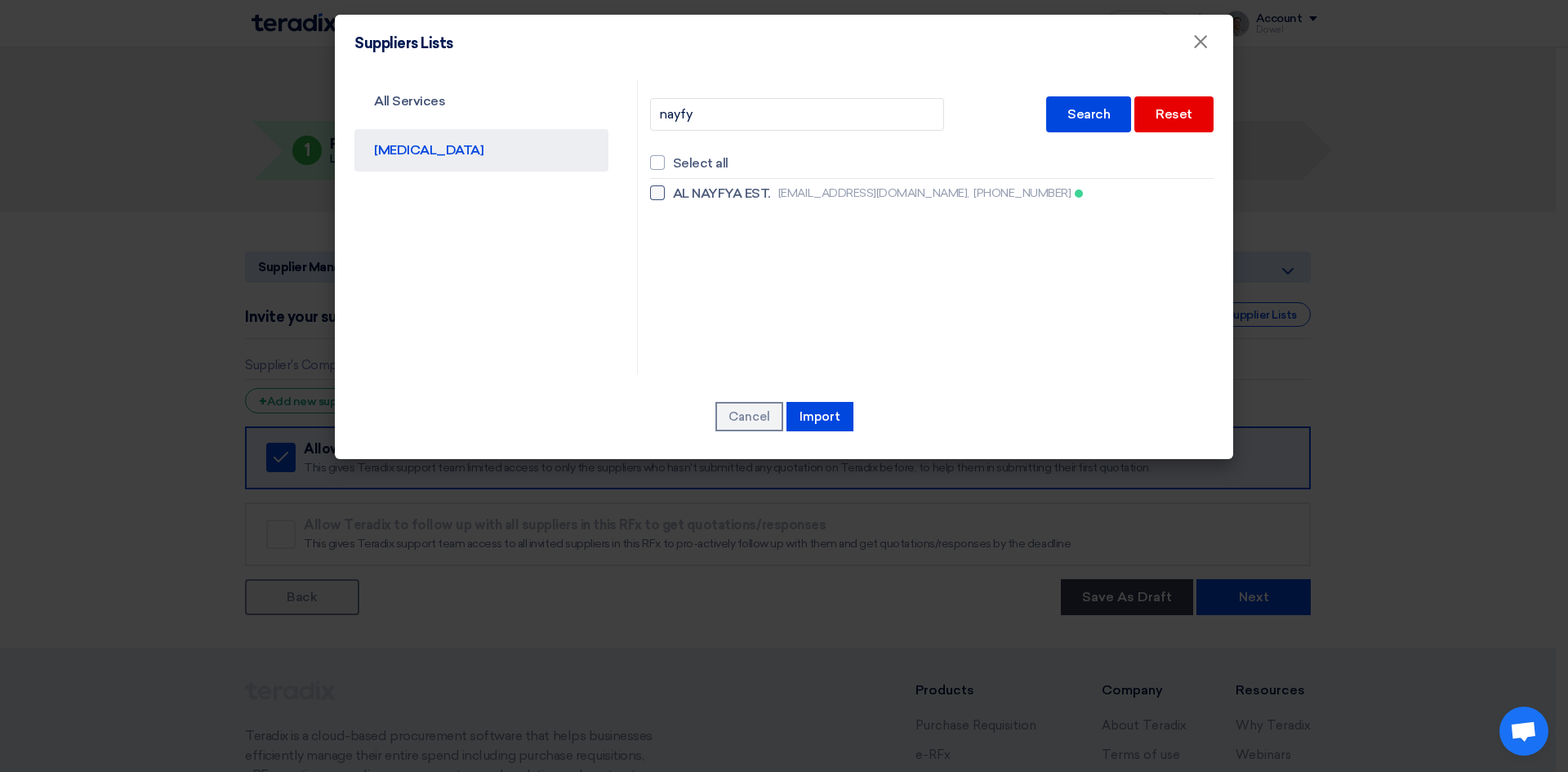
click at [708, 189] on span "AL NAYFYA EST." at bounding box center [722, 193] width 98 height 20
click at [684, 189] on input "AL NAYFYA EST. print.alasr.adv@gmail.com, +966508010043" at bounding box center [678, 193] width 11 height 11
checkbox input "true"
click at [815, 421] on button "Import" at bounding box center [820, 417] width 67 height 29
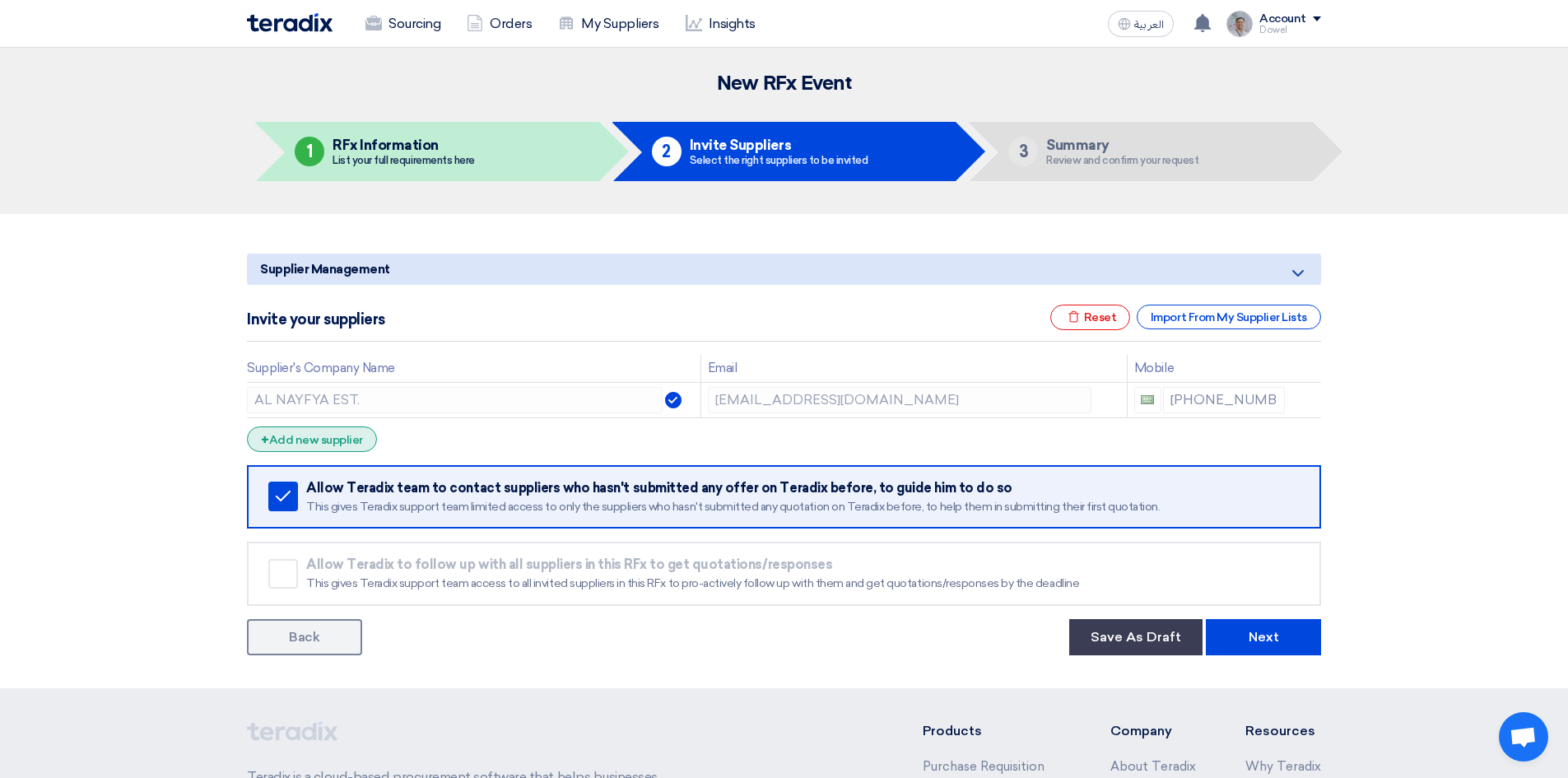
click at [304, 442] on div "+ Add new supplier" at bounding box center [312, 440] width 130 height 26
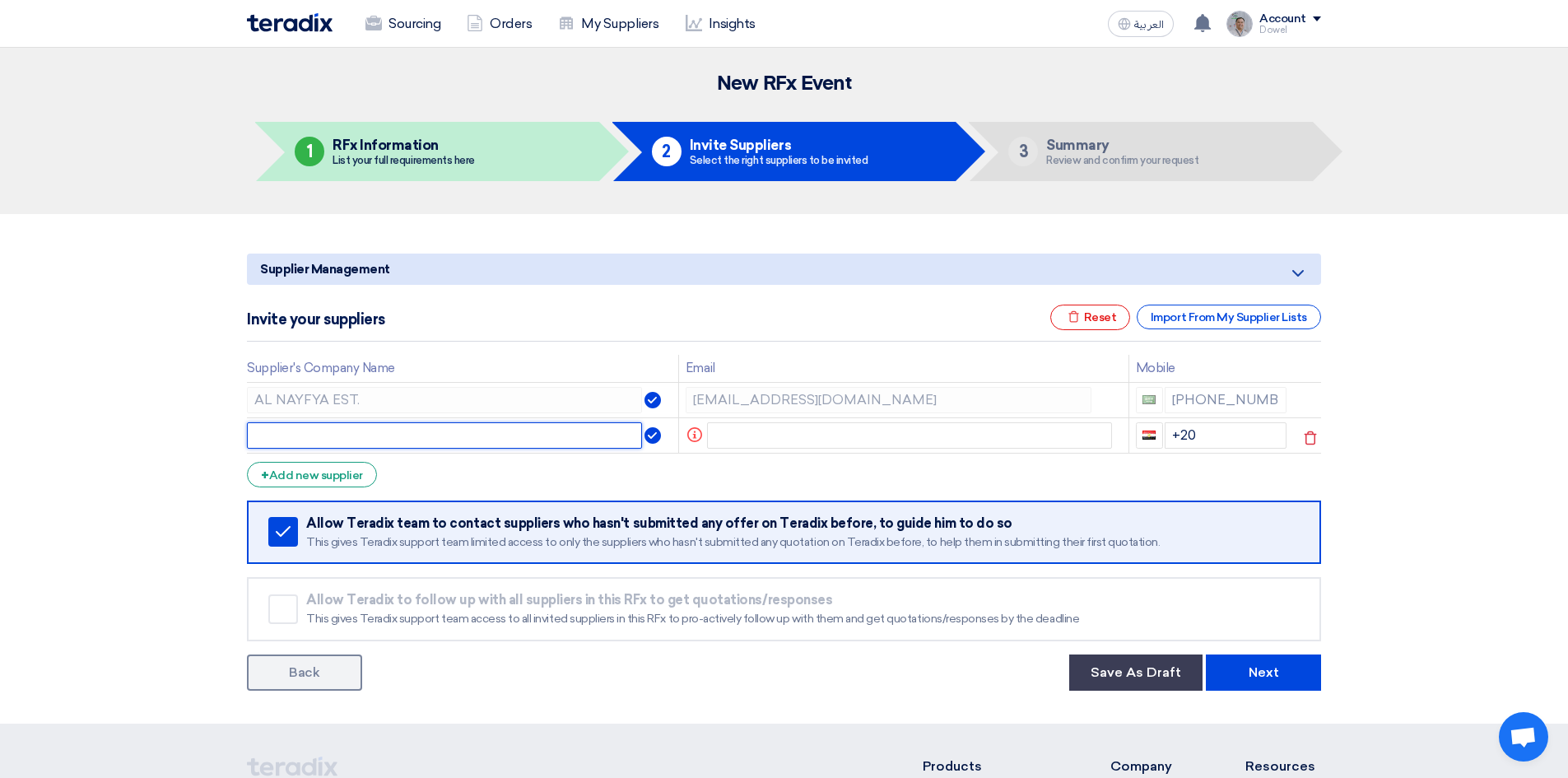
click at [351, 429] on input "text" at bounding box center [444, 435] width 395 height 27
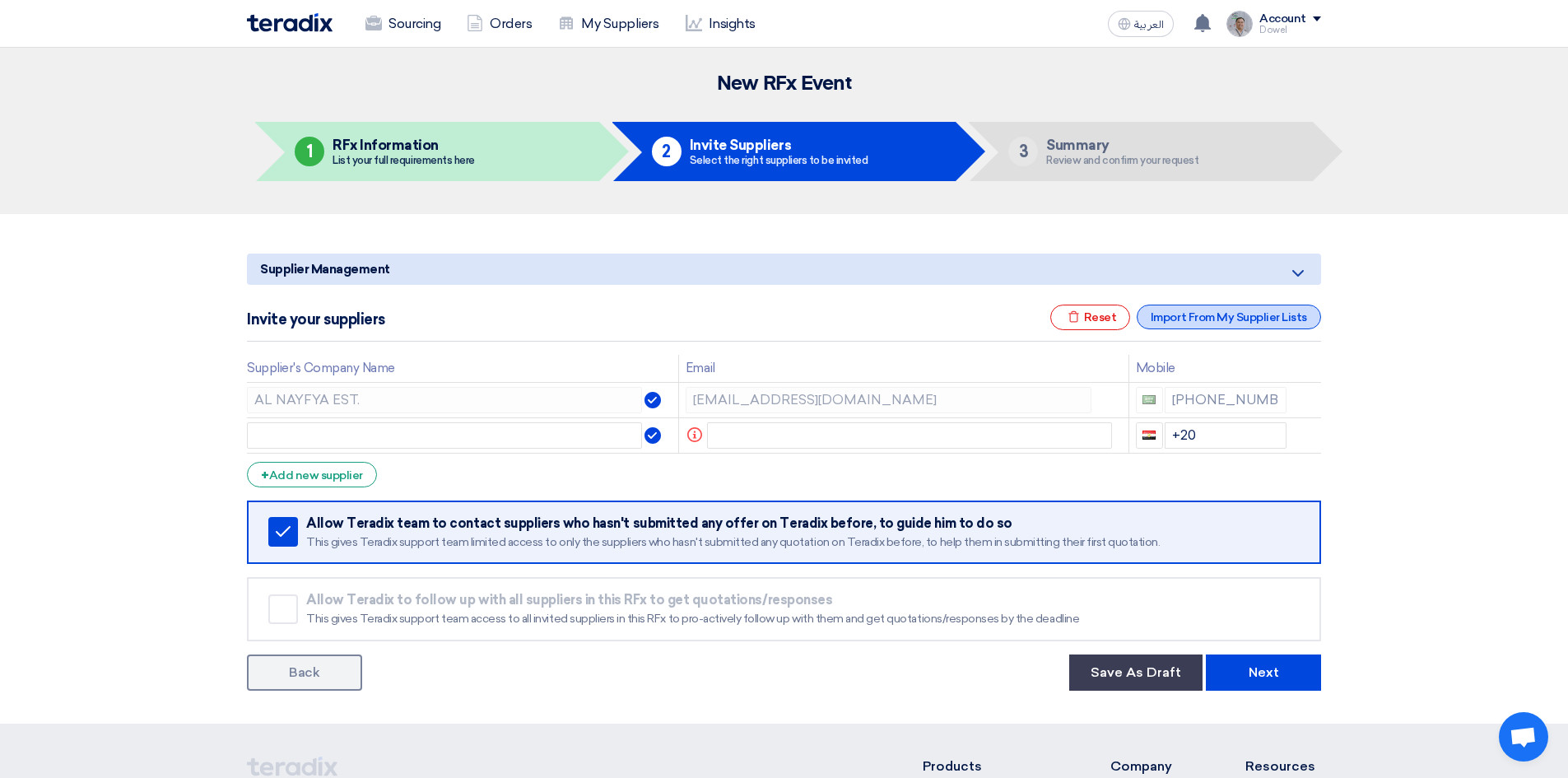
click at [1213, 321] on div "Import From My Supplier Lists" at bounding box center [1229, 317] width 185 height 25
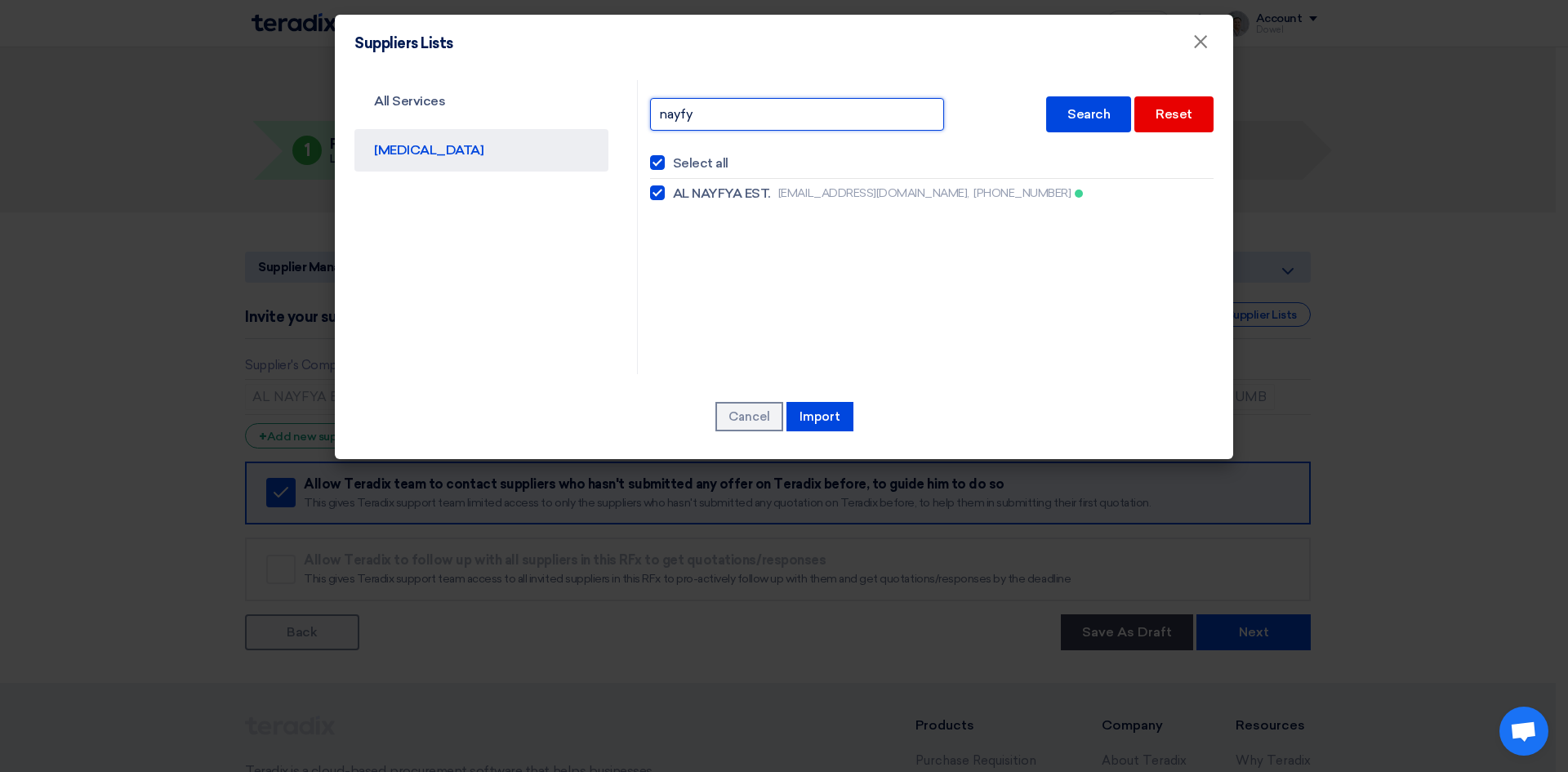
drag, startPoint x: 703, startPoint y: 113, endPoint x: 619, endPoint y: 105, distance: 84.4
click at [619, 105] on div "All Services CAPEX nayfy Search Reset Select all AL NAYFYA EST. print.alasr.adv…" at bounding box center [784, 226] width 884 height 294
type input "future"
click at [1093, 108] on div "Search" at bounding box center [1088, 114] width 85 height 36
checkbox input "false"
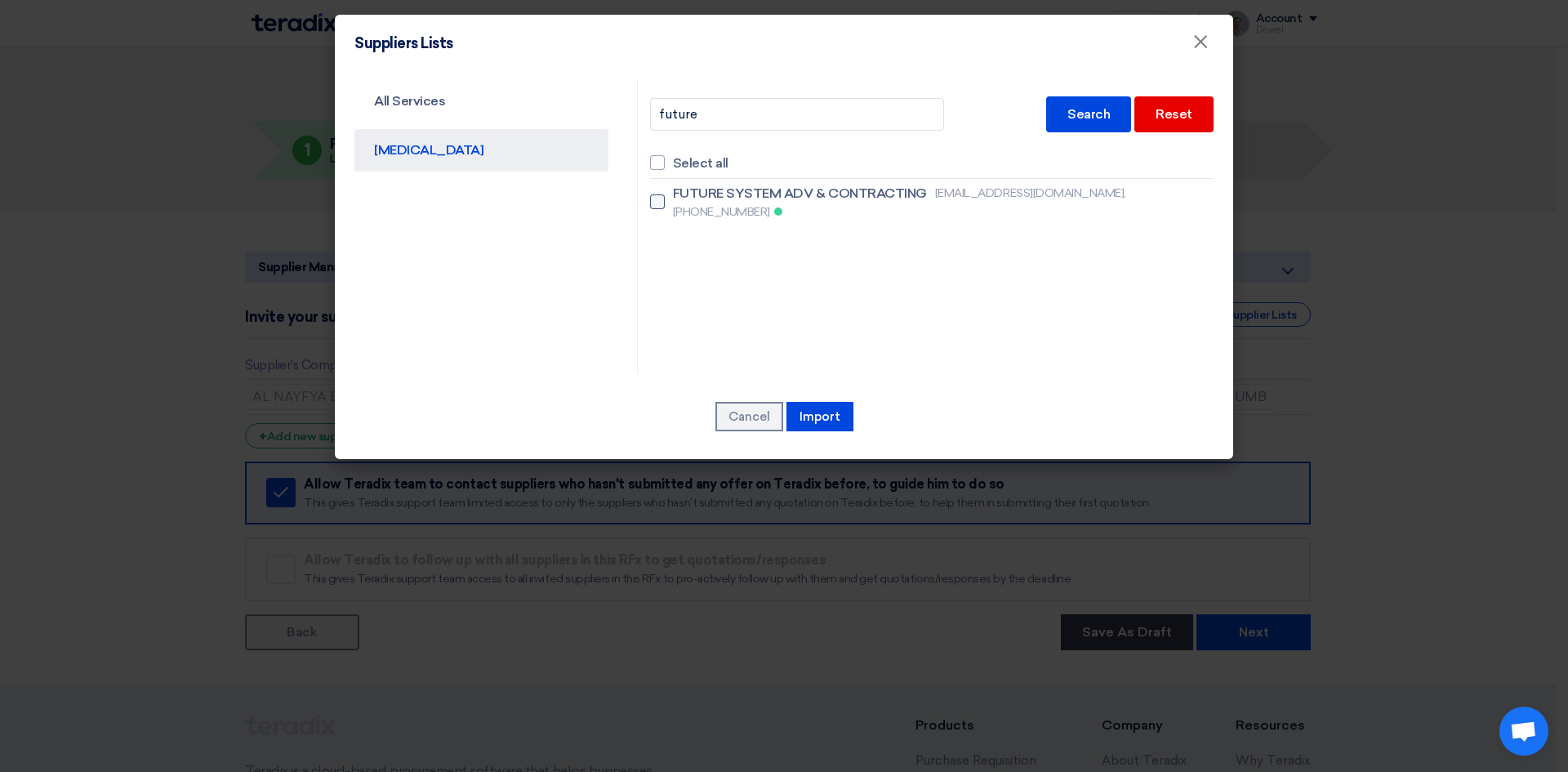
click at [657, 194] on div at bounding box center [657, 201] width 15 height 15
click at [673, 197] on input "FUTURE SYSTEM ADV & CONTRACTING marketing@futuresystems-sa.com, +966594750790" at bounding box center [678, 202] width 11 height 11
checkbox input "true"
click at [815, 419] on button "Import" at bounding box center [820, 417] width 67 height 29
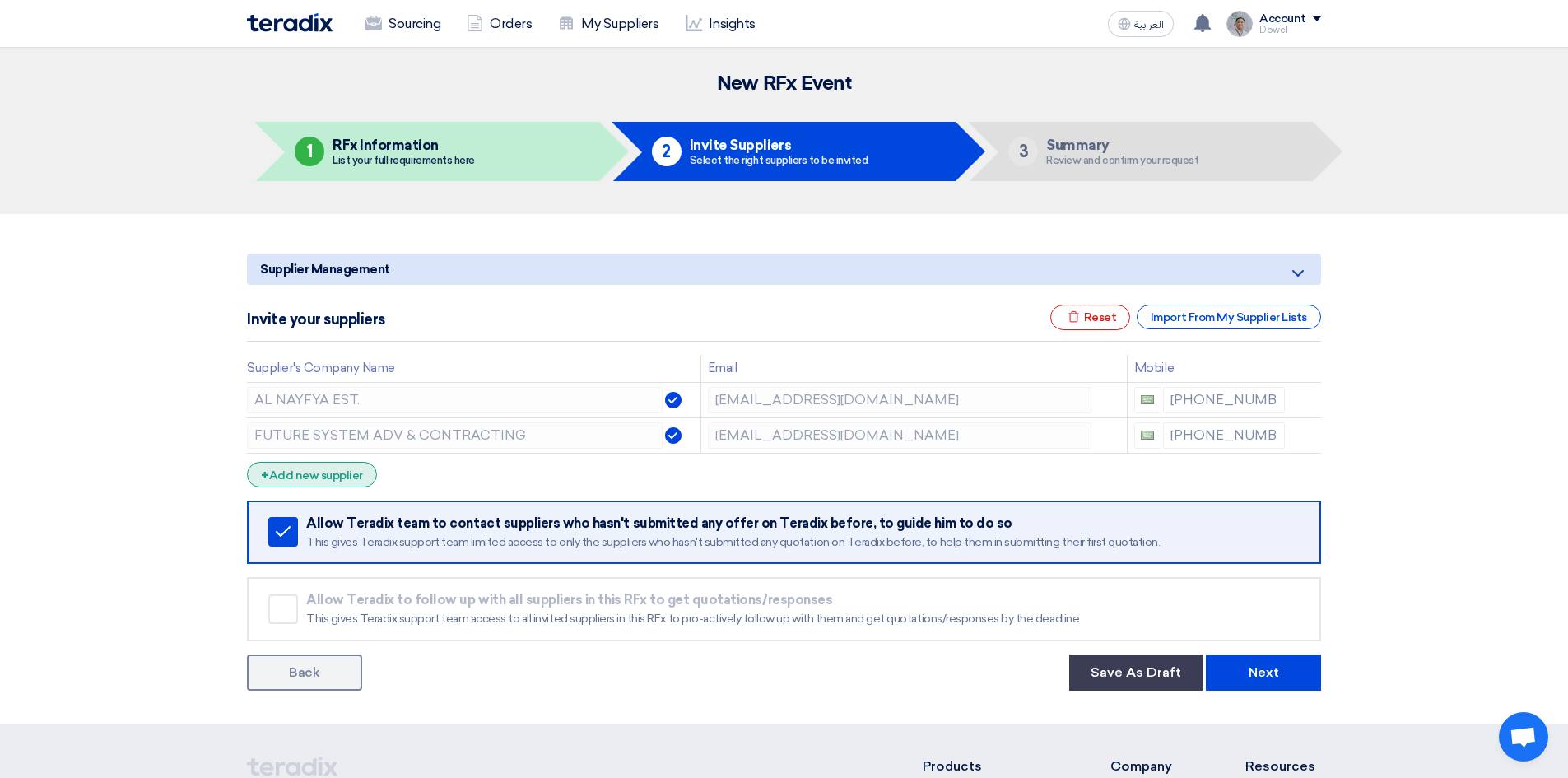
click at [336, 477] on div "+ Add new supplier" at bounding box center [312, 475] width 130 height 26
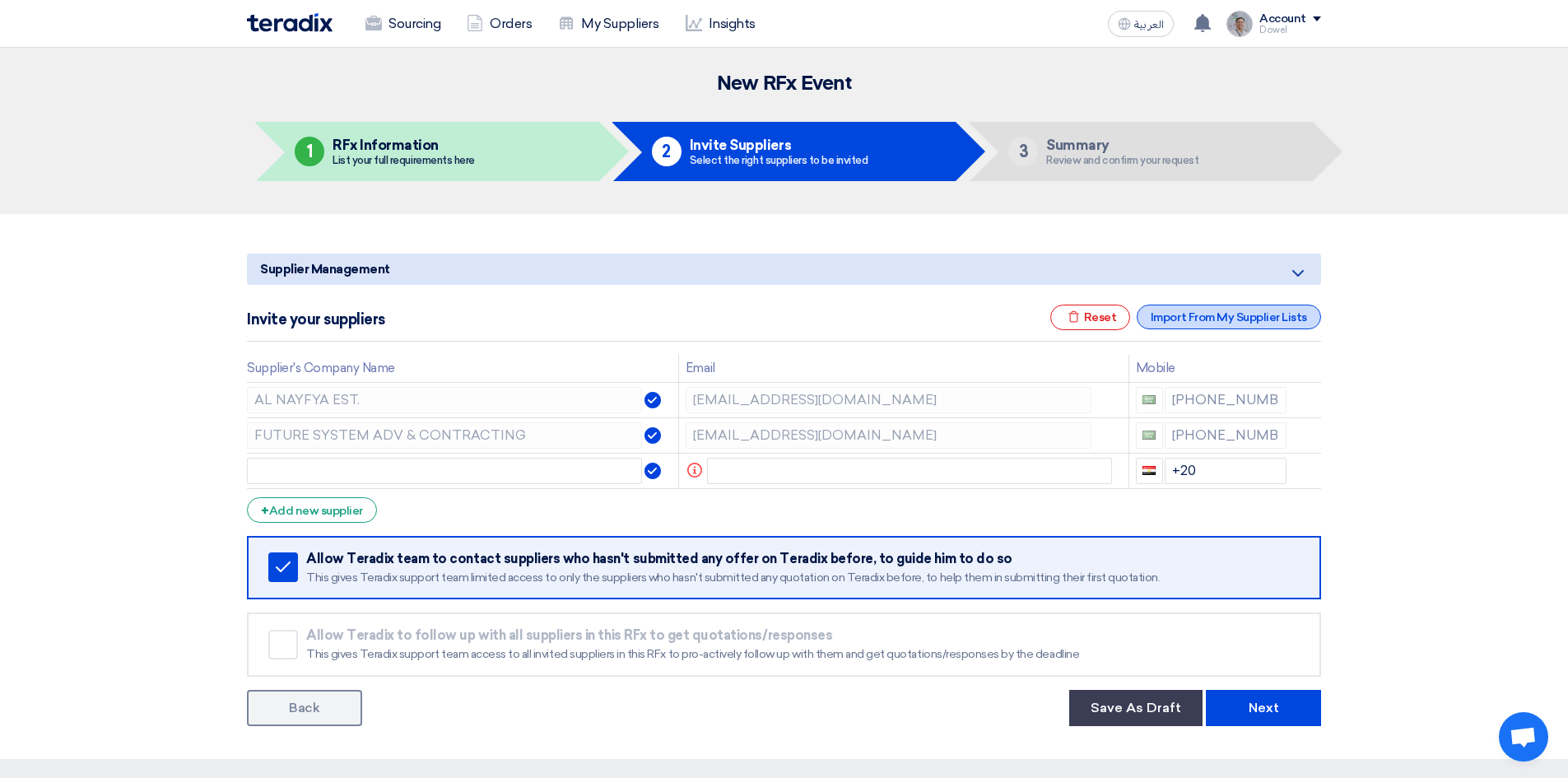
click at [1200, 312] on div "Import From My Supplier Lists" at bounding box center [1229, 317] width 185 height 25
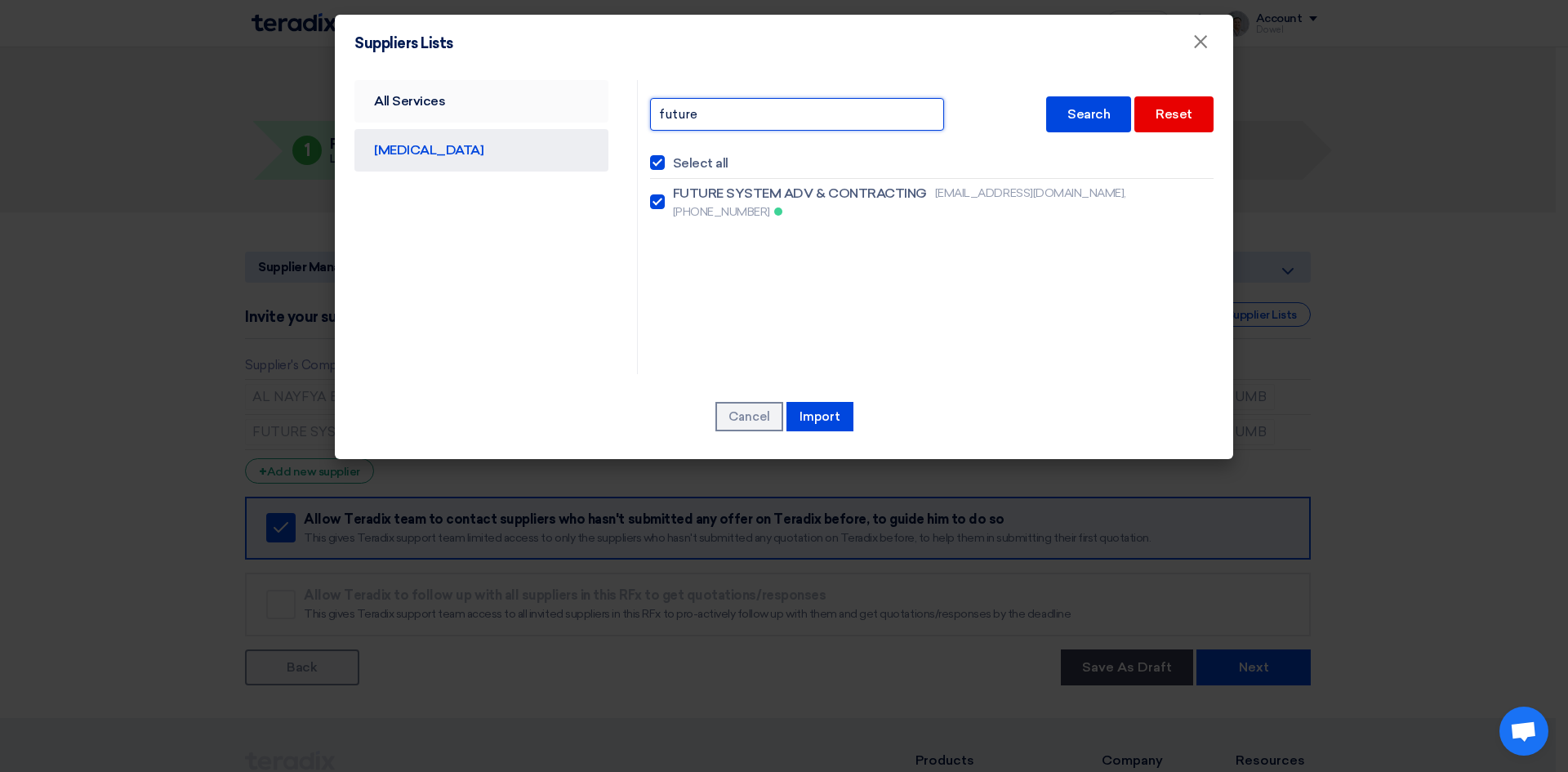
drag, startPoint x: 740, startPoint y: 115, endPoint x: 565, endPoint y: 96, distance: 176.0
click at [579, 105] on div "All Services CAPEX future Search Reset Select all FUTURE SYSTEM ADV & CONTRACTI…" at bounding box center [784, 226] width 884 height 294
type input "smd"
click at [1078, 107] on div "Search" at bounding box center [1088, 114] width 85 height 36
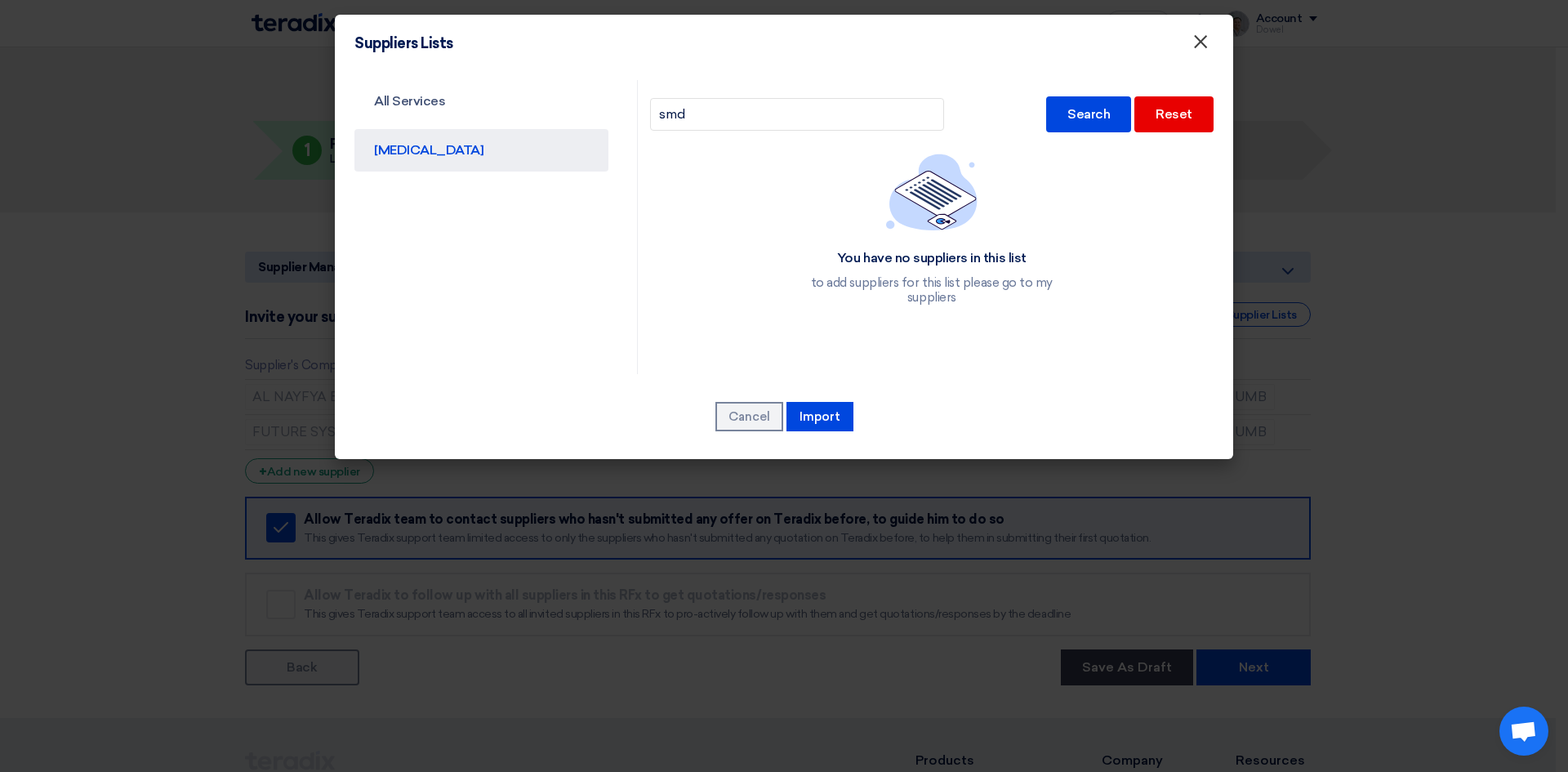
click at [1192, 46] on span "×" at bounding box center [1200, 45] width 17 height 32
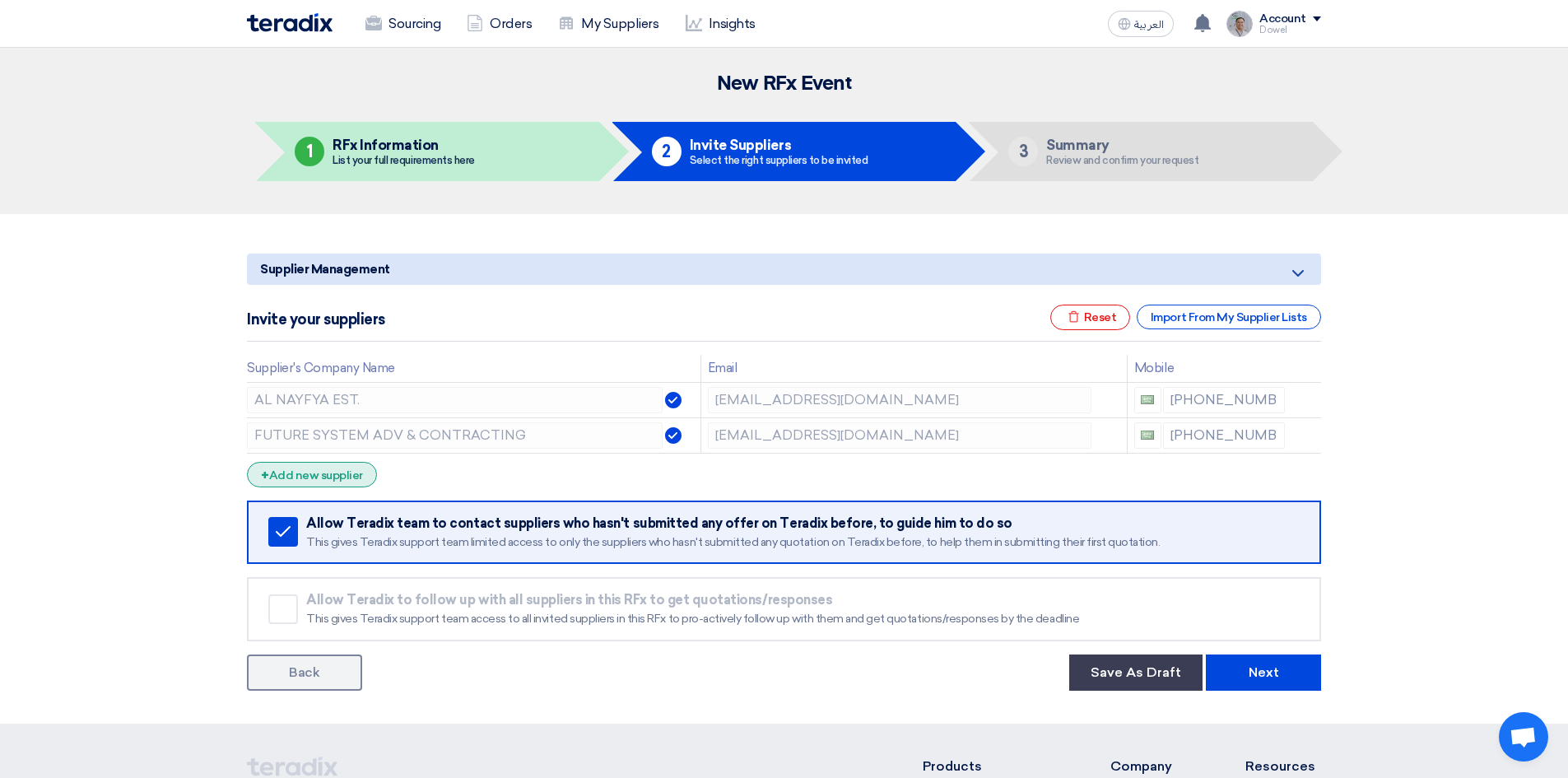
click at [326, 475] on div "+ Add new supplier" at bounding box center [312, 475] width 130 height 26
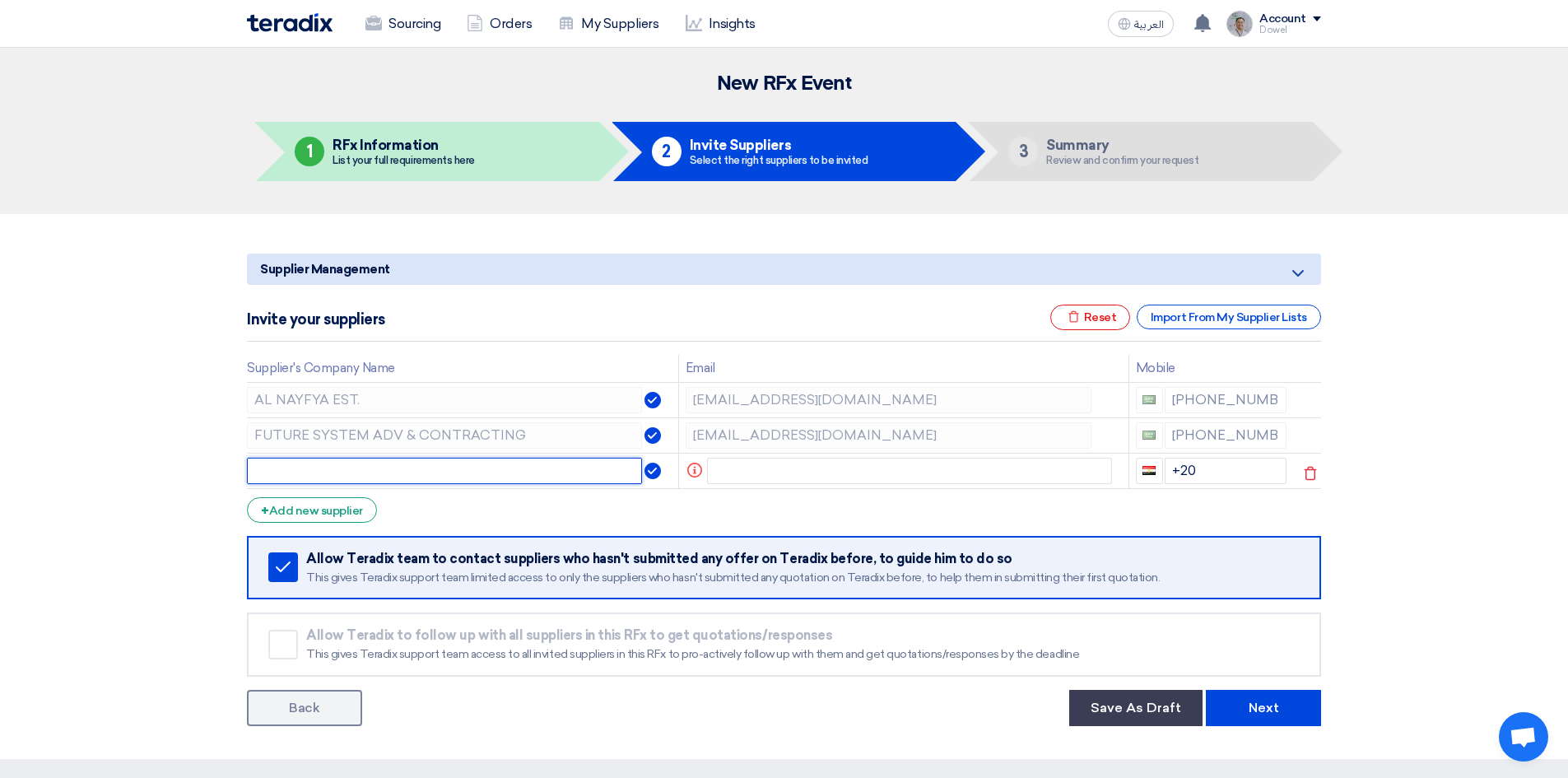
click at [316, 470] on input "text" at bounding box center [444, 470] width 395 height 27
paste input "SMD SIGNAGE AND METAL DESIGN"
type input "SMD SIGNAGE AND METAL DESIGN"
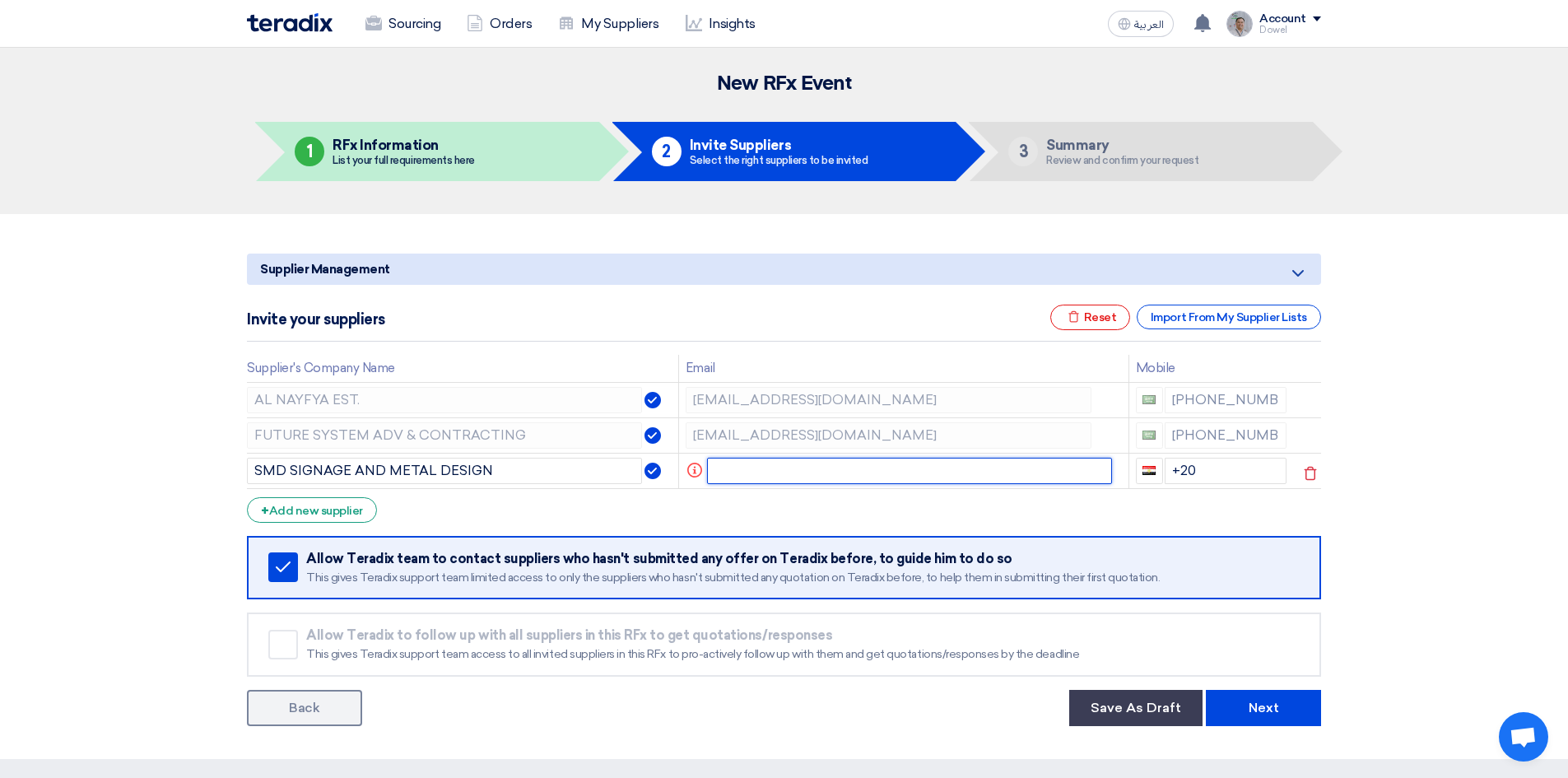
click at [763, 468] on input "text" at bounding box center [909, 470] width 406 height 27
paste input "a.refaii@smduae.com"
type input "a.refaii@smduae.com"
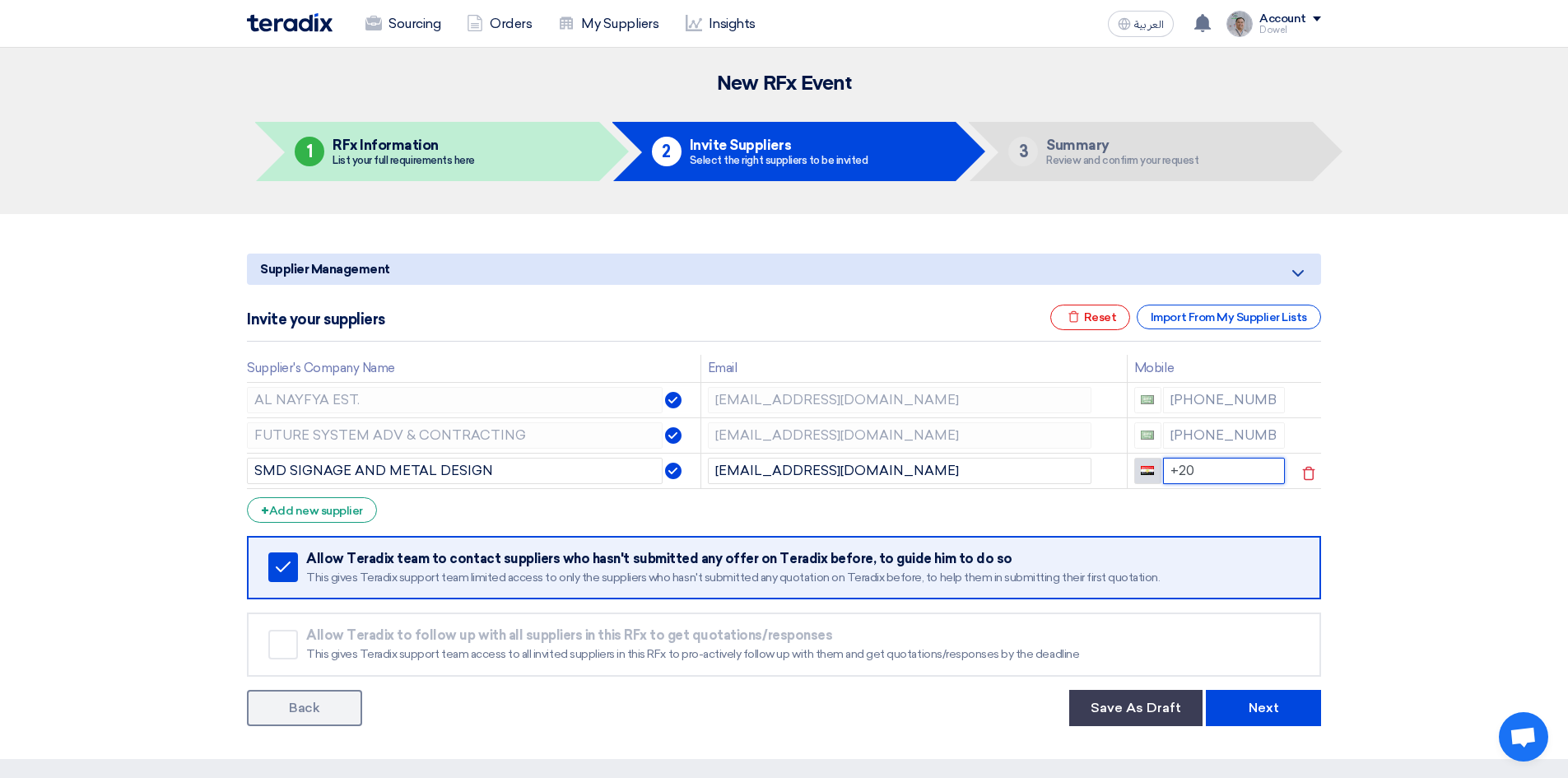
drag, startPoint x: 1164, startPoint y: 466, endPoint x: 1143, endPoint y: 466, distance: 21.0
click at [1143, 466] on div "+20" at bounding box center [1209, 470] width 151 height 27
type input "+96658067177"
click at [337, 510] on div "+ Add new supplier" at bounding box center [312, 510] width 130 height 26
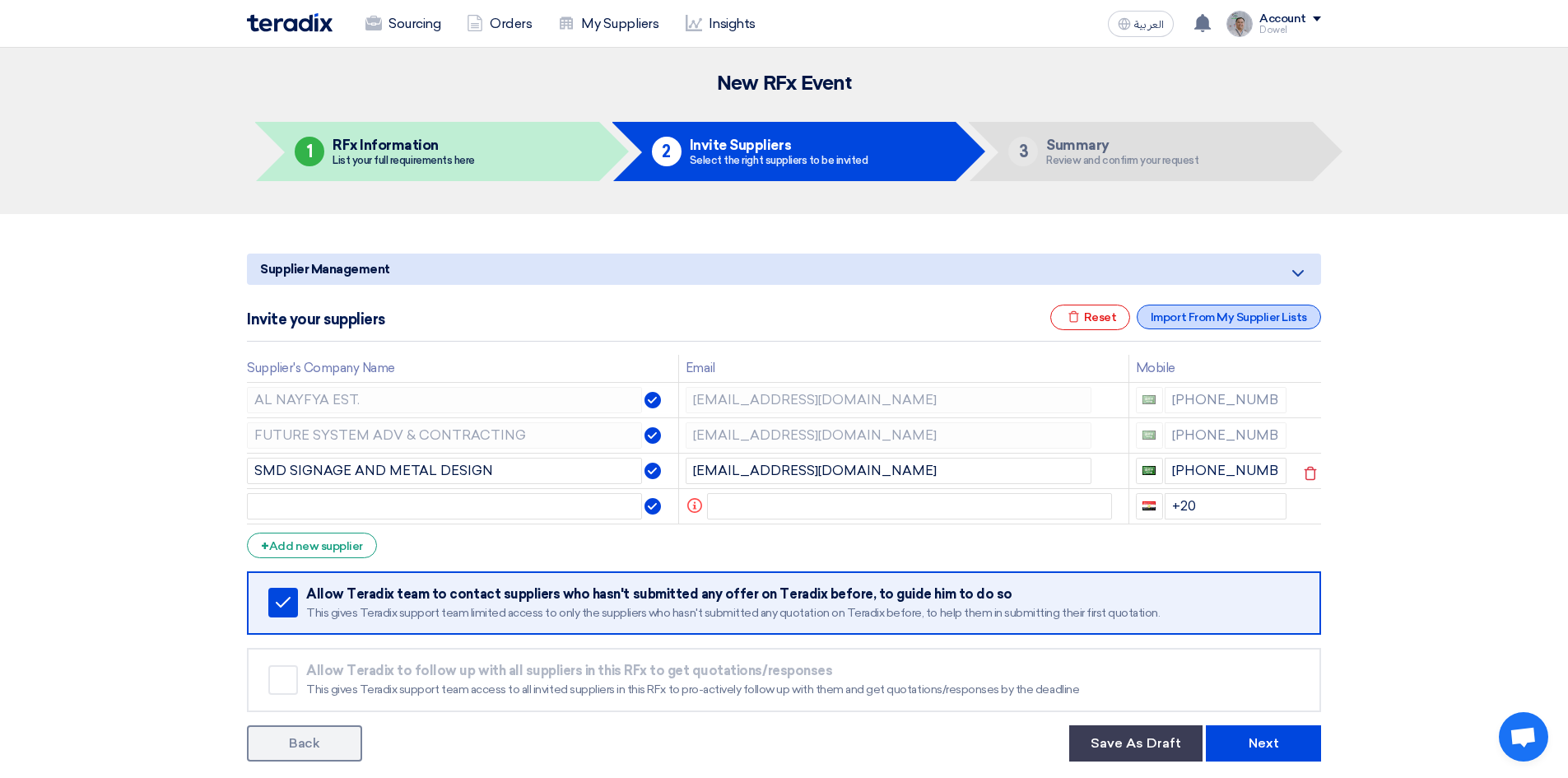
click at [1209, 316] on div "Import From My Supplier Lists" at bounding box center [1229, 317] width 185 height 25
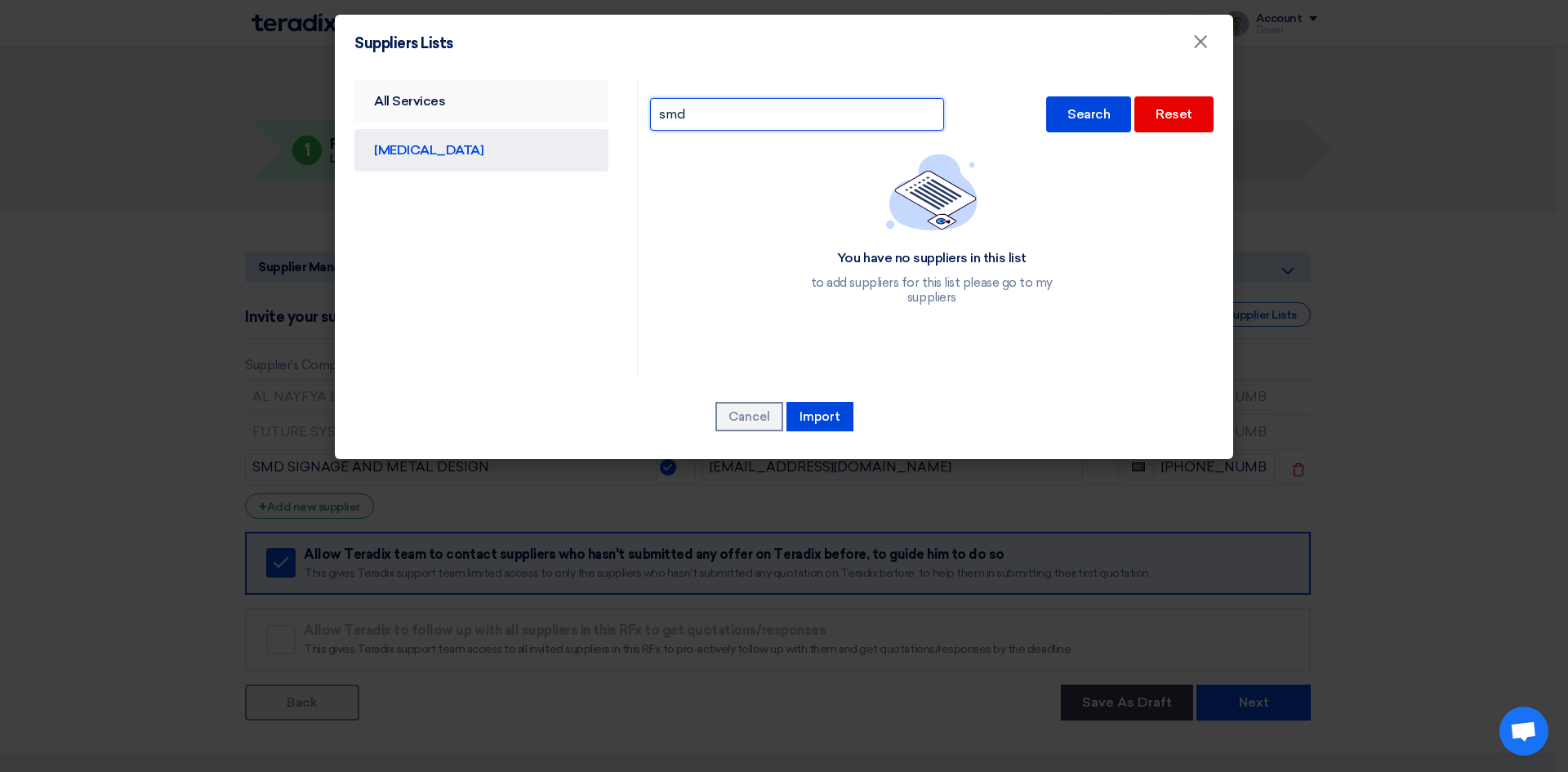
drag, startPoint x: 732, startPoint y: 115, endPoint x: 564, endPoint y: 110, distance: 168.1
click at [566, 111] on div "All Services CAPEX smd Search Reset You have no suppliers in this list to add s…" at bounding box center [784, 226] width 884 height 294
type input "howei"
click at [1083, 128] on div "Search" at bounding box center [1088, 114] width 85 height 36
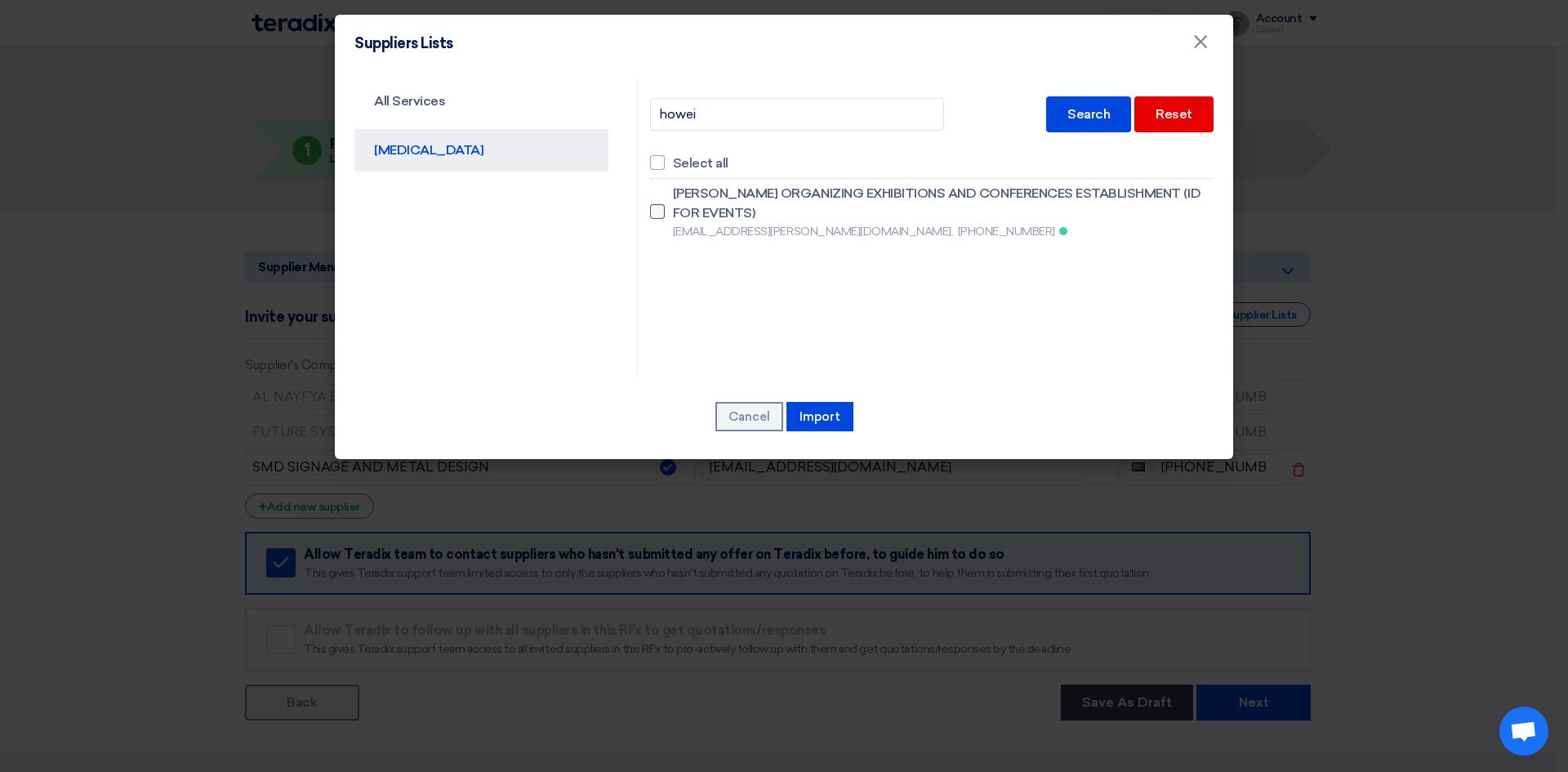
click at [660, 210] on div at bounding box center [657, 211] width 15 height 15
click at [673, 210] on input "HOWEI ORGANIZING EXHIBITIONS AND CONFERENCES ESTABLISHMENT (ID FOR EVENTS) amma…" at bounding box center [678, 212] width 11 height 11
checkbox input "true"
click at [819, 419] on button "Import" at bounding box center [820, 417] width 67 height 29
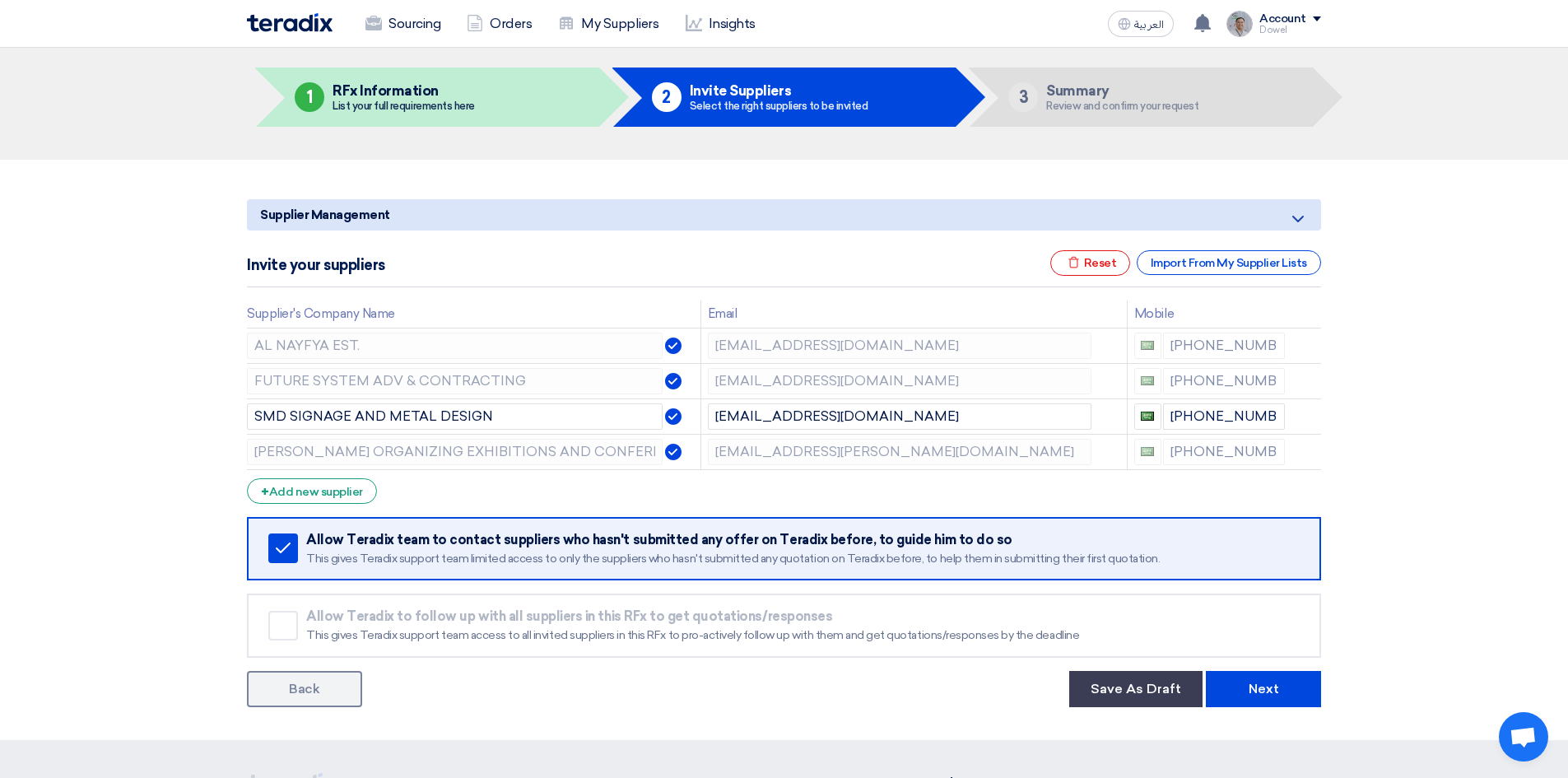
scroll to position [83, 0]
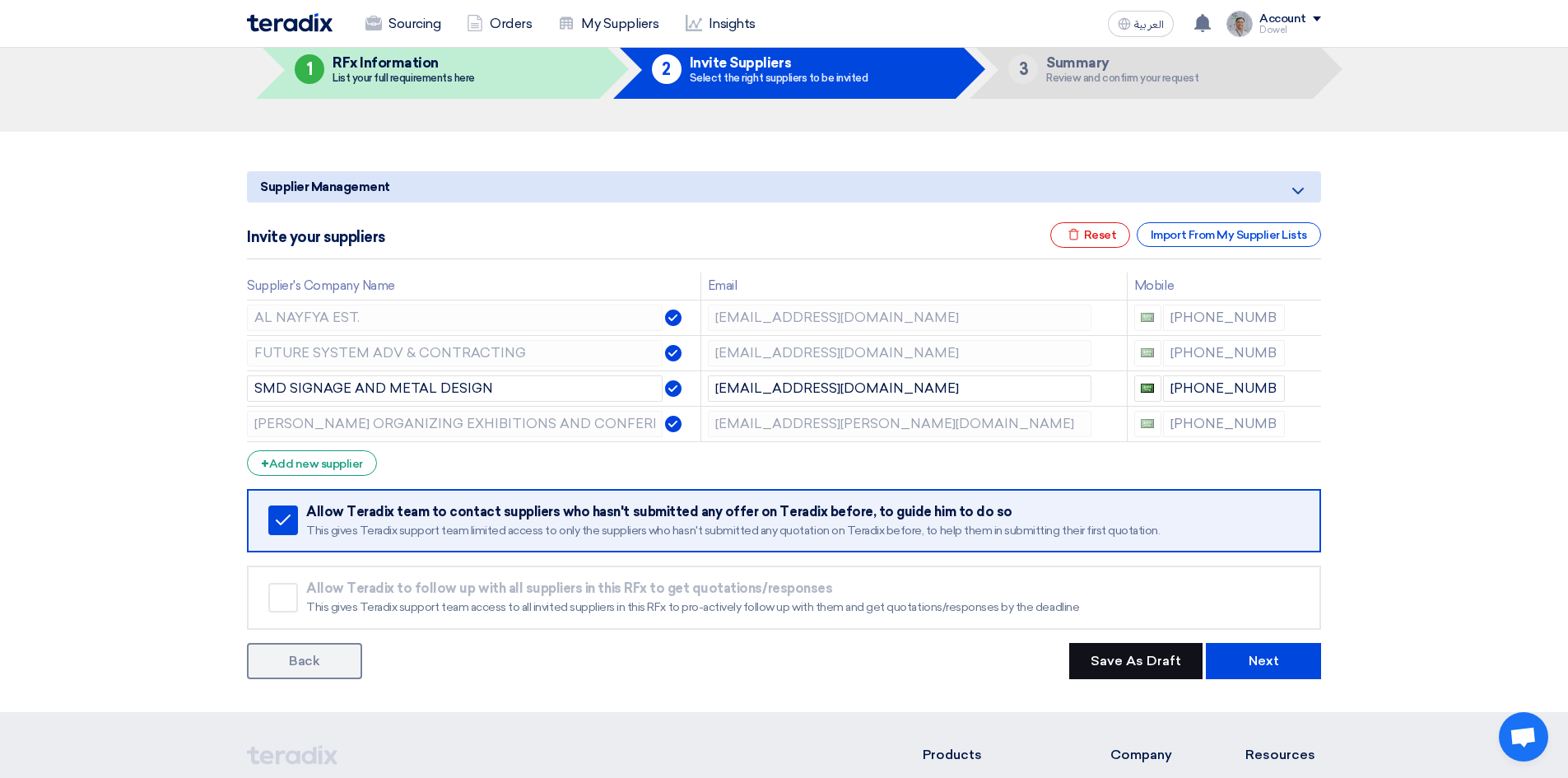
click at [1157, 666] on button "Save As Draft" at bounding box center [1135, 661] width 134 height 36
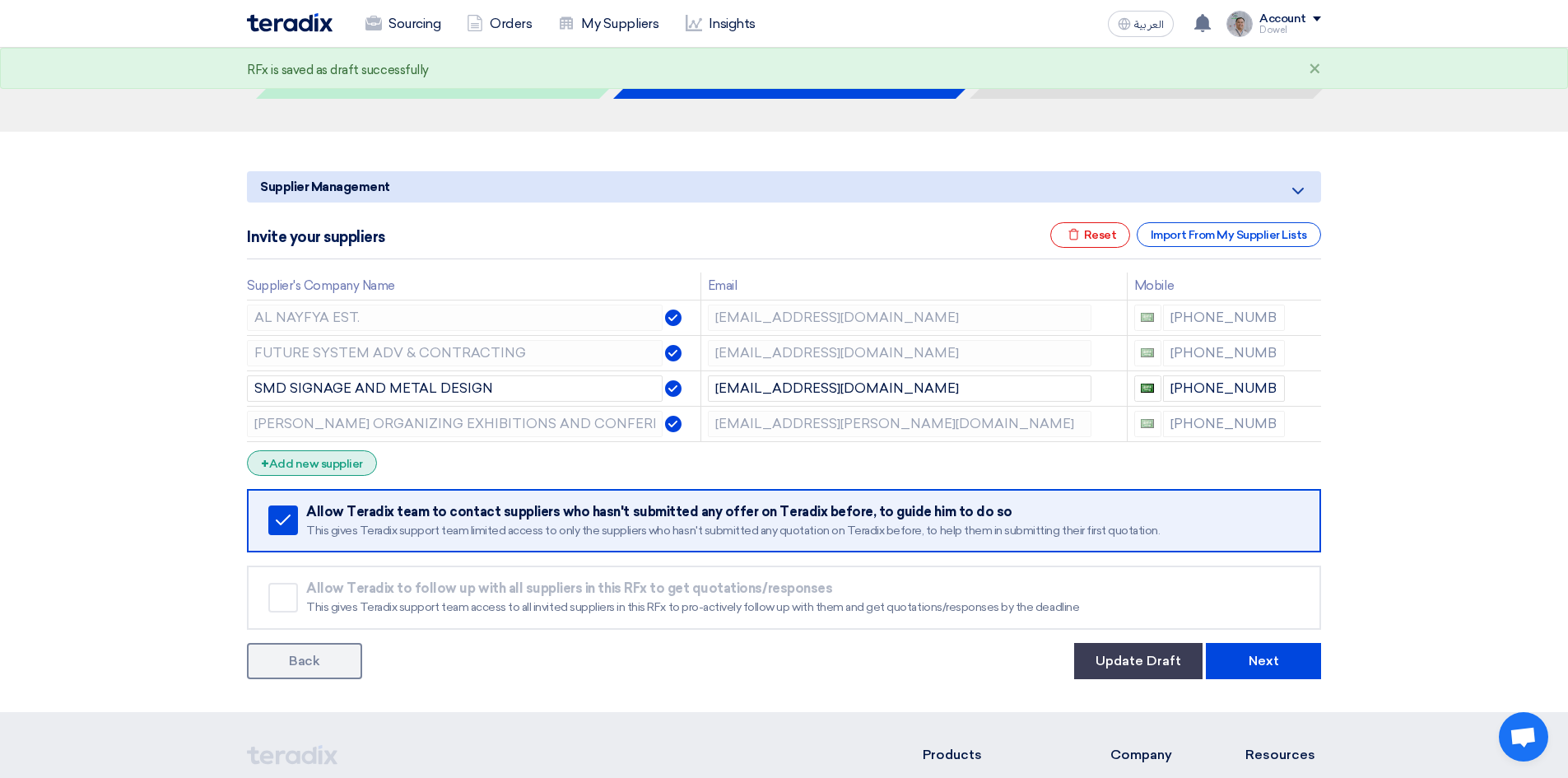
click at [305, 465] on div "+ Add new supplier" at bounding box center [312, 463] width 130 height 26
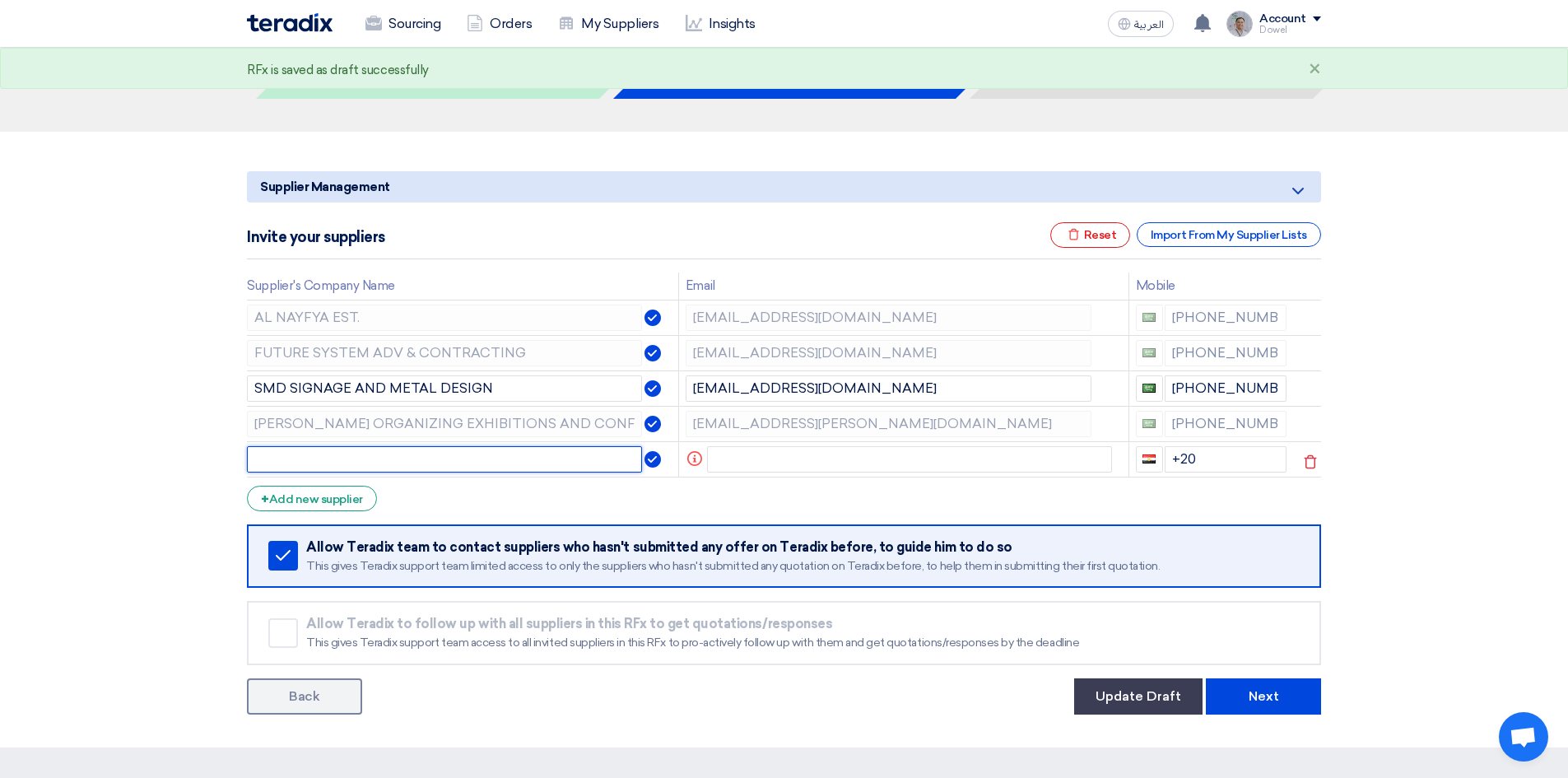
click at [315, 458] on input "text" at bounding box center [444, 459] width 395 height 27
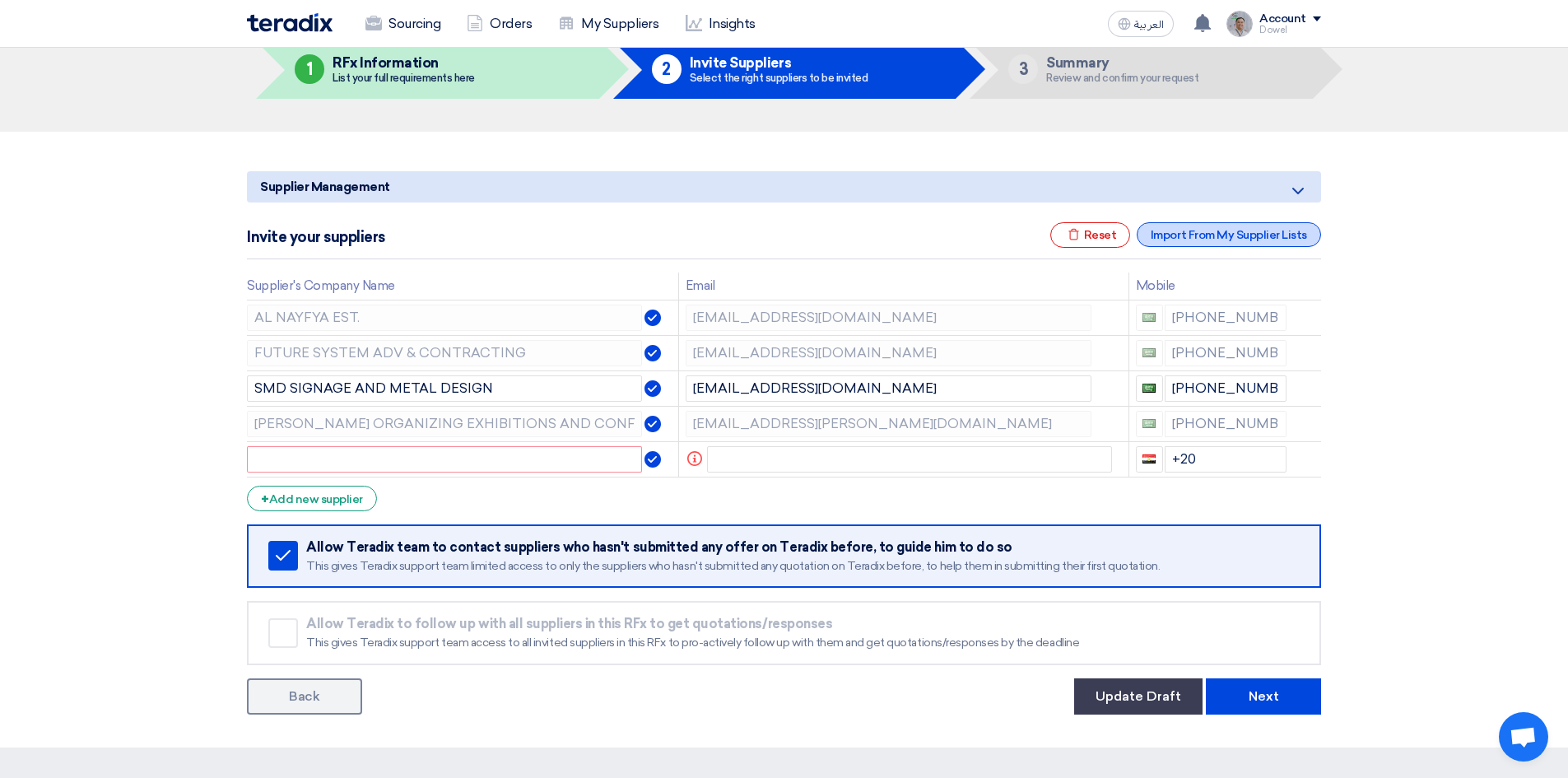
click at [1224, 231] on div "Import From My Supplier Lists" at bounding box center [1229, 234] width 185 height 25
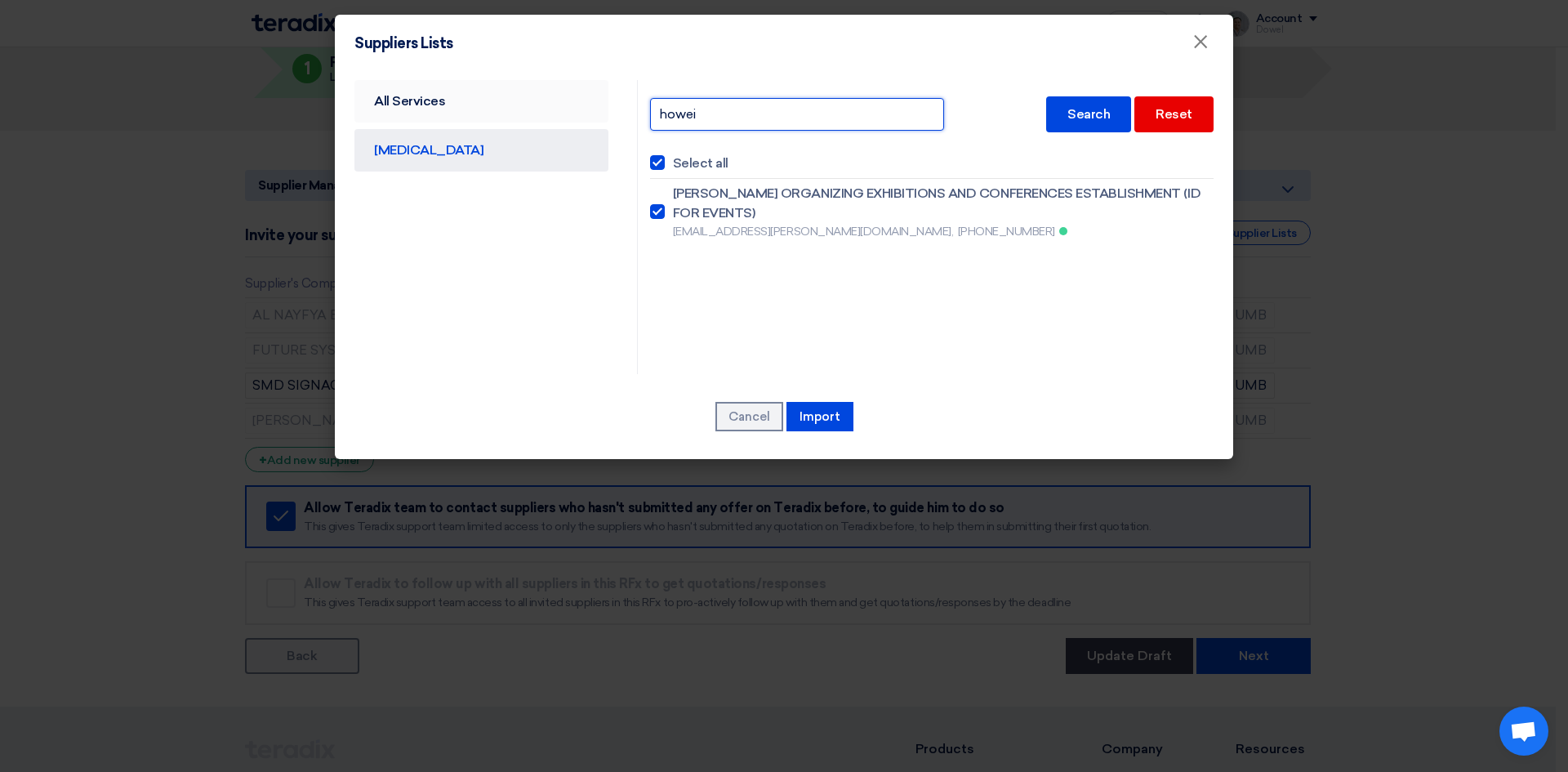
drag, startPoint x: 726, startPoint y: 111, endPoint x: 602, endPoint y: 113, distance: 124.0
click at [602, 113] on div "All Services CAPEX howei Search Reset Select all HOWEI ORGANIZING EXHIBITIONS A…" at bounding box center [784, 226] width 884 height 294
type input "deve"
click at [1080, 112] on div "Search" at bounding box center [1088, 114] width 85 height 36
checkbox input "false"
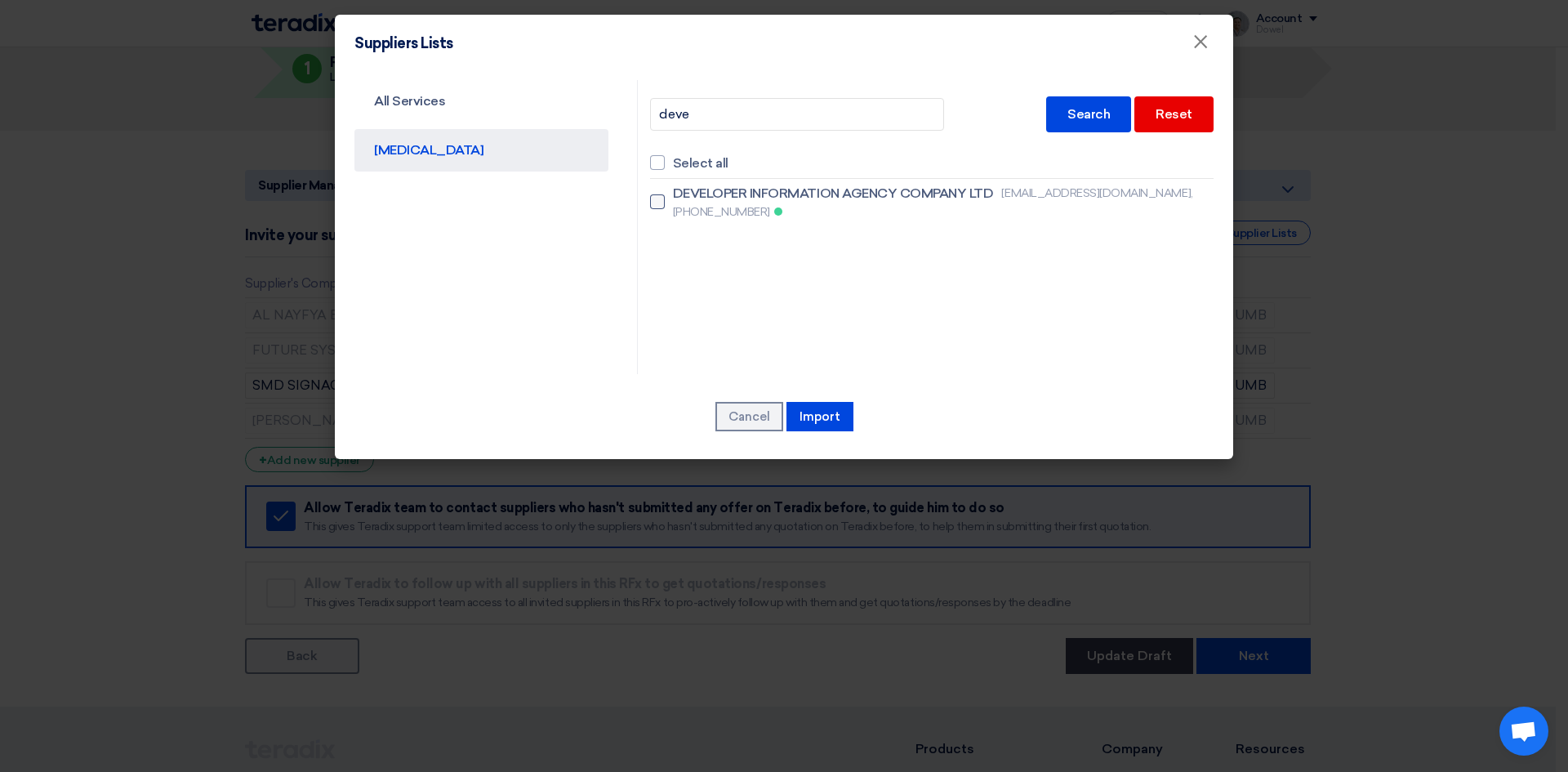
click at [660, 194] on div at bounding box center [657, 201] width 15 height 15
click at [673, 197] on input "DEVELOPER INFORMATION AGENCY COMPANY LTD haddadi@signlab.sa, +966532442344" at bounding box center [678, 202] width 11 height 11
checkbox input "true"
click at [813, 414] on button "Import" at bounding box center [820, 417] width 67 height 29
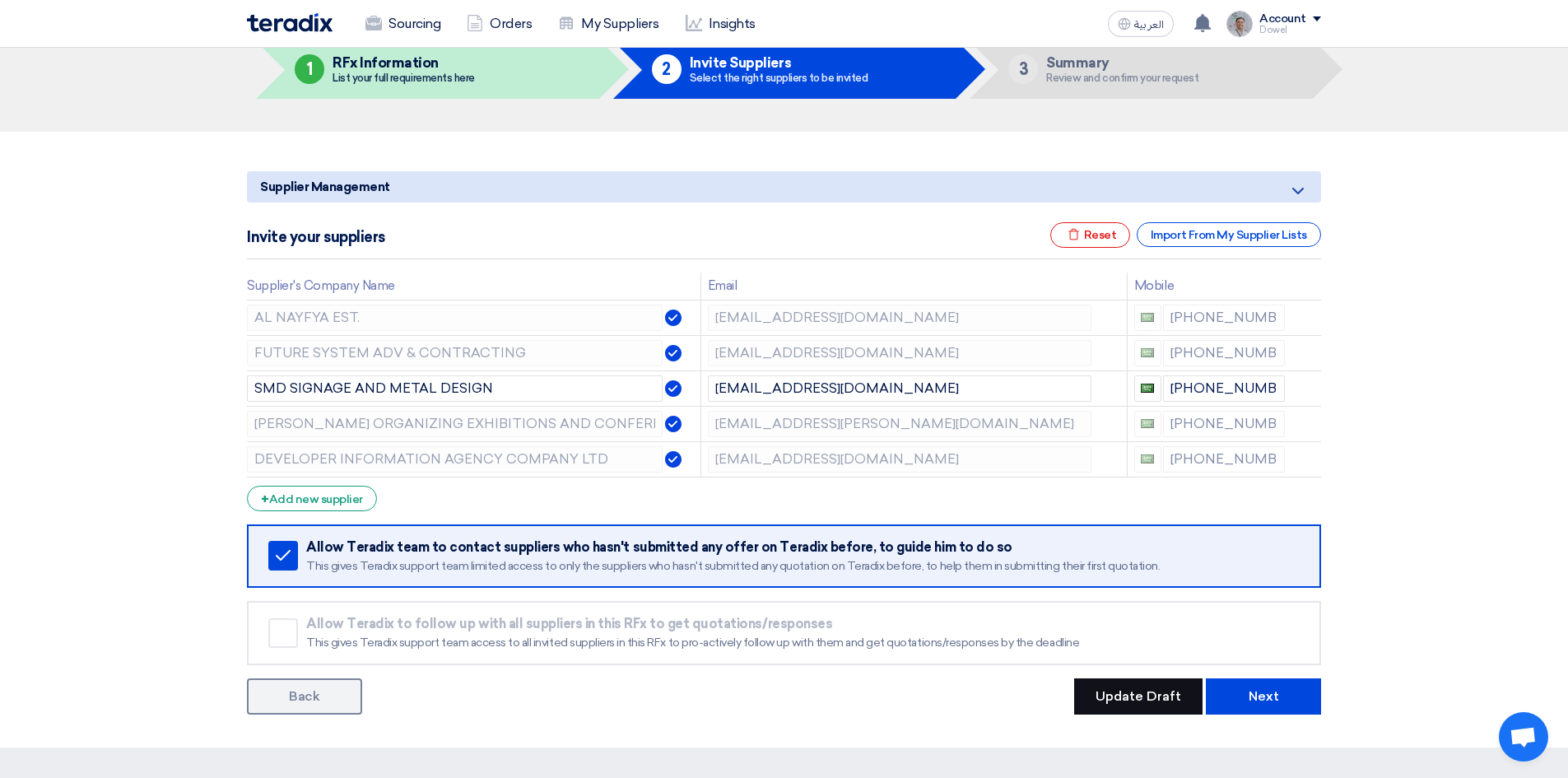
click at [1131, 694] on button "Update Draft" at bounding box center [1137, 696] width 129 height 36
click at [1138, 694] on button "Update Draft" at bounding box center [1137, 696] width 129 height 36
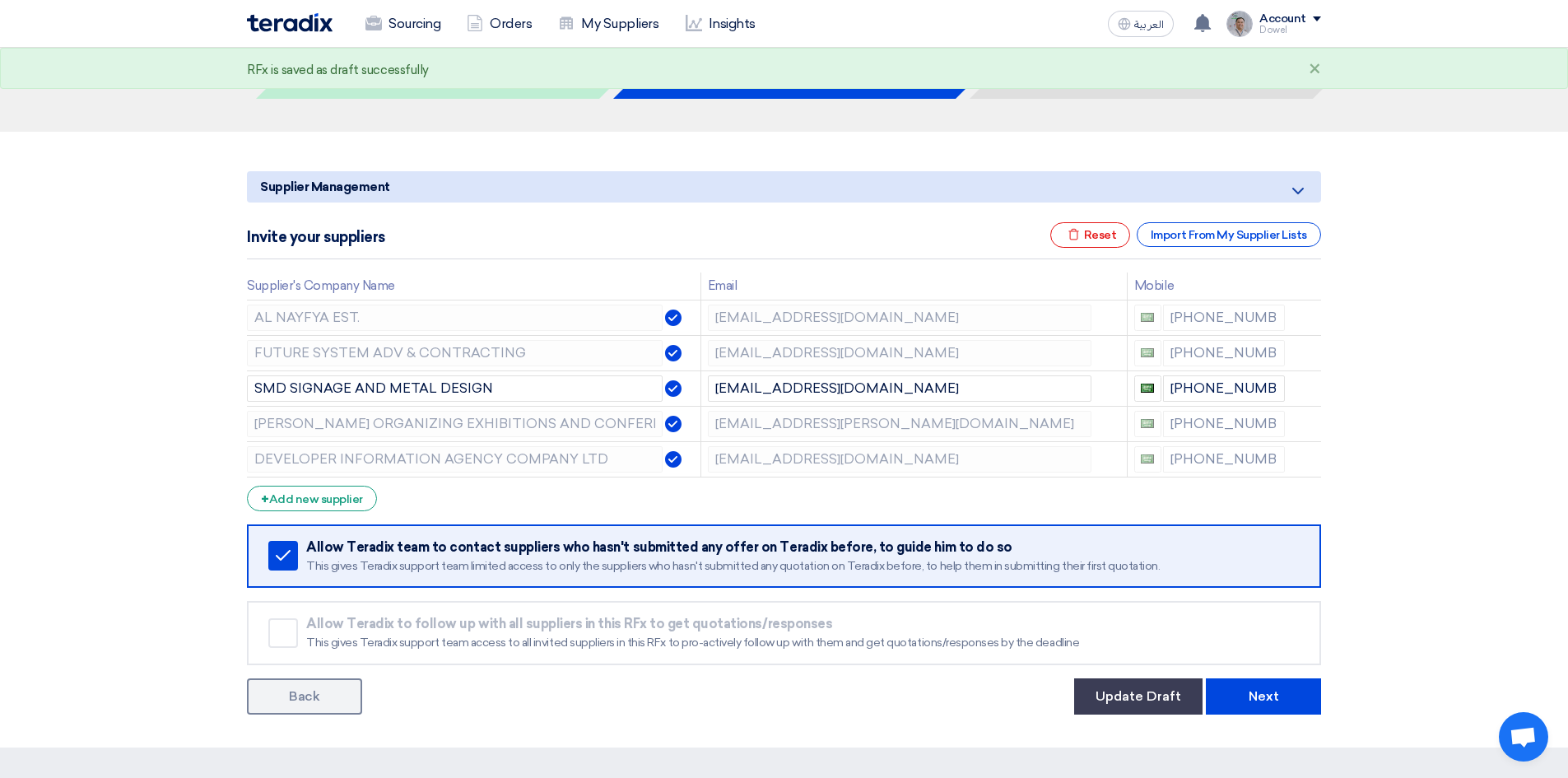
click at [322, 708] on link "Back" at bounding box center [304, 696] width 115 height 36
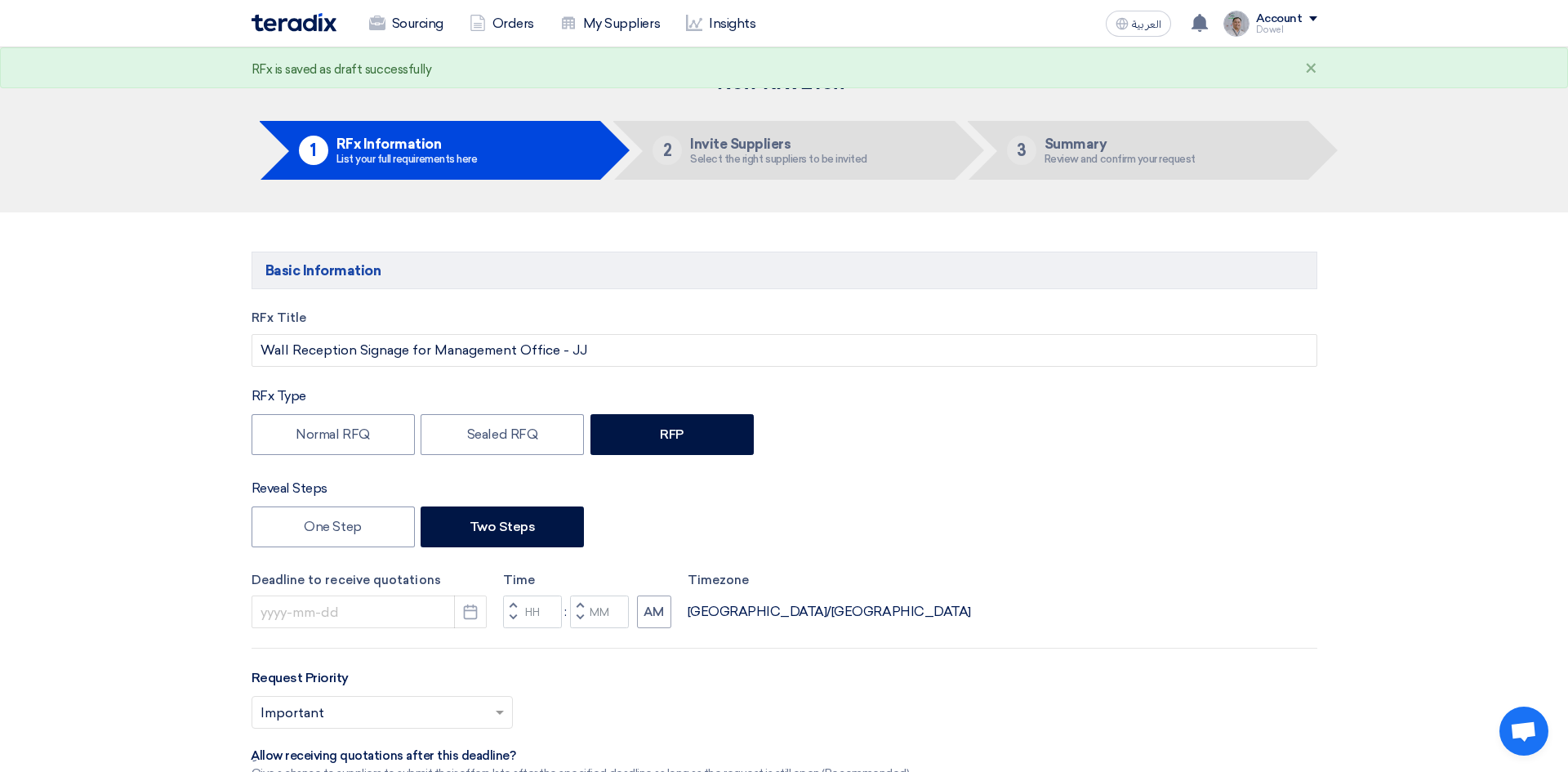
type input "9/1/2025"
type input "03"
type input "00"
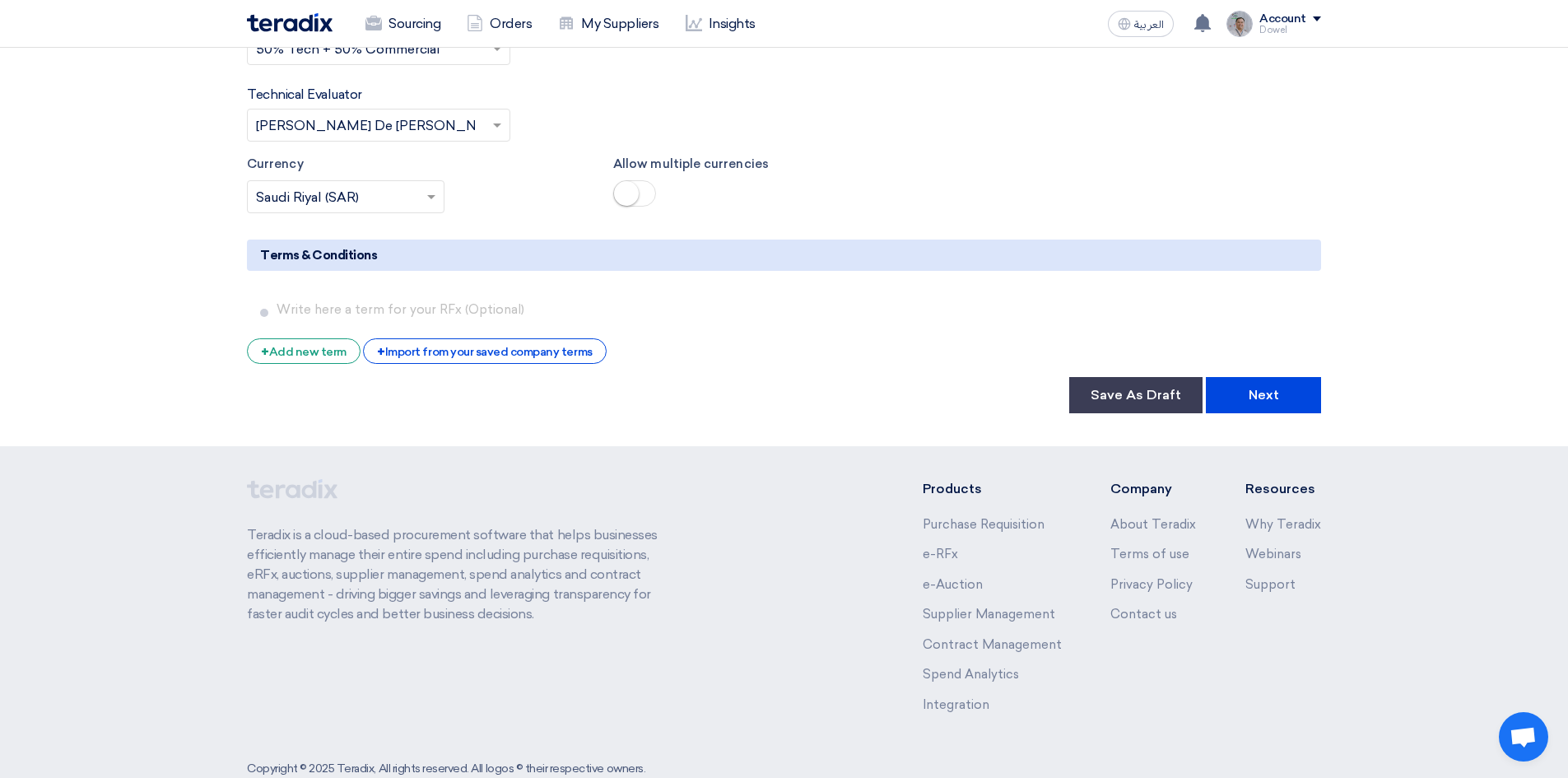
scroll to position [2882, 0]
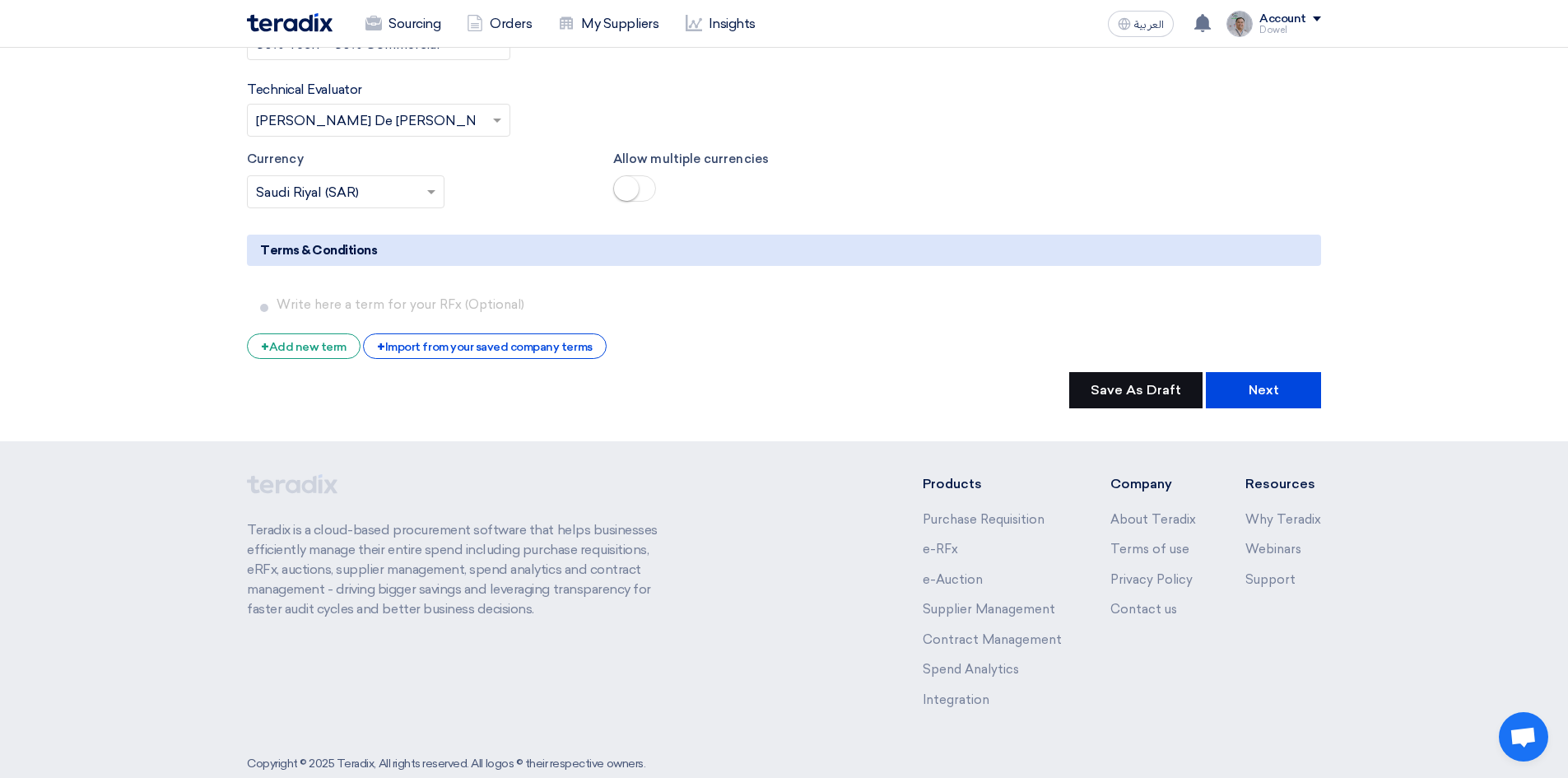
click at [1129, 391] on button "Save As Draft" at bounding box center [1135, 389] width 134 height 36
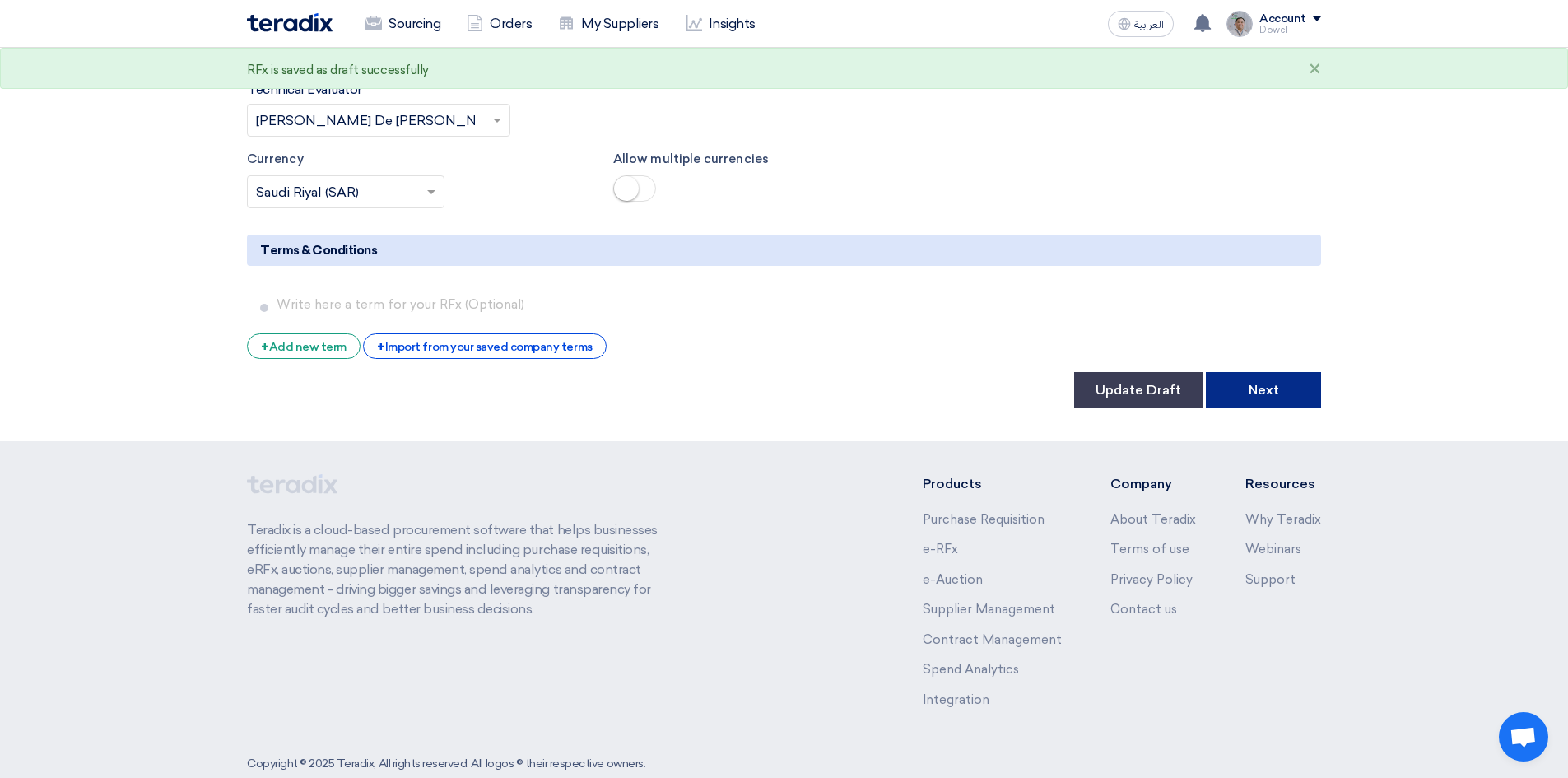
click at [1273, 394] on button "Next" at bounding box center [1262, 389] width 115 height 36
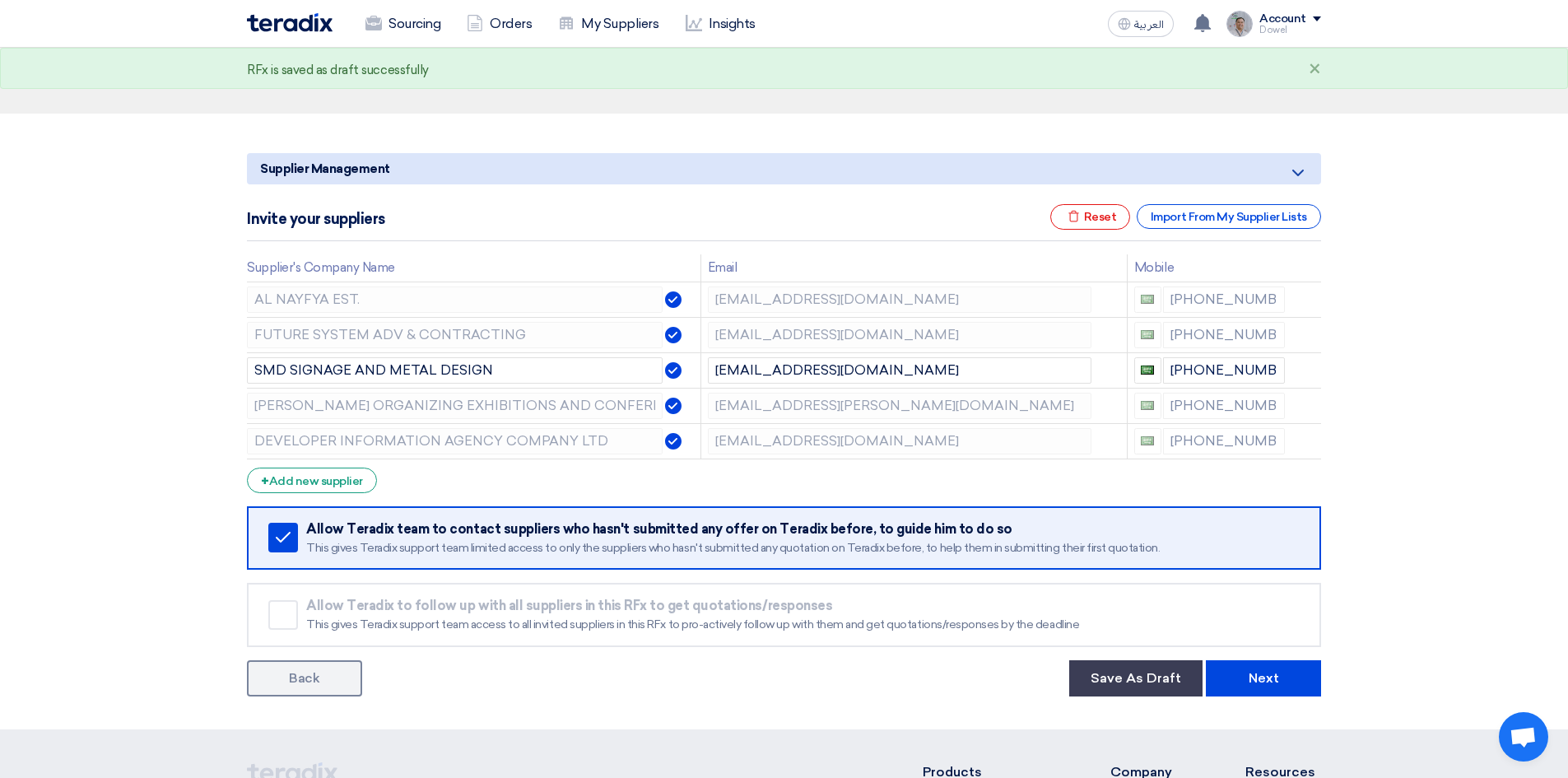
scroll to position [247, 0]
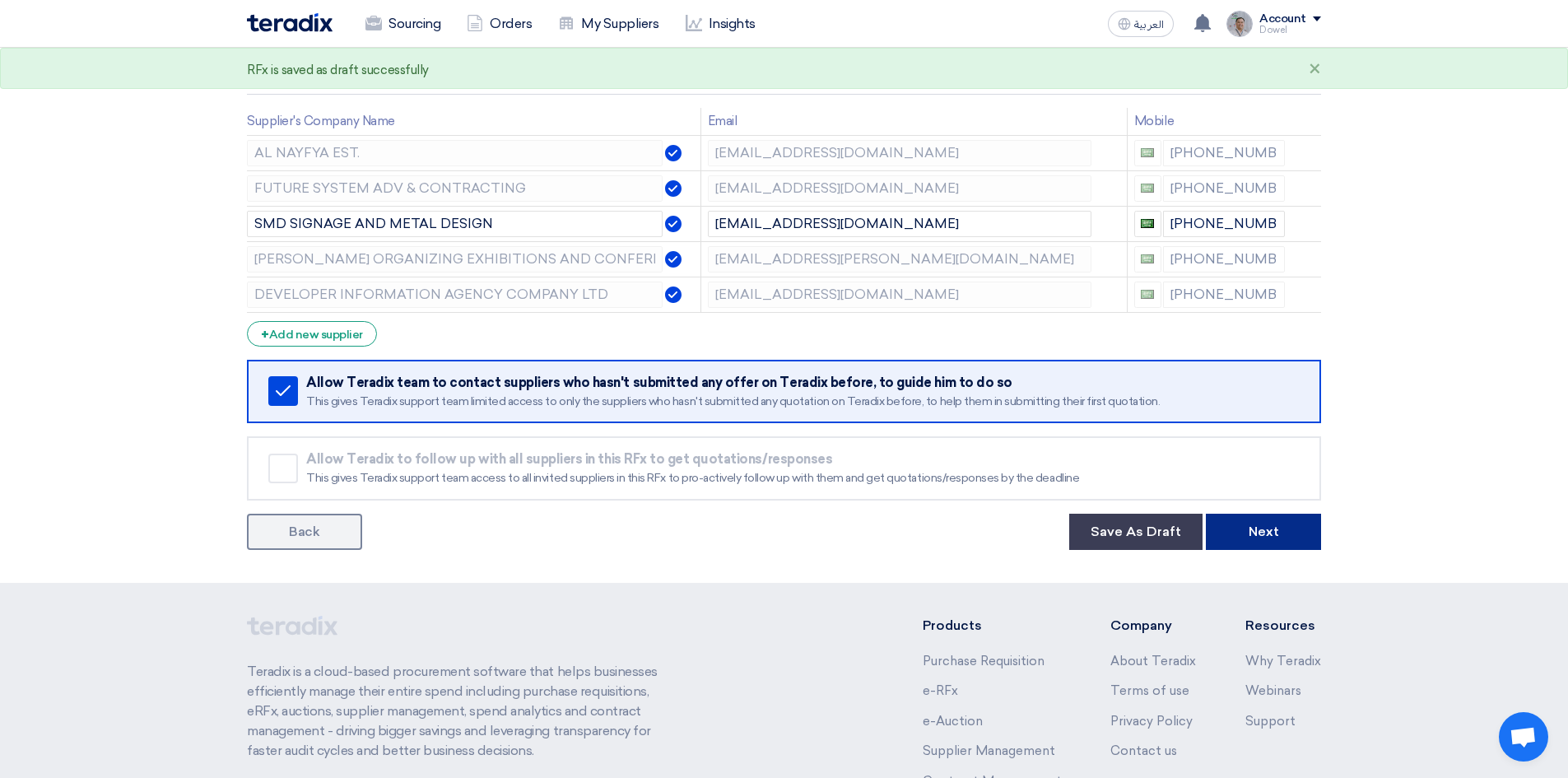
click at [1279, 547] on button "Next" at bounding box center [1262, 531] width 115 height 36
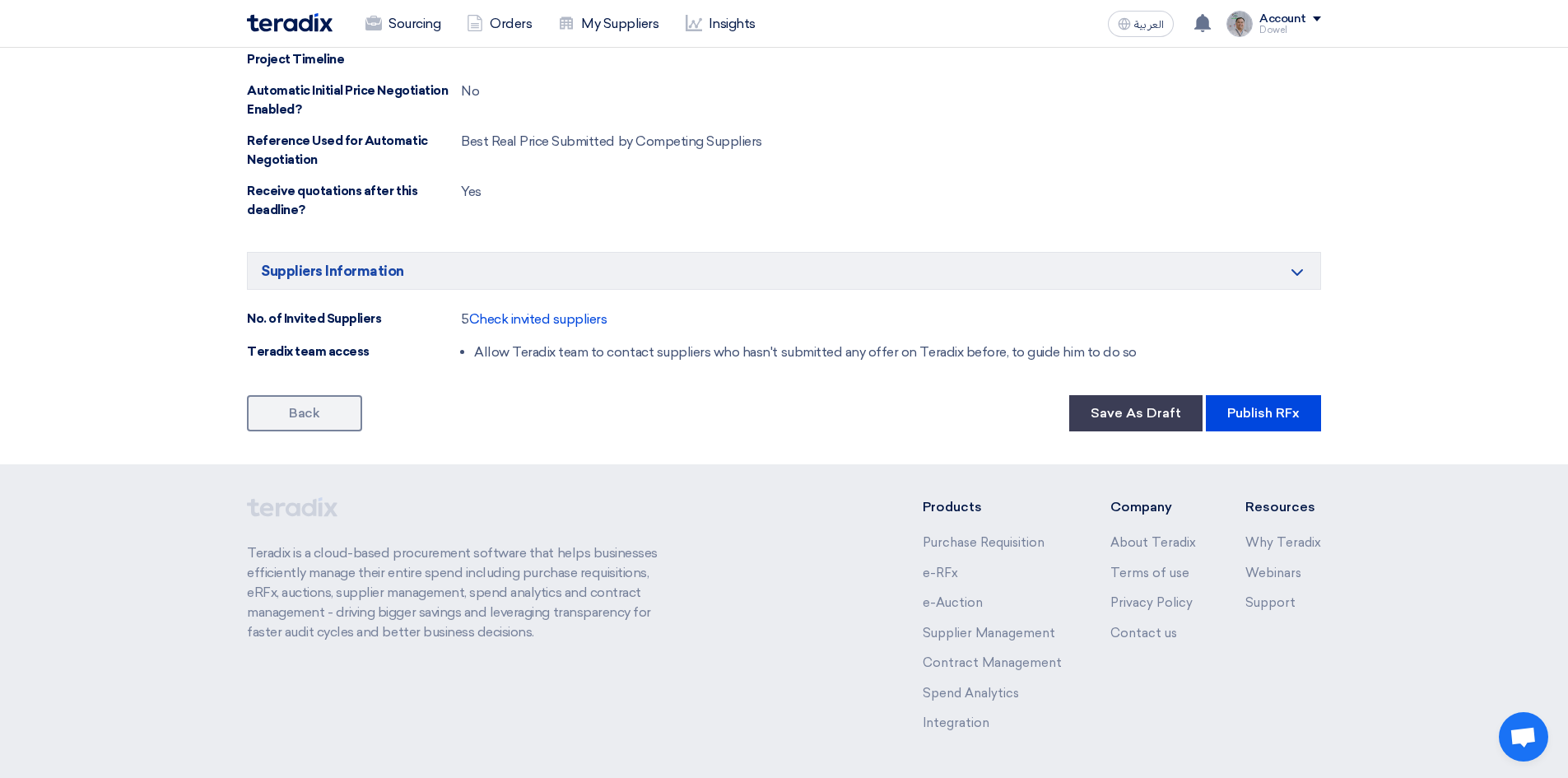
scroll to position [1453, 0]
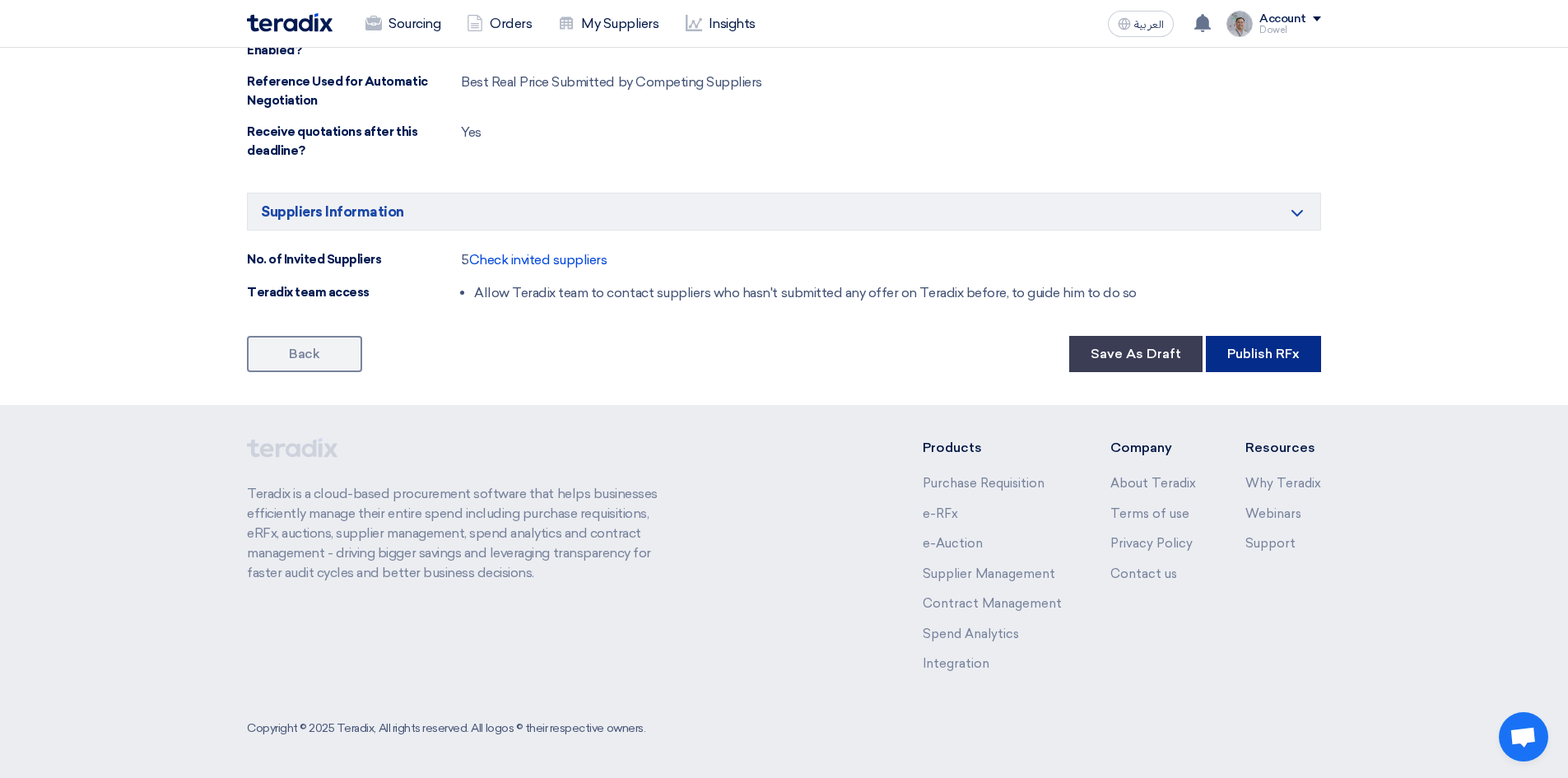
click at [1255, 356] on button "Publish RFx" at bounding box center [1262, 354] width 115 height 36
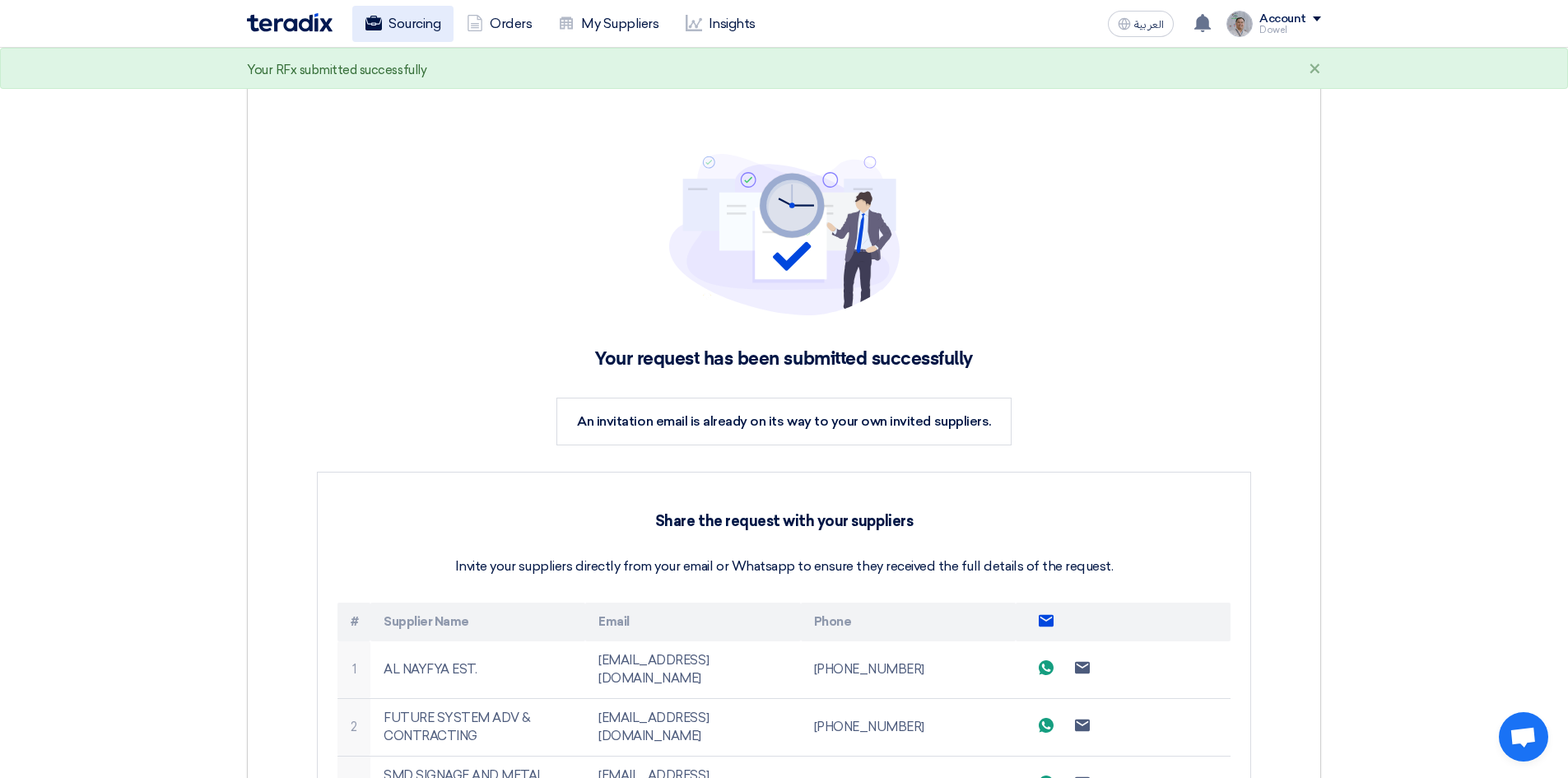
click at [407, 25] on link "Sourcing" at bounding box center [402, 24] width 101 height 36
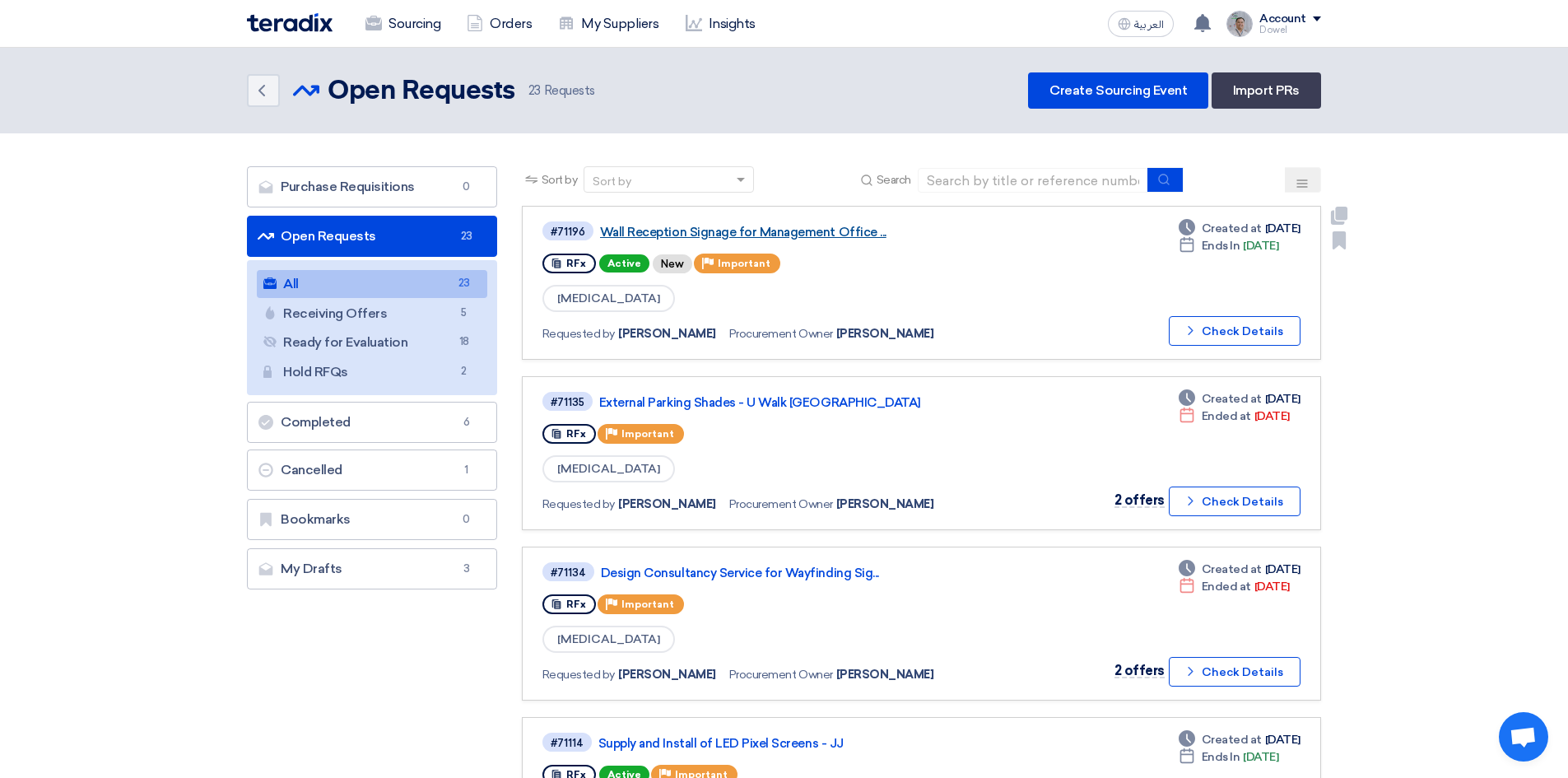
click at [671, 231] on link "Wall Reception Signage for Management Office ..." at bounding box center [805, 232] width 412 height 15
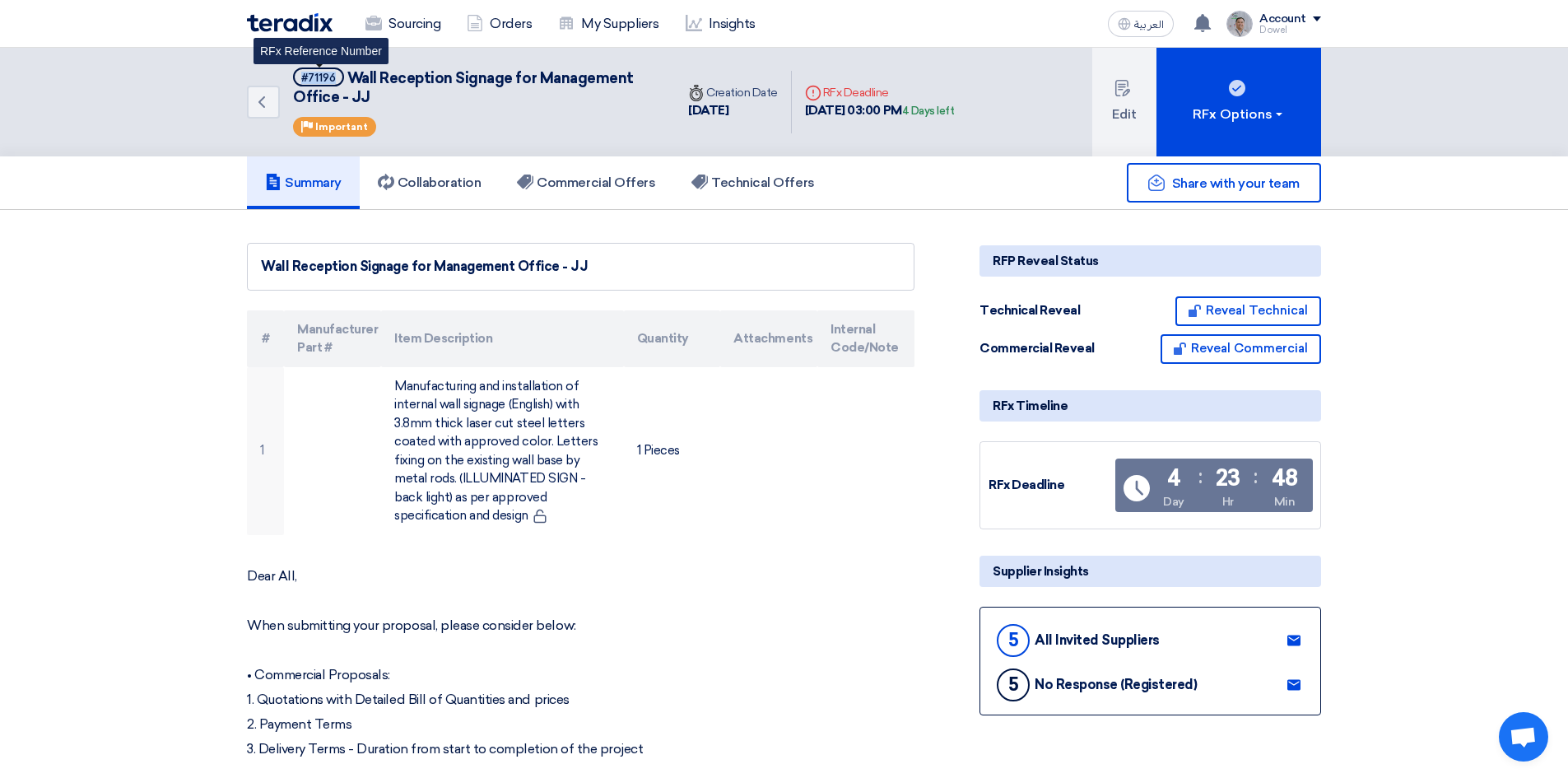
drag, startPoint x: 336, startPoint y: 74, endPoint x: 292, endPoint y: 75, distance: 44.0
click at [292, 75] on div "Back #71196 Wall Reception Signage for Management Office - JJ RFx Reference Num…" at bounding box center [460, 102] width 428 height 108
copy div "#71196"
click at [400, 30] on link "Sourcing" at bounding box center [402, 24] width 101 height 36
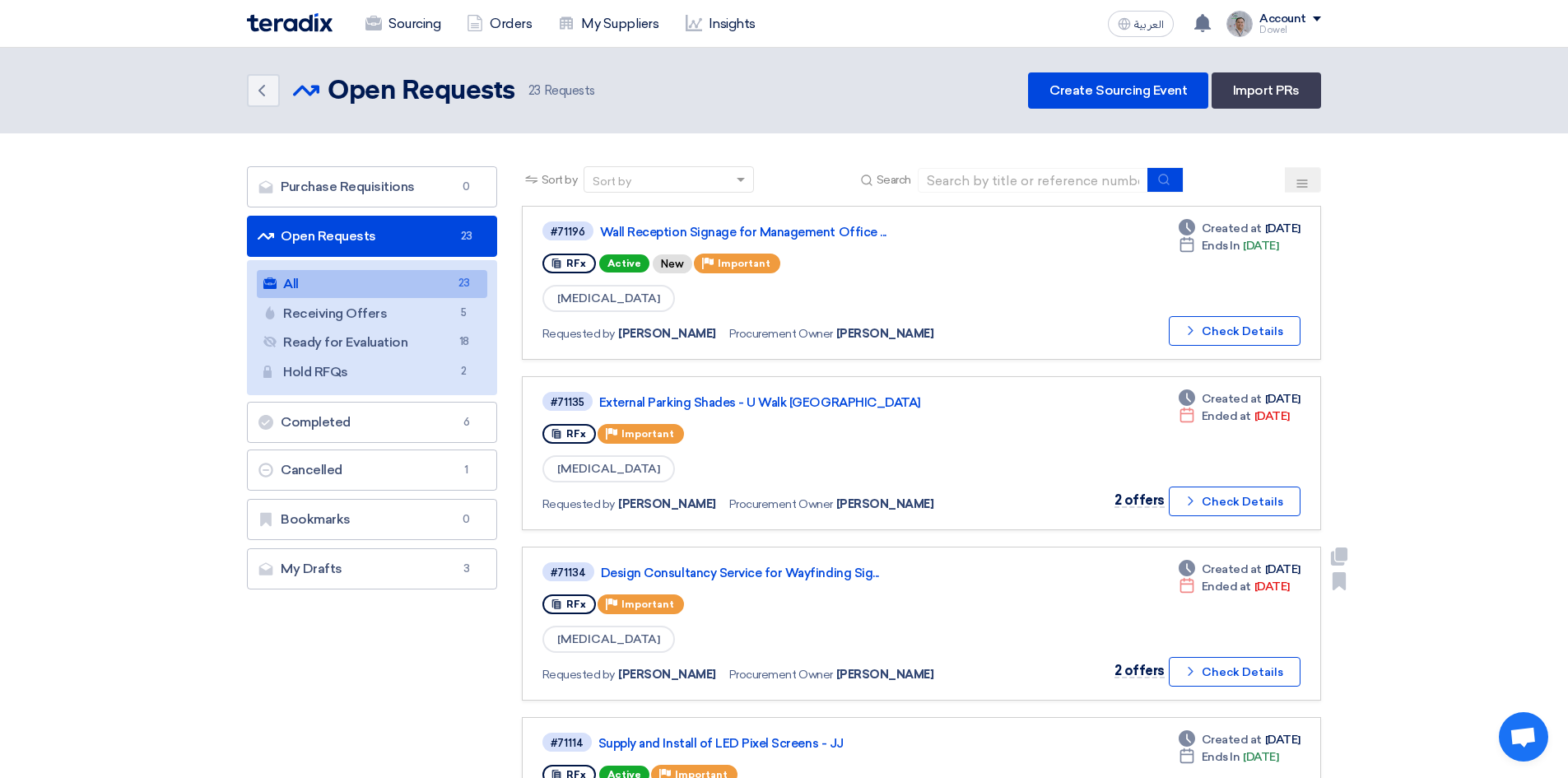
scroll to position [247, 0]
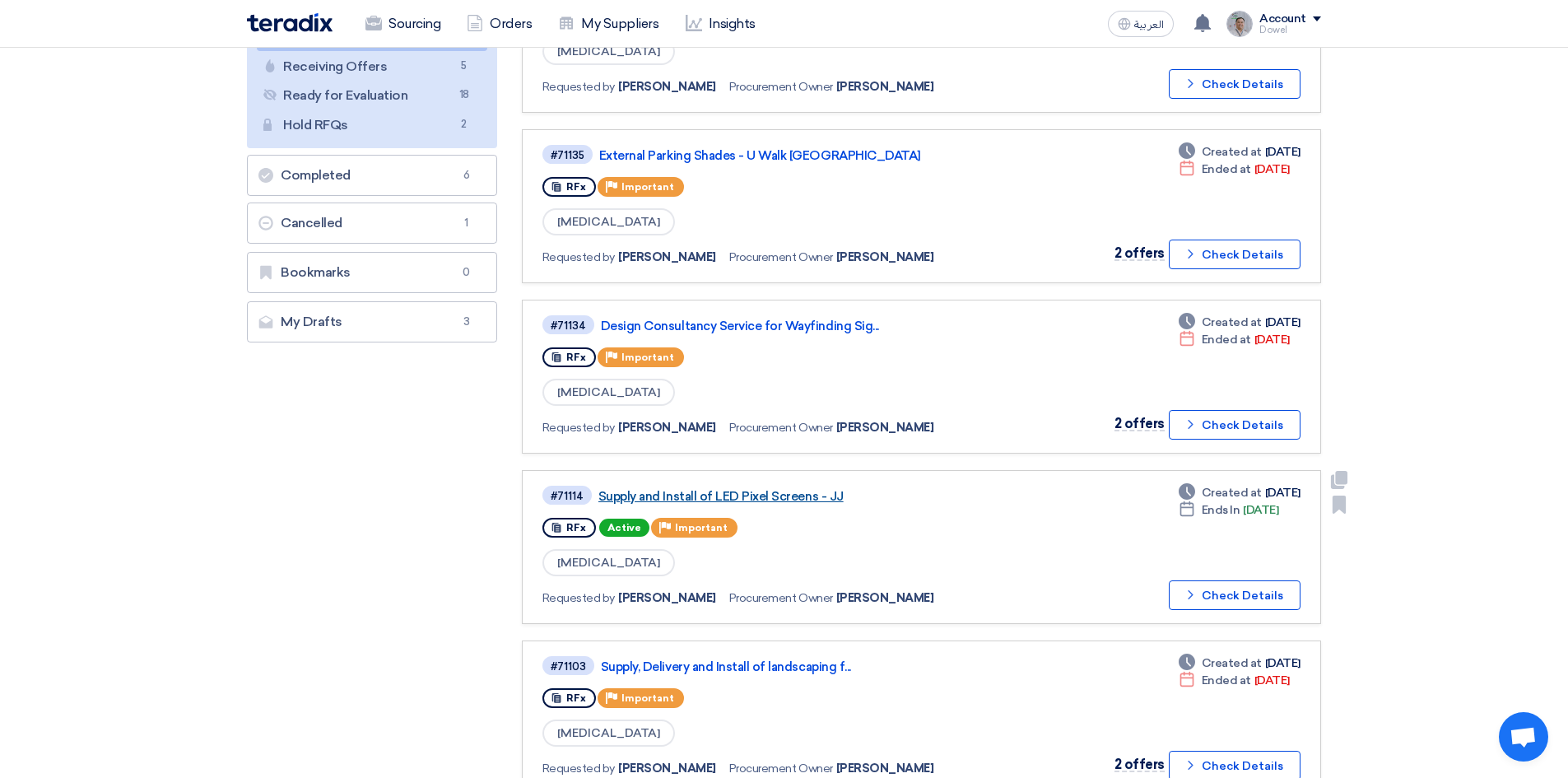
click at [752, 503] on link "Supply and Install of LED Pixel Screens - JJ" at bounding box center [804, 496] width 412 height 15
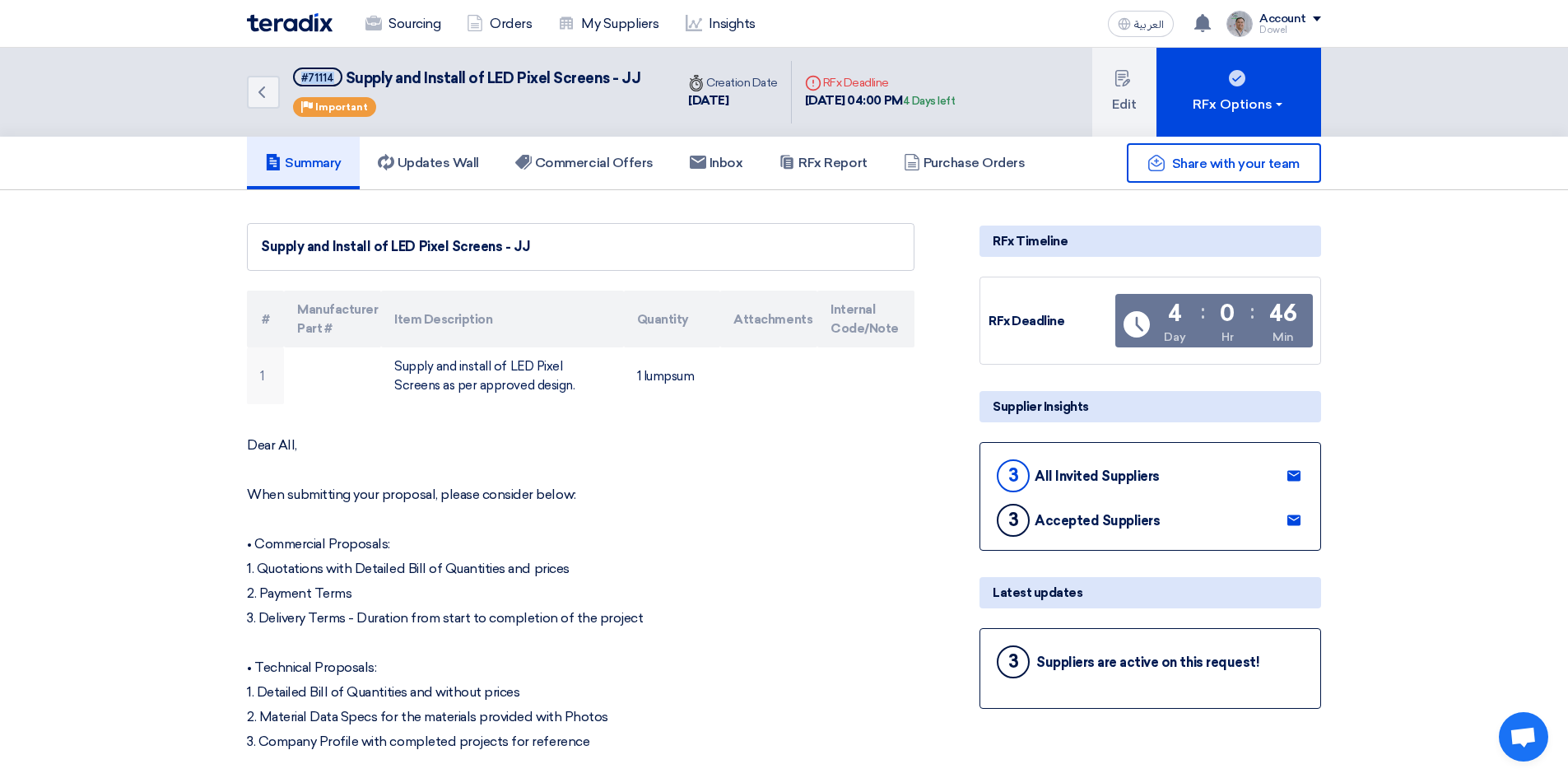
drag, startPoint x: 338, startPoint y: 77, endPoint x: 309, endPoint y: 96, distance: 34.7
click at [288, 79] on div "Back #71114 Supply and Install of LED Pixel Screens - JJ Priority Important" at bounding box center [460, 92] width 428 height 89
copy div "#71114"
click at [409, 28] on link "Sourcing" at bounding box center [402, 24] width 101 height 36
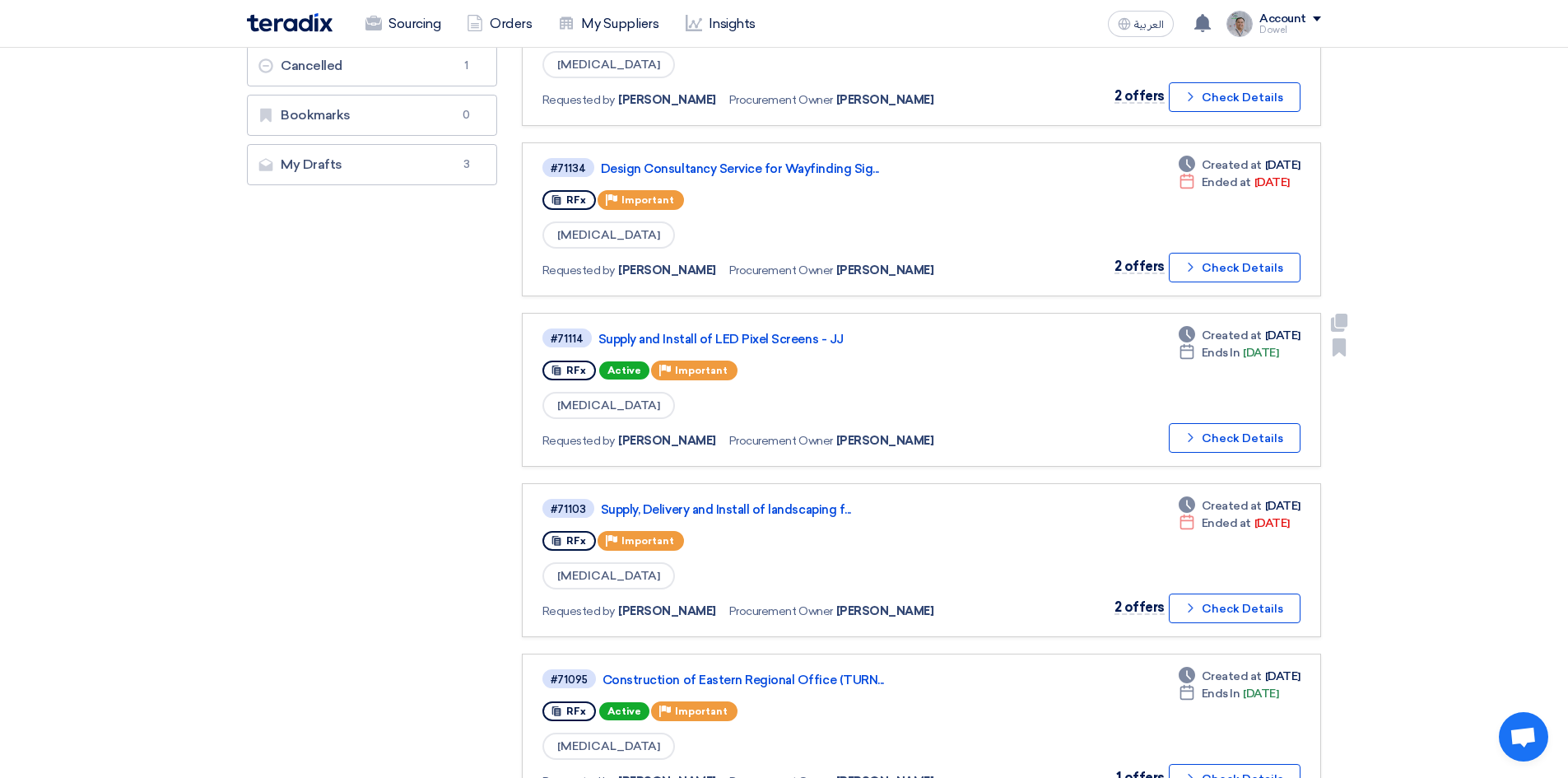
scroll to position [412, 0]
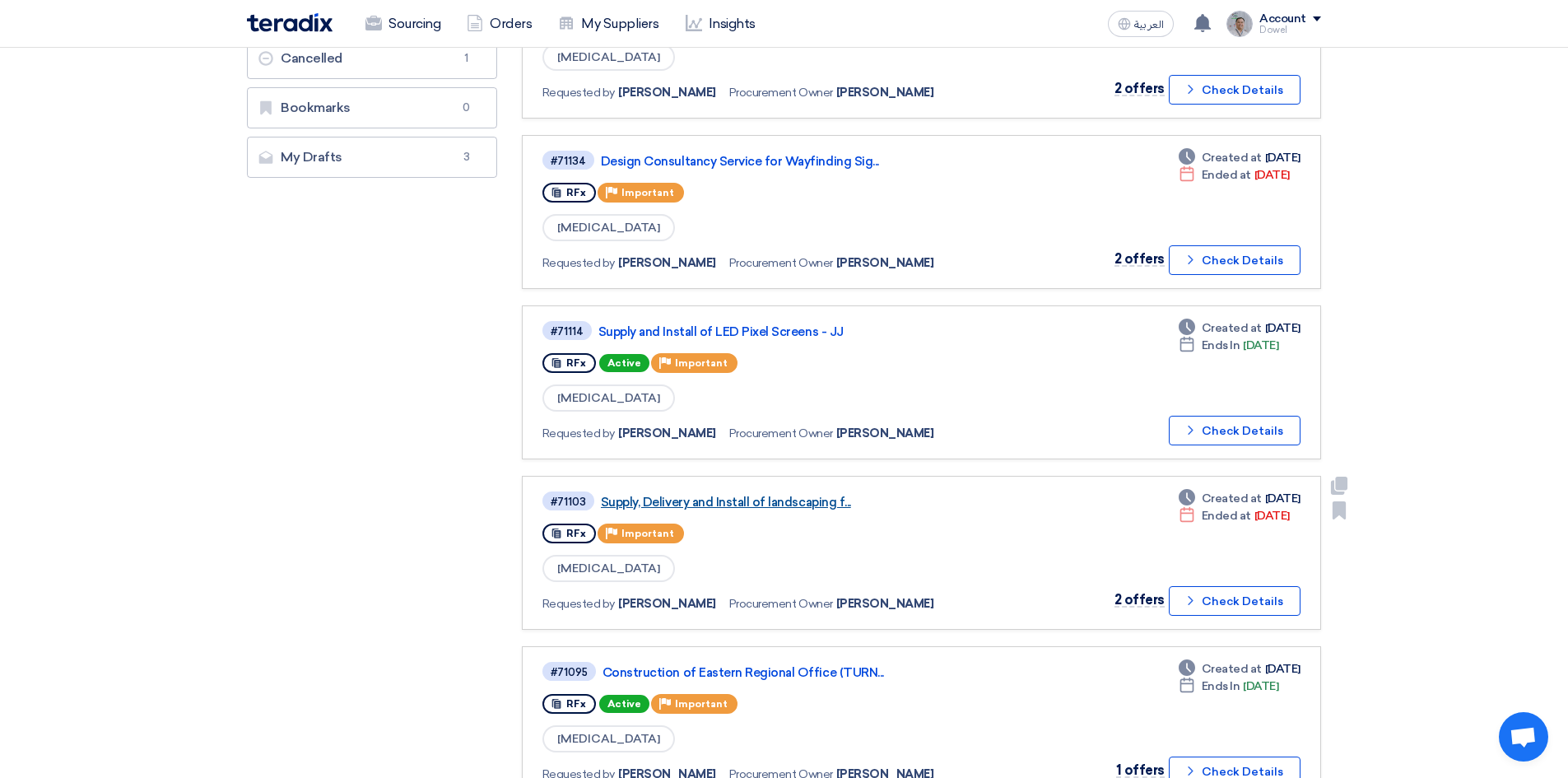
click at [749, 506] on link "Supply, Delivery and Install of landscaping f..." at bounding box center [806, 502] width 412 height 15
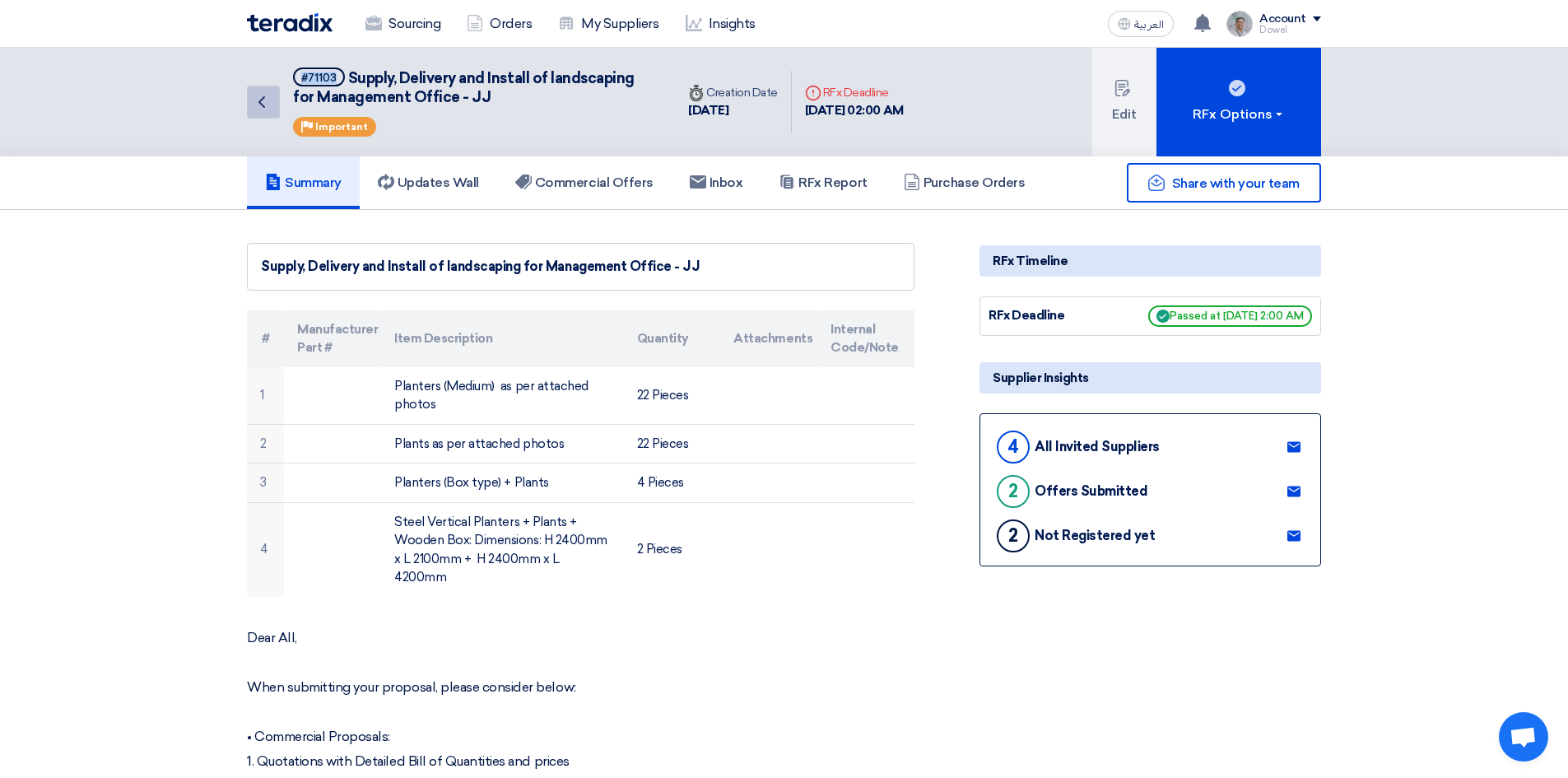
drag, startPoint x: 336, startPoint y: 78, endPoint x: 274, endPoint y: 92, distance: 63.6
click at [262, 68] on div "Back #71103 Supply, Delivery and Install of landscaping for Management Office -…" at bounding box center [460, 102] width 428 height 108
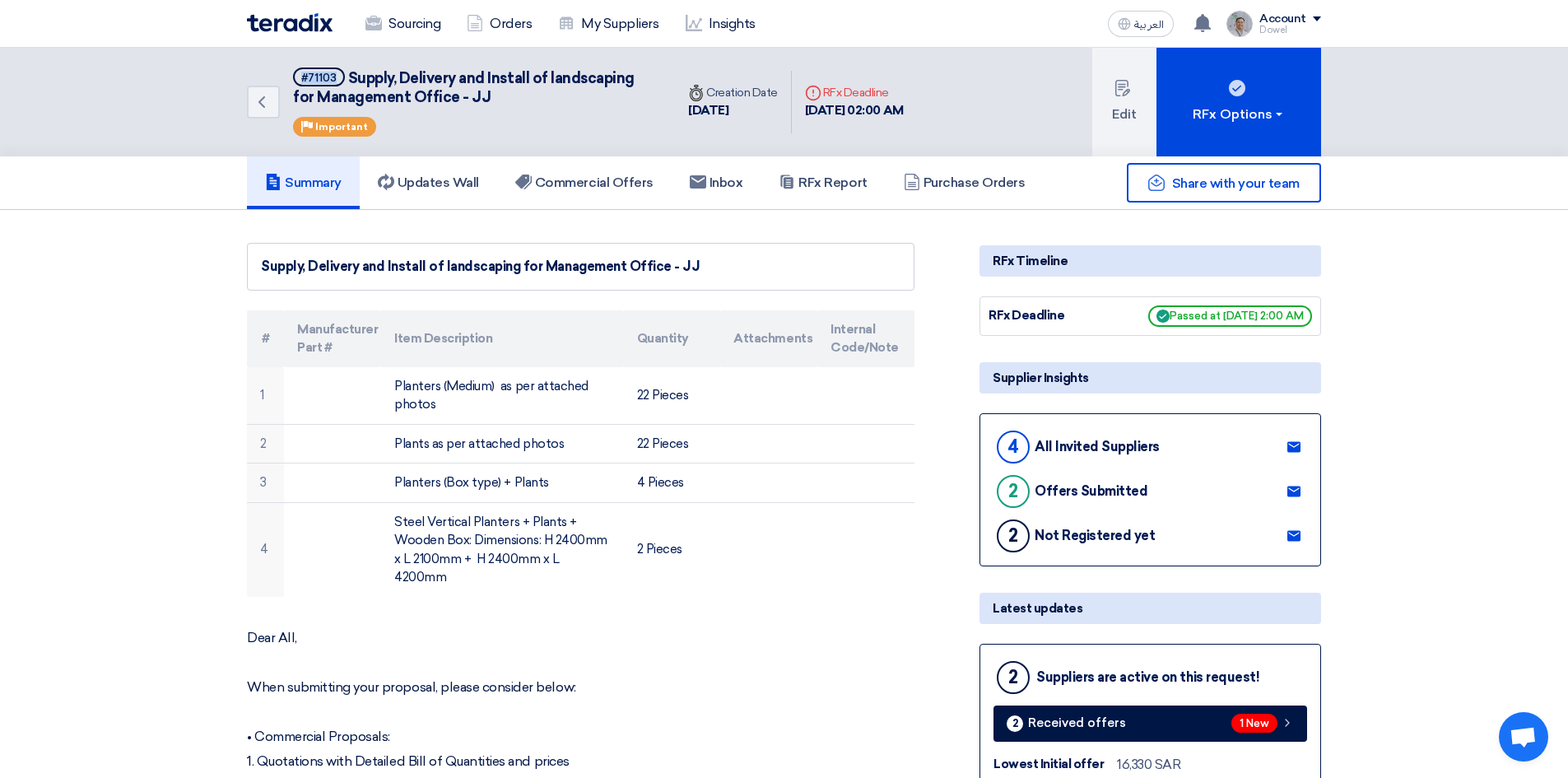
copy div "#71103"
click at [451, 181] on h5 "Updates Wall 3" at bounding box center [428, 182] width 101 height 17
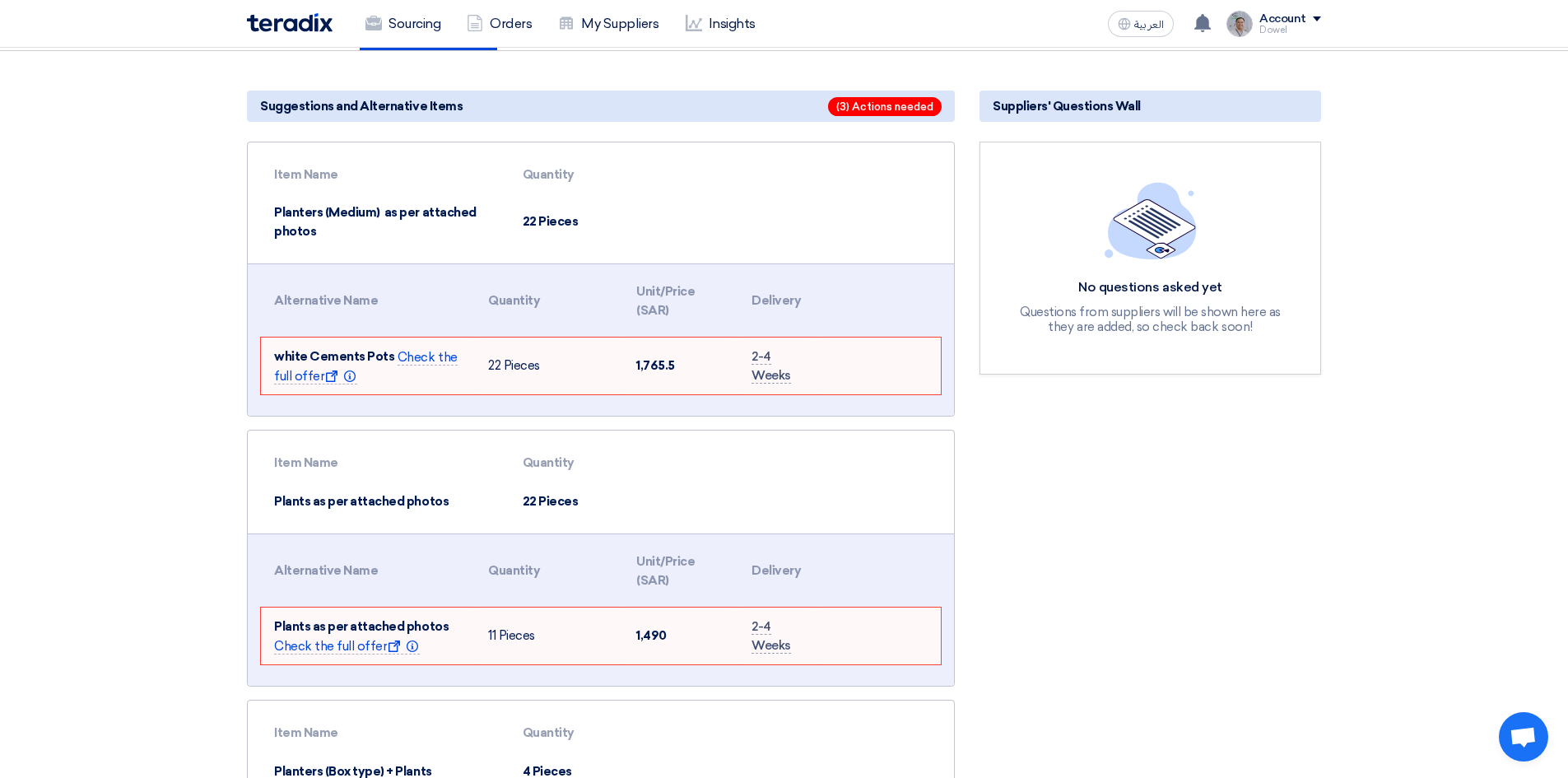
scroll to position [83, 0]
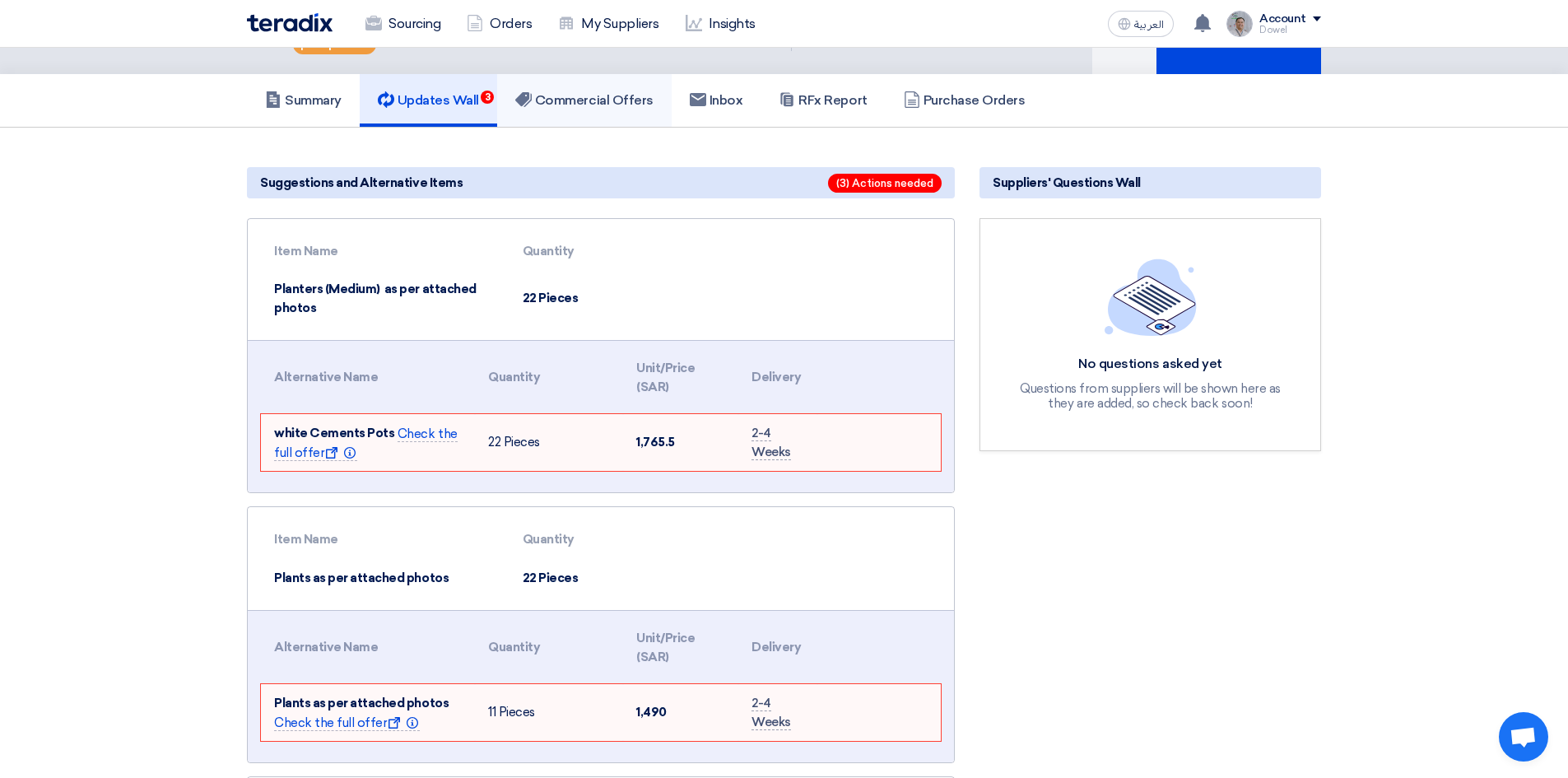
click at [592, 101] on h5 "Commercial Offers" at bounding box center [584, 100] width 139 height 17
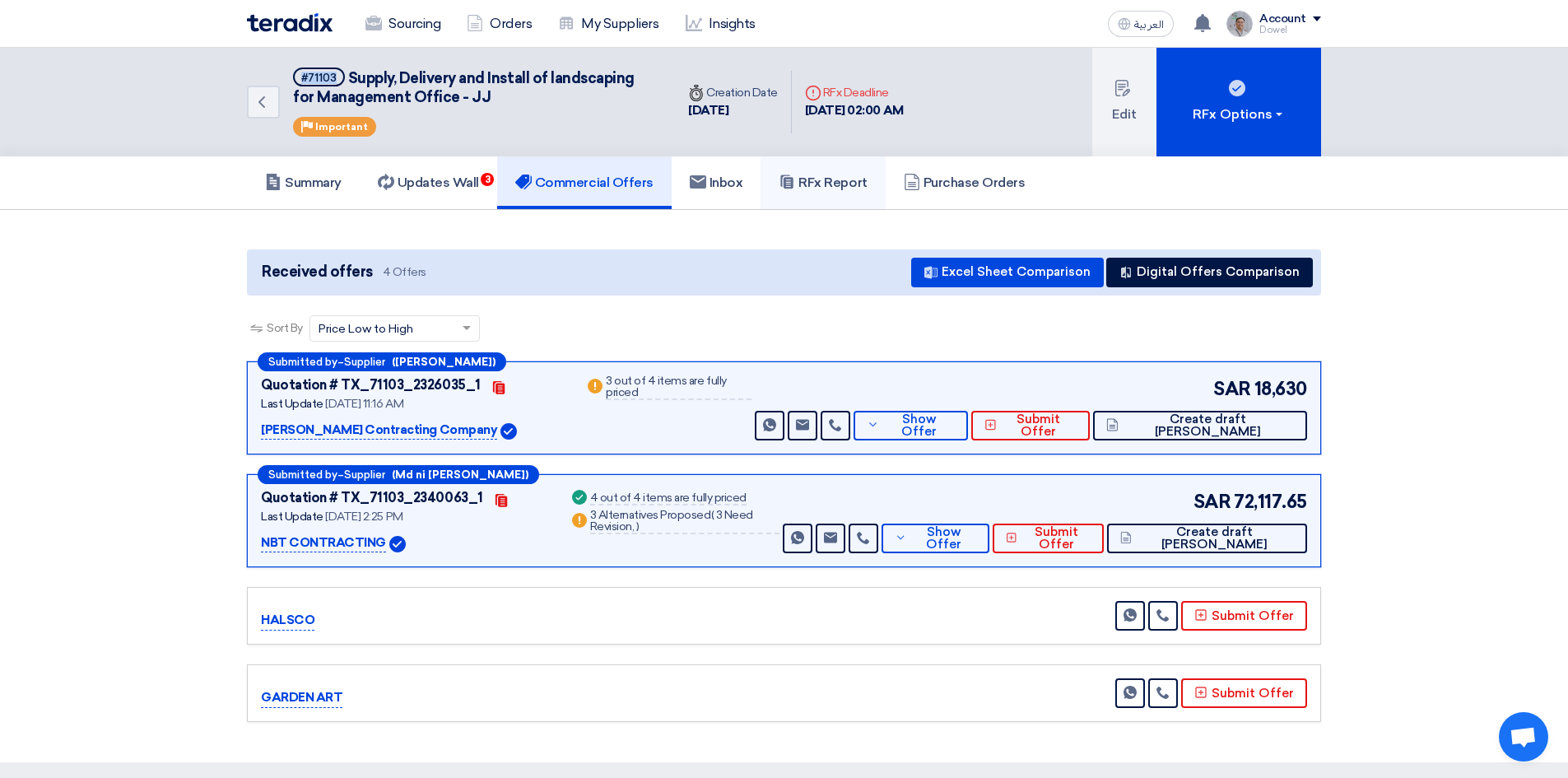
click at [830, 188] on h5 "RFx Report" at bounding box center [823, 182] width 88 height 17
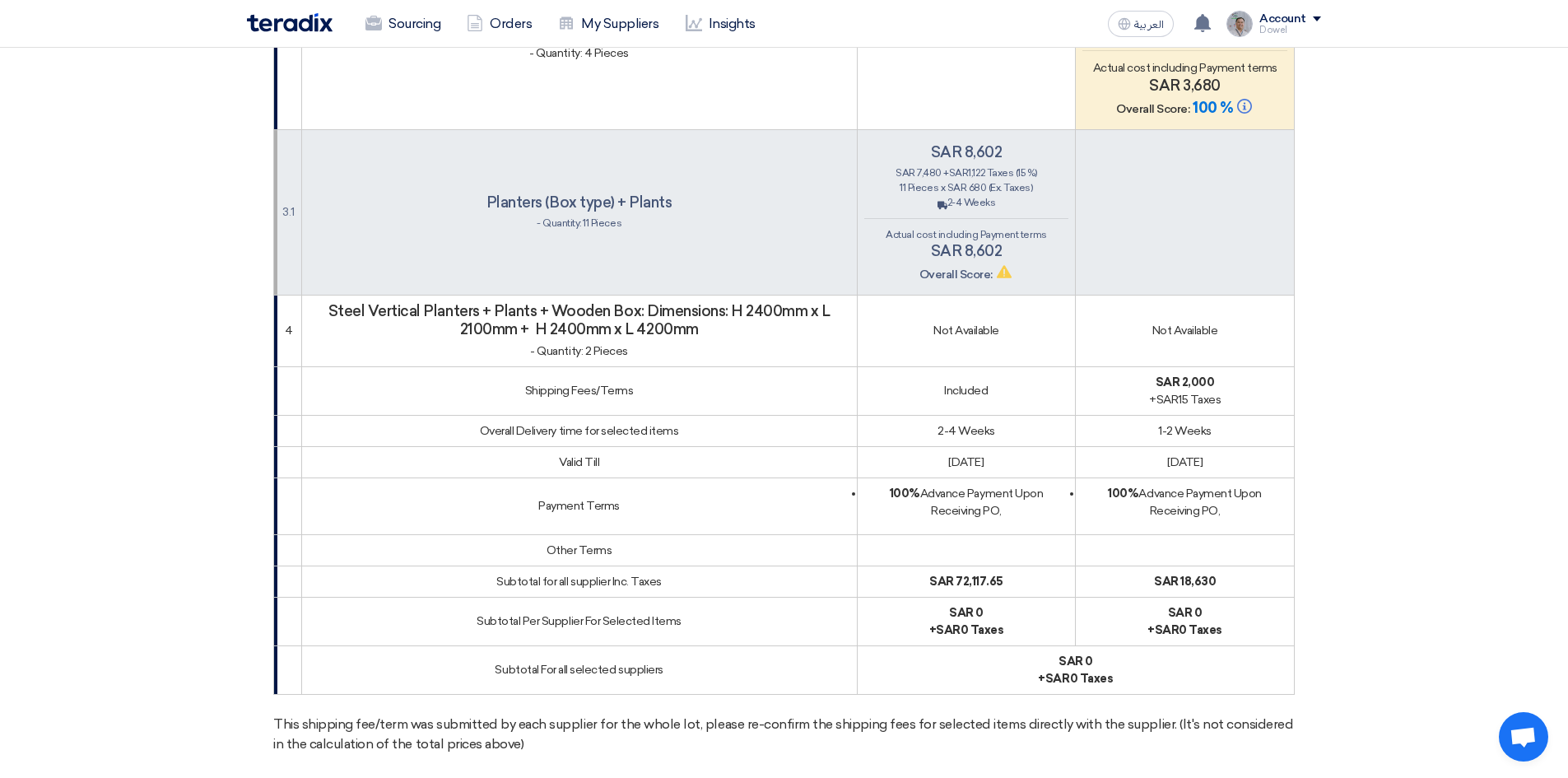
scroll to position [1317, 0]
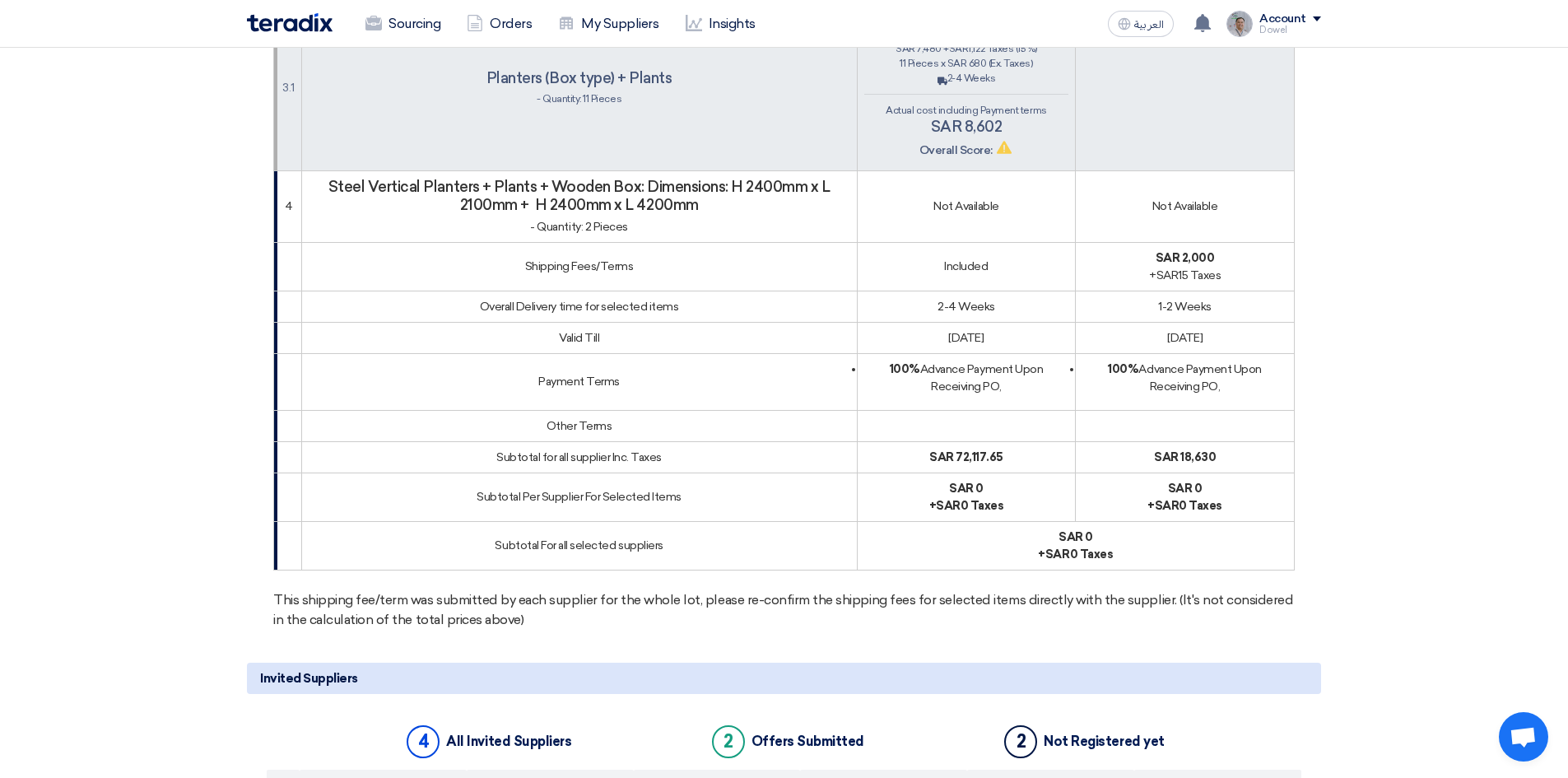
click at [955, 450] on b "sar 72,117.65" at bounding box center [965, 457] width 74 height 14
click at [1185, 449] on div "sar 18,630" at bounding box center [1185, 457] width 204 height 18
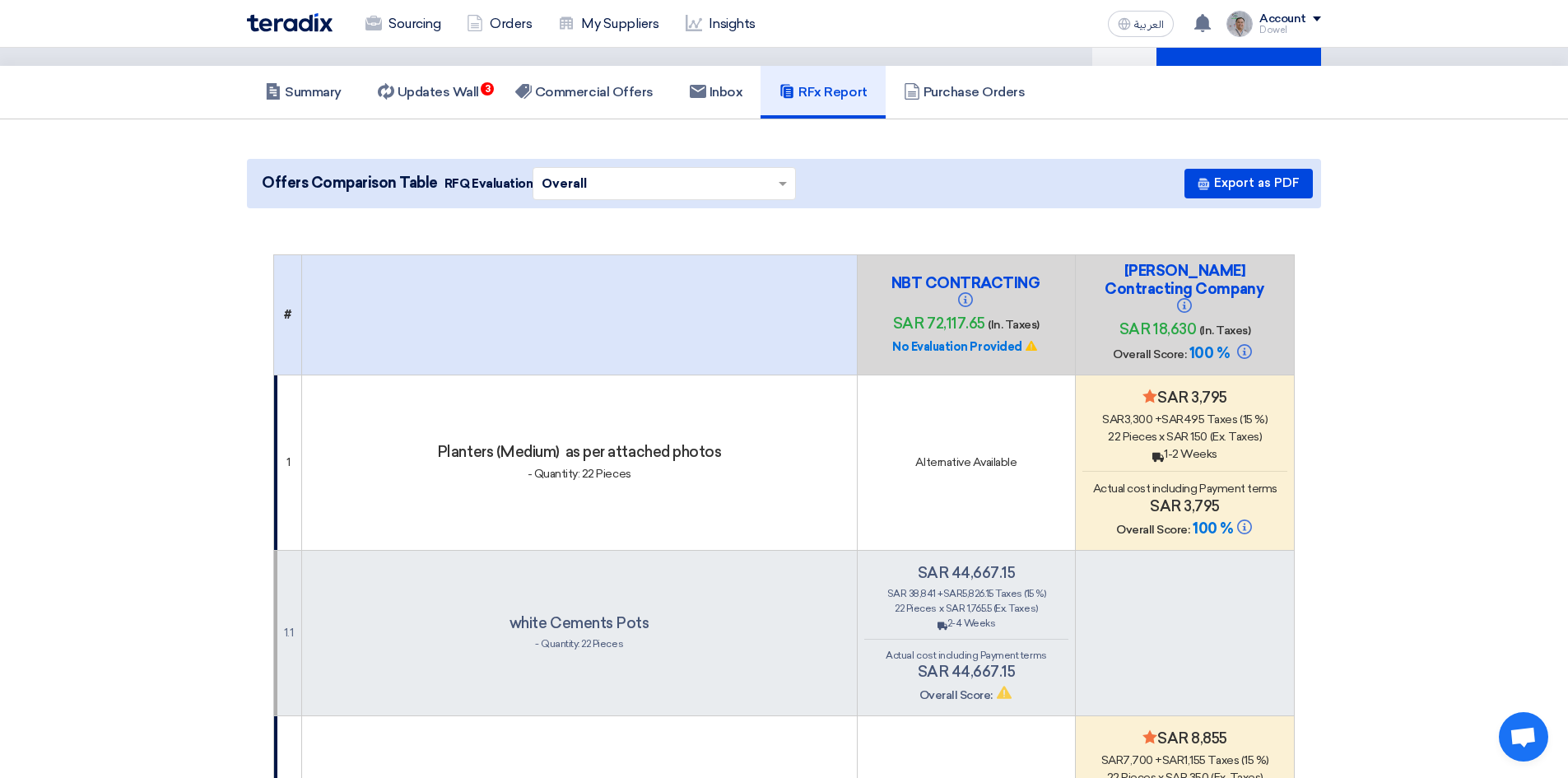
scroll to position [0, 0]
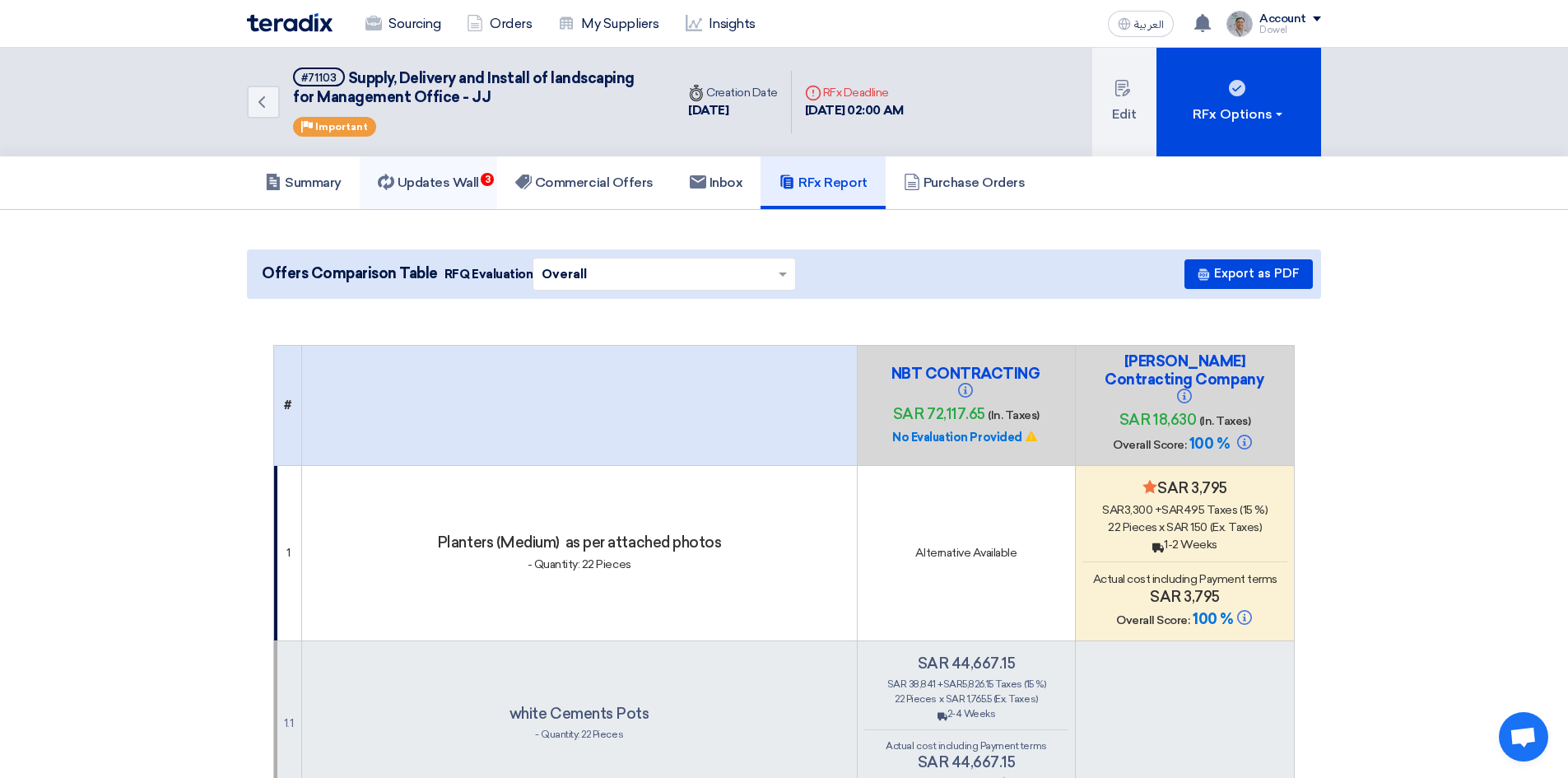
click at [452, 181] on h5 "Updates Wall 3" at bounding box center [428, 182] width 101 height 17
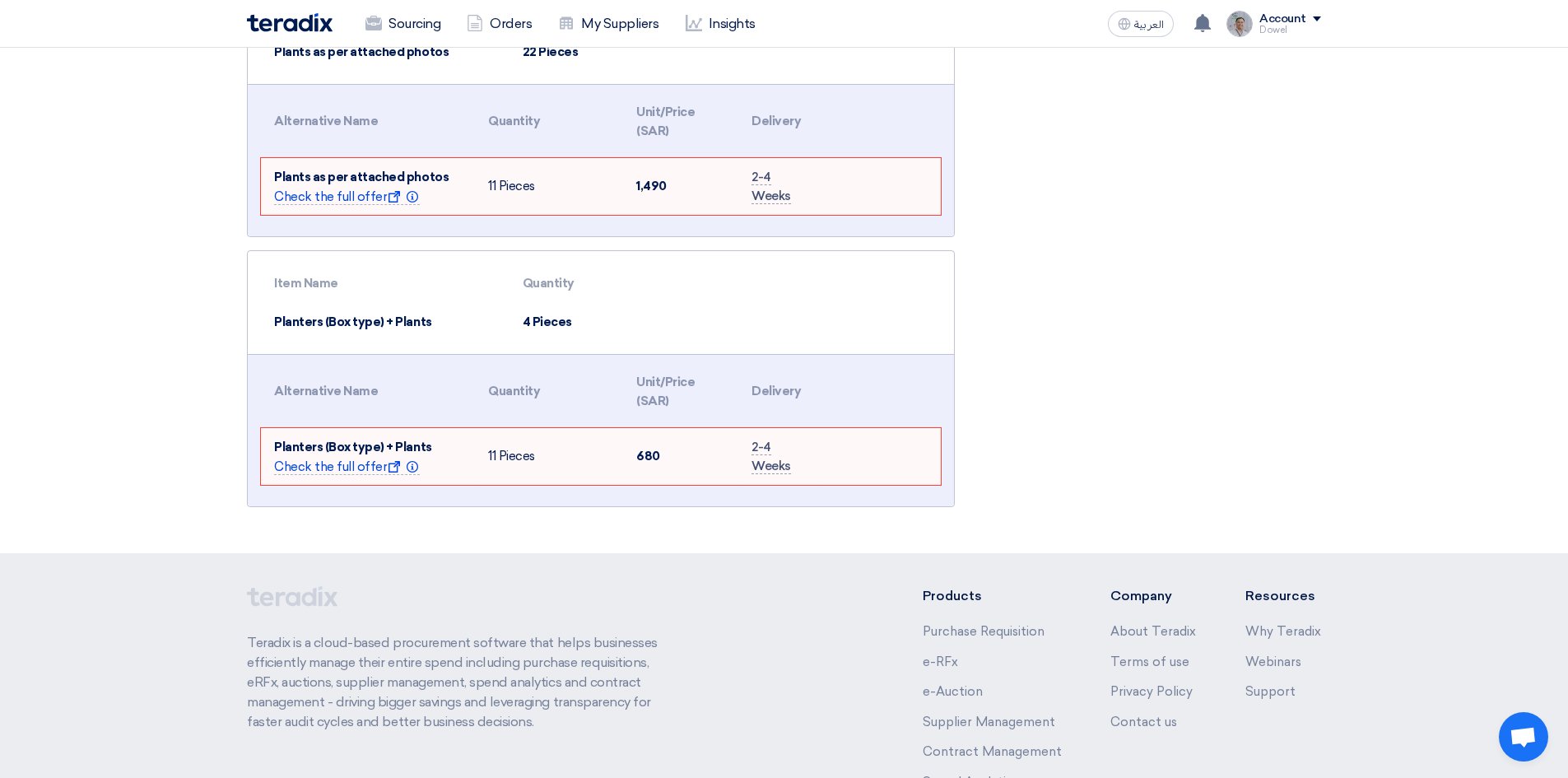
scroll to position [659, 0]
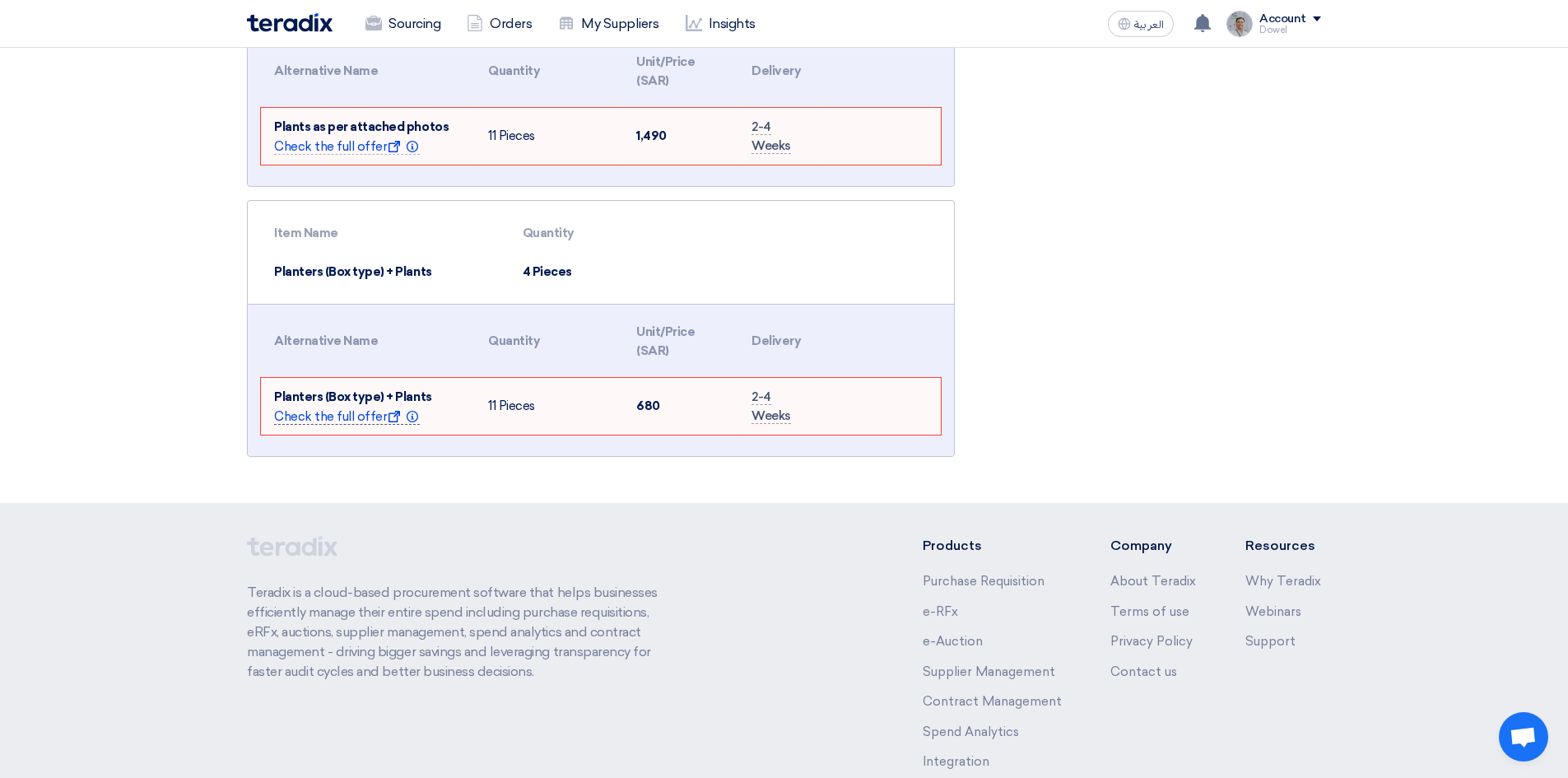
click at [350, 416] on span "Check the full offer Show offer Info" at bounding box center [347, 417] width 145 height 16
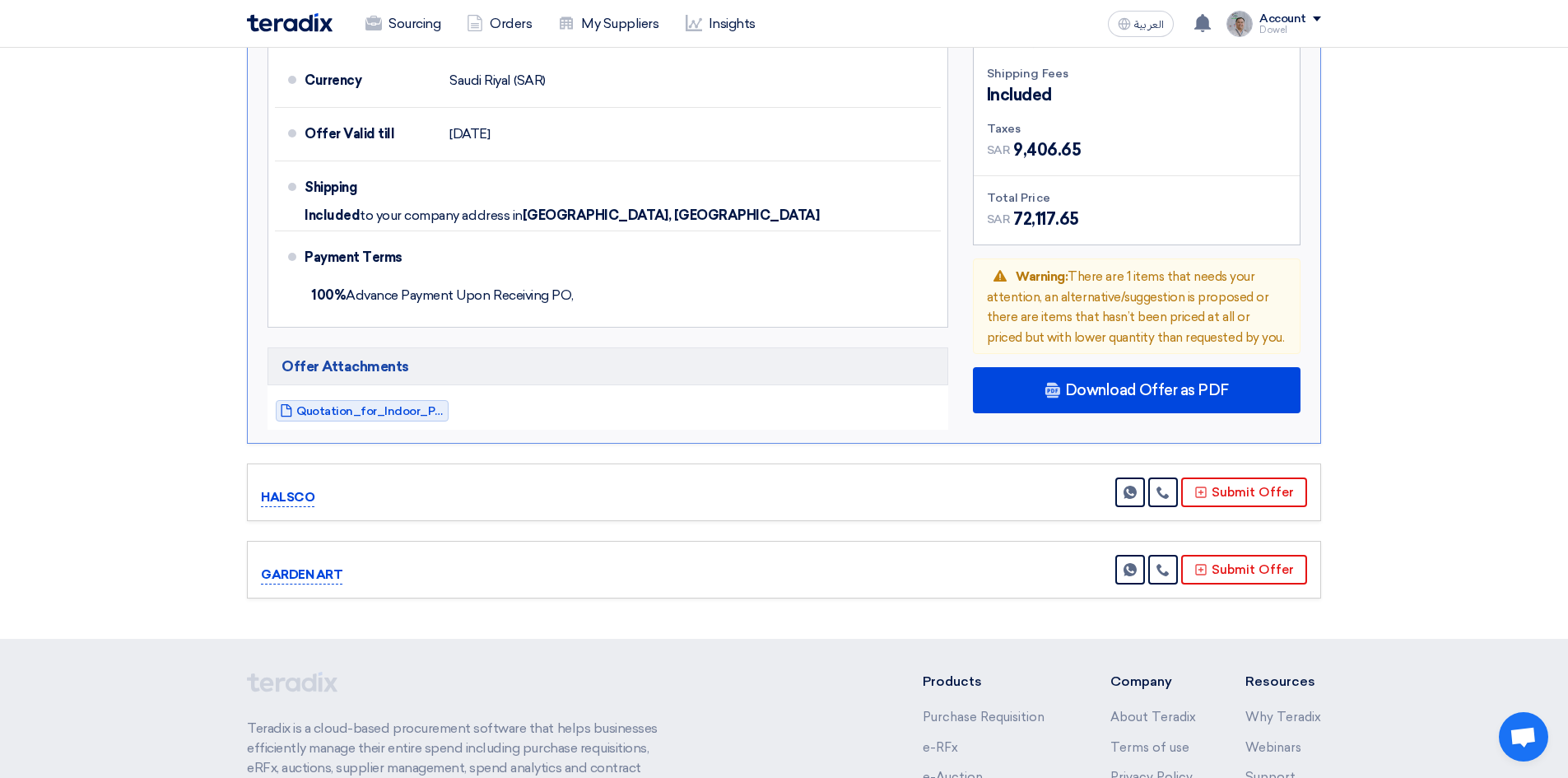
scroll to position [1133, 0]
click at [360, 415] on span "Quotation_for_Indoor_Plants_and_Pots__August___1756293338175.pdf" at bounding box center [370, 410] width 148 height 13
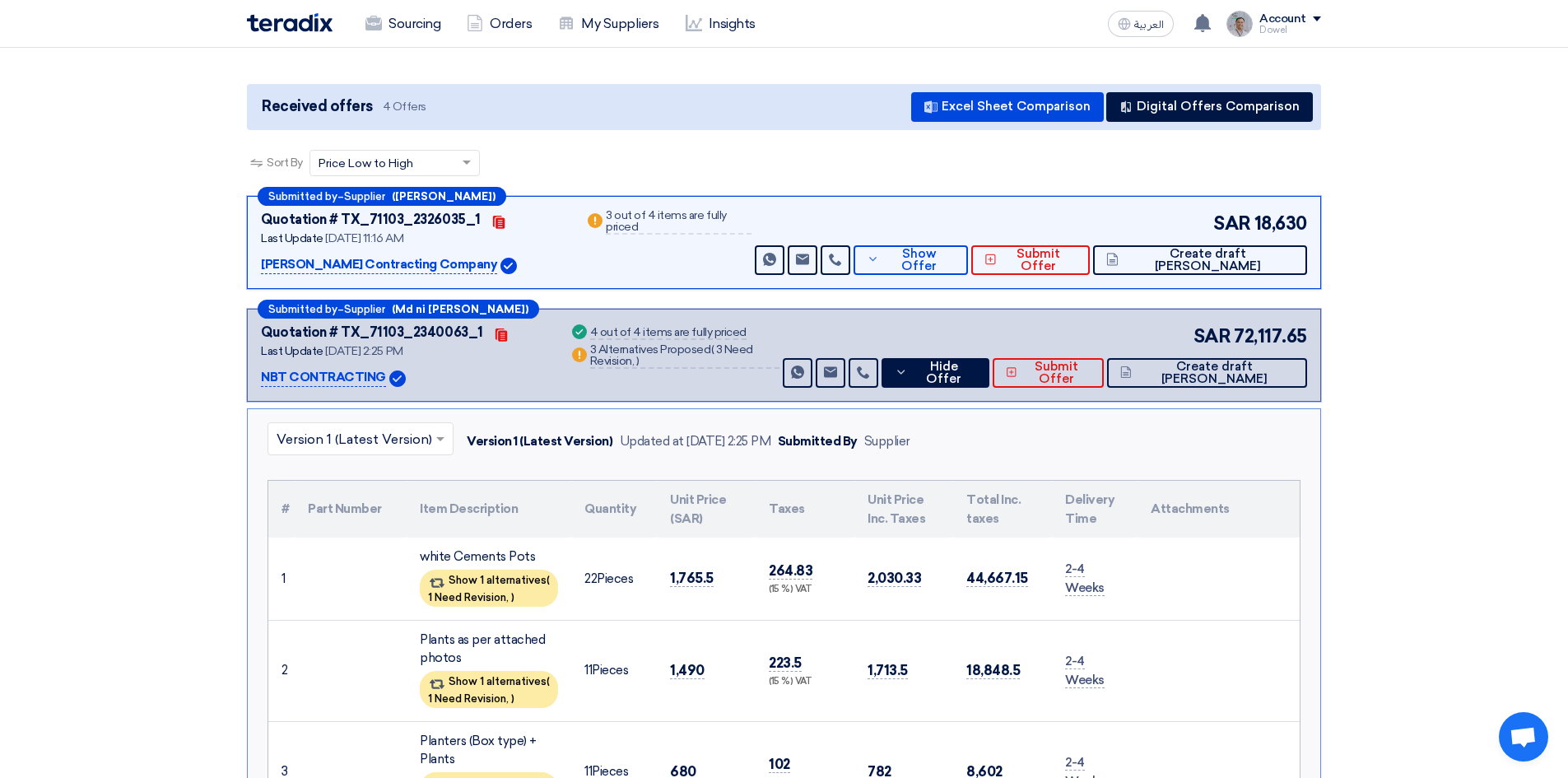
scroll to position [0, 0]
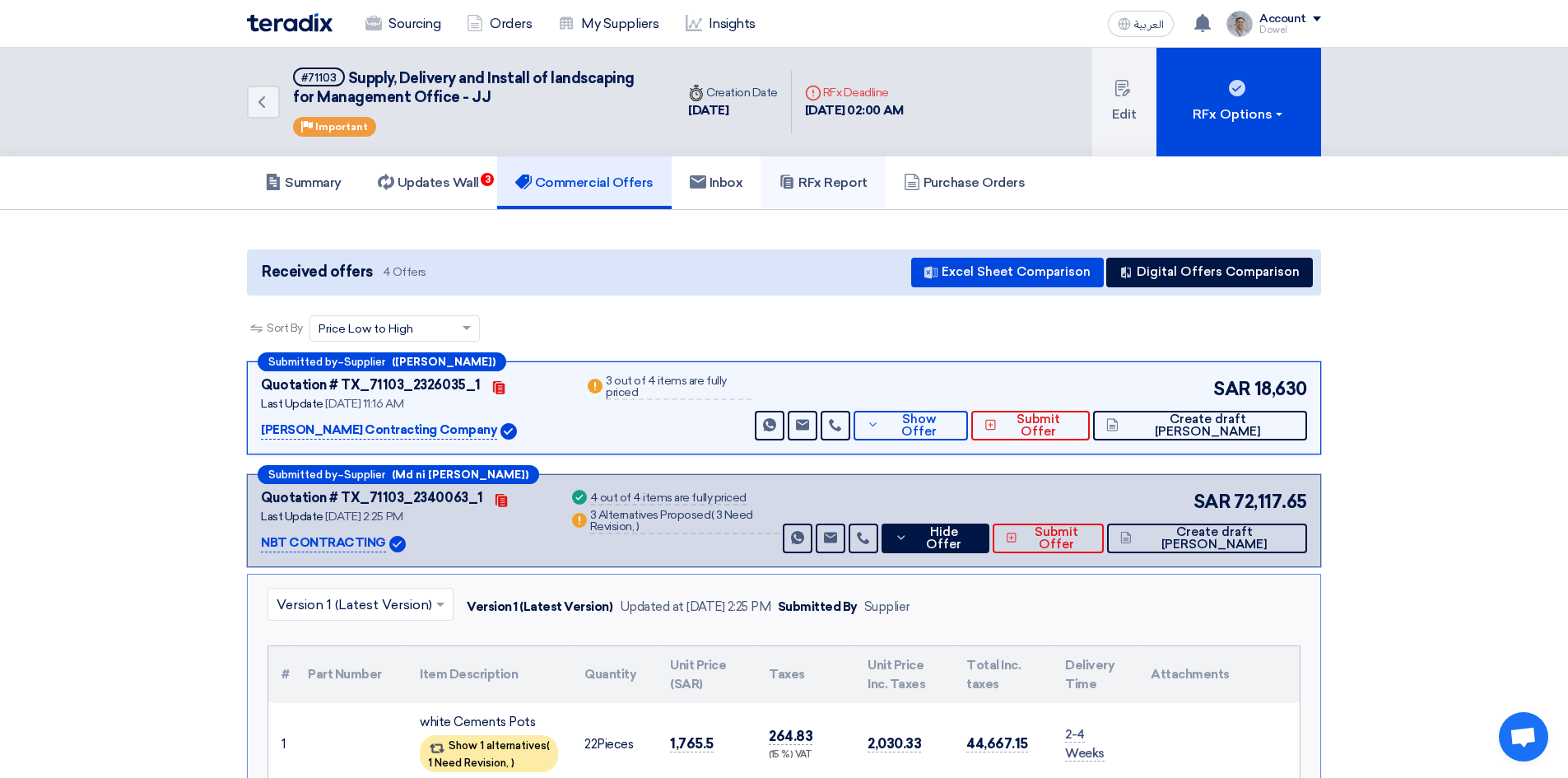
click at [842, 185] on h5 "RFx Report" at bounding box center [823, 182] width 88 height 17
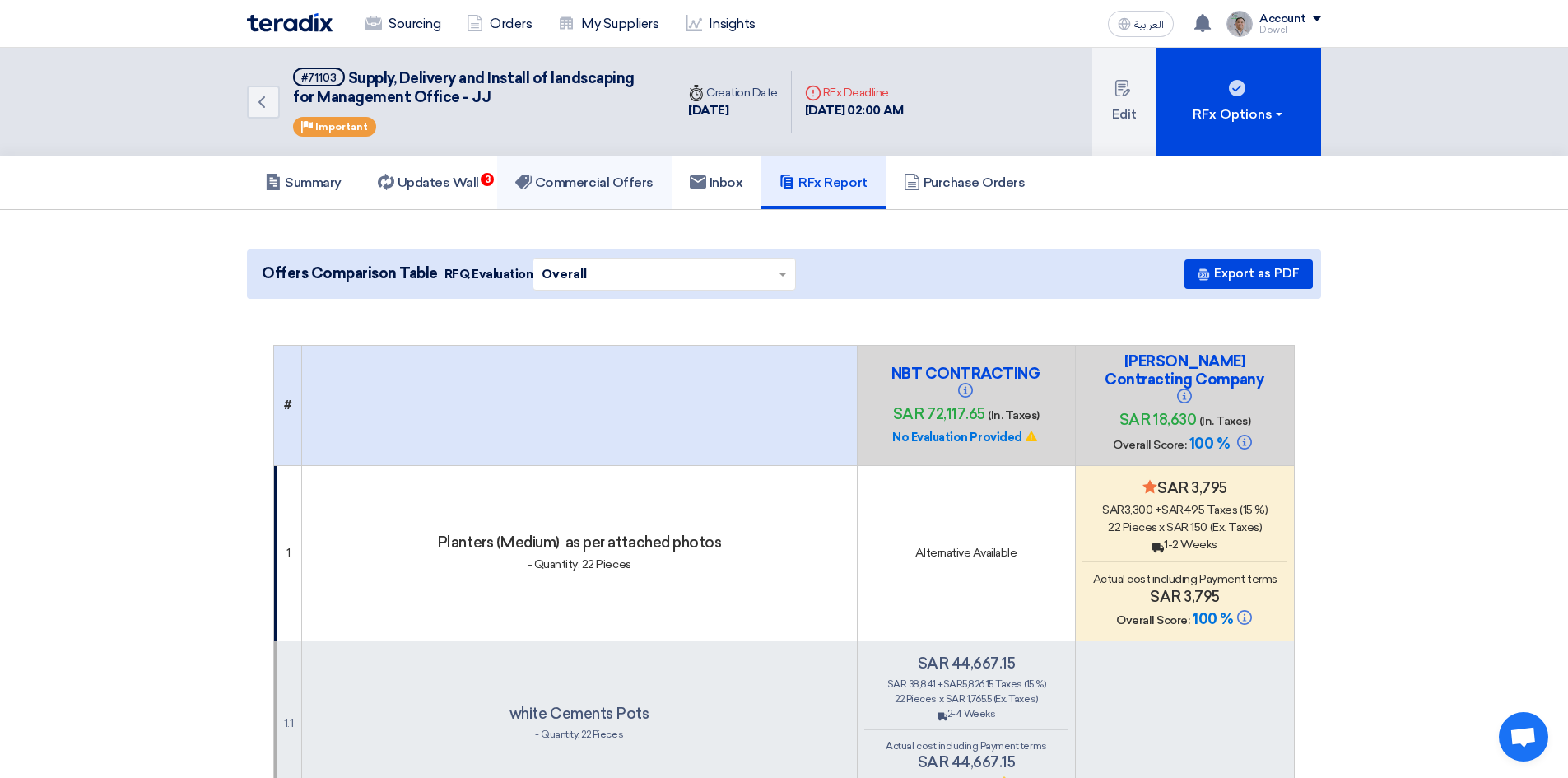
click at [589, 178] on h5 "Commercial Offers" at bounding box center [584, 182] width 139 height 17
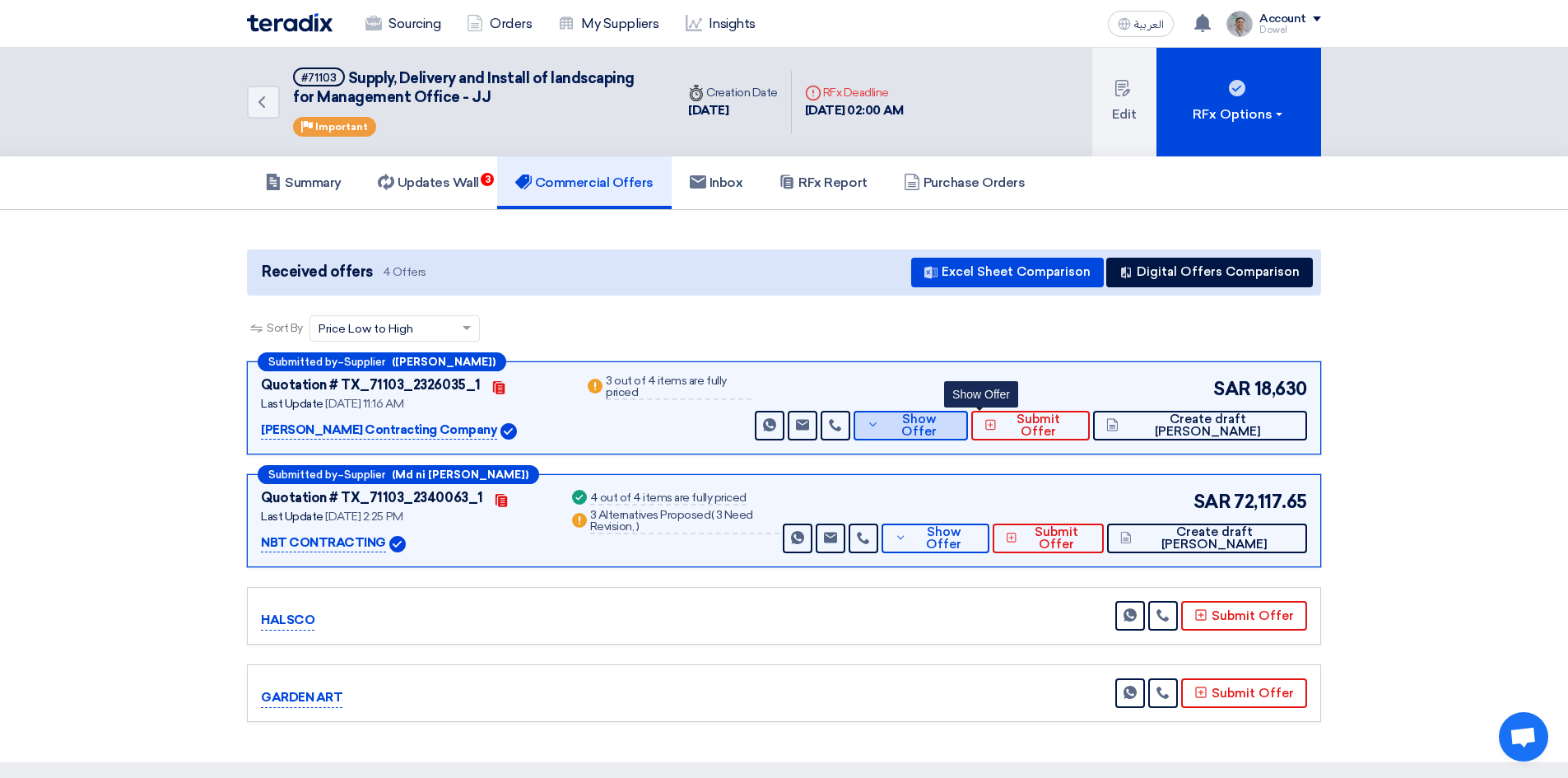
click at [967, 433] on button "Show Offer" at bounding box center [910, 426] width 114 height 30
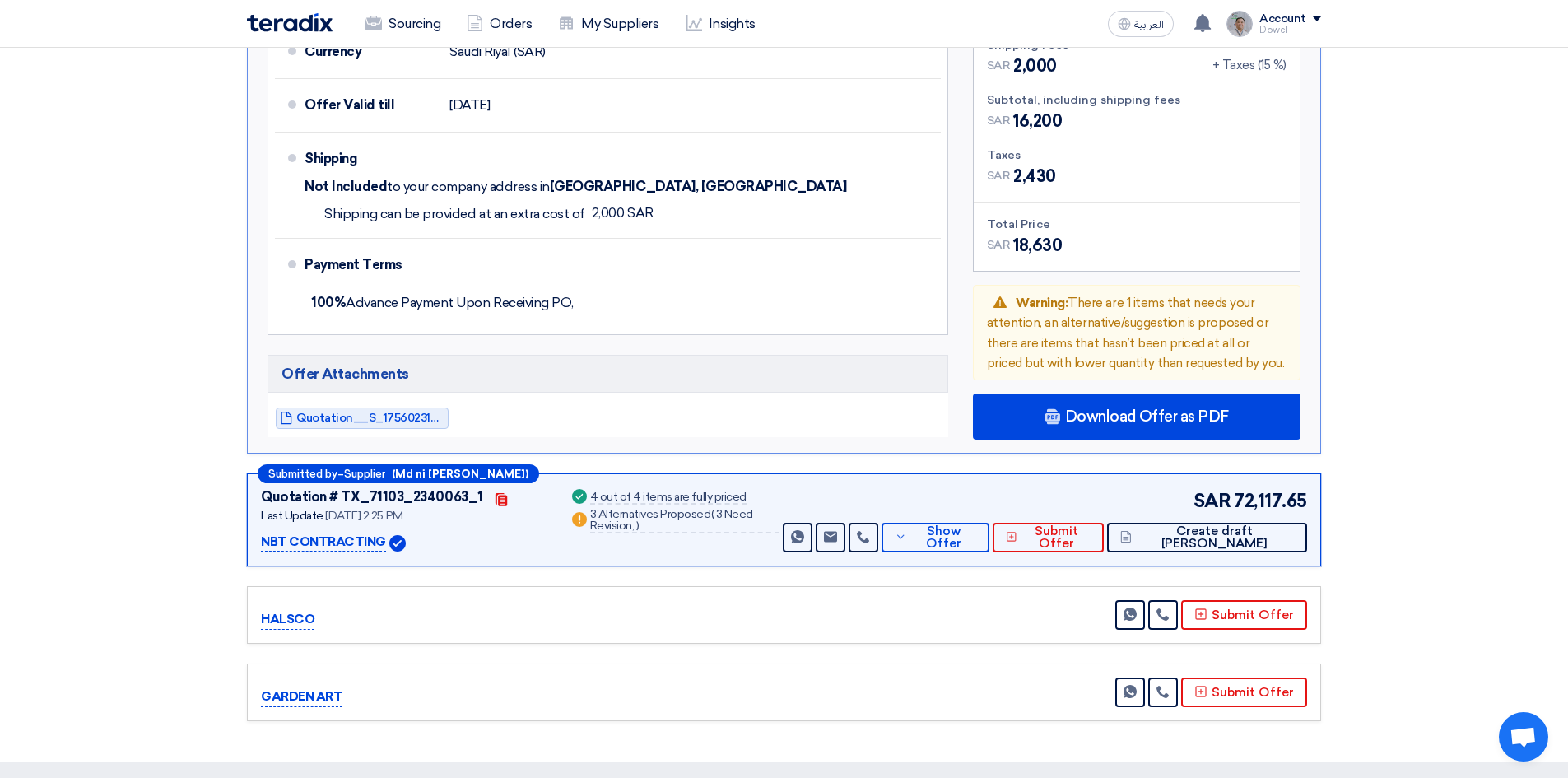
scroll to position [1070, 0]
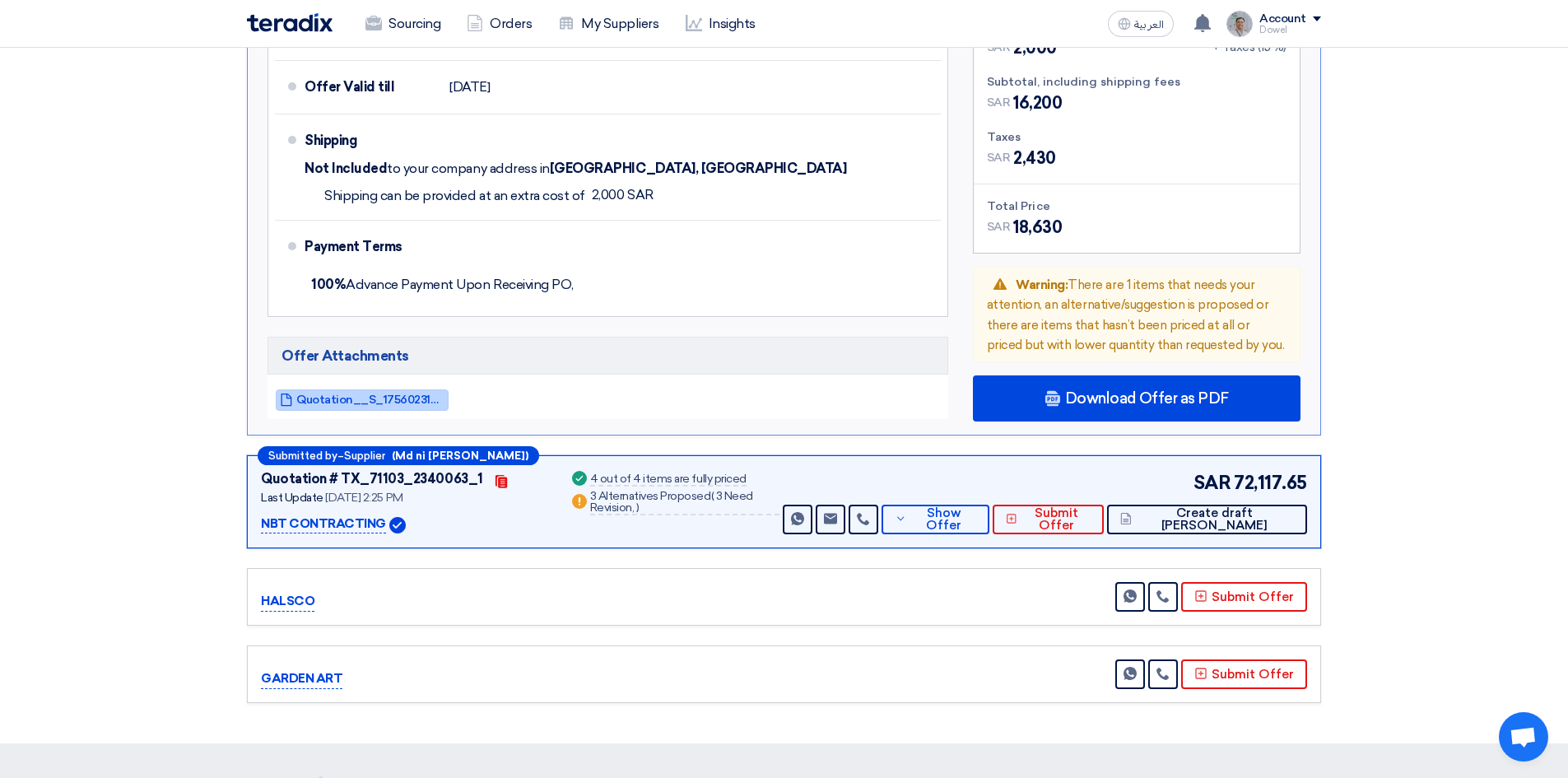
click at [376, 405] on span "Quotation__S_1756023187328.pdf" at bounding box center [370, 399] width 148 height 13
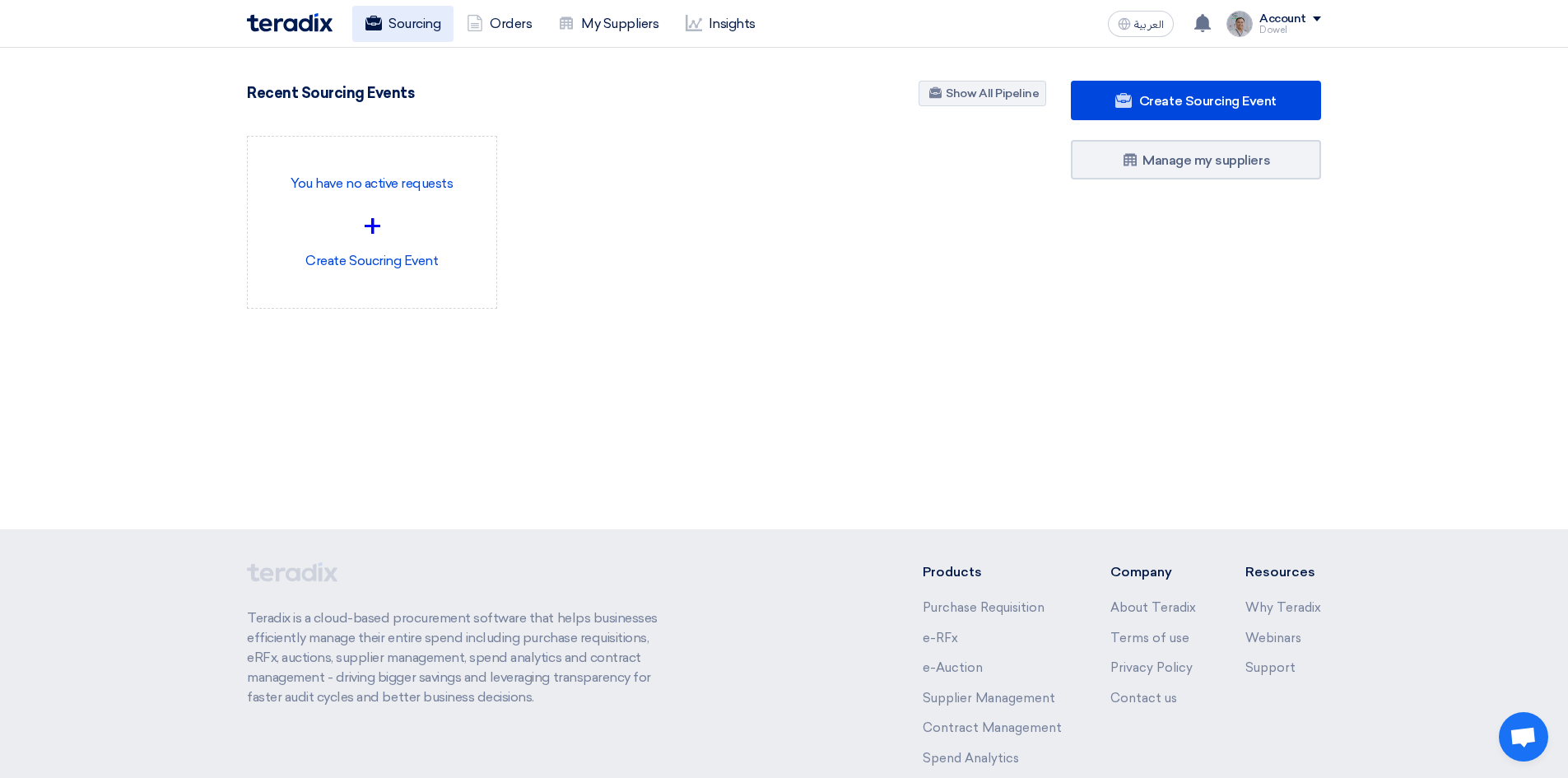
click at [409, 28] on link "Sourcing" at bounding box center [402, 24] width 101 height 36
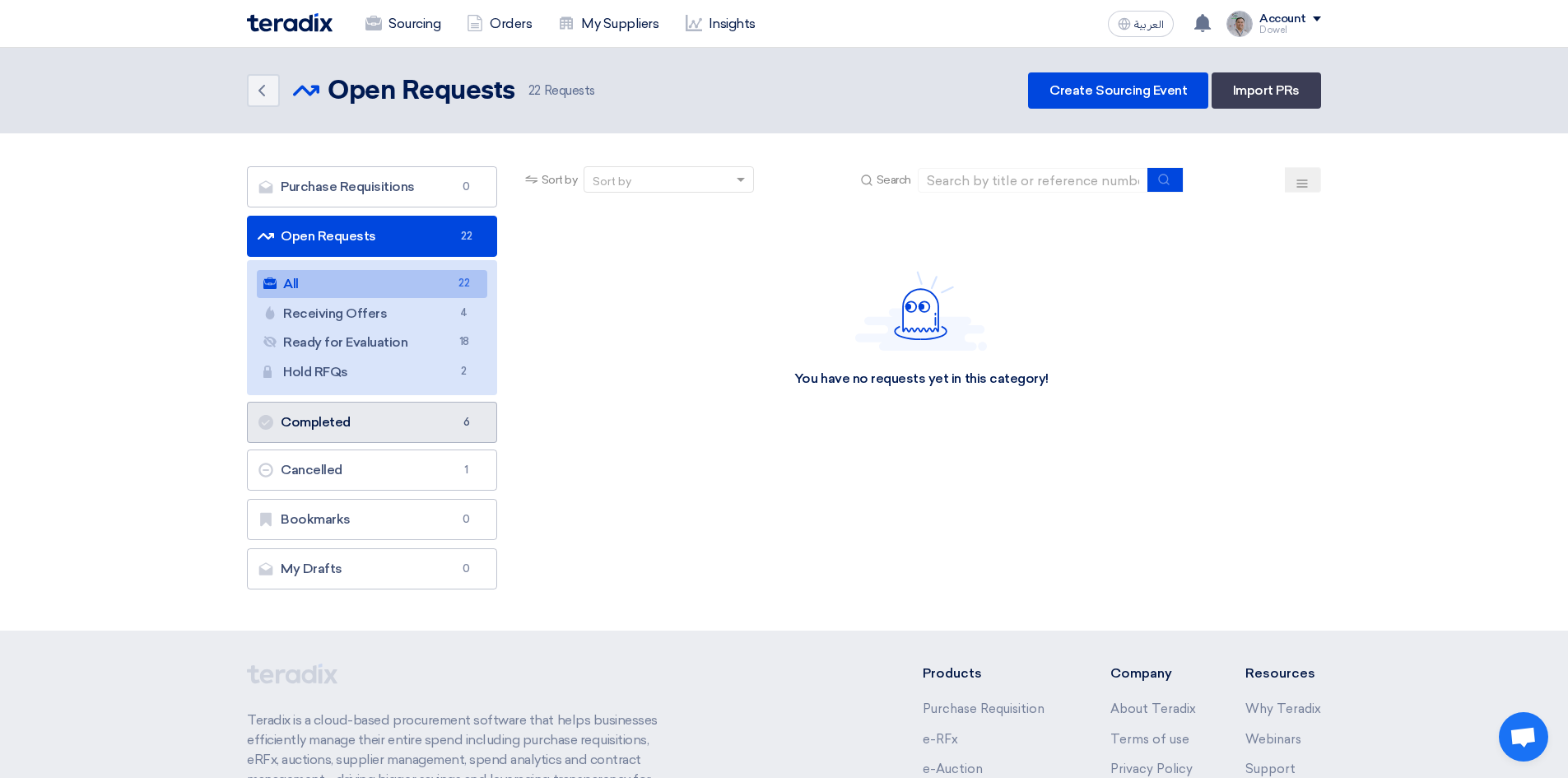
click at [355, 425] on link "Completed Completed 6" at bounding box center [372, 422] width 250 height 41
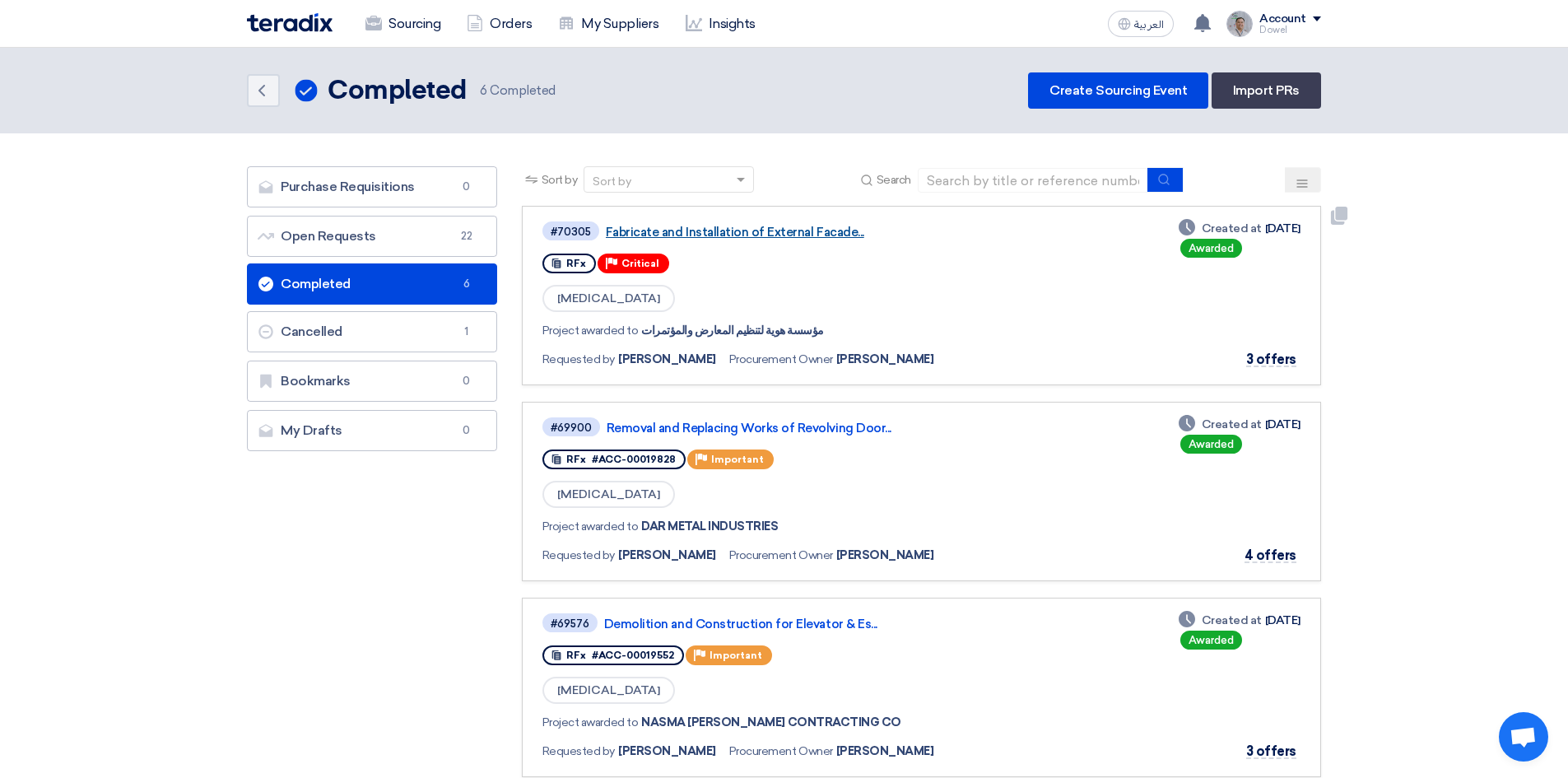
click at [763, 234] on link "Fabricate and Installation of External Facade..." at bounding box center [811, 232] width 412 height 15
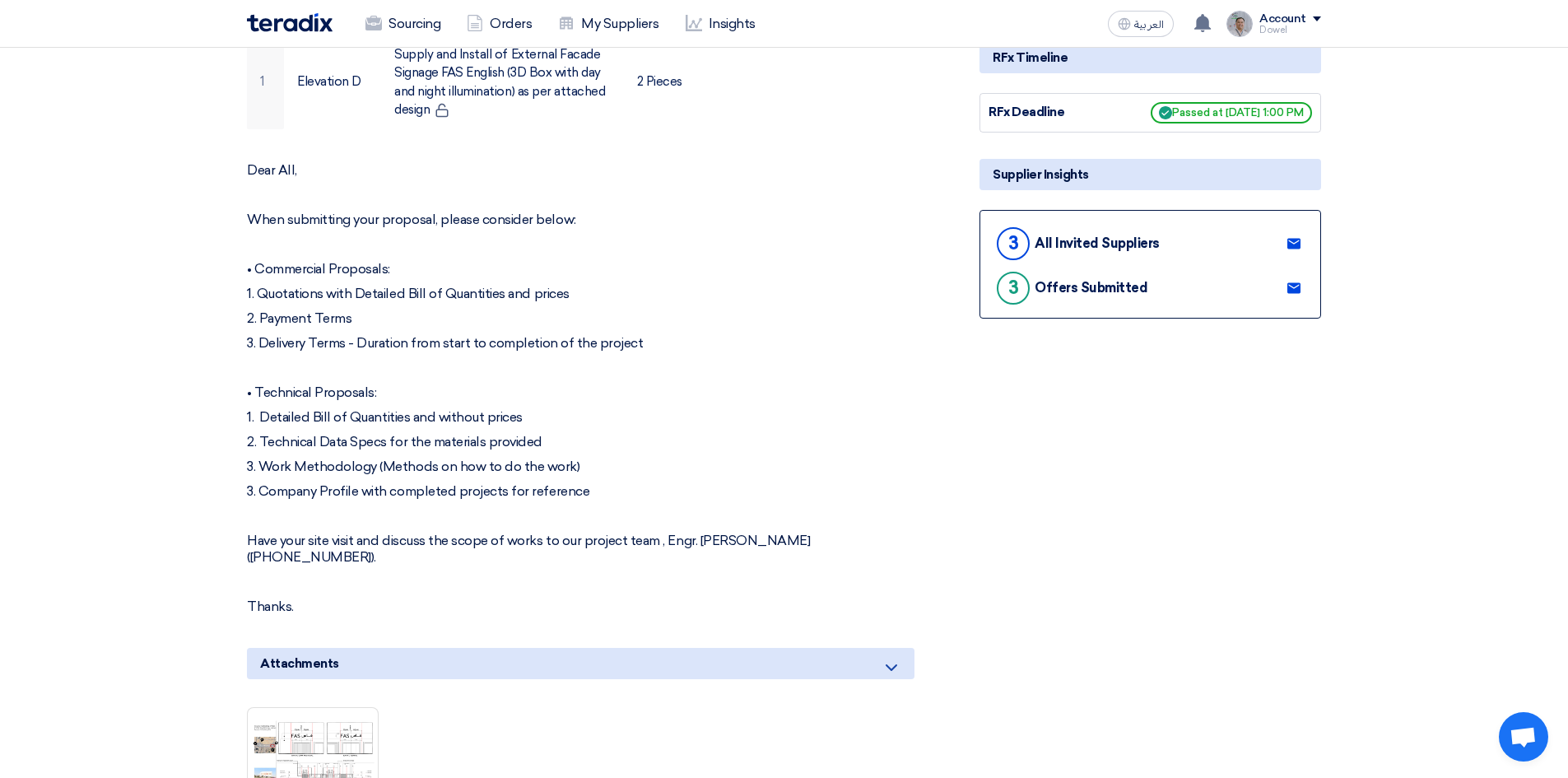
scroll to position [329, 0]
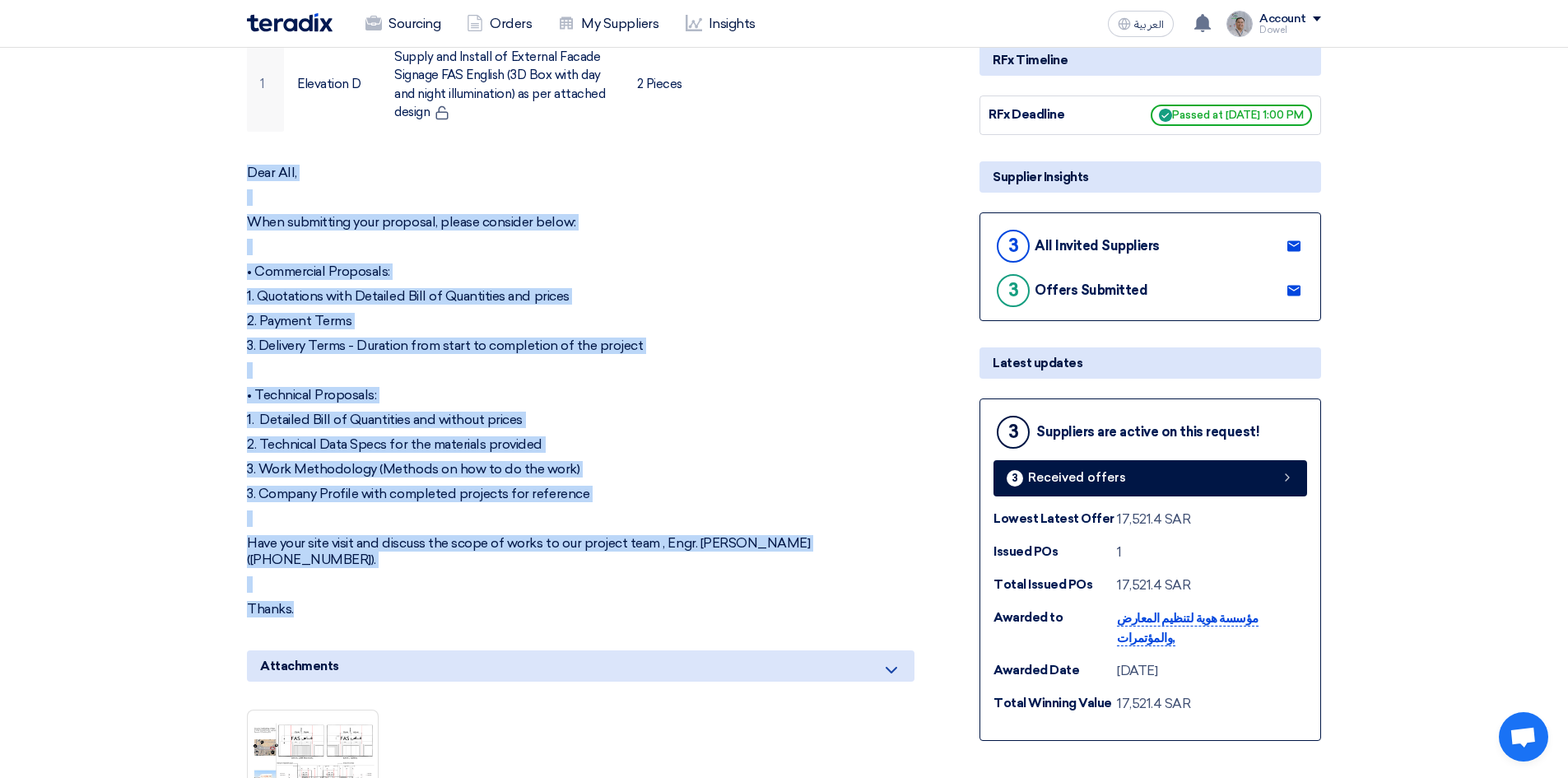
drag, startPoint x: 248, startPoint y: 169, endPoint x: 555, endPoint y: 578, distance: 511.4
click at [555, 578] on div "Dear All, When submitting your proposal, please consider below: • Commercial Pr…" at bounding box center [580, 390] width 668 height 452
copy div "Dear All, When submitting your proposal, please consider below: • Commercial Pr…"
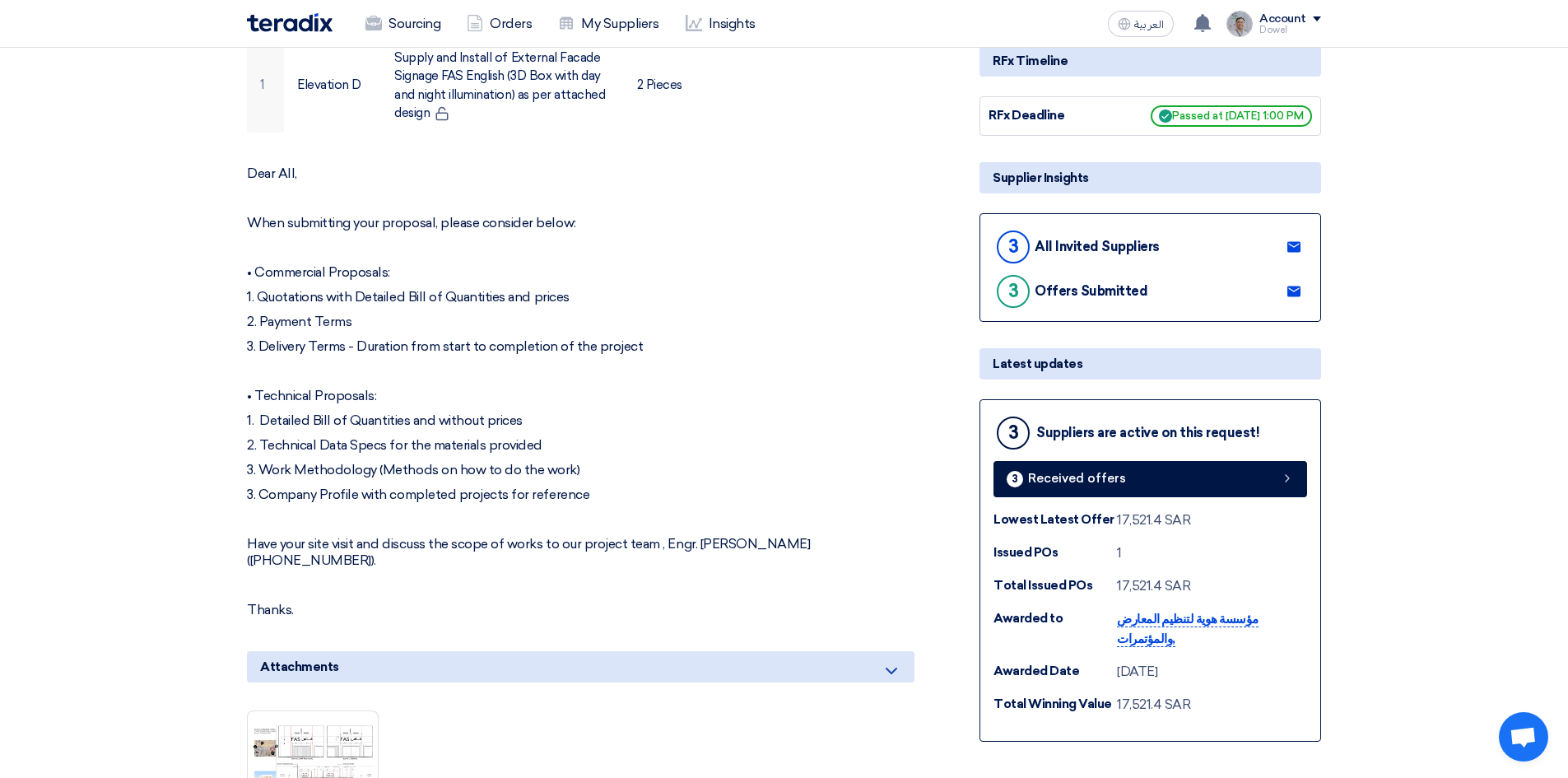
scroll to position [329, 0]
